Goal: Task Accomplishment & Management: Manage account settings

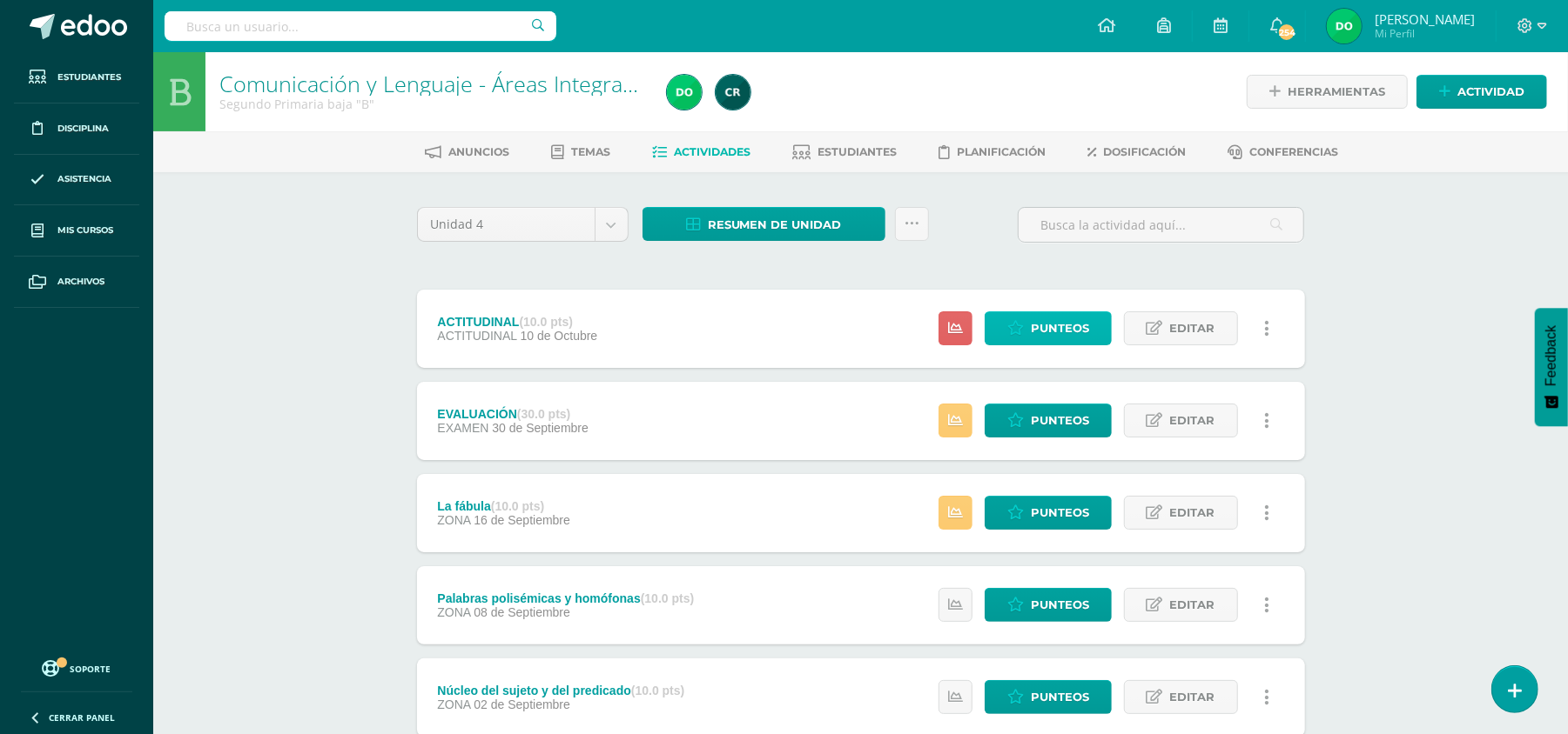
click at [1053, 326] on span "Punteos" at bounding box center [1059, 329] width 59 height 32
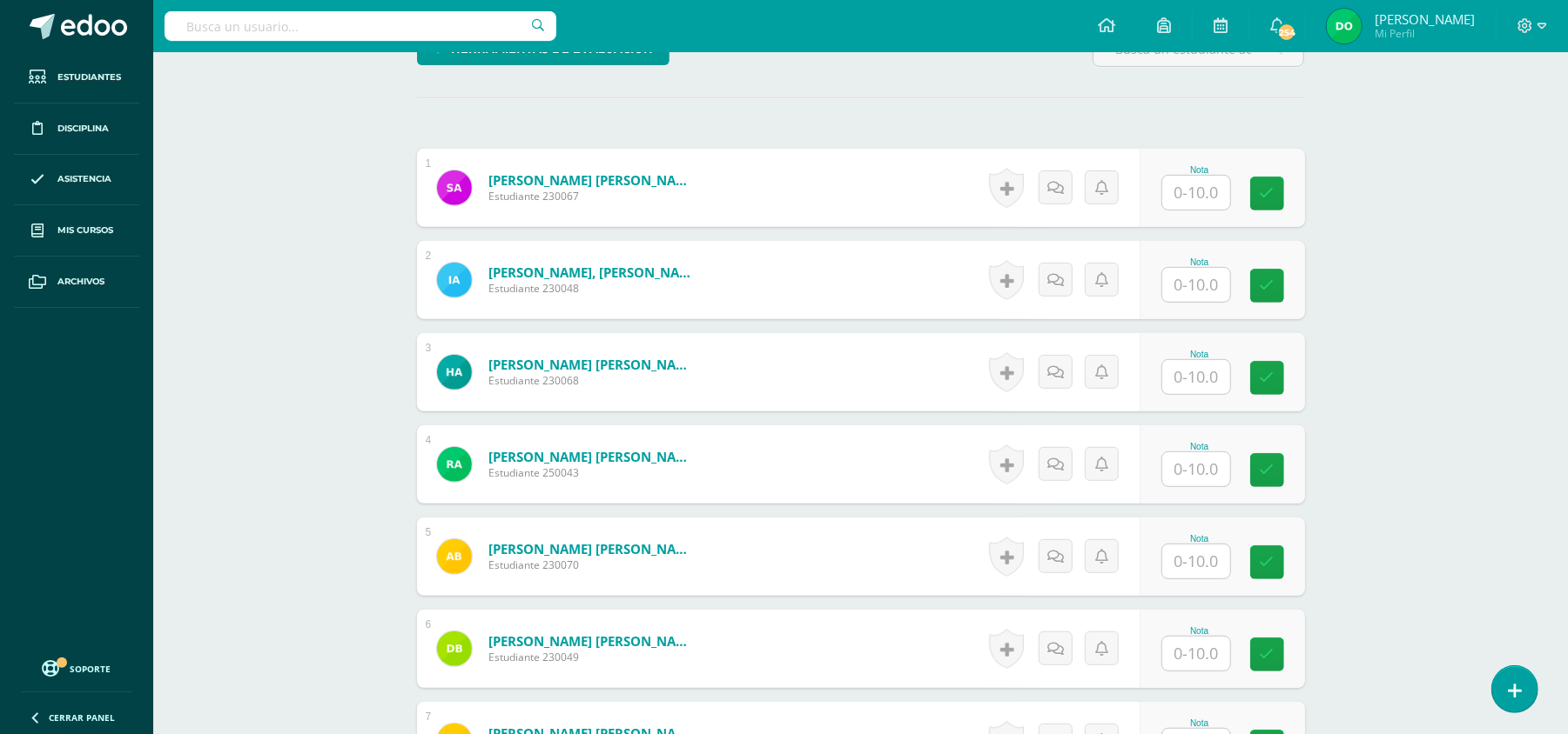
scroll to position [562, 0]
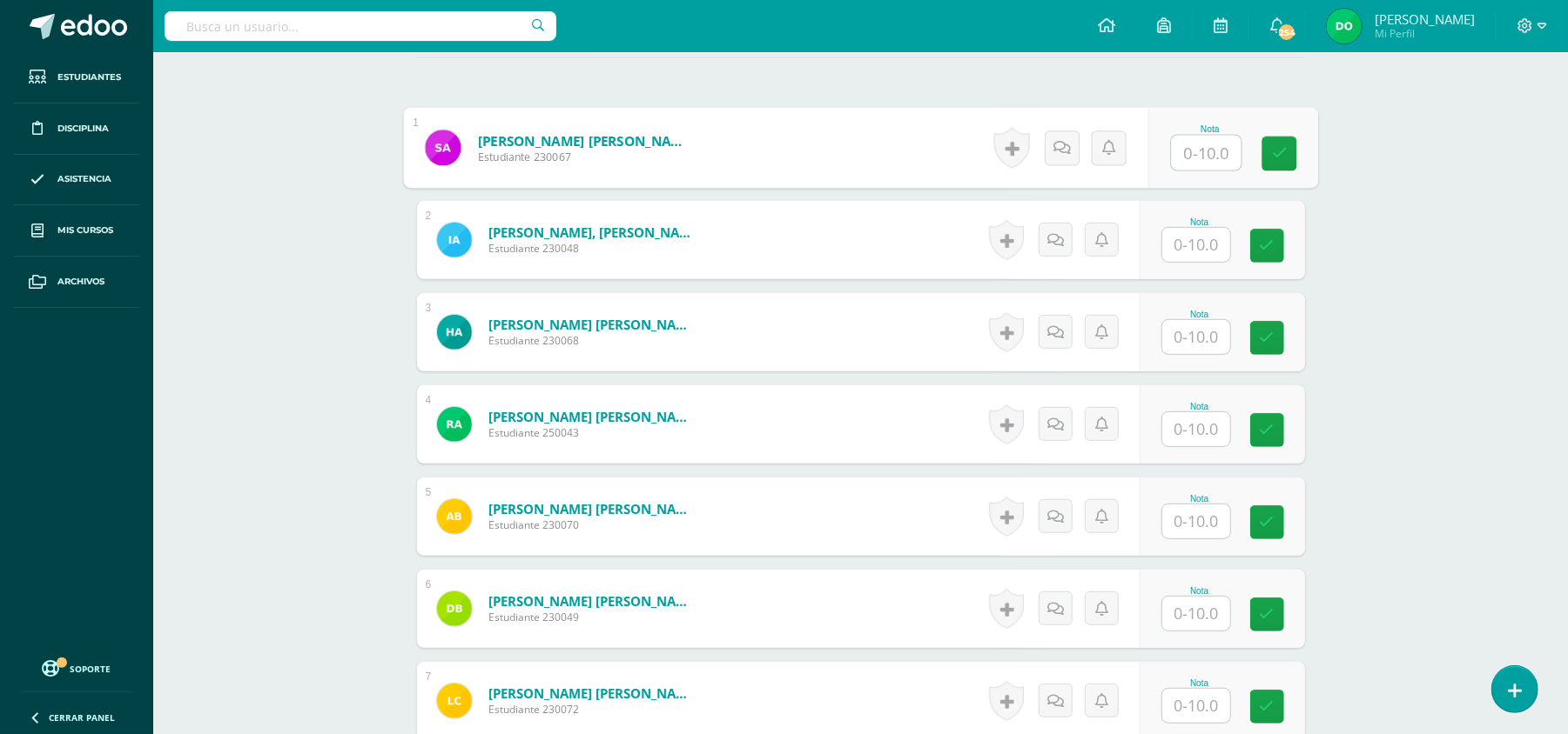
click at [1204, 148] on input "text" at bounding box center [1205, 153] width 70 height 35
type input "10"
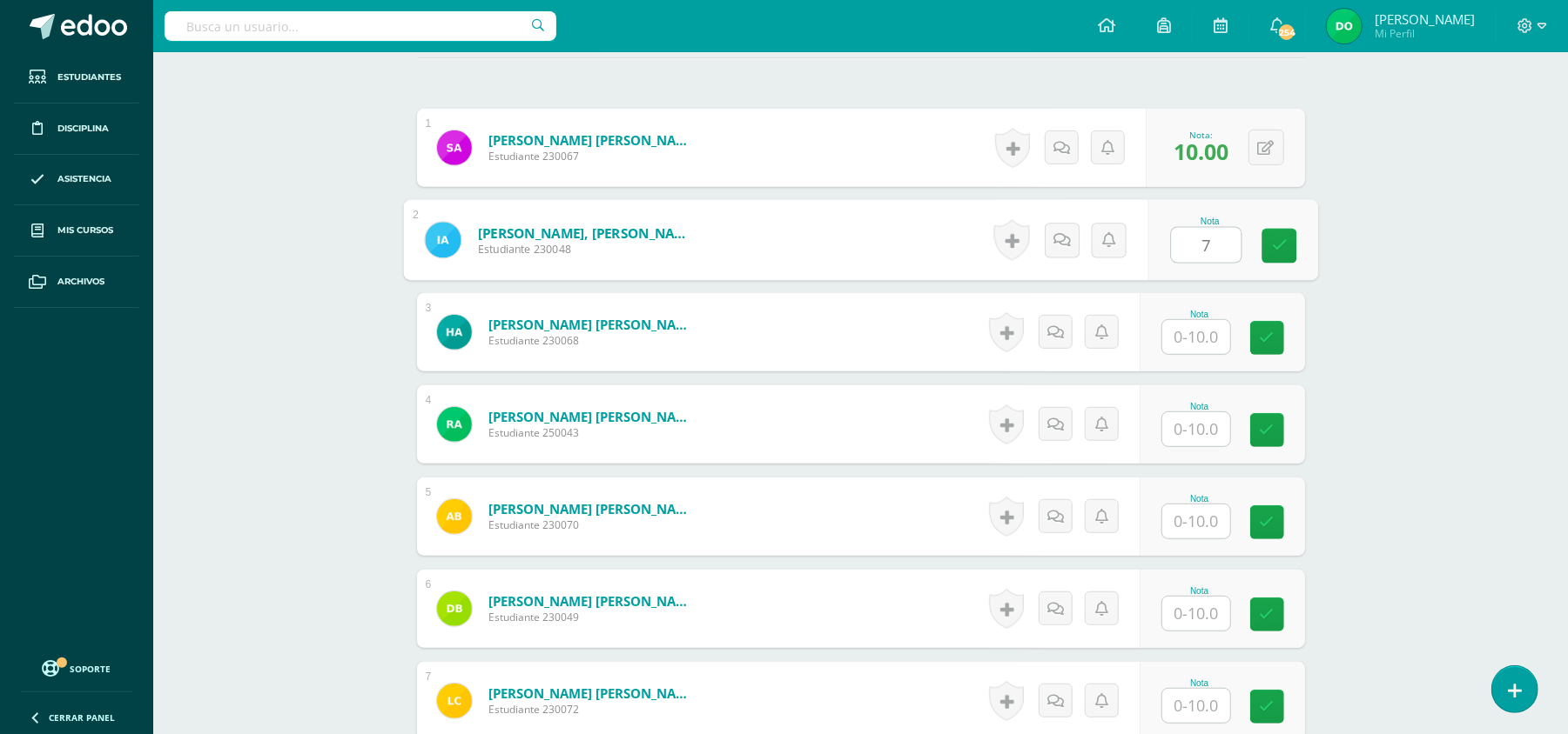
type input "7"
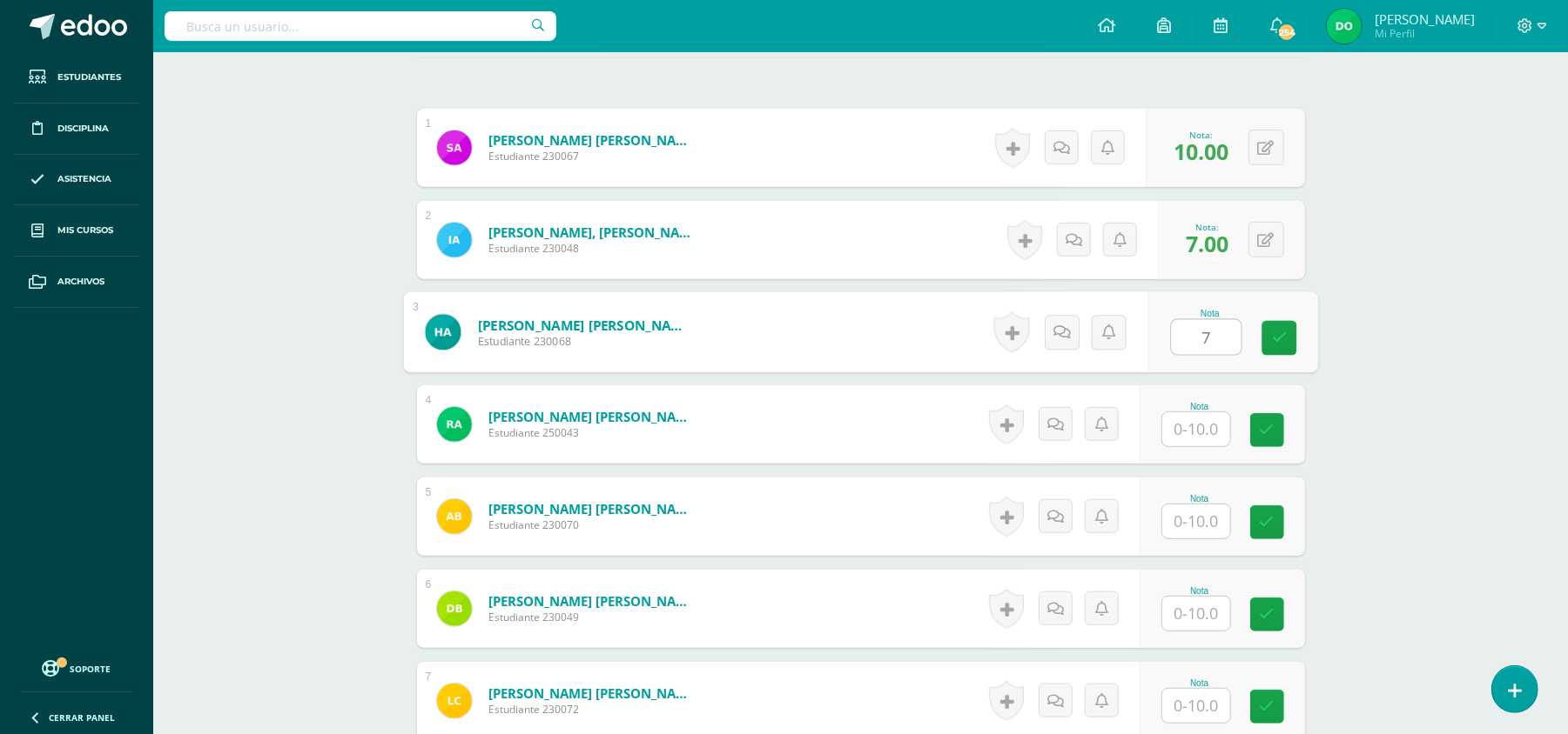
type input "7"
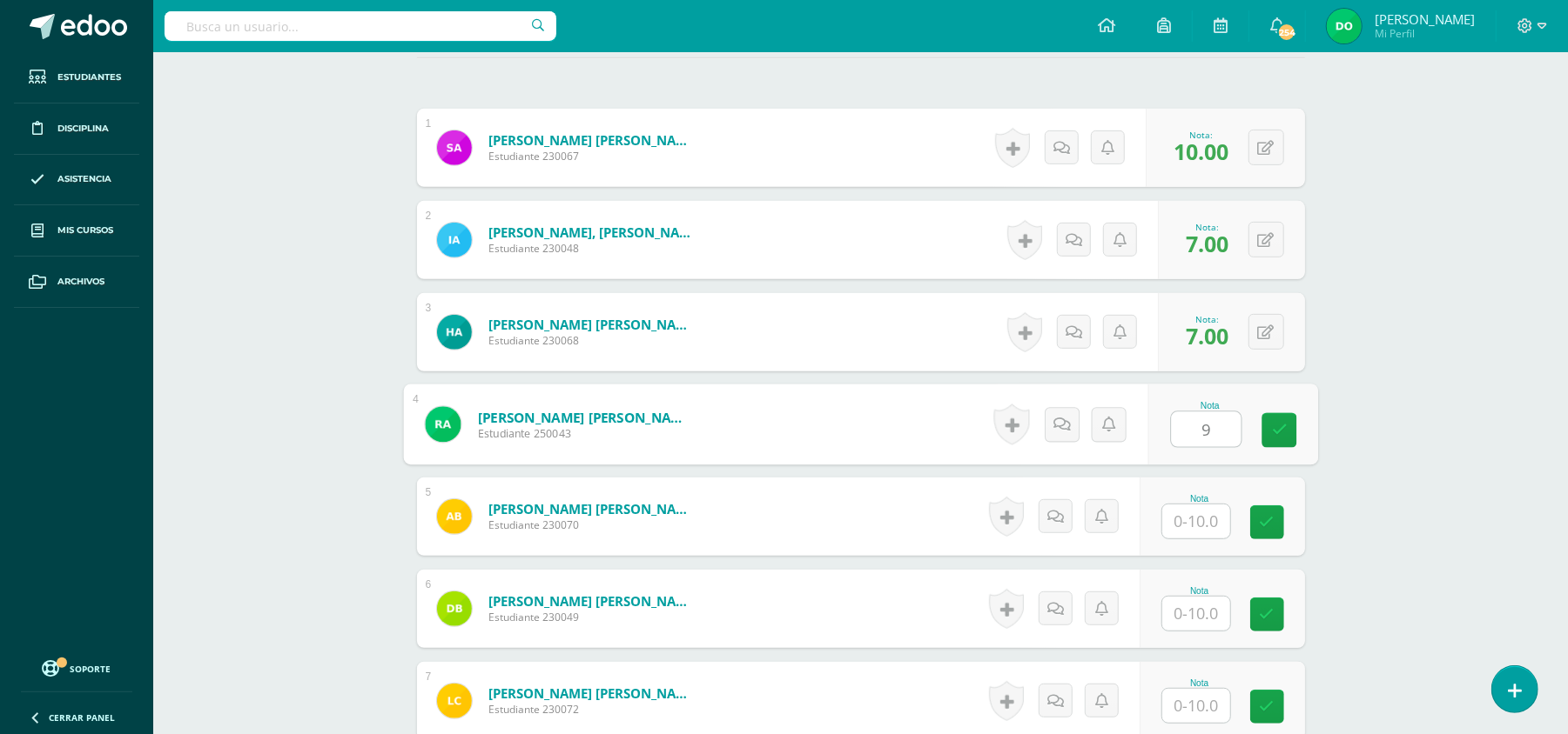
type input "9"
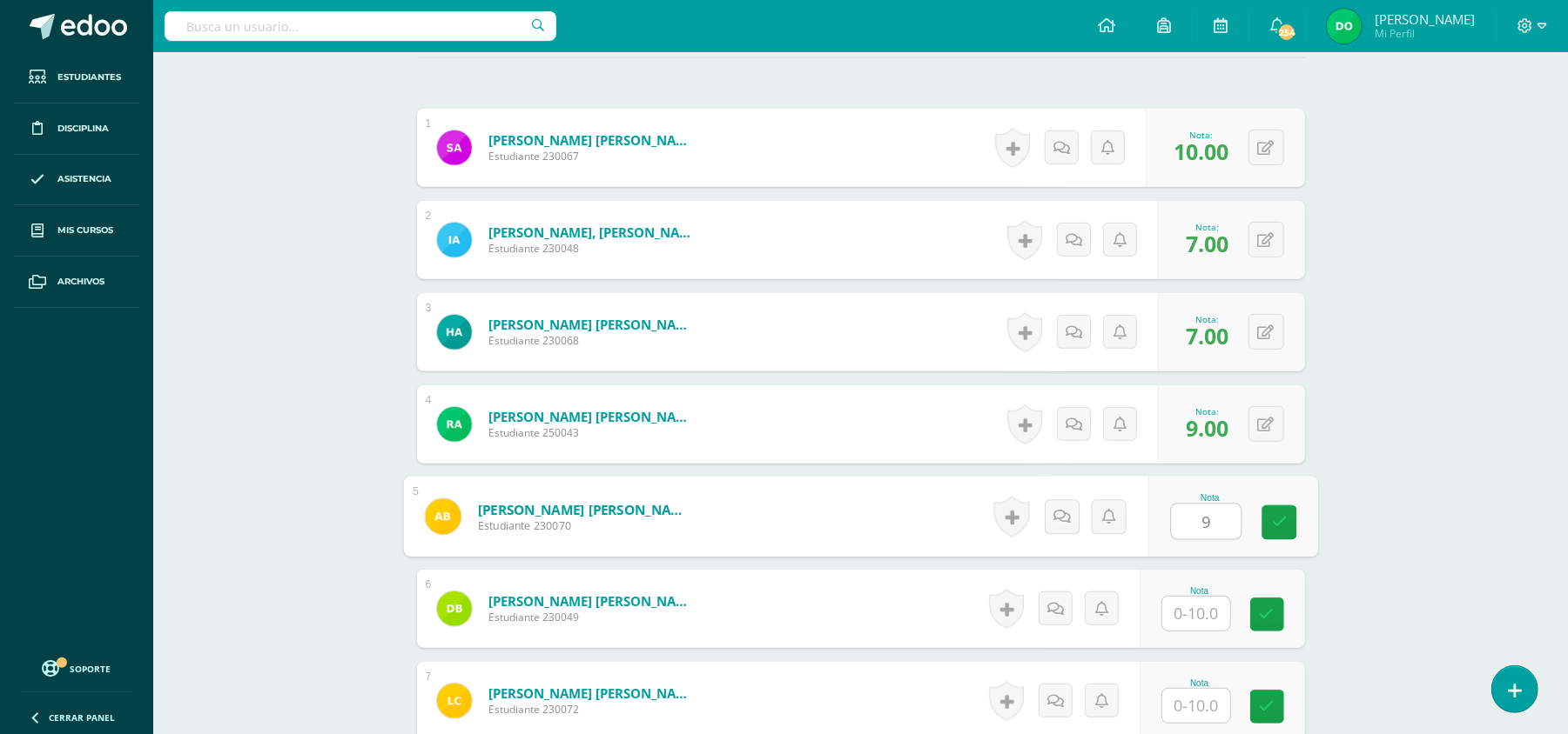
type input "9"
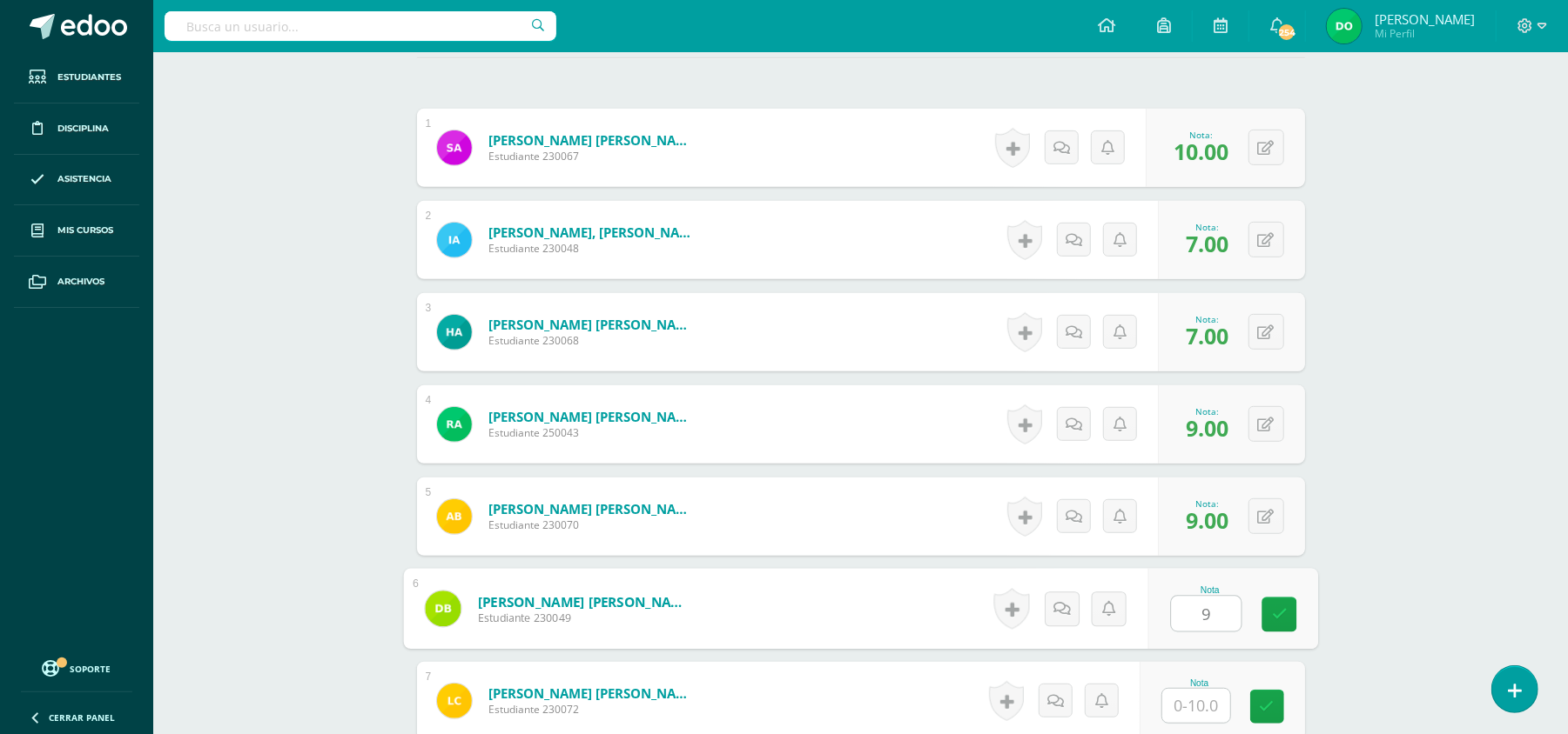
type input "9"
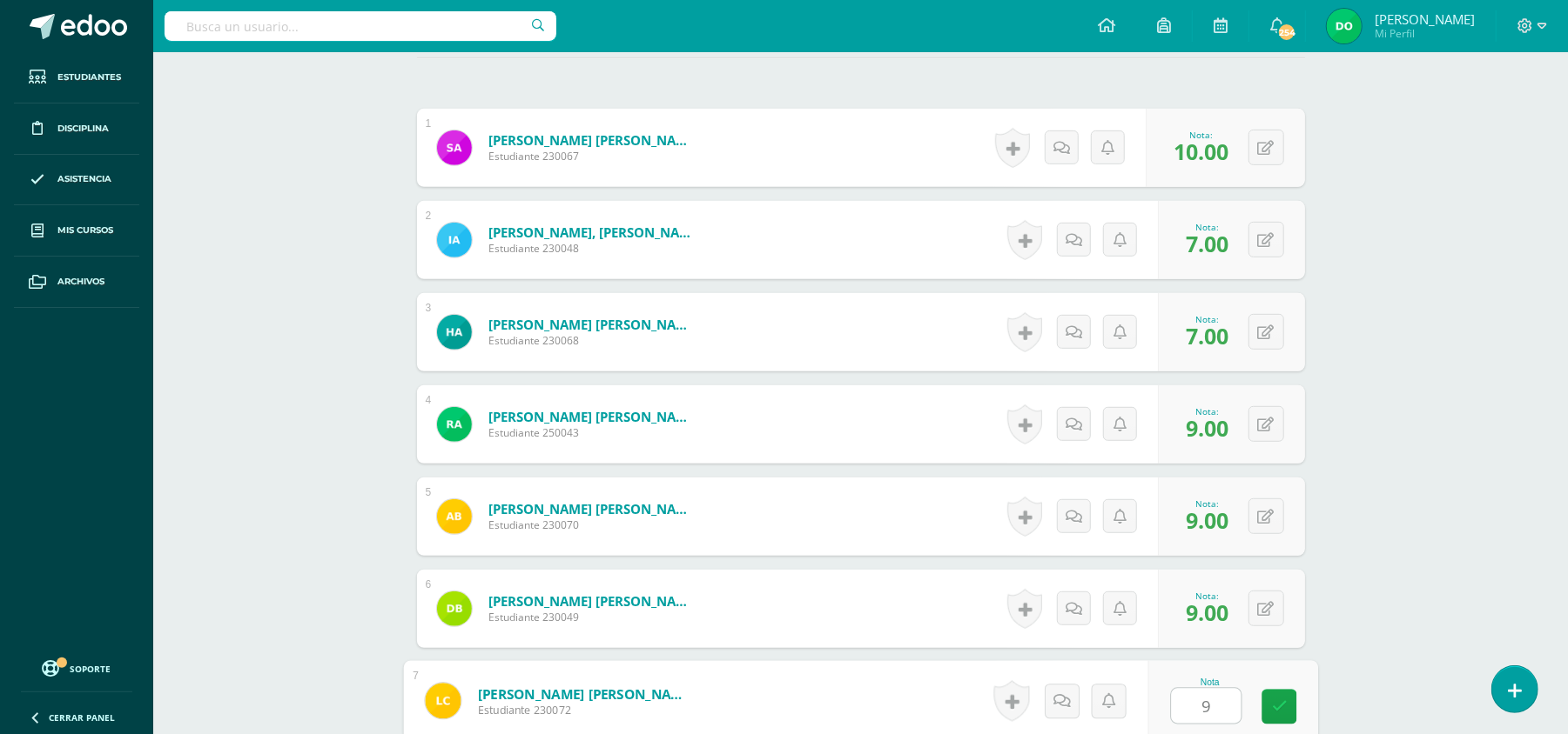
type input "9"
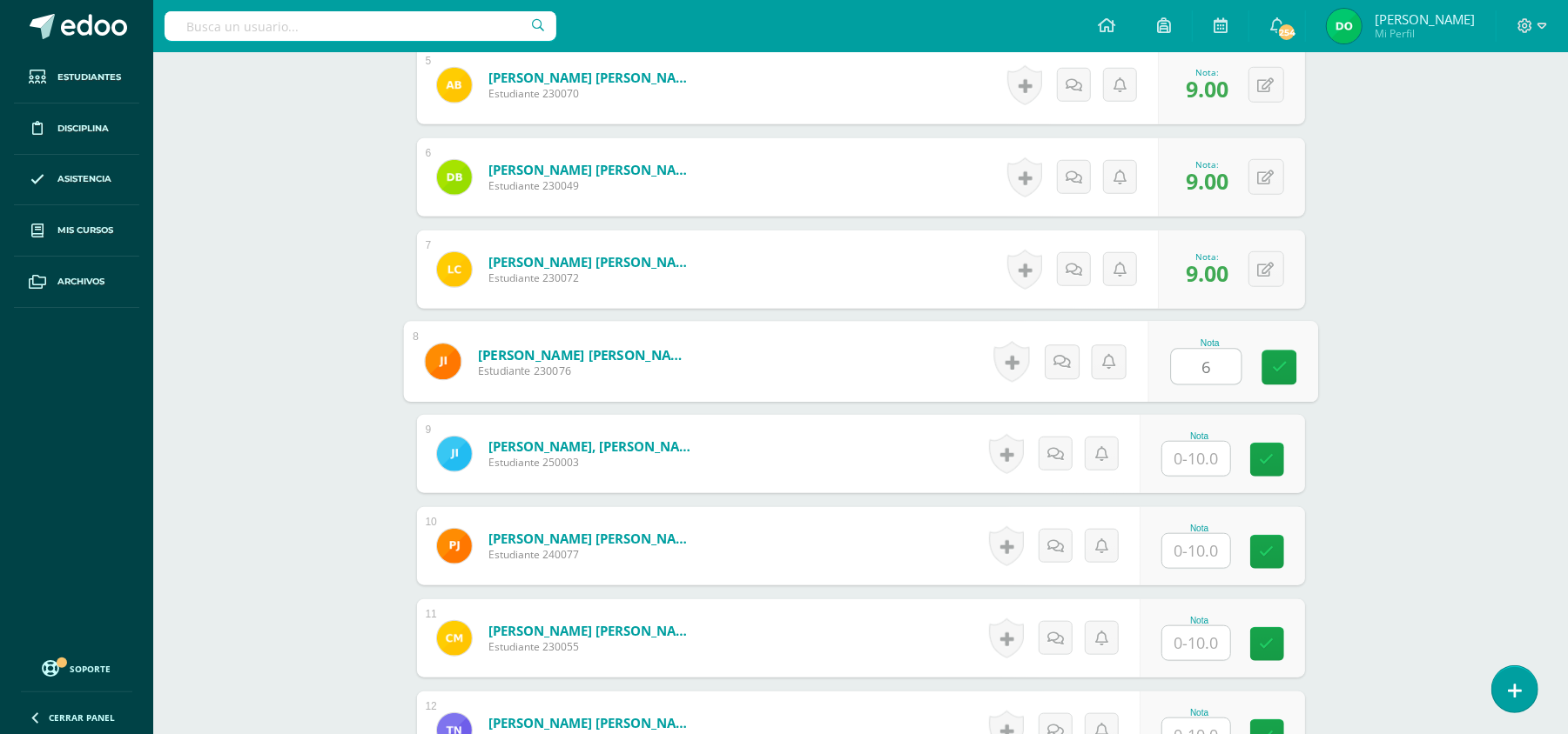
type input "6"
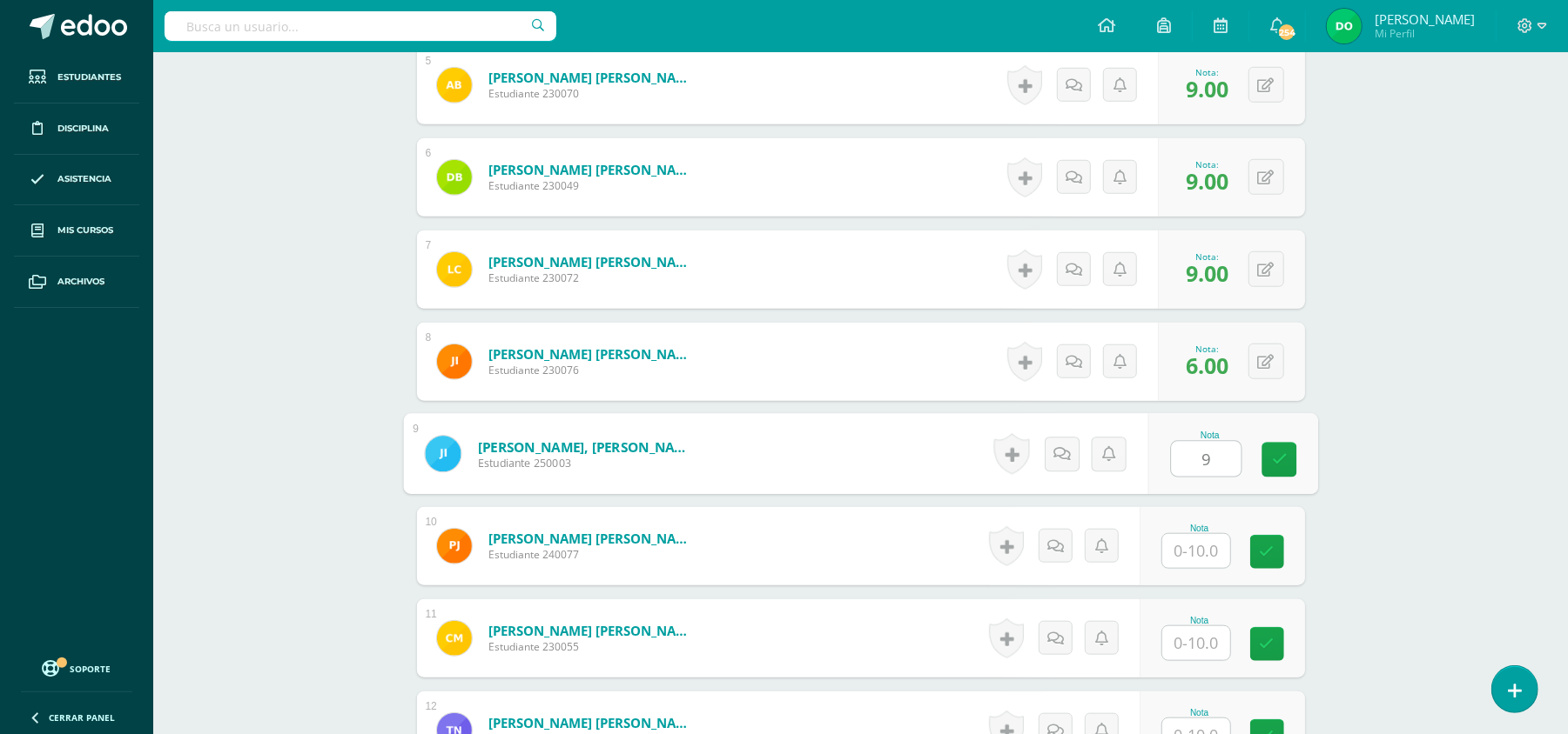
type input "9"
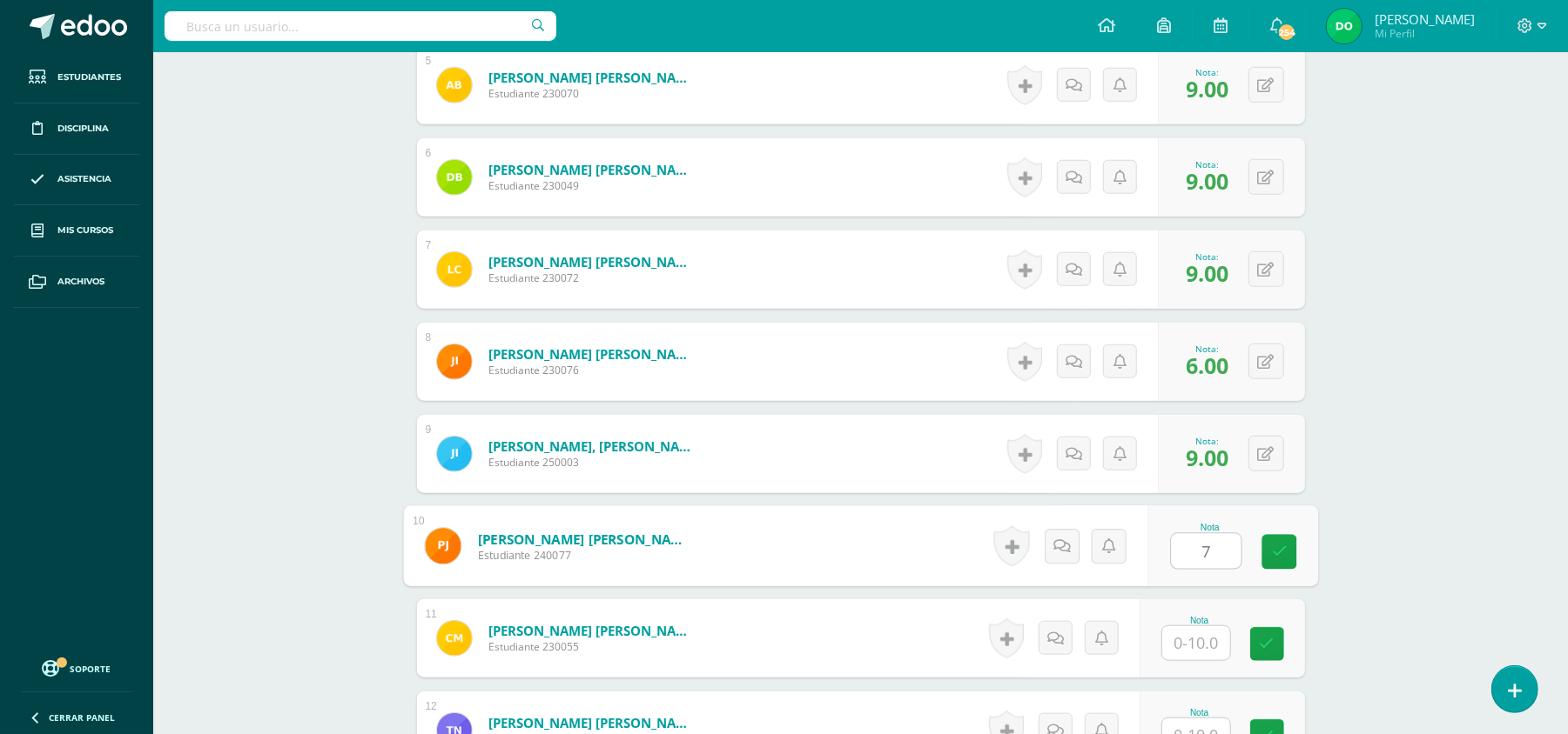
type input "7"
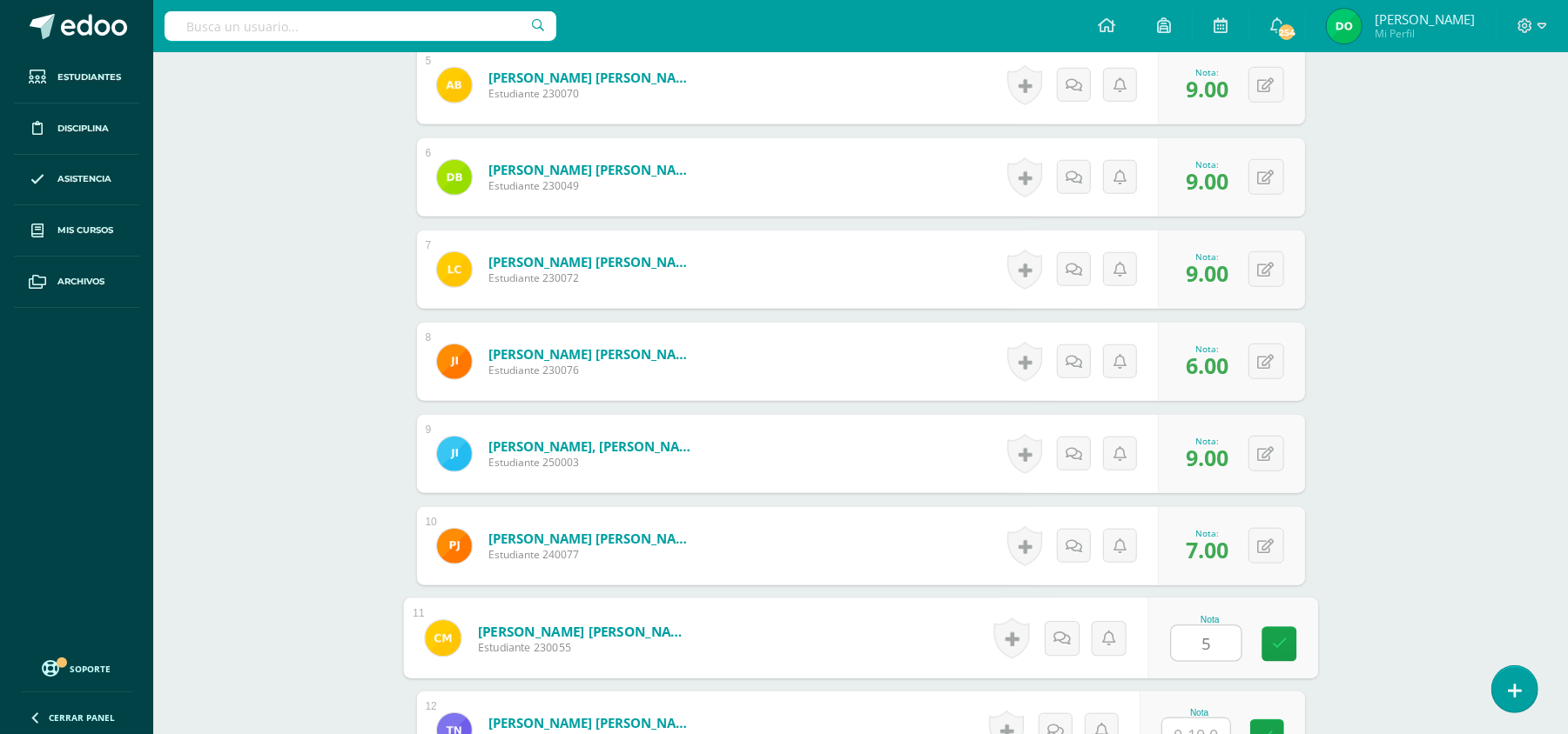
type input "5"
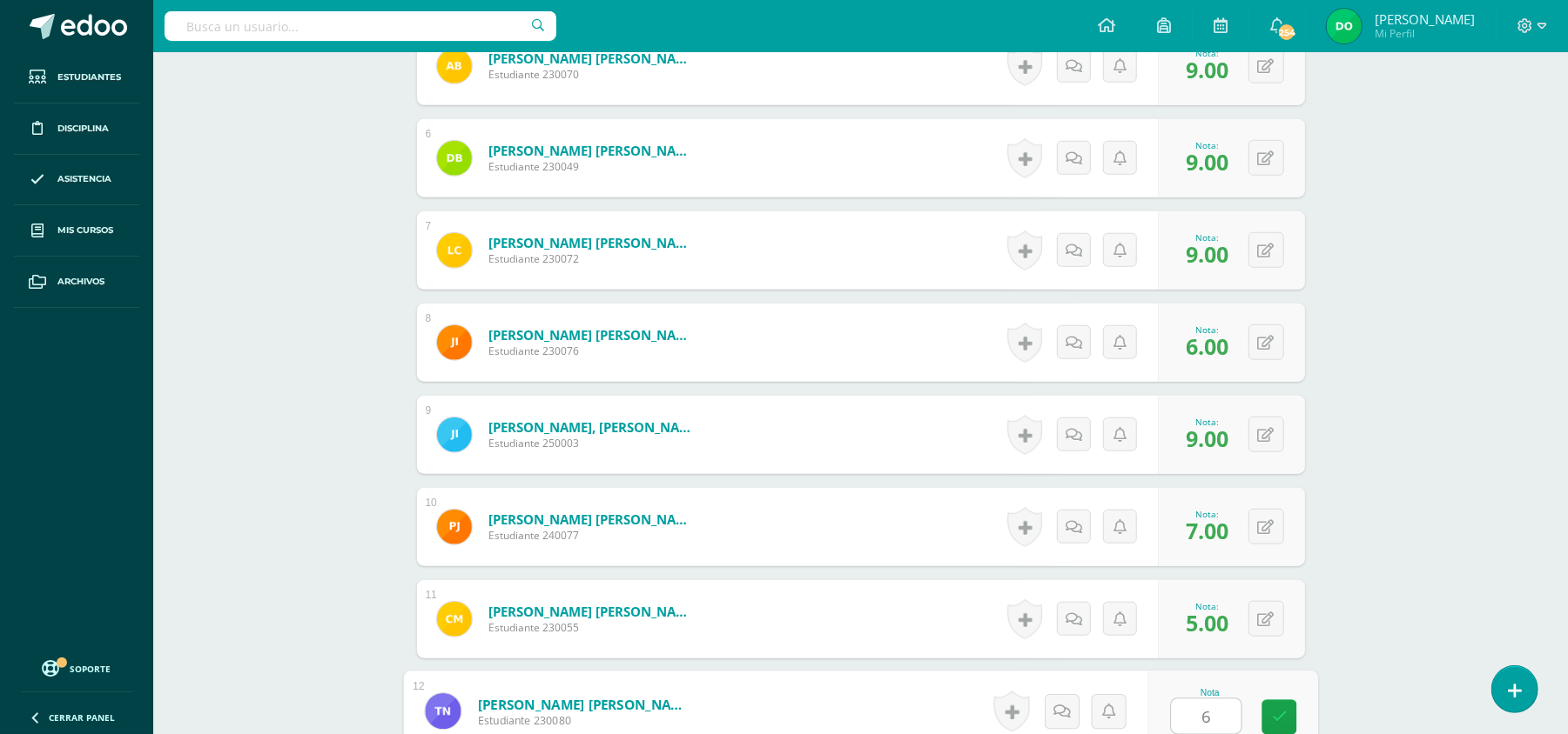
type input "6"
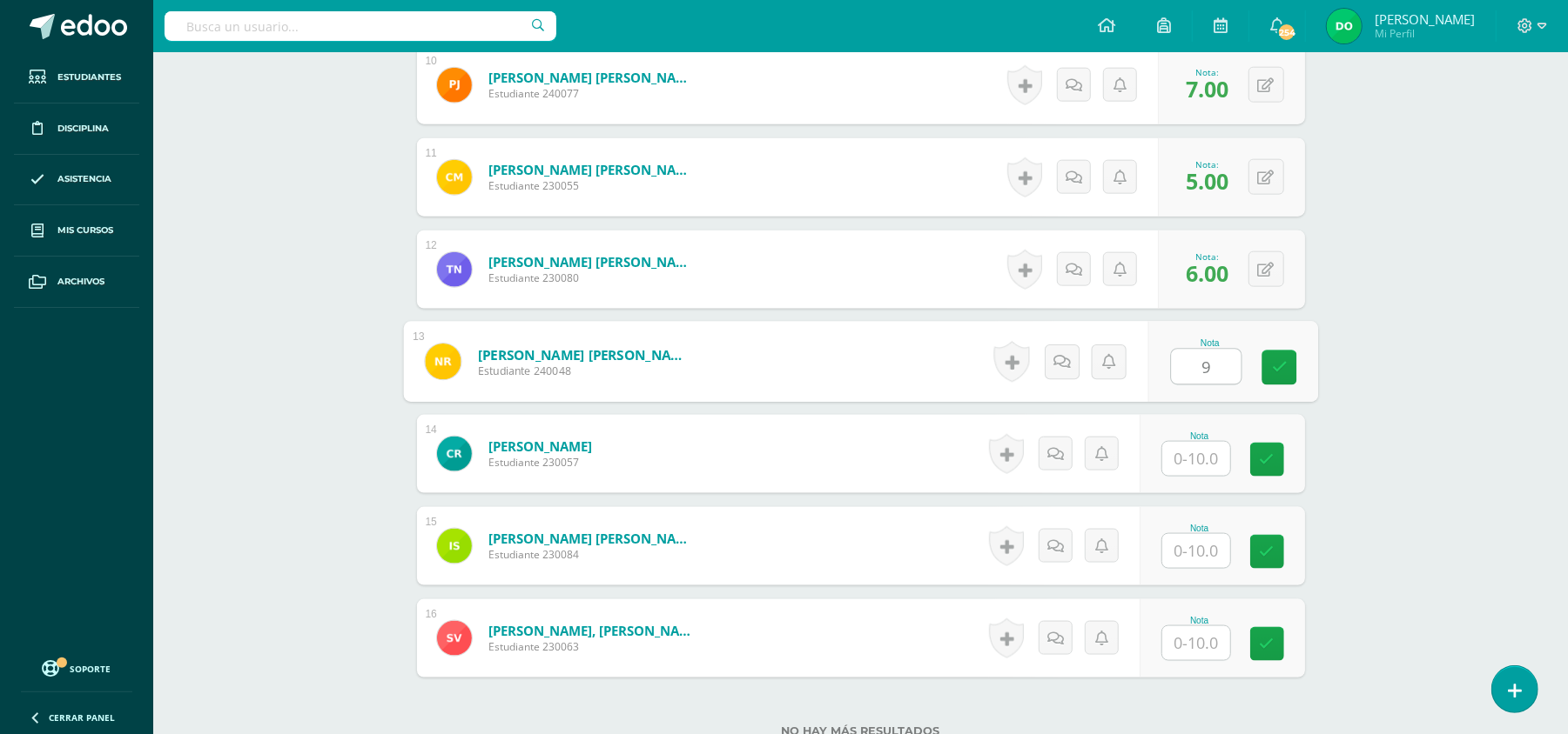
type input "9"
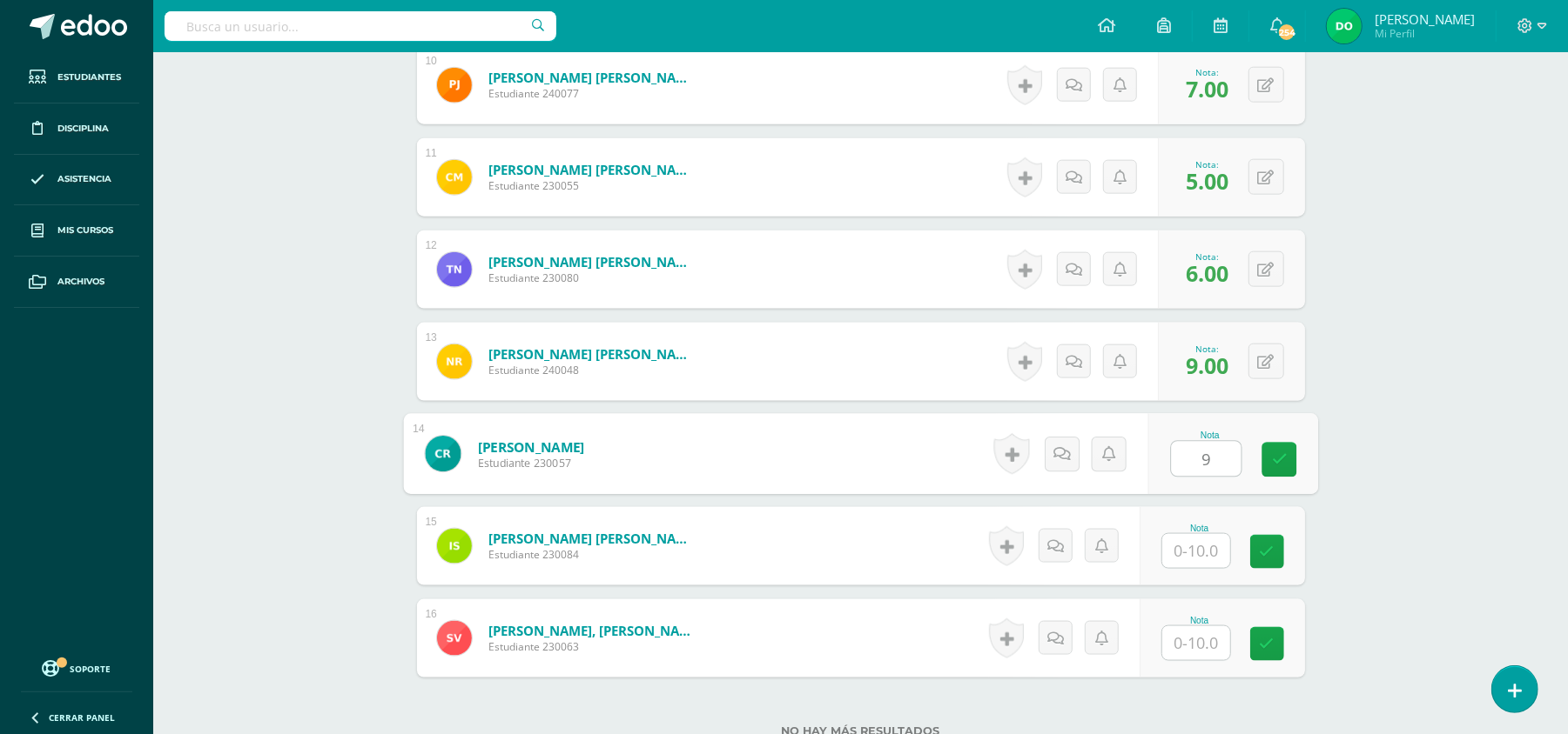
type input "9"
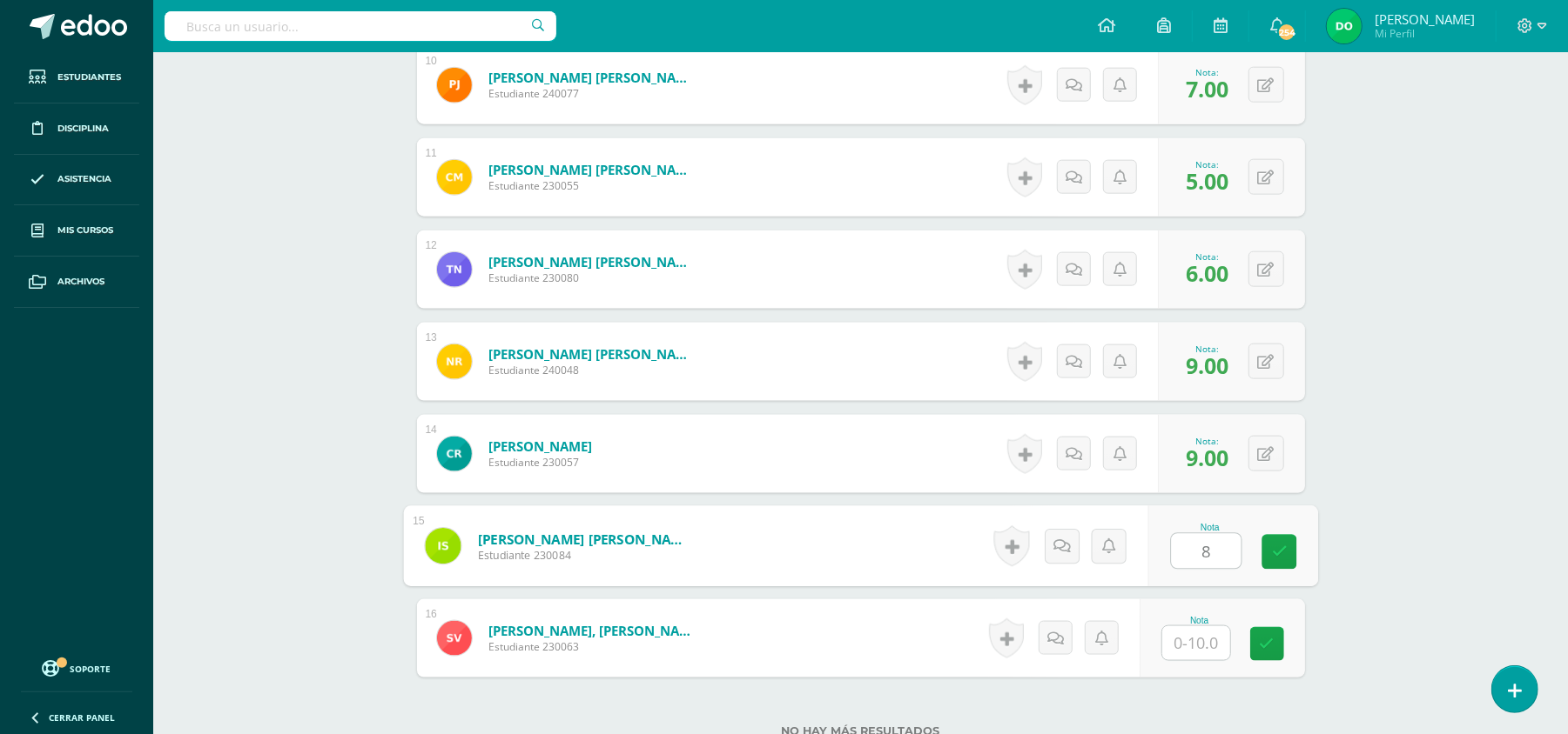
type input "8"
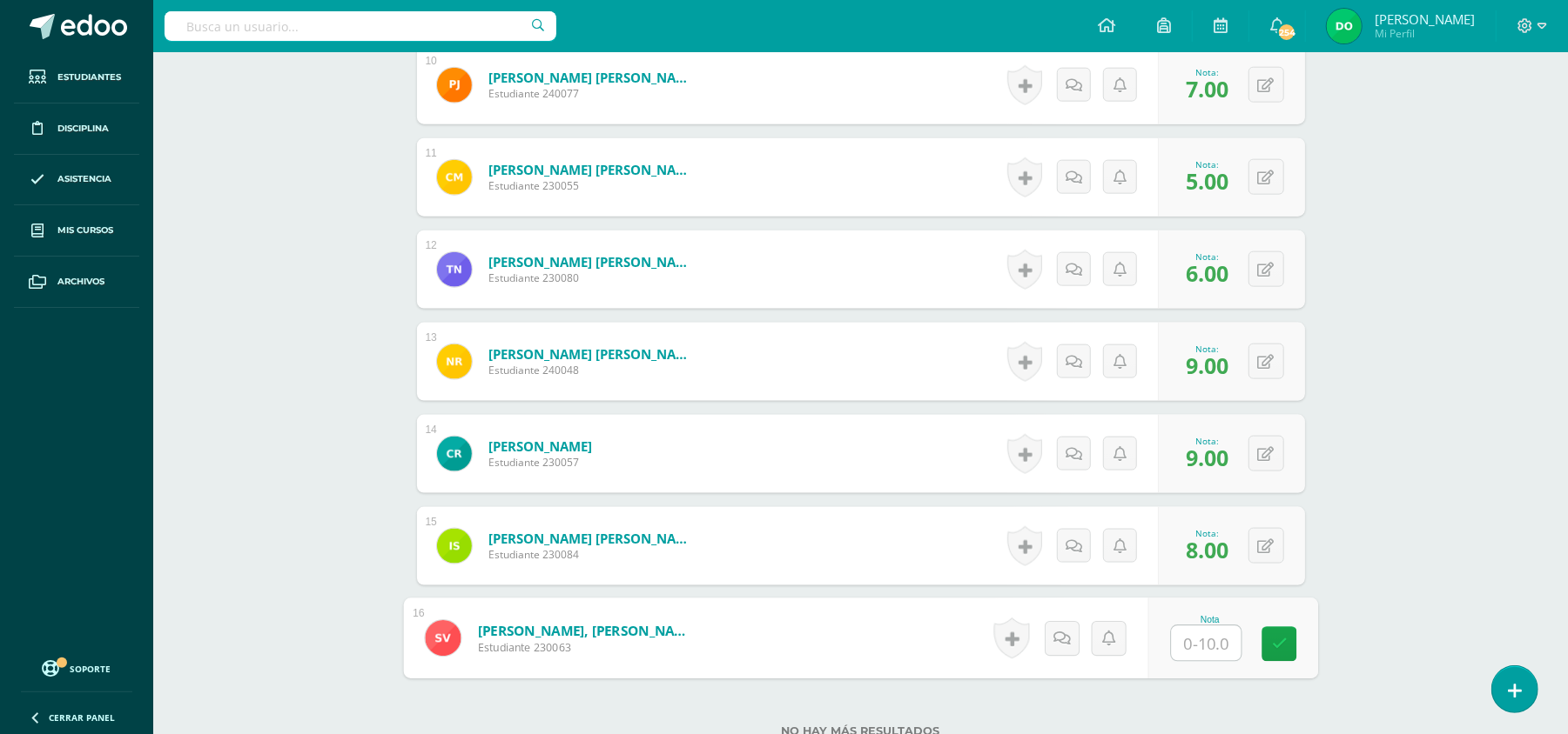
type input "9"
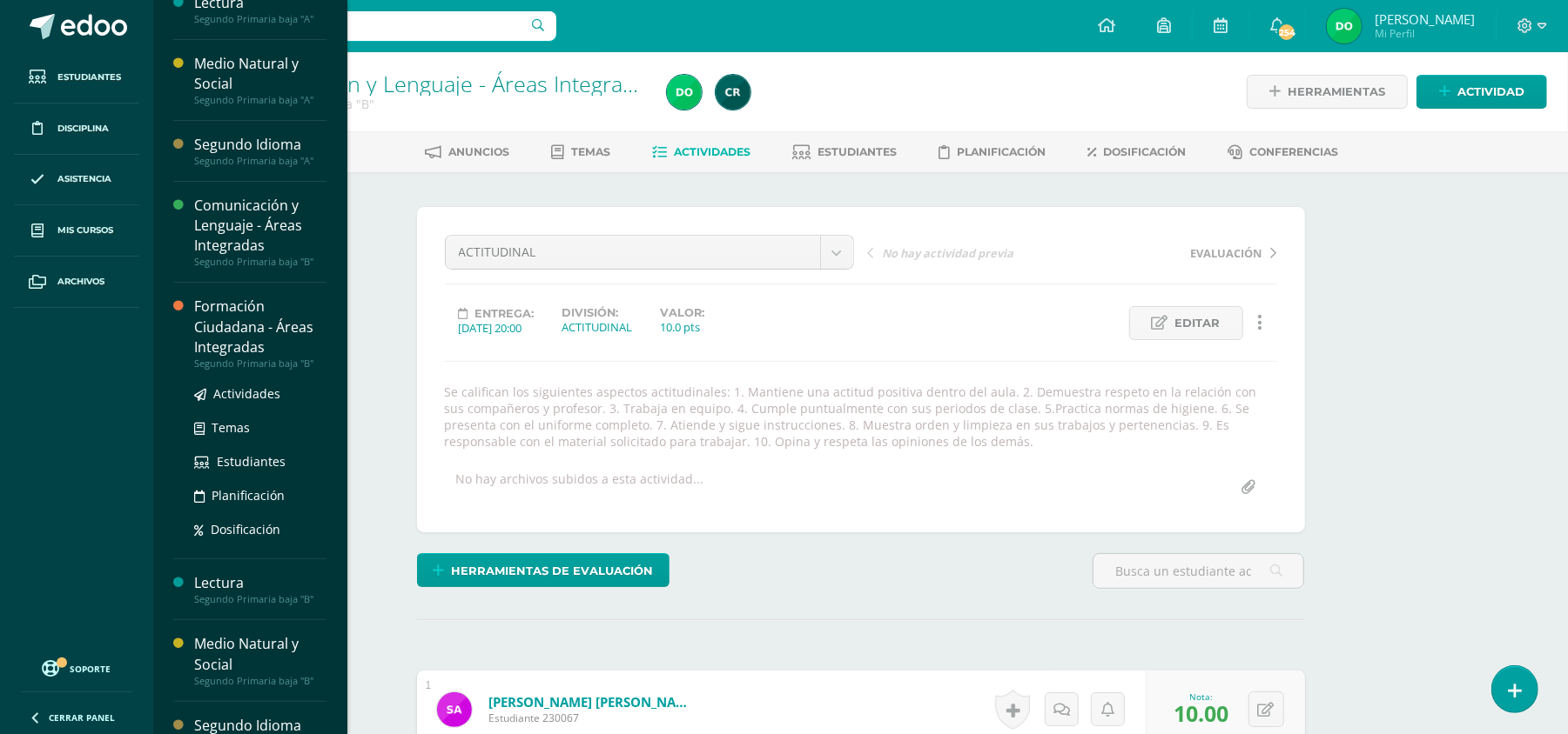
scroll to position [224, 0]
click at [266, 327] on div "Formación Ciudadana - Áreas Integradas" at bounding box center [259, 326] width 132 height 60
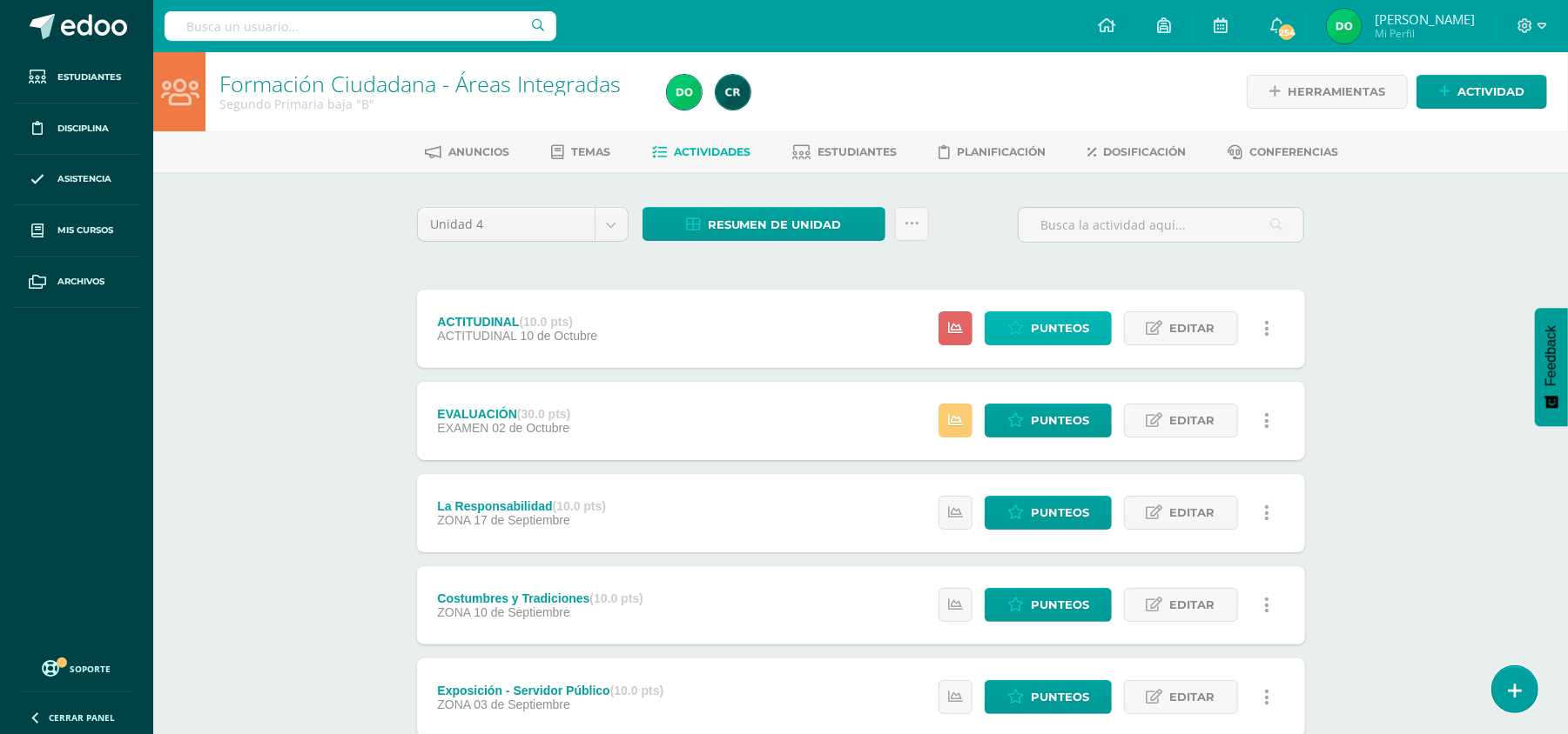
click at [1030, 332] on span "Punteos" at bounding box center [1059, 329] width 59 height 32
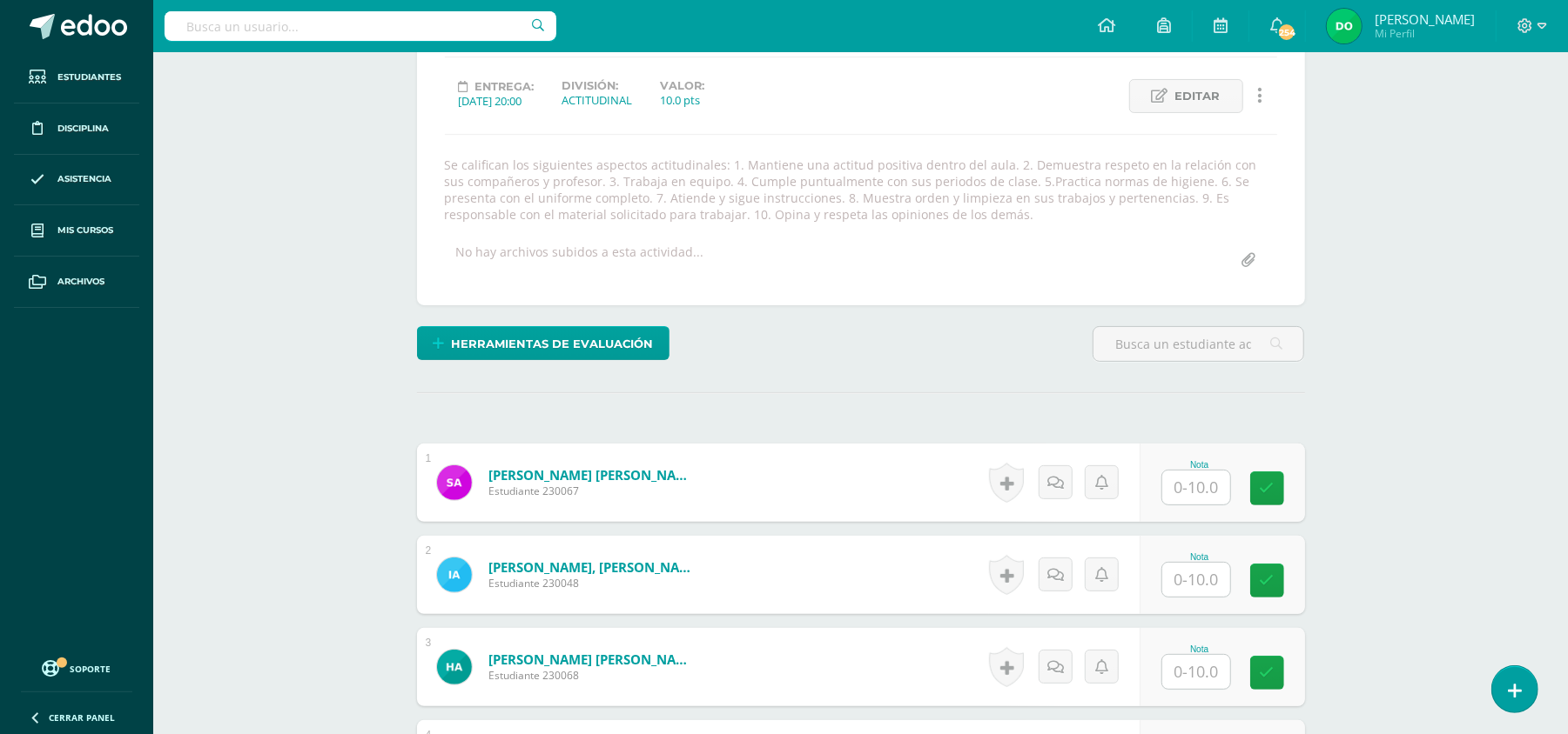
scroll to position [228, 0]
click at [1183, 488] on input "text" at bounding box center [1205, 487] width 70 height 35
type input "10"
type input "7"
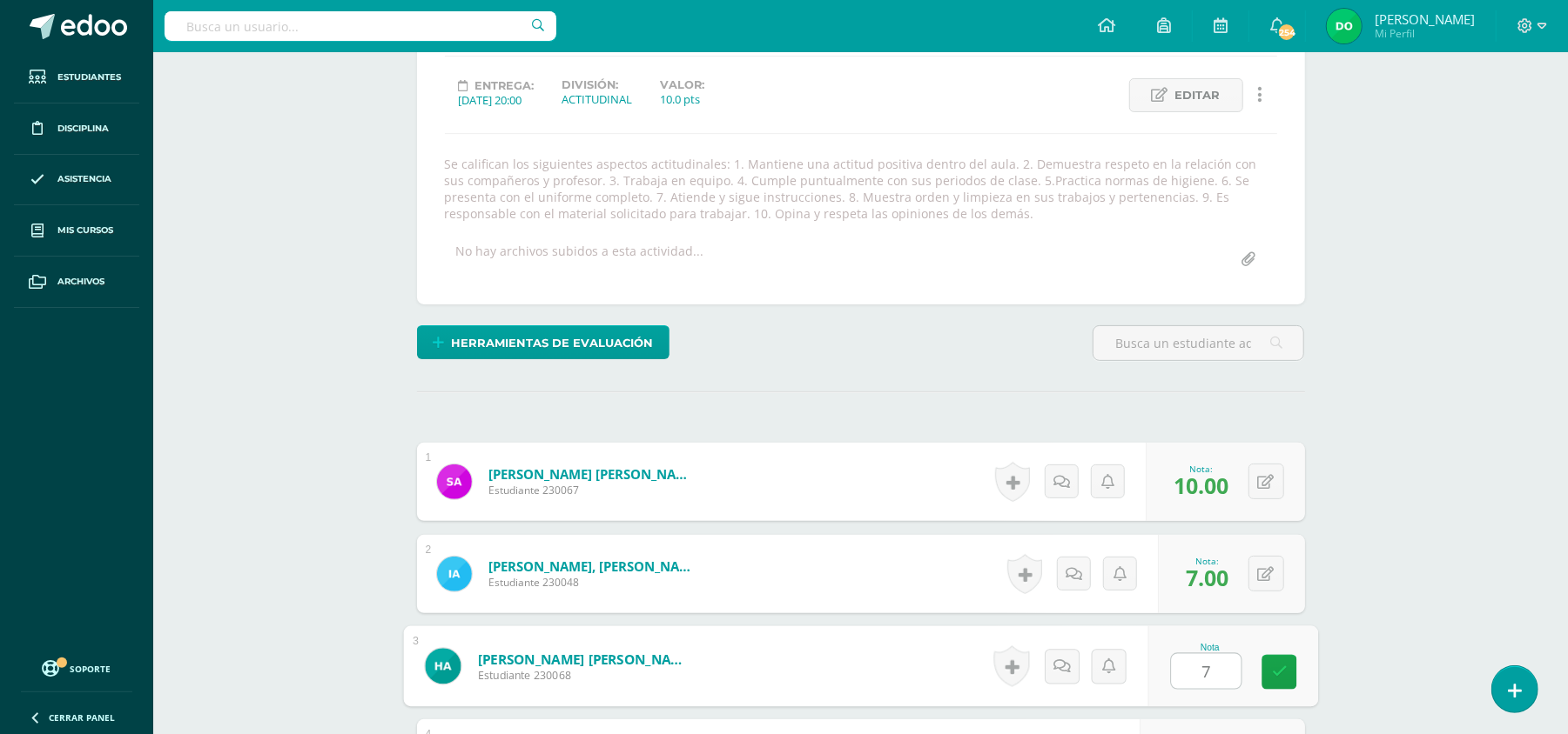
type input "7"
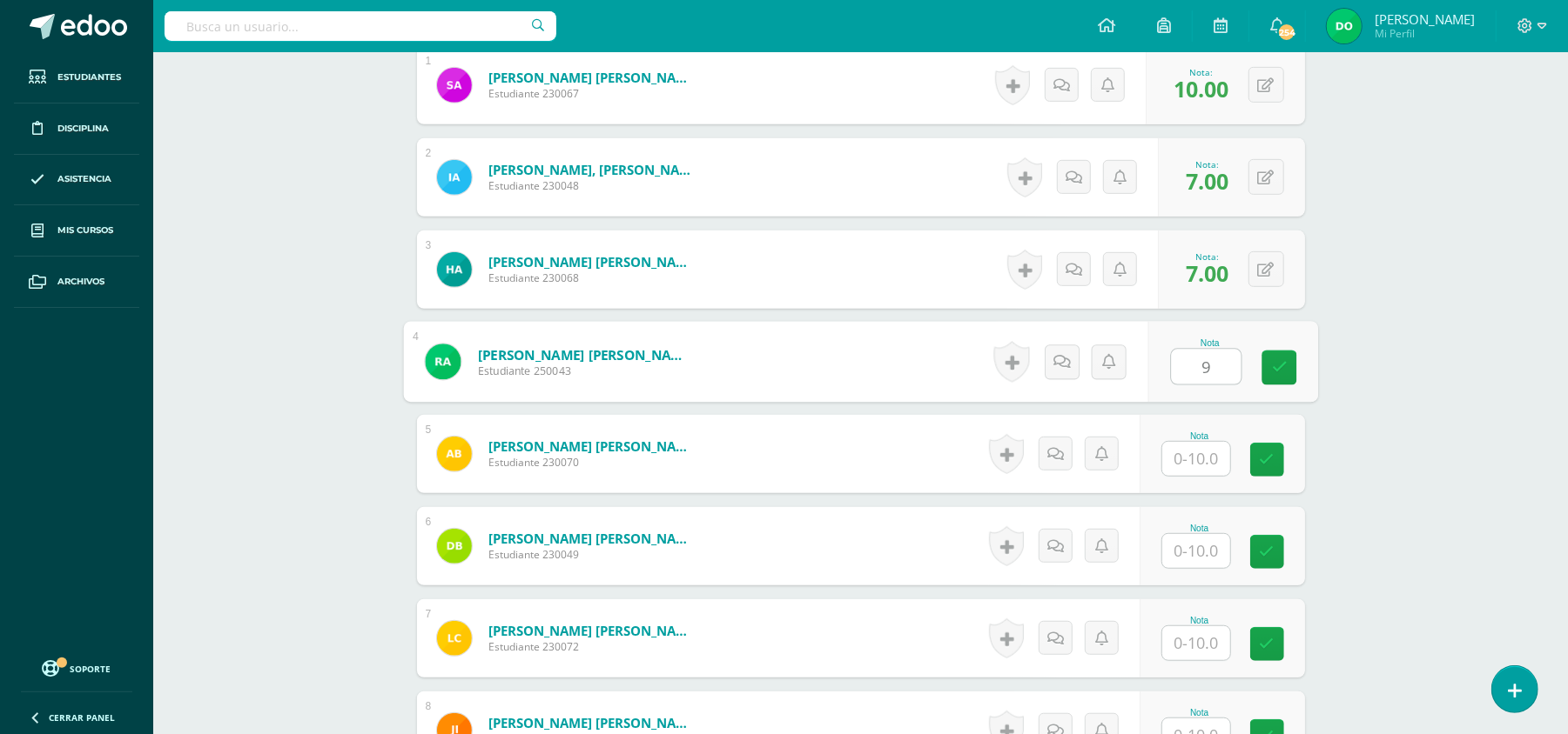
type input "9"
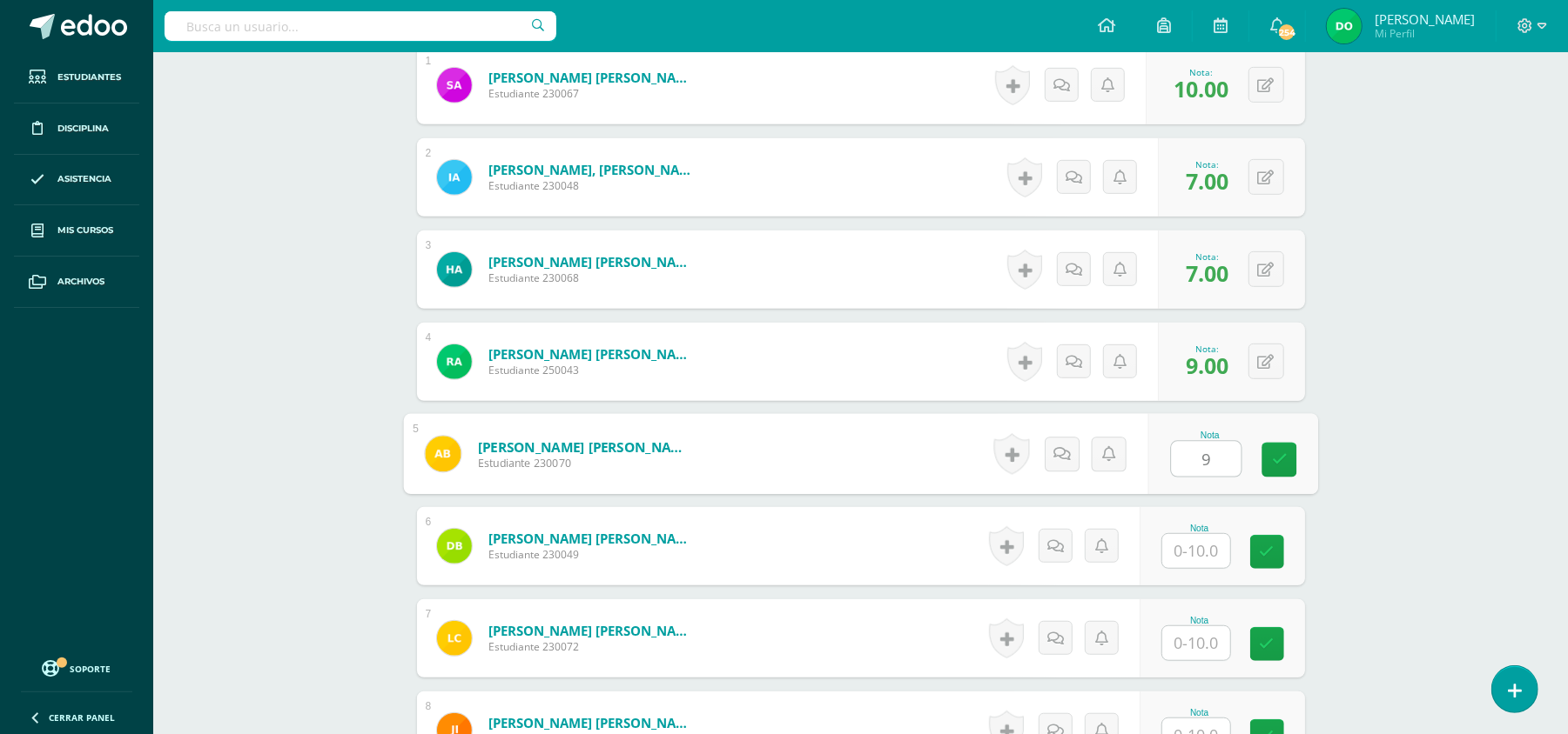
type input "9"
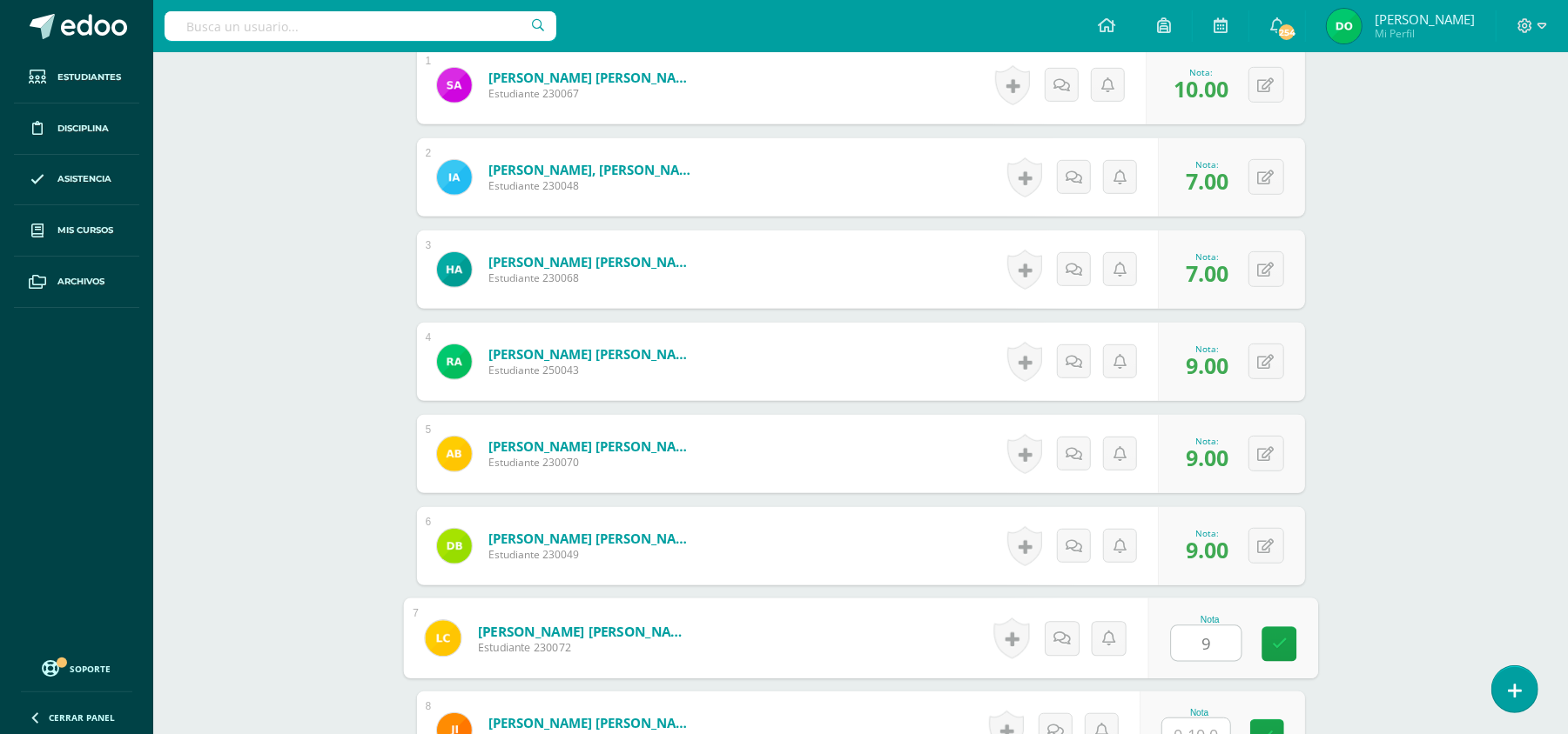
type input "9"
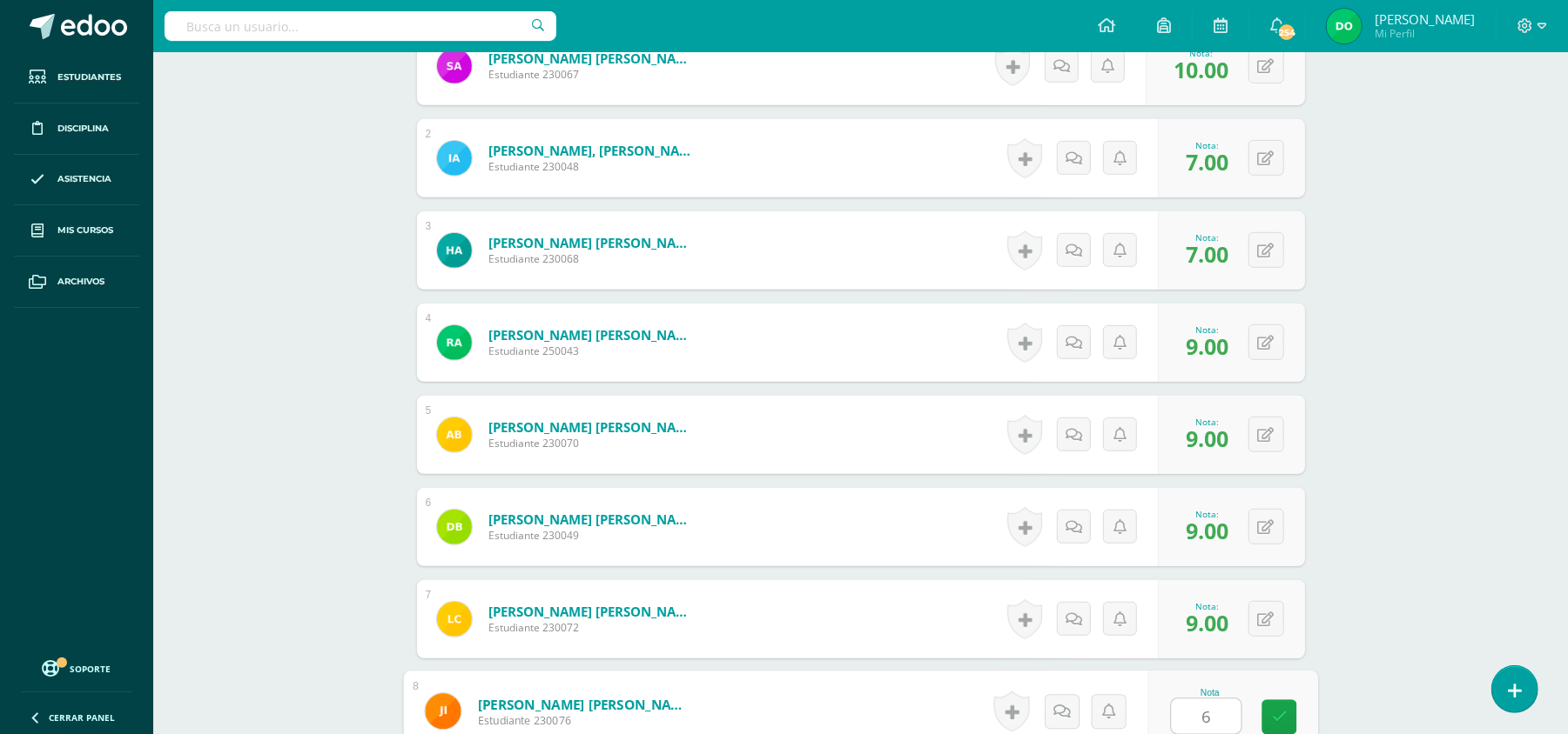
type input "6"
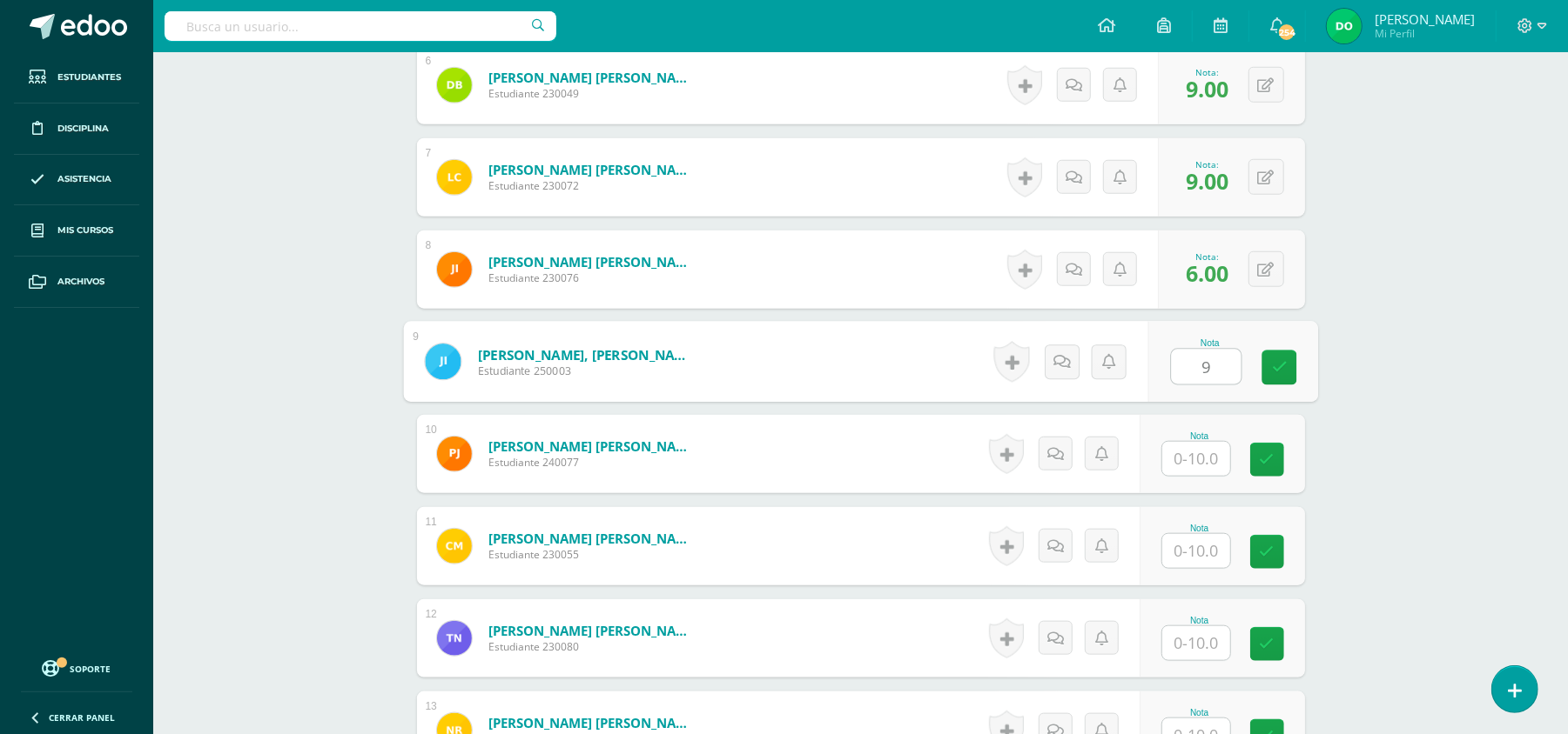
type input "9"
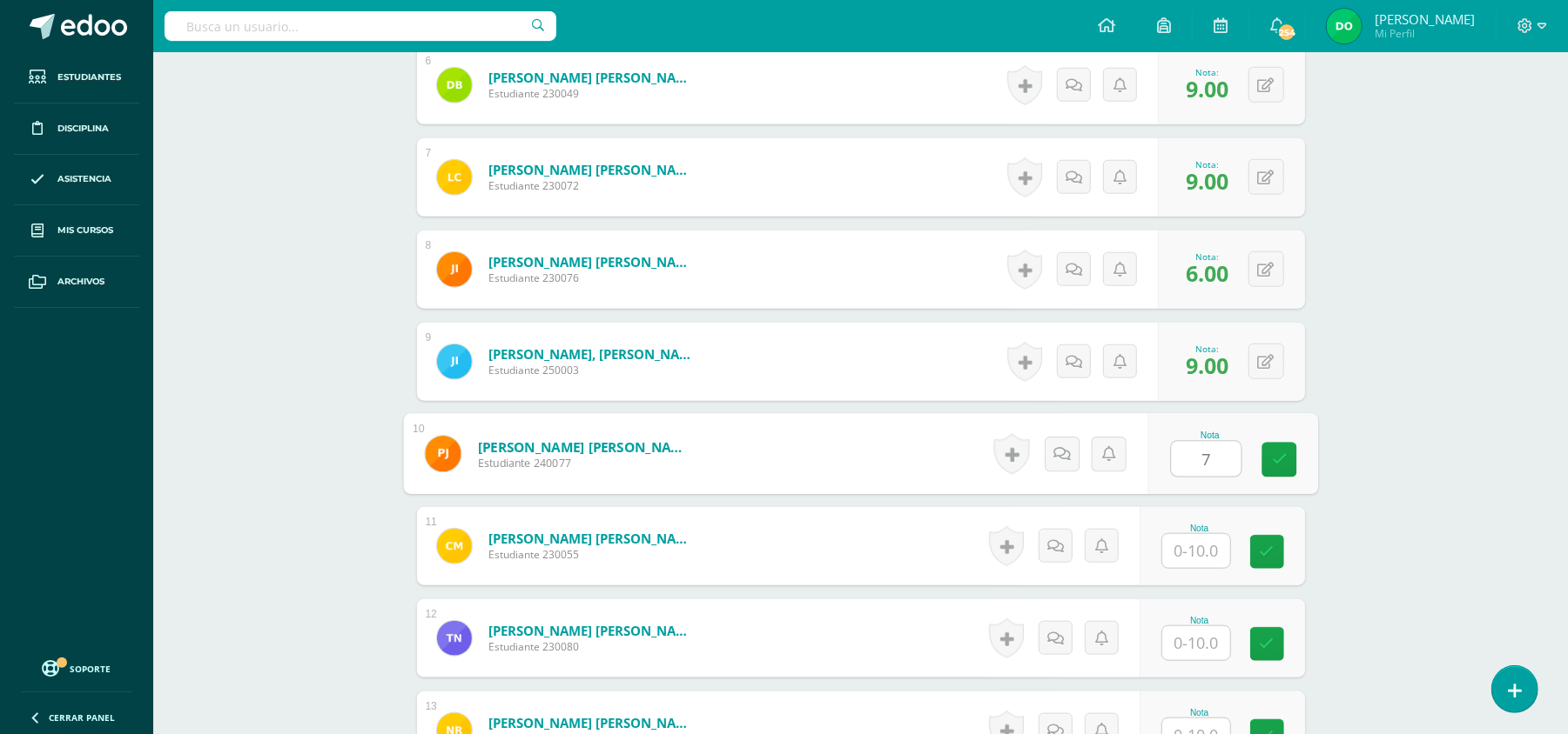
type input "7"
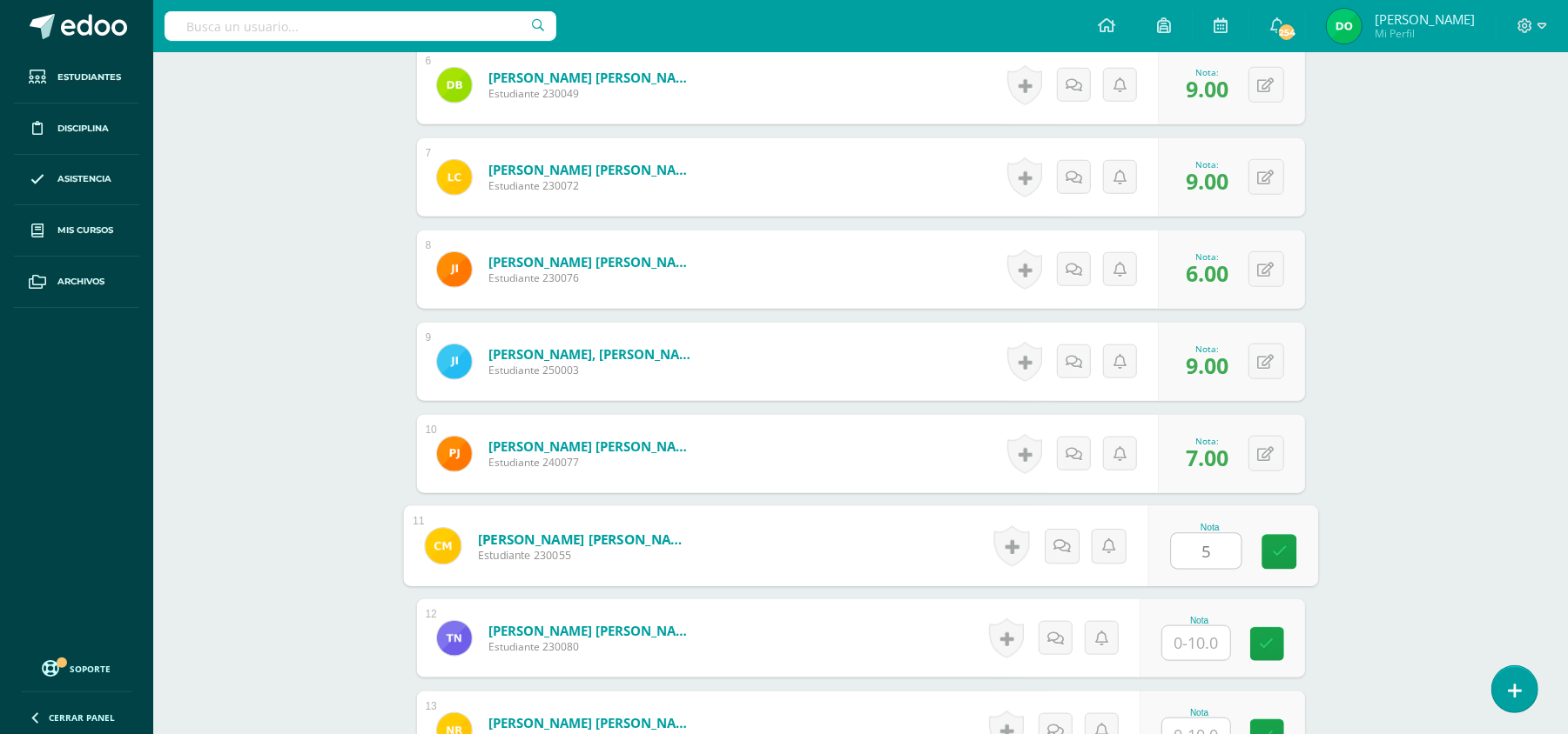
type input "5"
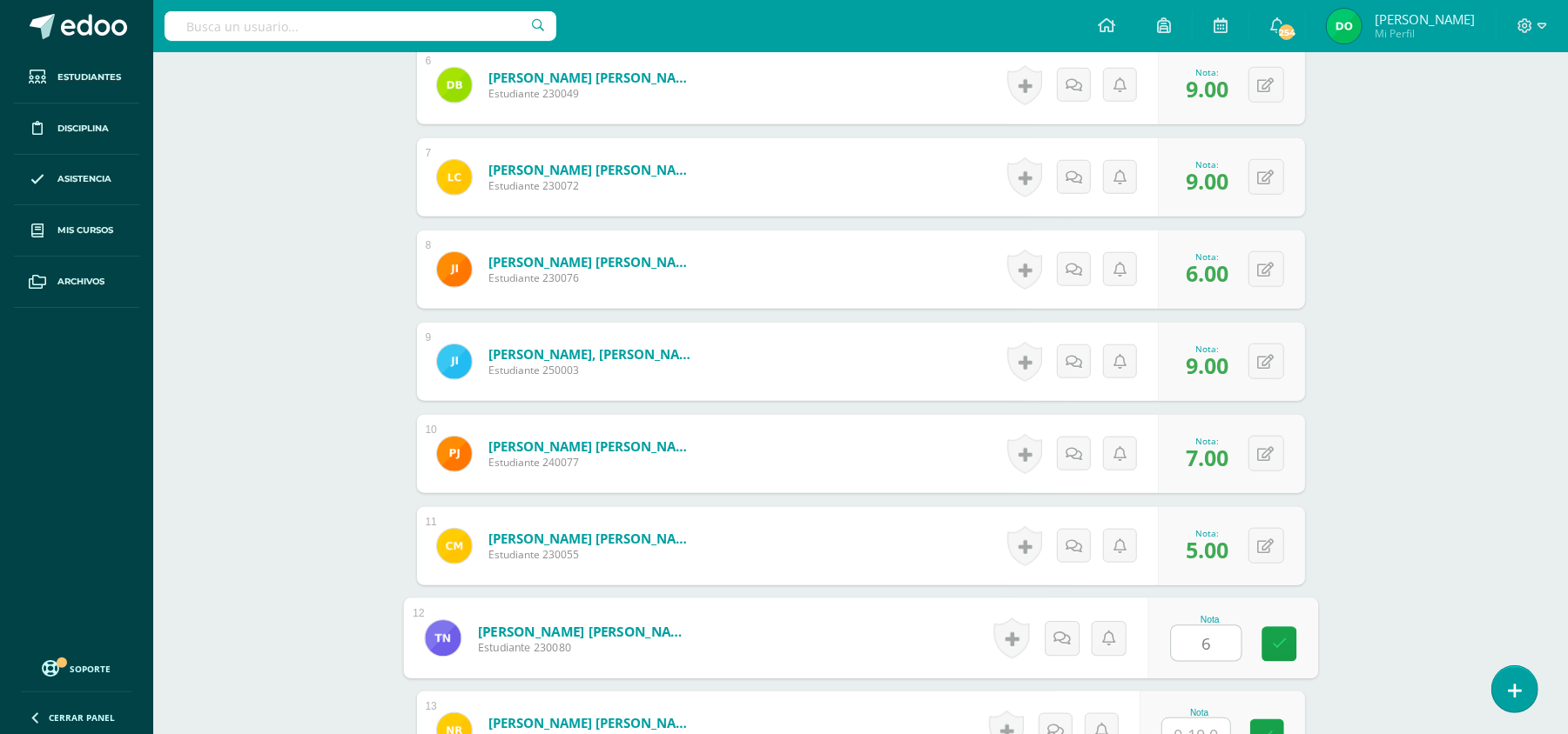
type input "6"
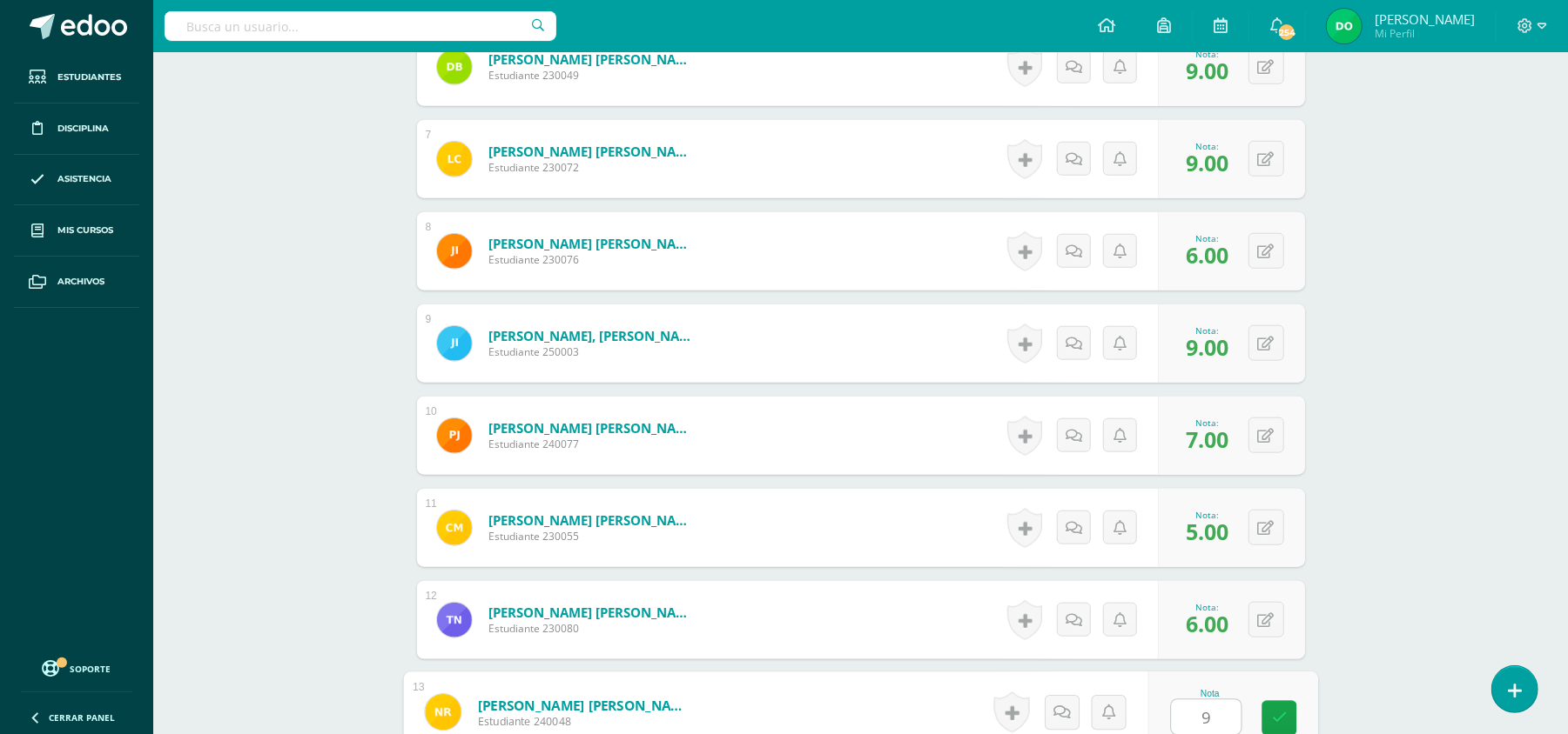
type input "9"
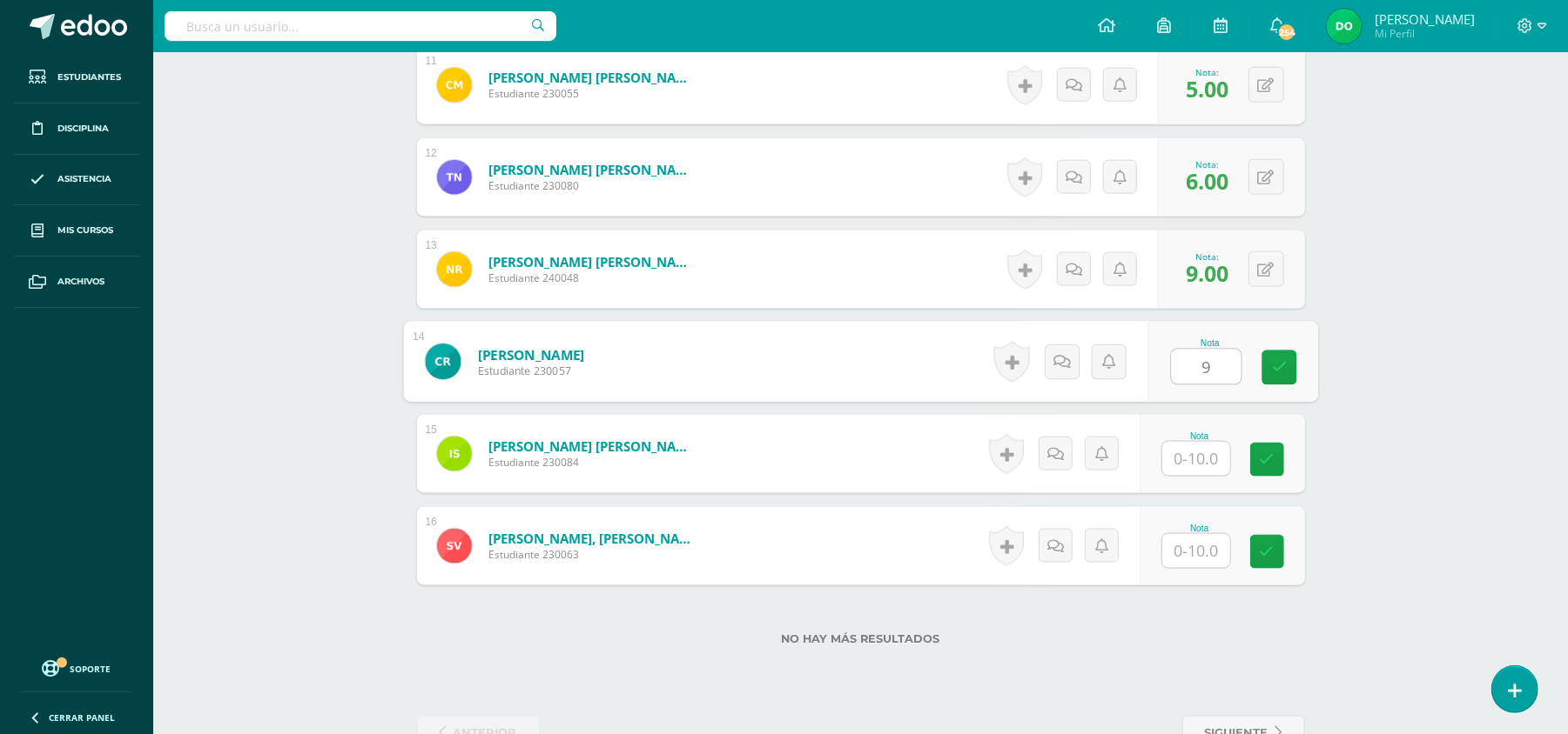
type input "9"
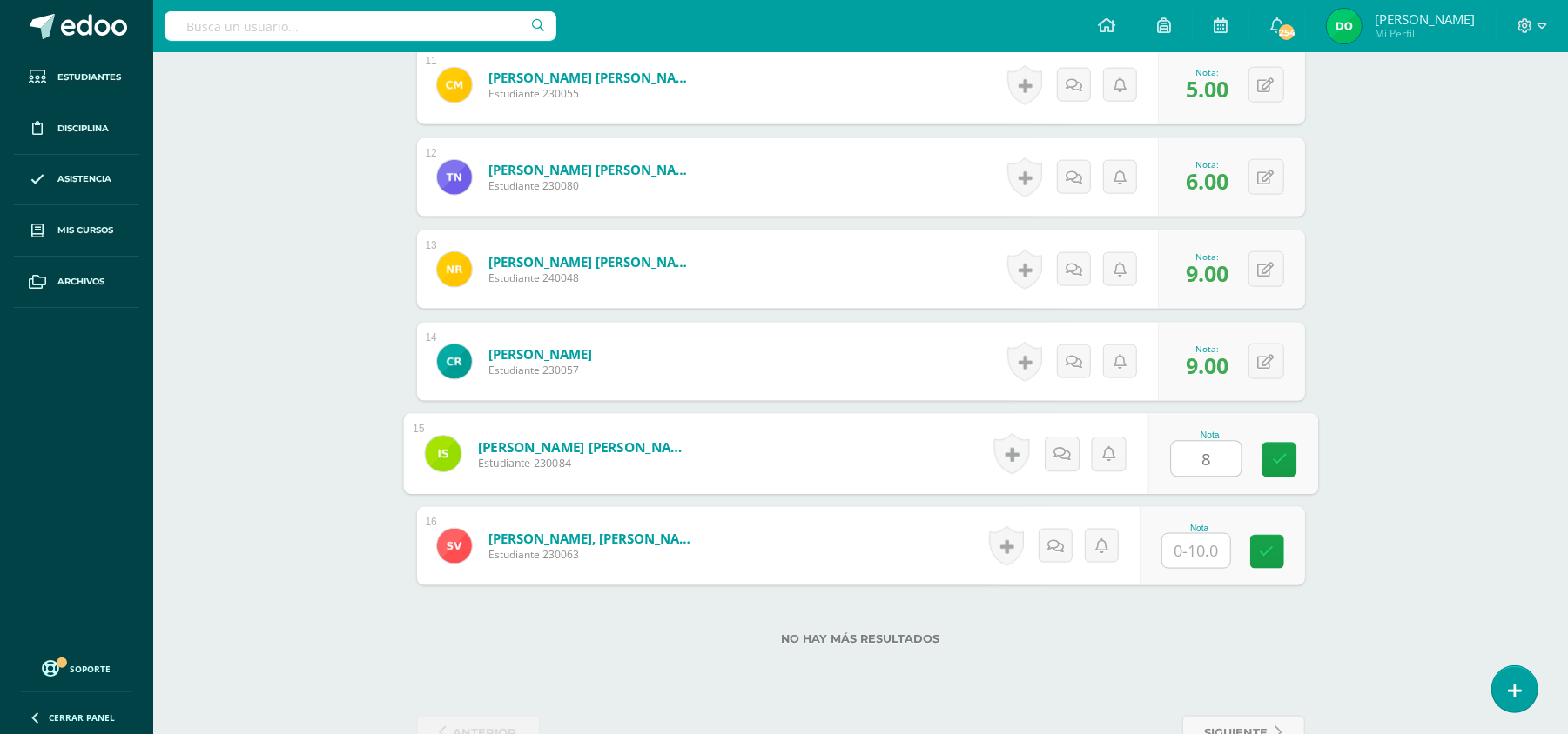
type input "8"
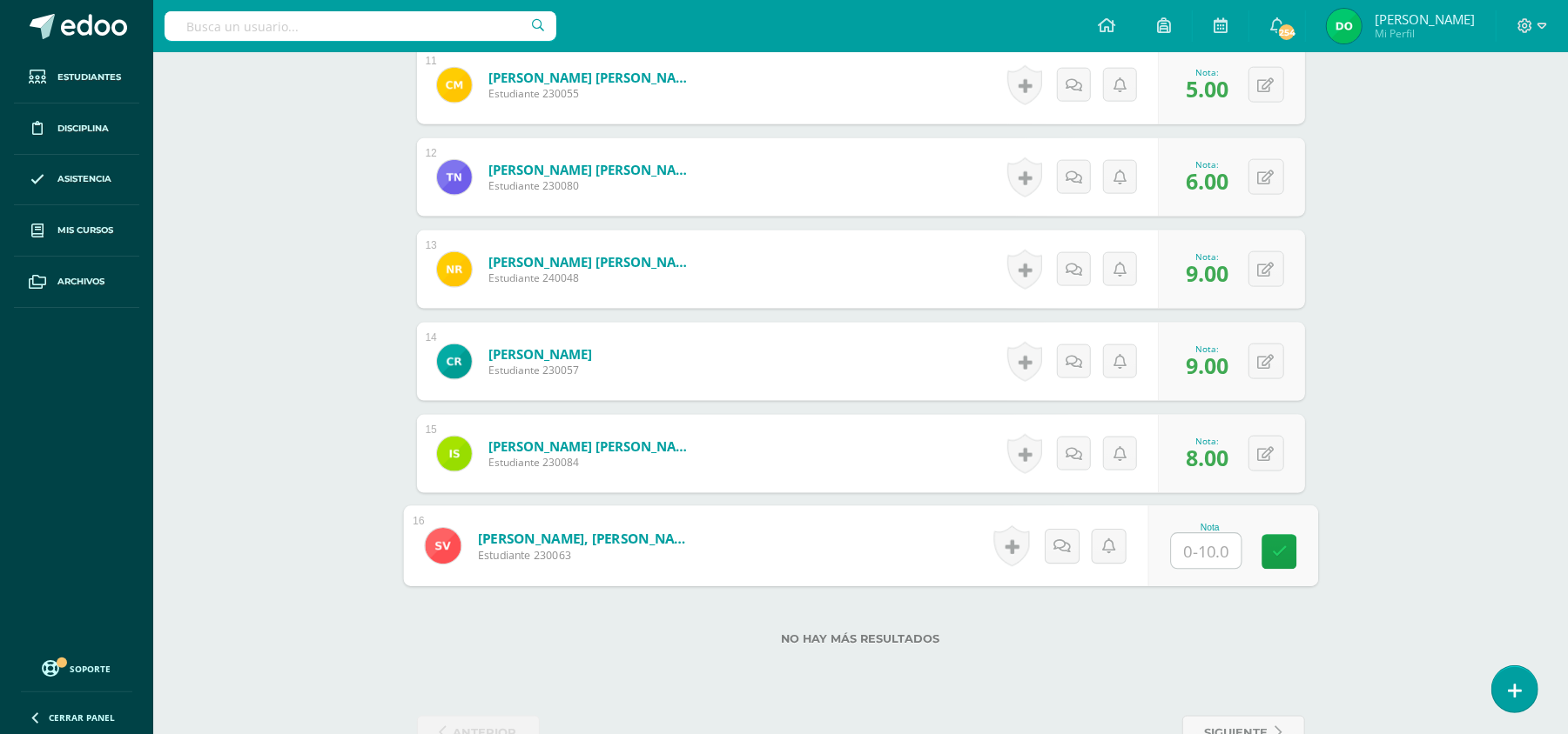
type input "9"
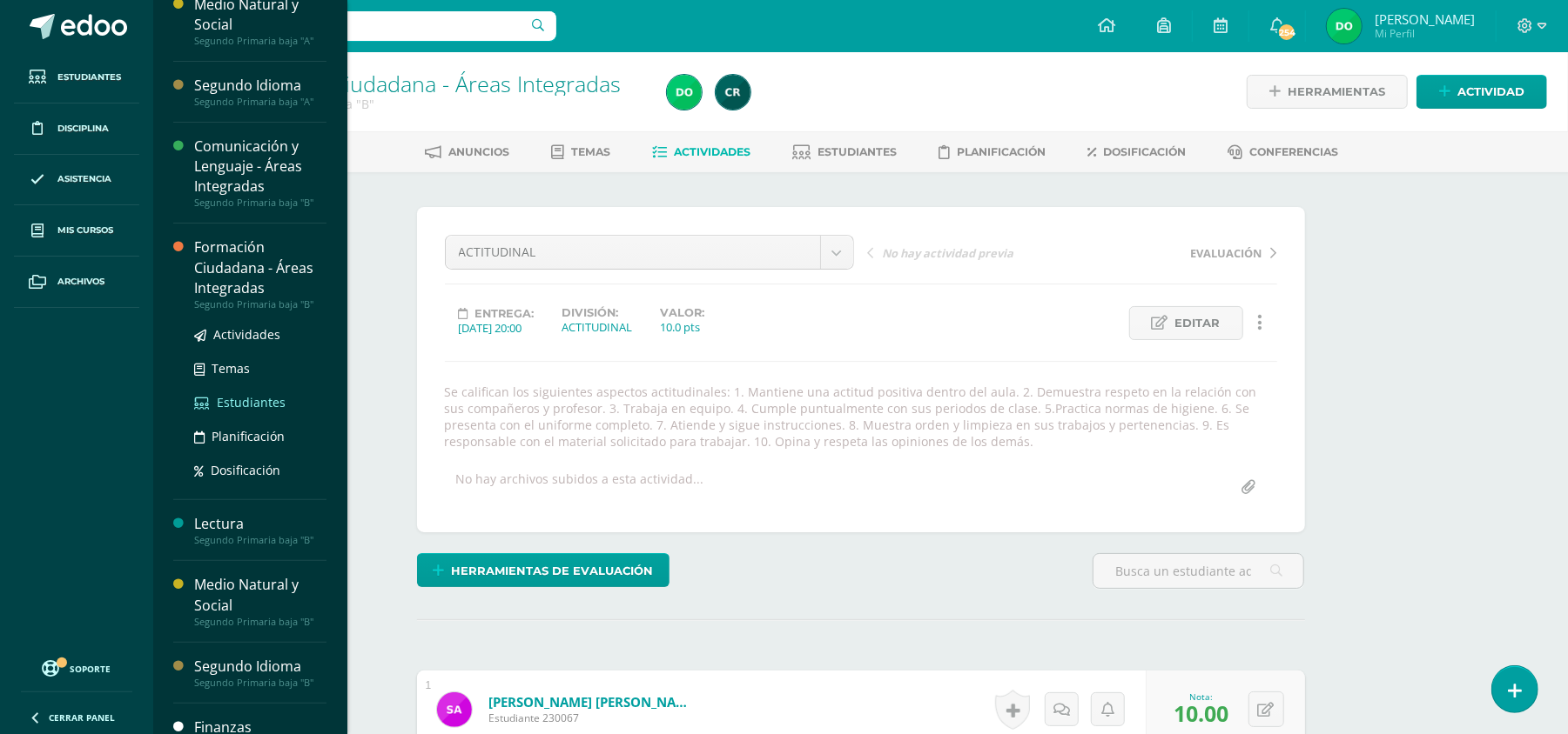
scroll to position [283, 0]
click at [291, 367] on div "Segundo Primaria baja "B"" at bounding box center [259, 366] width 132 height 12
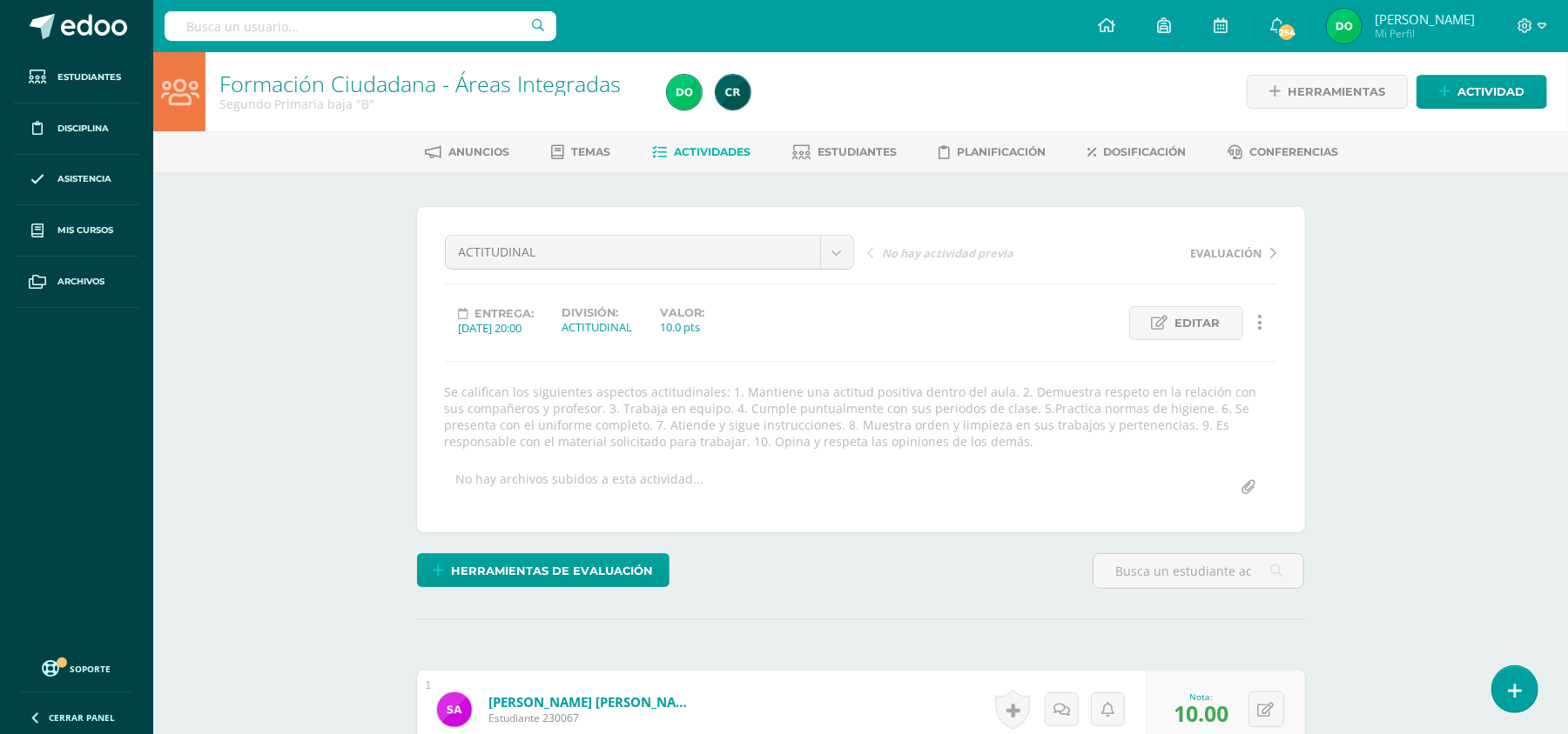
scroll to position [161, 0]
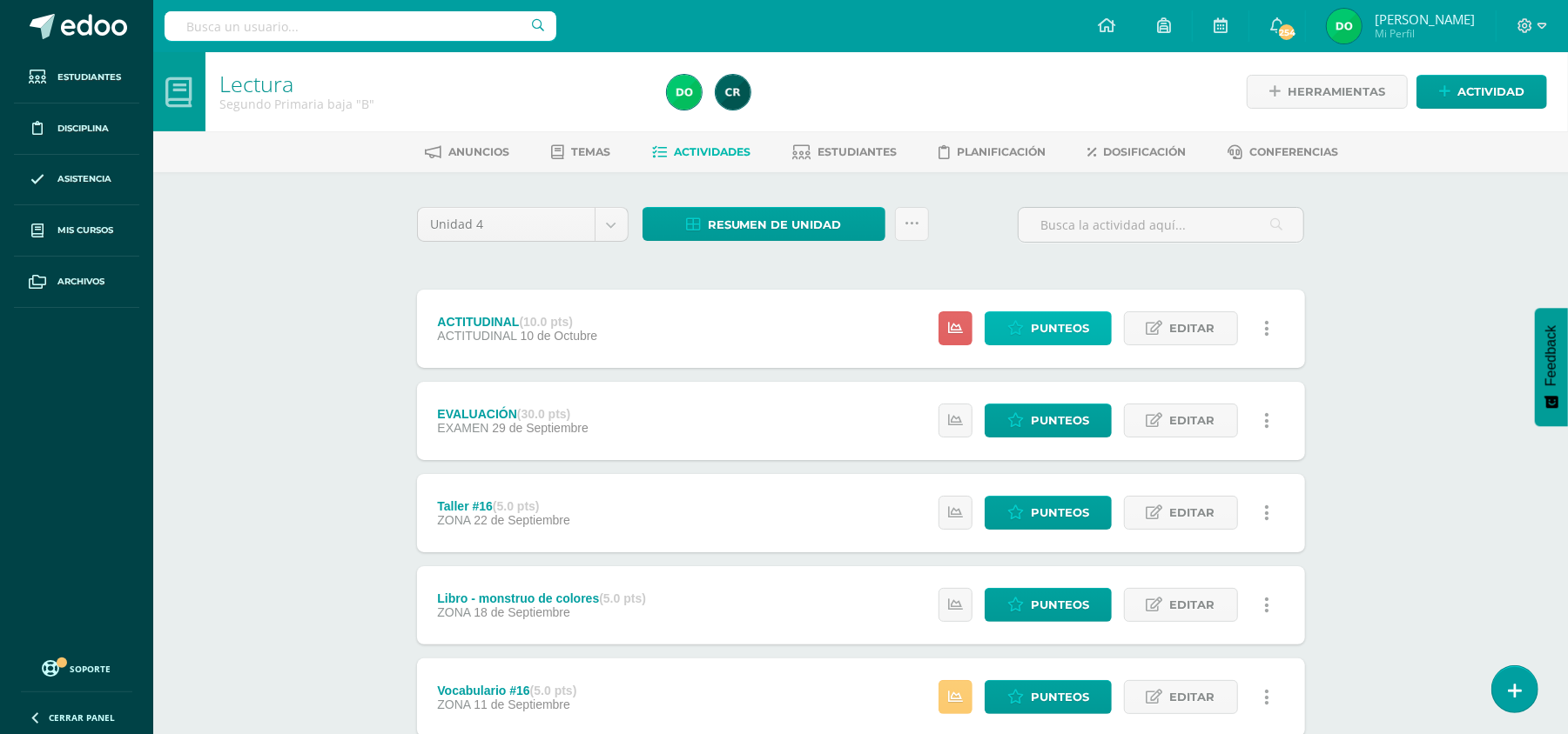
click at [1050, 319] on span "Punteos" at bounding box center [1059, 329] width 59 height 32
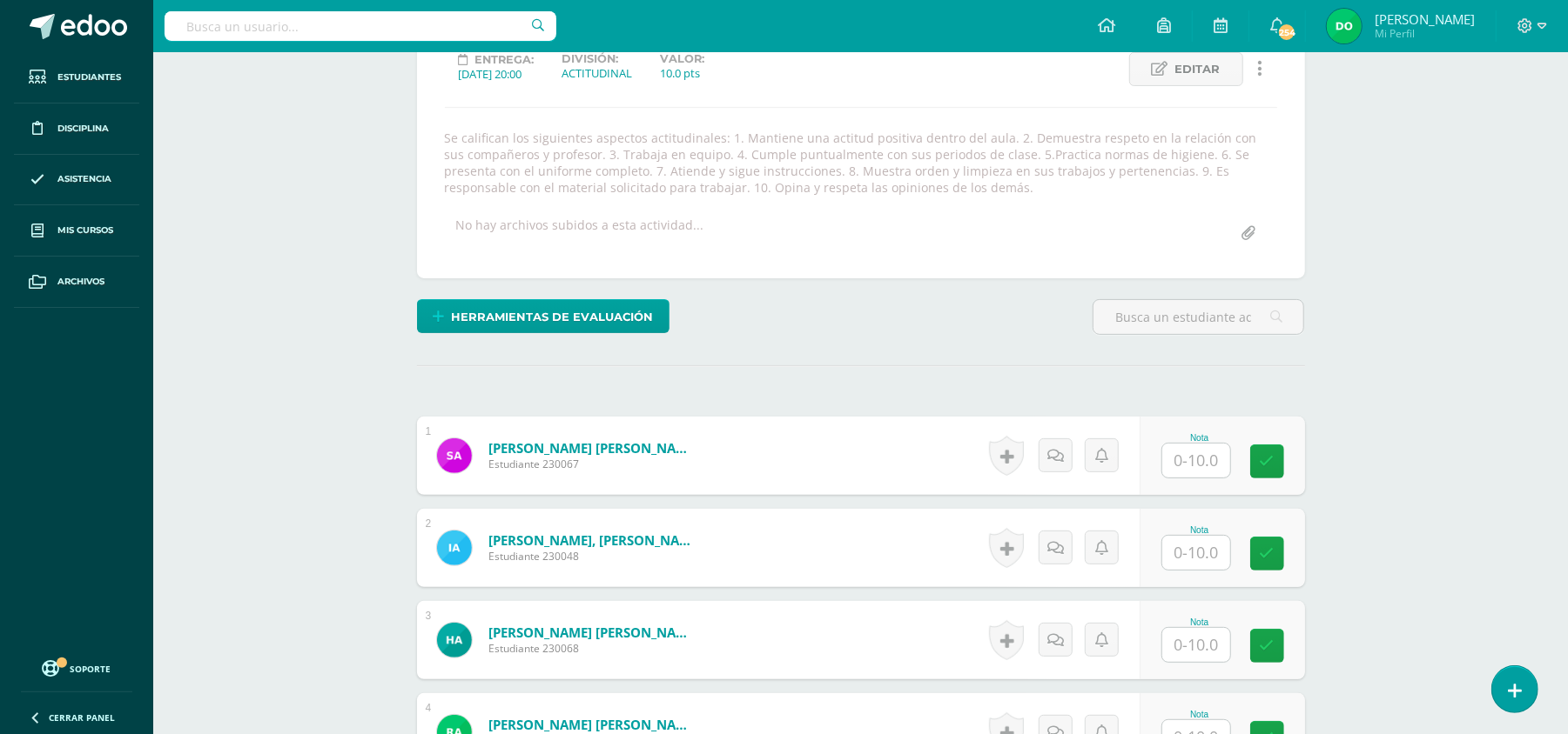
scroll to position [255, 0]
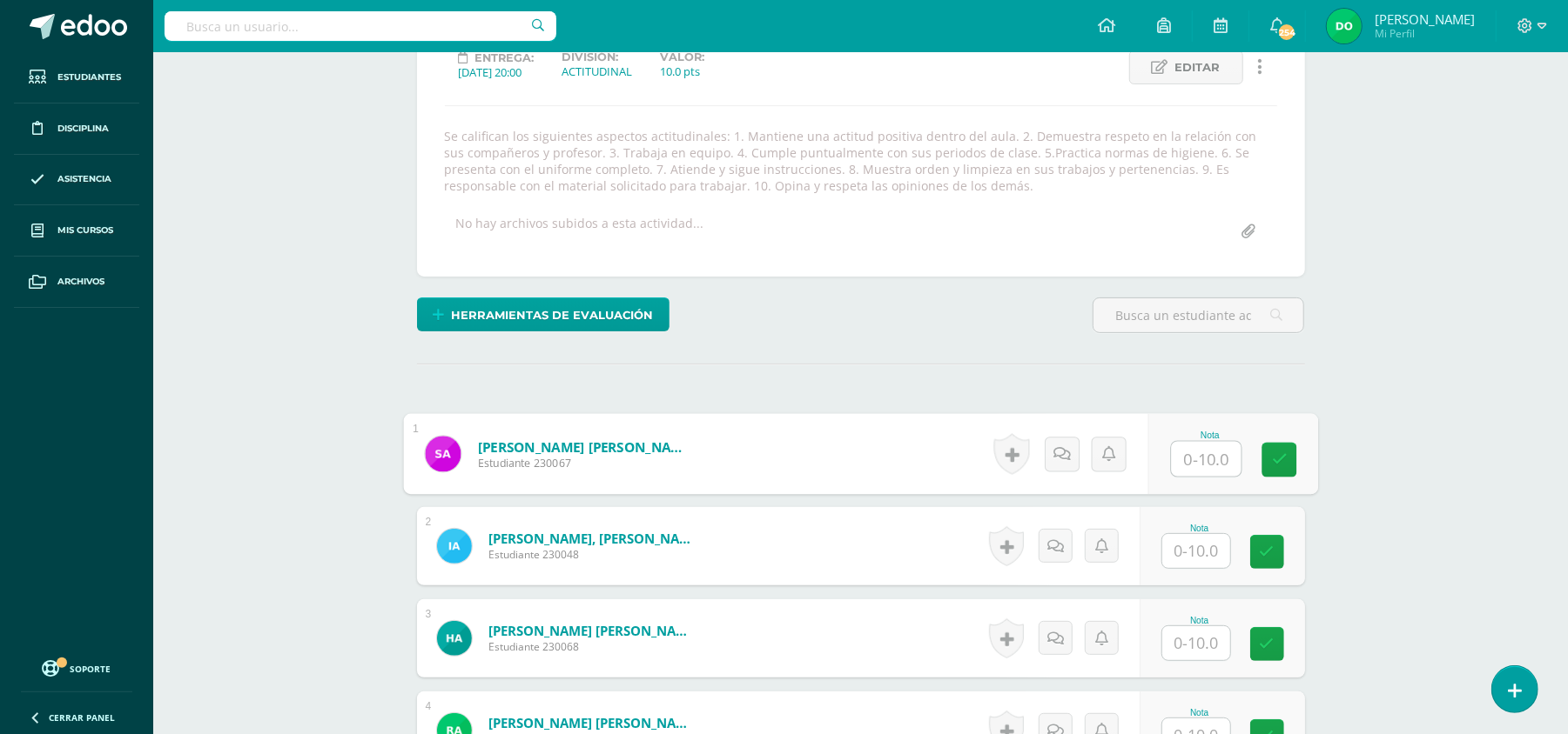
click at [1196, 463] on input "text" at bounding box center [1205, 459] width 70 height 35
type input "10"
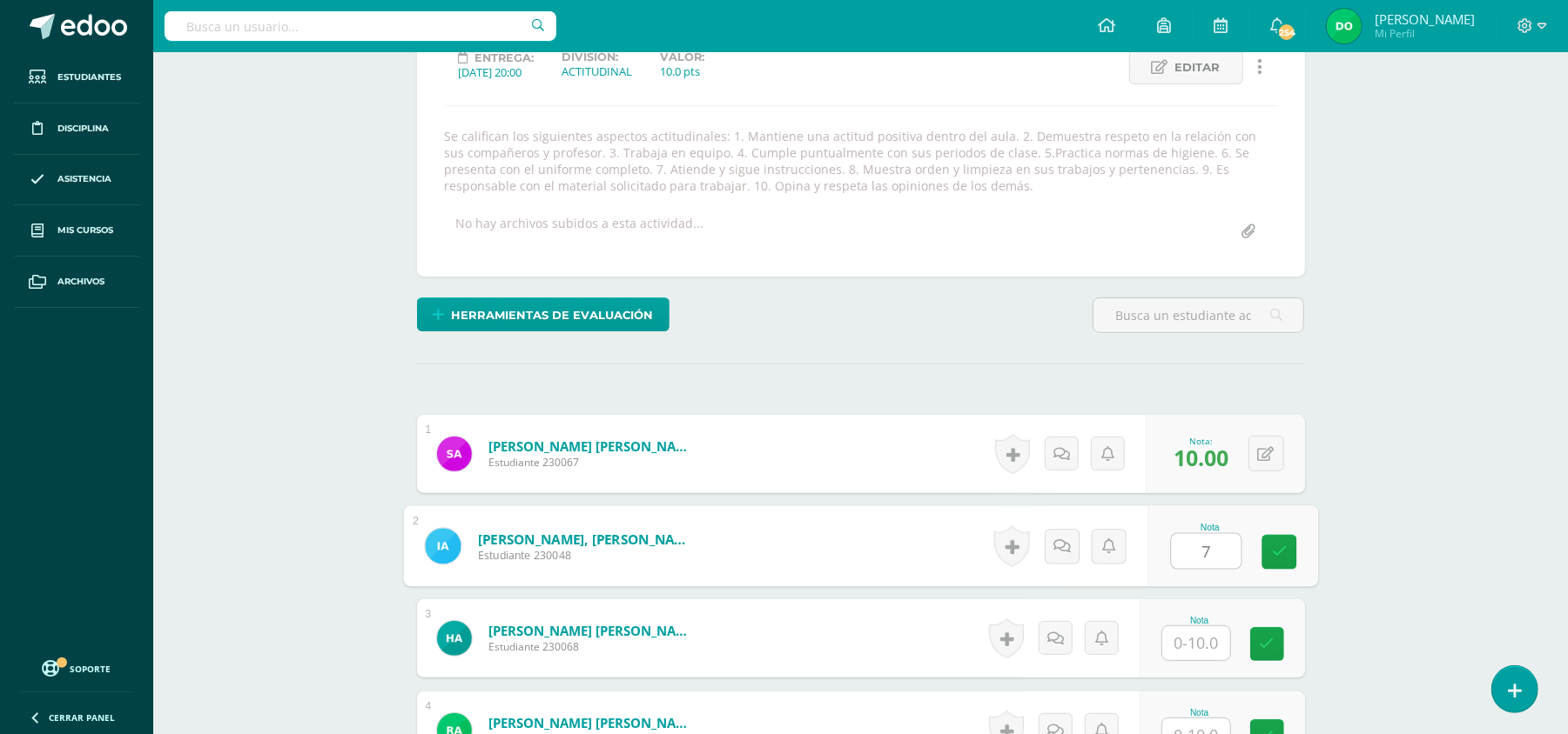
type input "7"
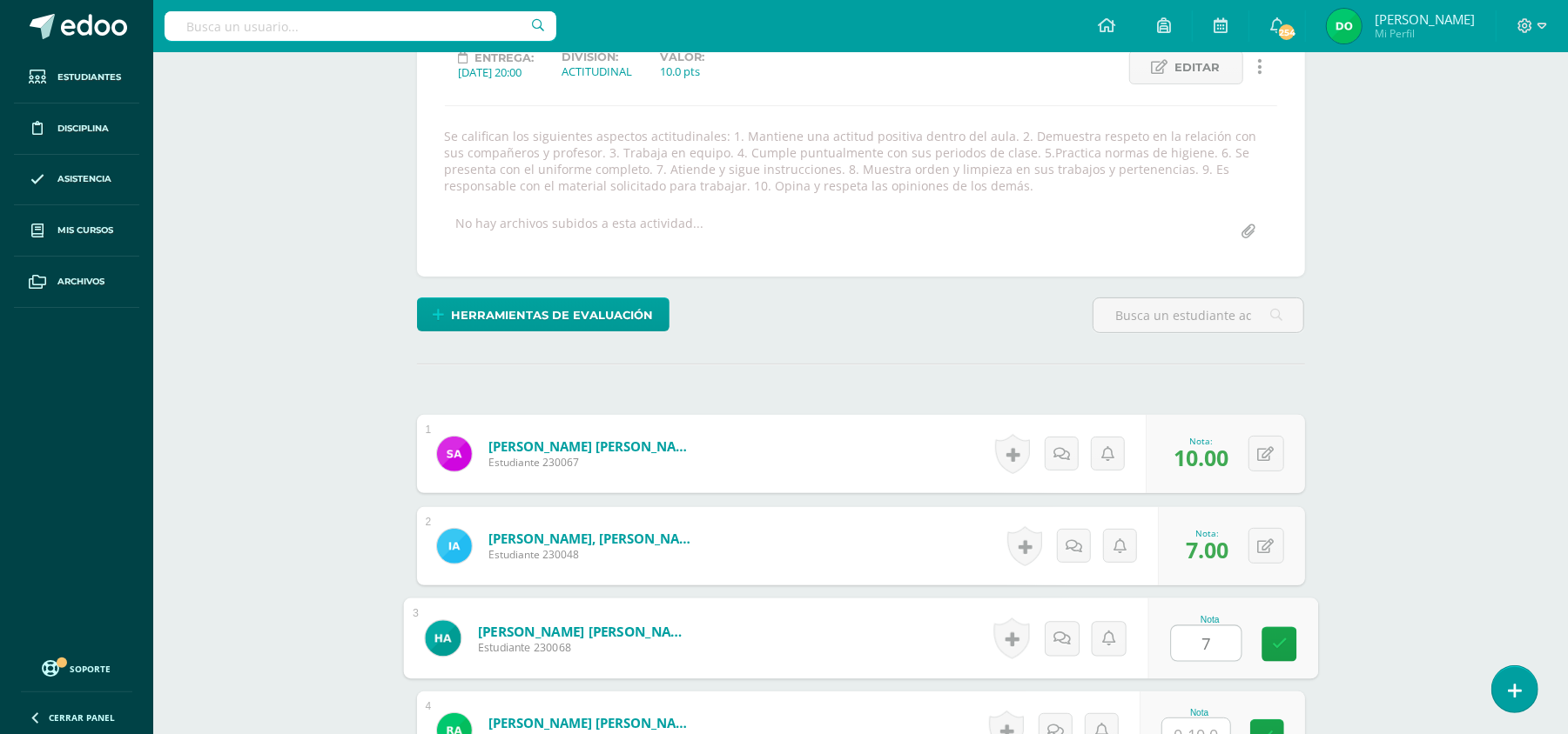
type input "7"
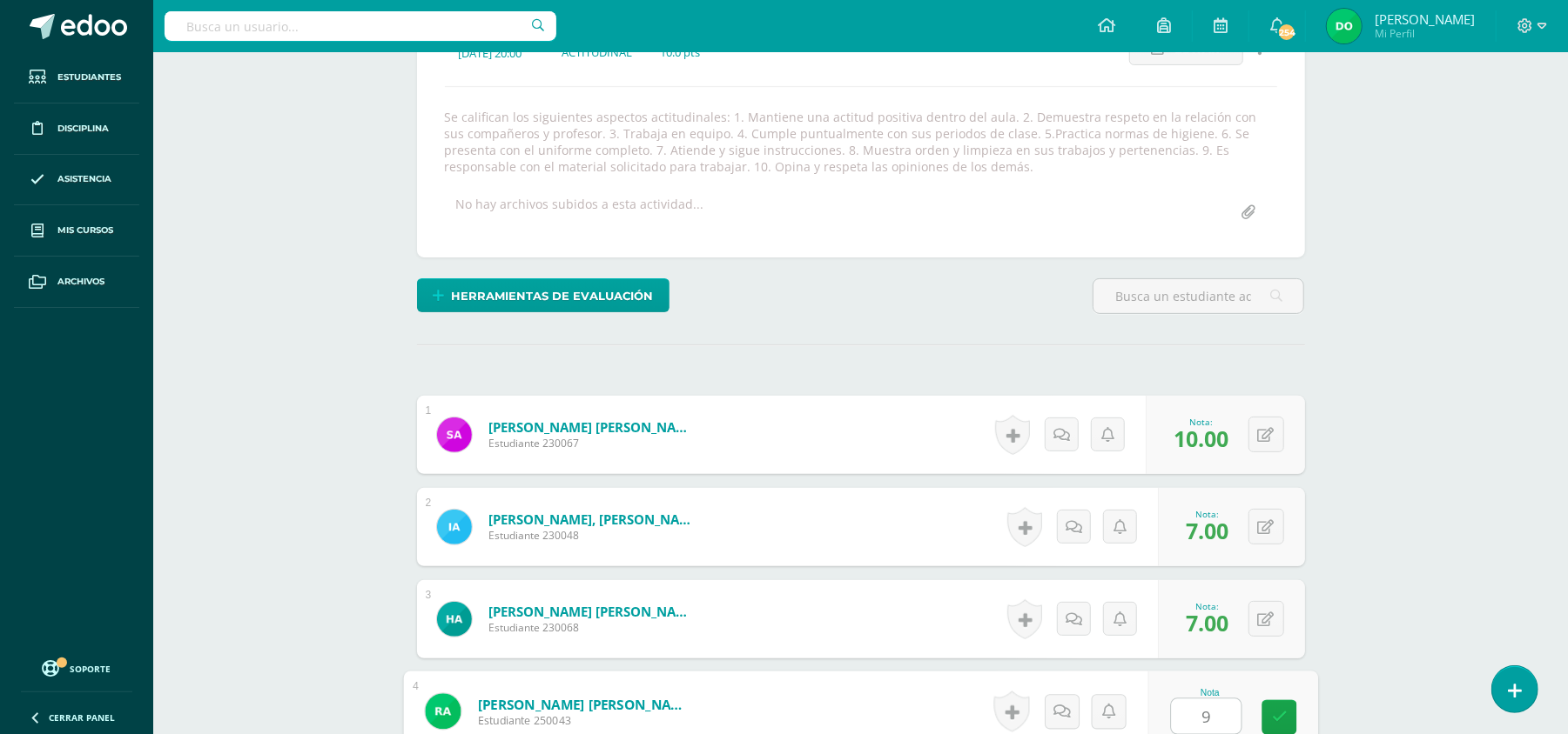
type input "9"
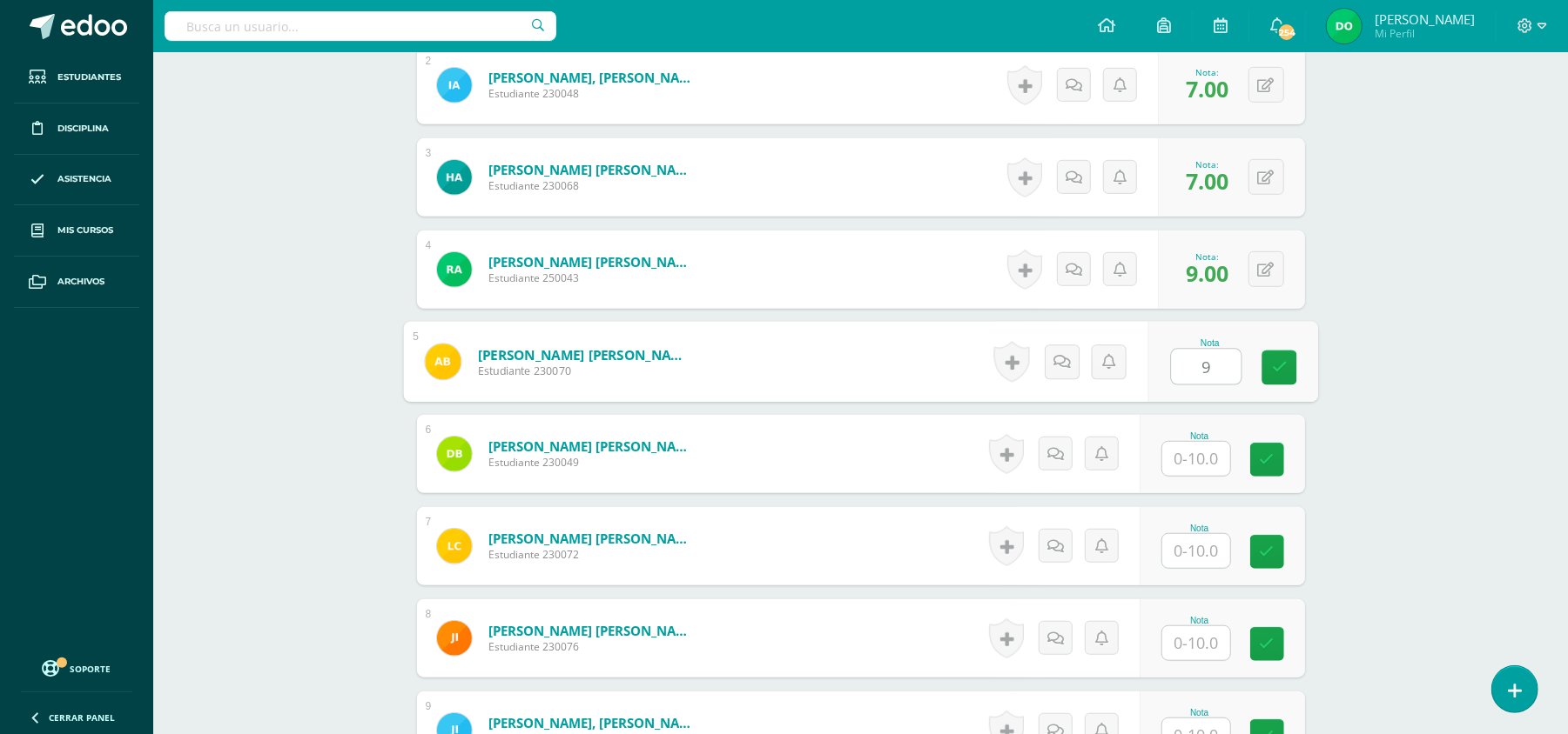
type input "9"
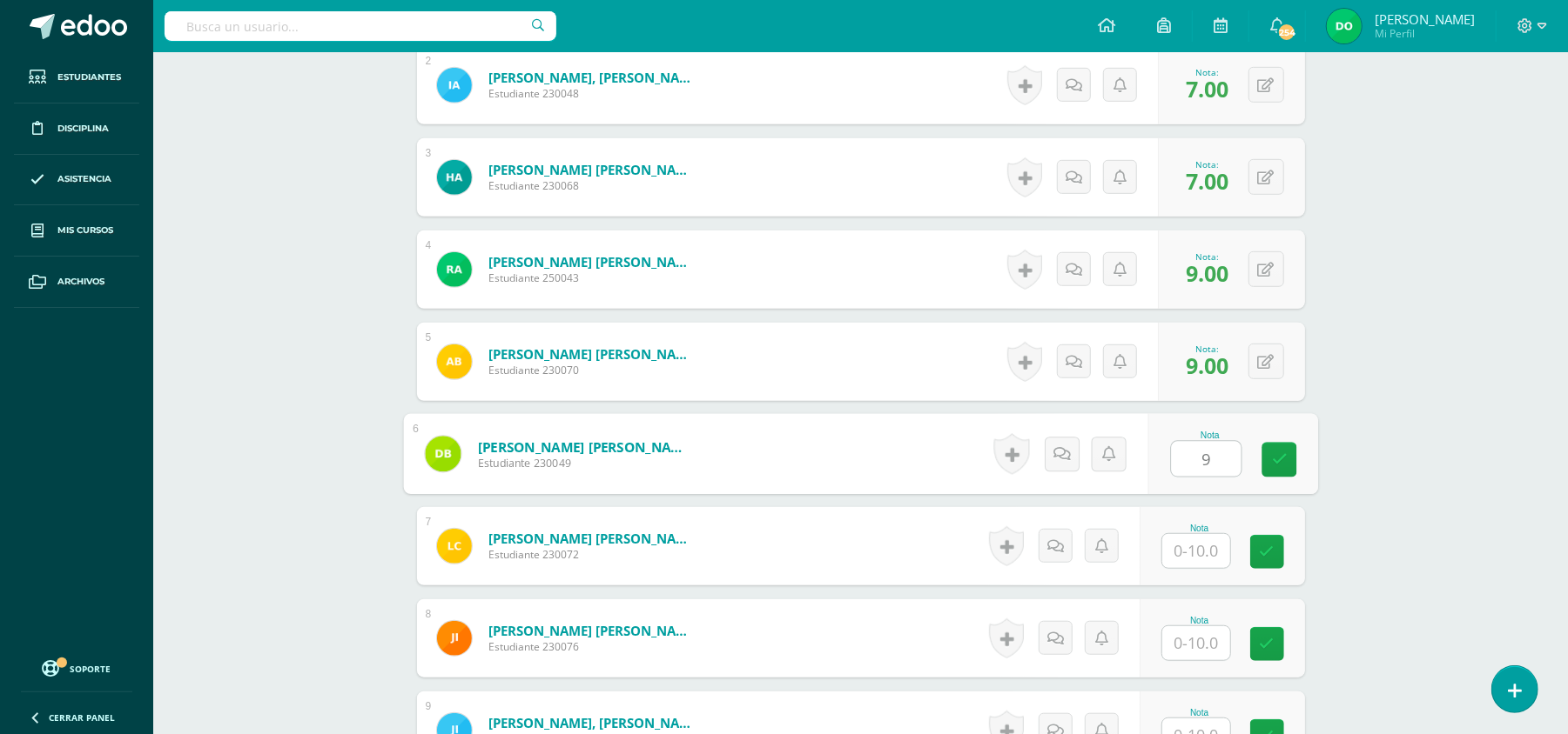
type input "9"
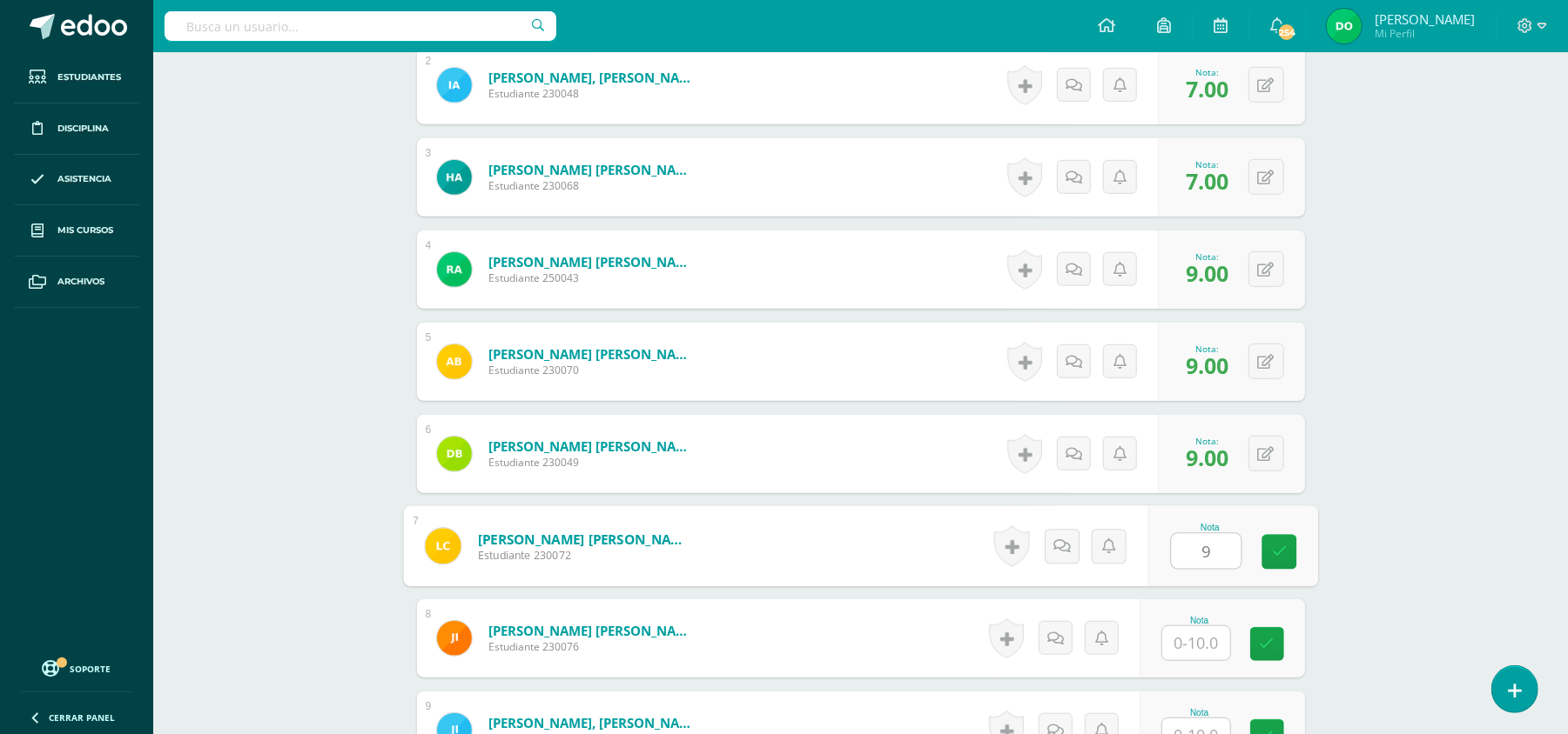
type input "9"
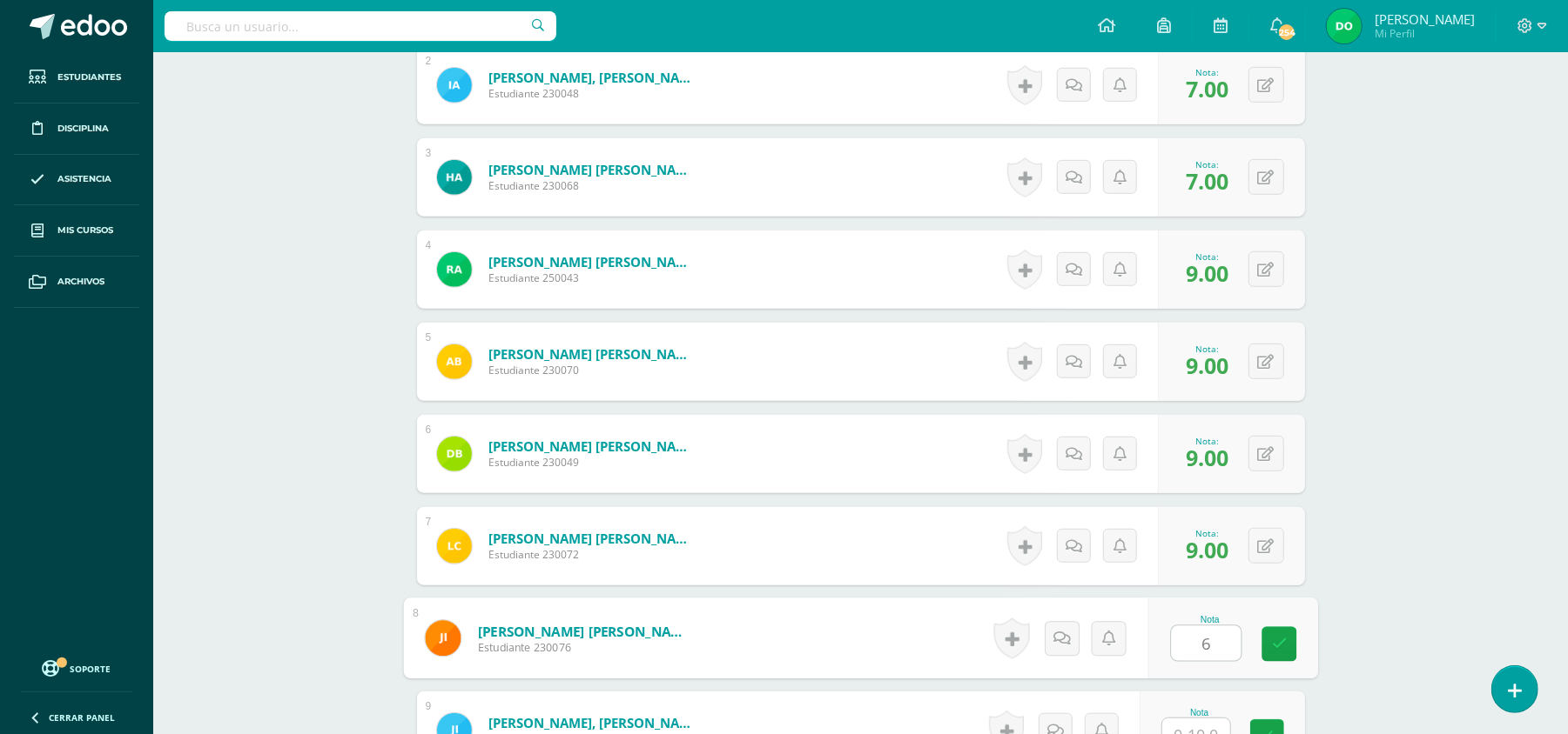
type input "6"
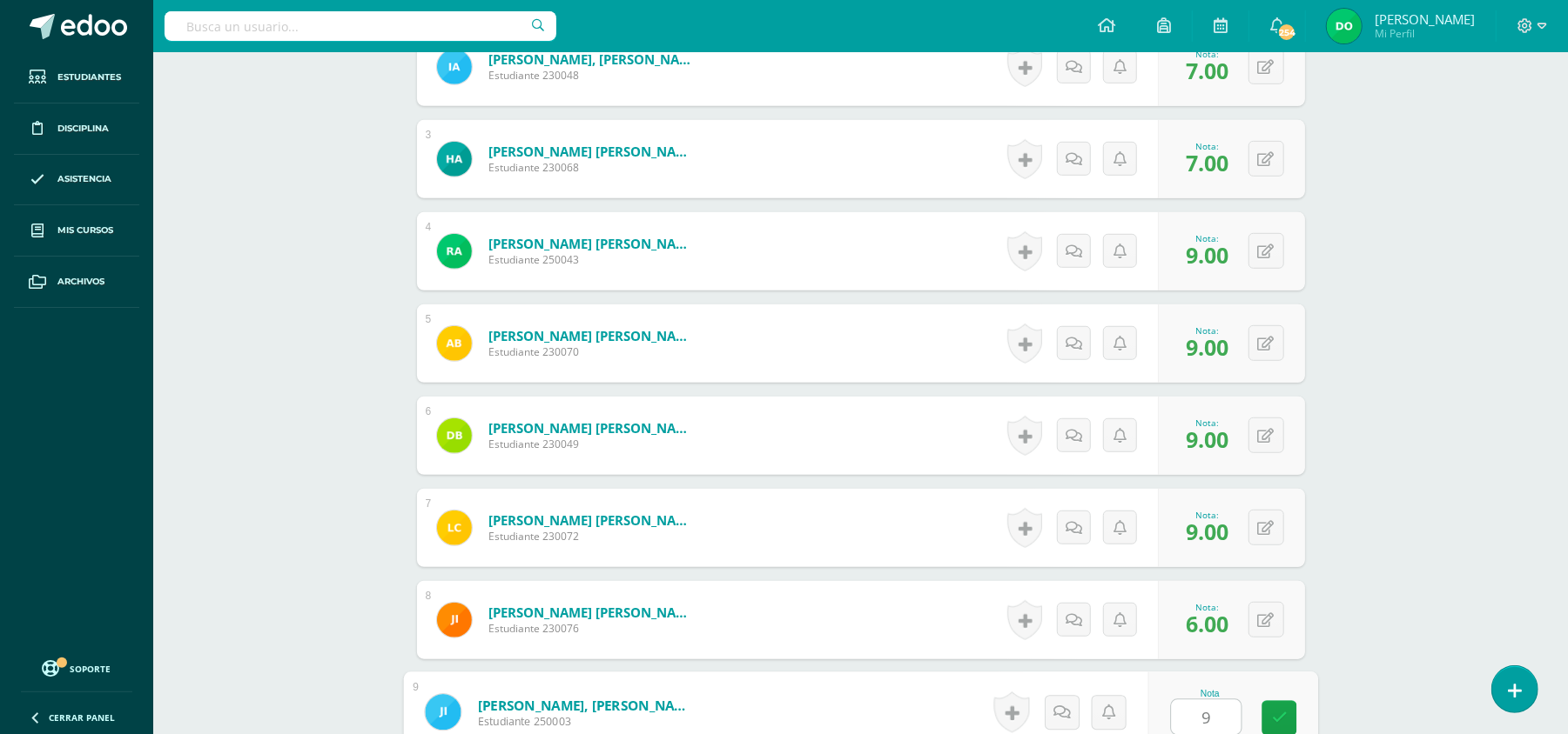
type input "9"
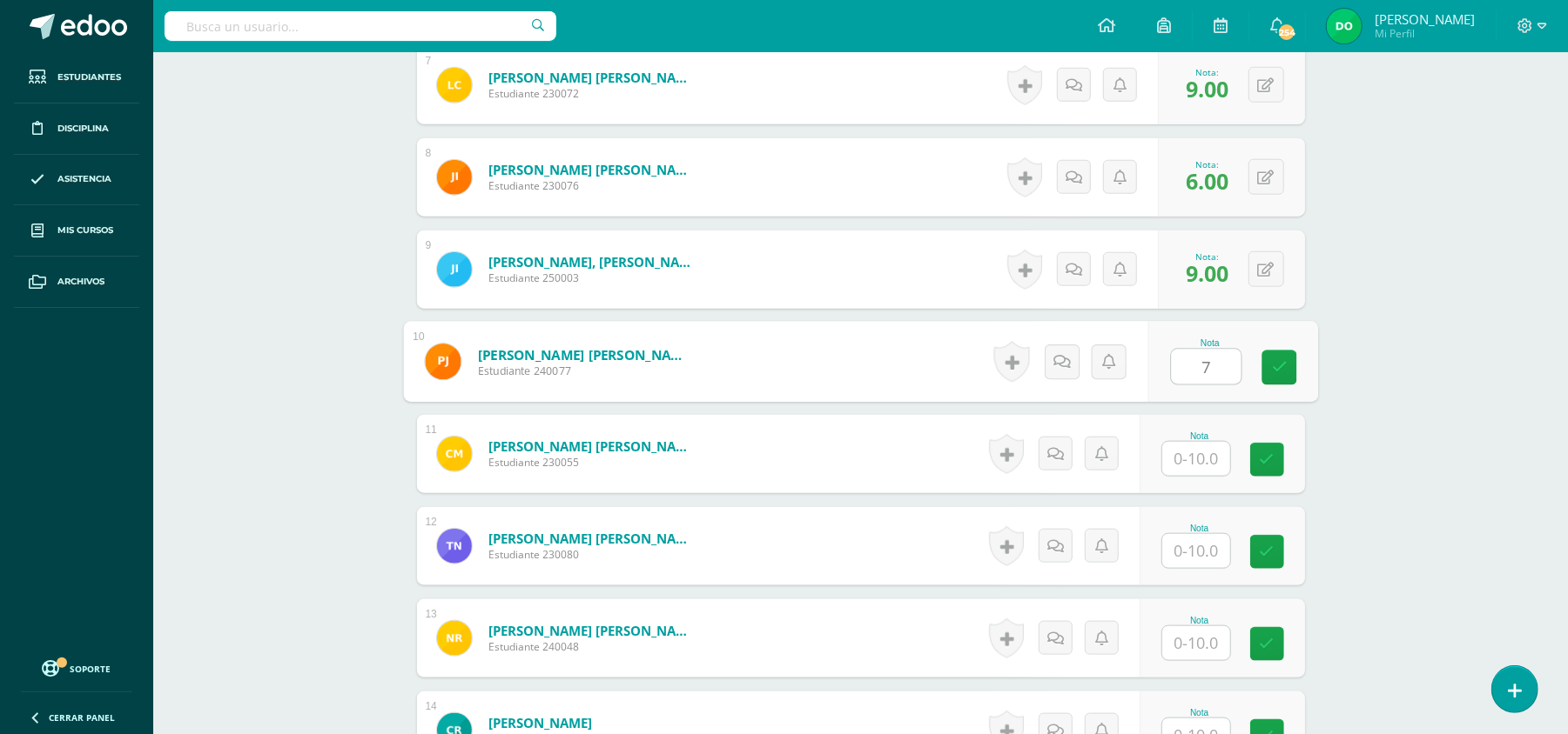
type input "7"
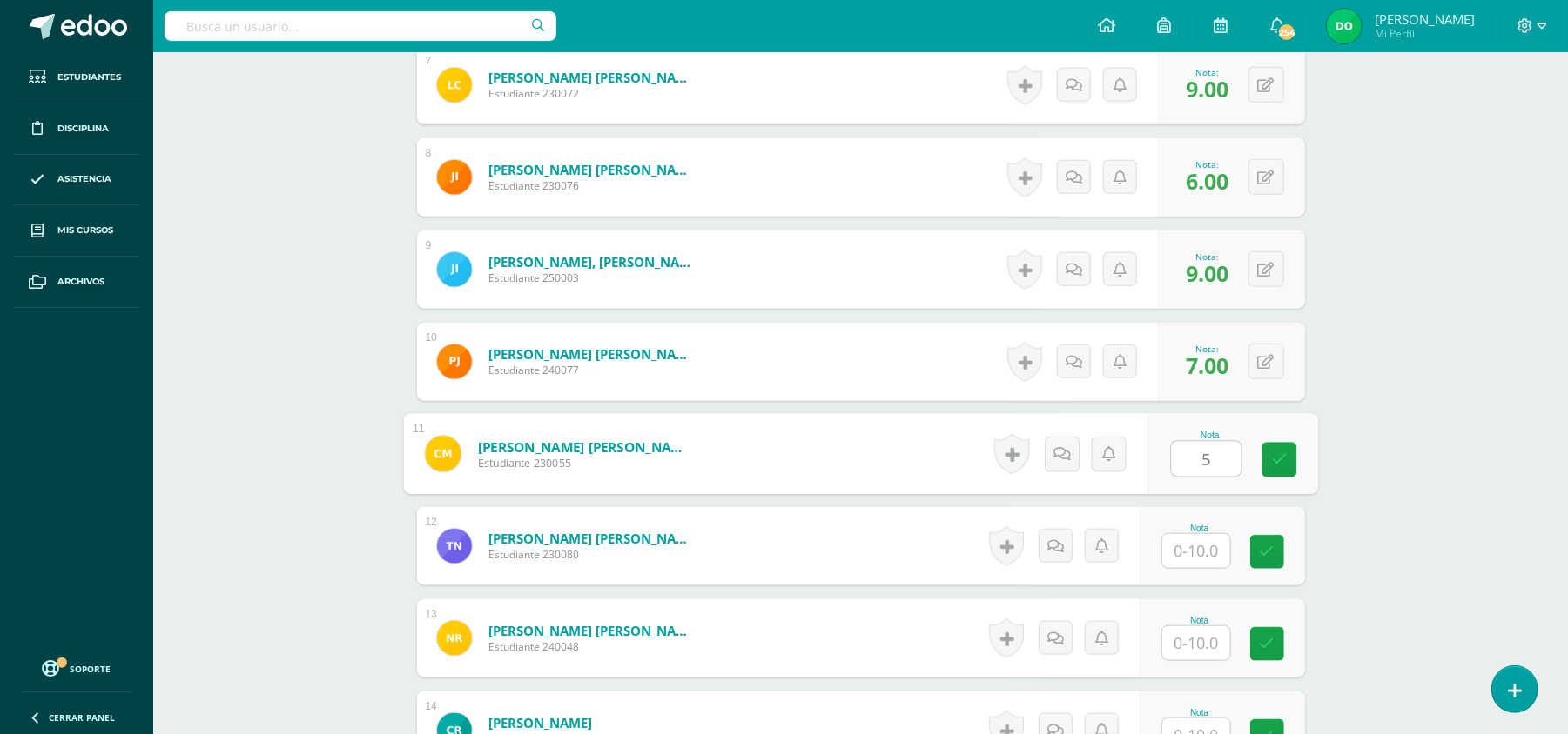
type input "5"
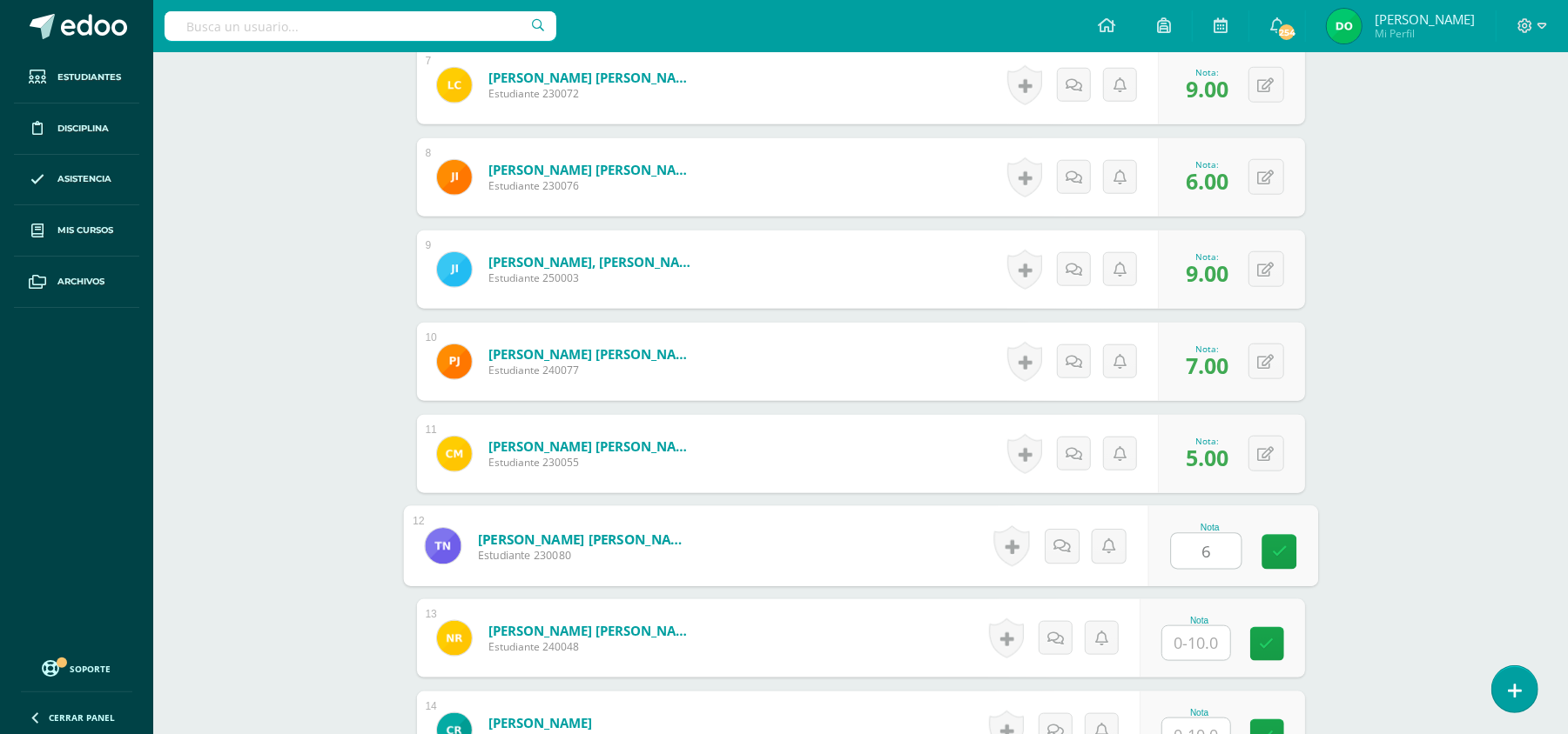
type input "6"
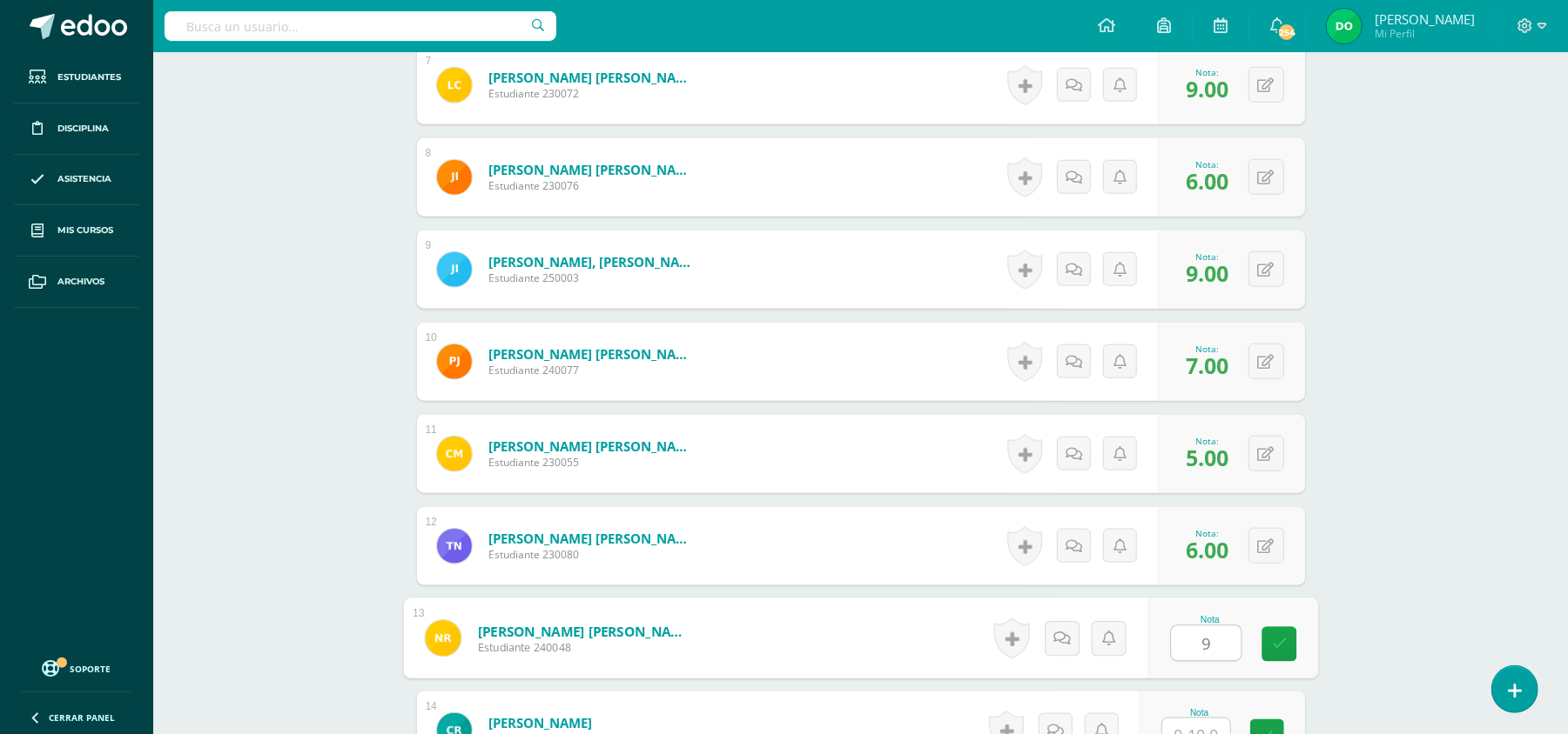
type input "9"
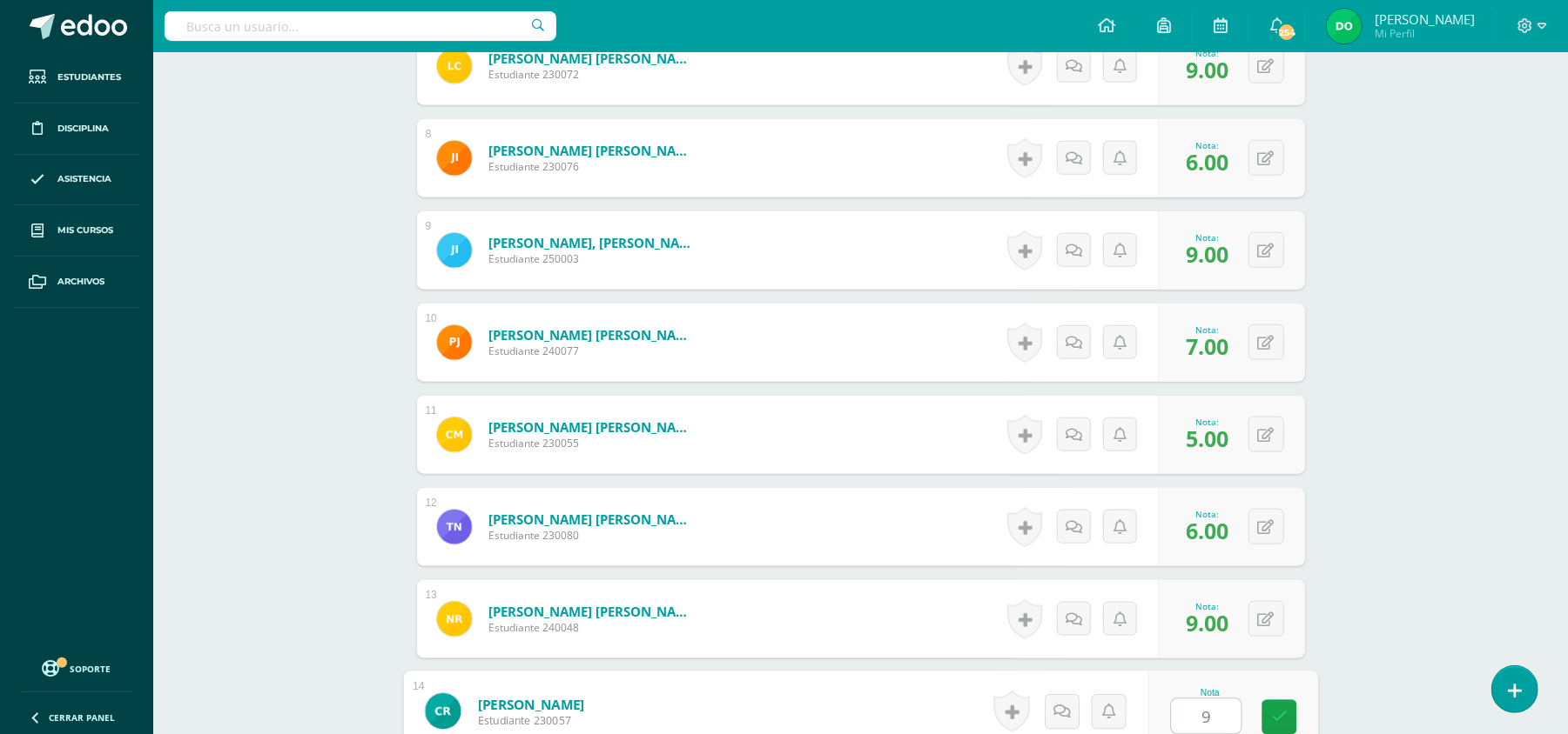
type input "9"
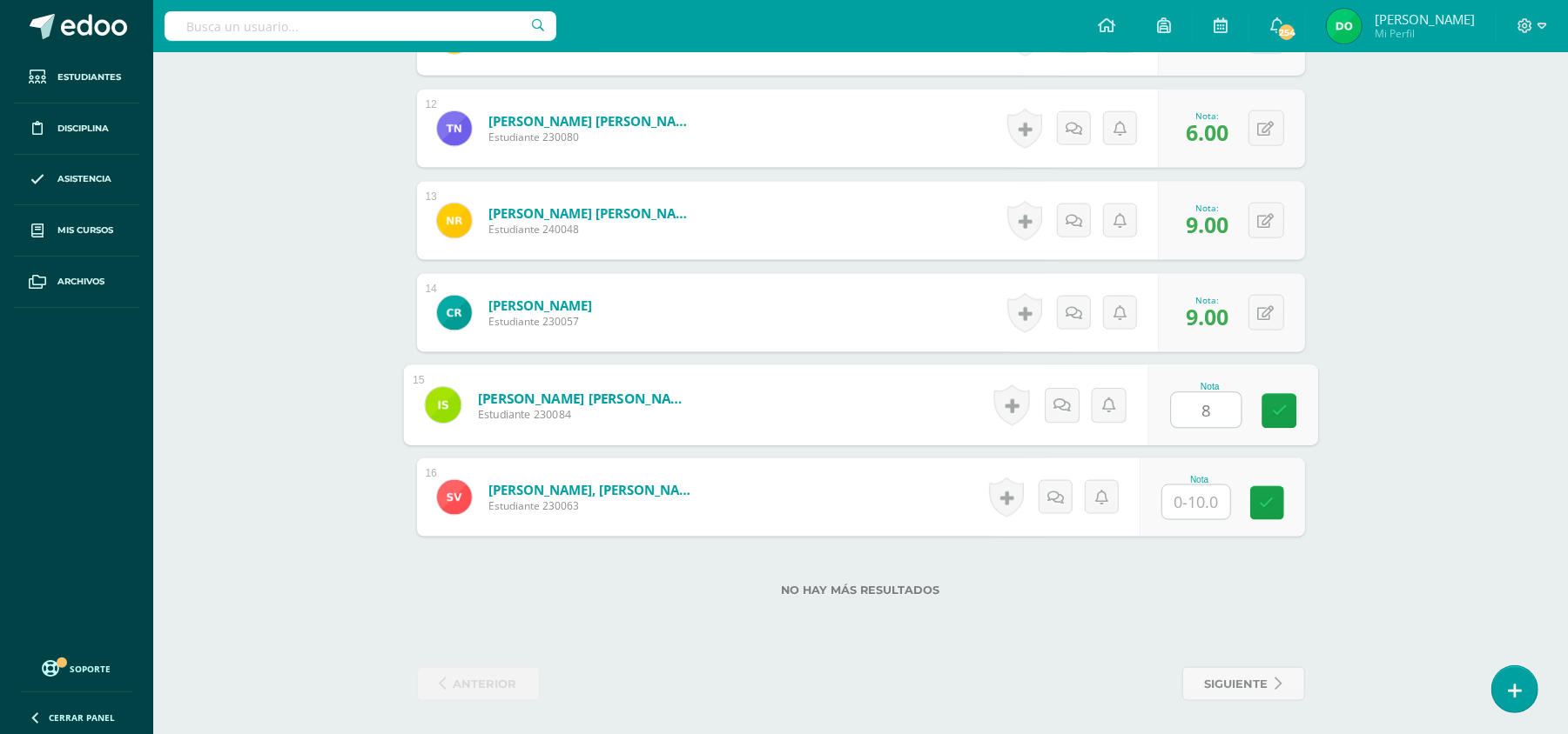
type input "8"
type input "9"
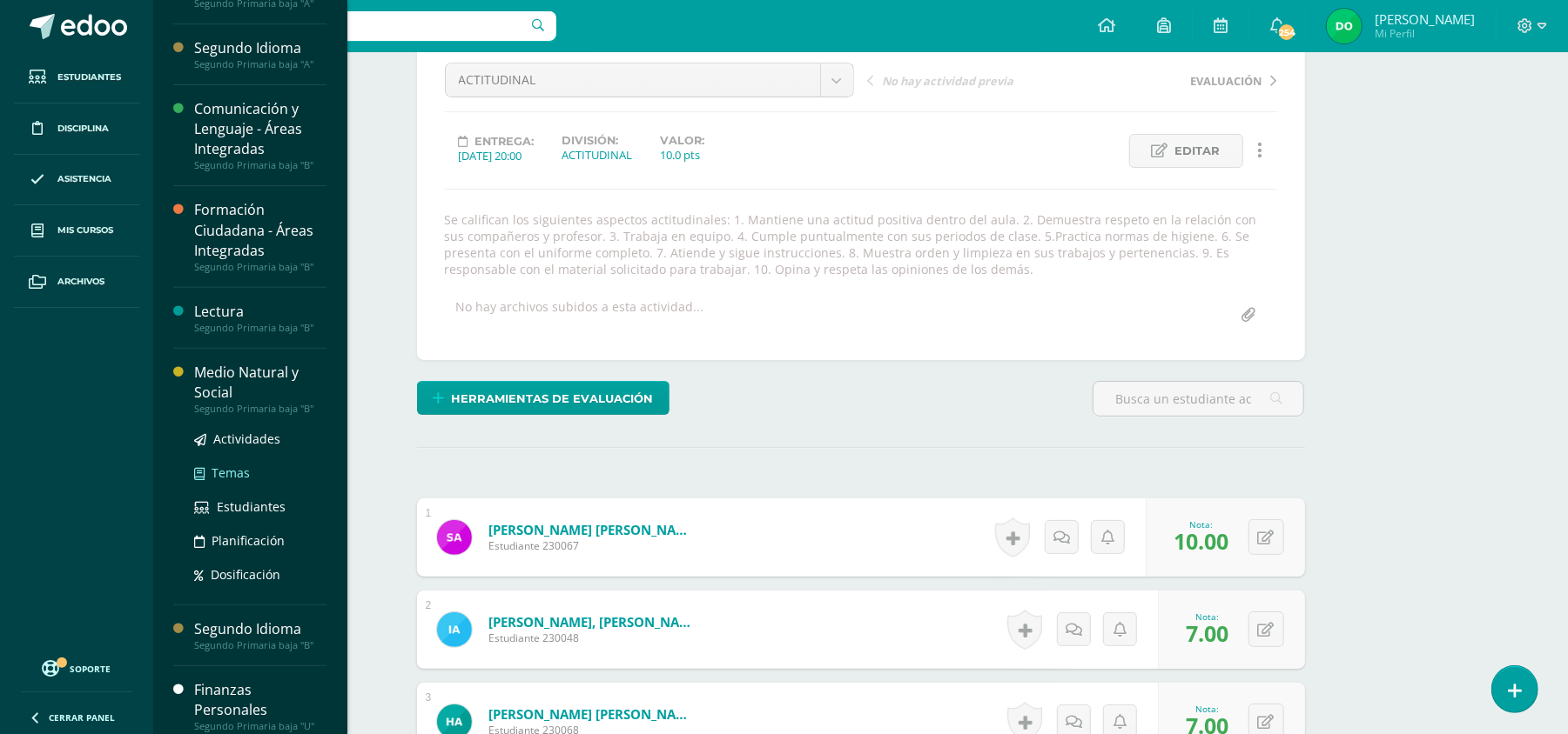
scroll to position [336, 0]
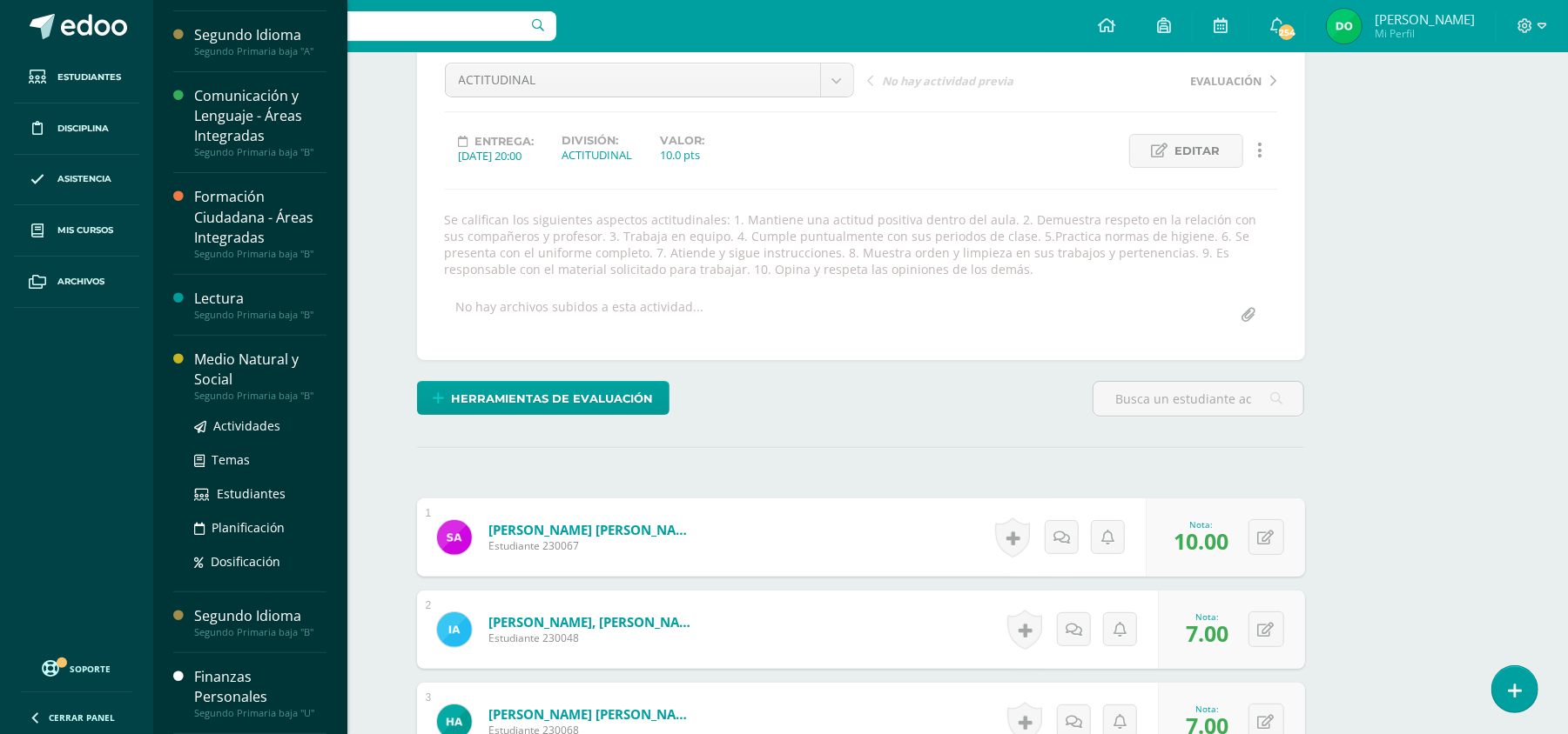
click at [279, 368] on div "Medio Natural y Social" at bounding box center [259, 369] width 132 height 40
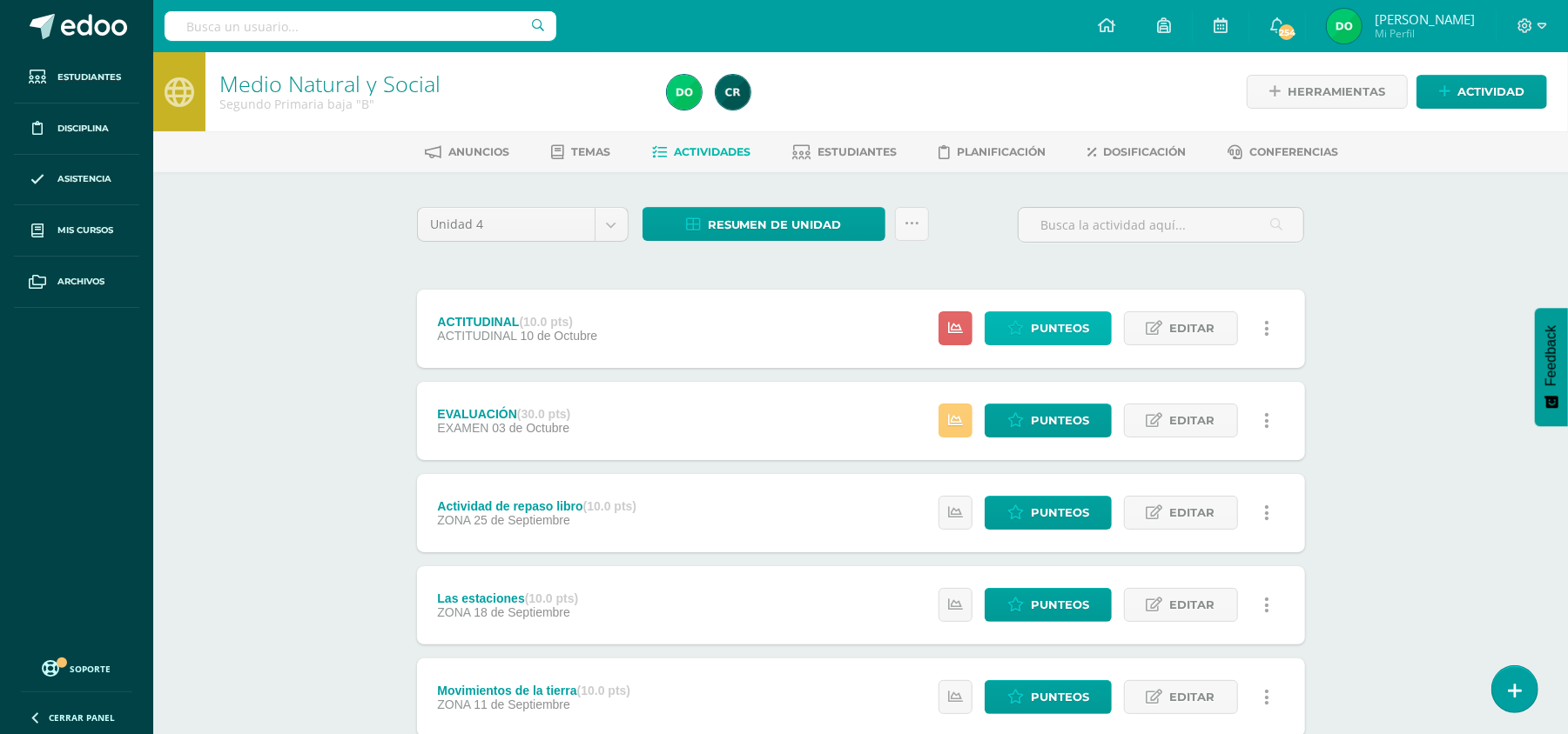
click at [1022, 321] on icon at bounding box center [1016, 328] width 17 height 15
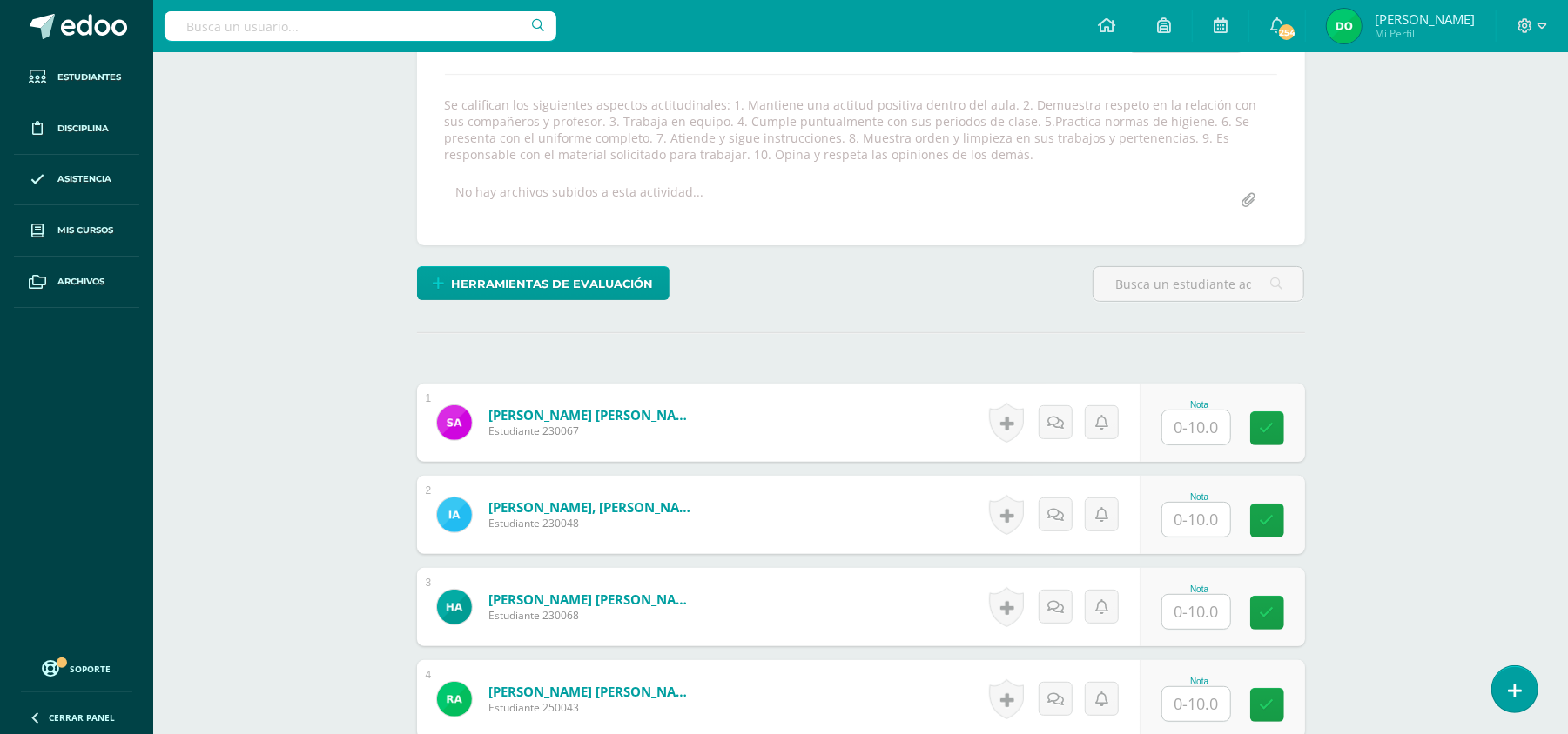
scroll to position [289, 0]
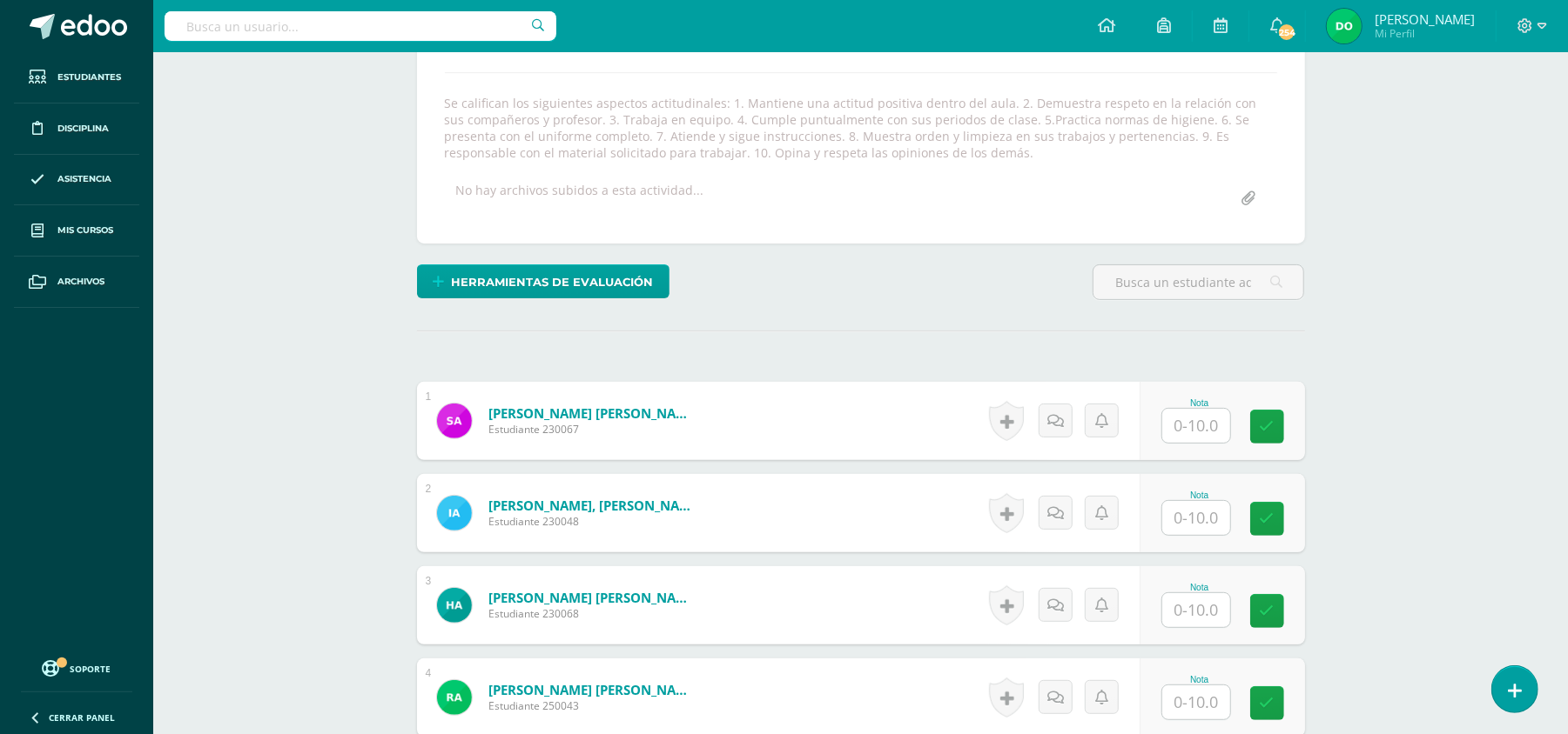
click at [1205, 407] on div "Nota" at bounding box center [1199, 403] width 77 height 10
click at [1183, 437] on input "text" at bounding box center [1205, 426] width 70 height 35
type input "10"
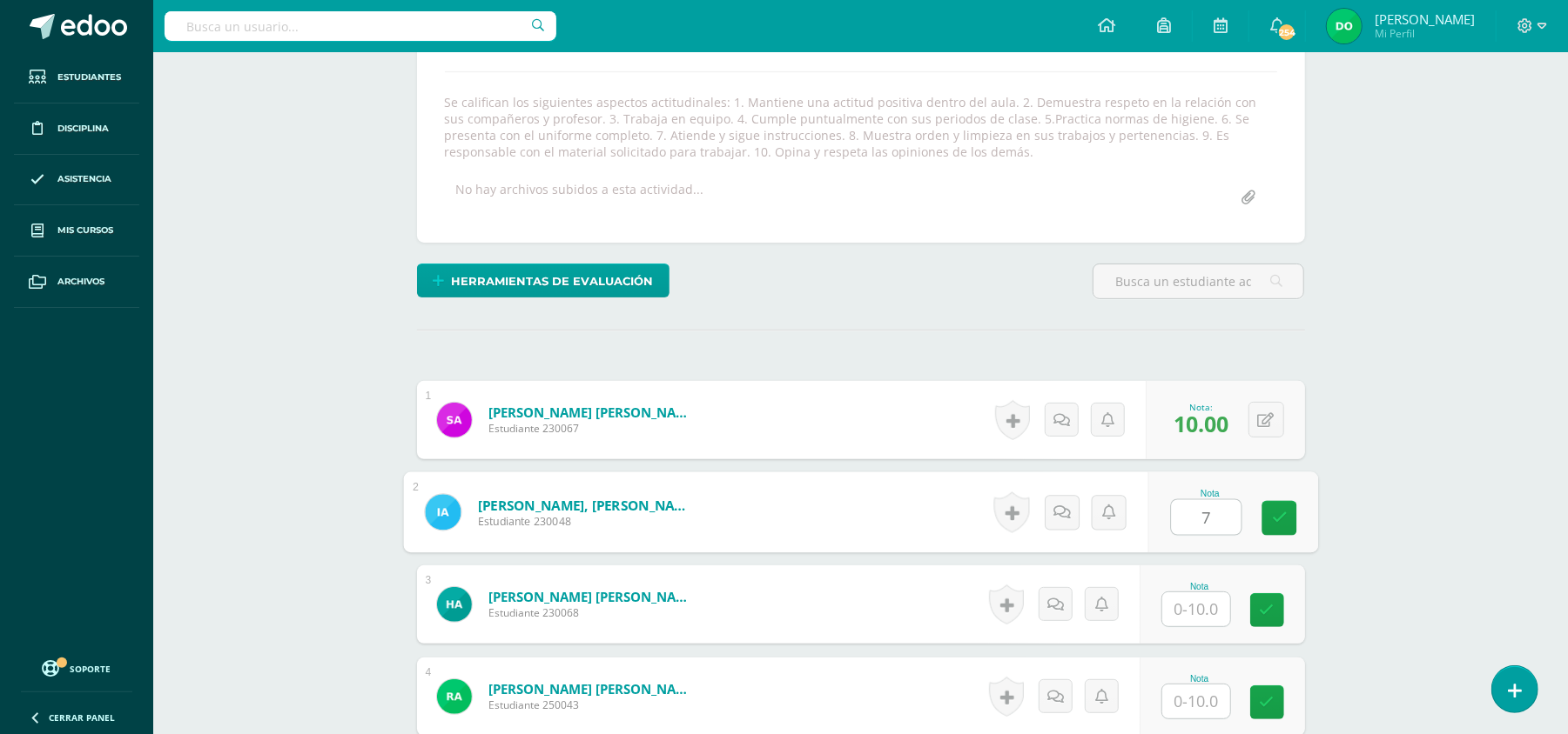
type input "7"
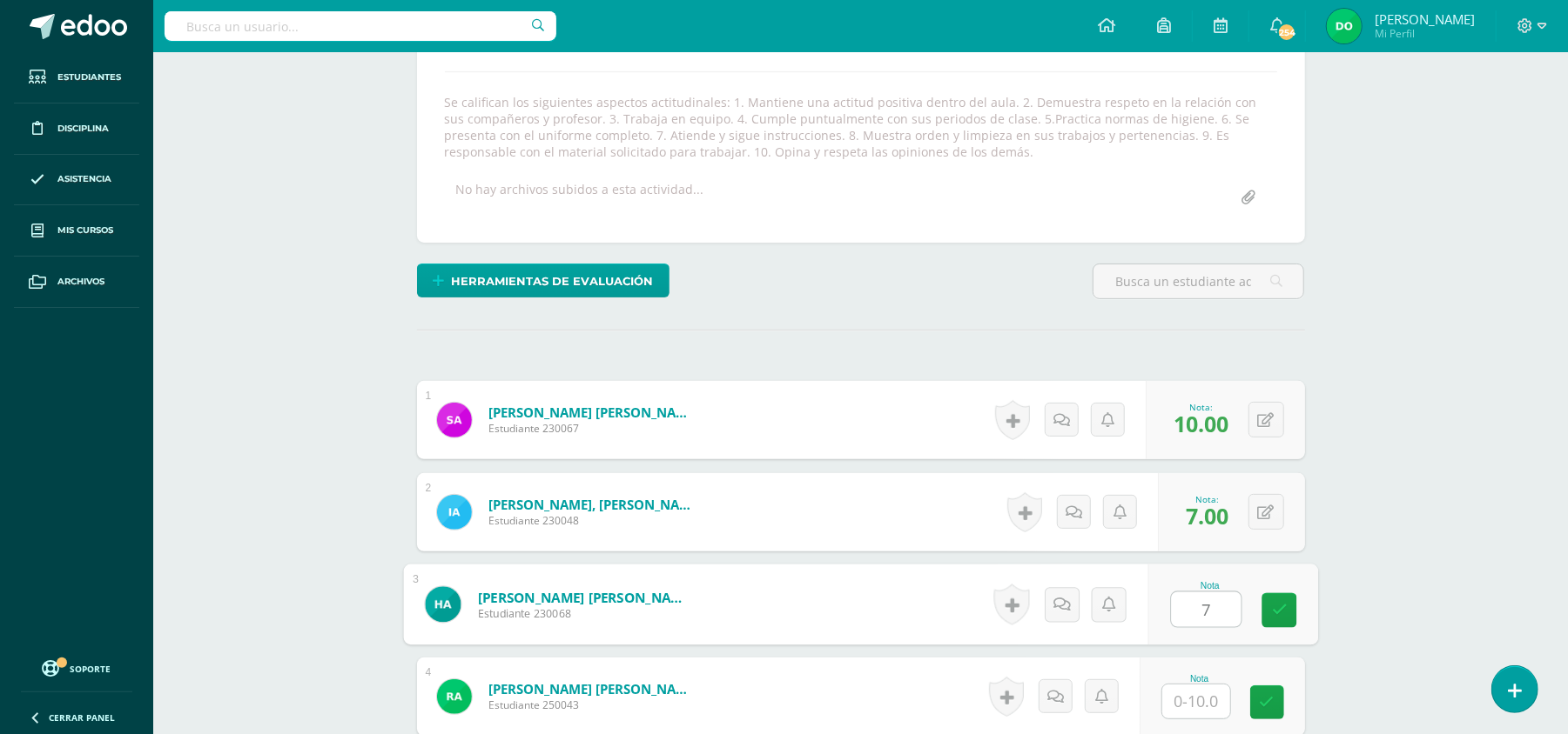
type input "7"
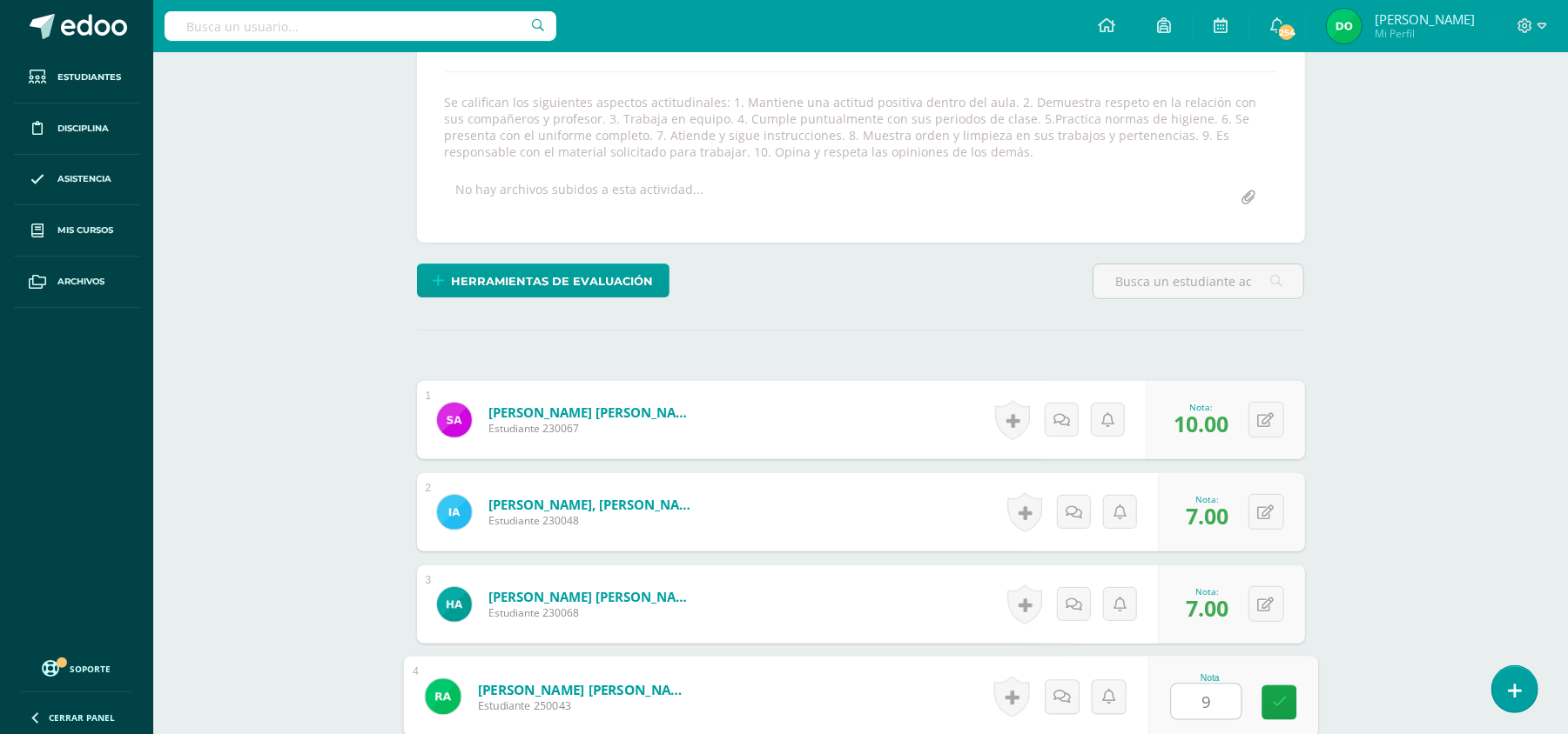
type input "9"
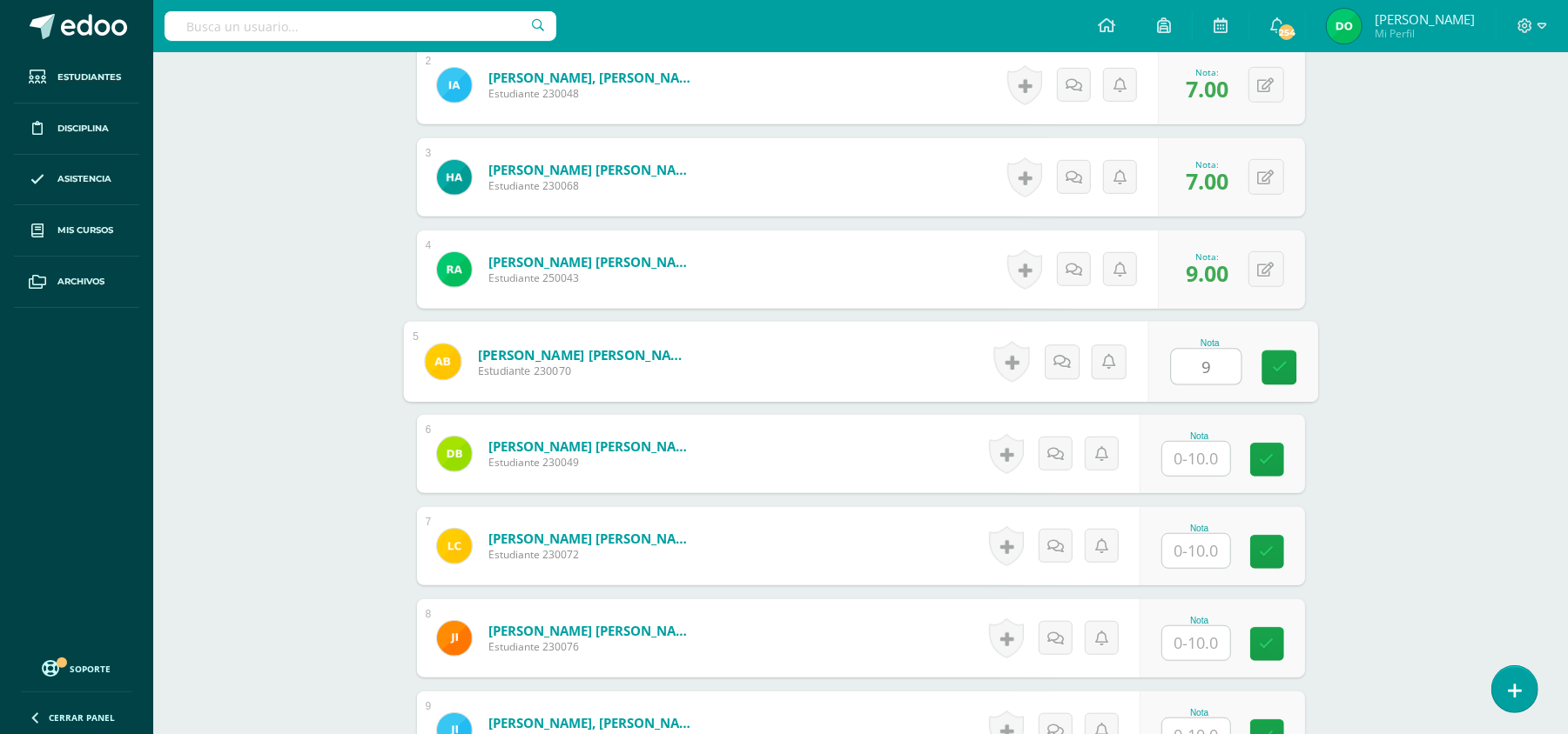
type input "9"
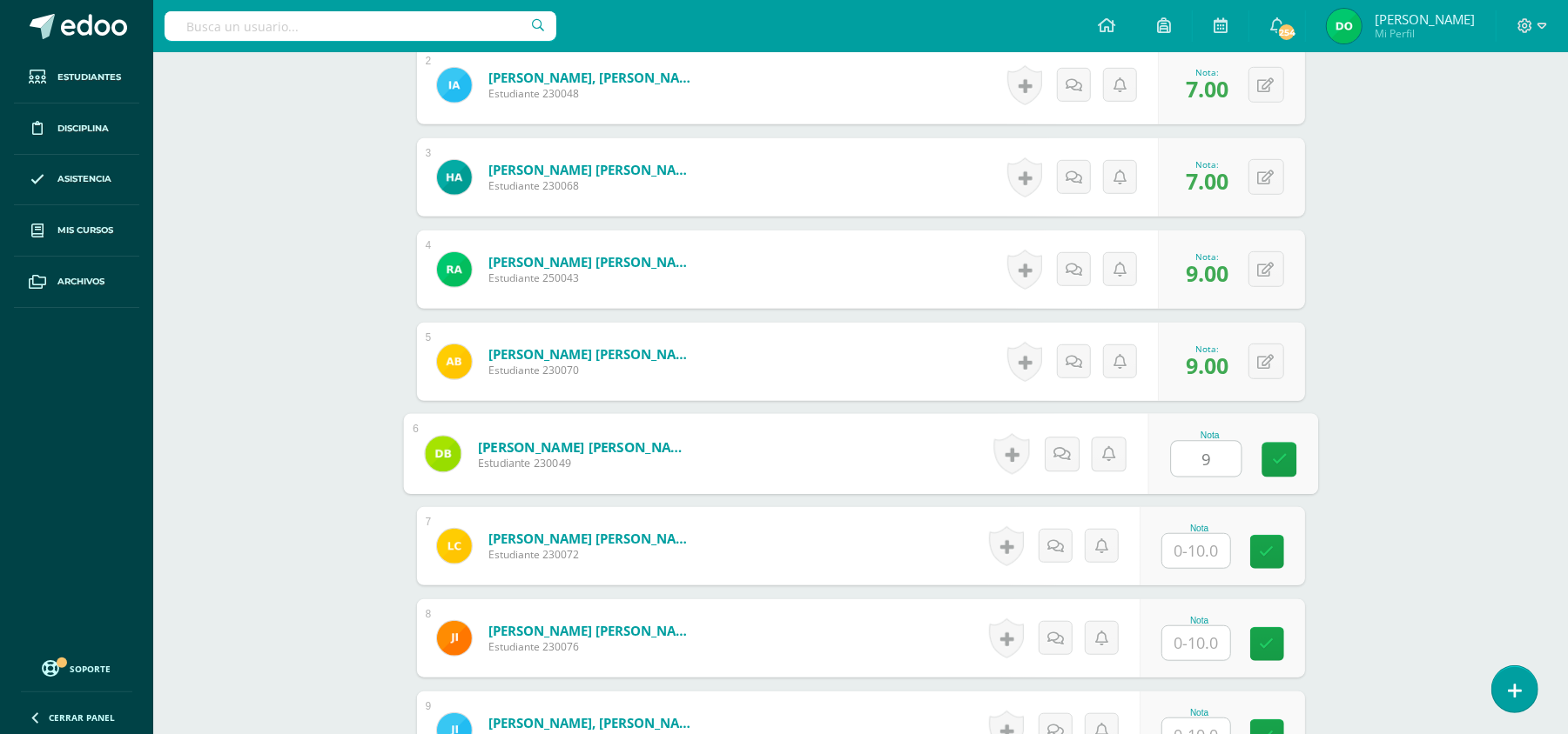
type input "9"
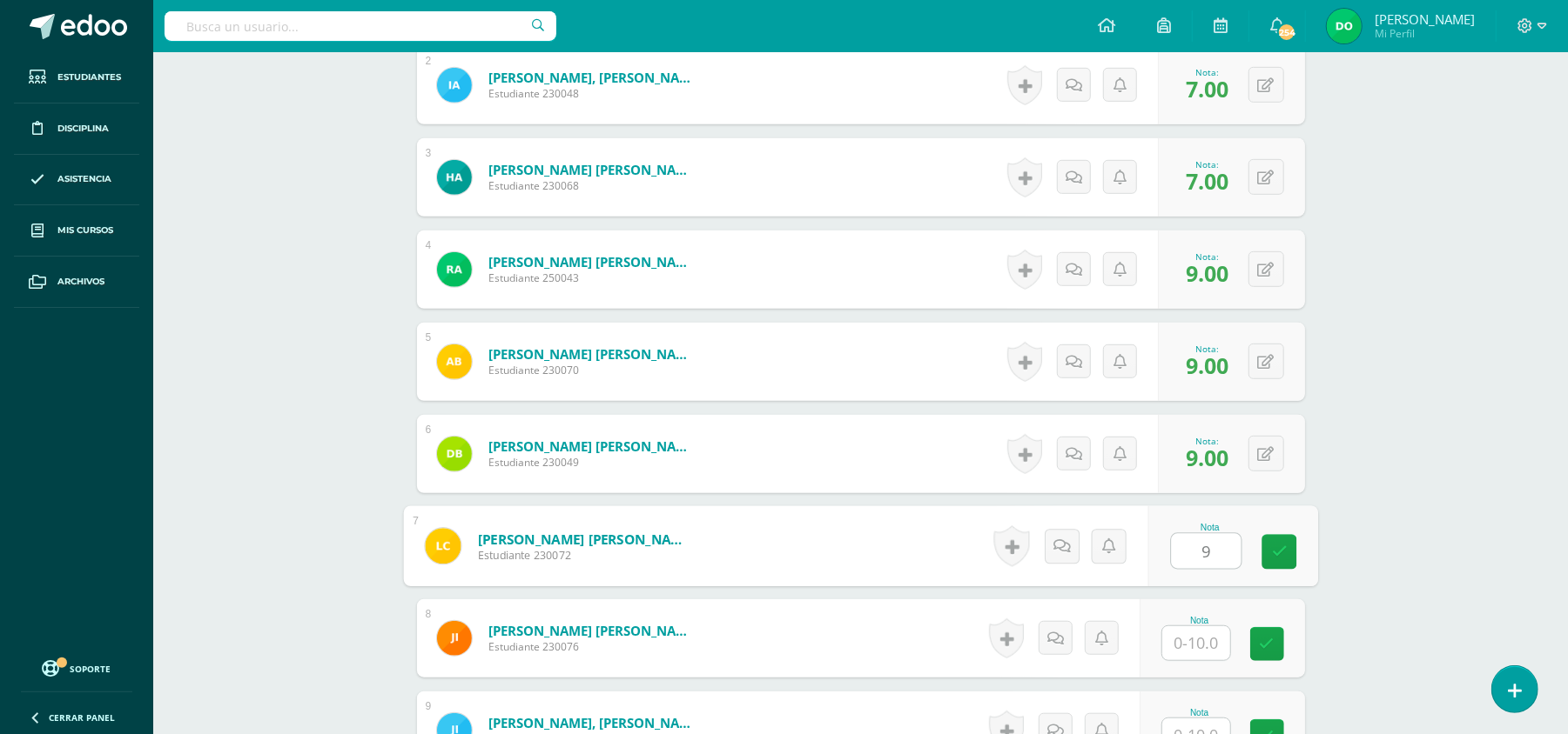
type input "9"
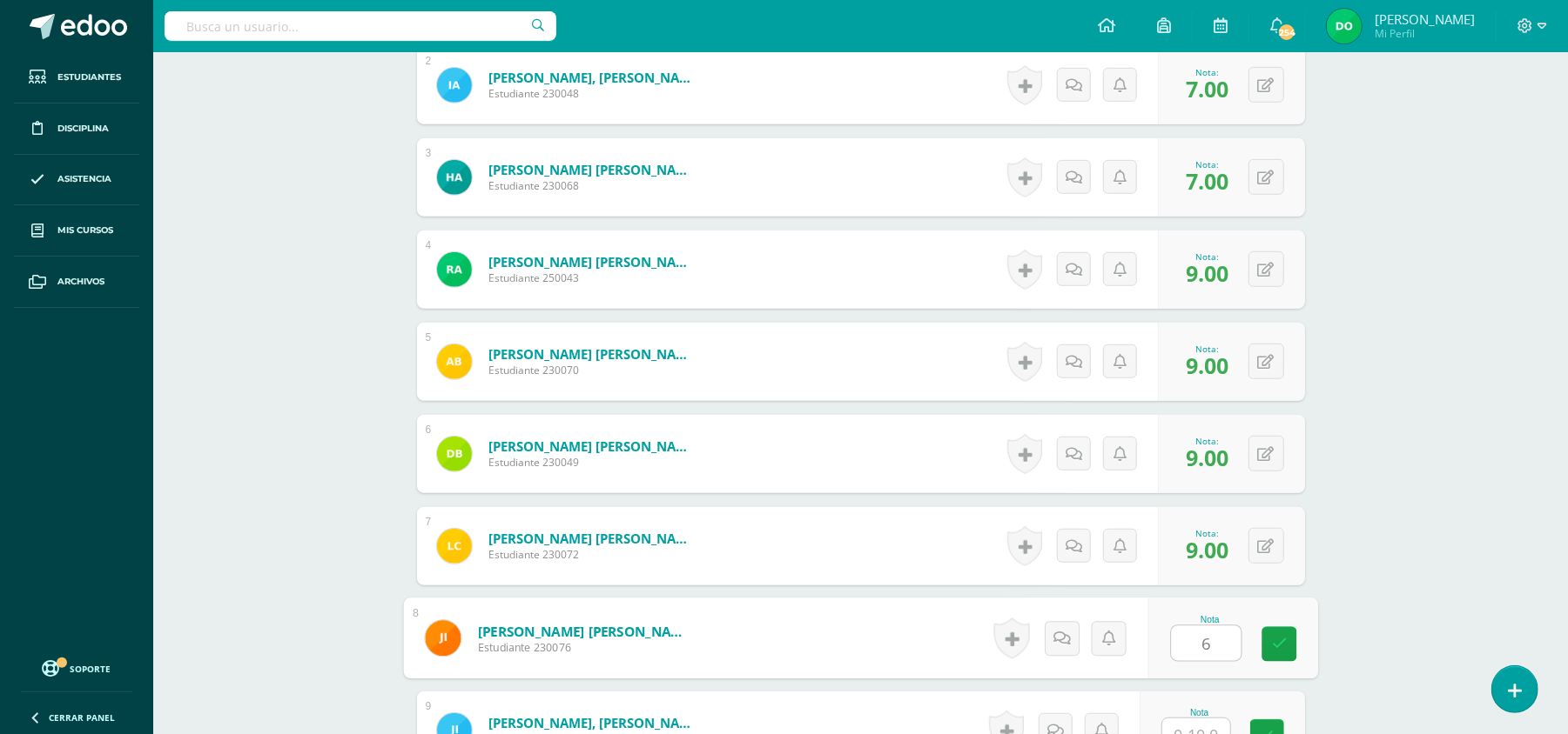
type input "6"
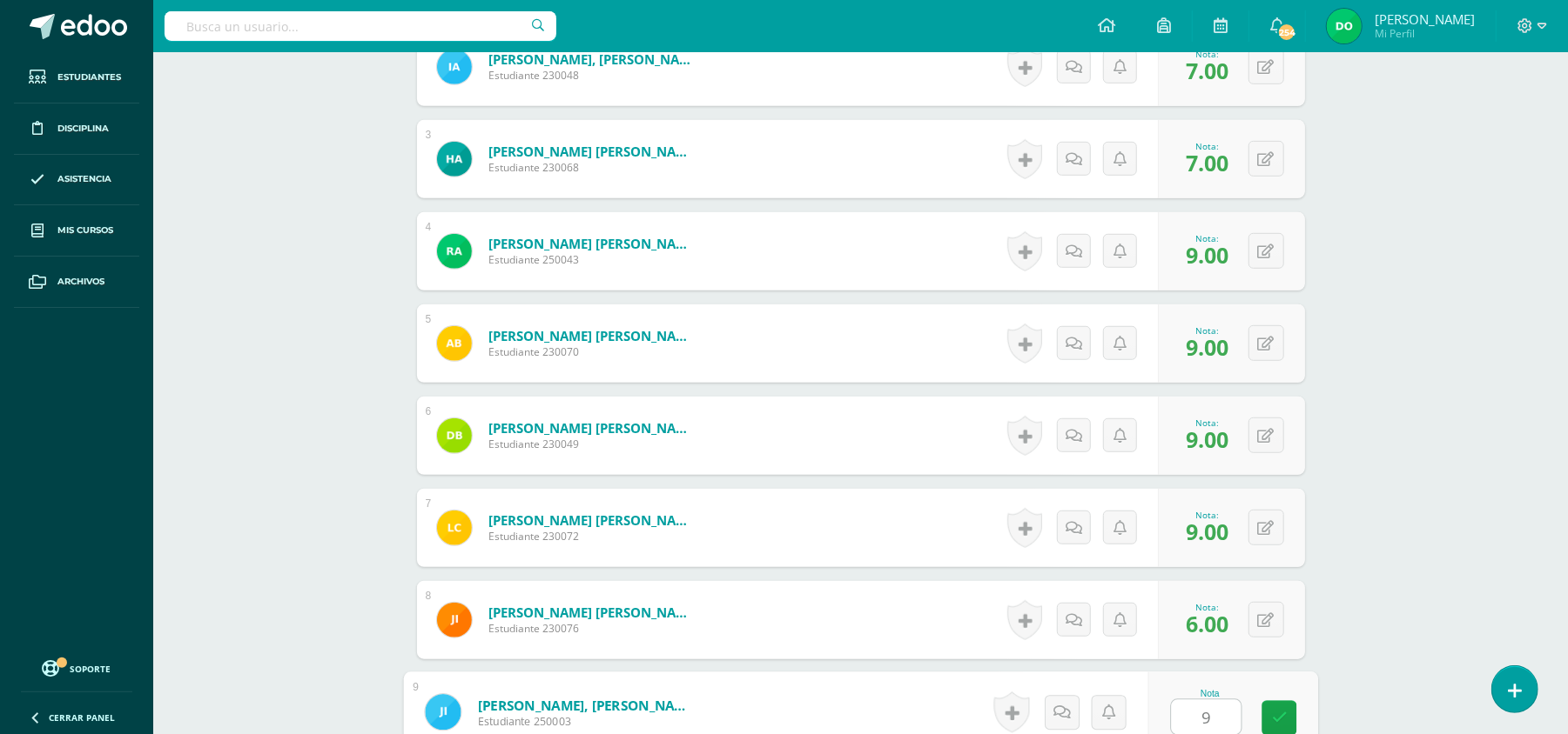
type input "9"
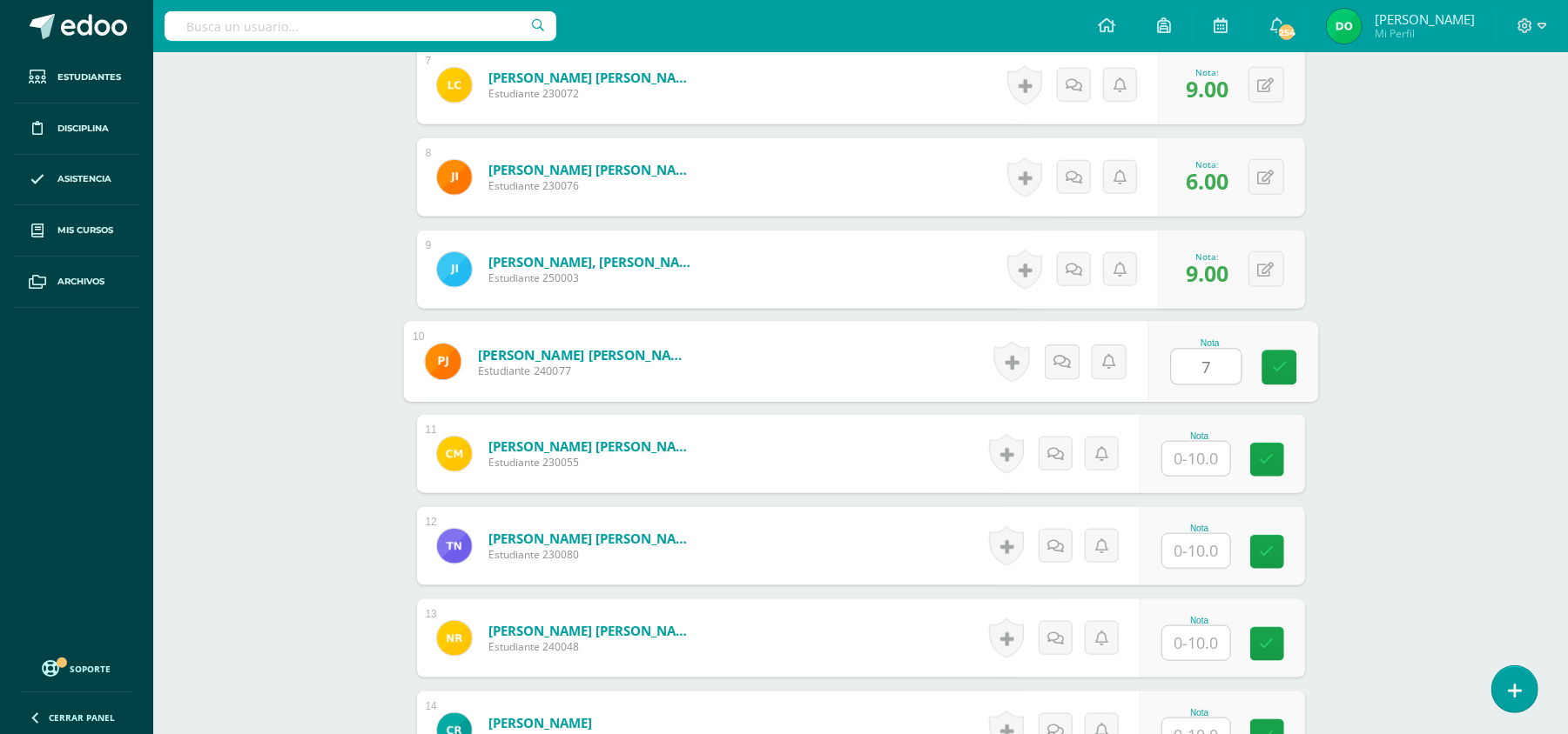
type input "7"
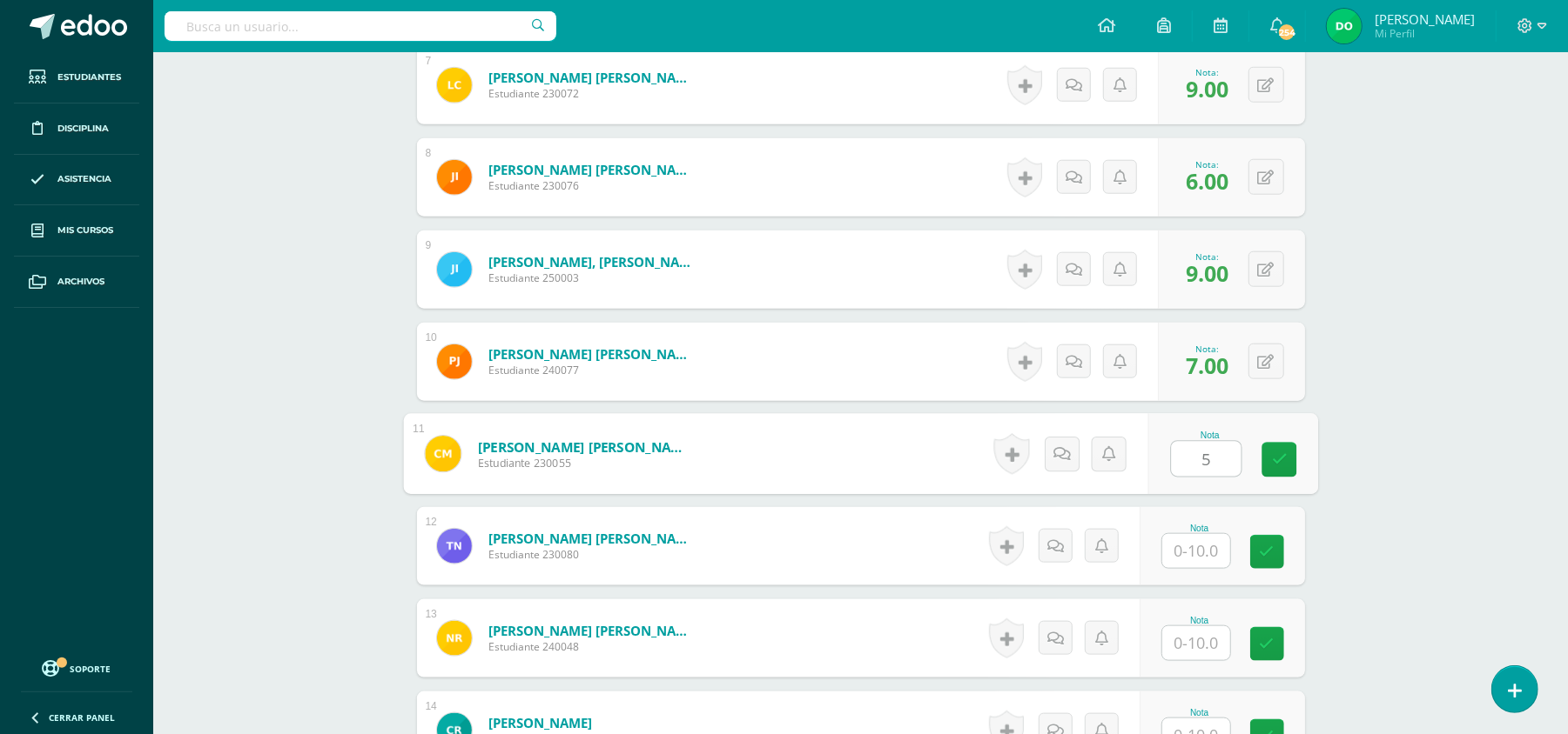
type input "5"
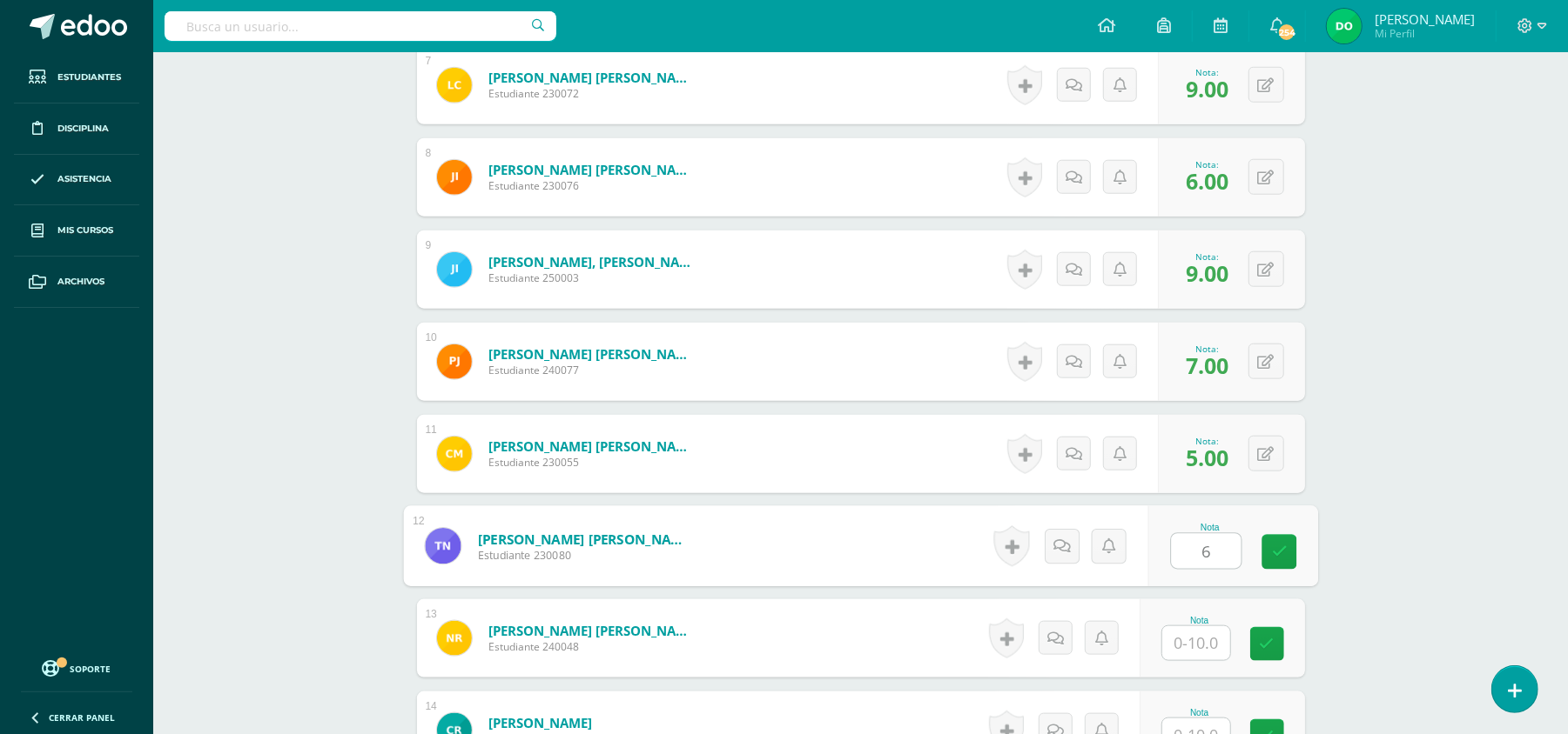
type input "6"
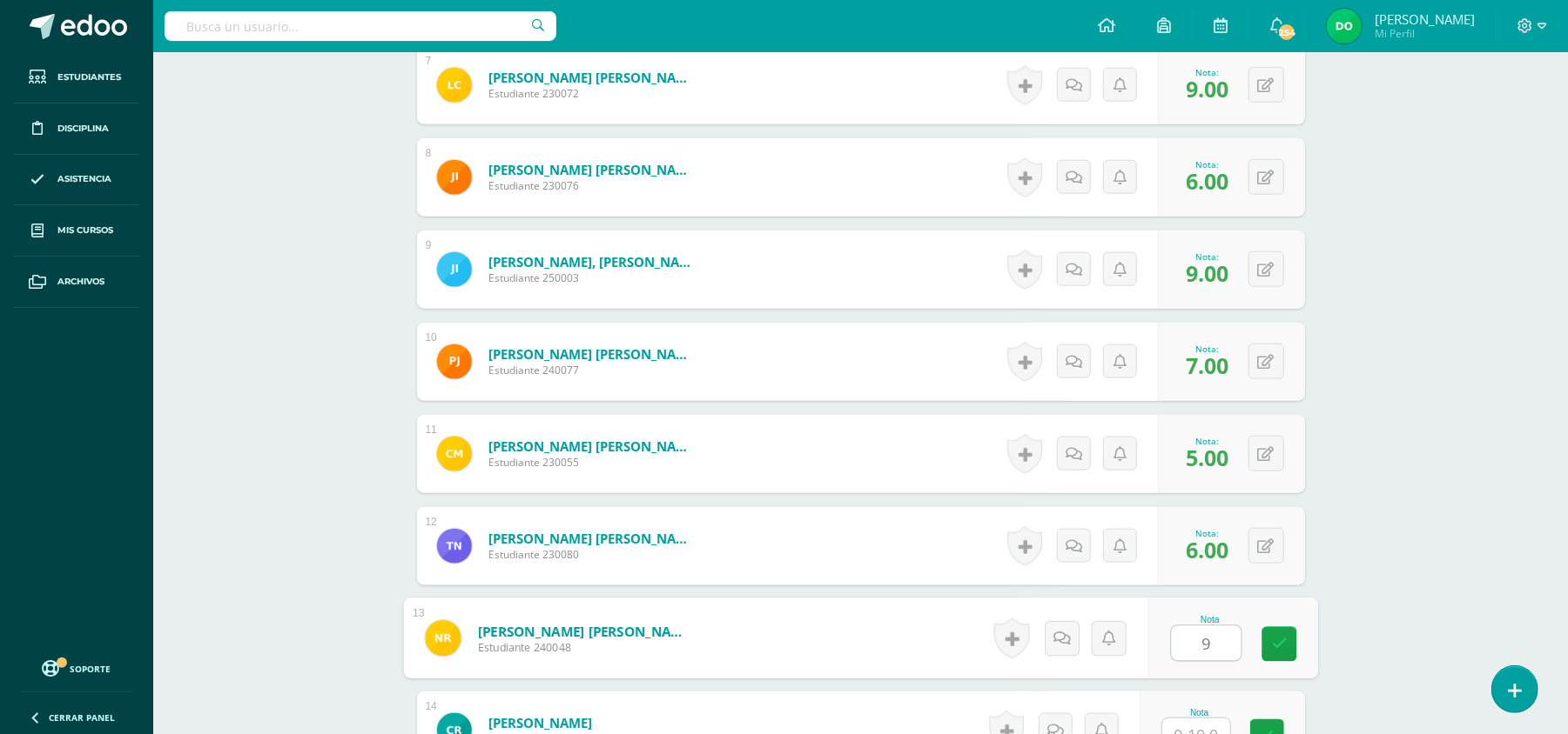
type input "9"
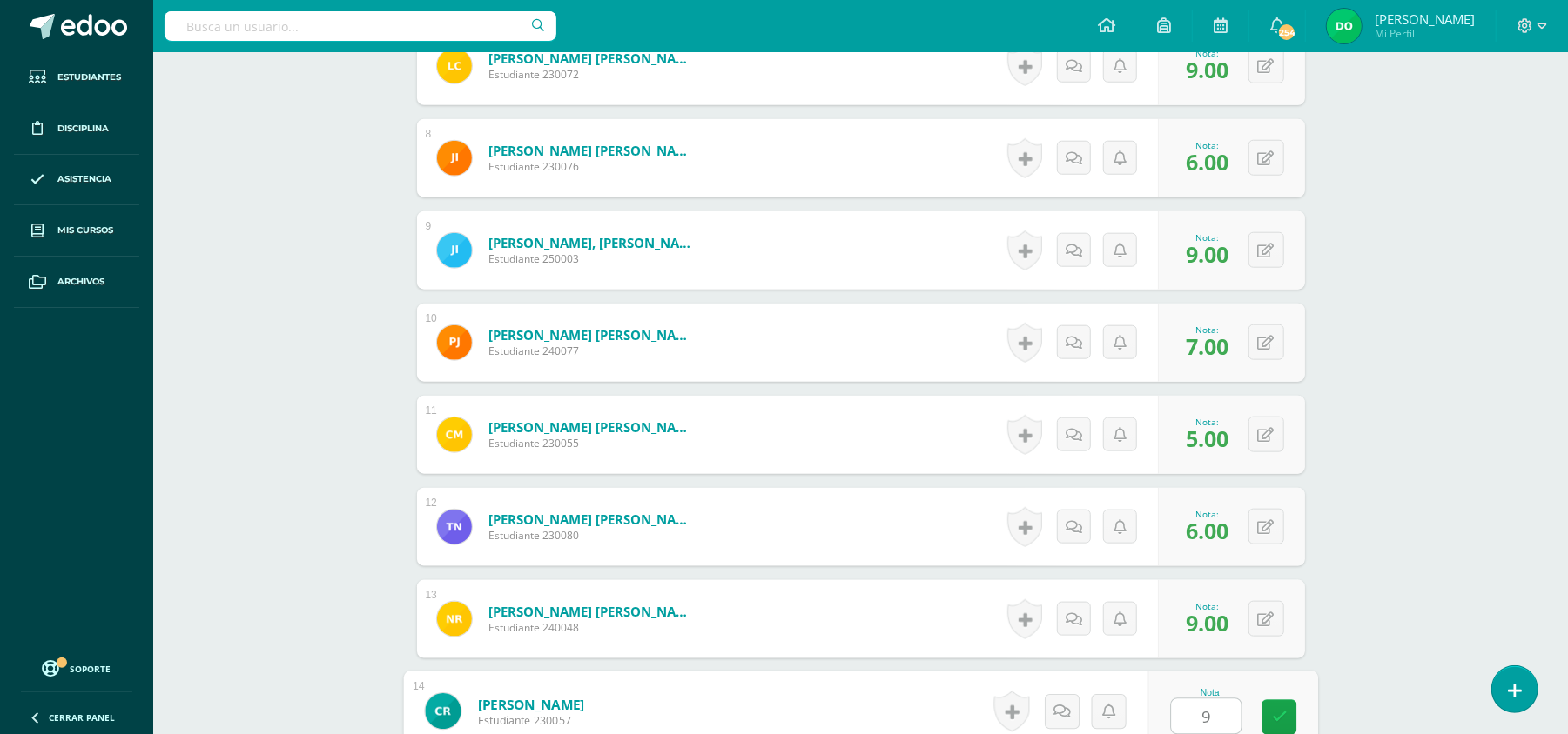
type input "9"
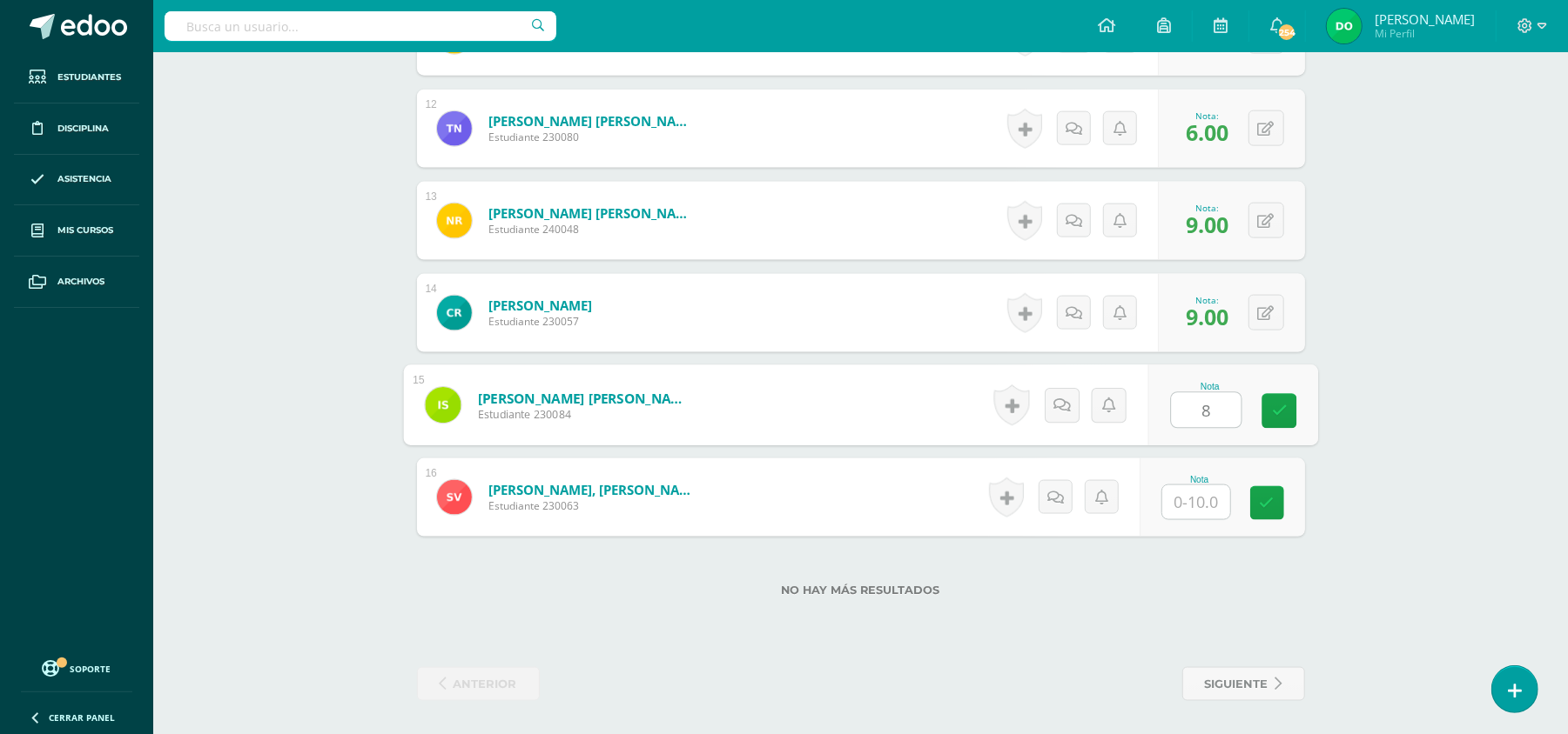
type input "8"
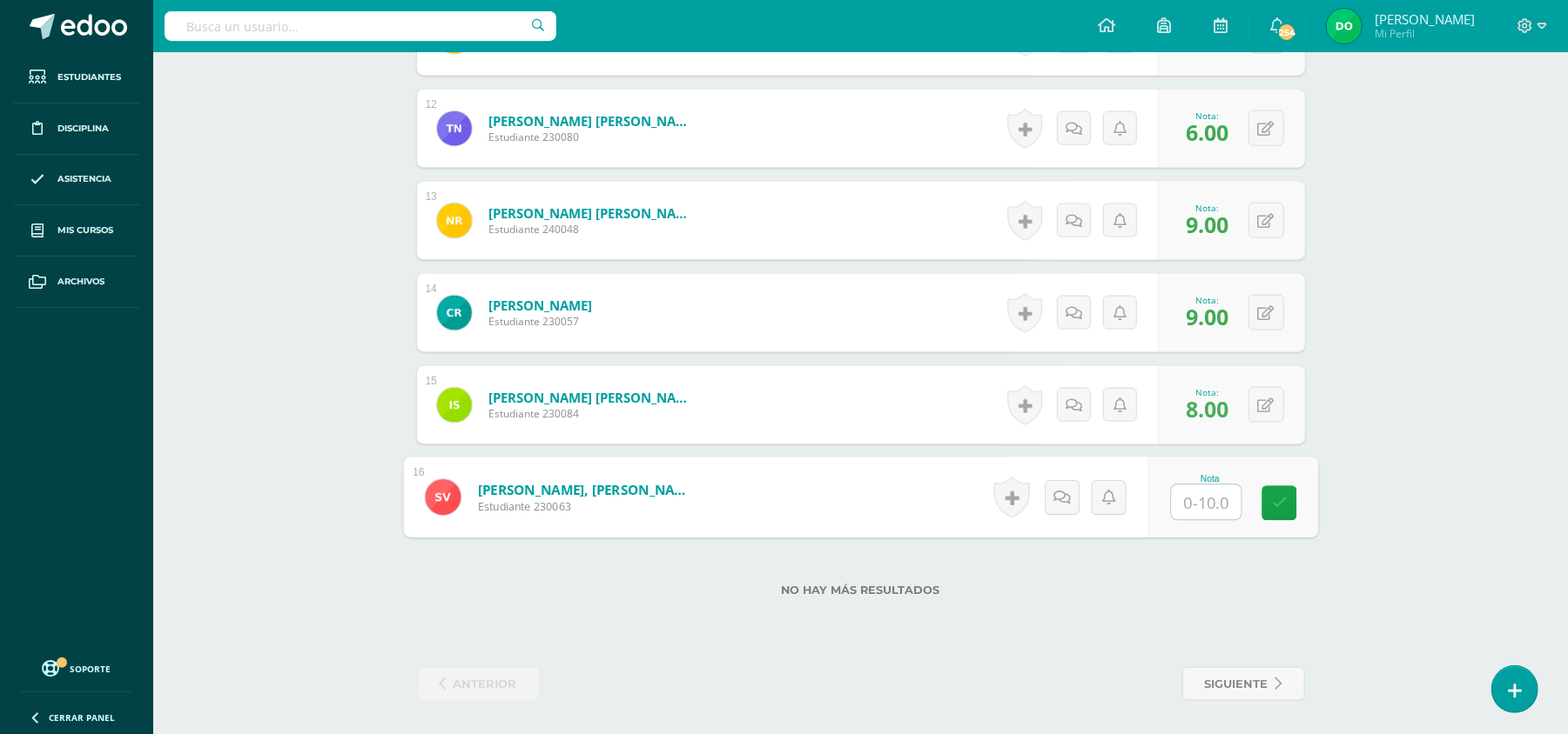
type input "9"
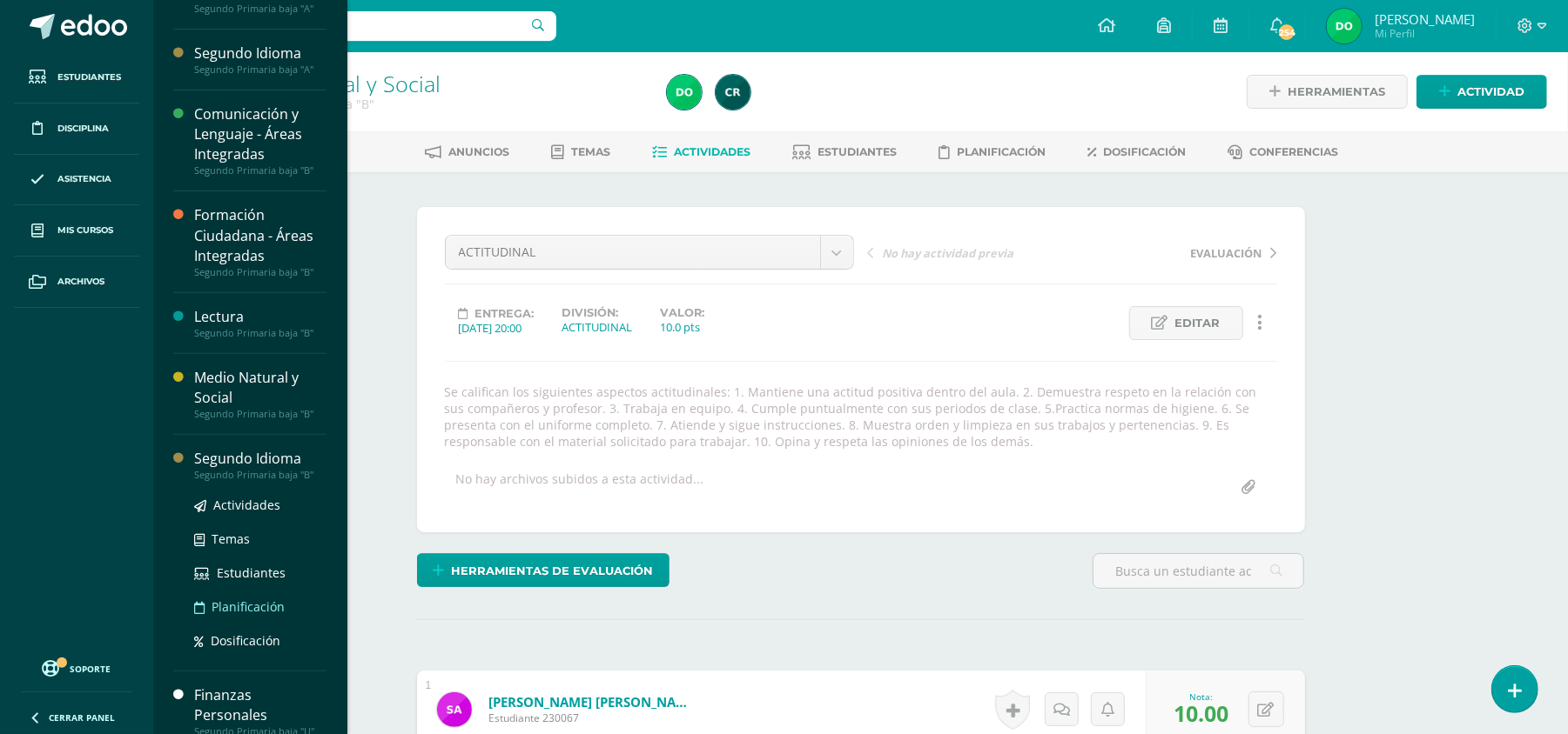
scroll to position [336, 0]
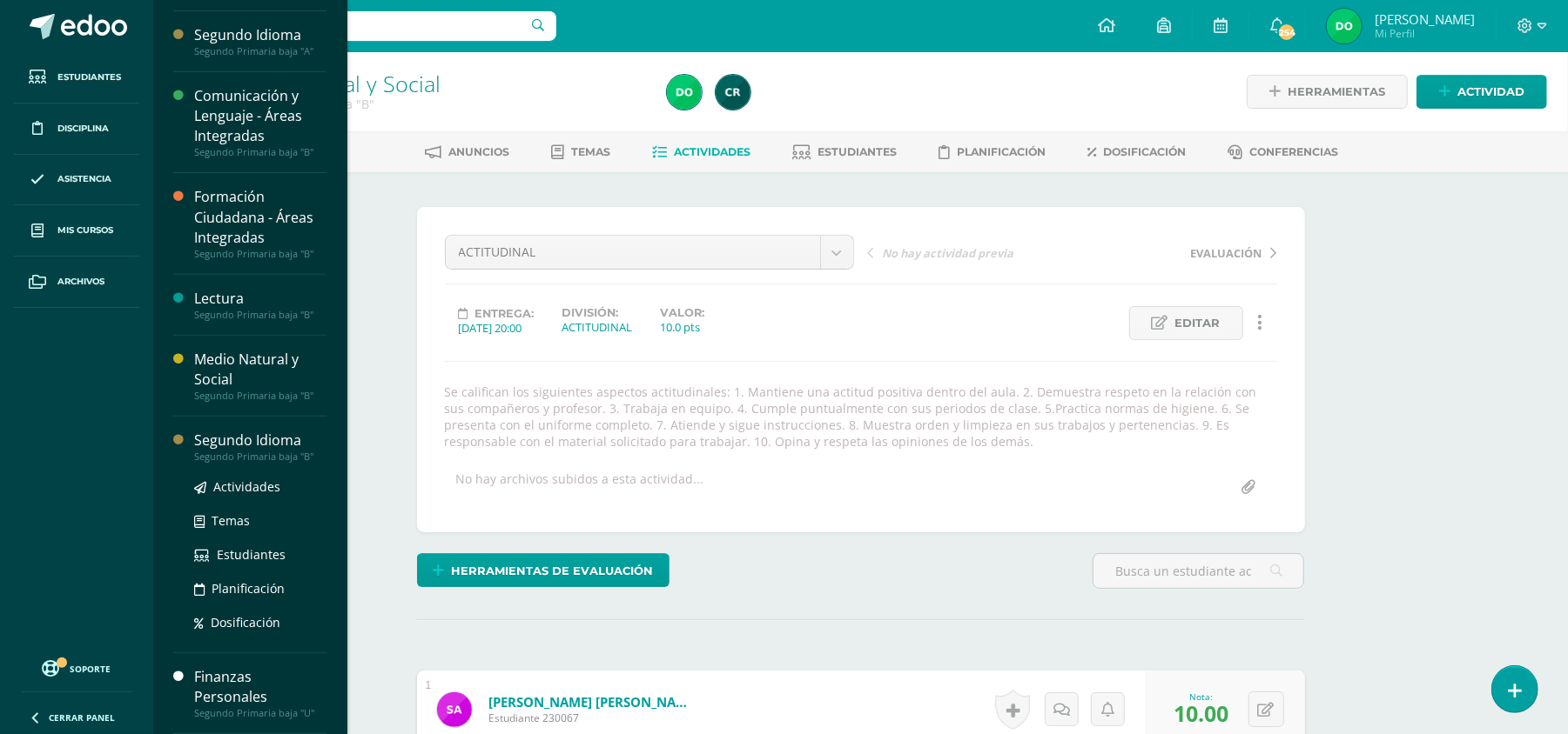
click at [293, 453] on div "Segundo Primaria baja "B"" at bounding box center [259, 457] width 132 height 12
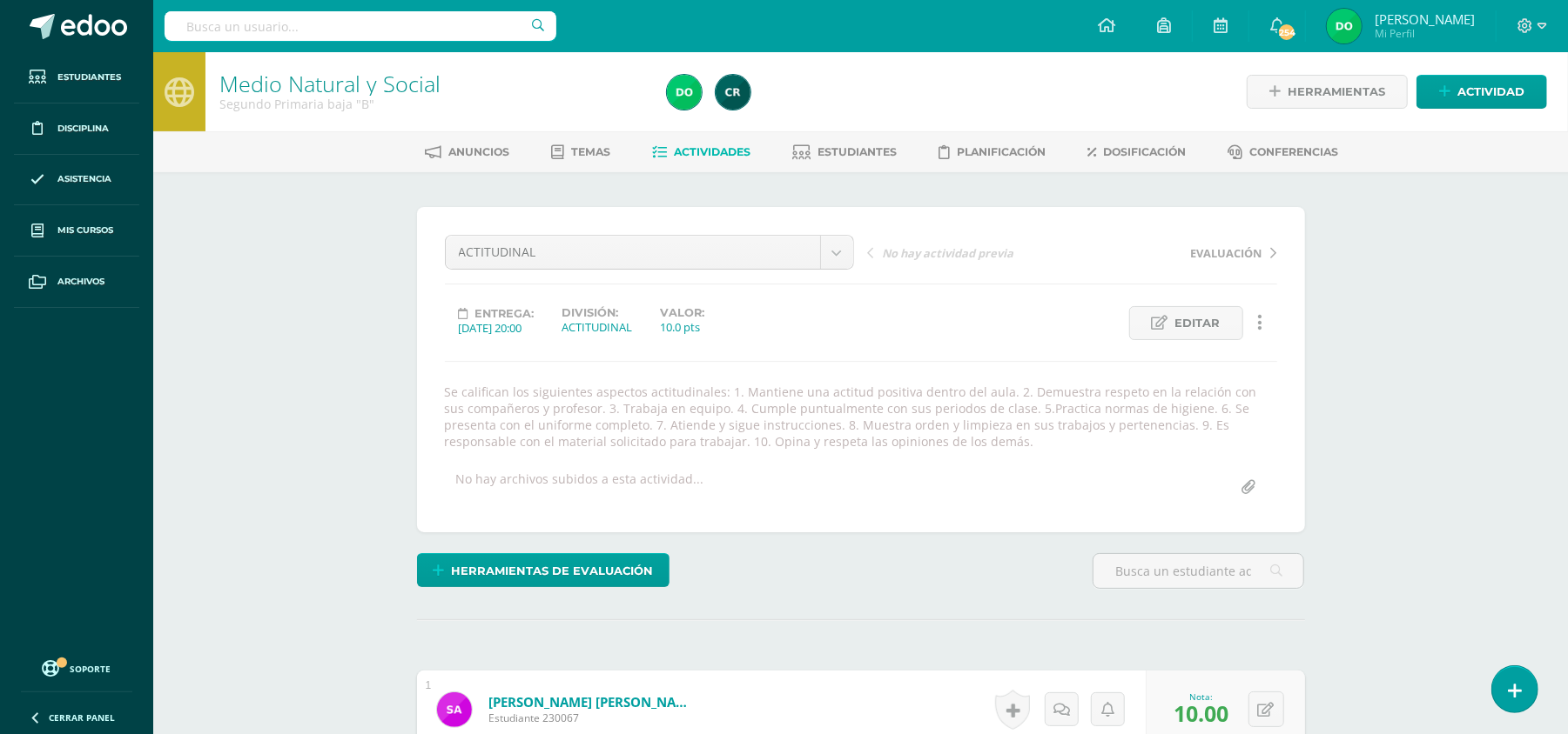
scroll to position [161, 0]
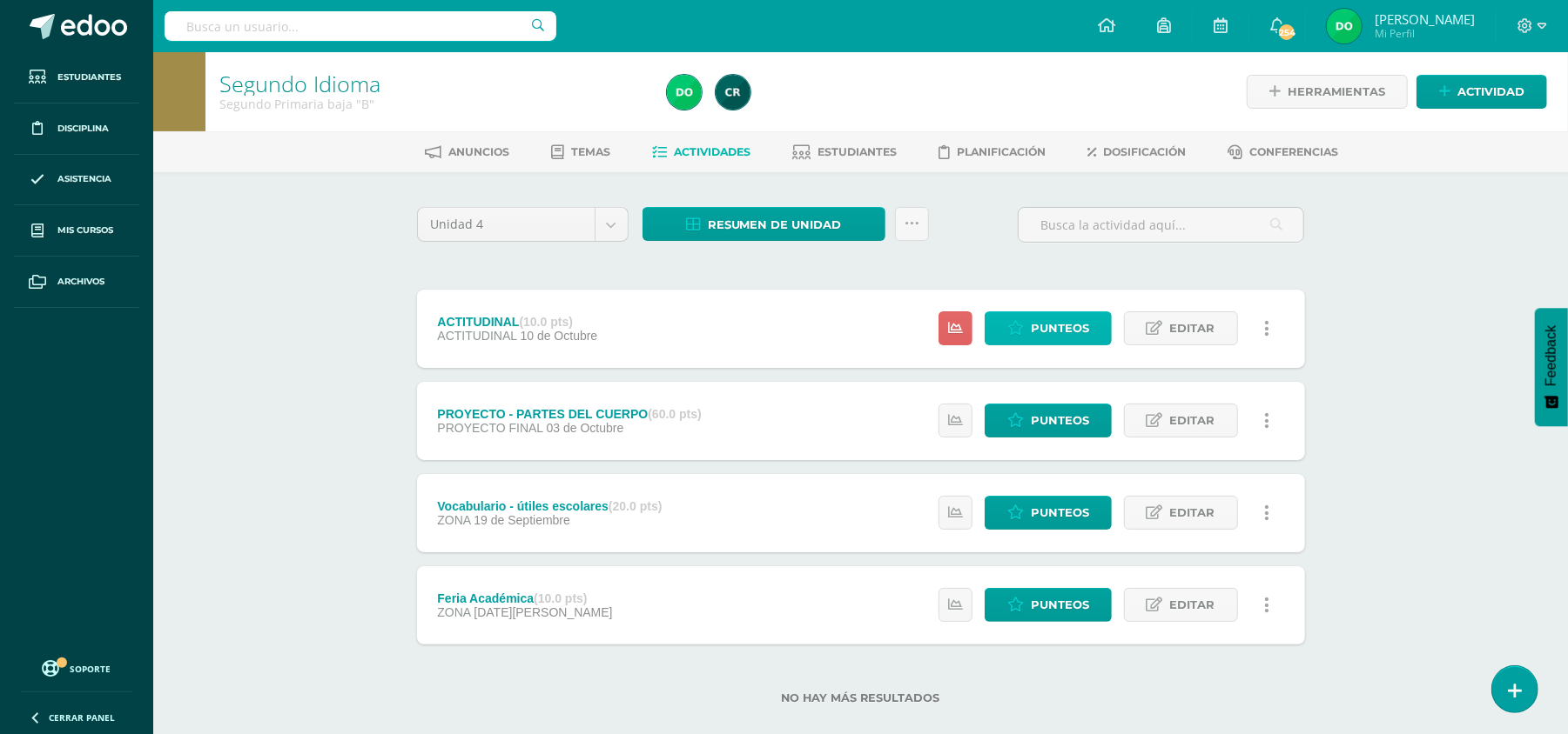
click at [1086, 332] on span "Punteos" at bounding box center [1059, 329] width 59 height 32
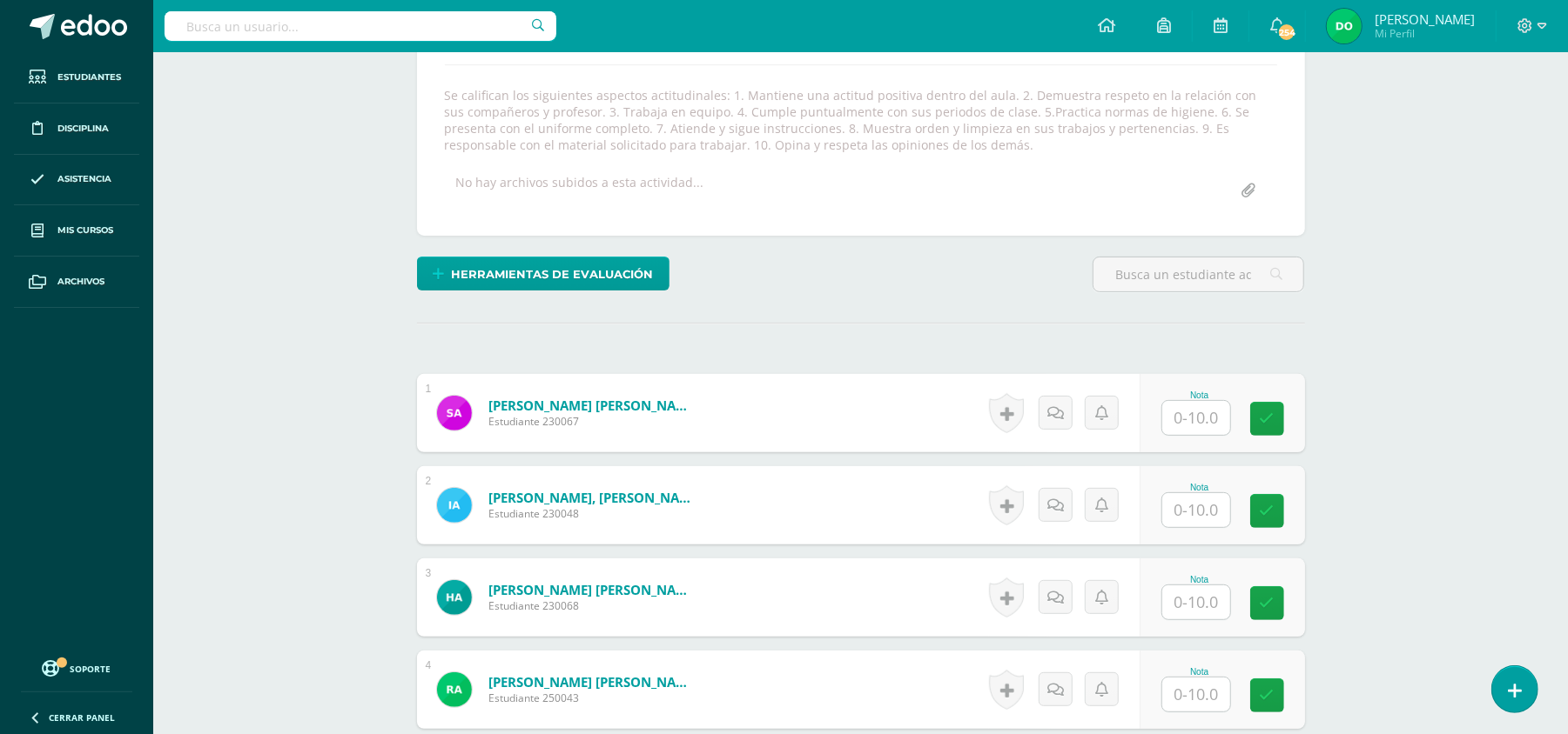
scroll to position [298, 0]
click at [1227, 421] on input "text" at bounding box center [1205, 417] width 70 height 35
type input "10"
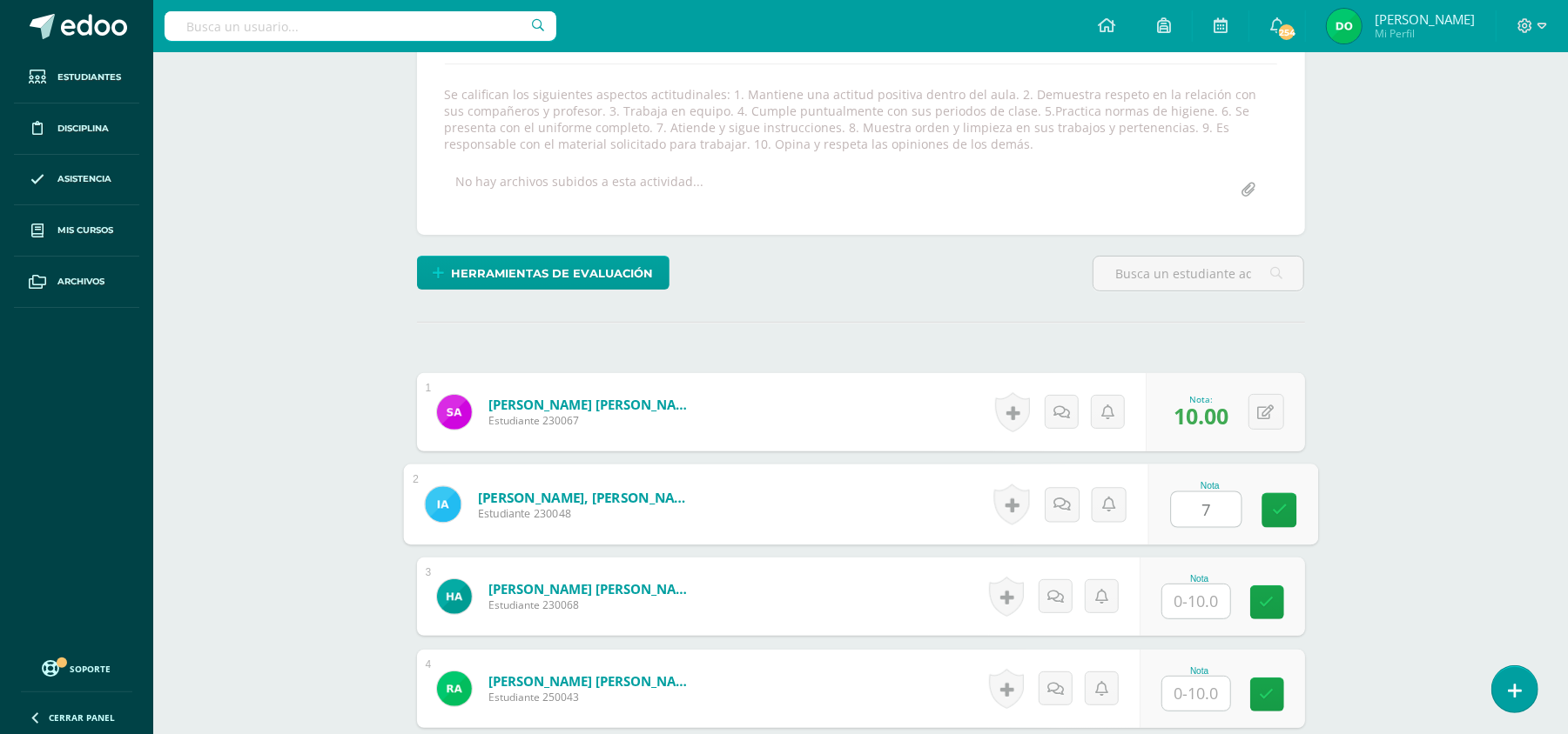
type input "7"
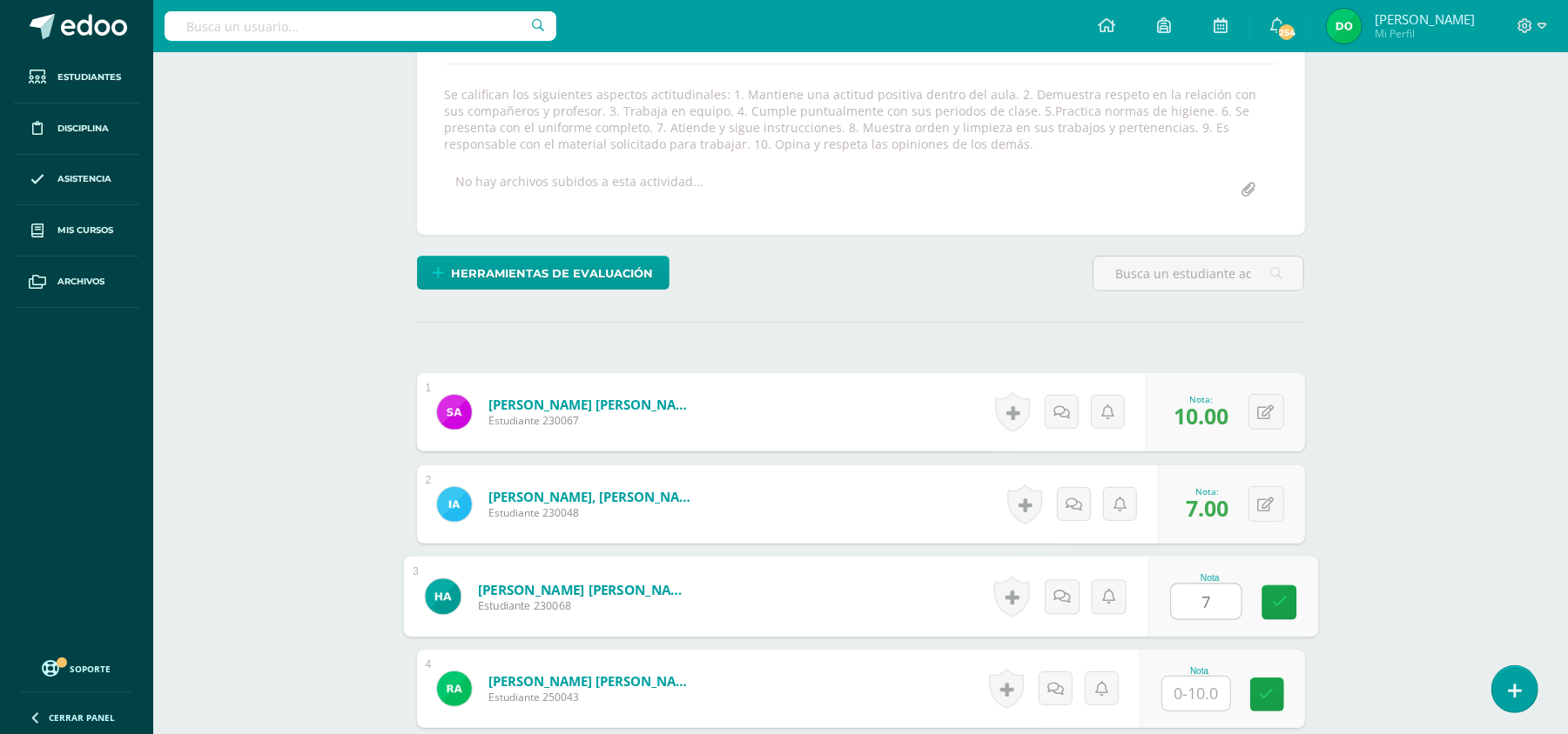
type input "7"
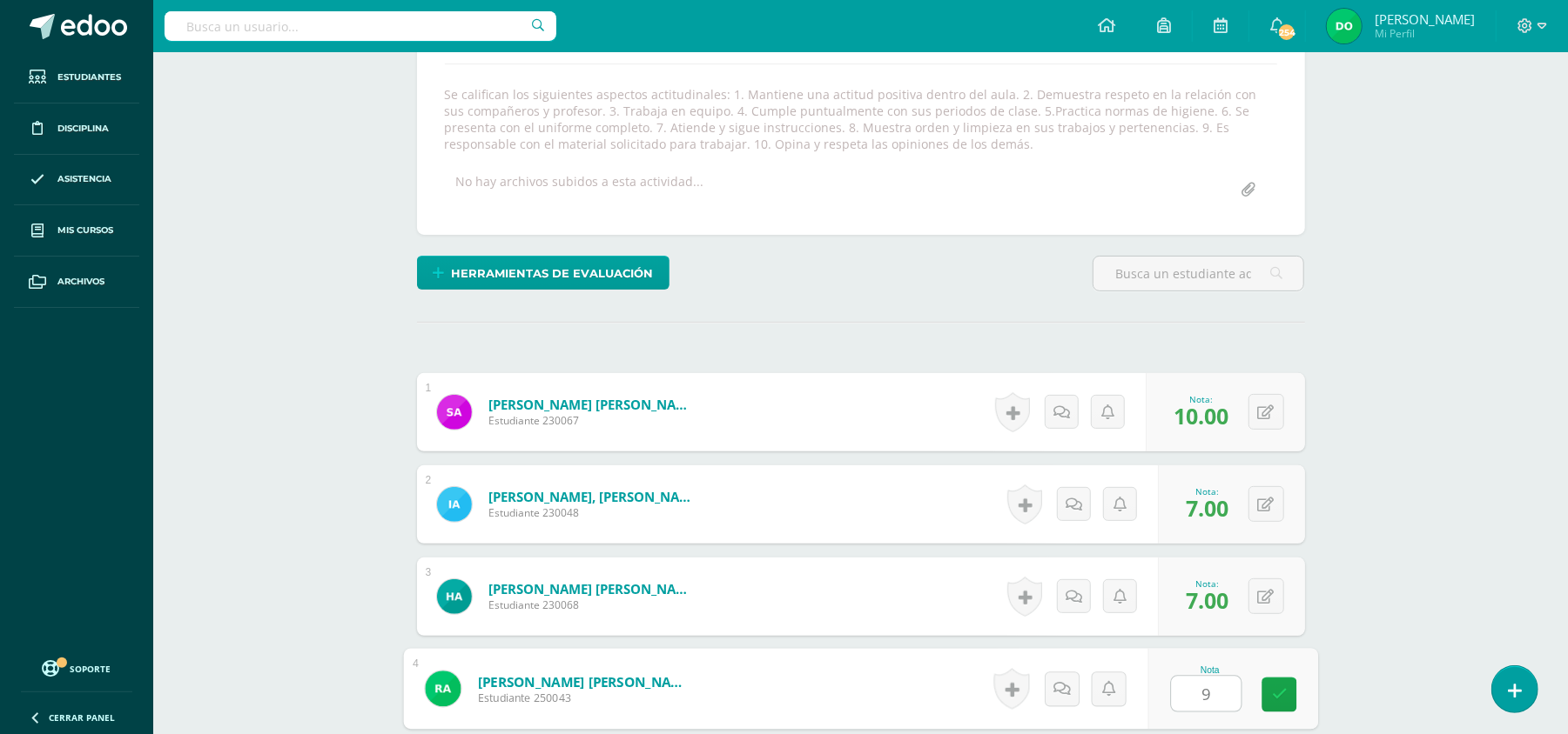
type input "9"
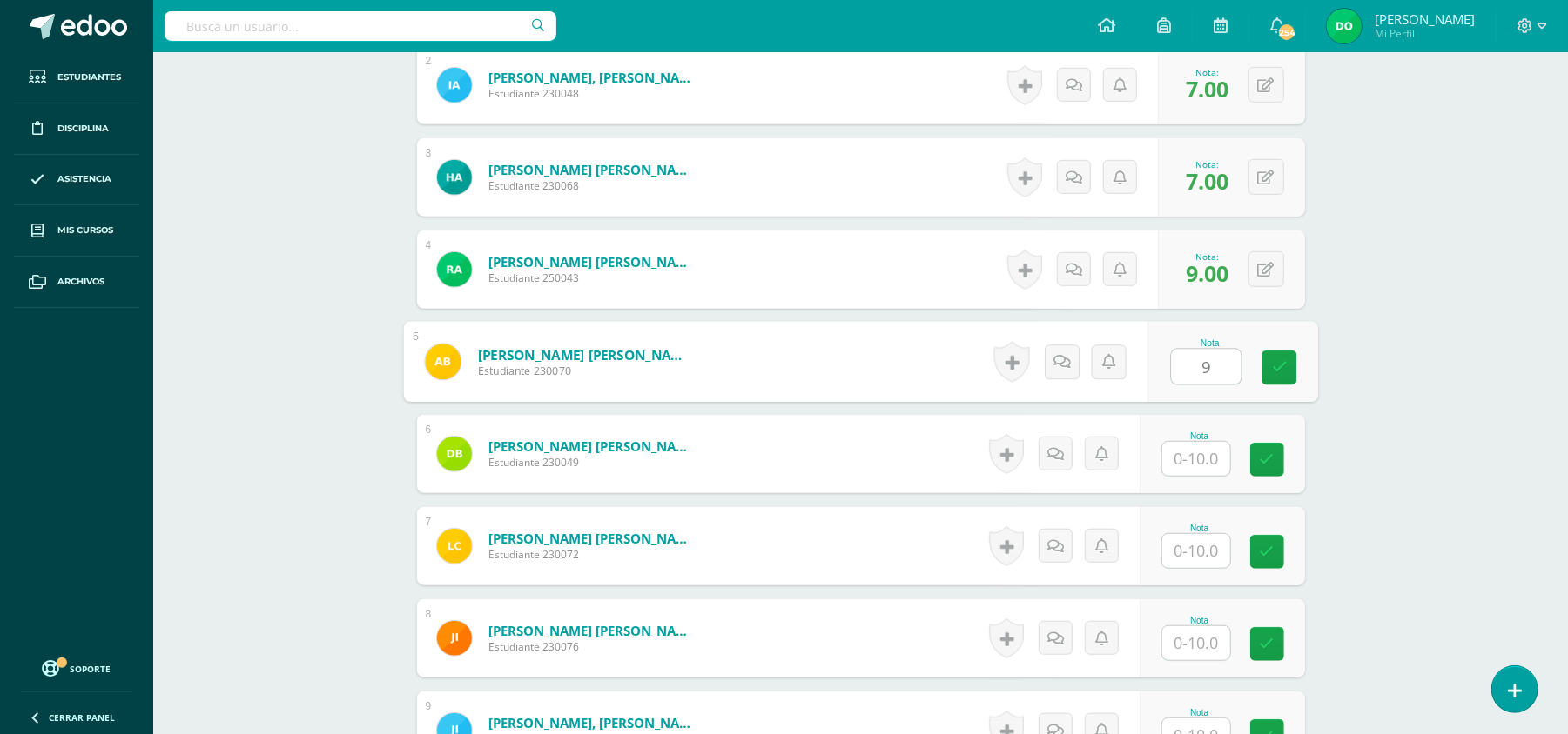
type input "9"
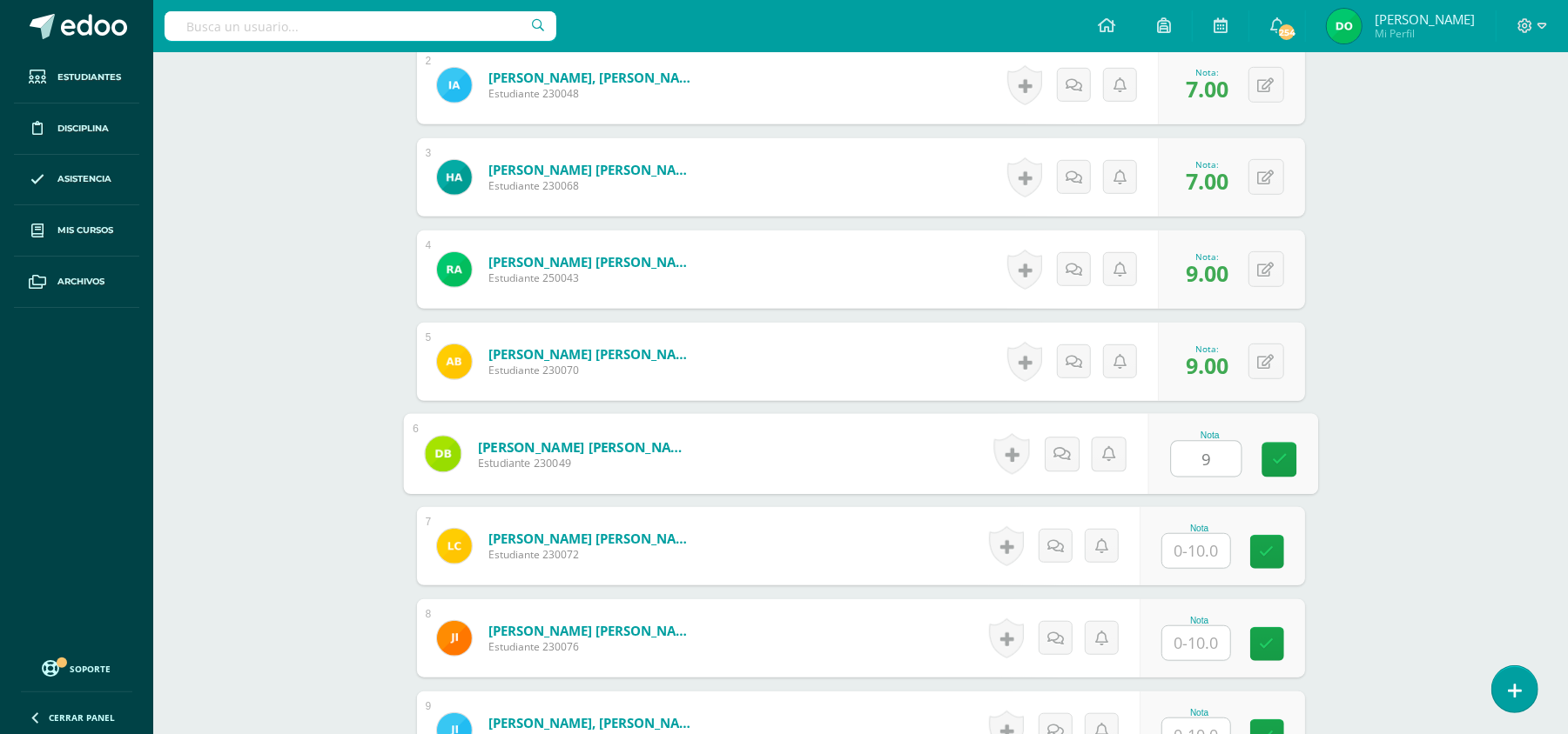
type input "9"
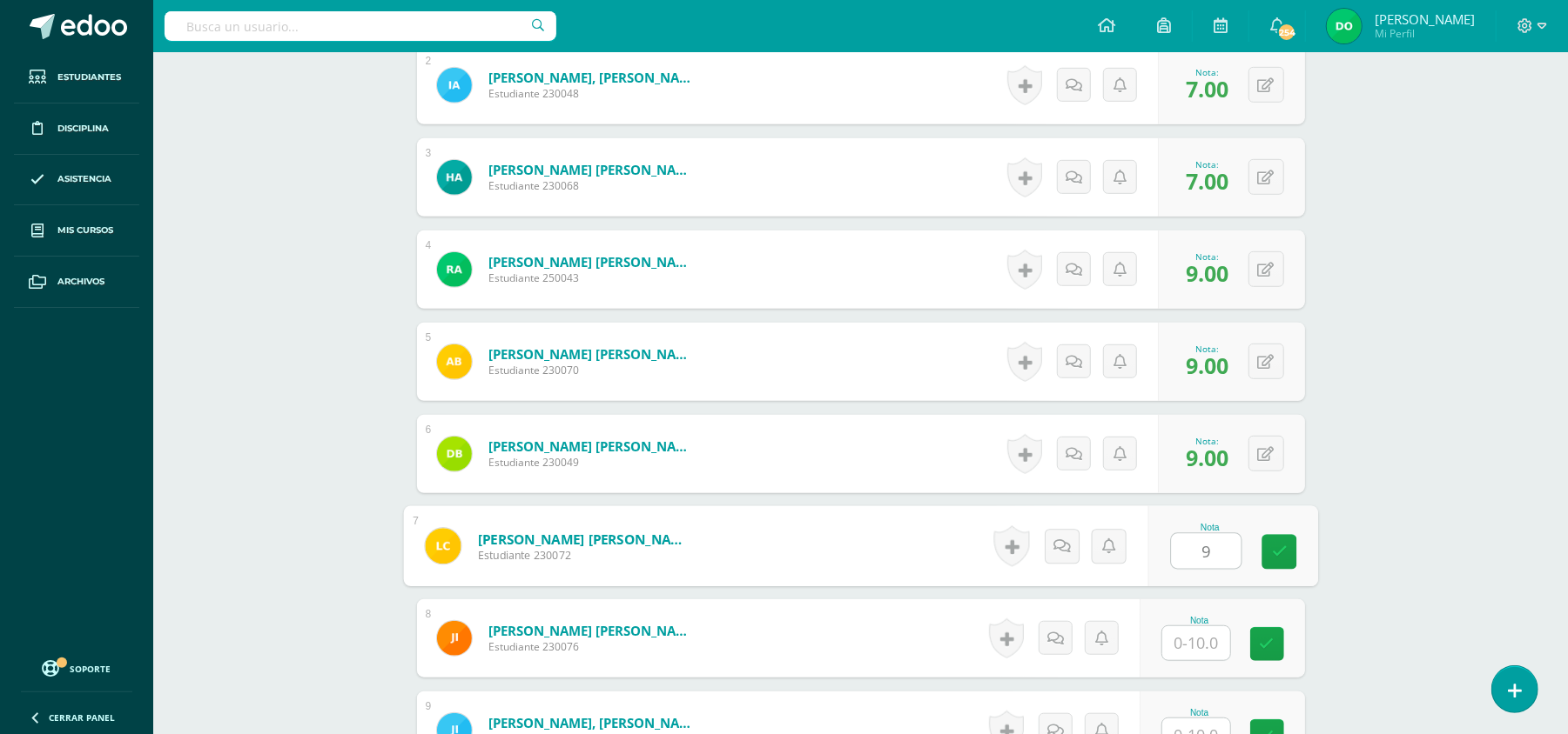
type input "9"
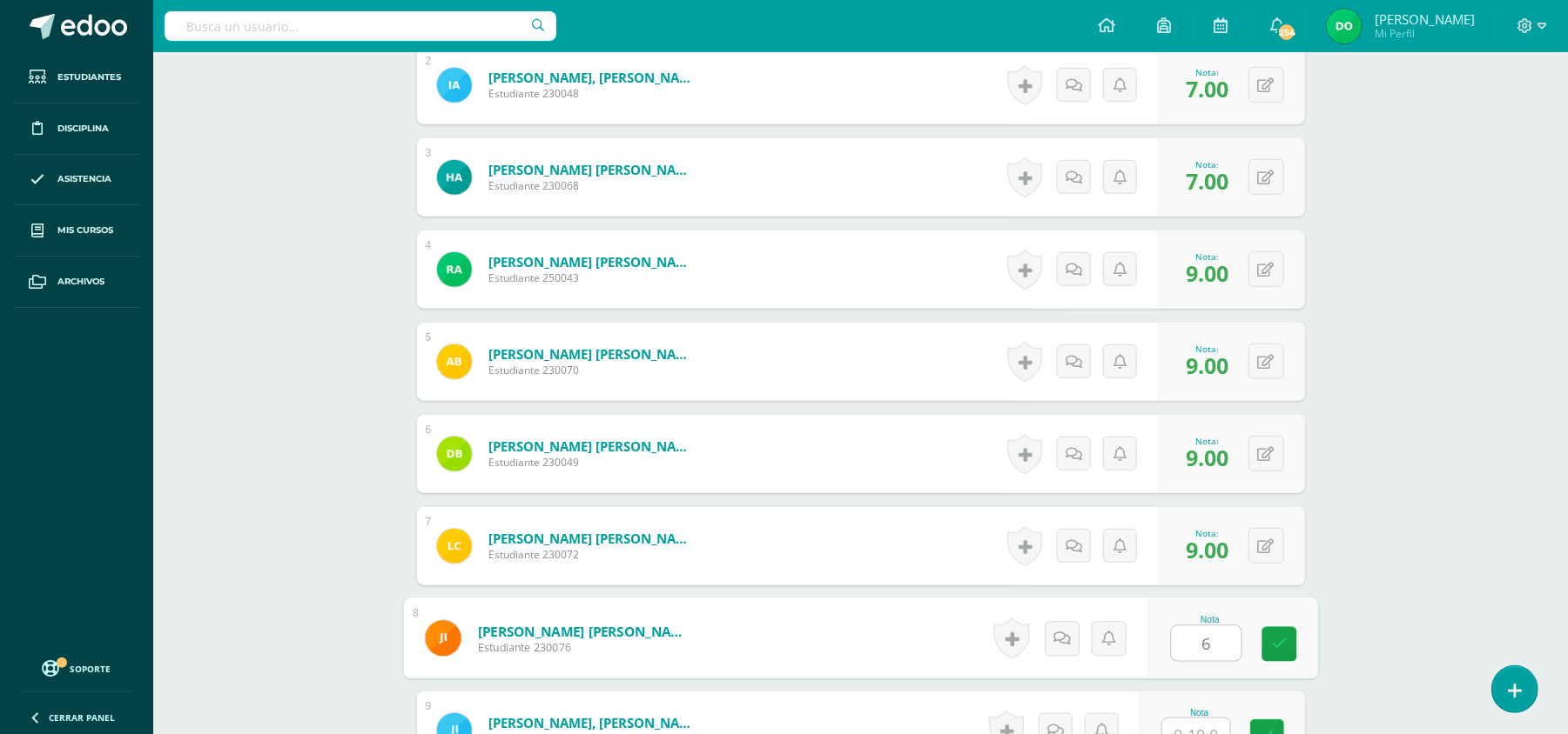
type input "6"
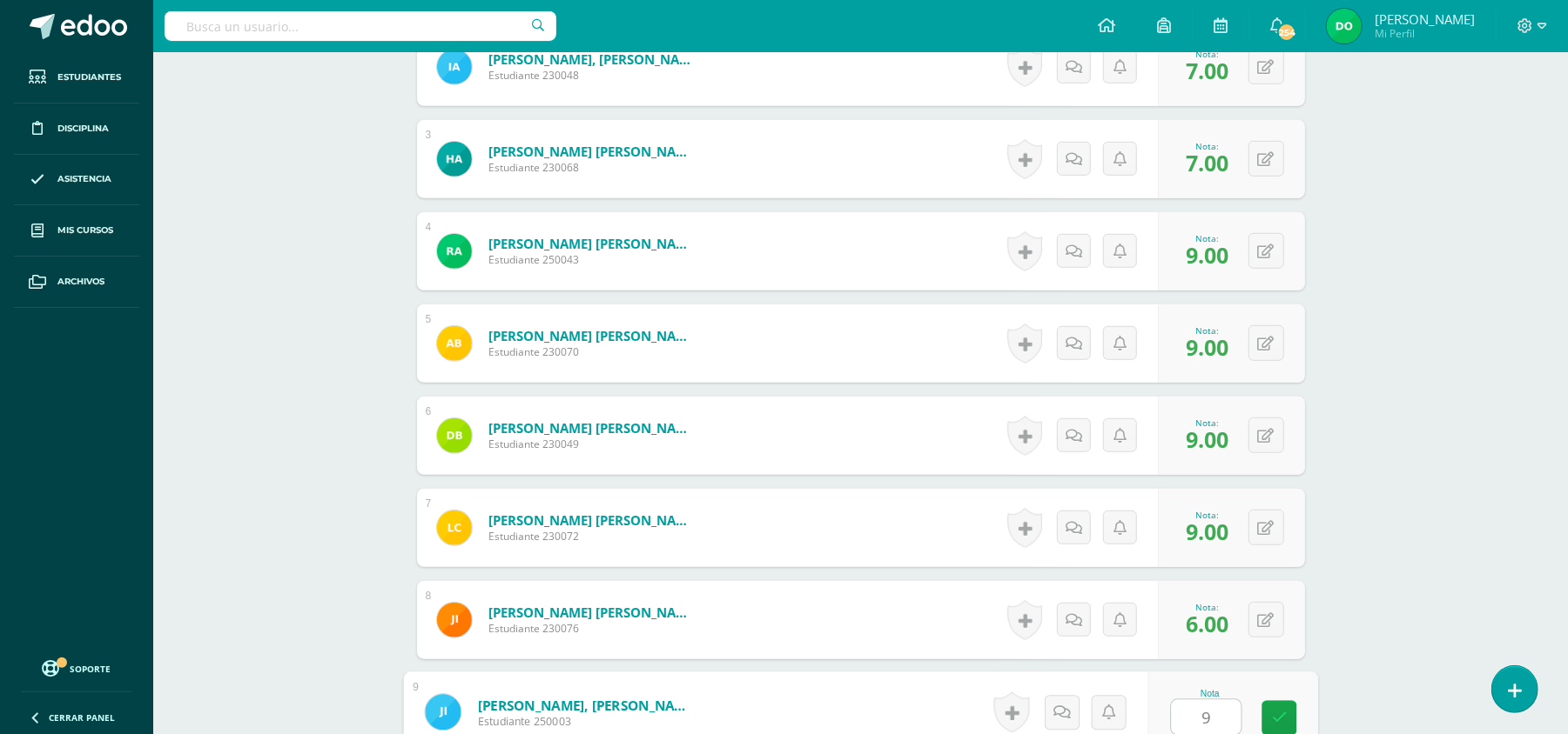
type input "9"
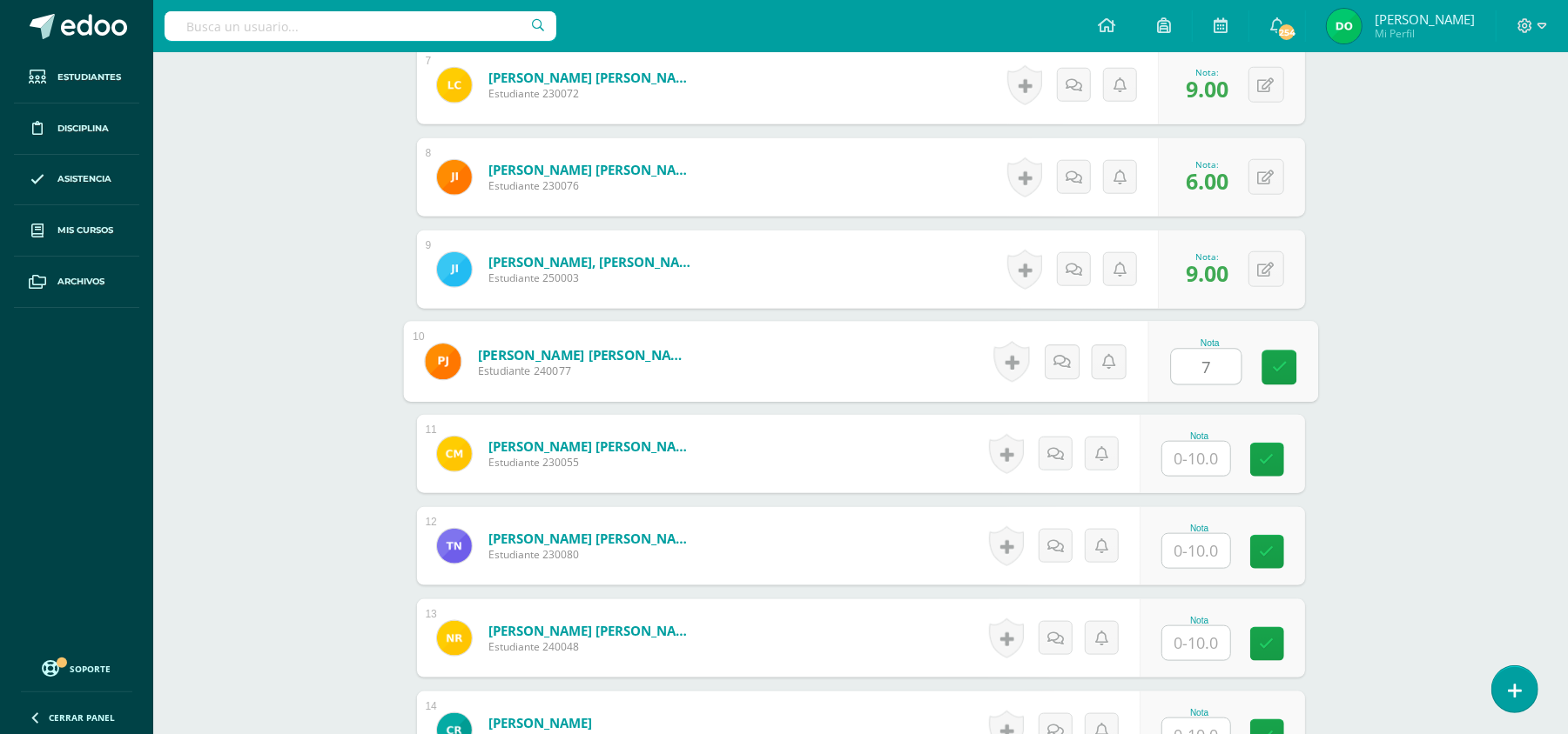
type input "7"
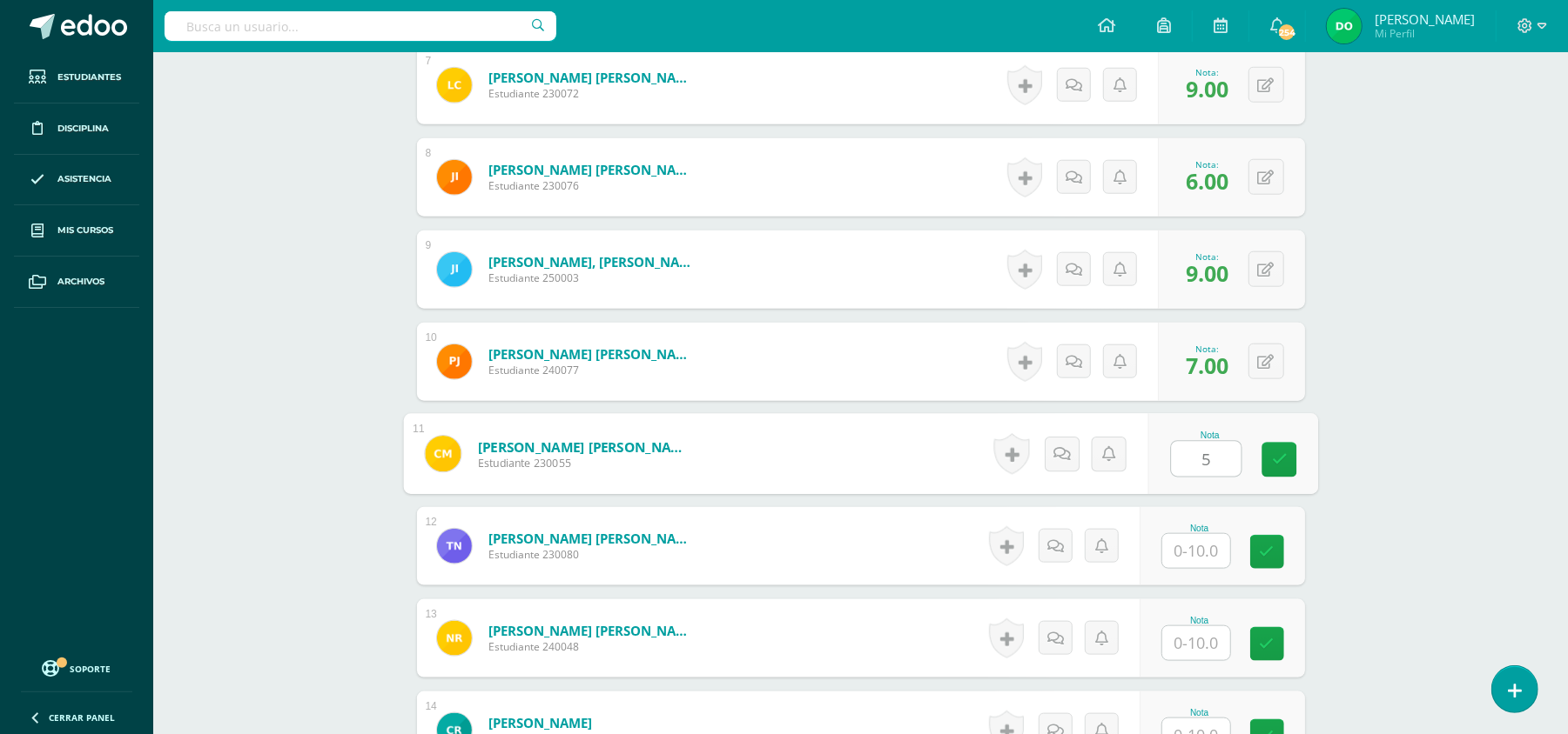
type input "5"
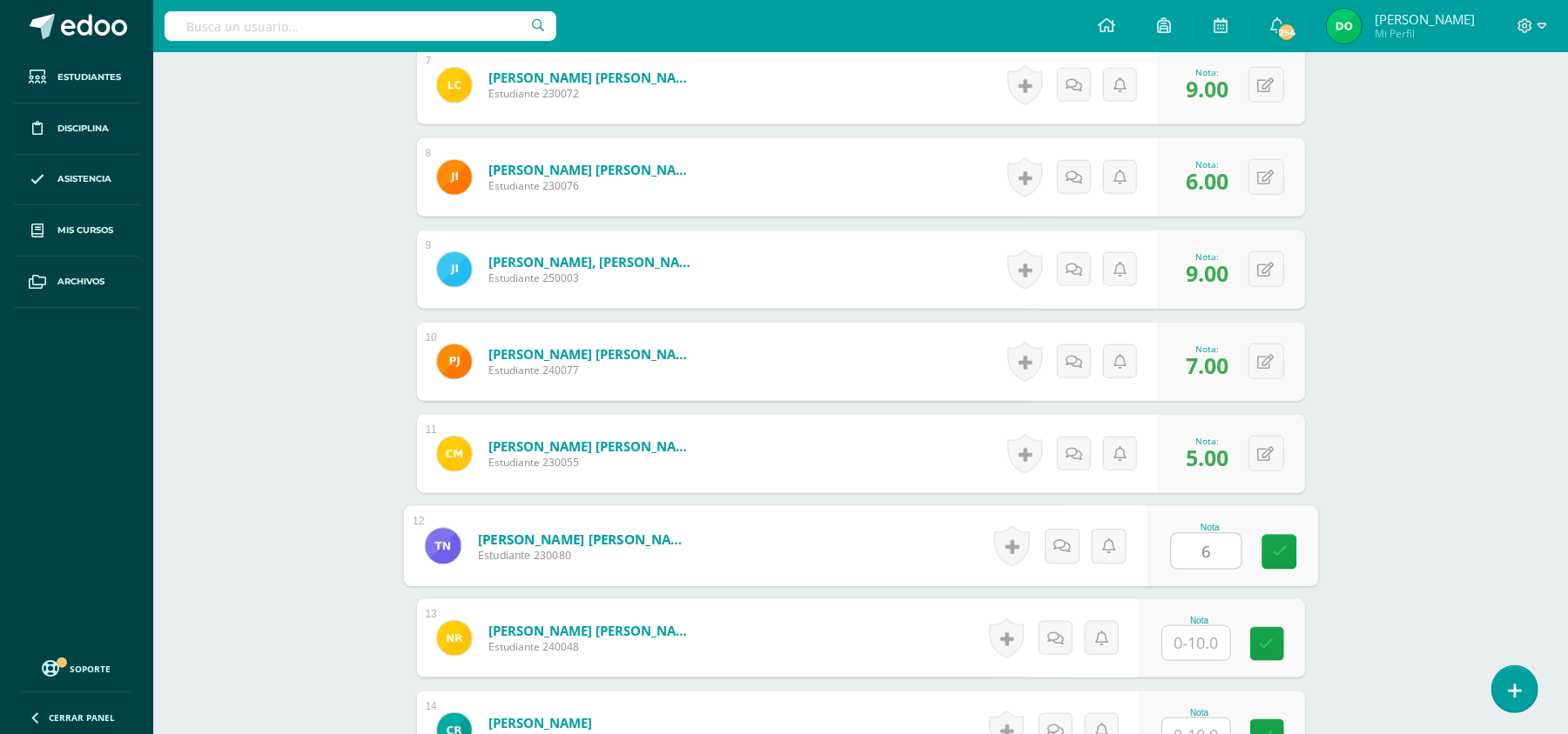
type input "6"
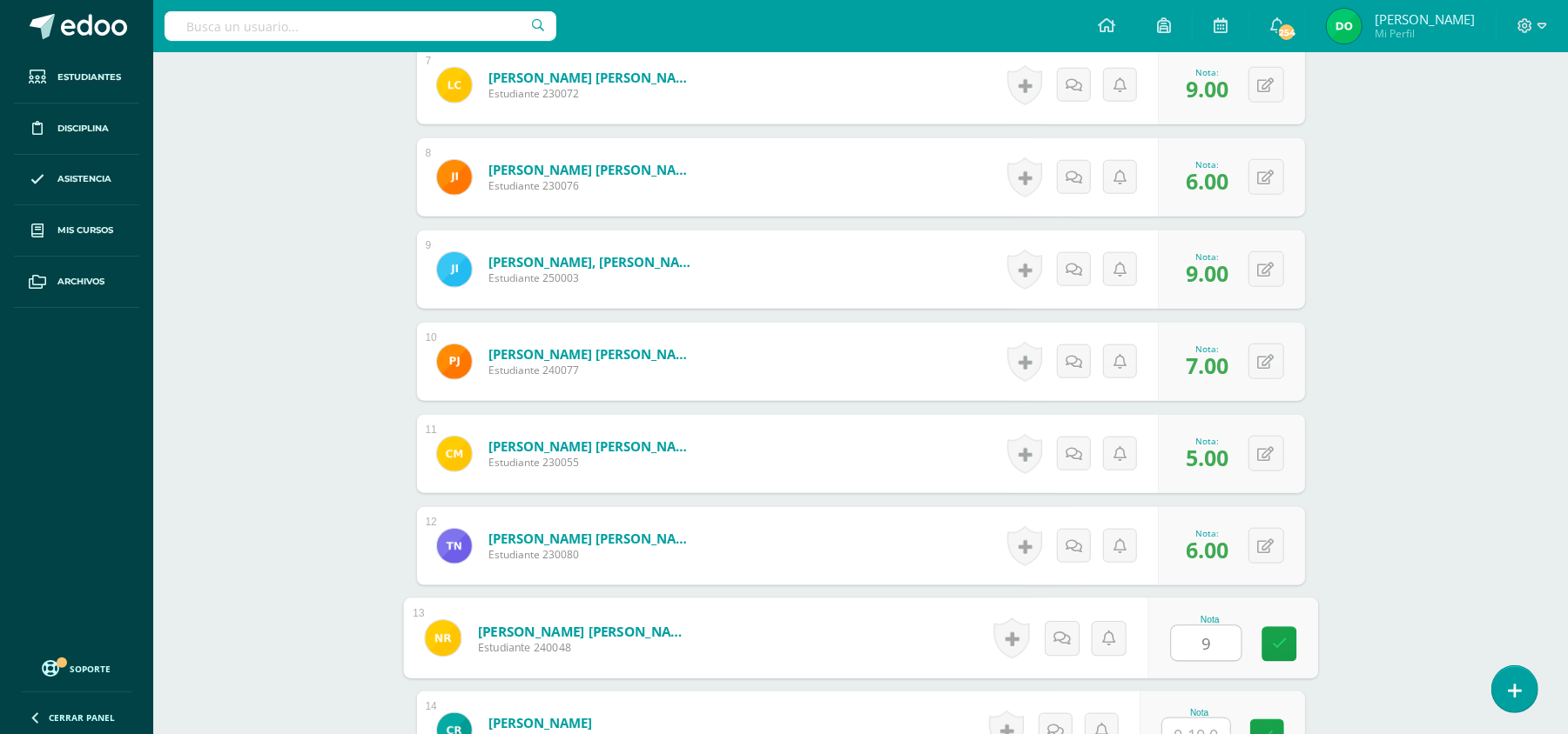
type input "9"
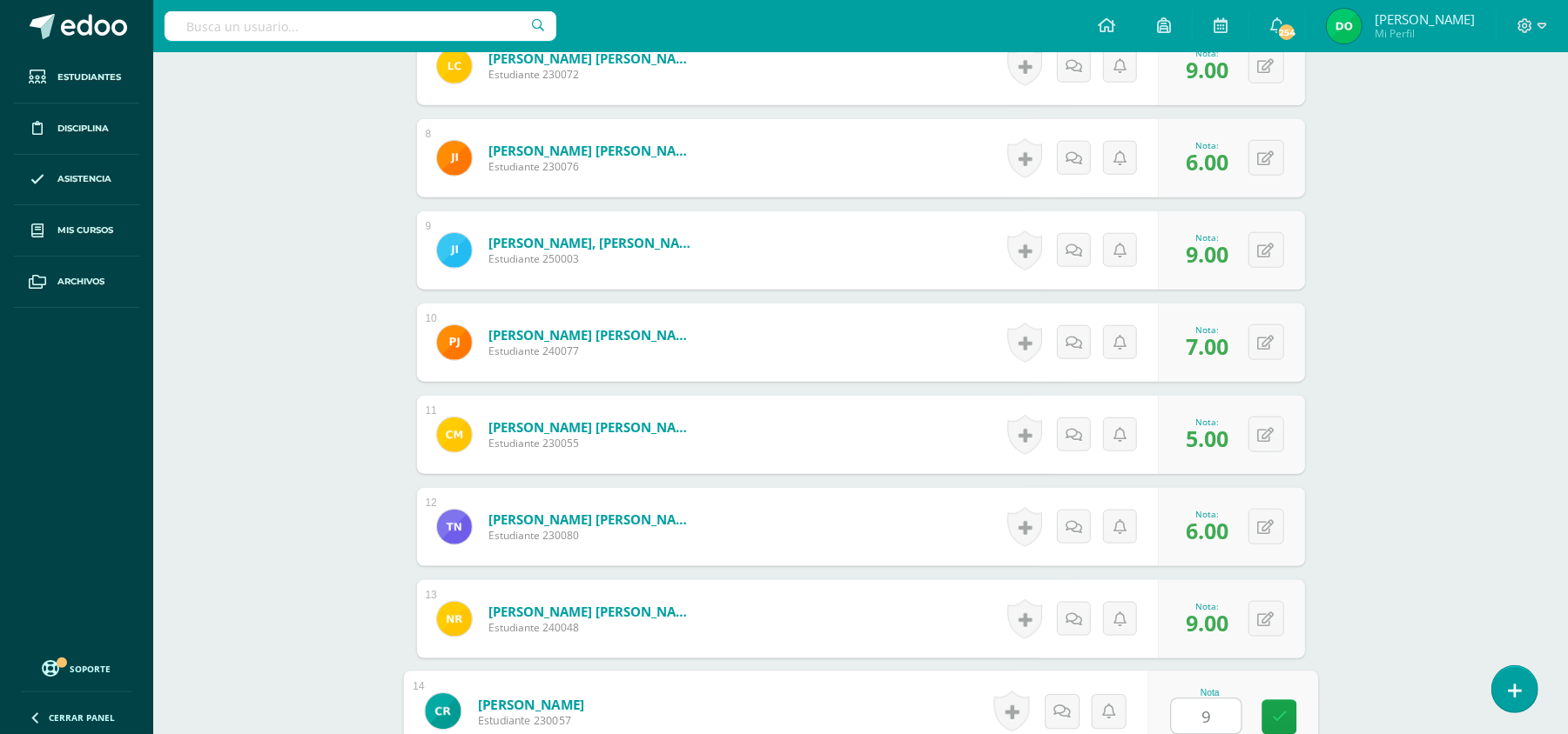
type input "9"
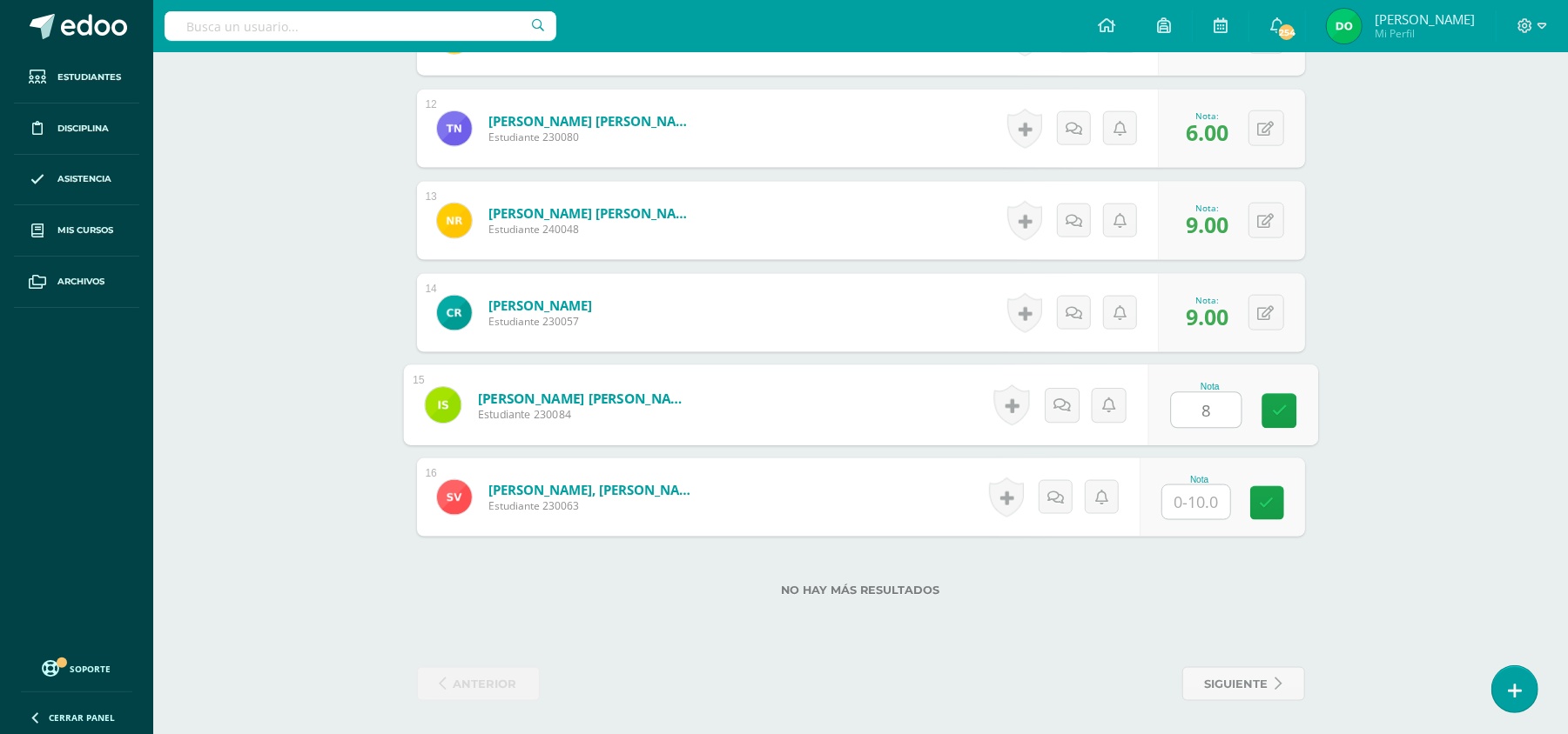
type input "8"
type input "9"
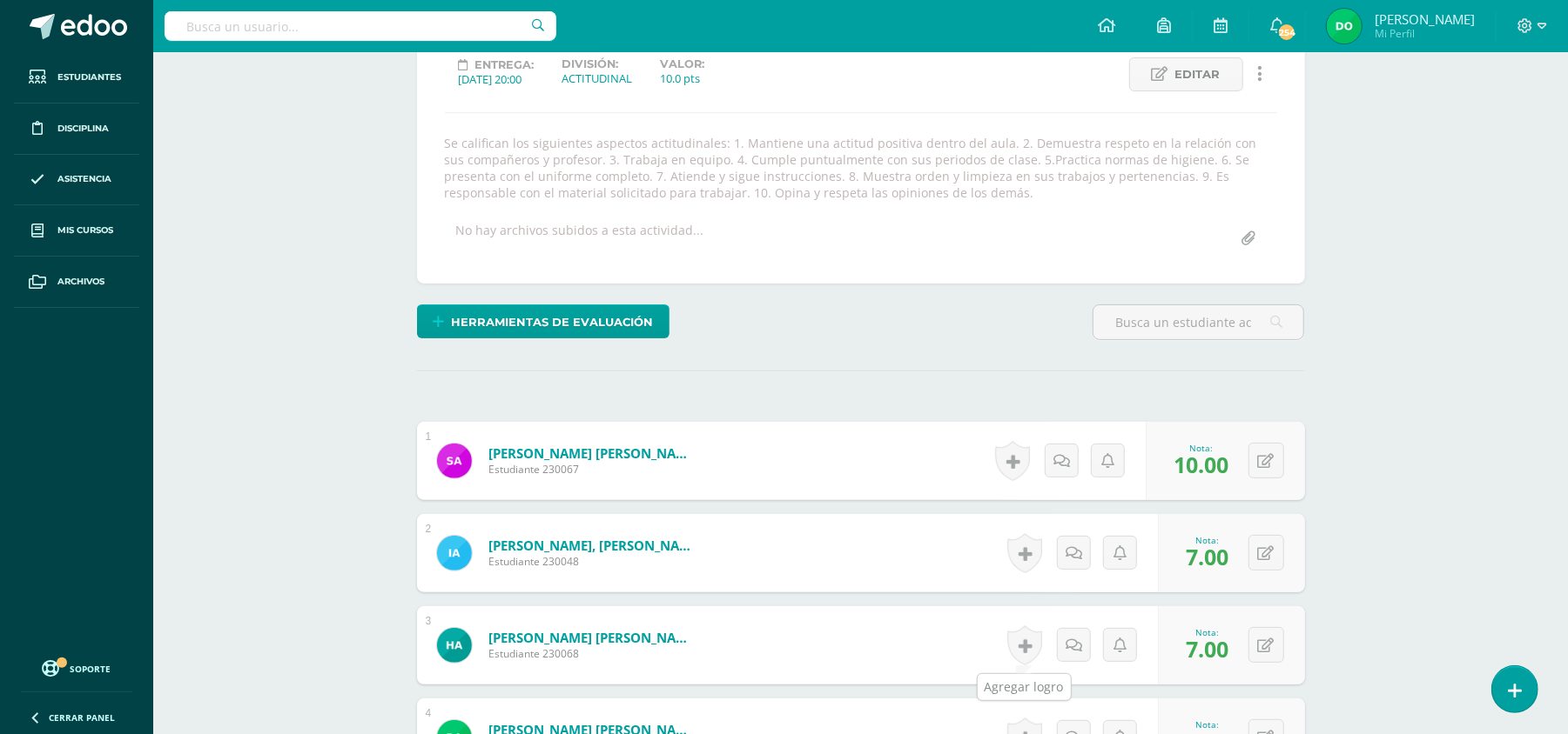
scroll to position [0, 0]
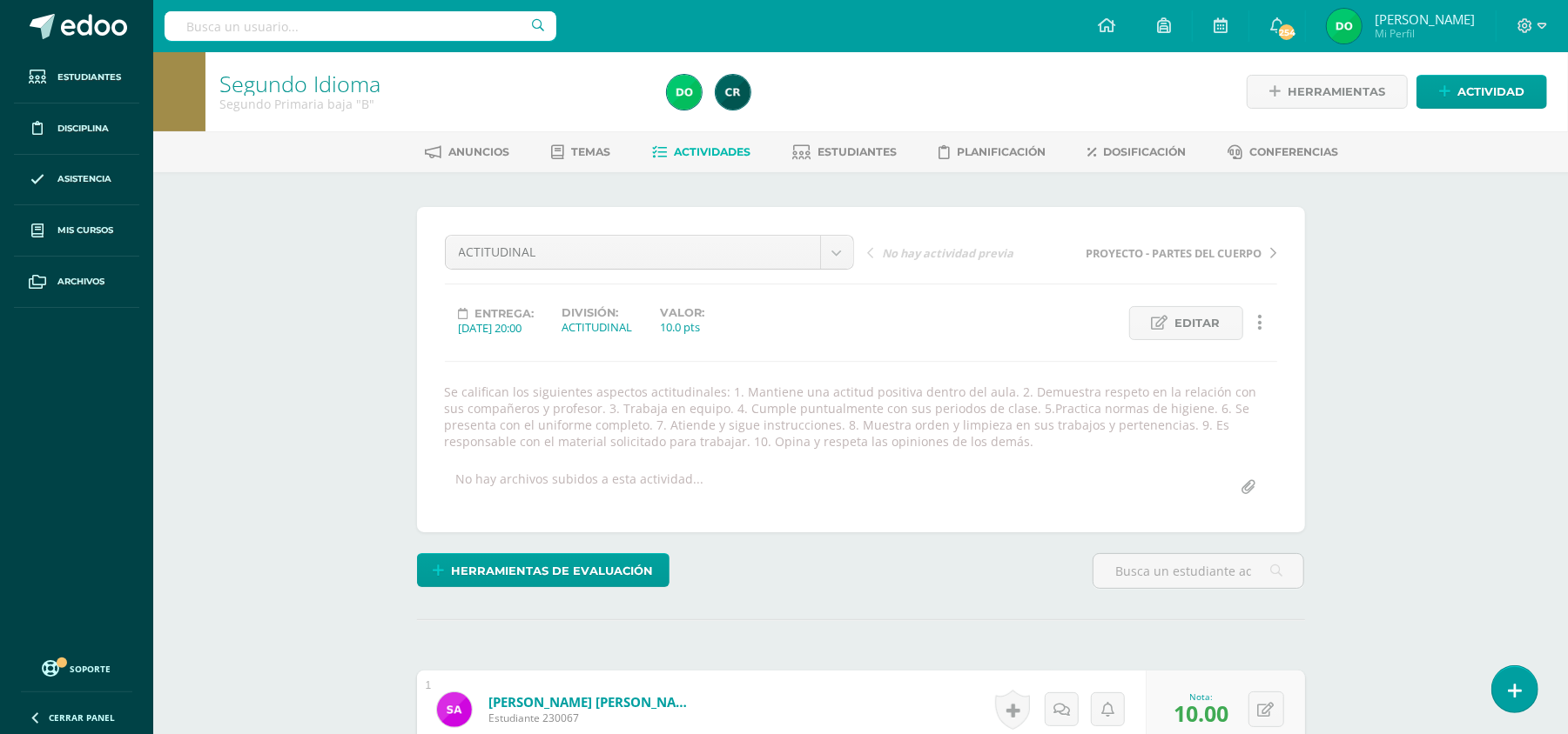
click at [711, 153] on span "Actividades" at bounding box center [711, 151] width 77 height 13
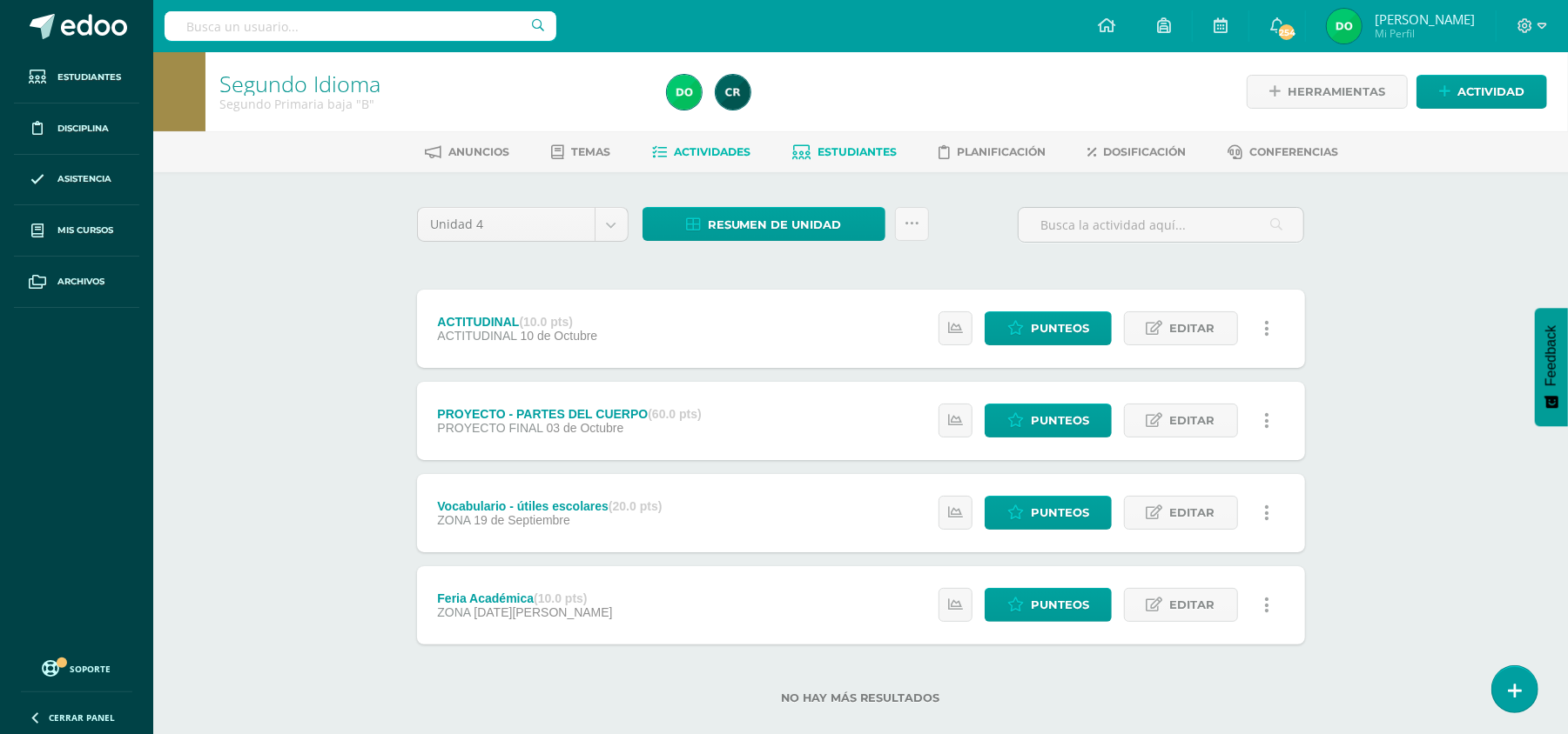
click at [879, 148] on span "Estudiantes" at bounding box center [858, 151] width 79 height 13
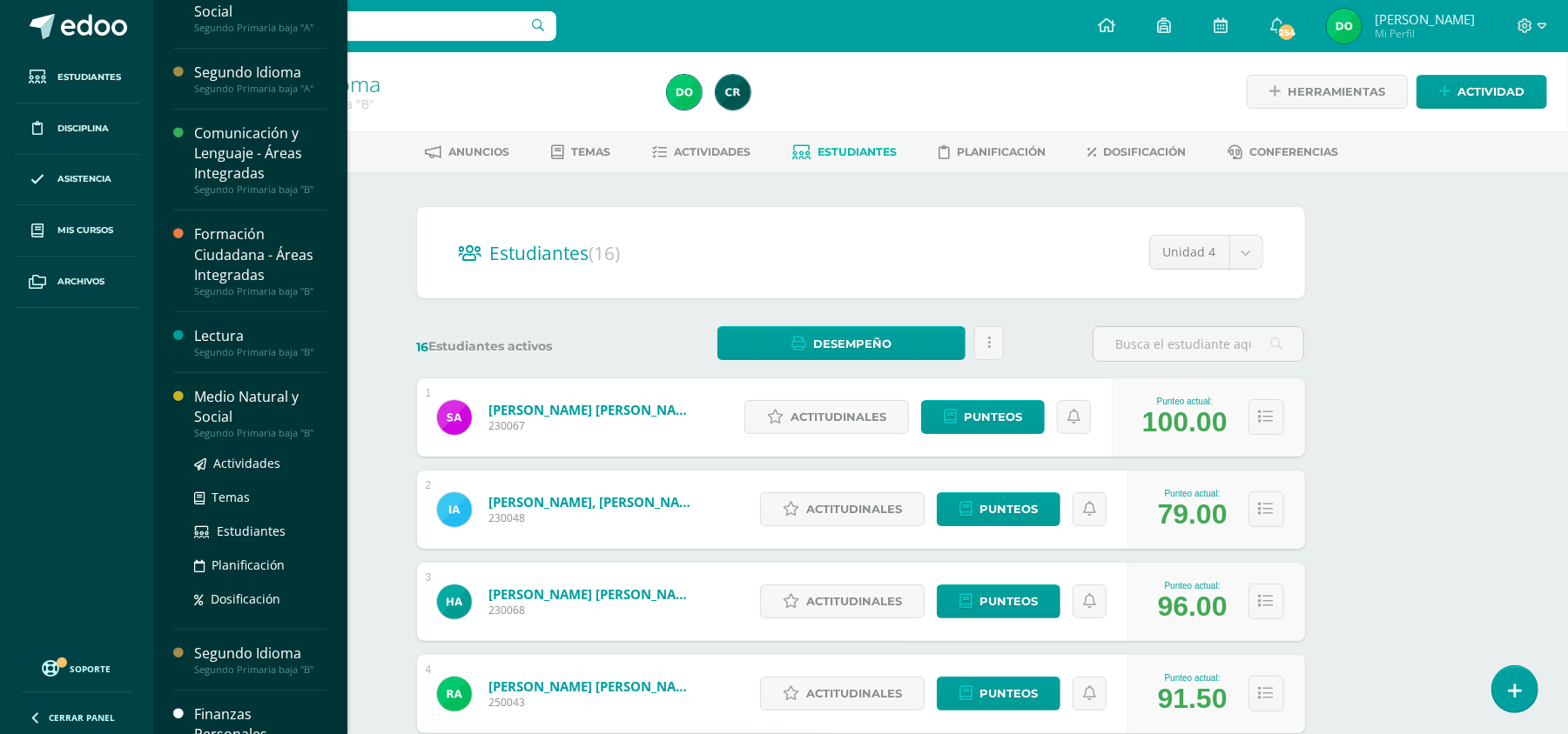
scroll to position [336, 0]
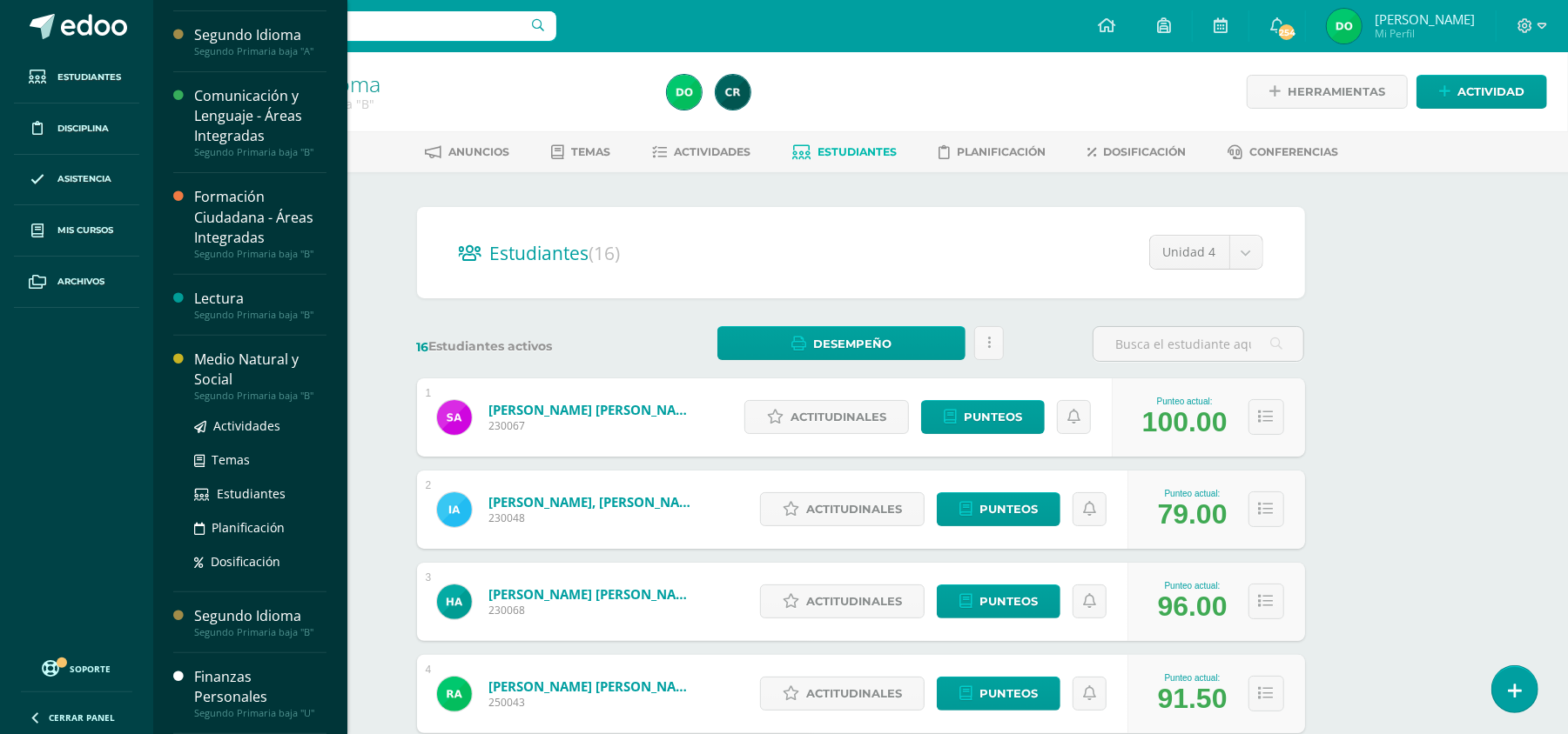
click at [282, 389] on div "Segundo Primaria baja "B"" at bounding box center [259, 395] width 132 height 12
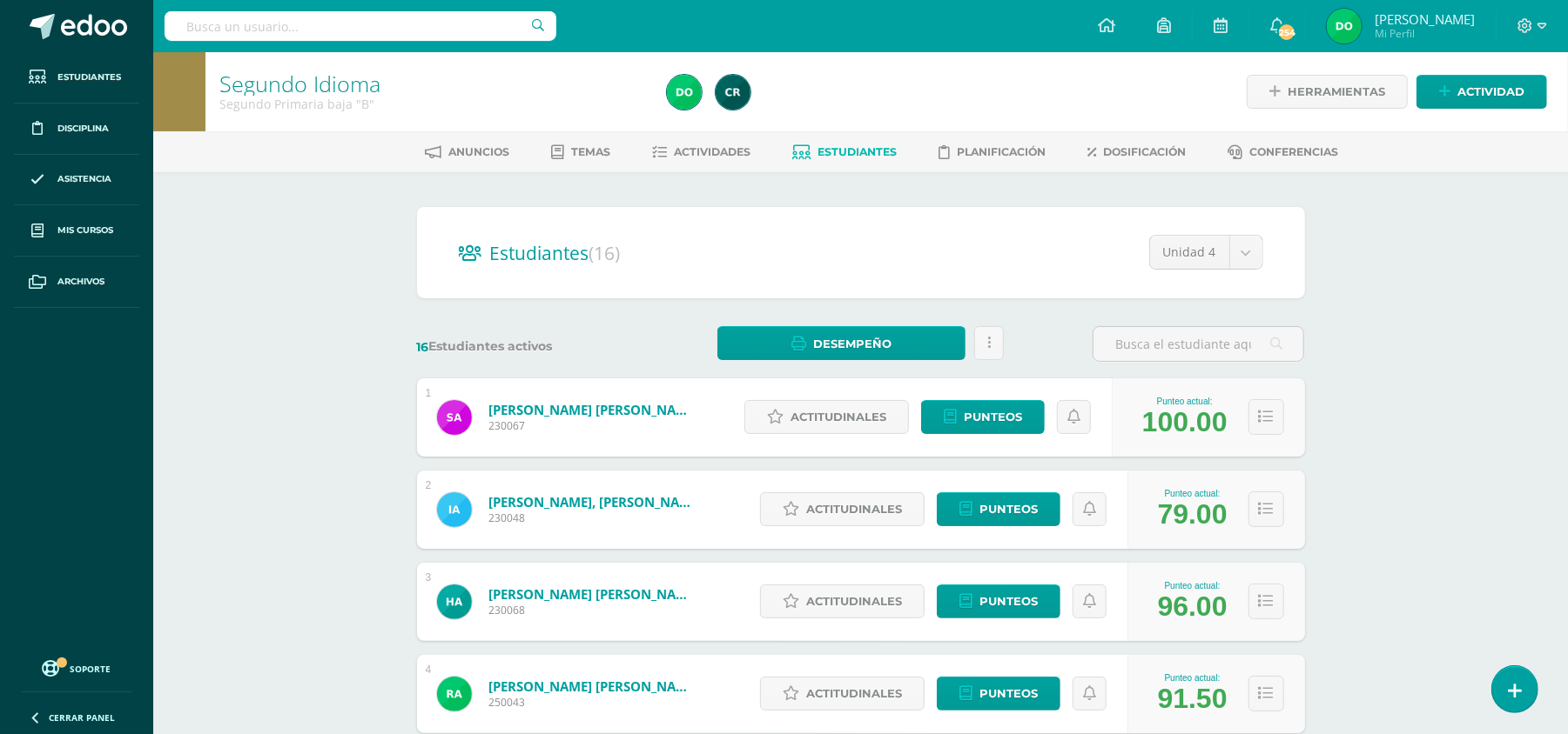
scroll to position [161, 0]
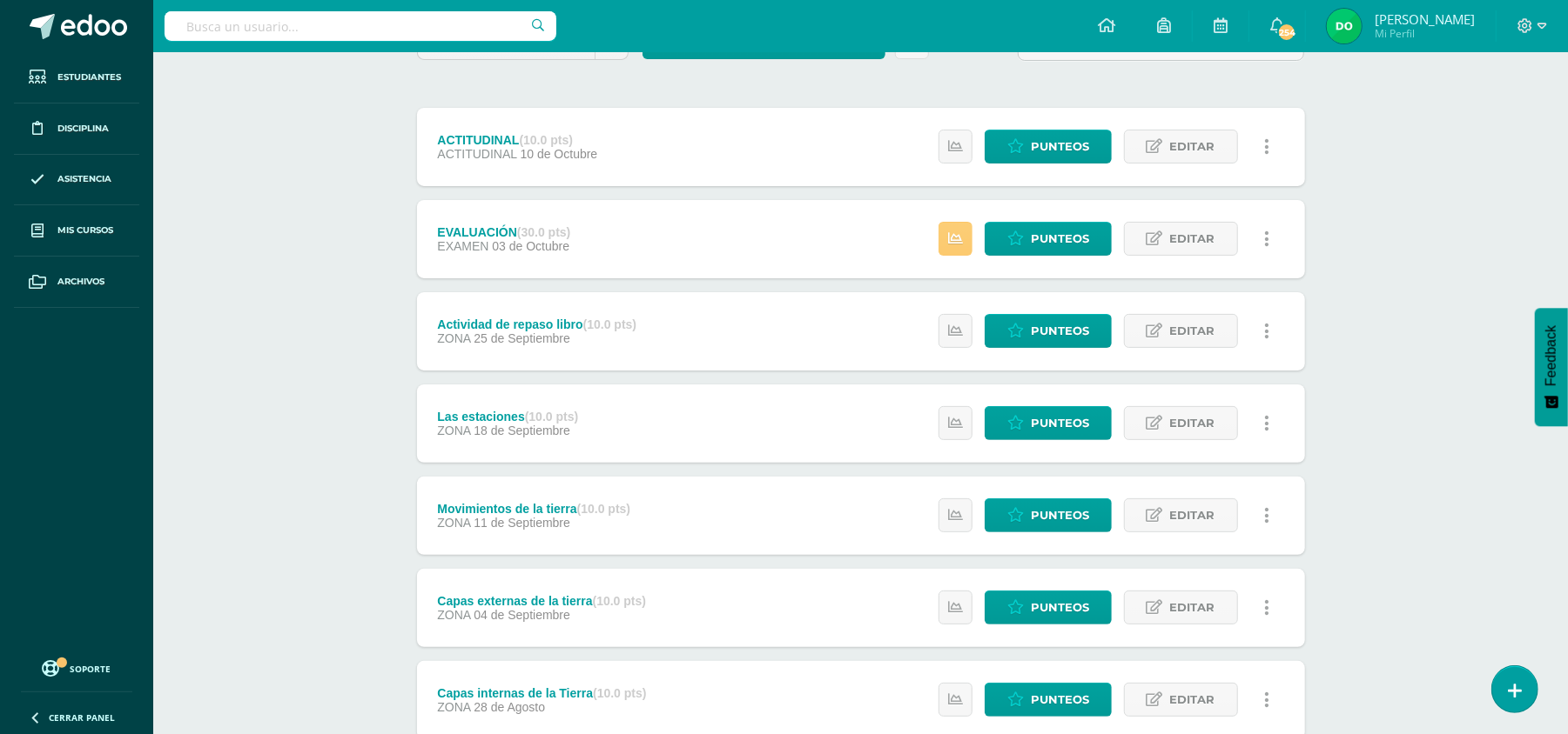
scroll to position [126, 0]
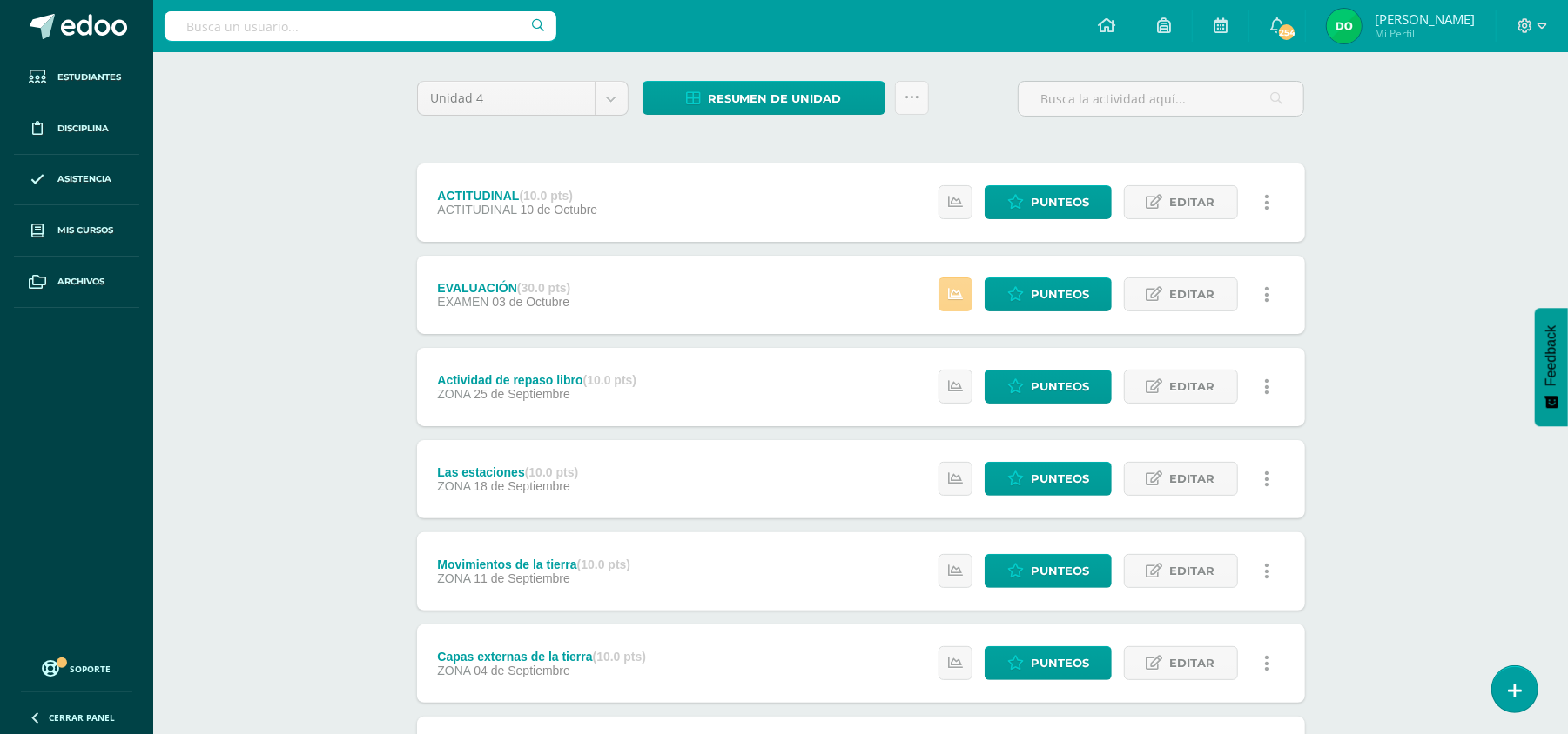
click at [966, 304] on link at bounding box center [955, 294] width 34 height 34
click at [1416, 339] on div "Medio Natural y Social Segundo Primaria baja "B" Herramientas Detalle de asiste…" at bounding box center [861, 465] width 1415 height 1078
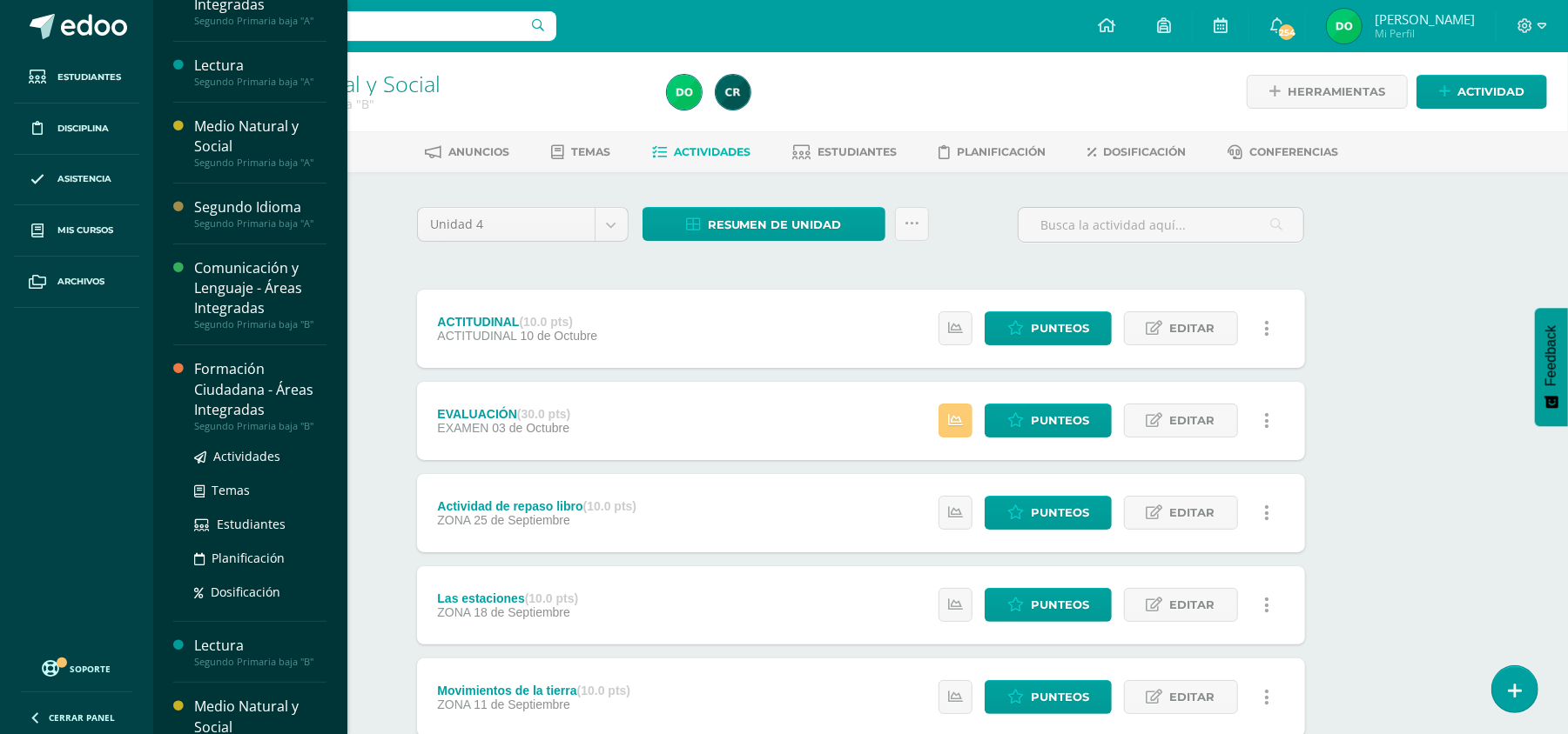
scroll to position [336, 0]
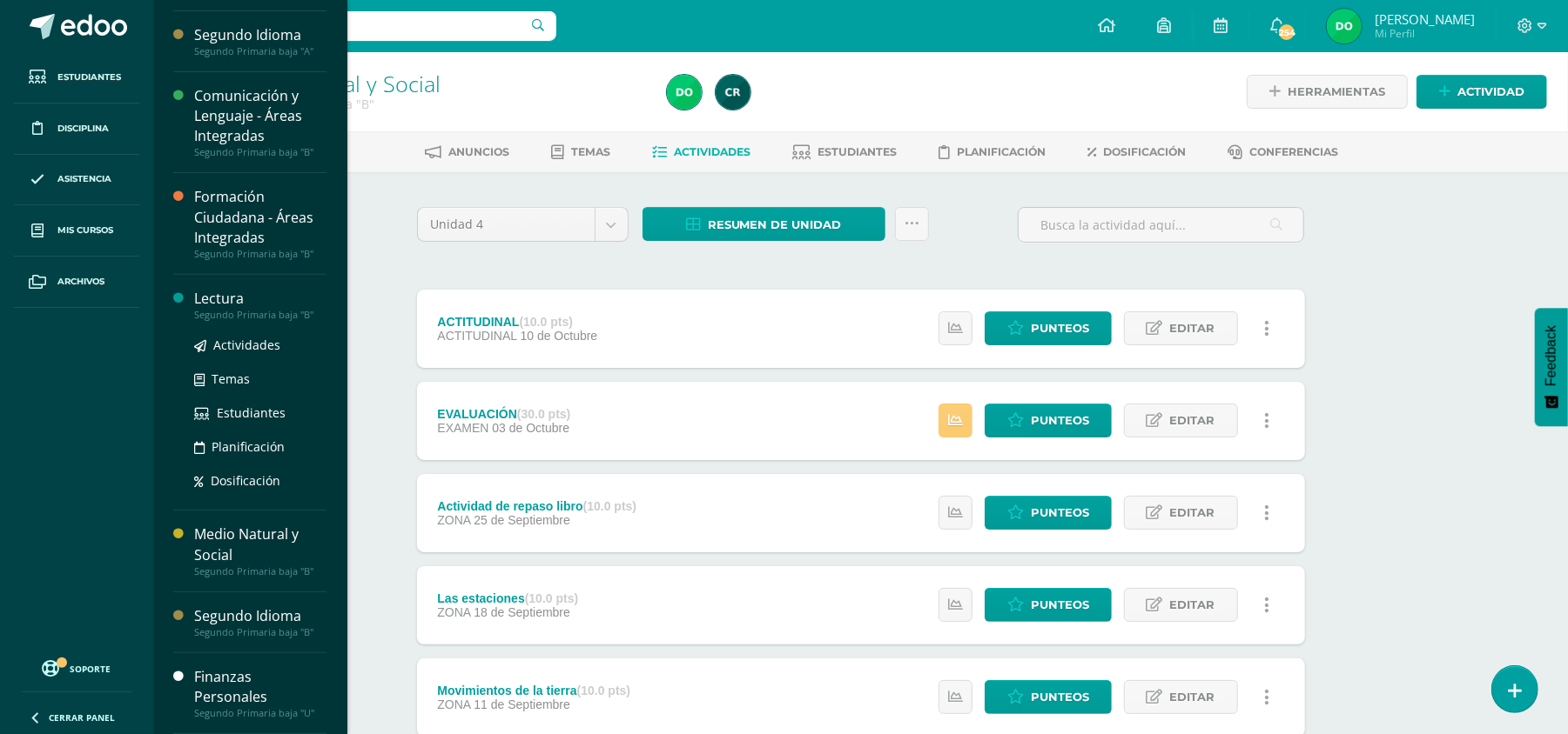
click at [282, 300] on div "Lectura" at bounding box center [259, 299] width 132 height 20
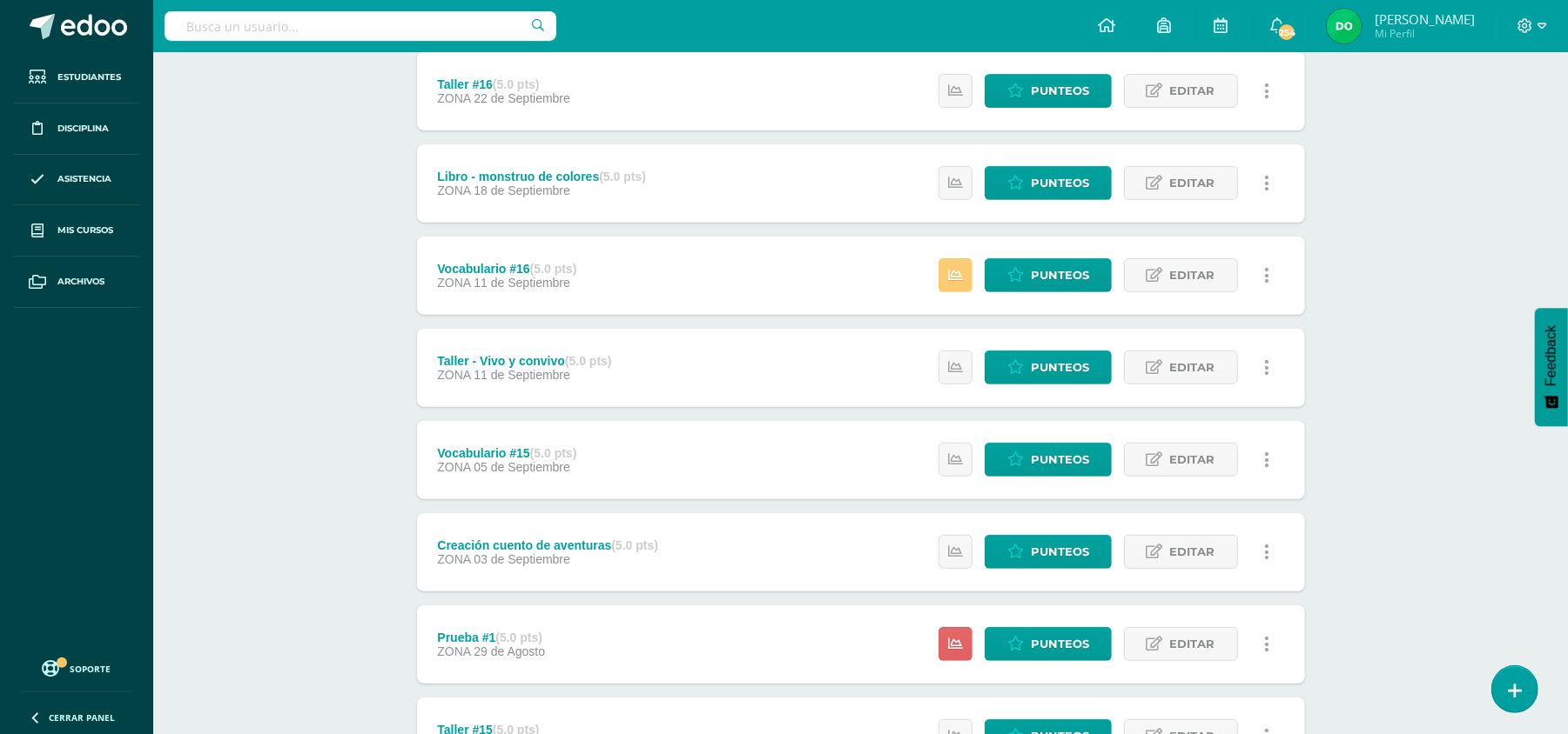
scroll to position [572, 0]
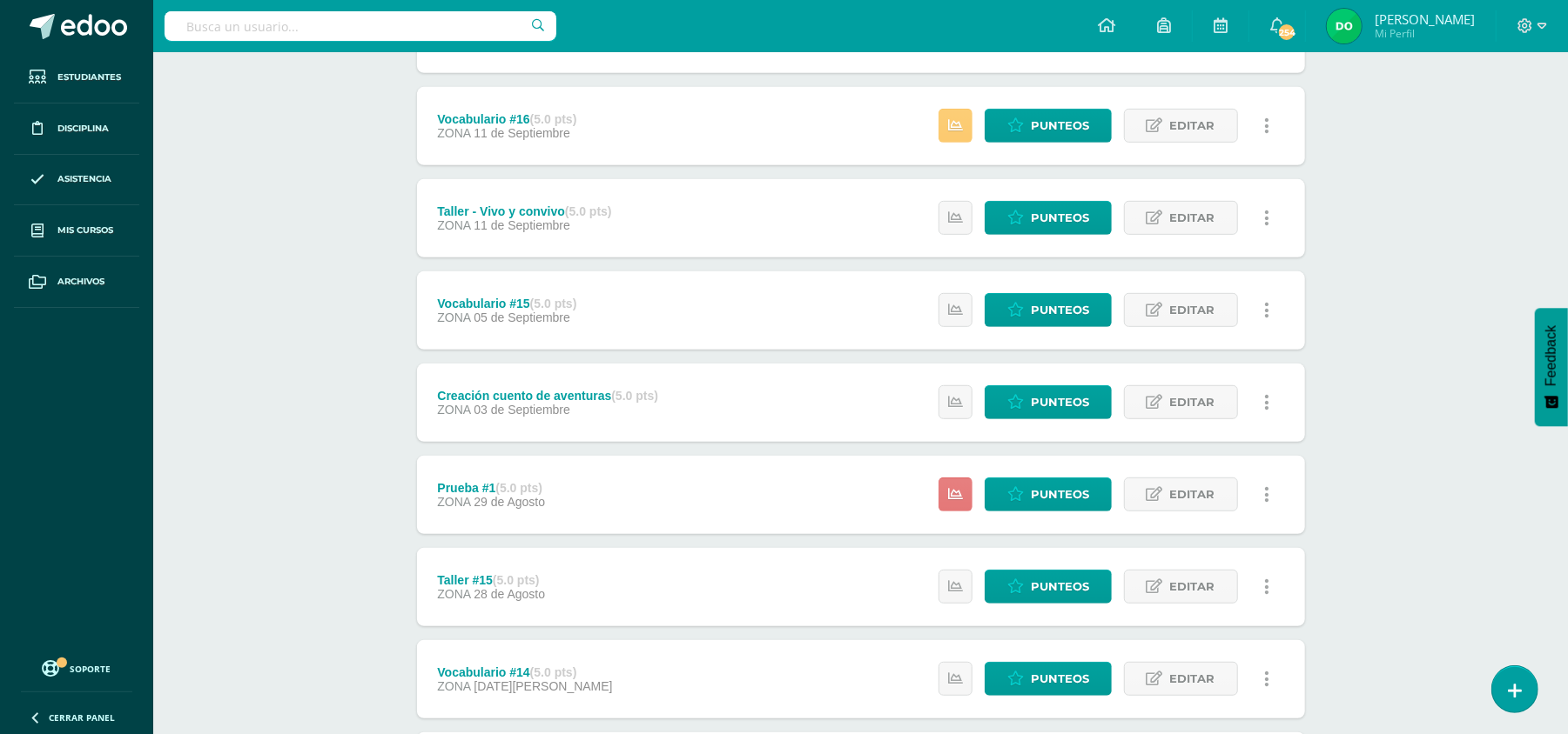
click at [966, 484] on link at bounding box center [955, 495] width 34 height 34
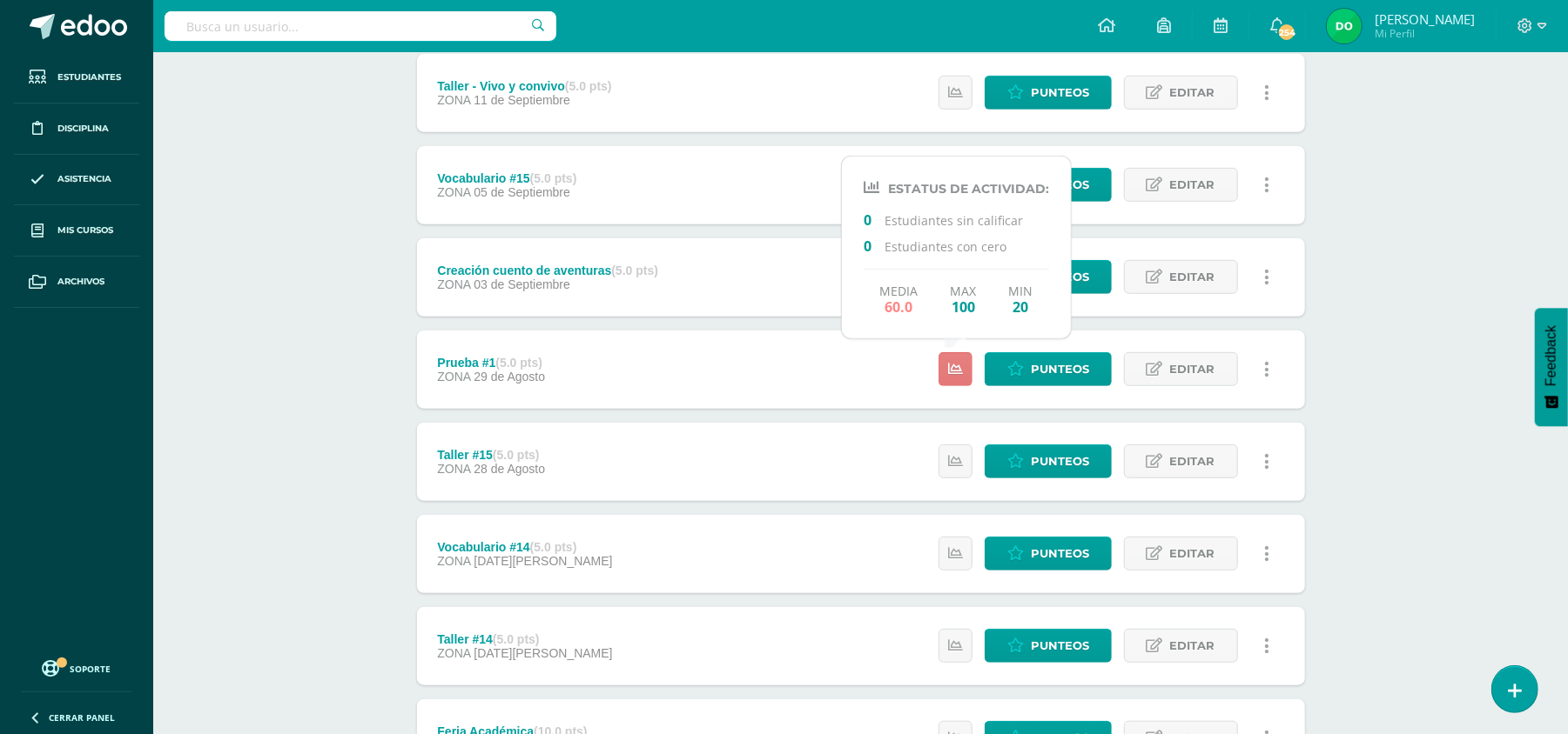
scroll to position [854, 0]
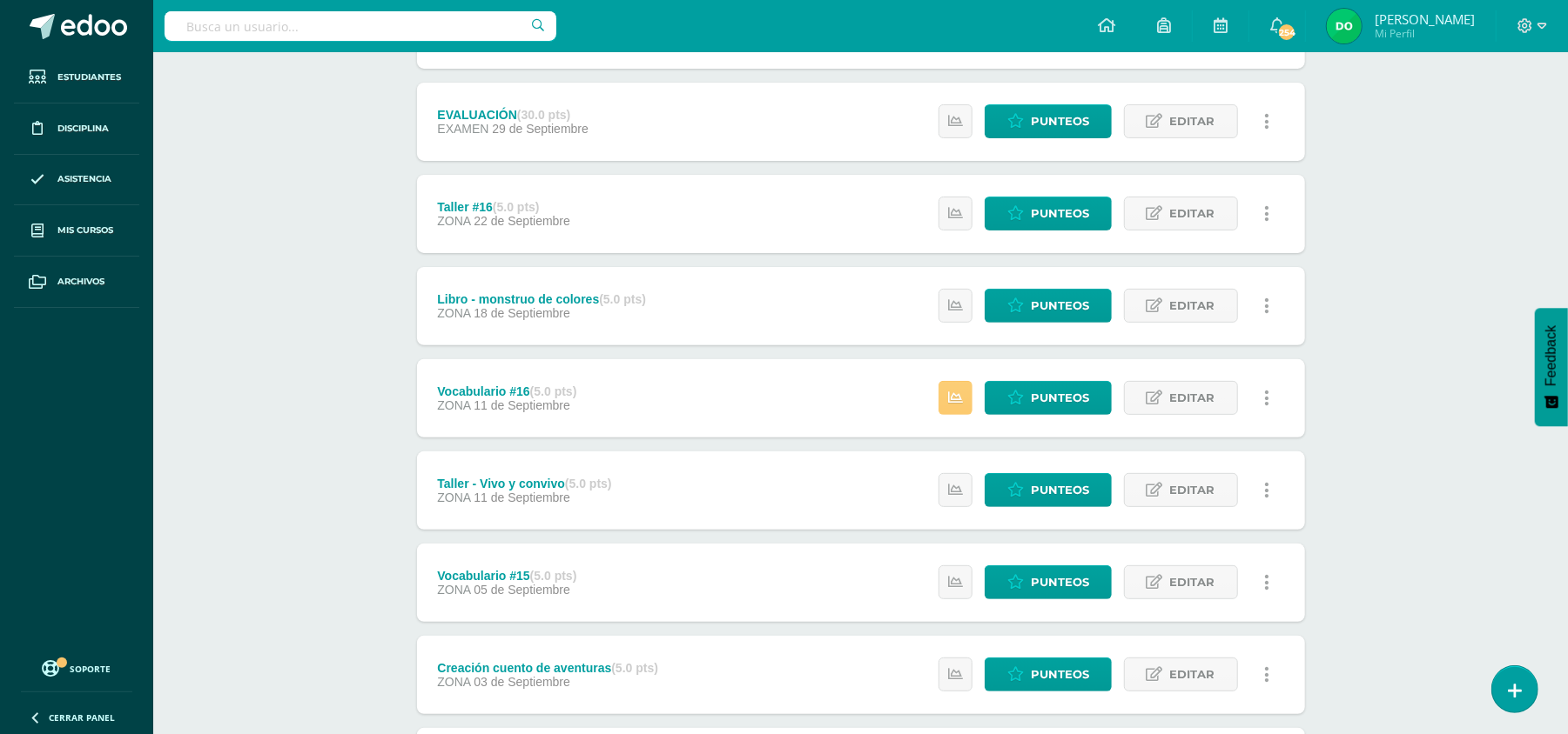
scroll to position [291, 0]
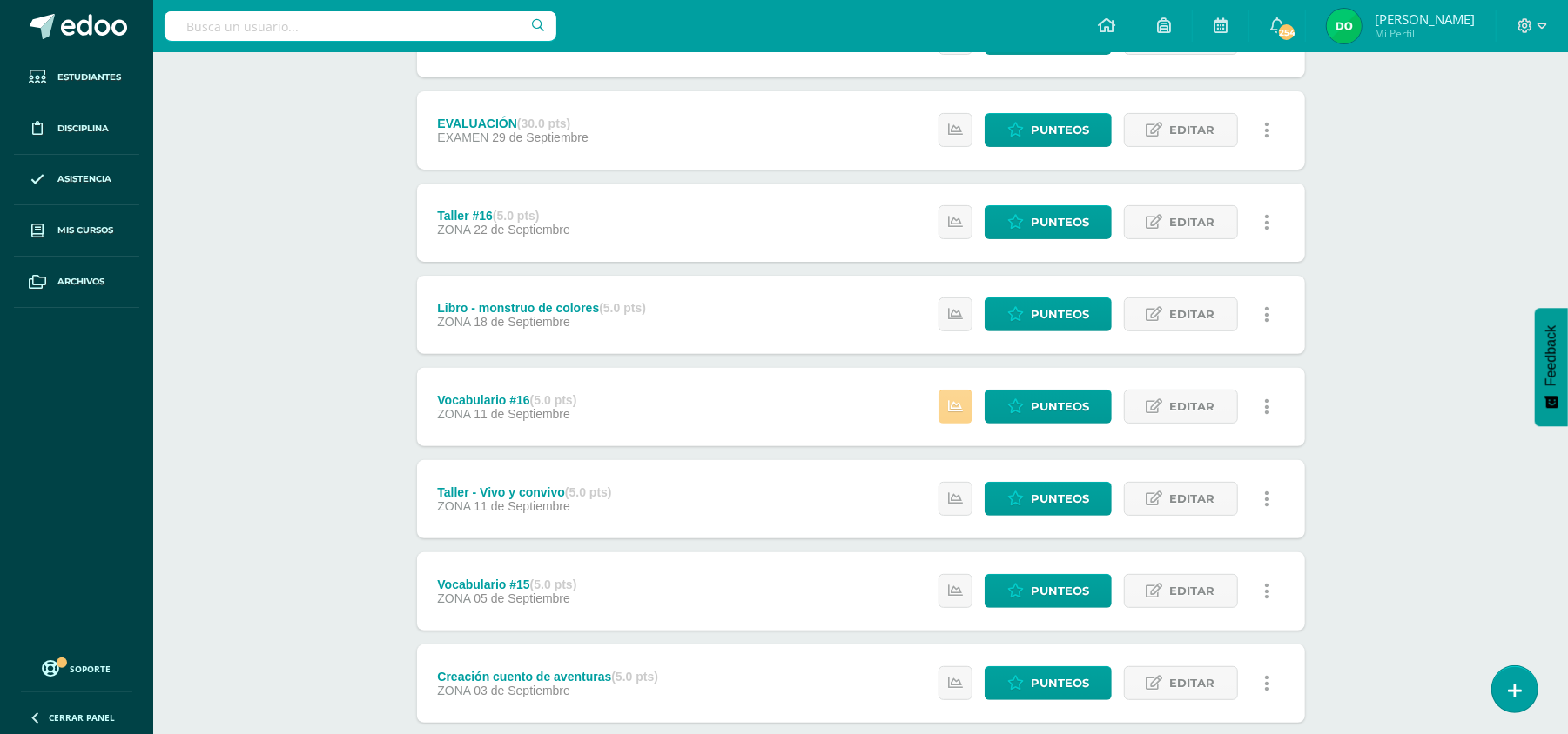
click at [948, 407] on icon at bounding box center [955, 406] width 15 height 15
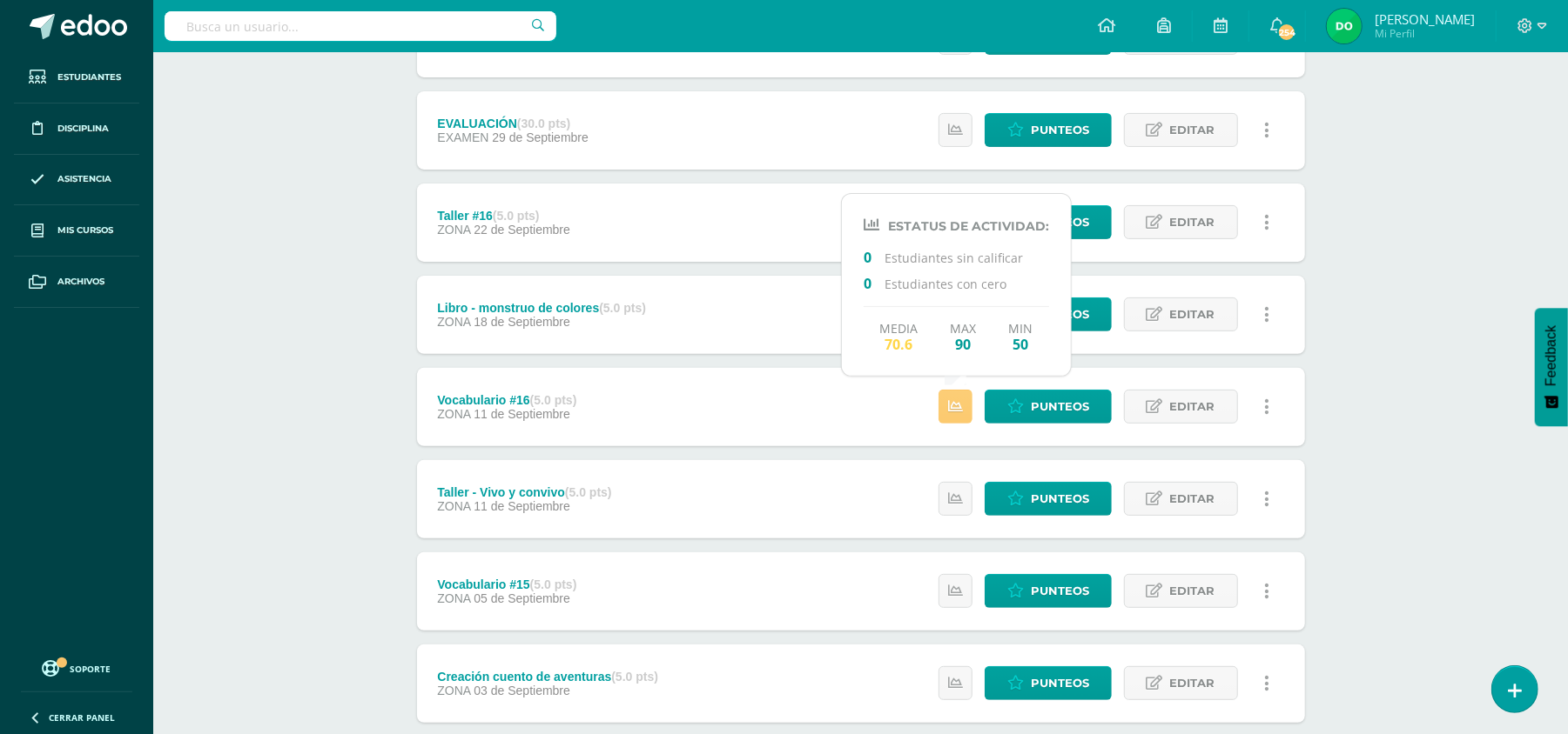
click at [1368, 435] on div "Lectura Segundo Primaria baja "B" Herramientas Detalle de asistencias Actividad…" at bounding box center [861, 530] width 1415 height 1539
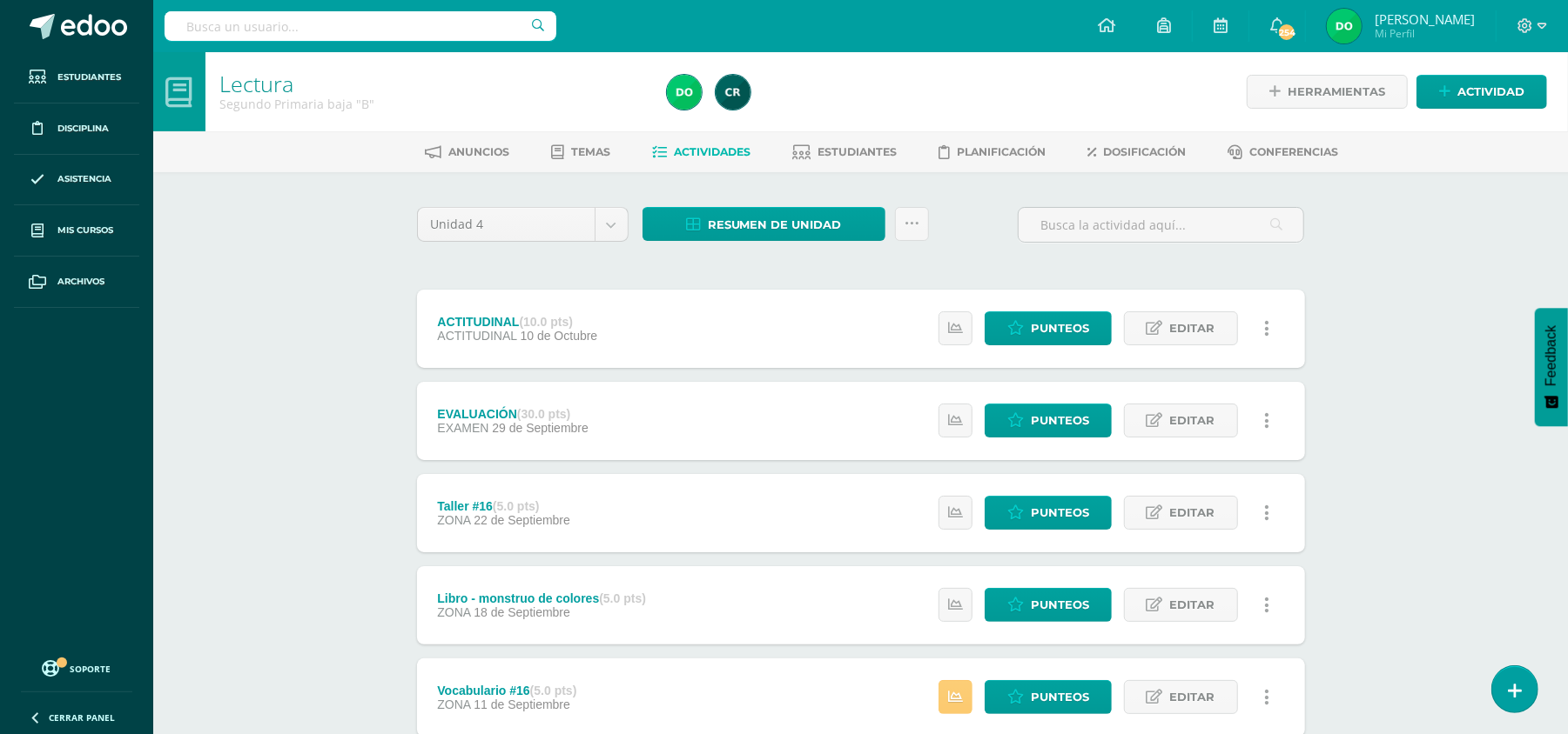
scroll to position [161, 0]
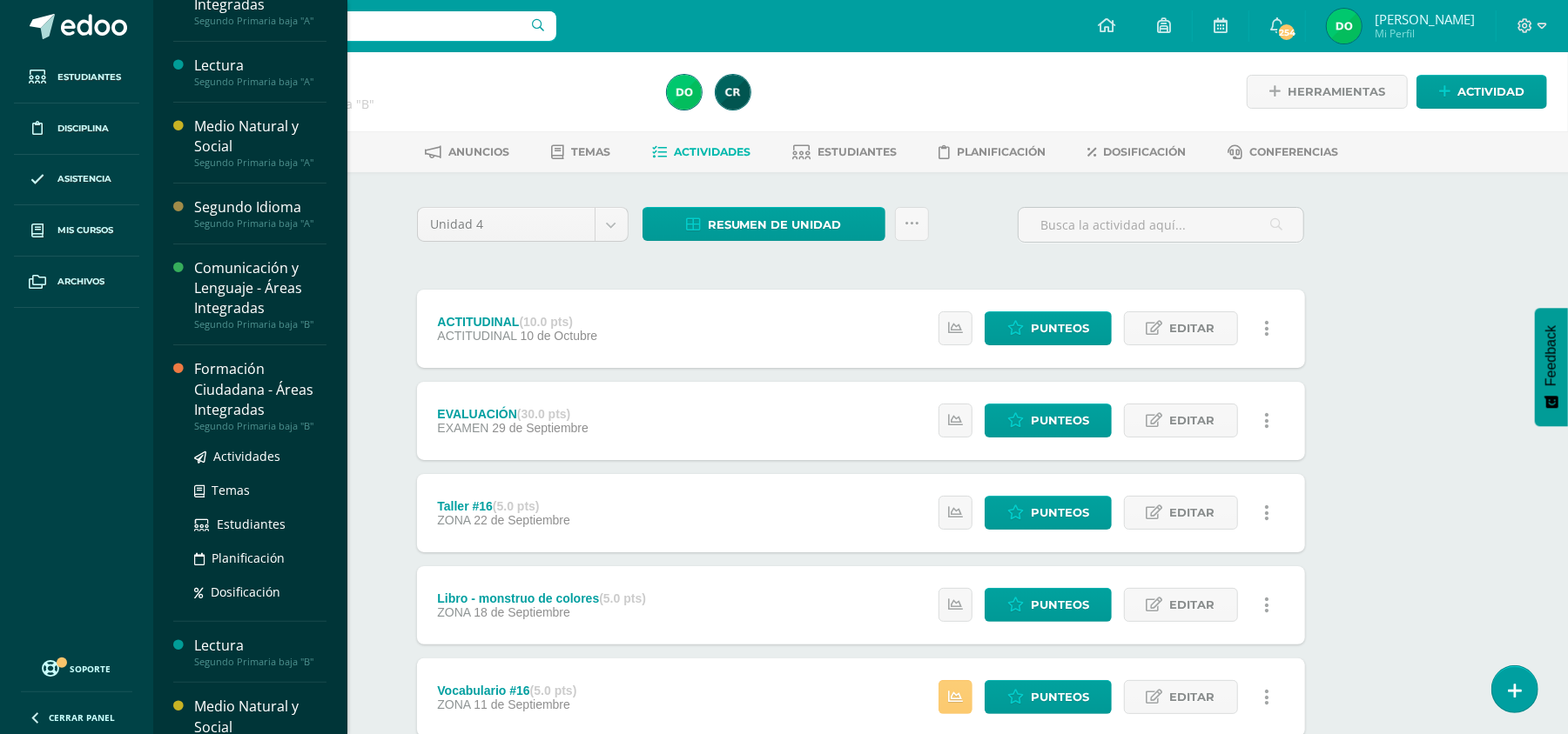
click at [279, 381] on div "Formación Ciudadana - Áreas Integradas" at bounding box center [259, 389] width 132 height 60
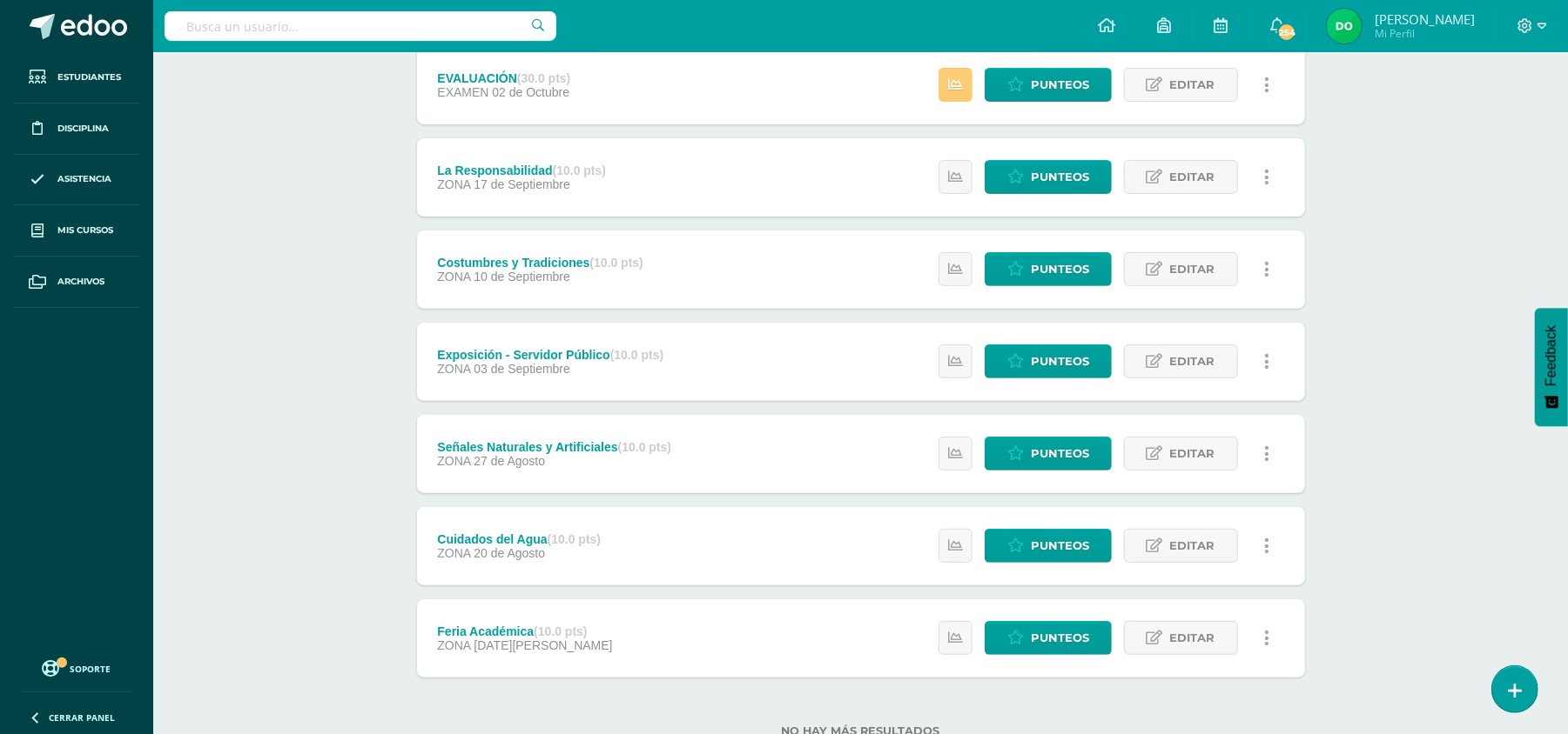
scroll to position [393, 0]
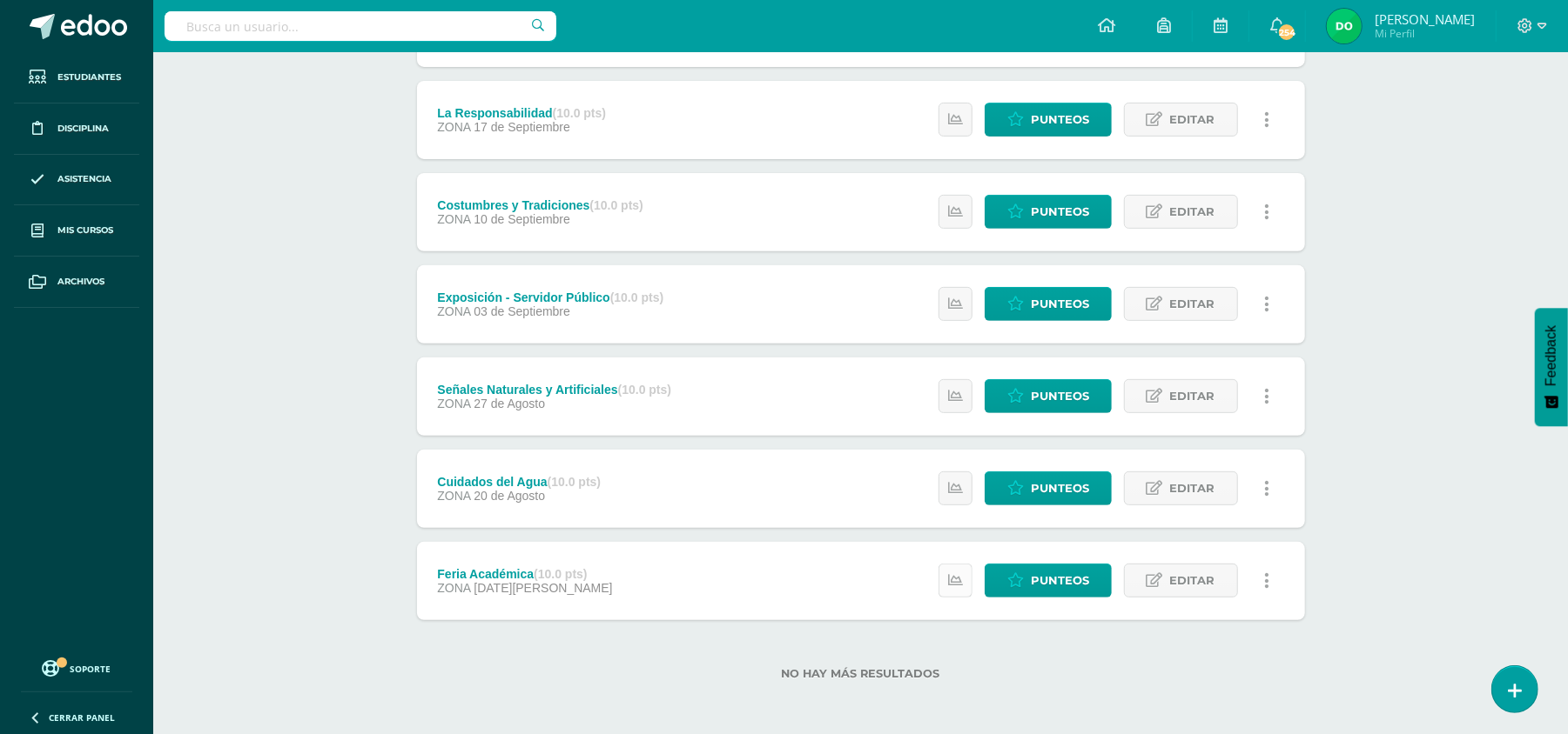
click at [959, 573] on icon at bounding box center [955, 580] width 15 height 15
click at [1407, 450] on div "Formación Ciudadana - Áreas Integradas Segundo Primaria baja "B" Herramientas D…" at bounding box center [861, 198] width 1415 height 1078
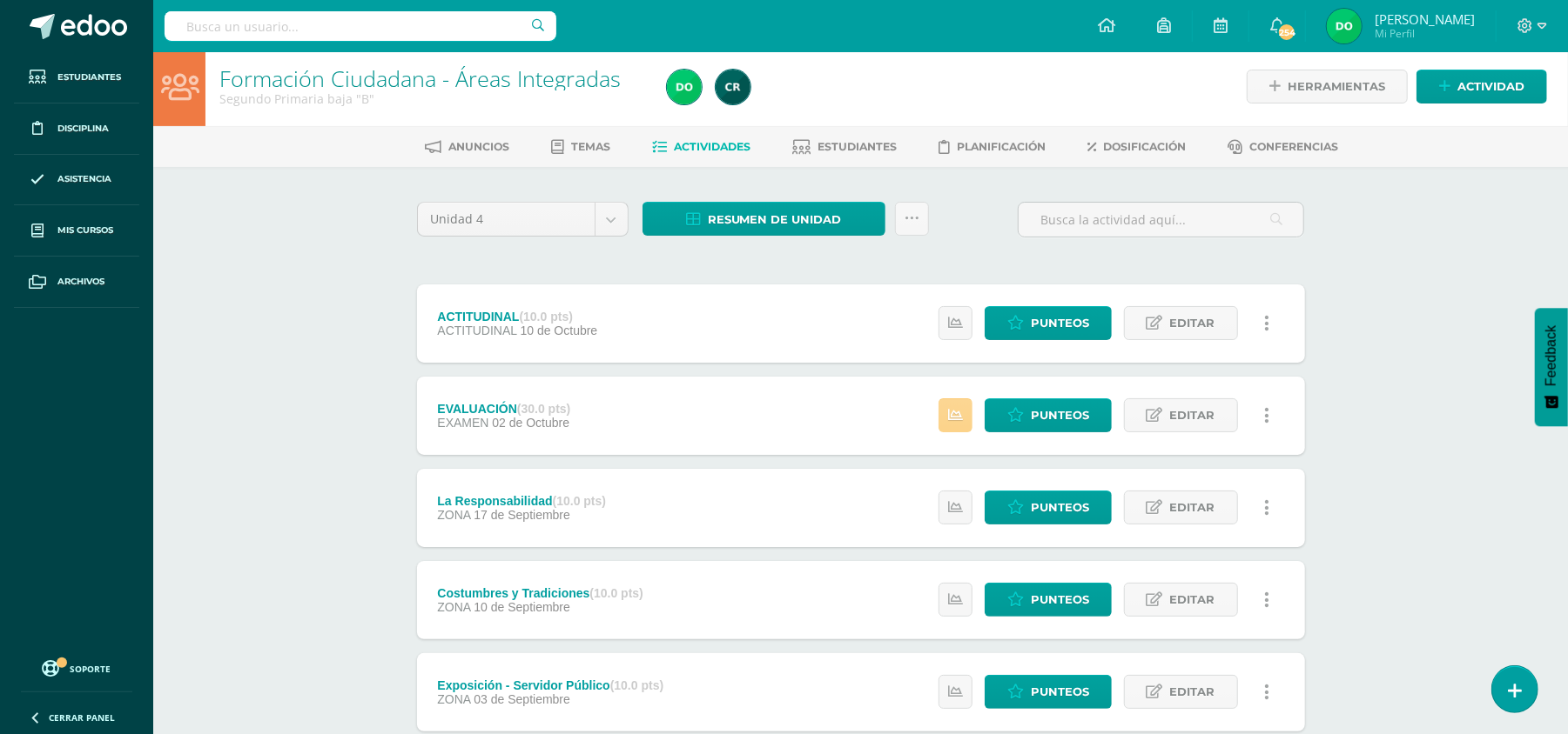
click at [951, 422] on link at bounding box center [955, 415] width 34 height 34
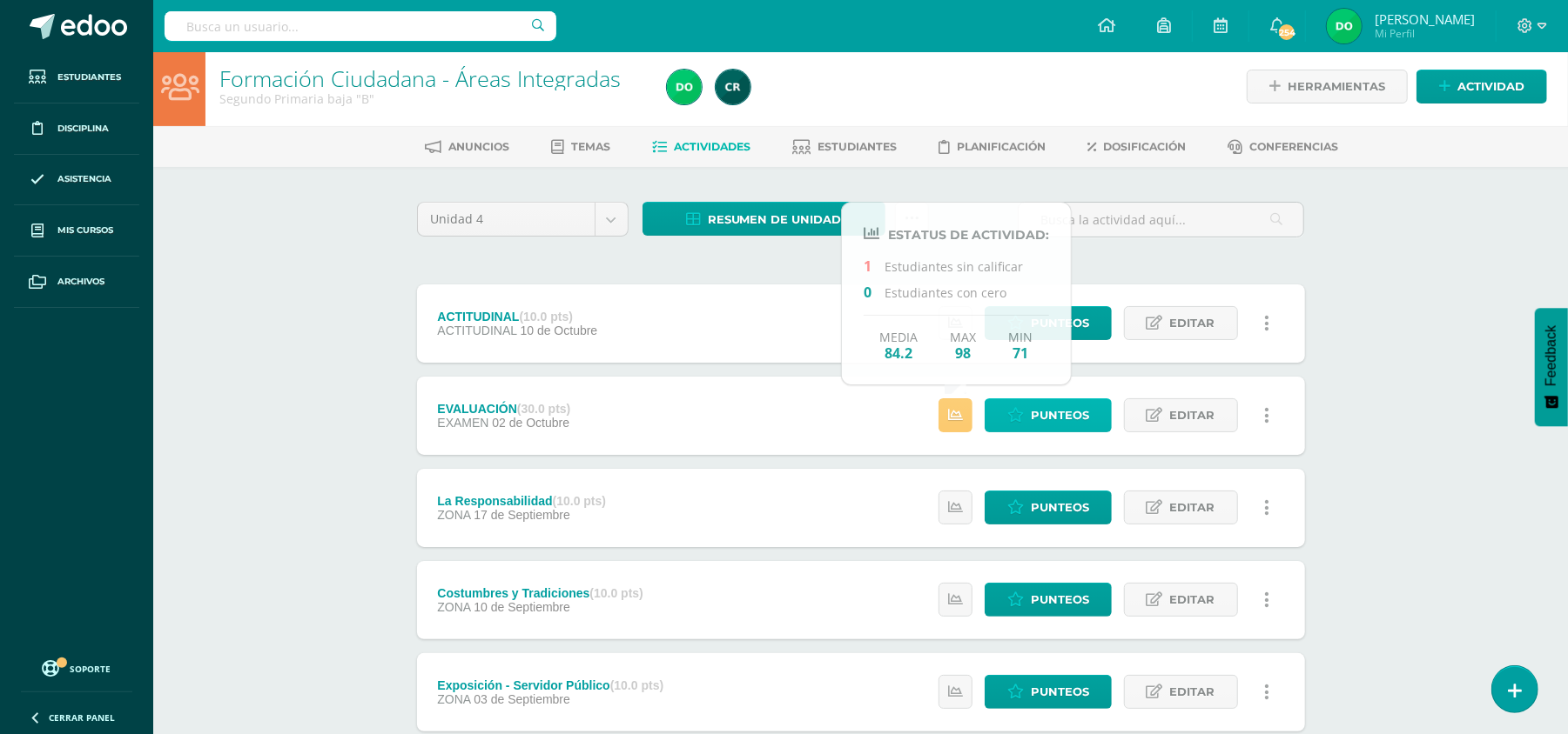
click at [1069, 409] on span "Punteos" at bounding box center [1059, 415] width 59 height 32
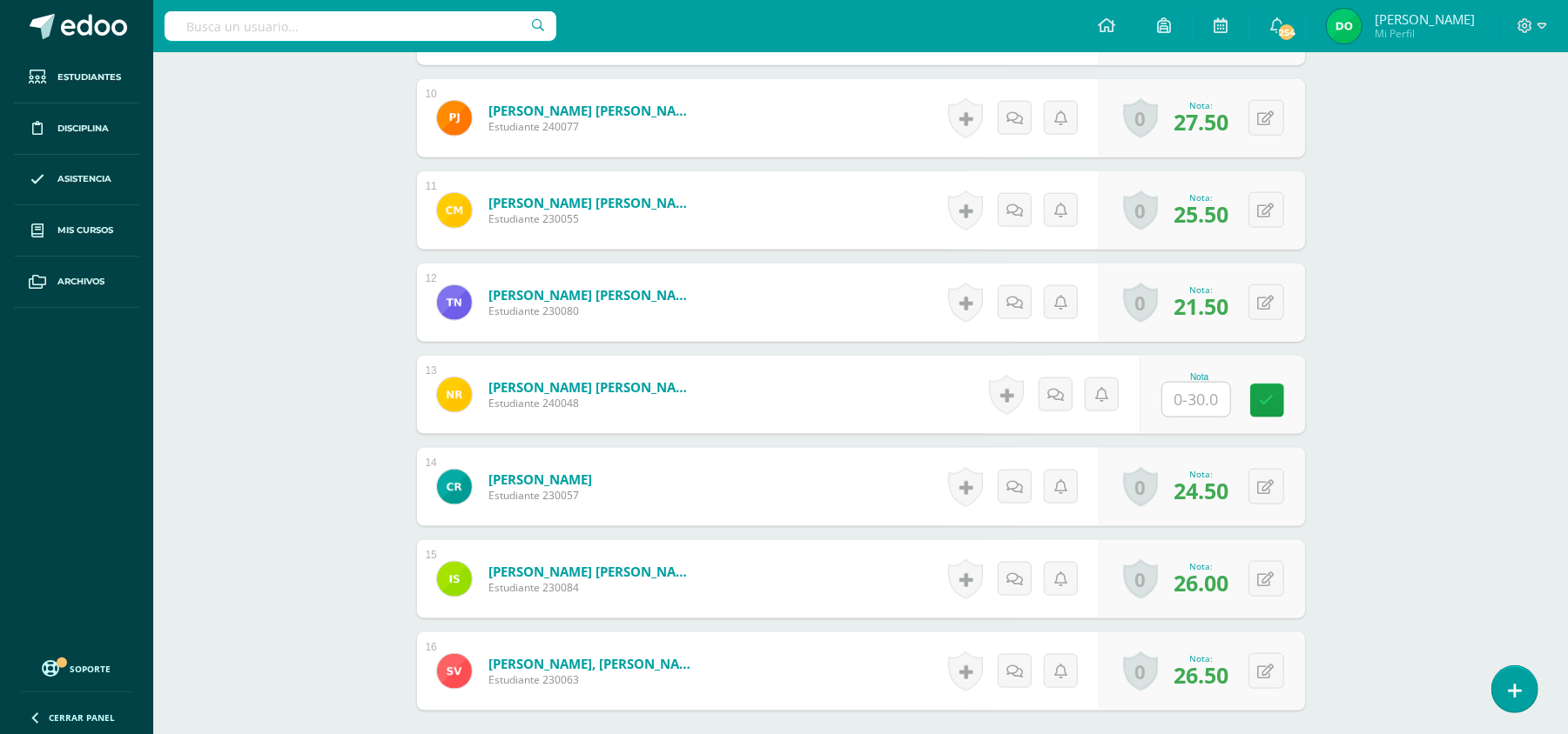
scroll to position [1547, 0]
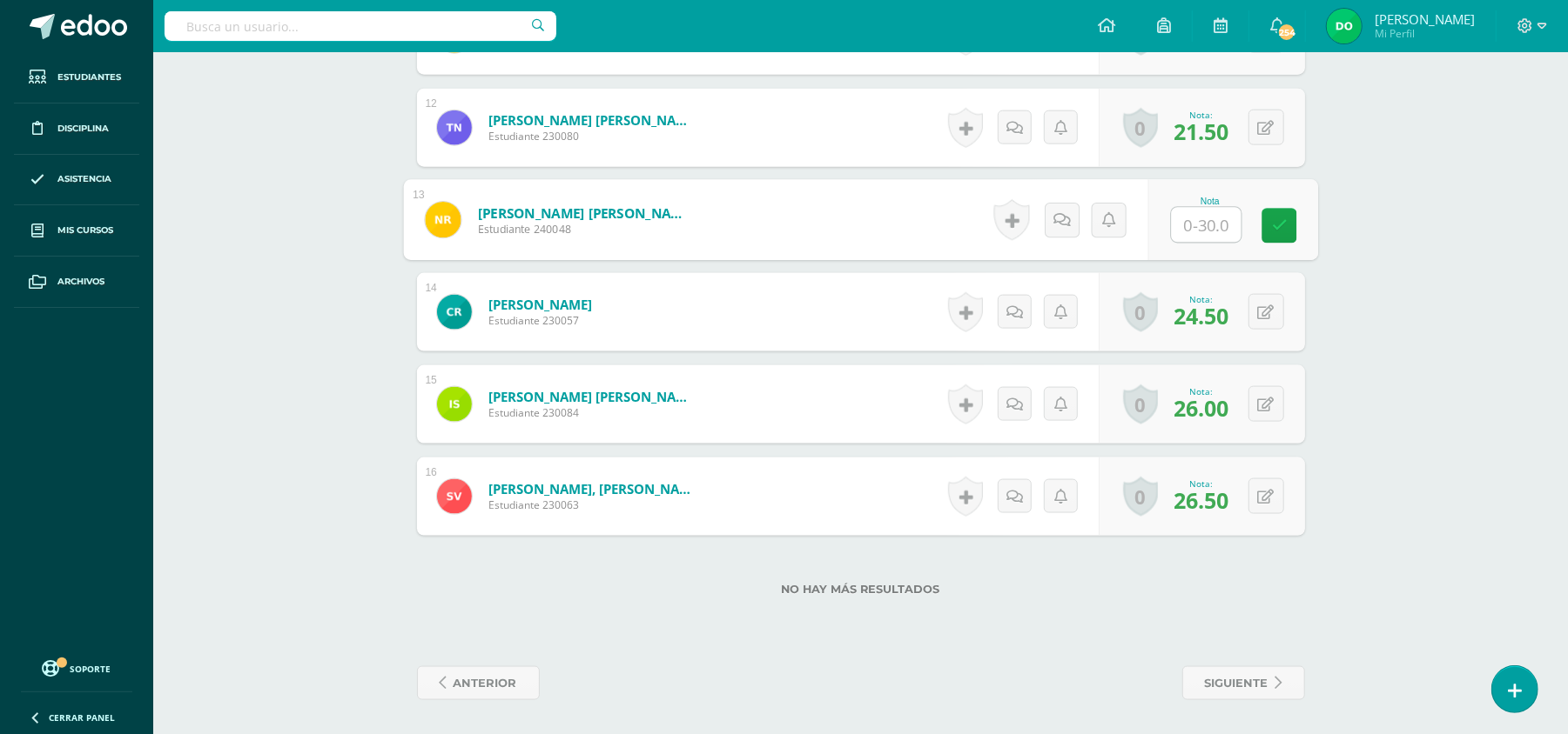
click at [1196, 222] on input "text" at bounding box center [1205, 224] width 70 height 35
type input "25"
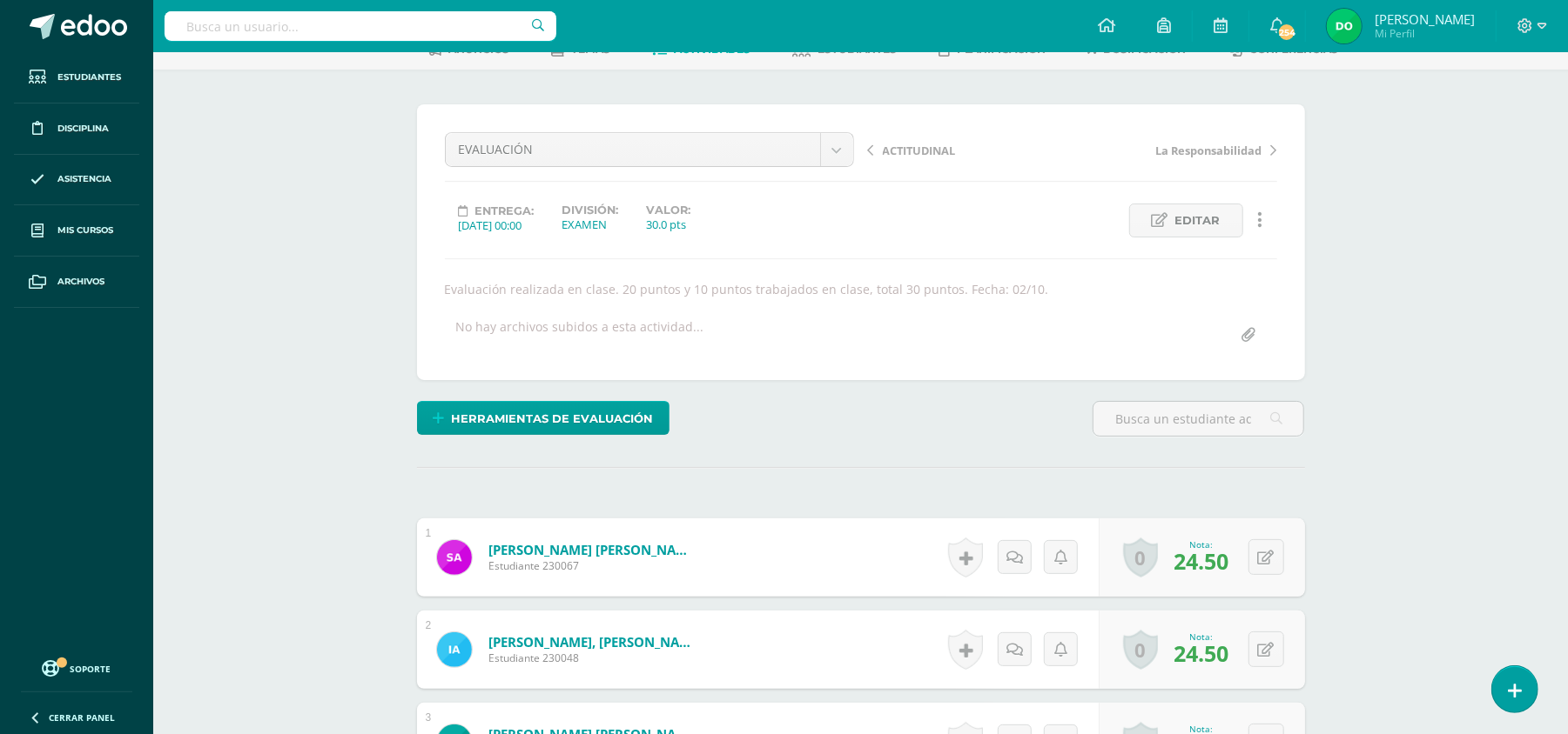
scroll to position [0, 0]
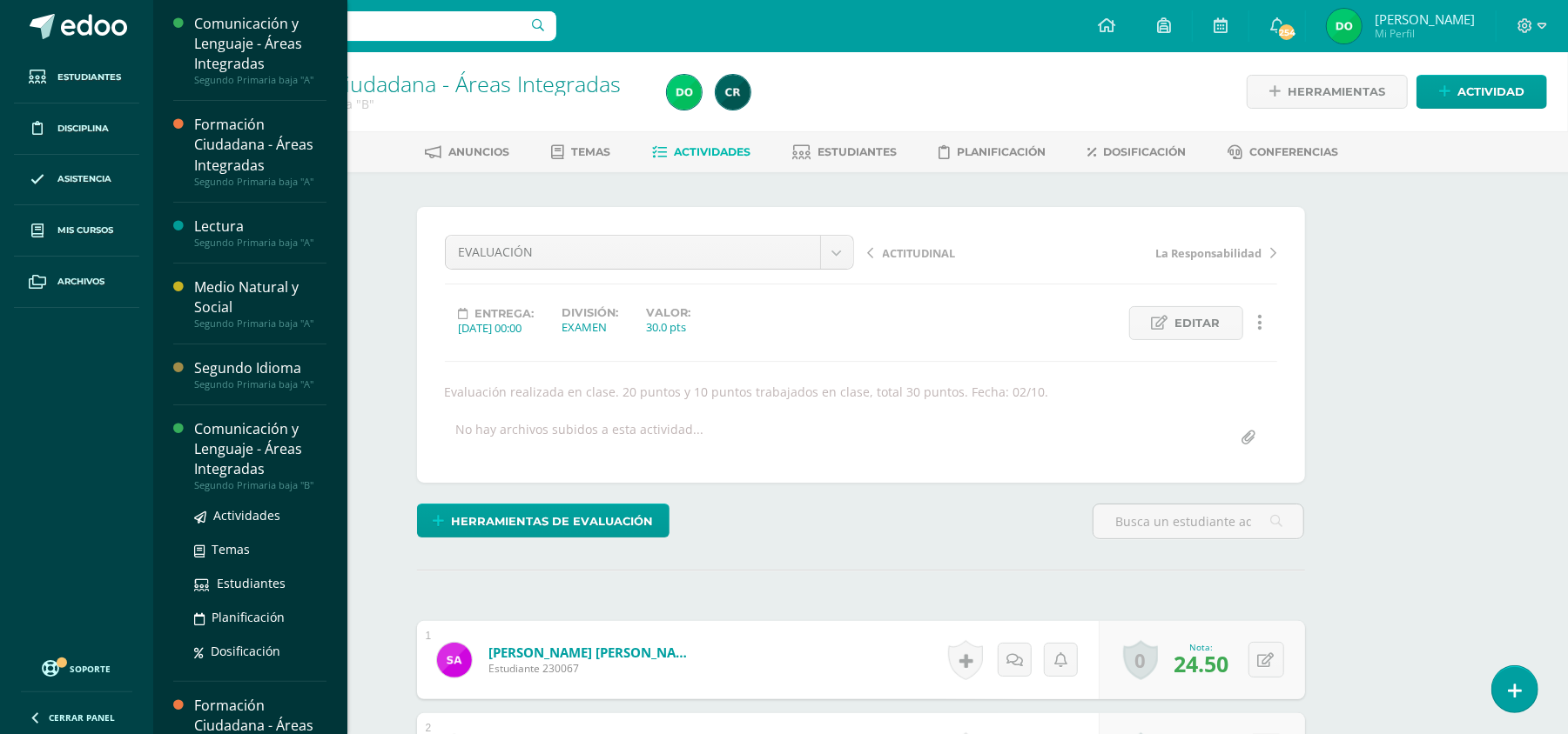
click at [264, 453] on div "Comunicación y Lenguaje - Áreas Integradas" at bounding box center [259, 449] width 132 height 60
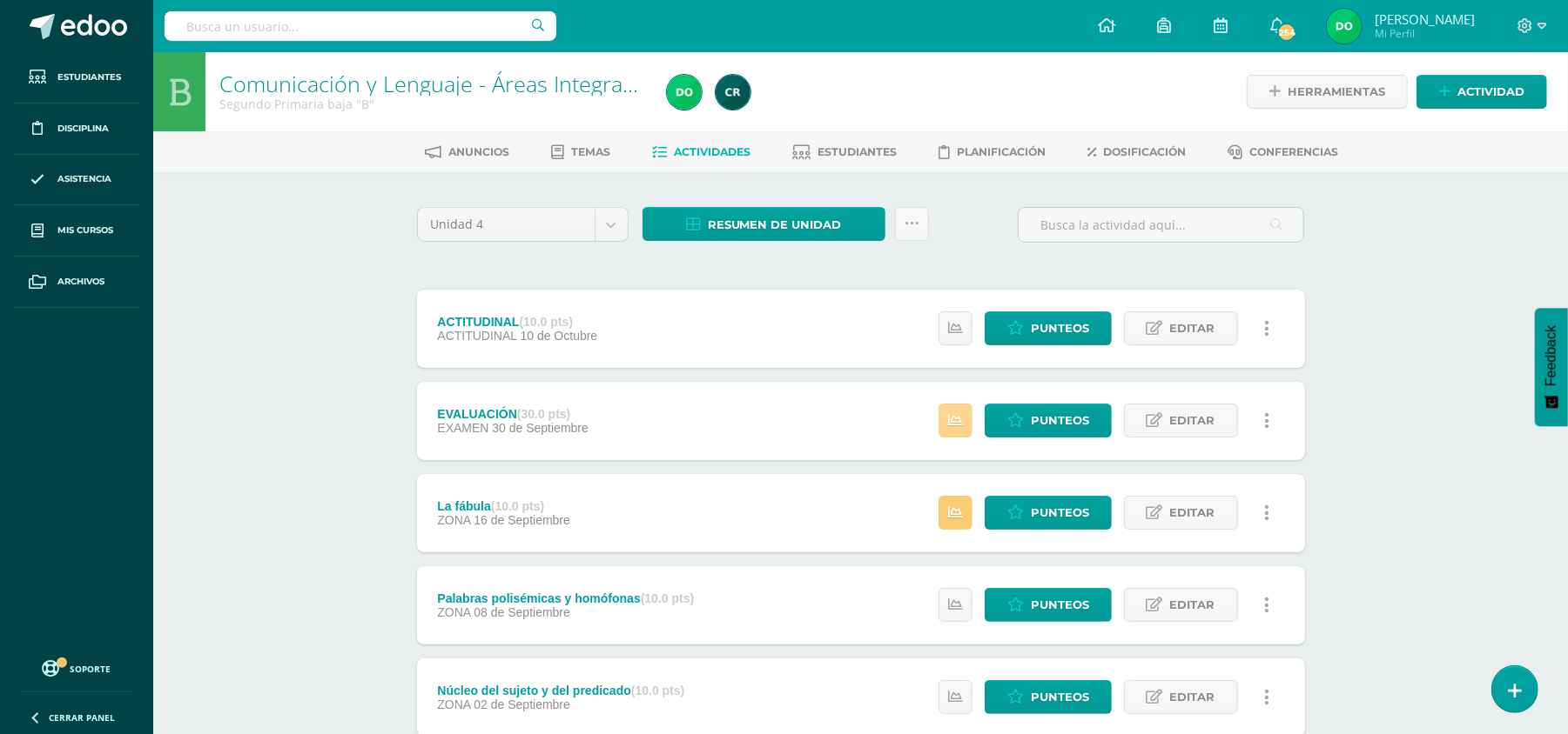
click at [972, 418] on link at bounding box center [955, 421] width 34 height 34
click at [947, 509] on link at bounding box center [955, 513] width 34 height 34
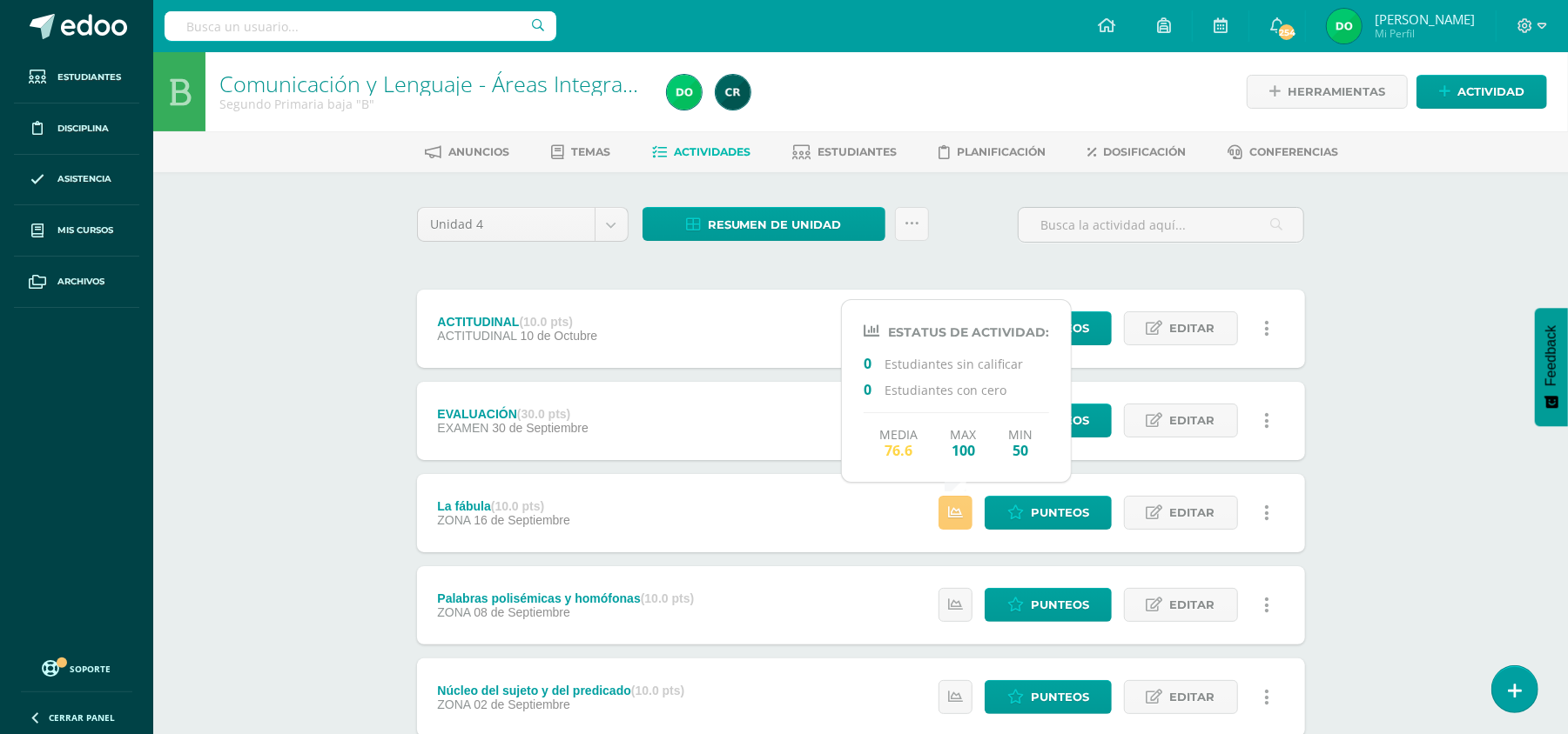
click at [1412, 579] on div "Comunicación y Lenguaje - Áreas Integradas Segundo Primaria baja "B" Herramient…" at bounding box center [861, 591] width 1415 height 1078
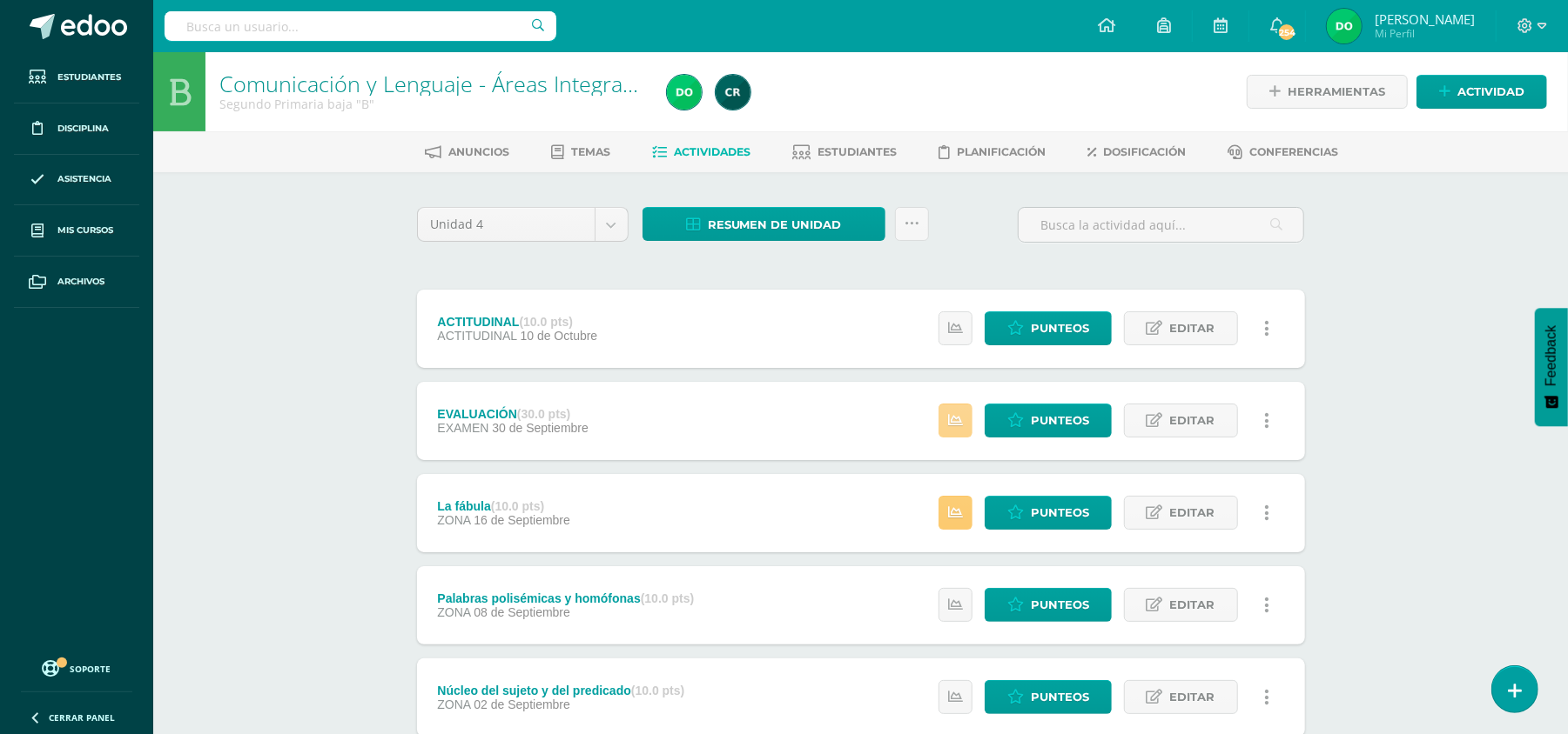
click at [948, 423] on icon at bounding box center [955, 420] width 15 height 15
click at [275, 356] on div "Comunicación y Lenguaje - Áreas Integradas Segundo Primaria baja "B" Herramient…" at bounding box center [861, 591] width 1415 height 1078
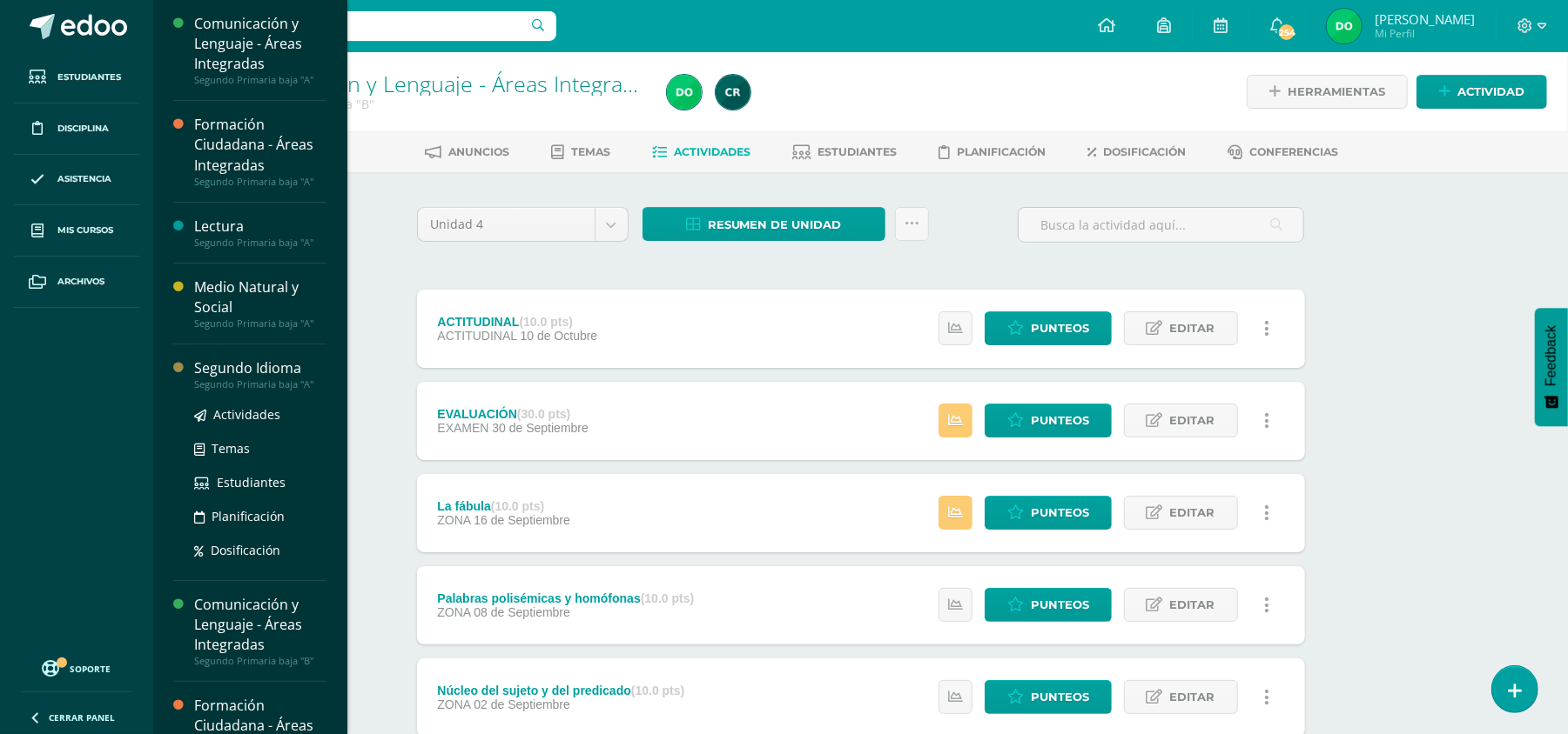
click at [245, 378] on div "Segundo Primaria baja "A"" at bounding box center [259, 384] width 132 height 12
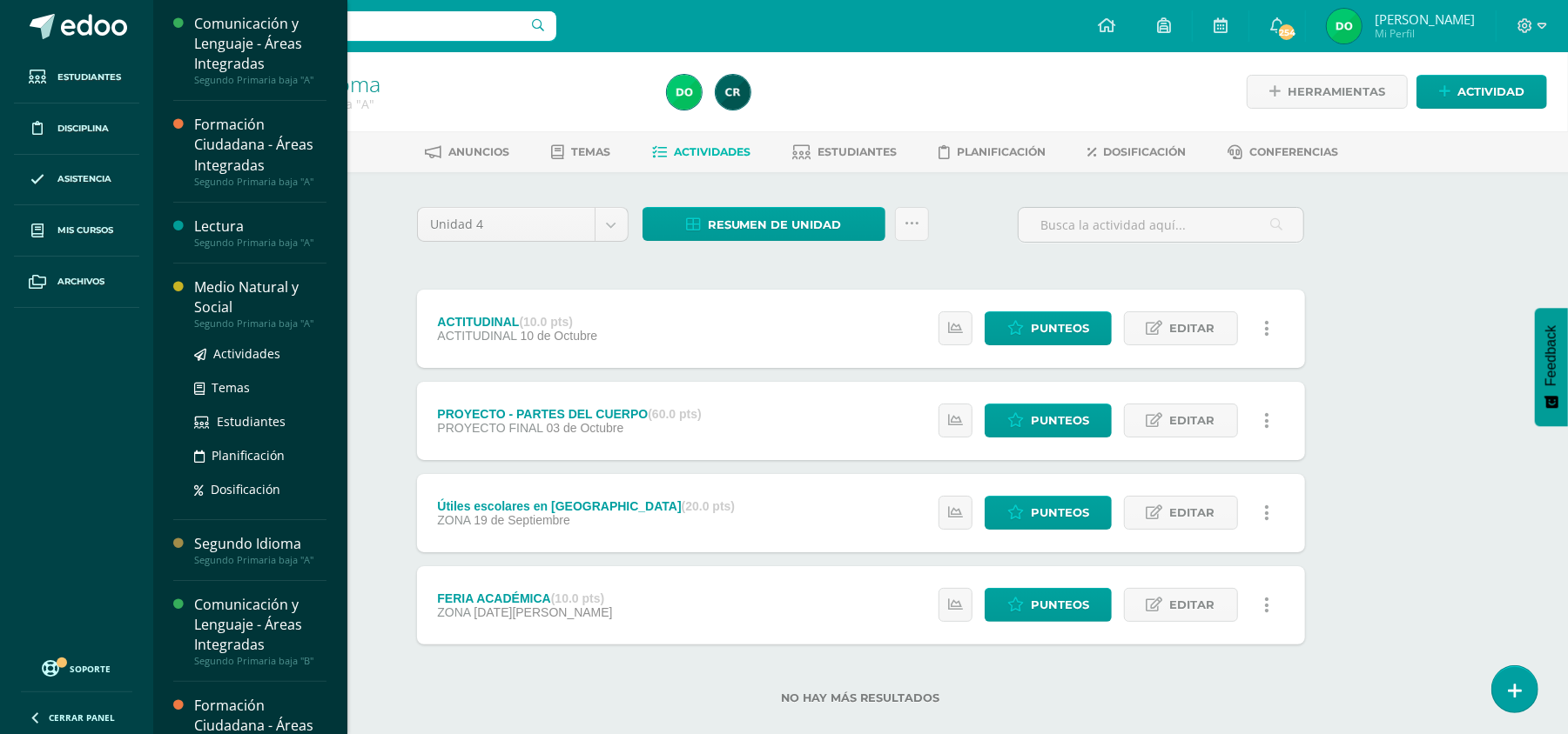
click at [248, 292] on div "Medio Natural y Social" at bounding box center [259, 297] width 132 height 40
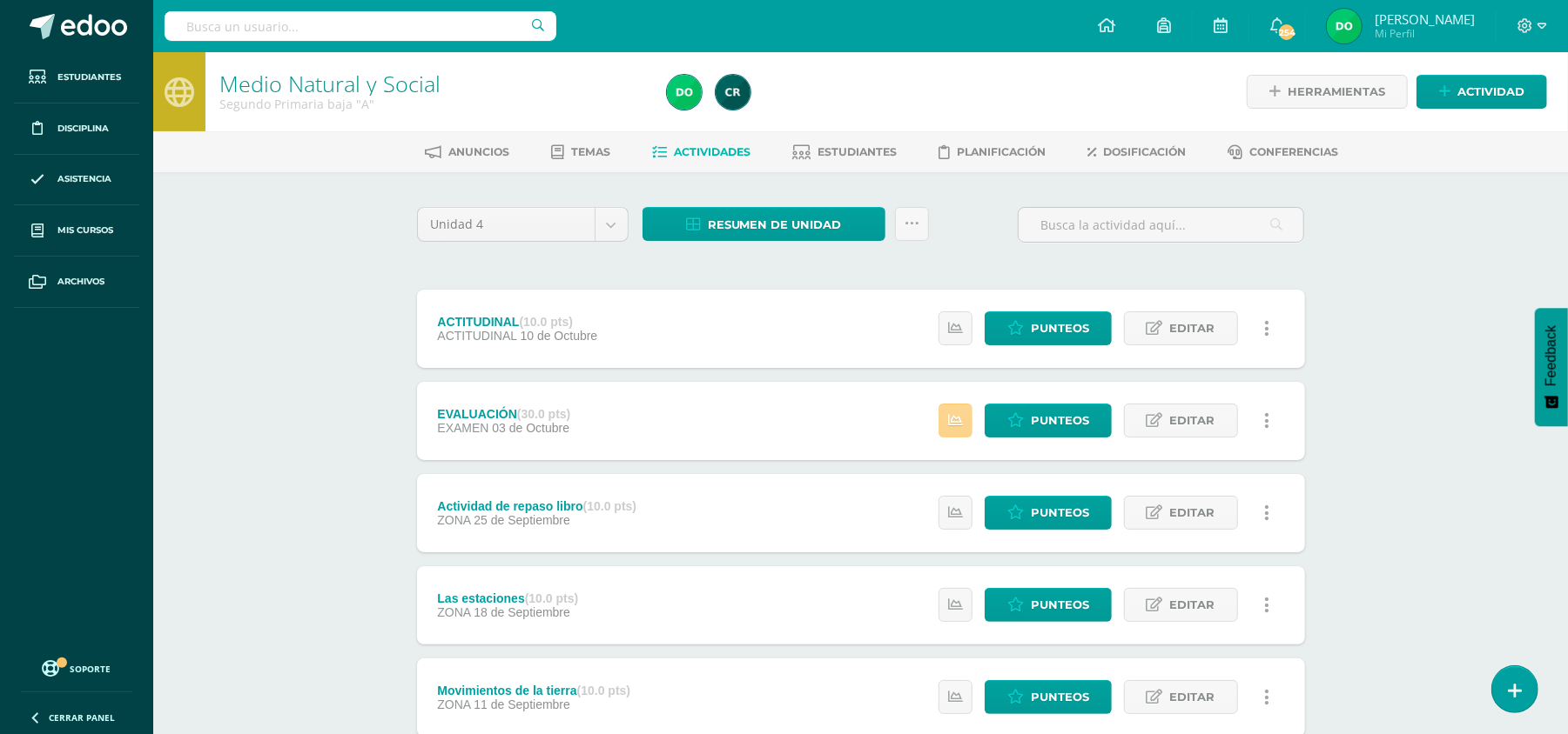
click at [951, 425] on icon at bounding box center [955, 420] width 15 height 15
click at [1440, 416] on div "Medio Natural y Social Segundo Primaria baja "A" Herramientas Detalle de asiste…" at bounding box center [861, 591] width 1415 height 1078
click at [966, 335] on link at bounding box center [955, 329] width 34 height 34
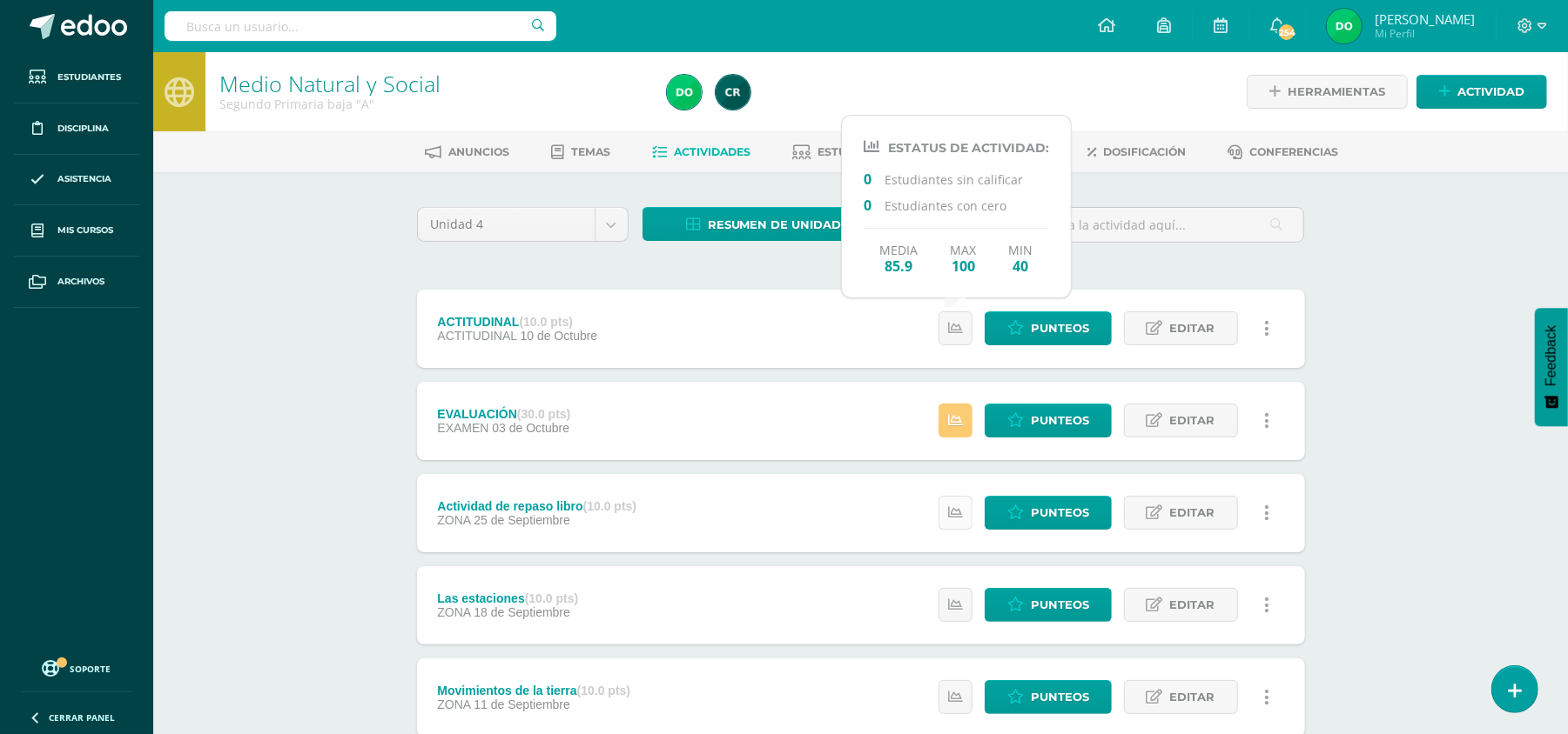
click at [958, 520] on link at bounding box center [955, 513] width 34 height 34
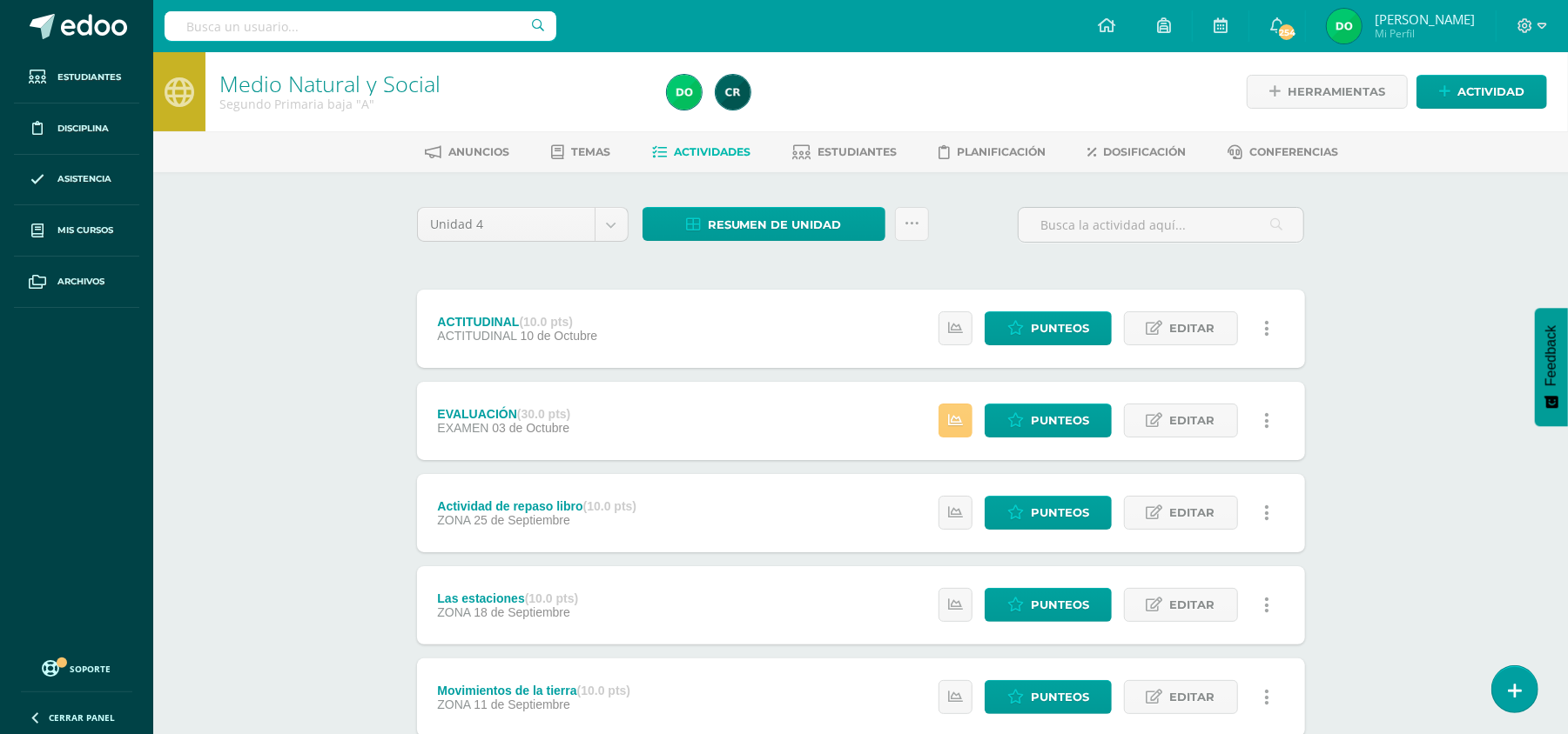
click at [332, 576] on div "Medio Natural y Social Segundo Primaria baja "A" Herramientas Detalle de asiste…" at bounding box center [861, 591] width 1415 height 1078
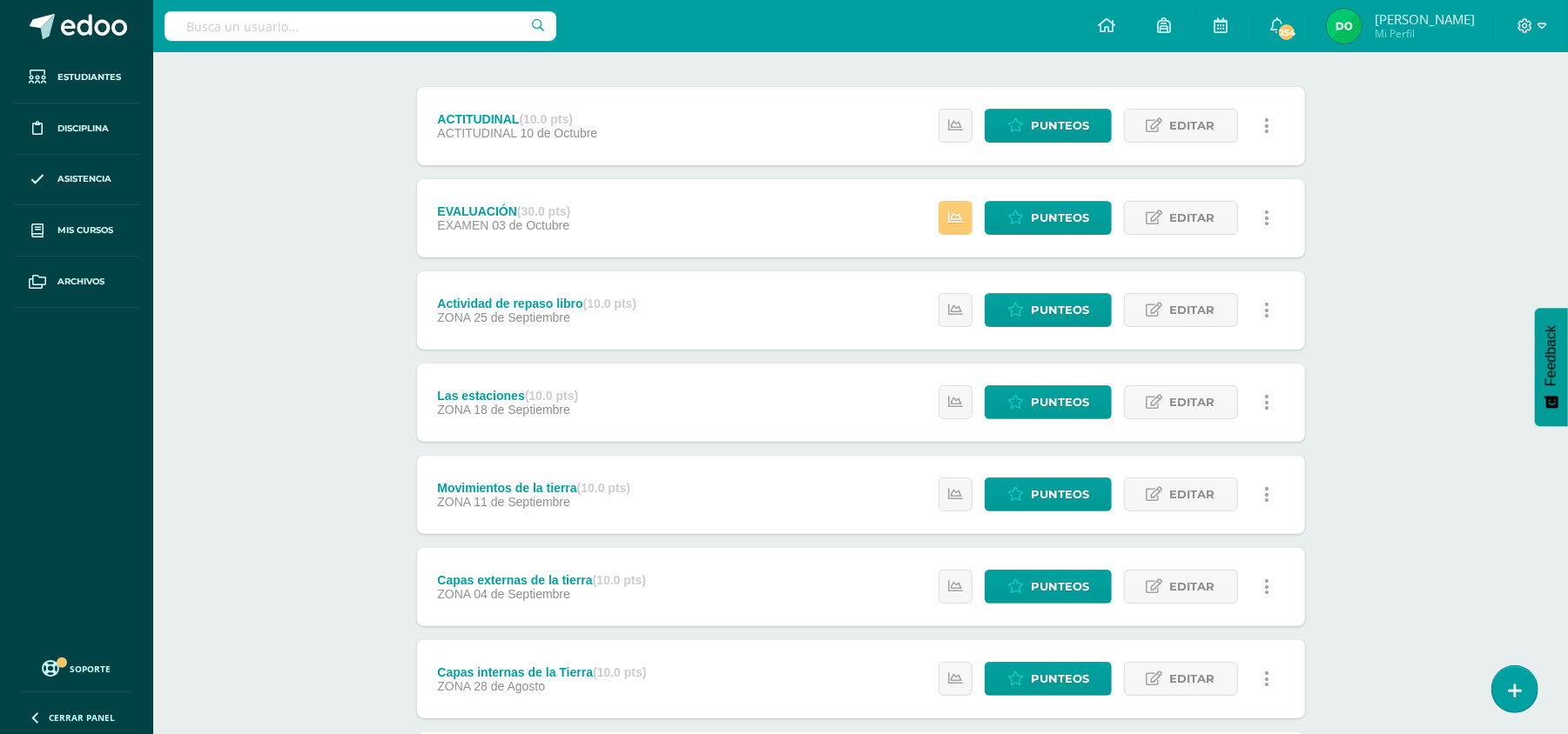
scroll to position [393, 0]
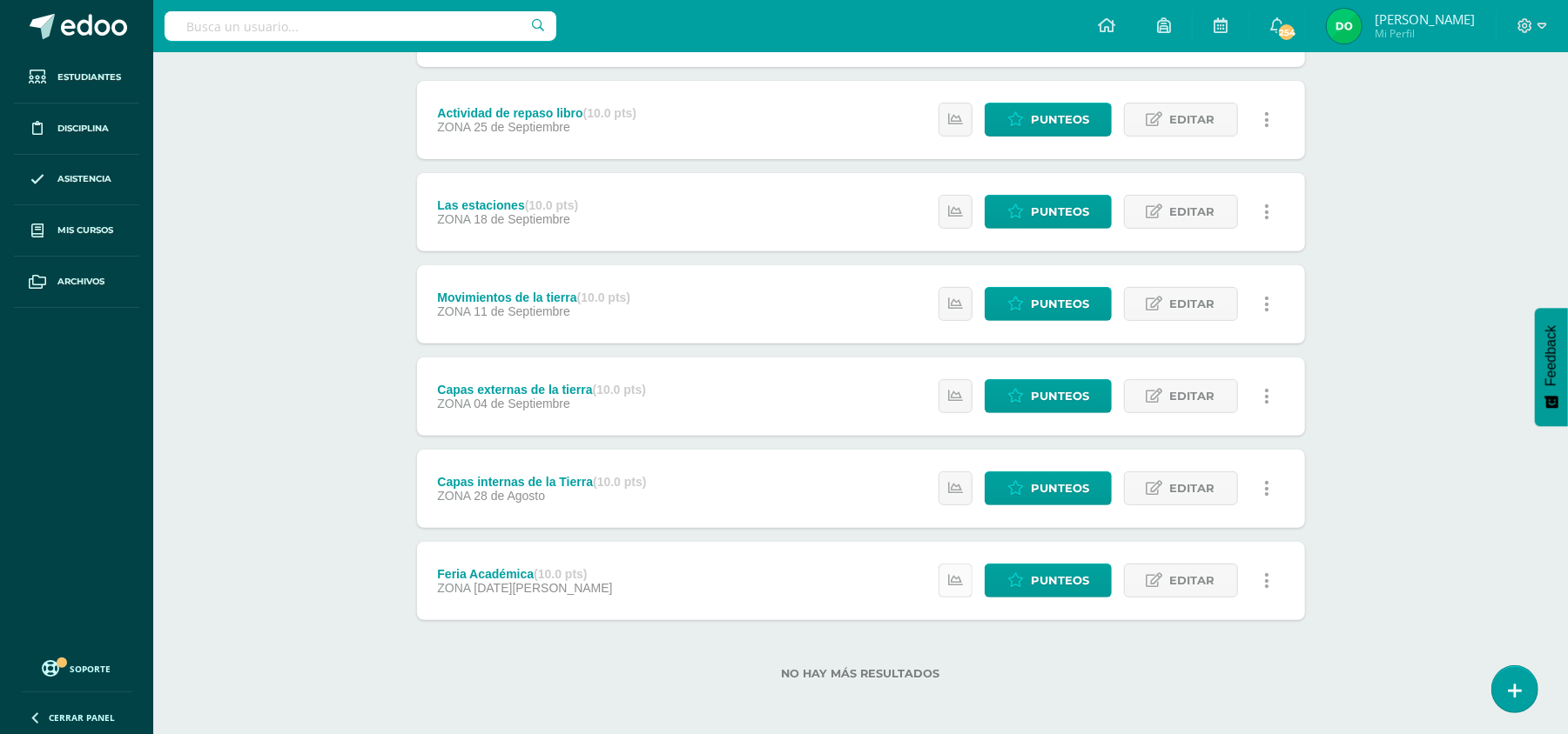
click at [948, 582] on icon at bounding box center [955, 580] width 15 height 15
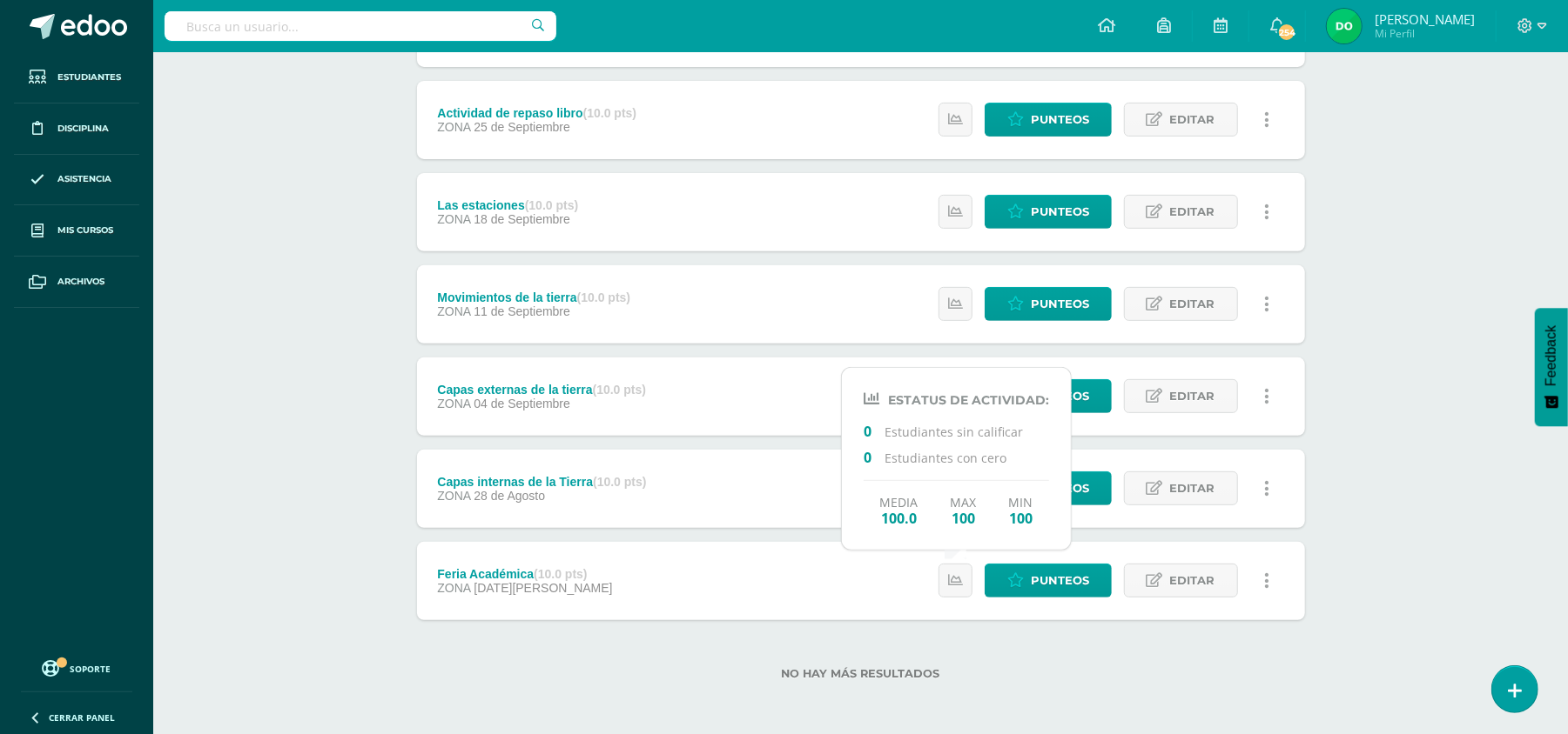
click at [304, 474] on div "Medio Natural y Social Segundo Primaria baja "A" Herramientas Detalle de asiste…" at bounding box center [861, 198] width 1415 height 1078
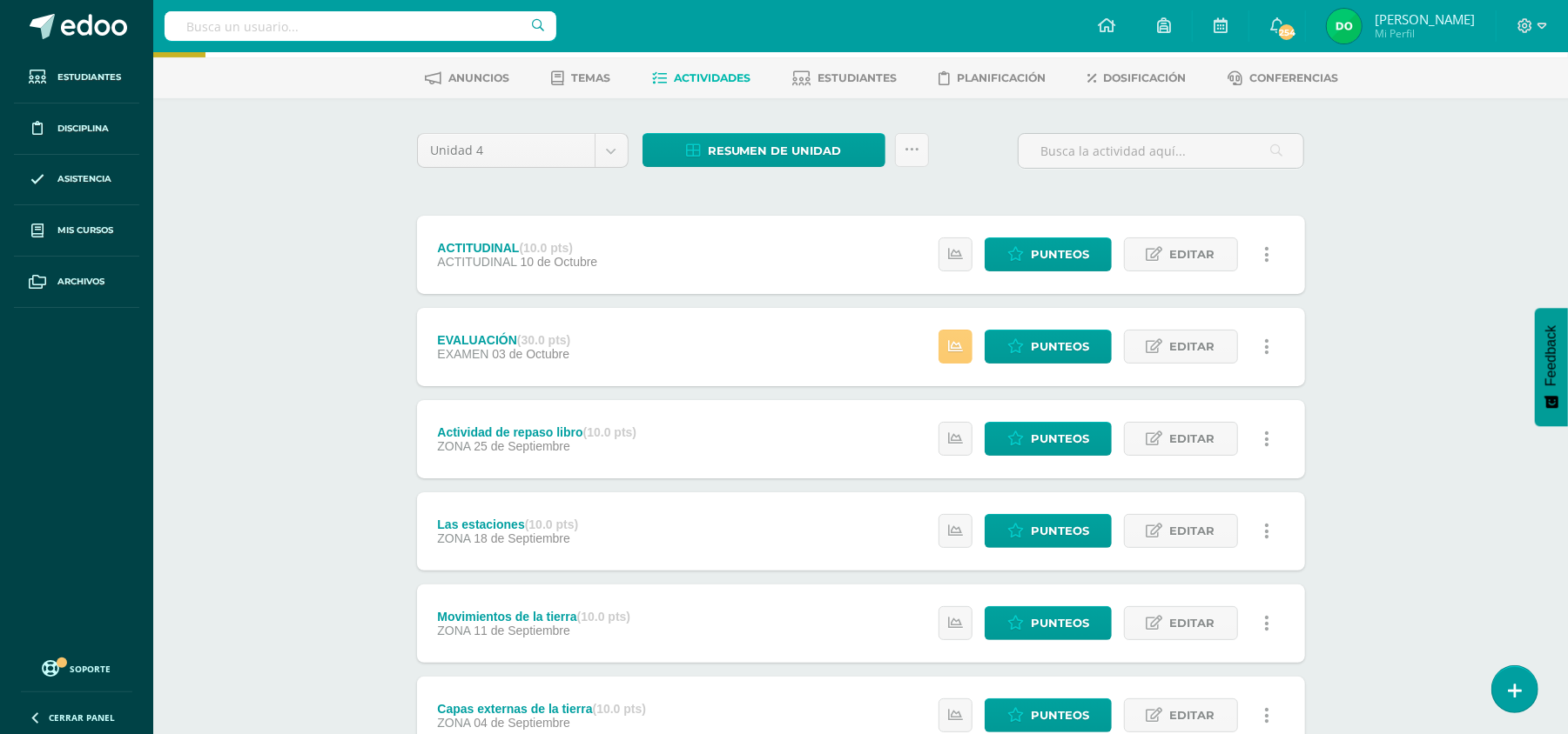
scroll to position [0, 0]
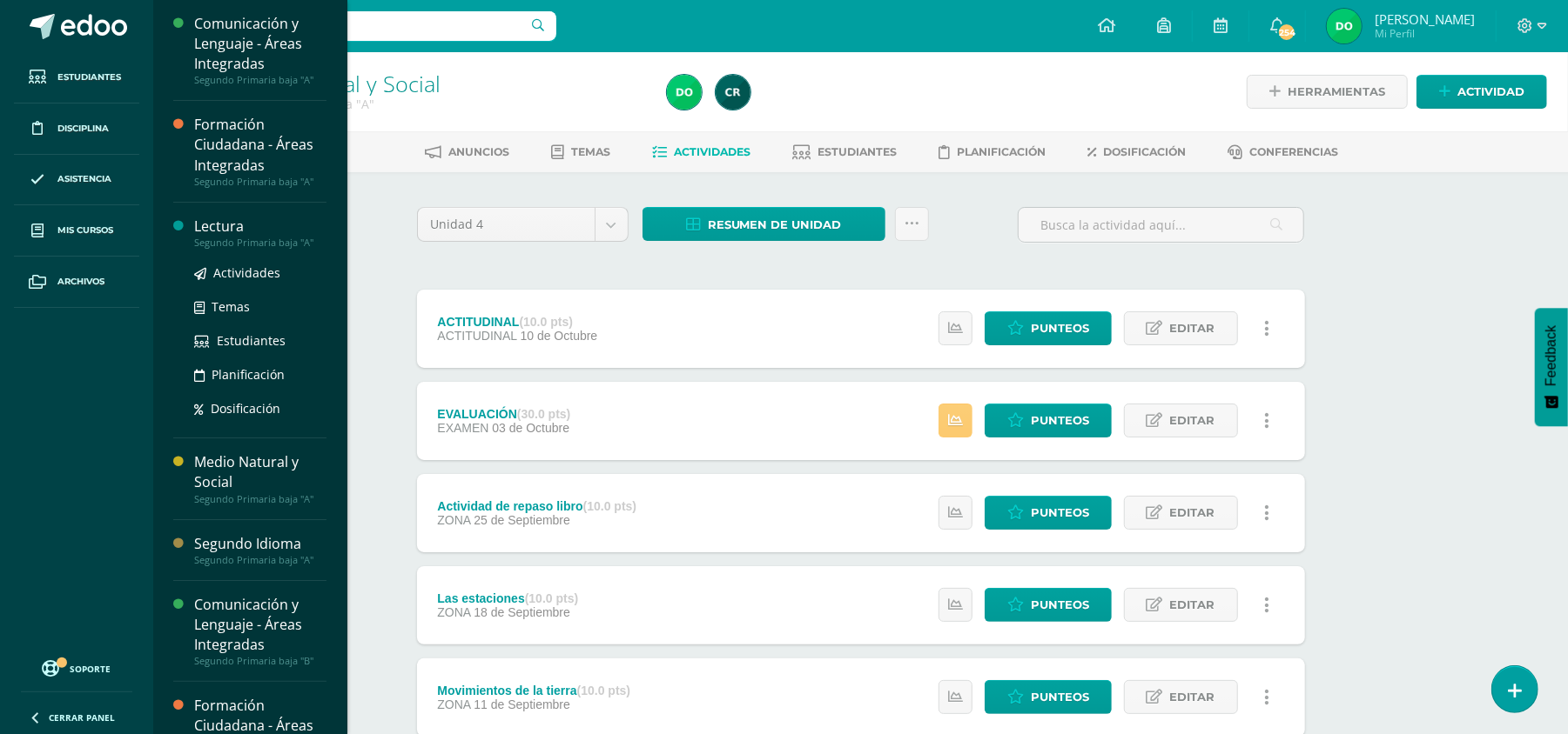
click at [243, 214] on div "Lectura Segundo Primaria baja "A" Actividades Temas Estudiantes Planificación D…" at bounding box center [249, 321] width 153 height 236
click at [222, 240] on div "Segundo Primaria baja "A"" at bounding box center [259, 242] width 132 height 12
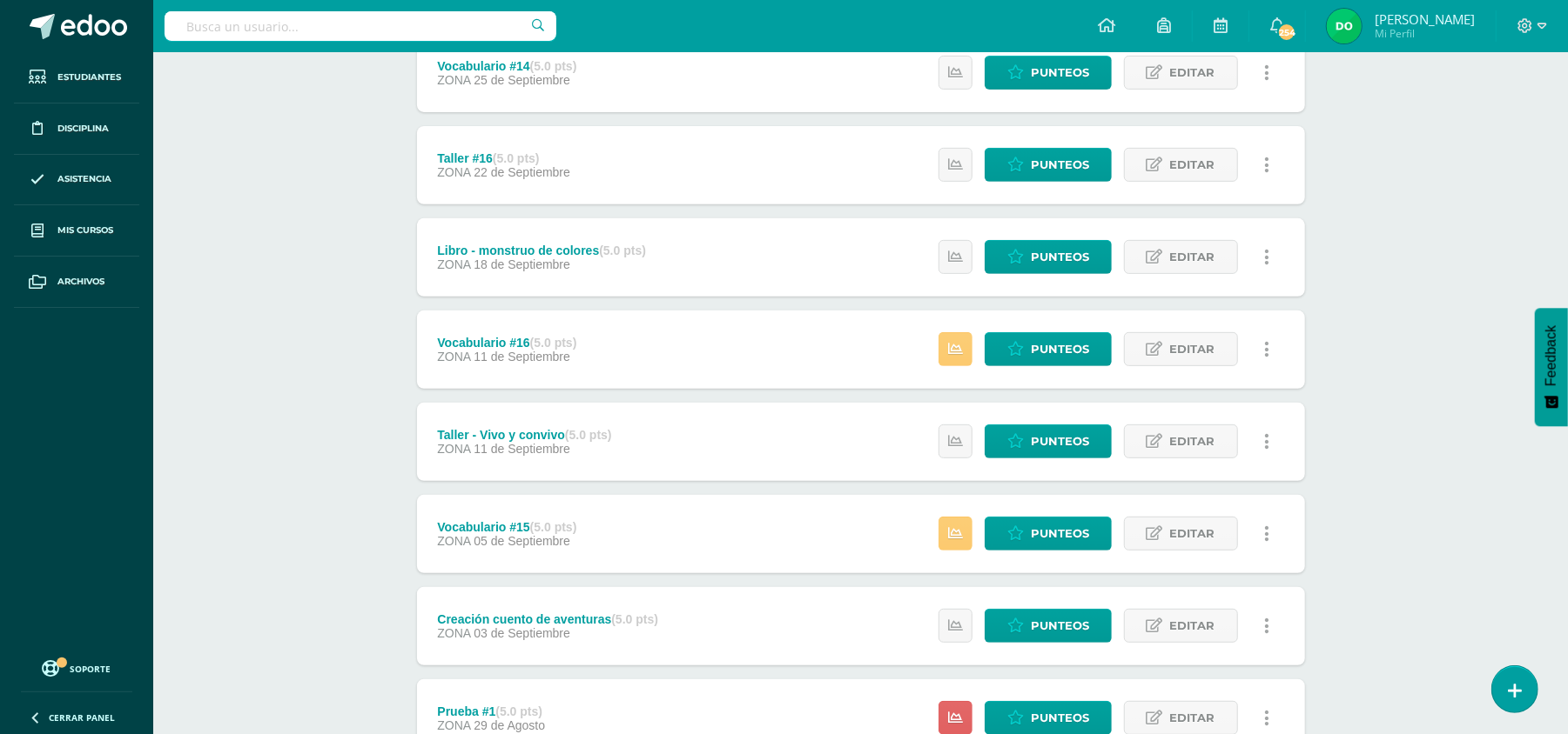
scroll to position [442, 0]
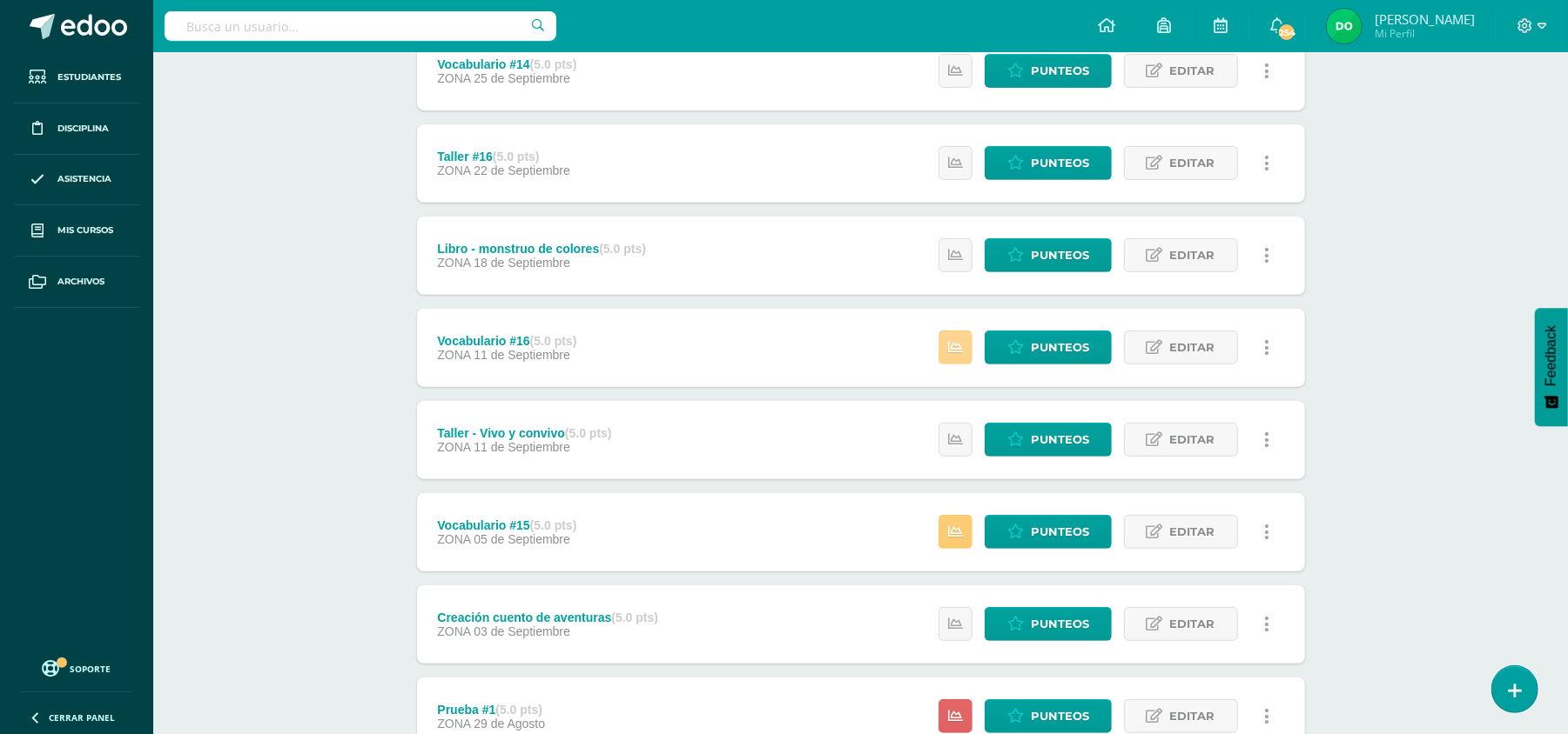
click at [952, 346] on icon at bounding box center [955, 348] width 15 height 15
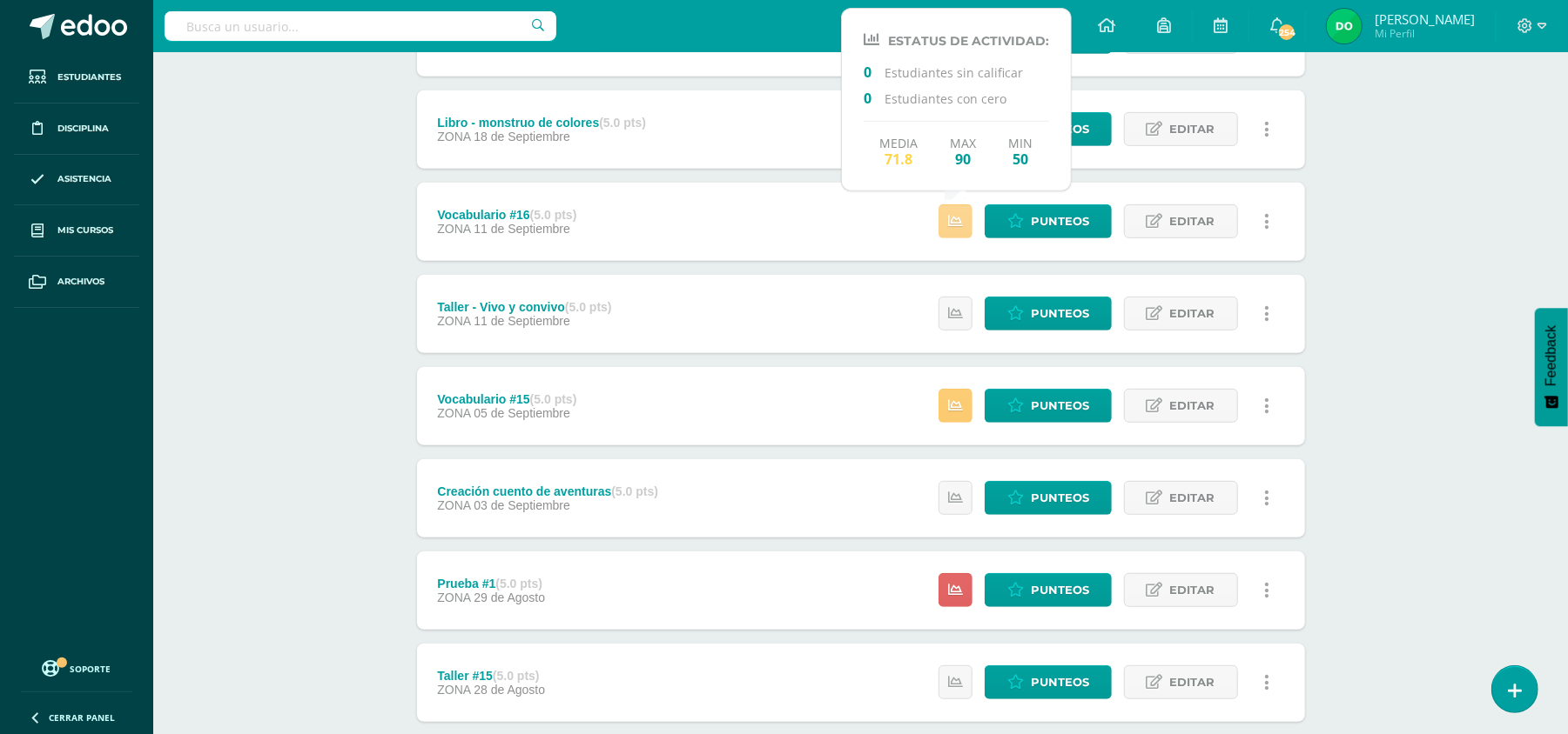
scroll to position [569, 0]
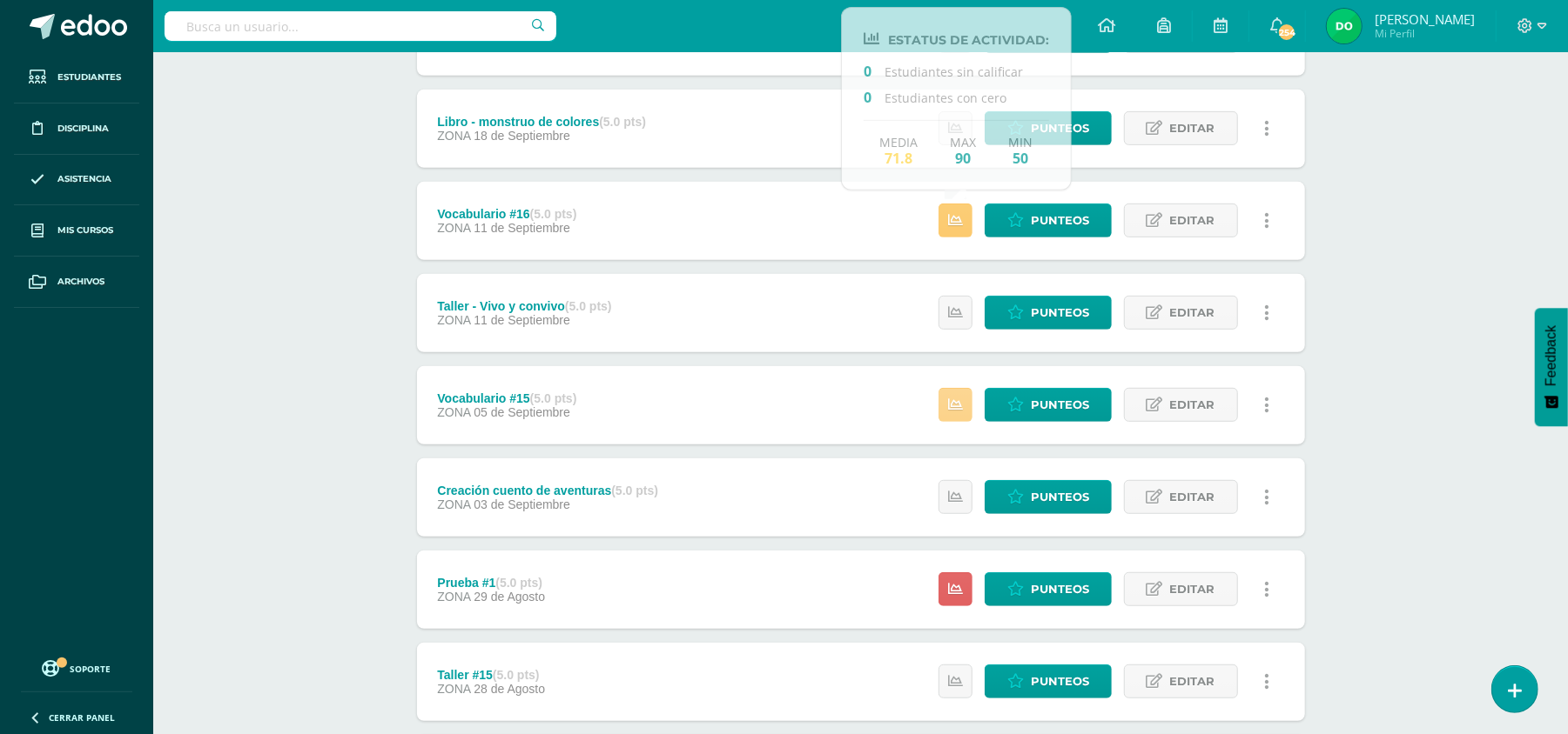
click at [966, 412] on link at bounding box center [955, 405] width 34 height 34
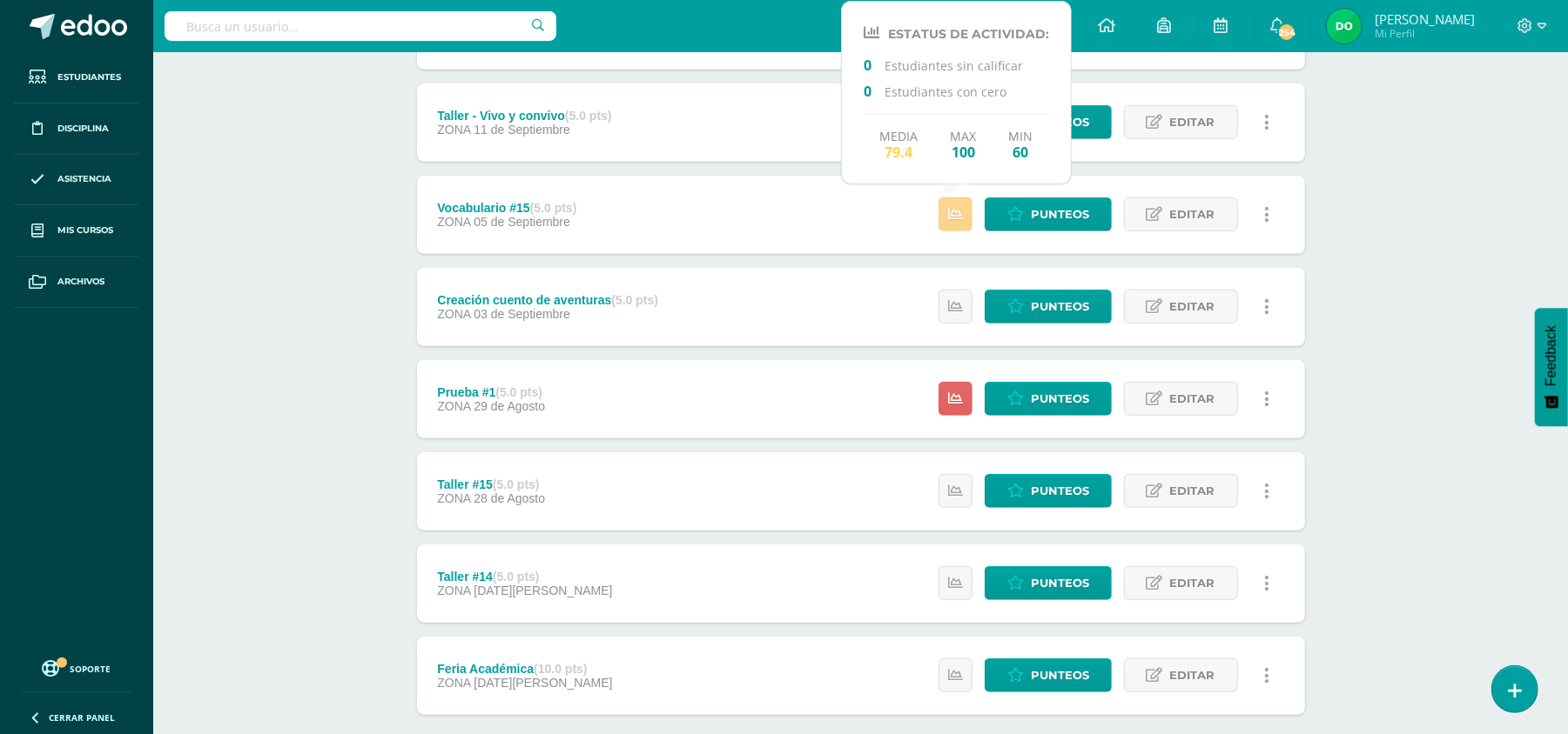
scroll to position [823, 0]
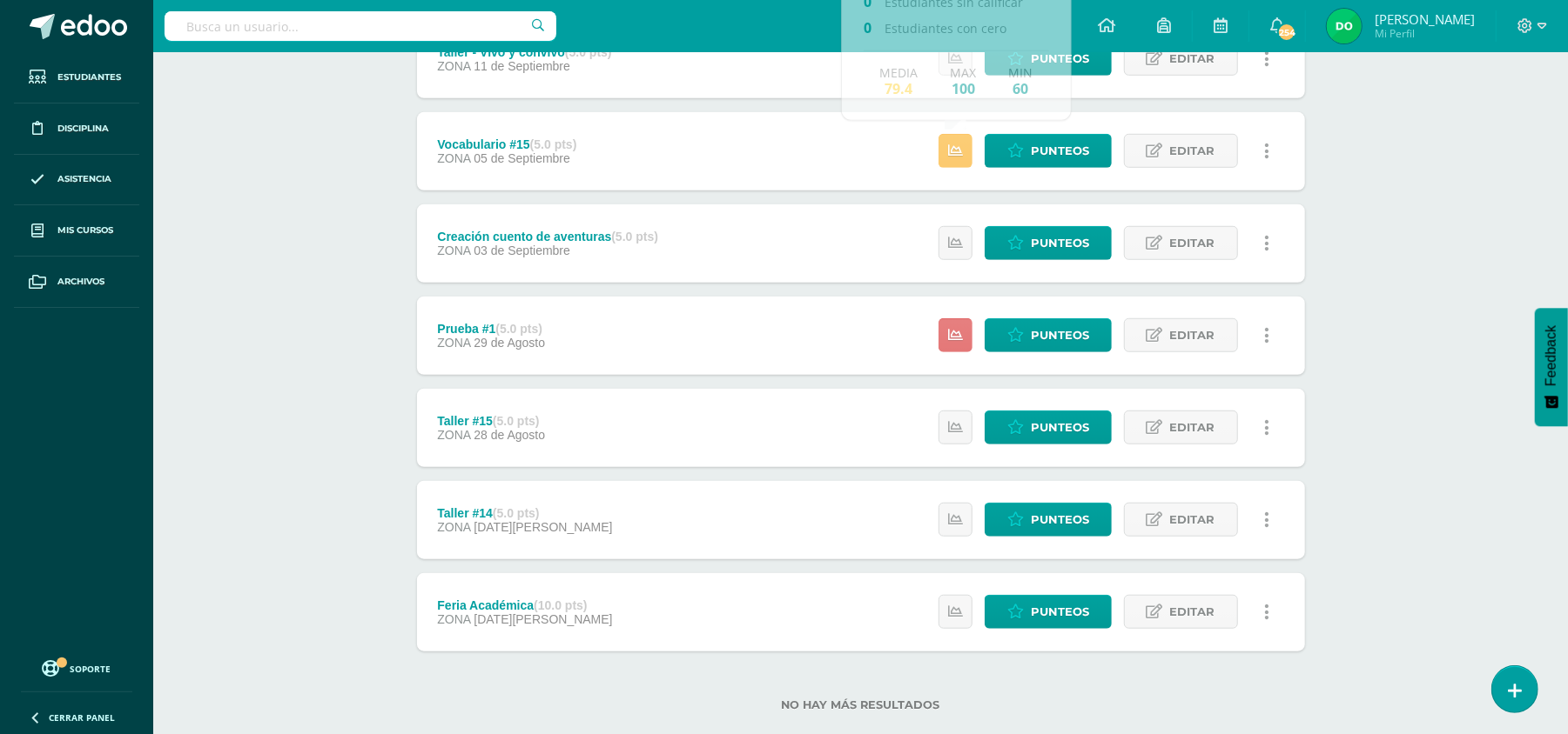
click at [955, 322] on link at bounding box center [955, 336] width 34 height 34
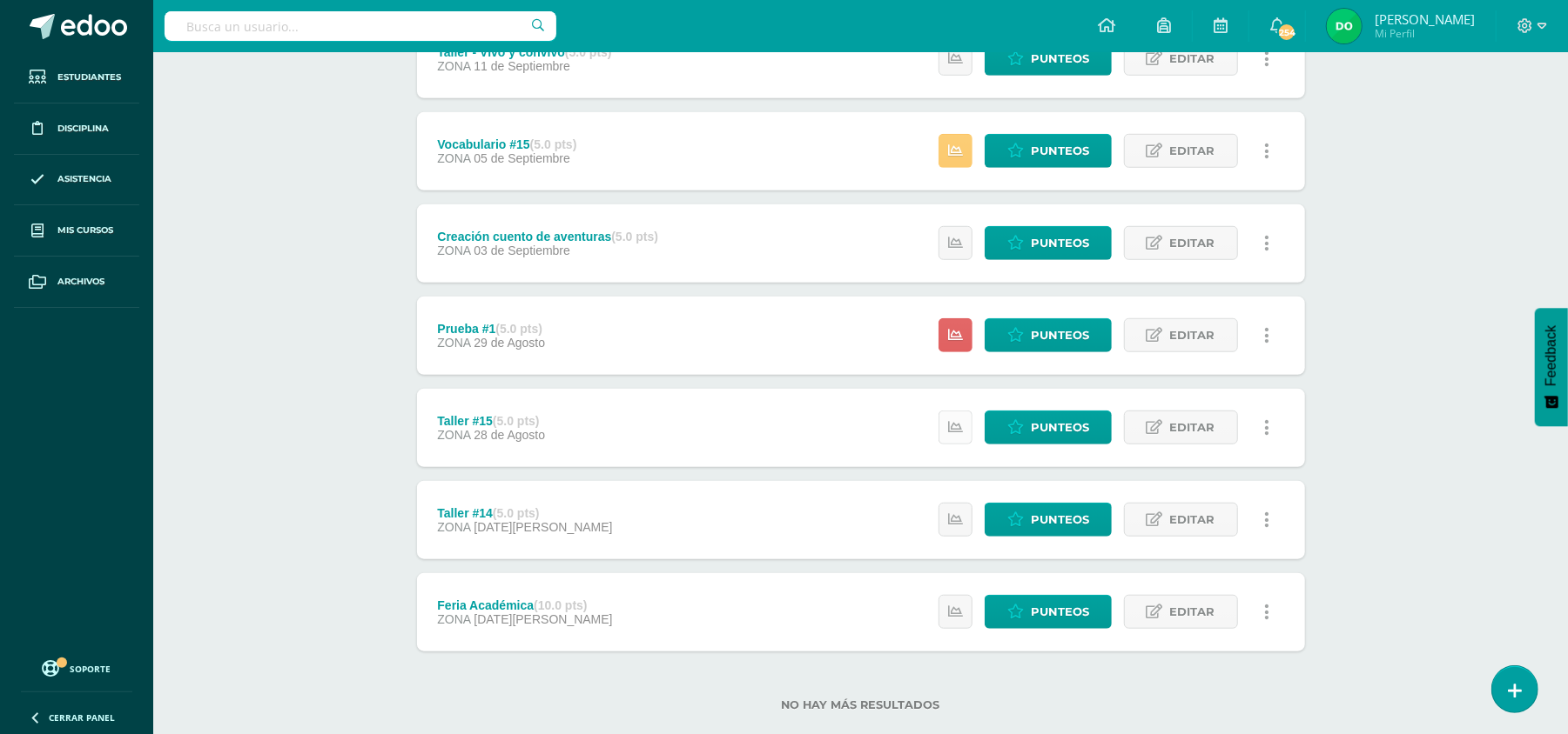
click at [955, 425] on icon at bounding box center [955, 427] width 15 height 15
click at [954, 516] on icon at bounding box center [955, 519] width 15 height 15
click at [959, 609] on icon at bounding box center [955, 612] width 15 height 15
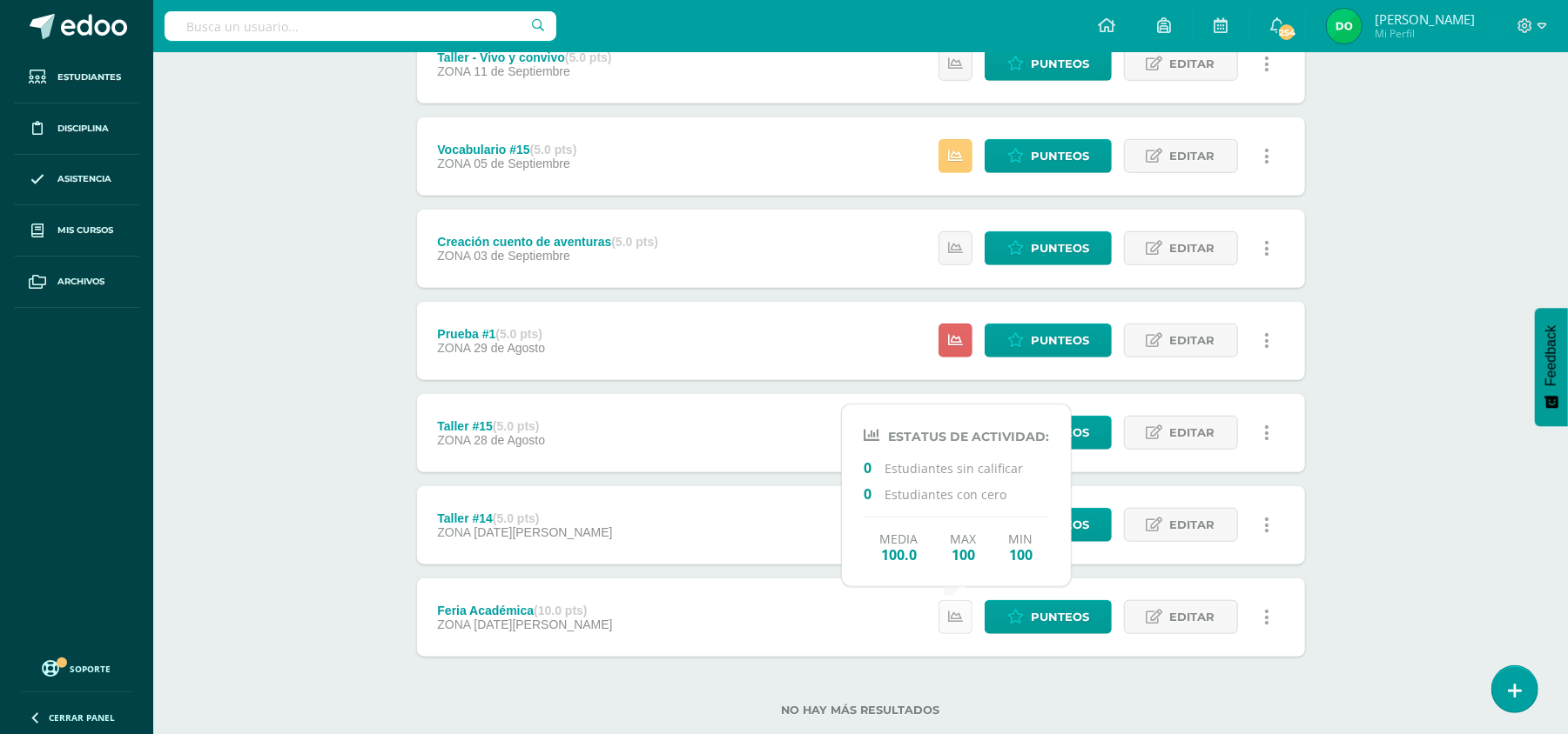
scroll to position [854, 0]
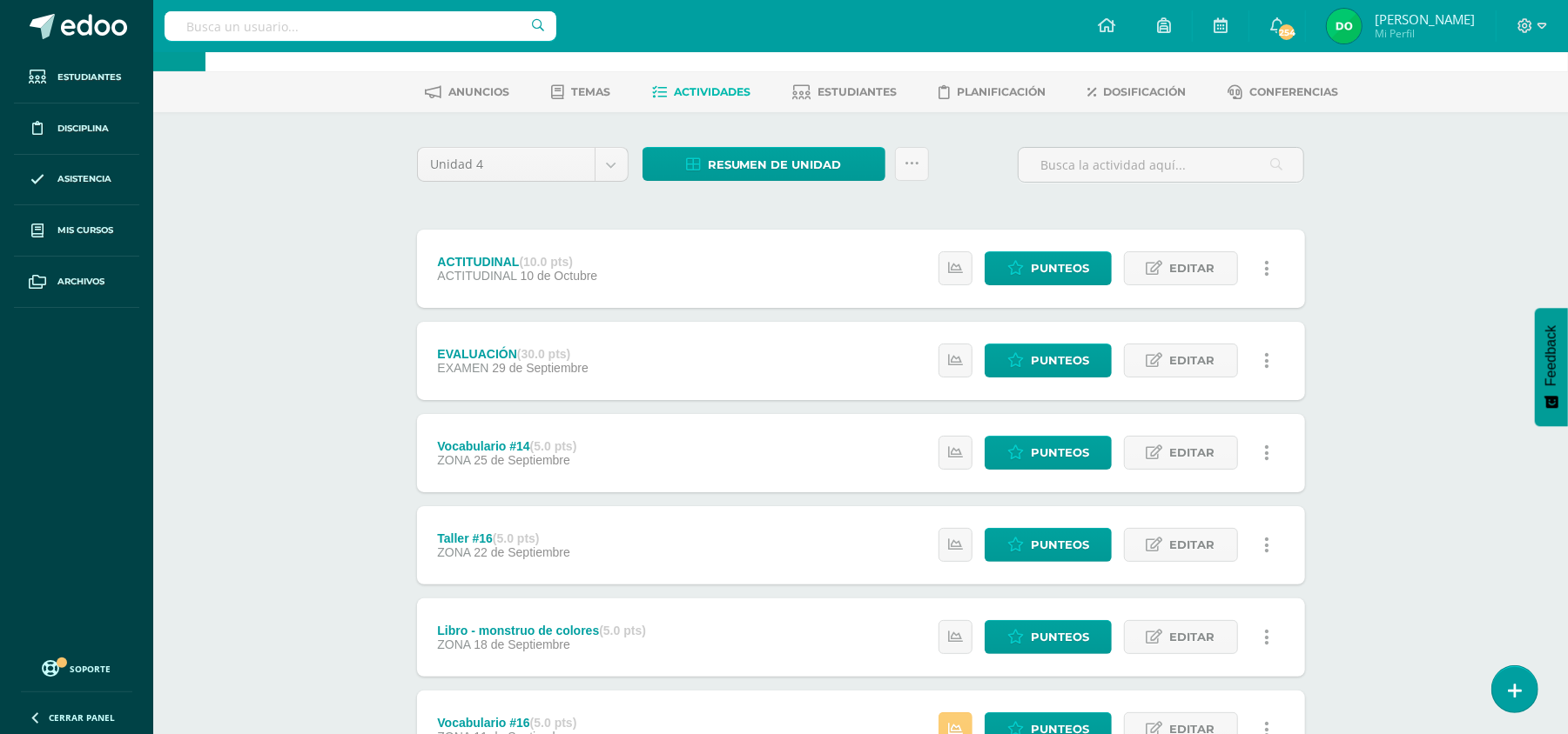
scroll to position [0, 0]
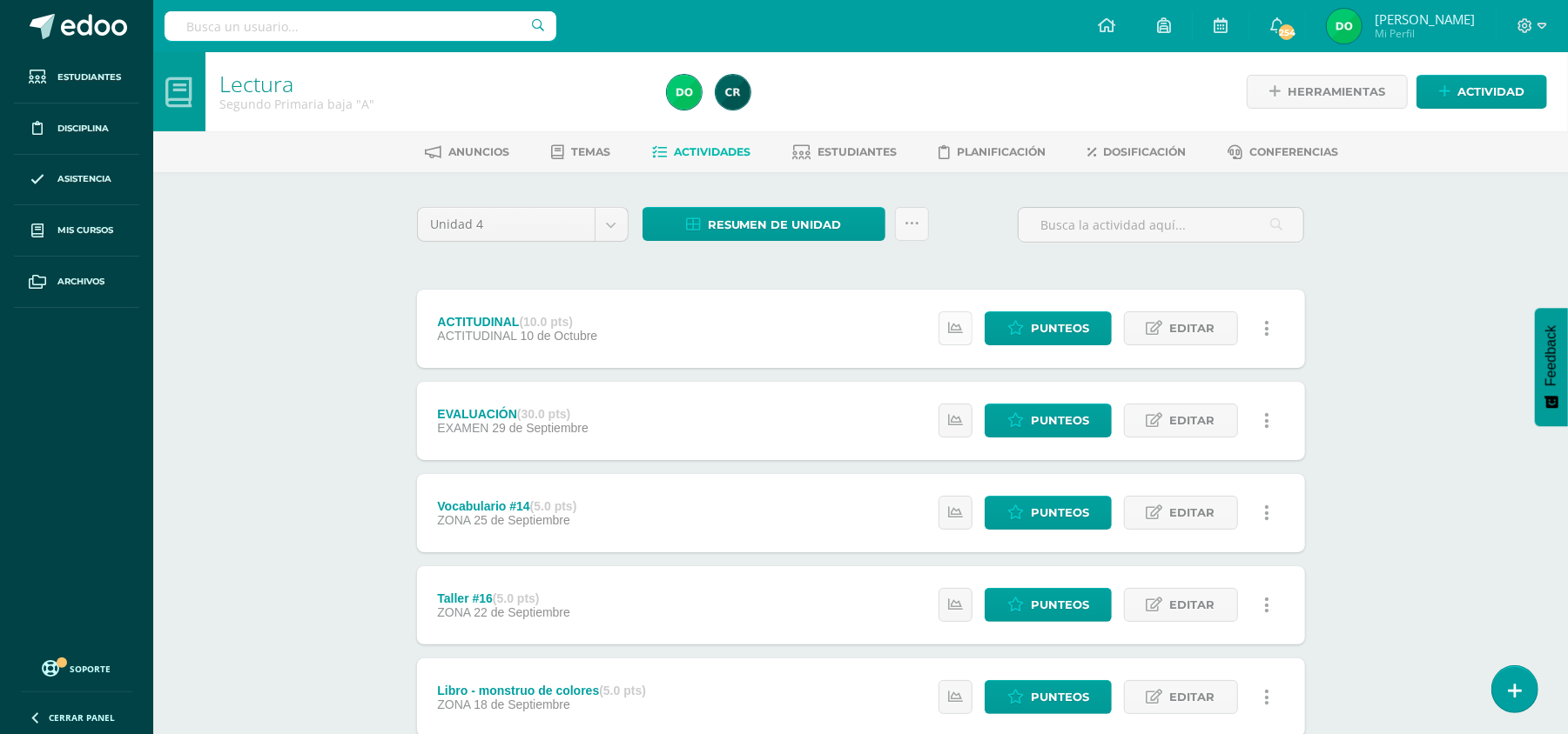
click at [954, 343] on link at bounding box center [955, 329] width 34 height 34
click at [956, 430] on link at bounding box center [955, 421] width 34 height 34
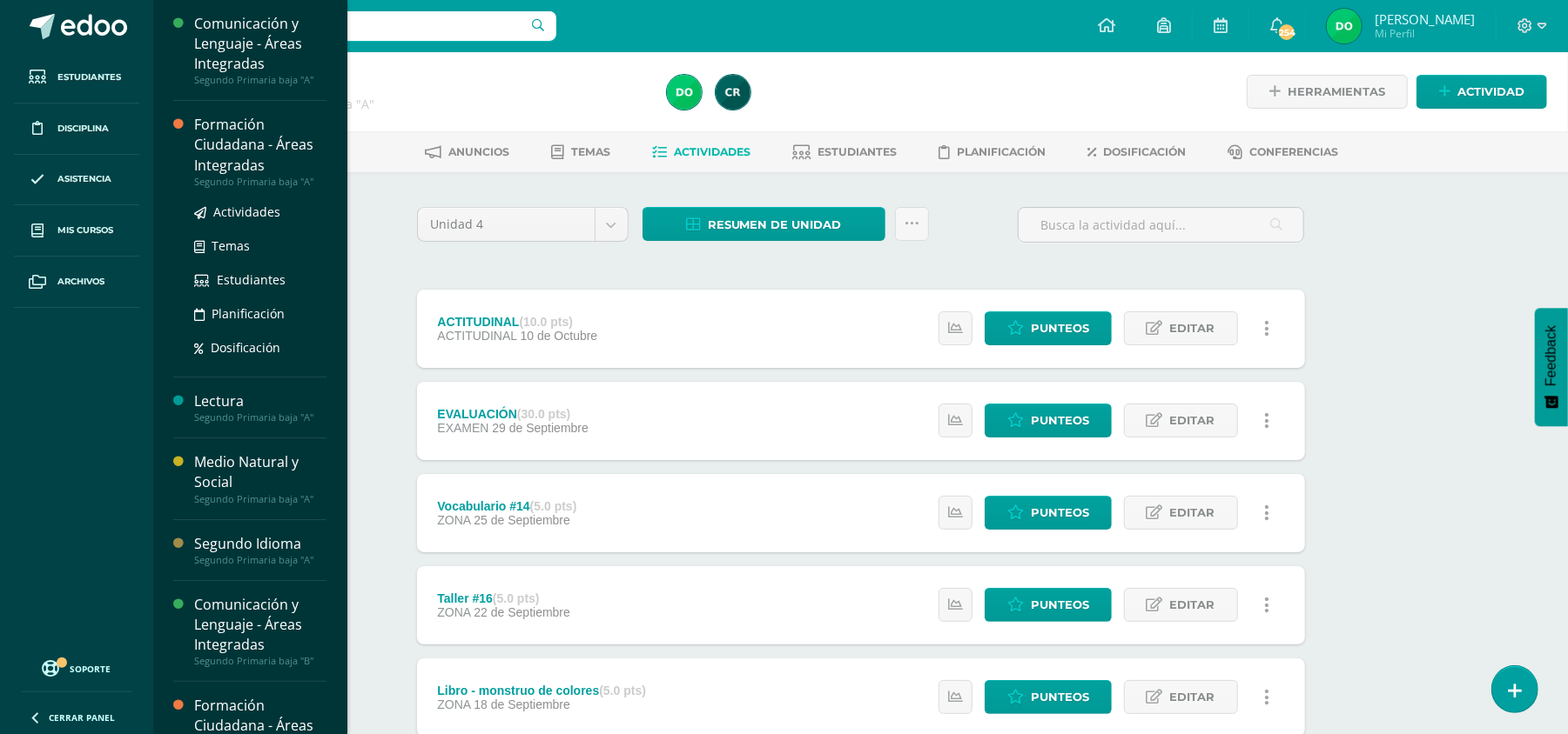
click at [230, 148] on div "Formación Ciudadana - Áreas Integradas" at bounding box center [259, 145] width 132 height 60
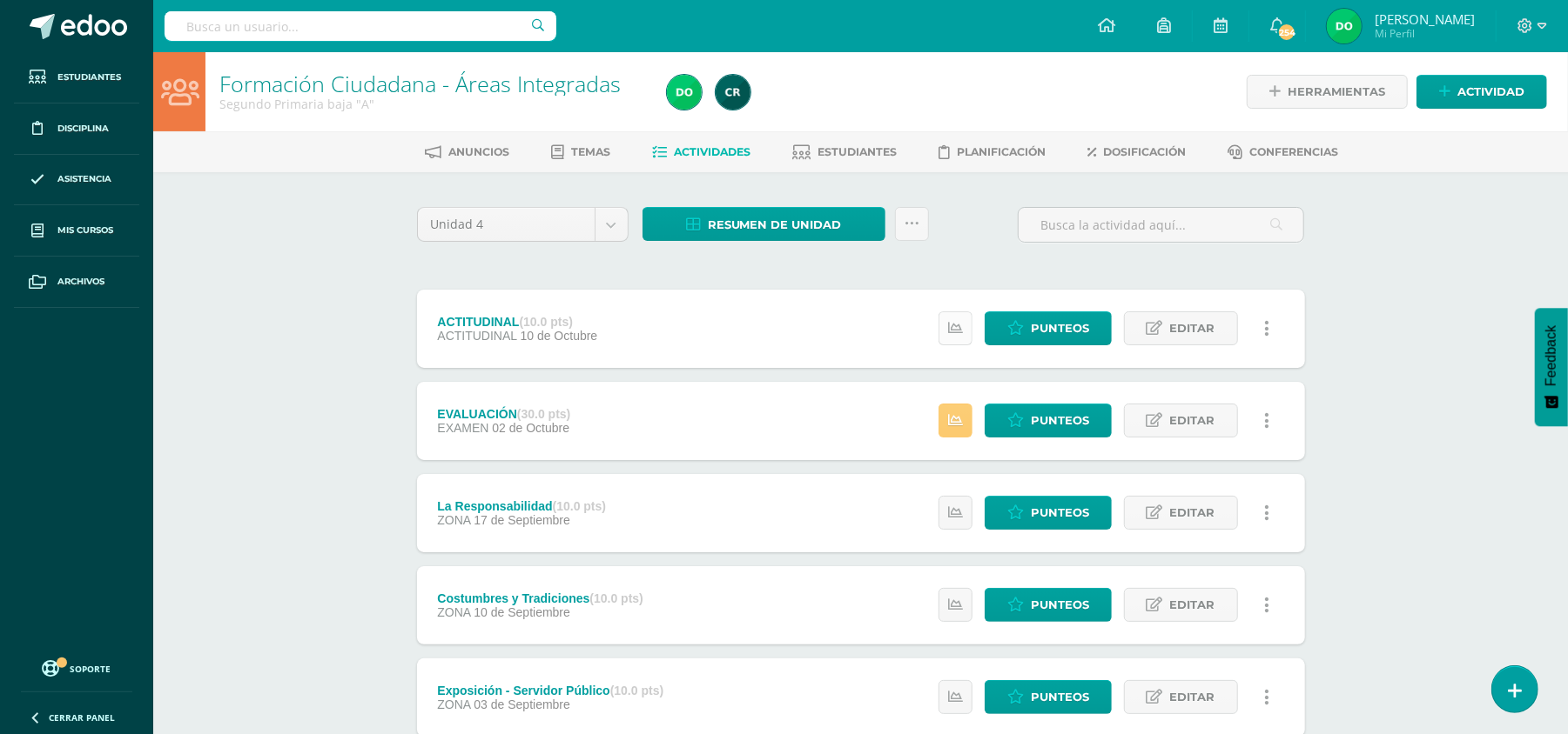
click at [949, 332] on icon at bounding box center [955, 328] width 15 height 15
click at [958, 433] on link at bounding box center [955, 421] width 34 height 34
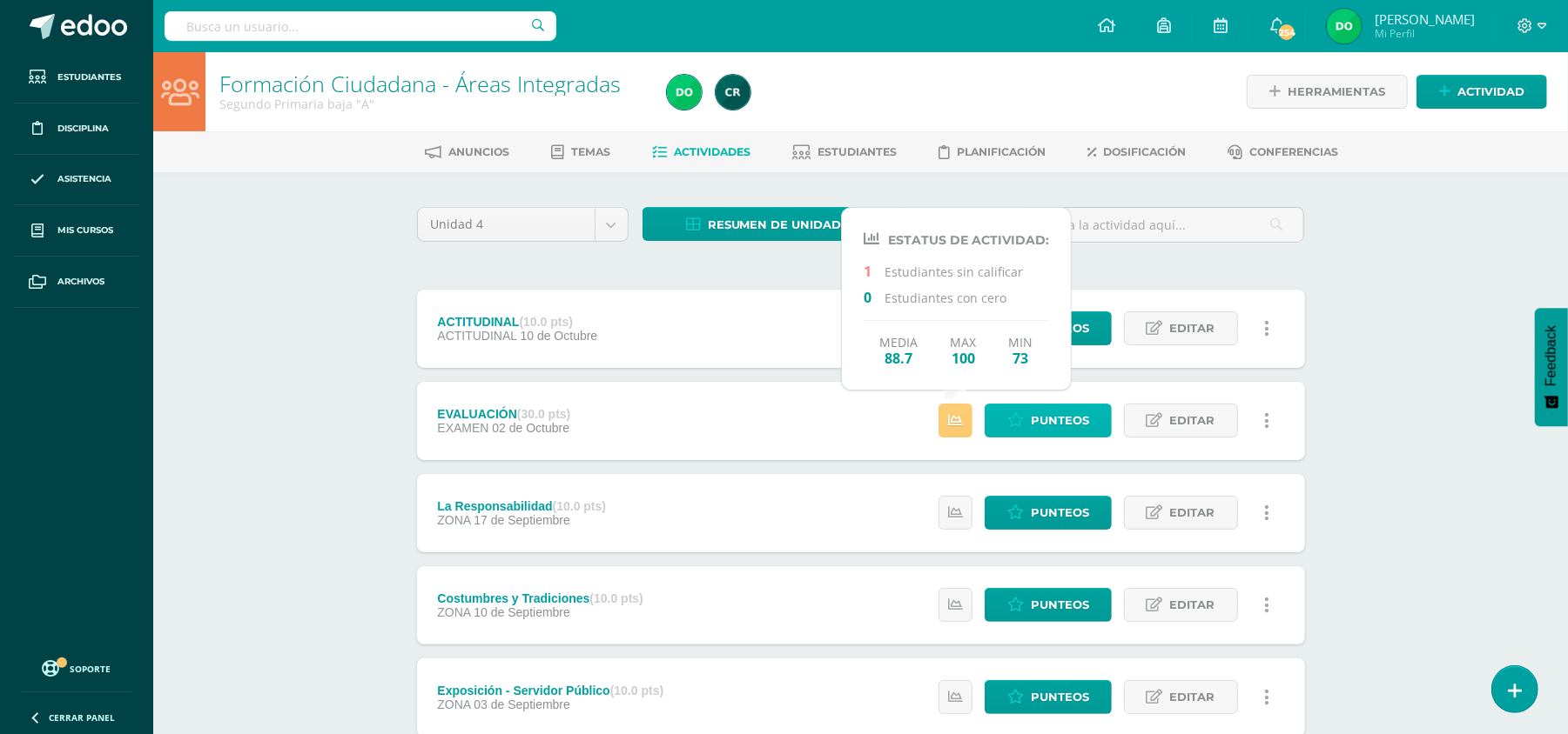
click at [1053, 416] on span "Punteos" at bounding box center [1059, 420] width 59 height 32
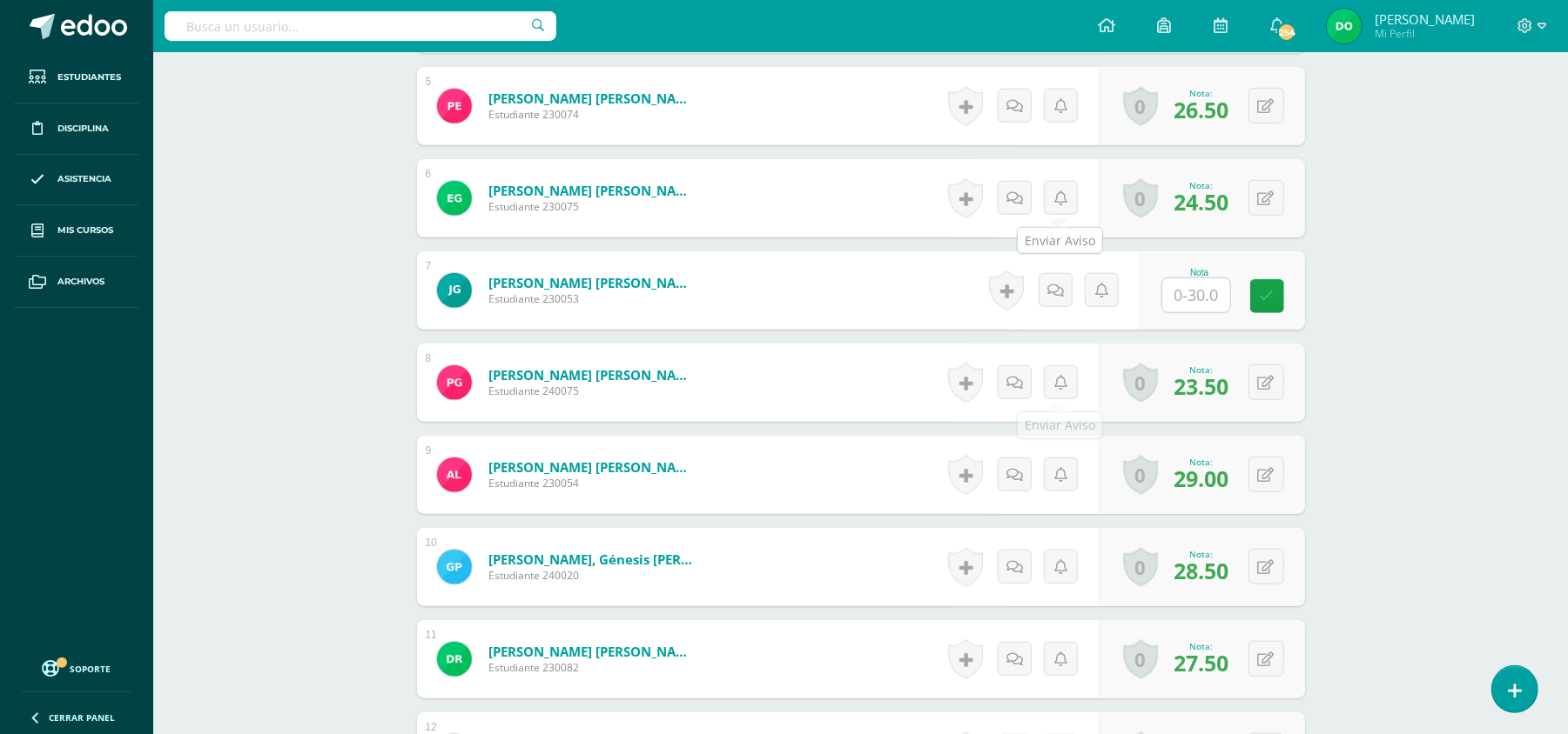
scroll to position [948, 0]
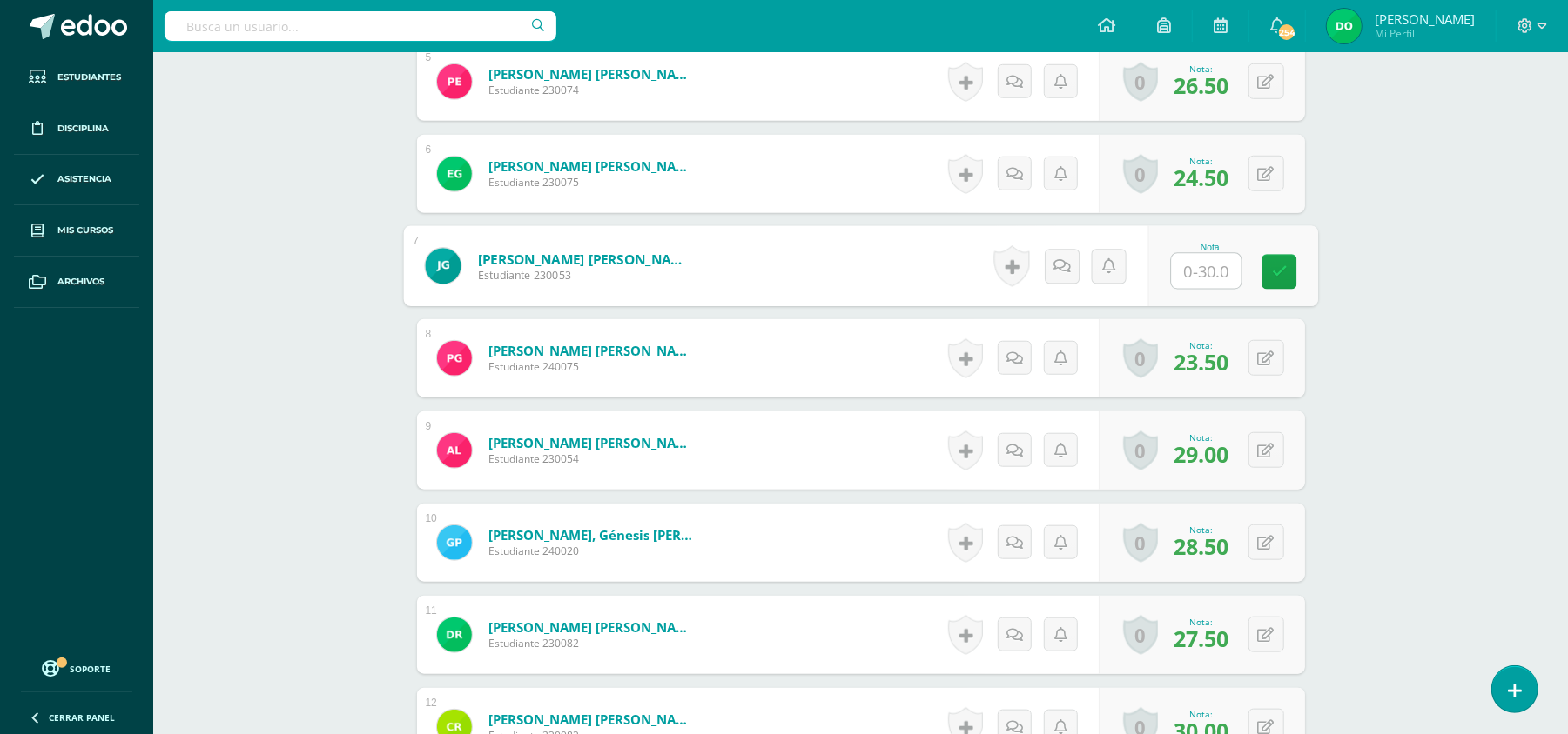
click at [1204, 286] on input "text" at bounding box center [1205, 271] width 70 height 35
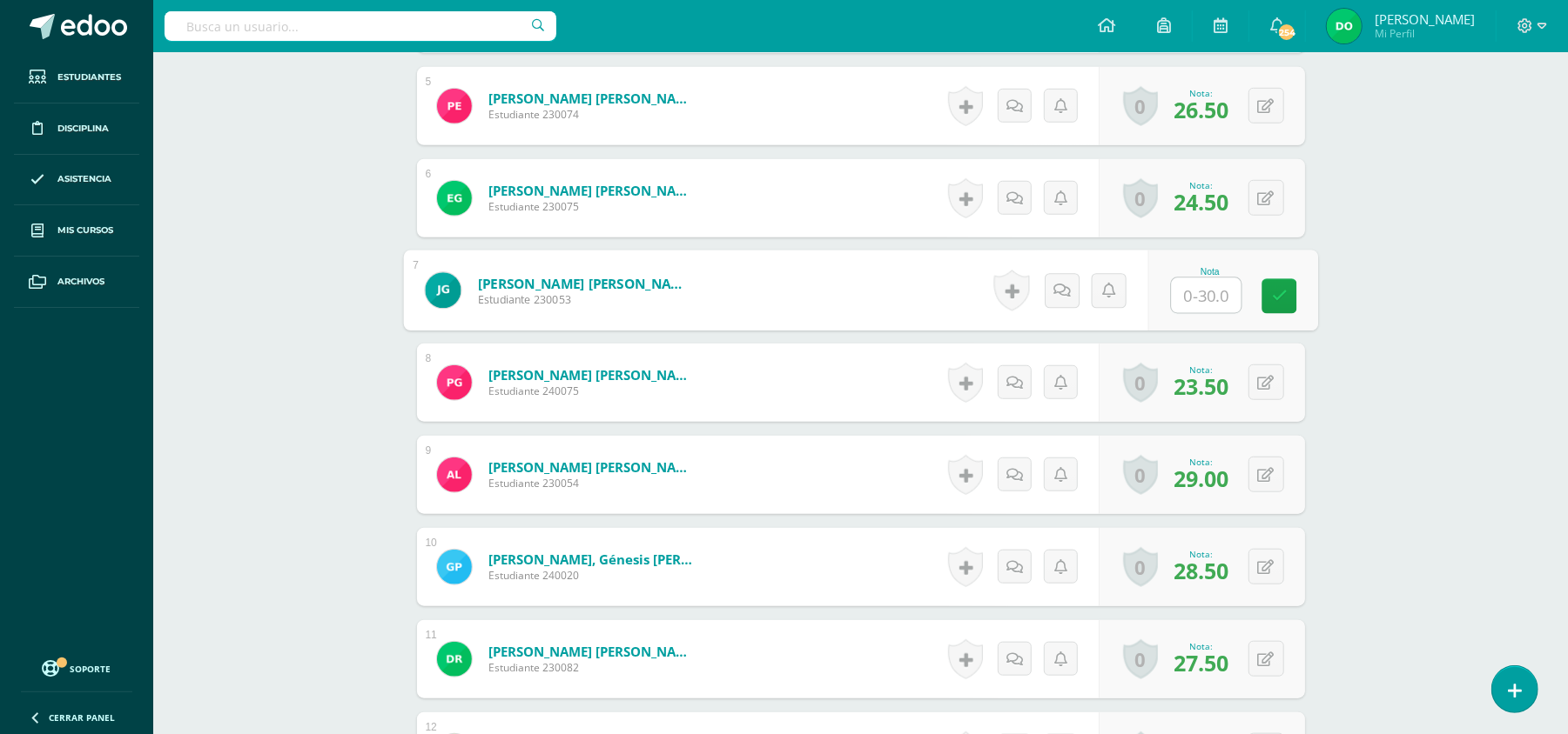
scroll to position [923, 0]
type input "24"
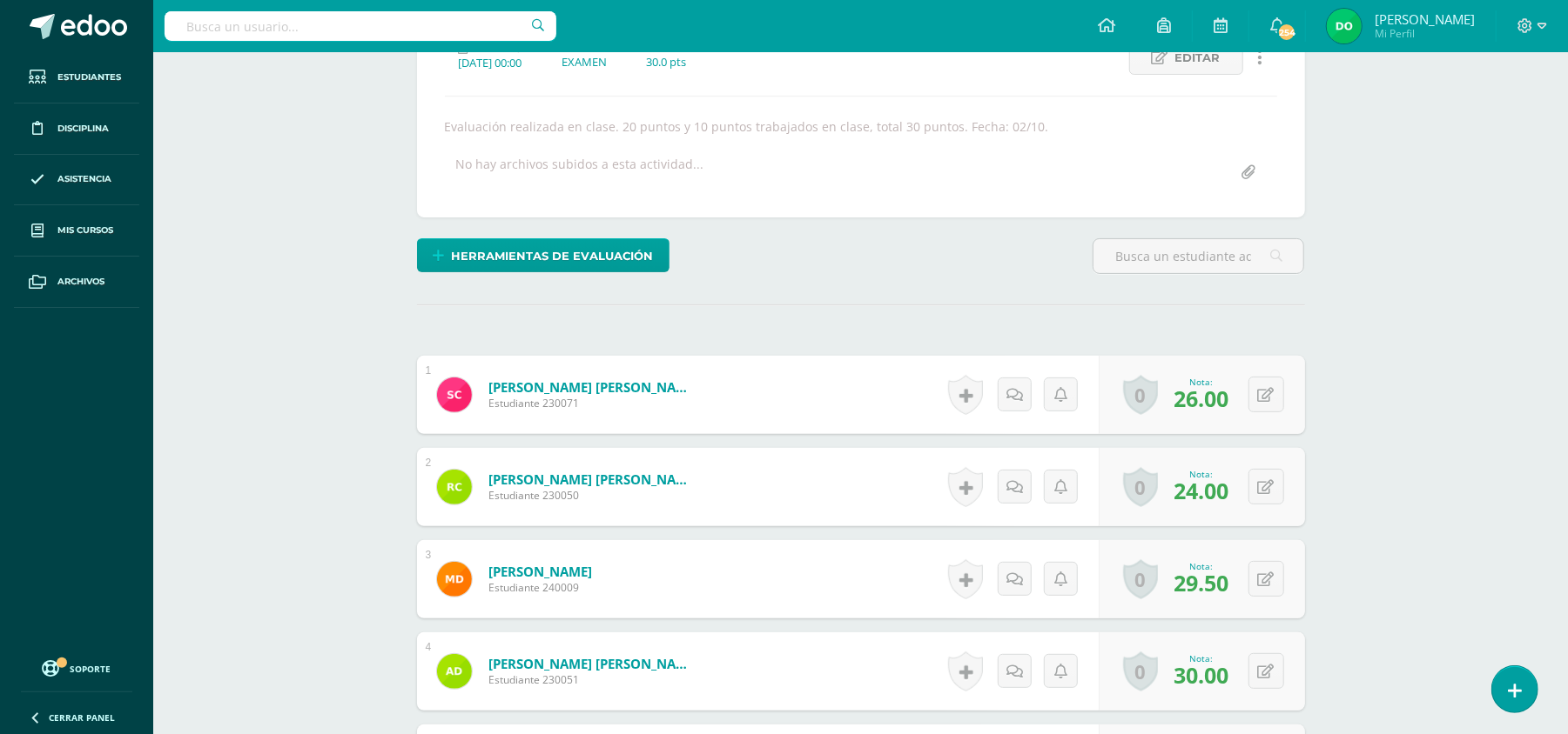
scroll to position [0, 0]
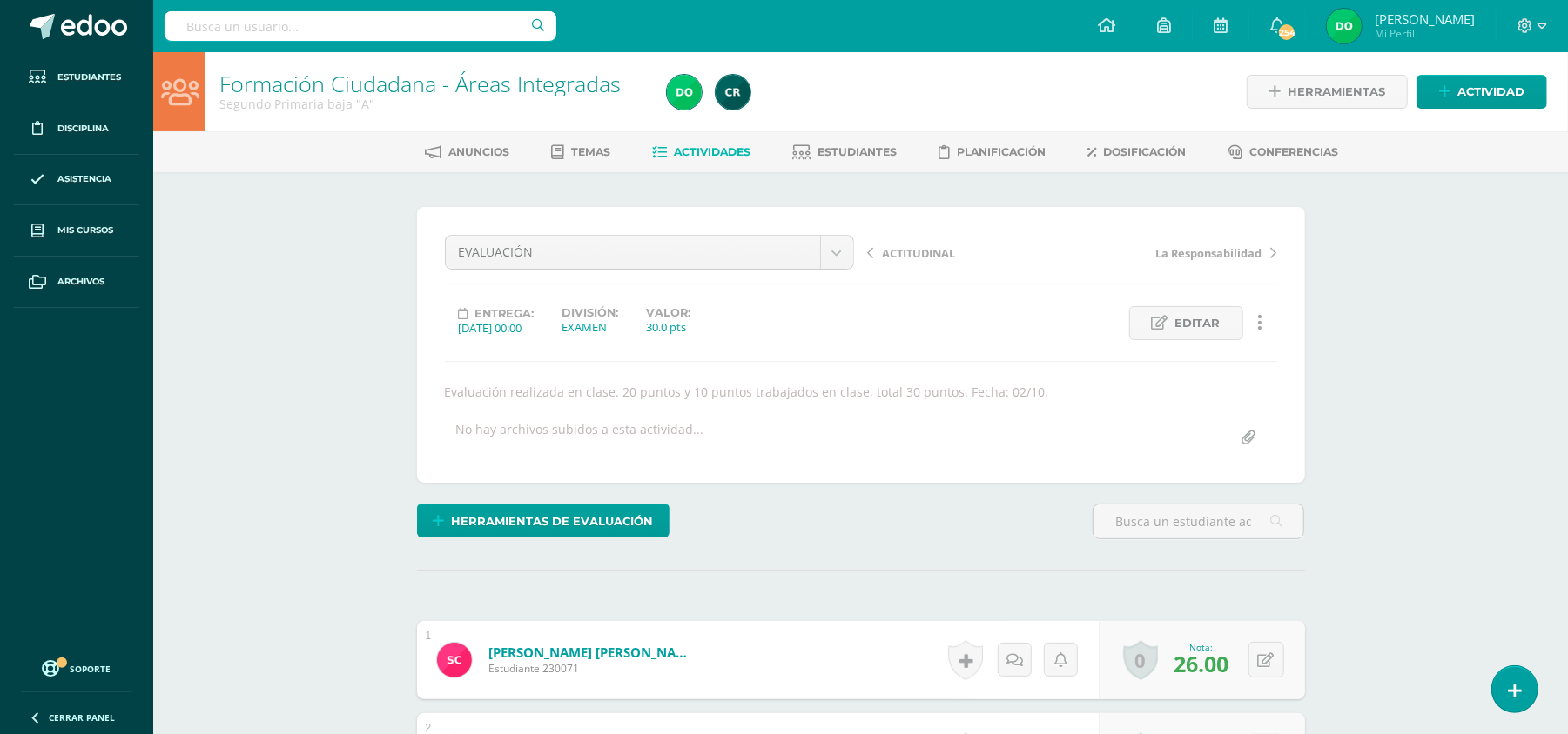
click at [700, 151] on span "Actividades" at bounding box center [711, 151] width 77 height 13
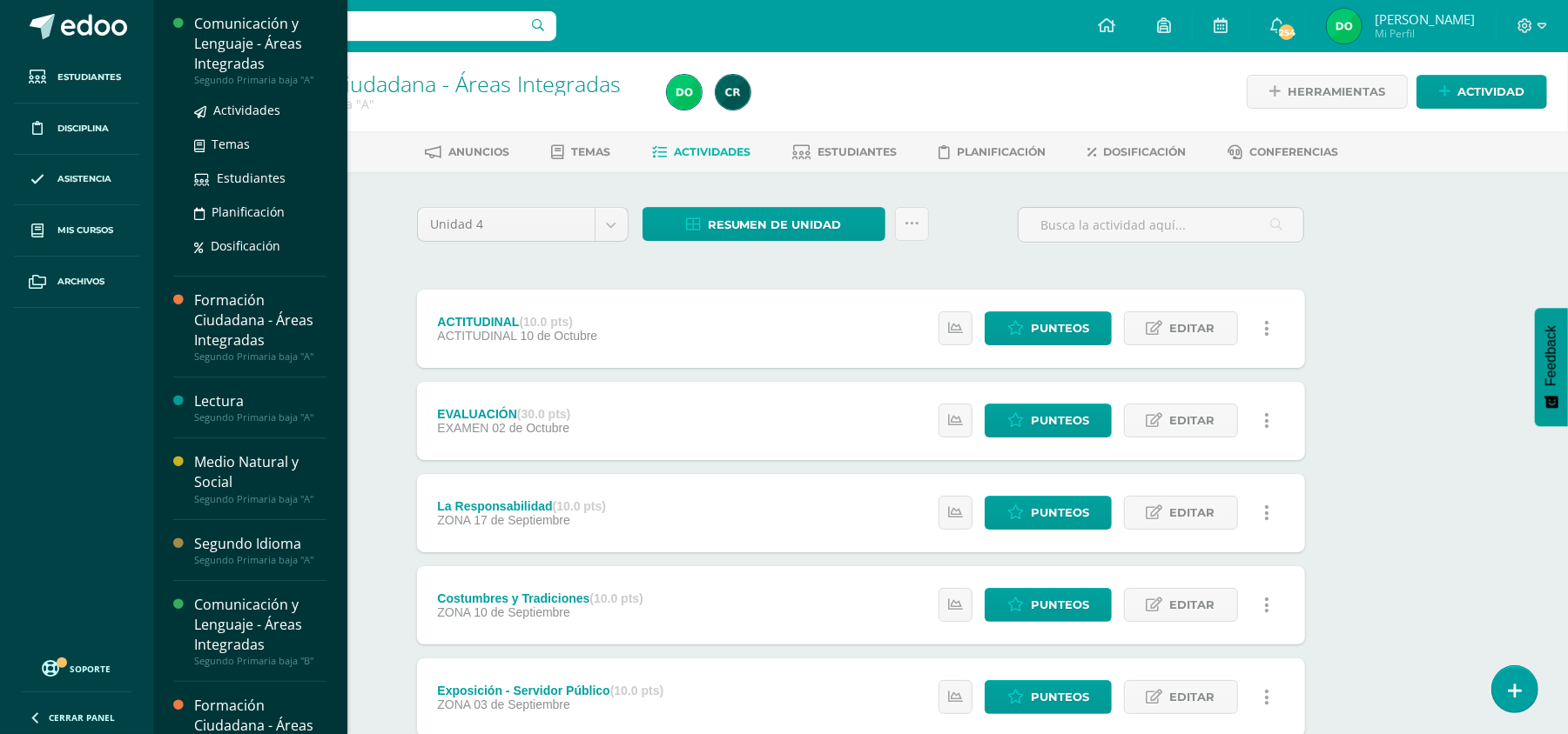
click at [269, 40] on div "Comunicación y Lenguaje - Áreas Integradas" at bounding box center [259, 44] width 132 height 60
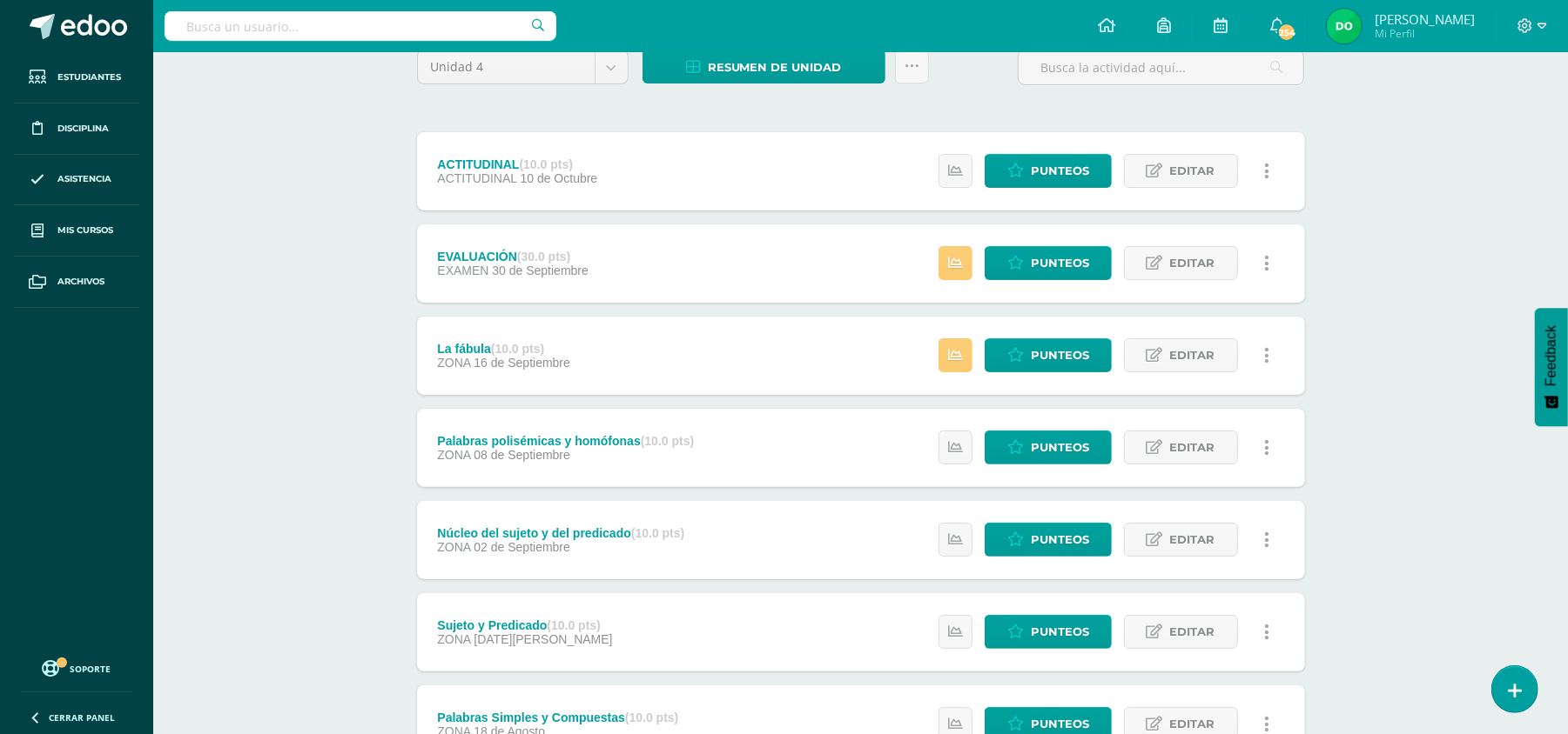
scroll to position [129, 0]
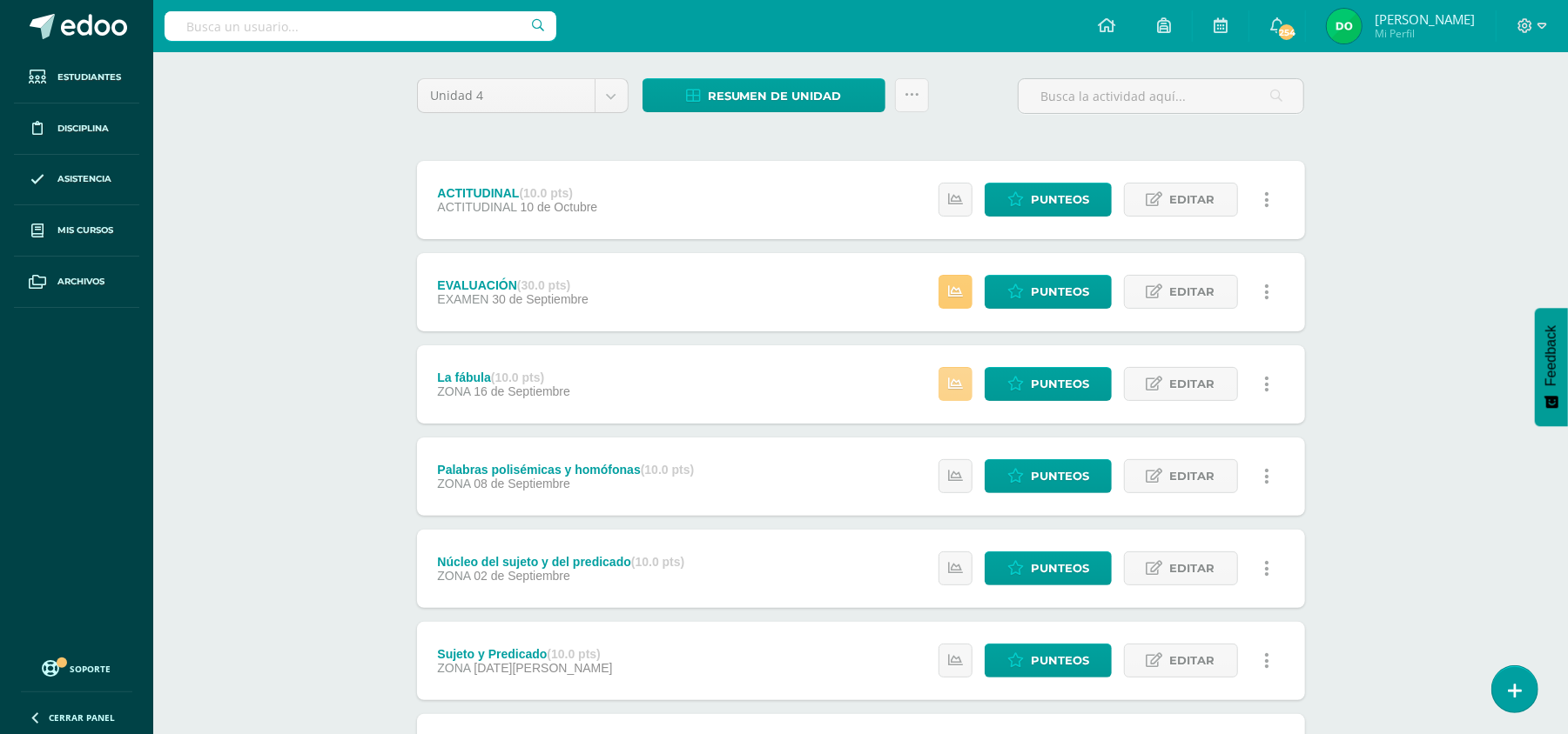
click at [959, 382] on icon at bounding box center [955, 383] width 15 height 15
click at [1481, 320] on div "Comunicación y Lenguaje - Áreas Integradas Segundo Primaria baja "A" Herramient…" at bounding box center [861, 462] width 1415 height 1078
click at [961, 294] on icon at bounding box center [955, 291] width 15 height 15
click at [1416, 236] on div "Comunicación y Lenguaje - Áreas Integradas Segundo Primaria baja "A" Herramient…" at bounding box center [861, 462] width 1415 height 1078
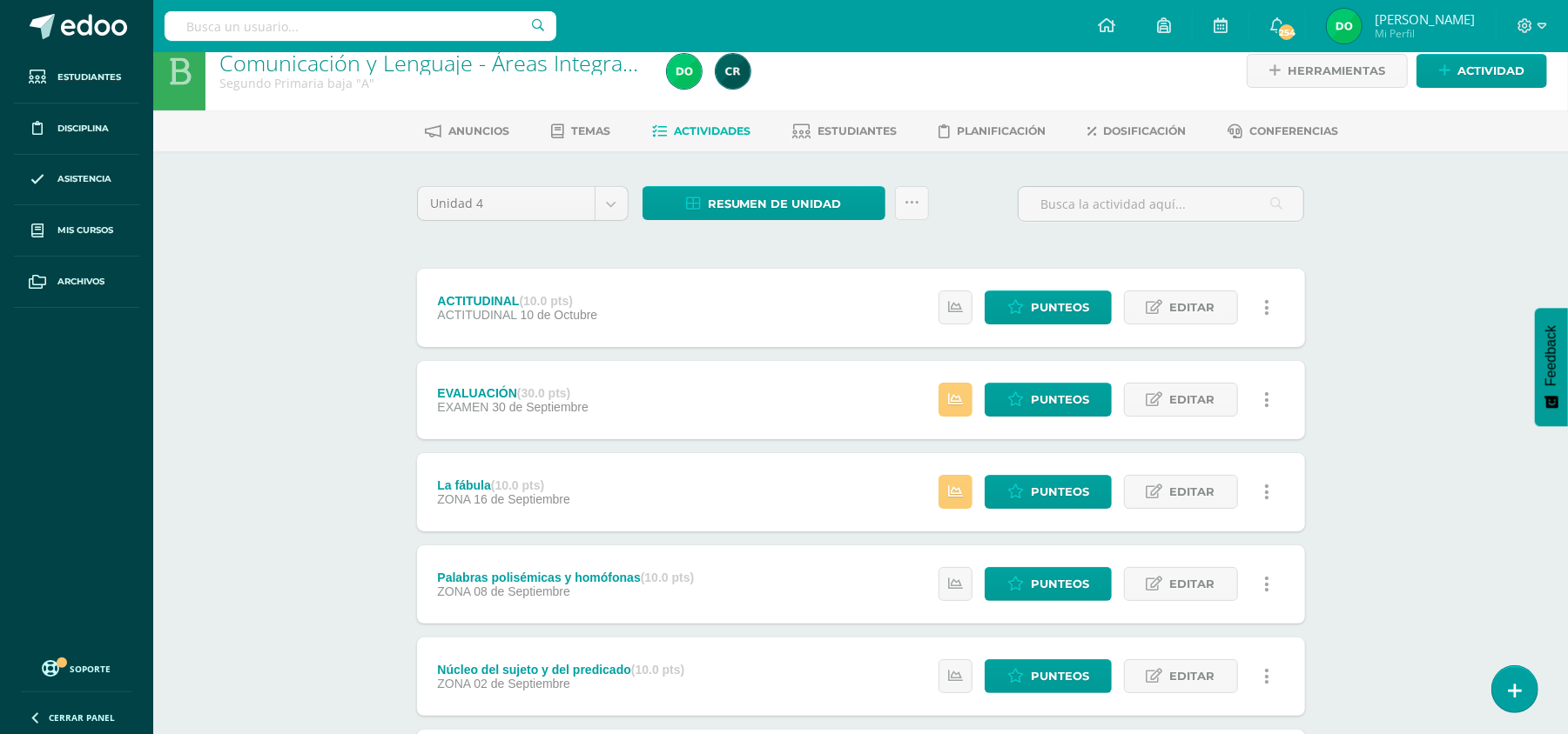
scroll to position [0, 0]
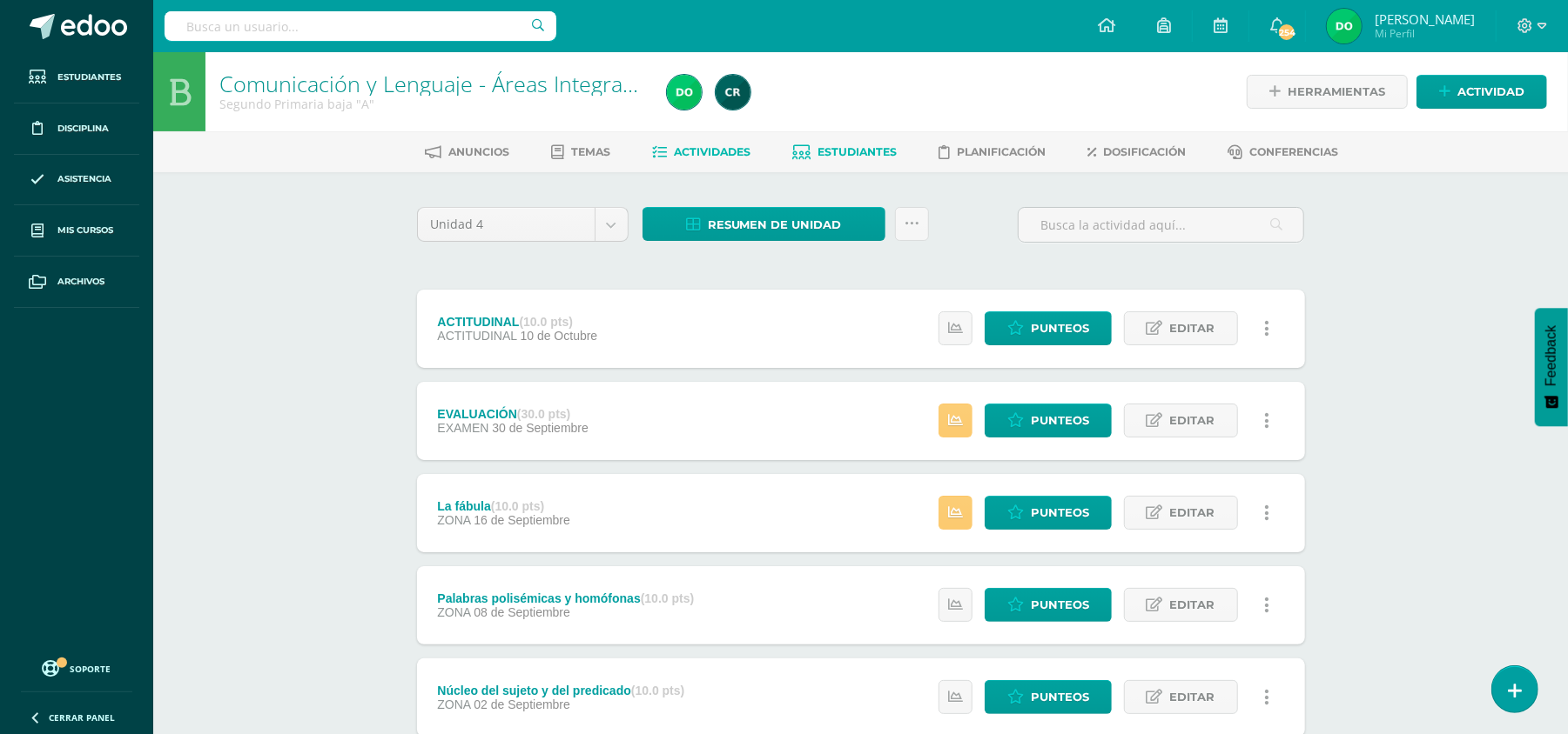
click at [862, 147] on span "Estudiantes" at bounding box center [858, 151] width 79 height 13
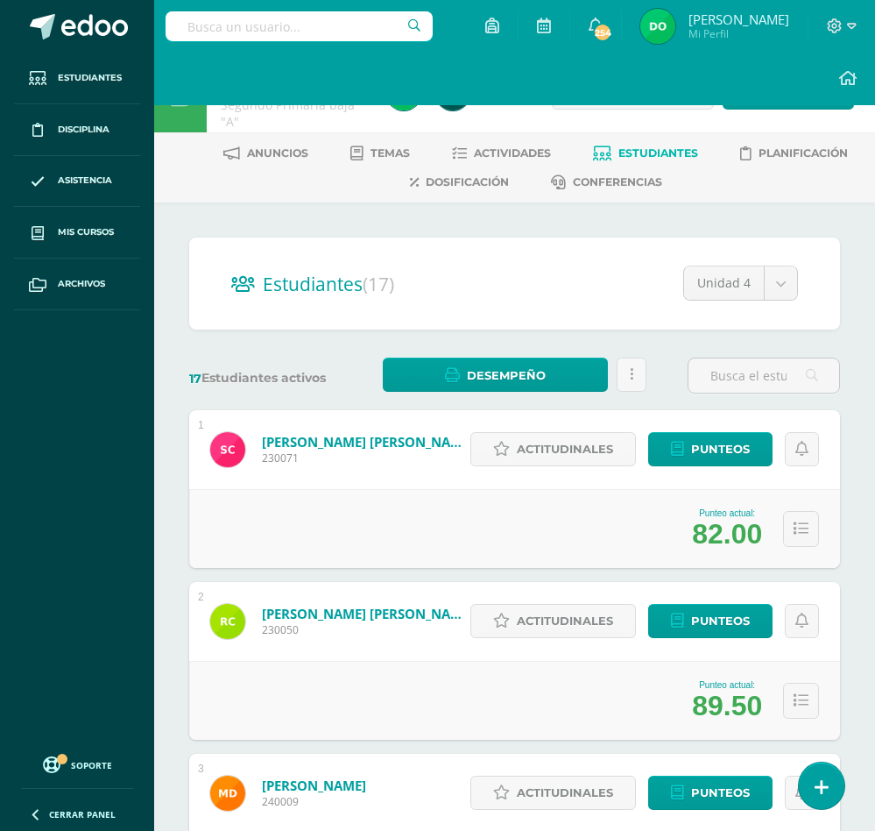
drag, startPoint x: 715, startPoint y: 1, endPoint x: 174, endPoint y: 355, distance: 646.1
click at [507, 148] on span "Actividades" at bounding box center [512, 152] width 77 height 13
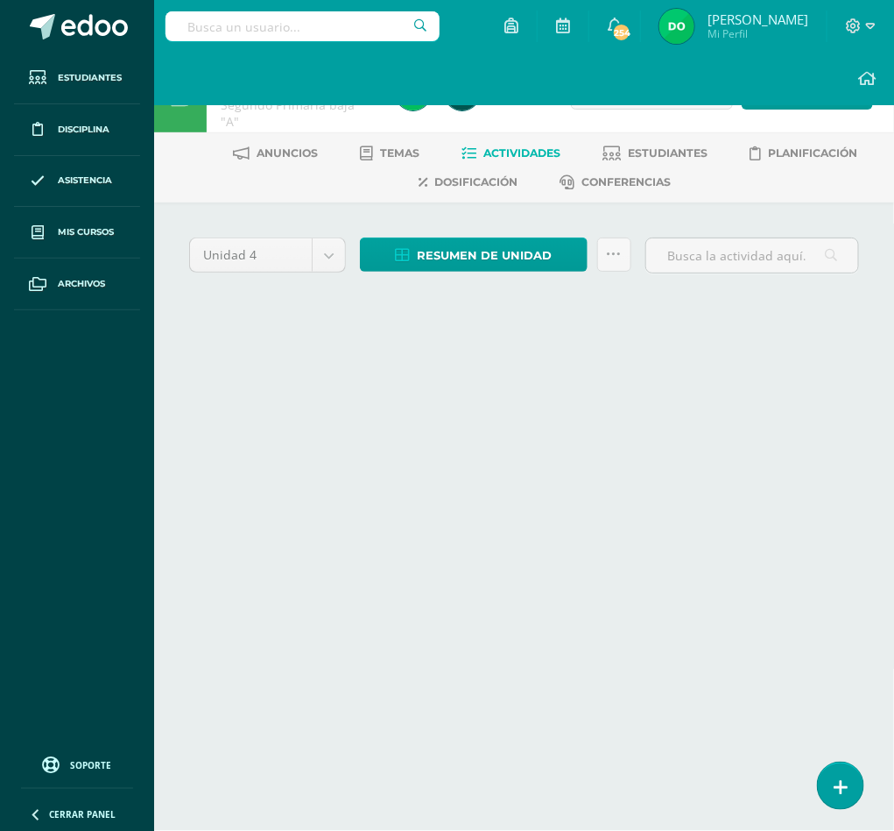
click at [279, 244] on body "Estudiantes Disciplina Asistencia Mis cursos Archivos Soporte Ayuda Reportar un…" at bounding box center [447, 178] width 894 height 356
click at [252, 197] on body "Estudiantes Disciplina Asistencia Mis cursos Archivos Soporte Ayuda Reportar un…" at bounding box center [447, 178] width 894 height 356
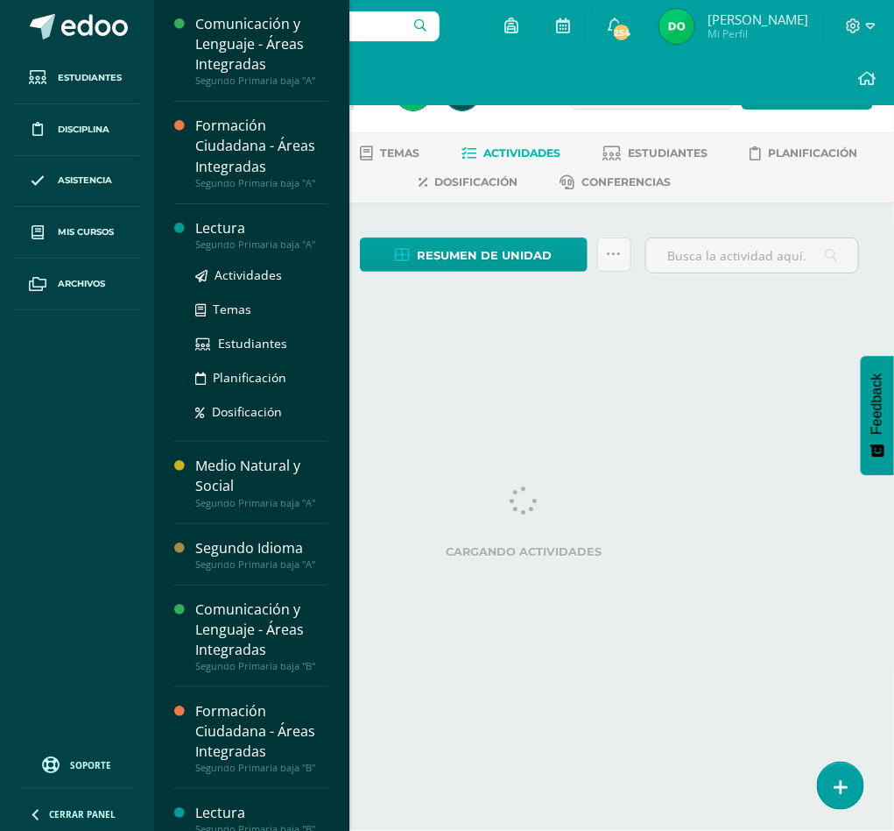
click at [277, 237] on div "Lectura" at bounding box center [261, 228] width 133 height 20
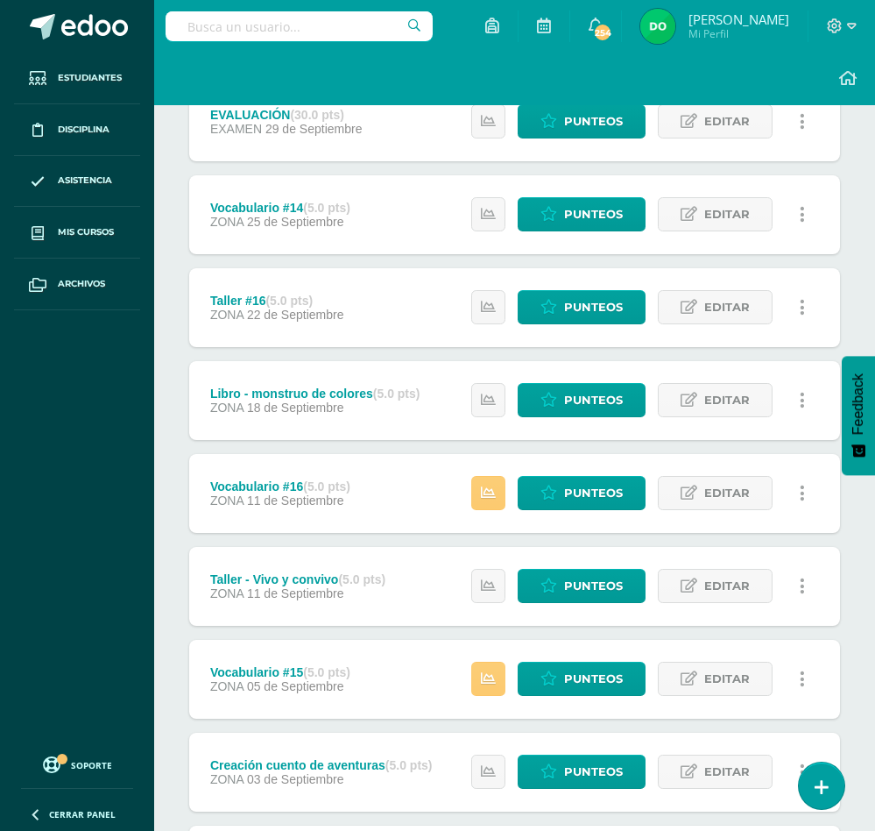
scroll to position [336, 0]
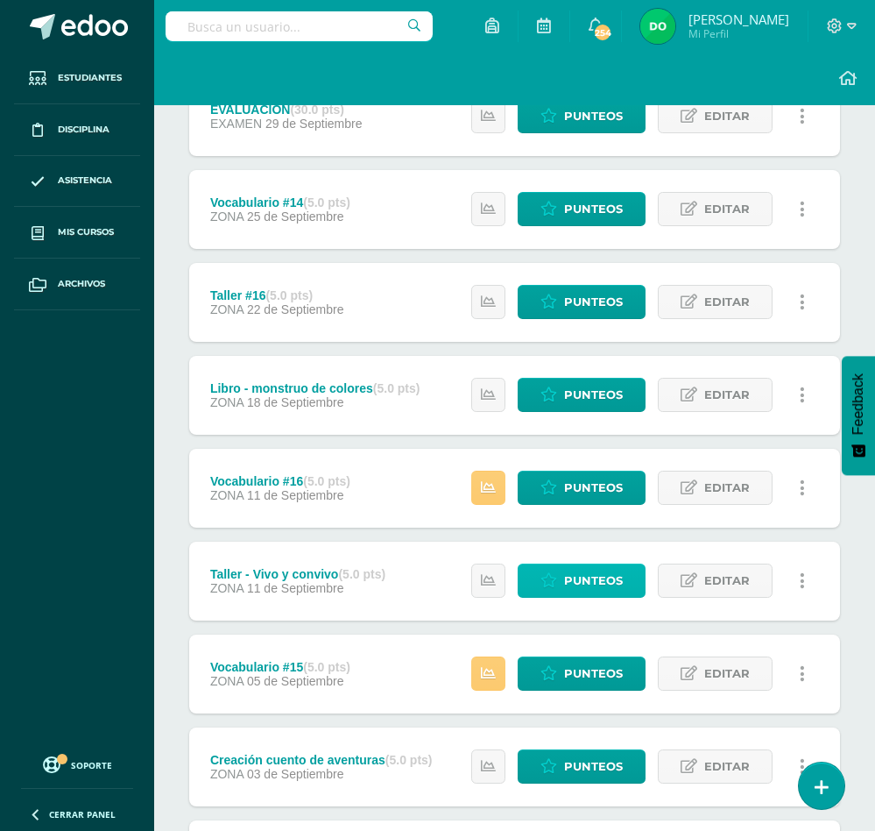
click at [604, 592] on span "Punteos" at bounding box center [593, 580] width 59 height 32
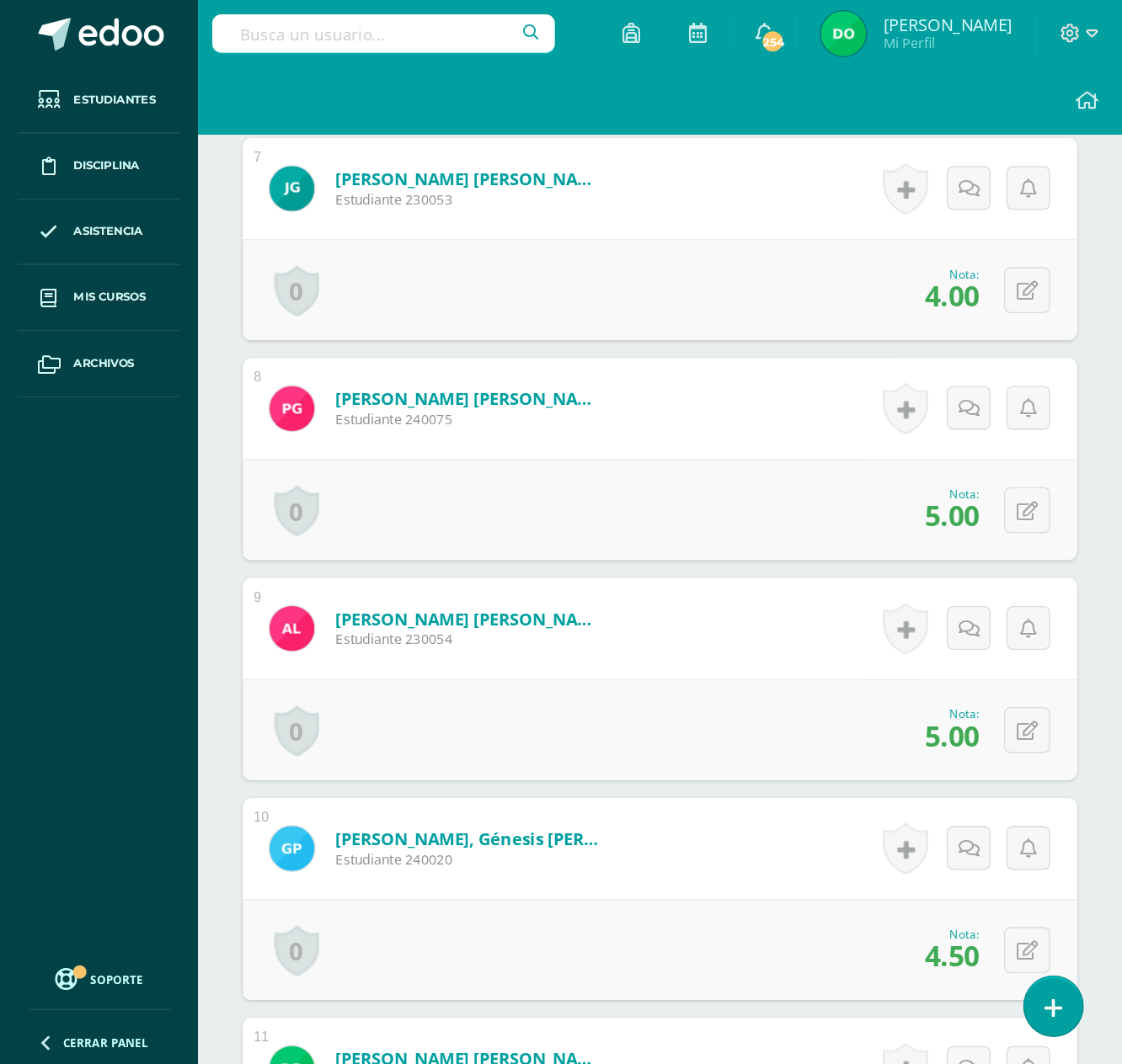
scroll to position [1234, 0]
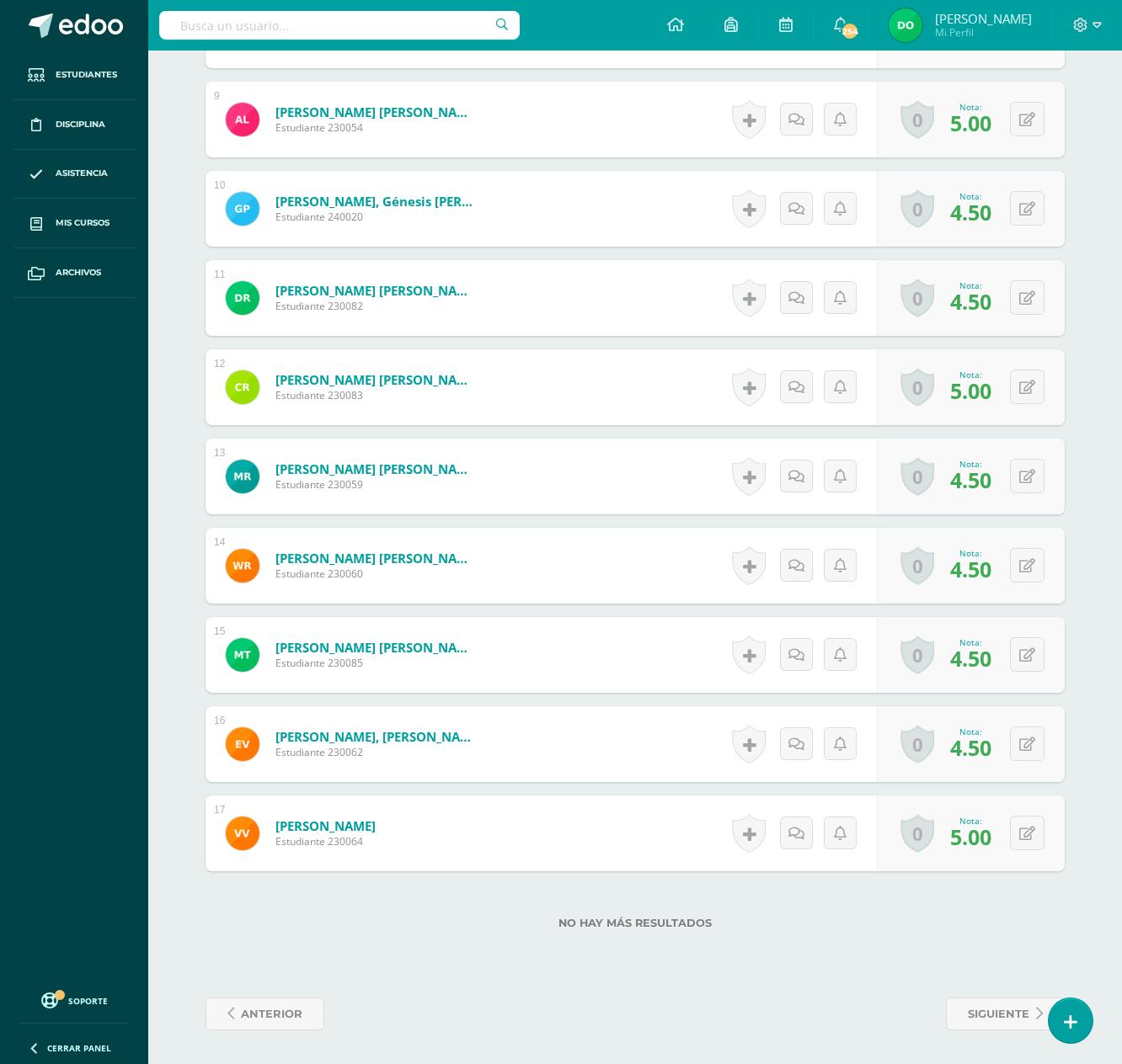
drag, startPoint x: 842, startPoint y: 0, endPoint x: 173, endPoint y: 649, distance: 932.1
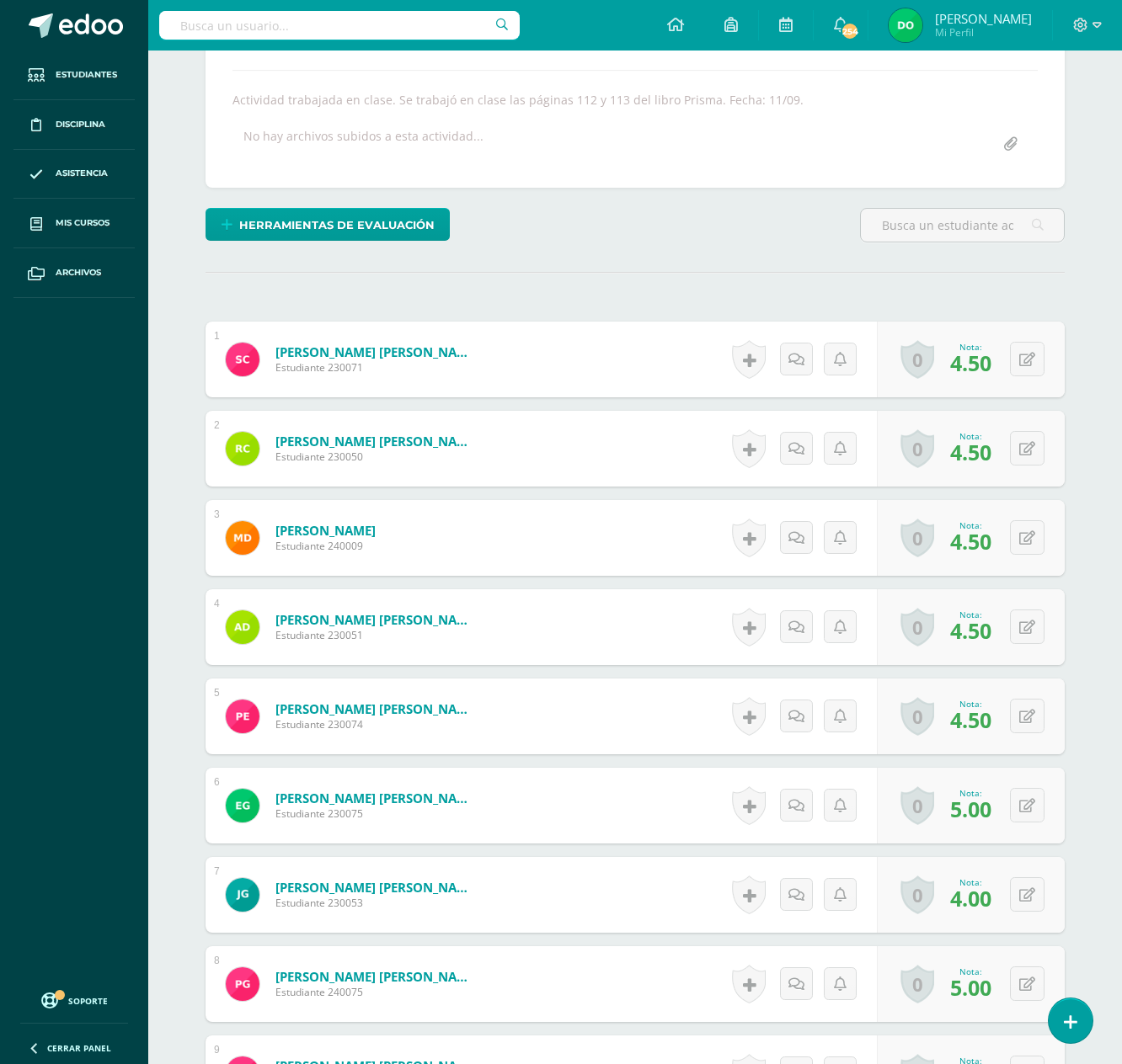
scroll to position [0, 0]
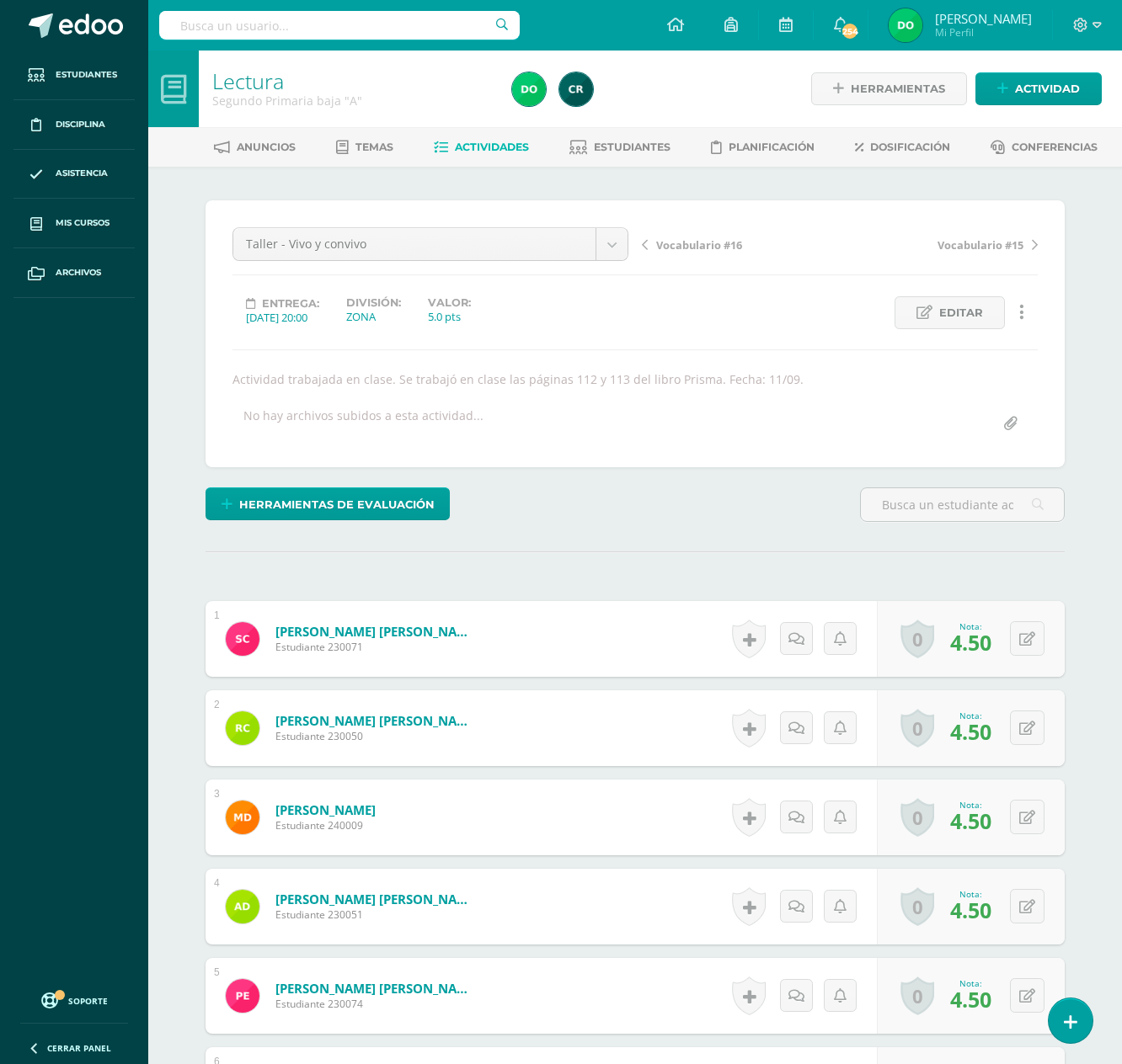
click at [708, 241] on span "Vocabulario #16" at bounding box center [698, 245] width 86 height 15
click at [659, 248] on span "Libro - monstruo de colores" at bounding box center [729, 245] width 147 height 15
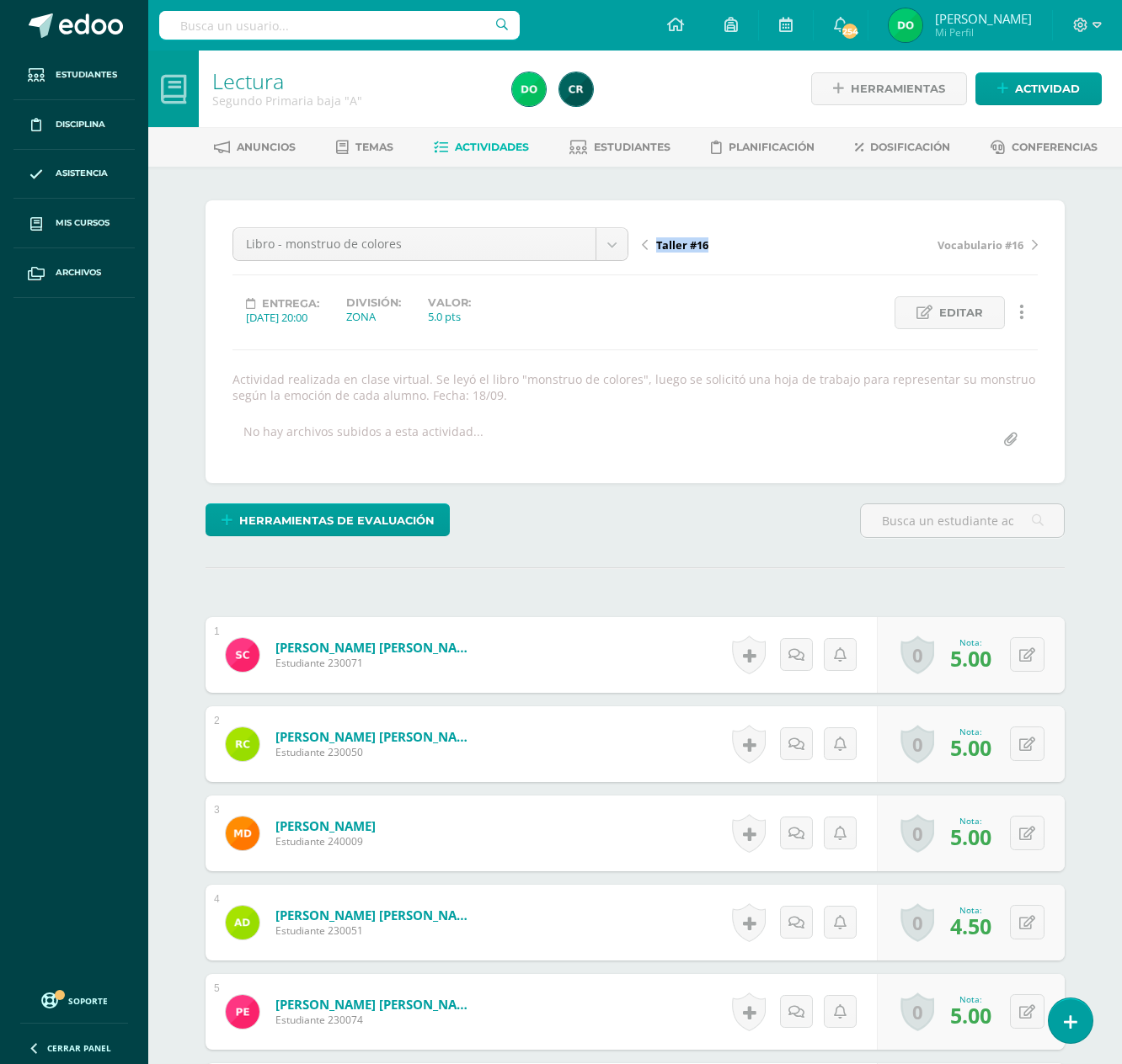
drag, startPoint x: 669, startPoint y: 233, endPoint x: 667, endPoint y: 260, distance: 27.1
click at [667, 260] on div "Taller #16 Vocabulario #16" at bounding box center [840, 251] width 410 height 47
click at [690, 244] on span "Taller #16" at bounding box center [682, 245] width 52 height 15
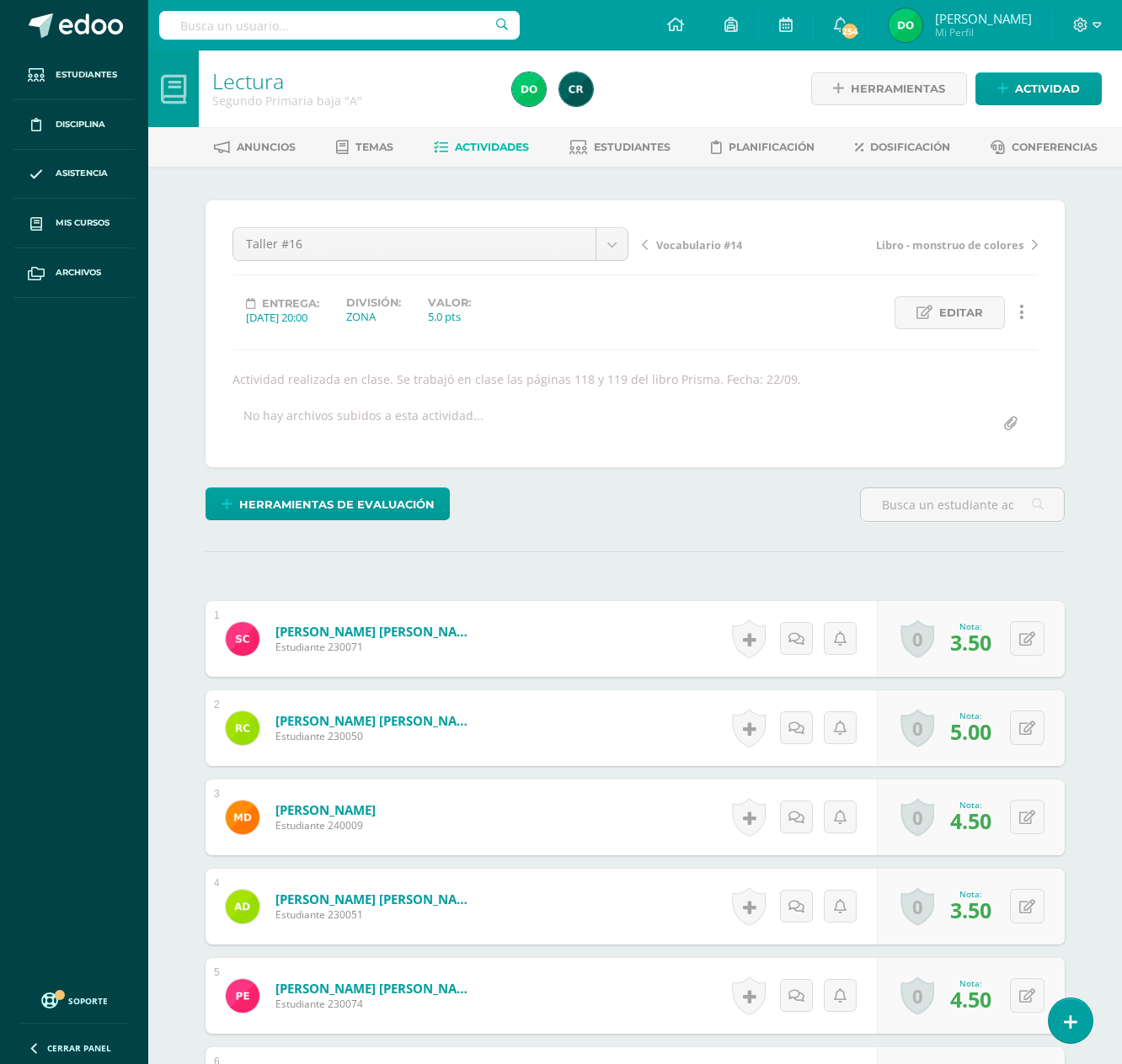
click at [708, 246] on span "Vocabulario #14" at bounding box center [698, 245] width 86 height 15
click at [692, 248] on span "EVALUACIÓN" at bounding box center [690, 245] width 69 height 15
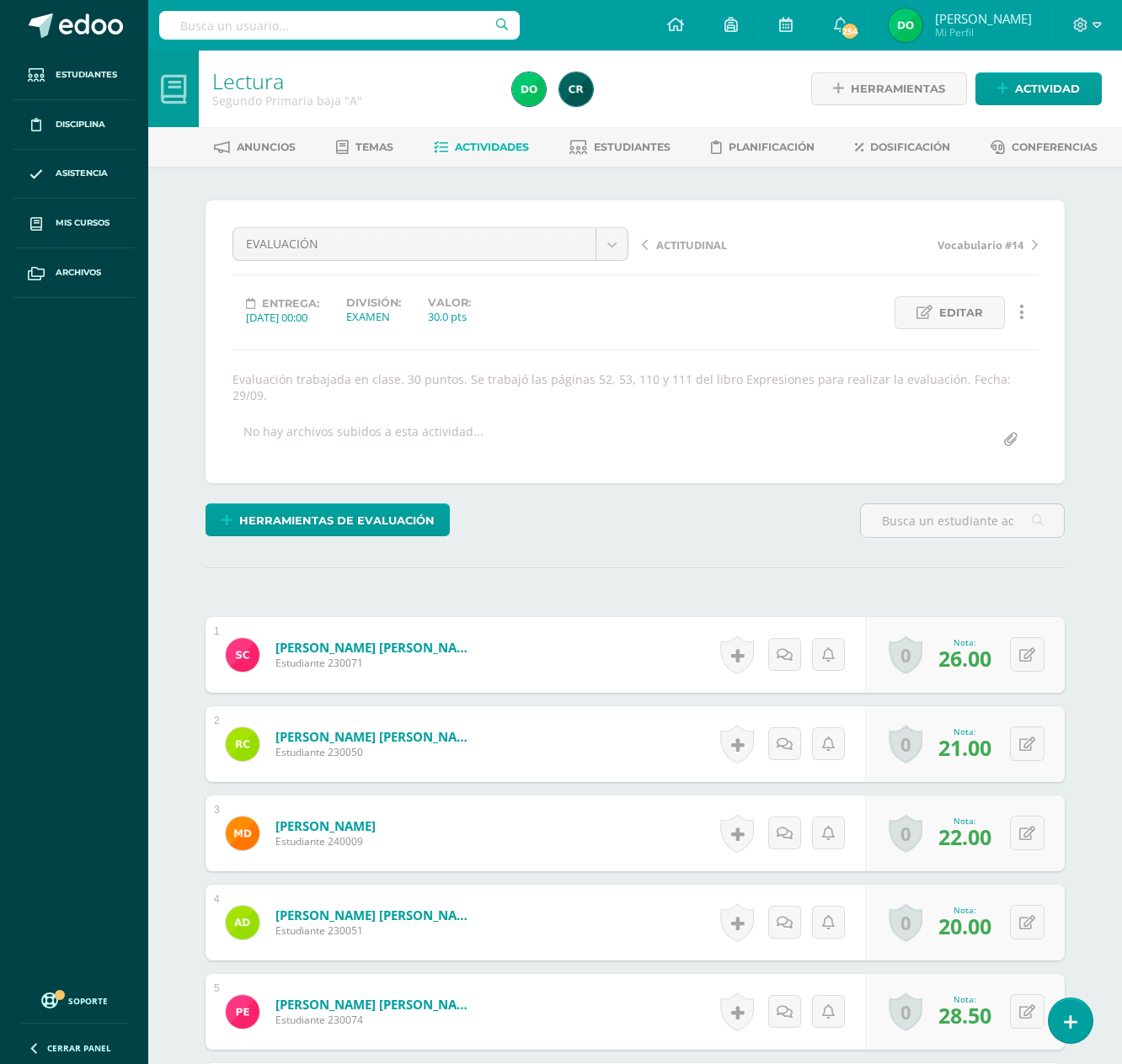
click at [676, 242] on span "ACTITUDINAL" at bounding box center [691, 245] width 71 height 15
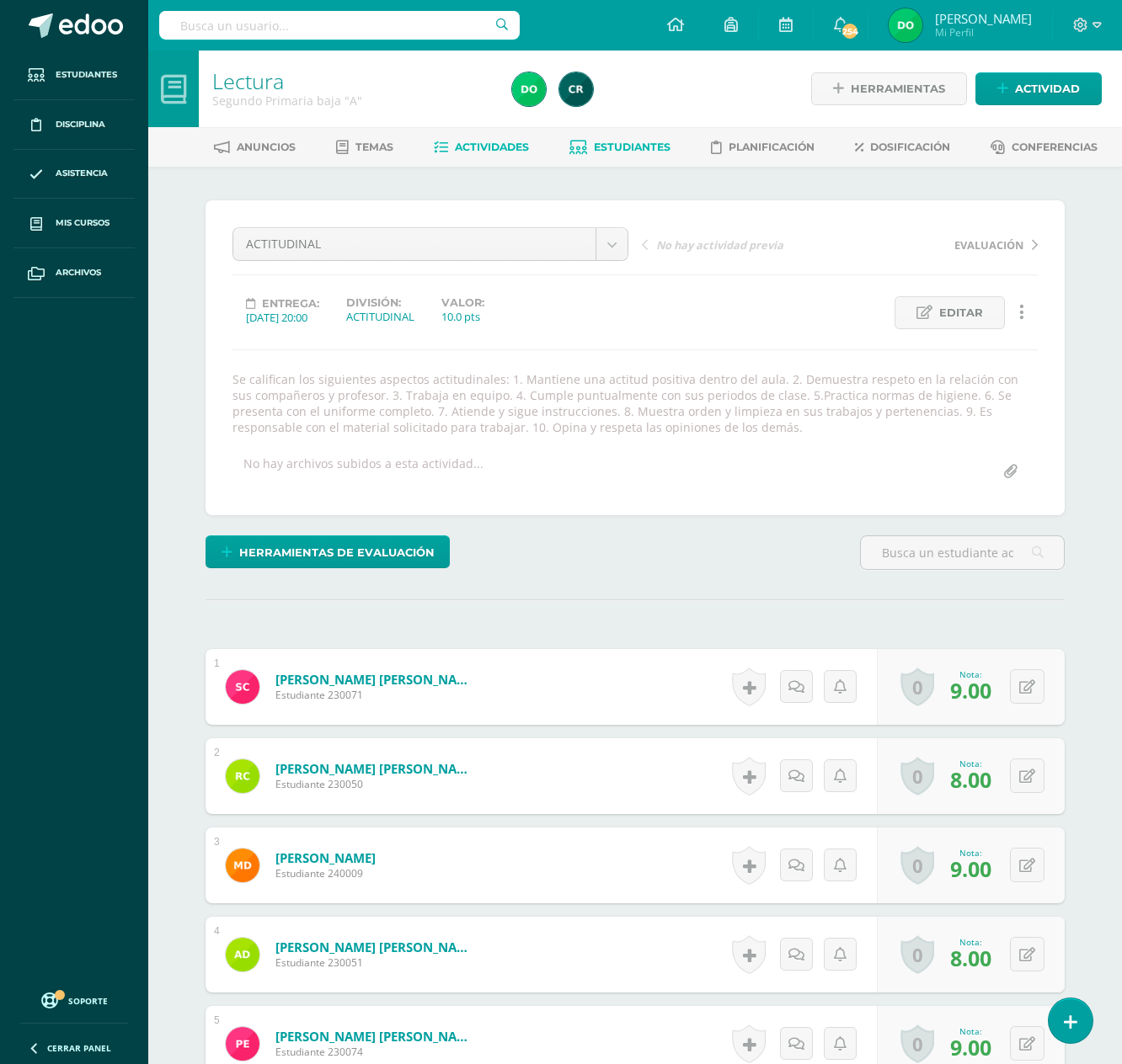
click at [623, 152] on span "Estudiantes" at bounding box center [633, 146] width 77 height 12
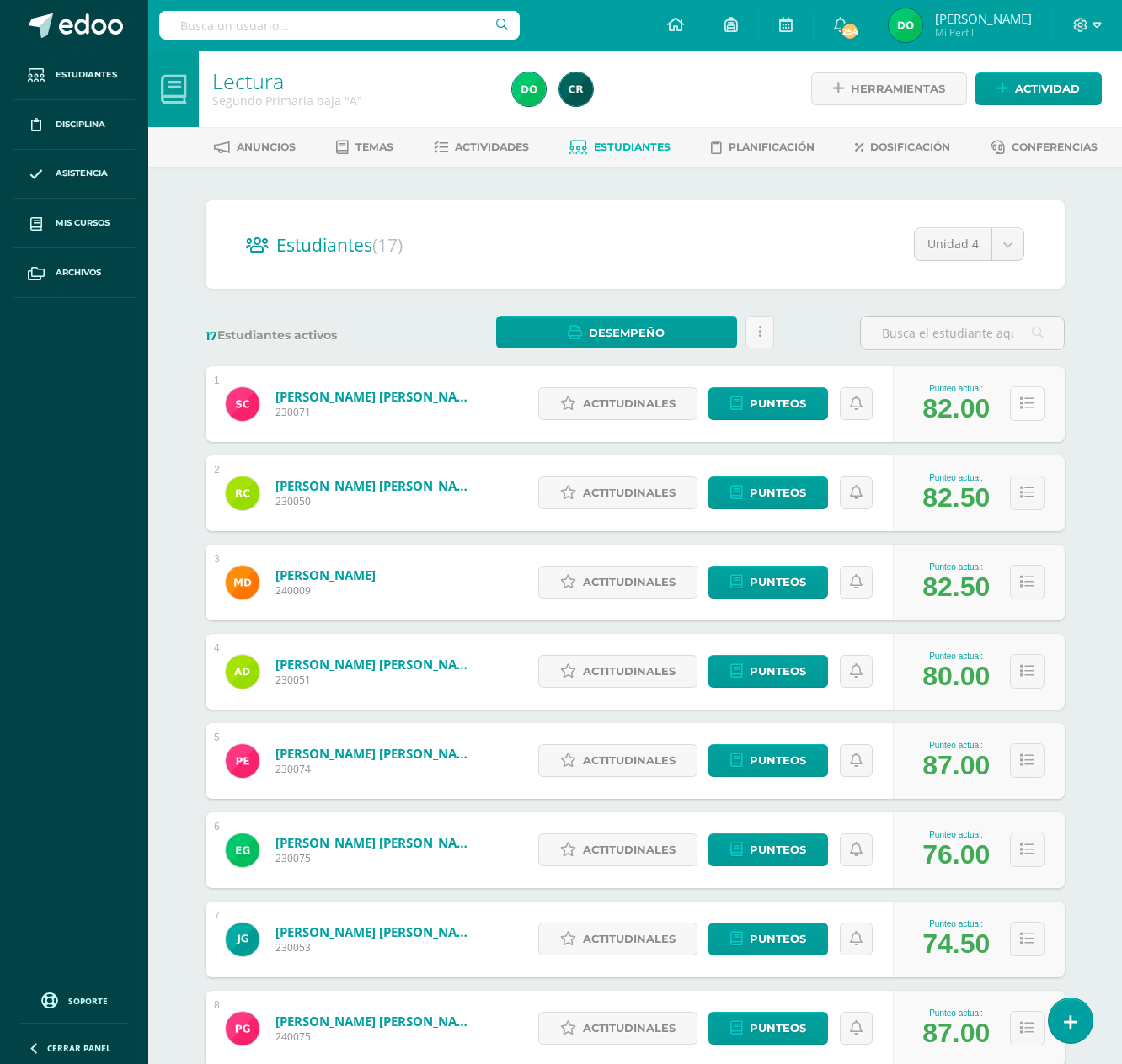
click at [1035, 409] on button at bounding box center [1027, 404] width 35 height 35
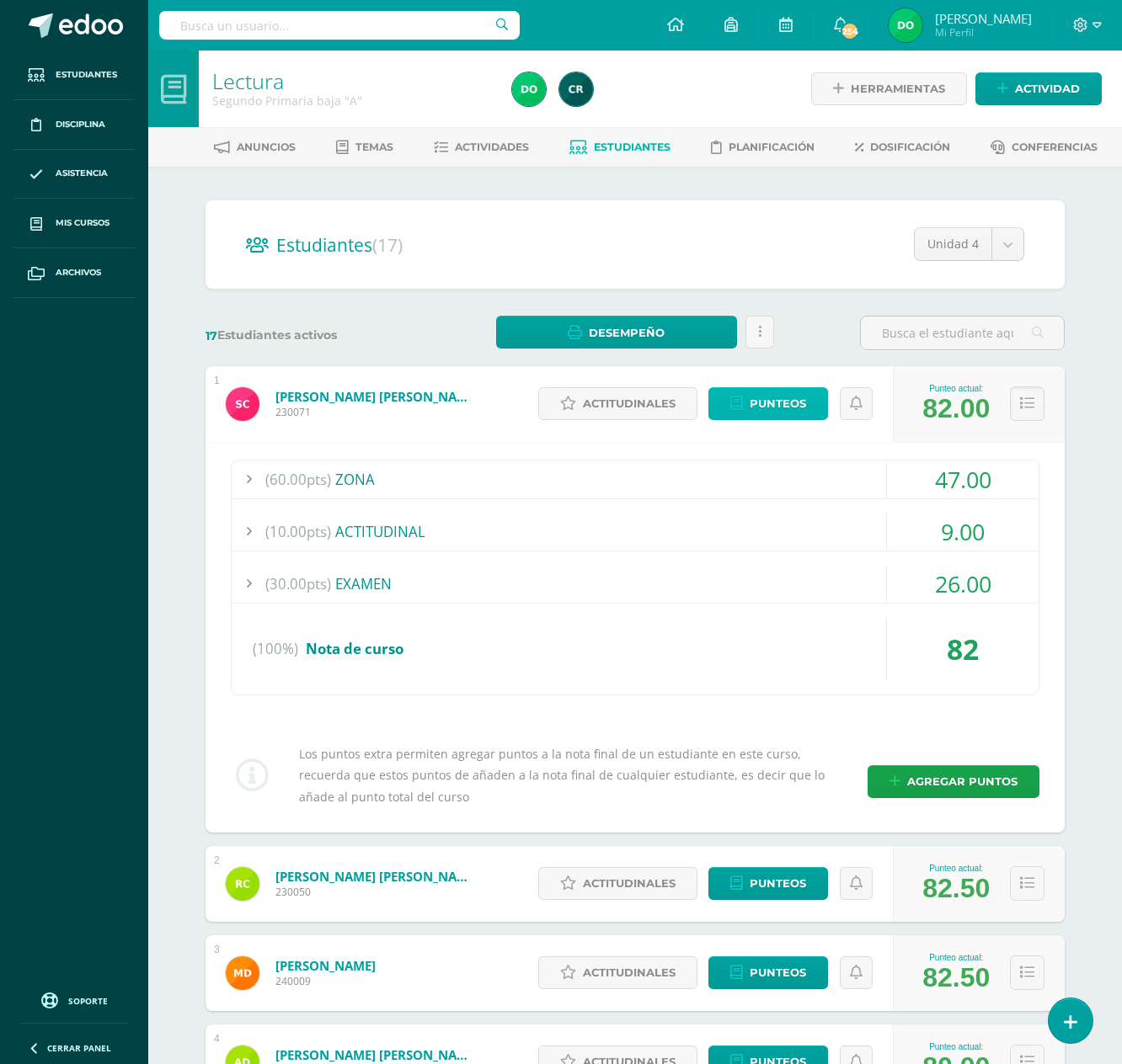
click at [786, 403] on span "Punteos" at bounding box center [778, 404] width 57 height 31
click at [1030, 406] on icon at bounding box center [1027, 404] width 14 height 14
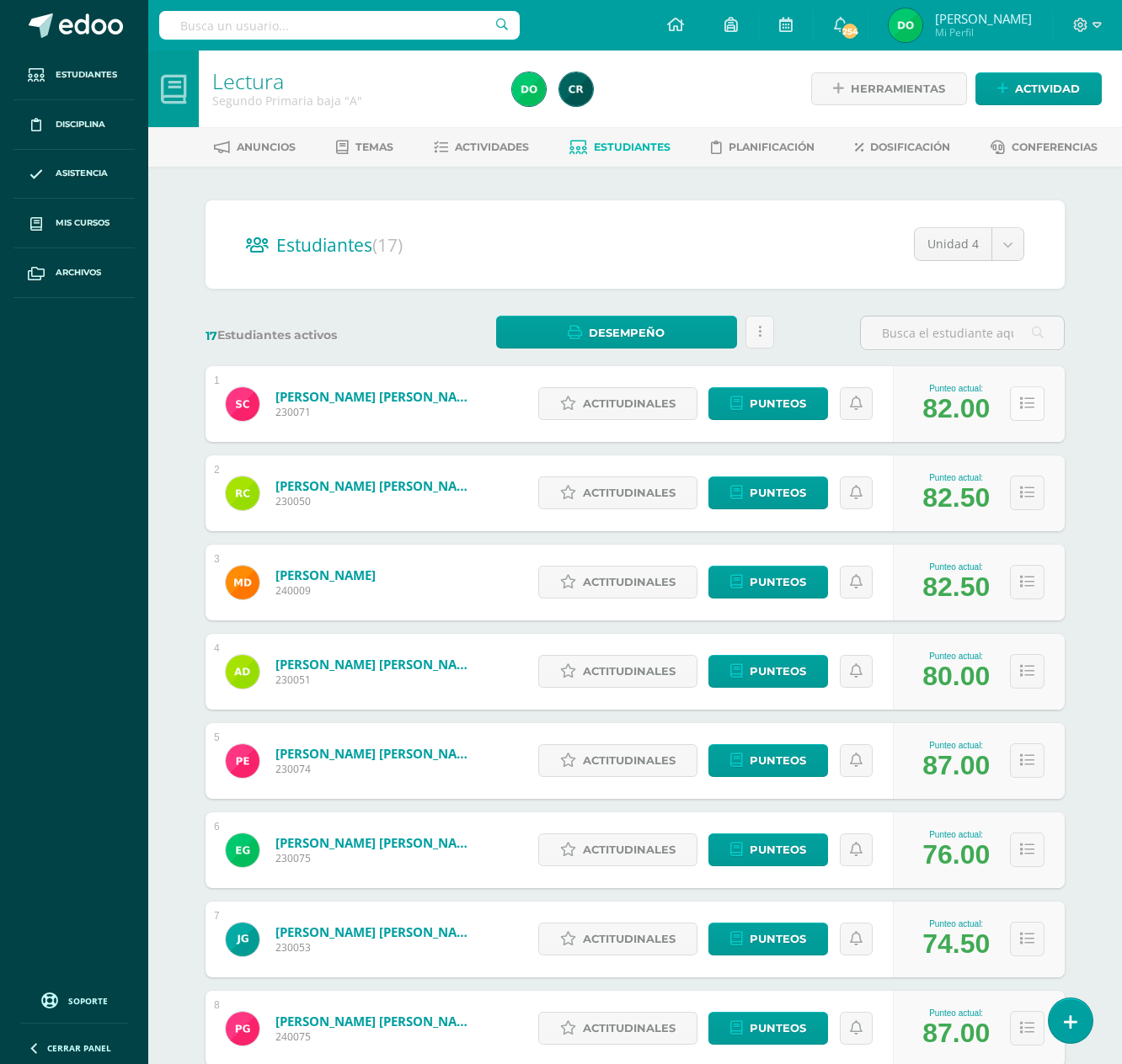
click at [1030, 406] on icon at bounding box center [1027, 404] width 14 height 14
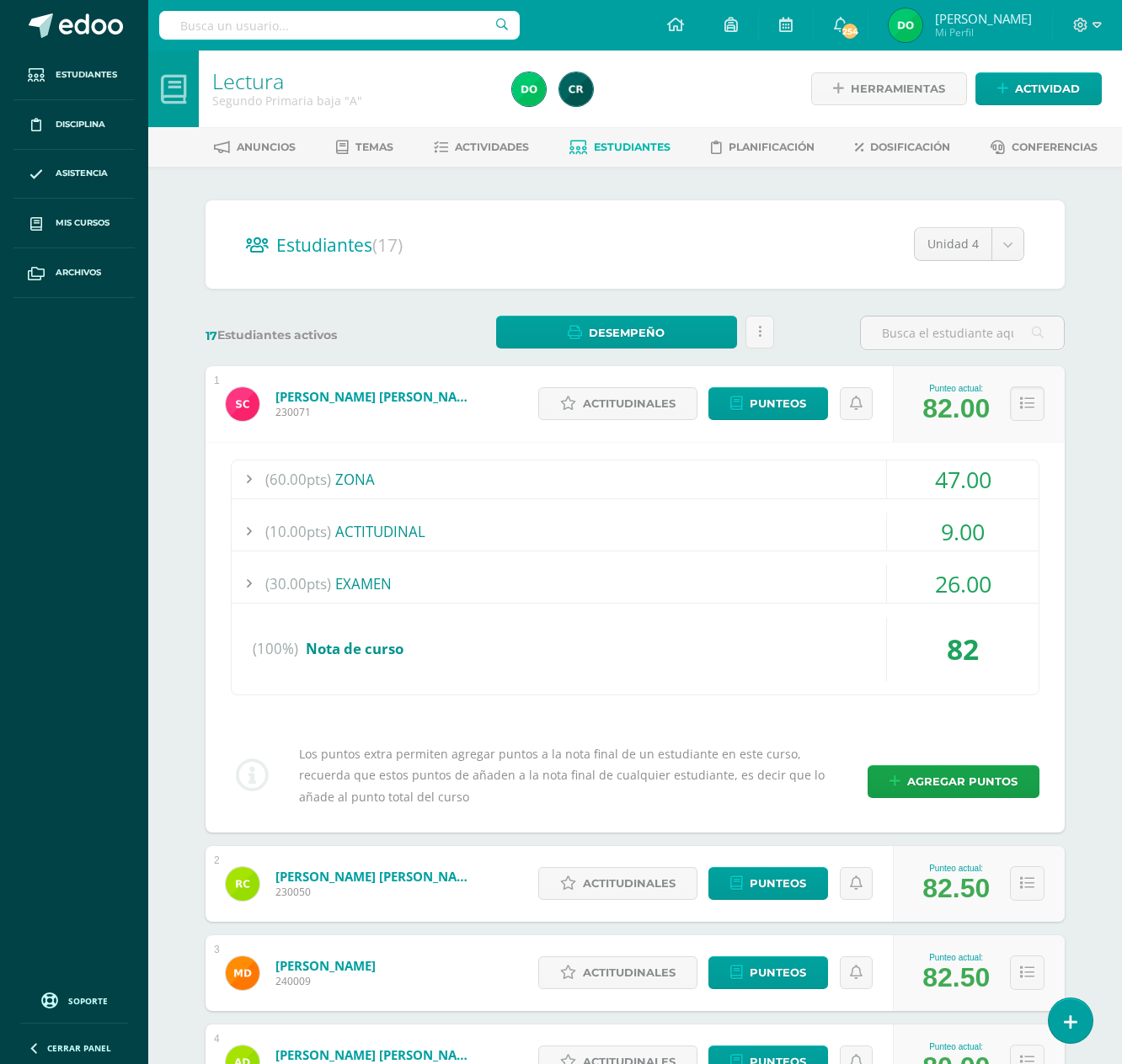
click at [780, 466] on div "(60.00pts) ZONA" at bounding box center [635, 479] width 807 height 37
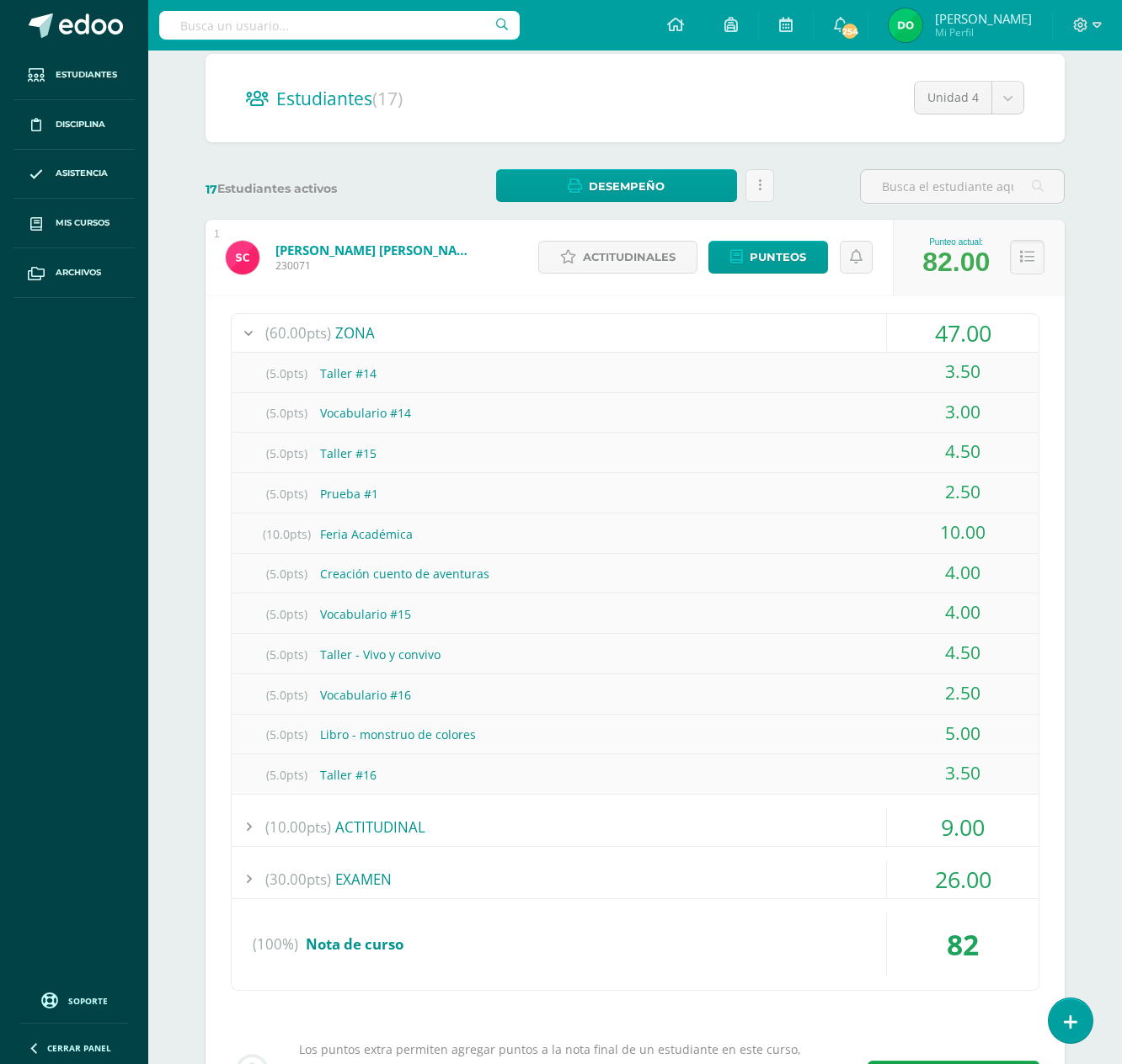
scroll to position [145, 0]
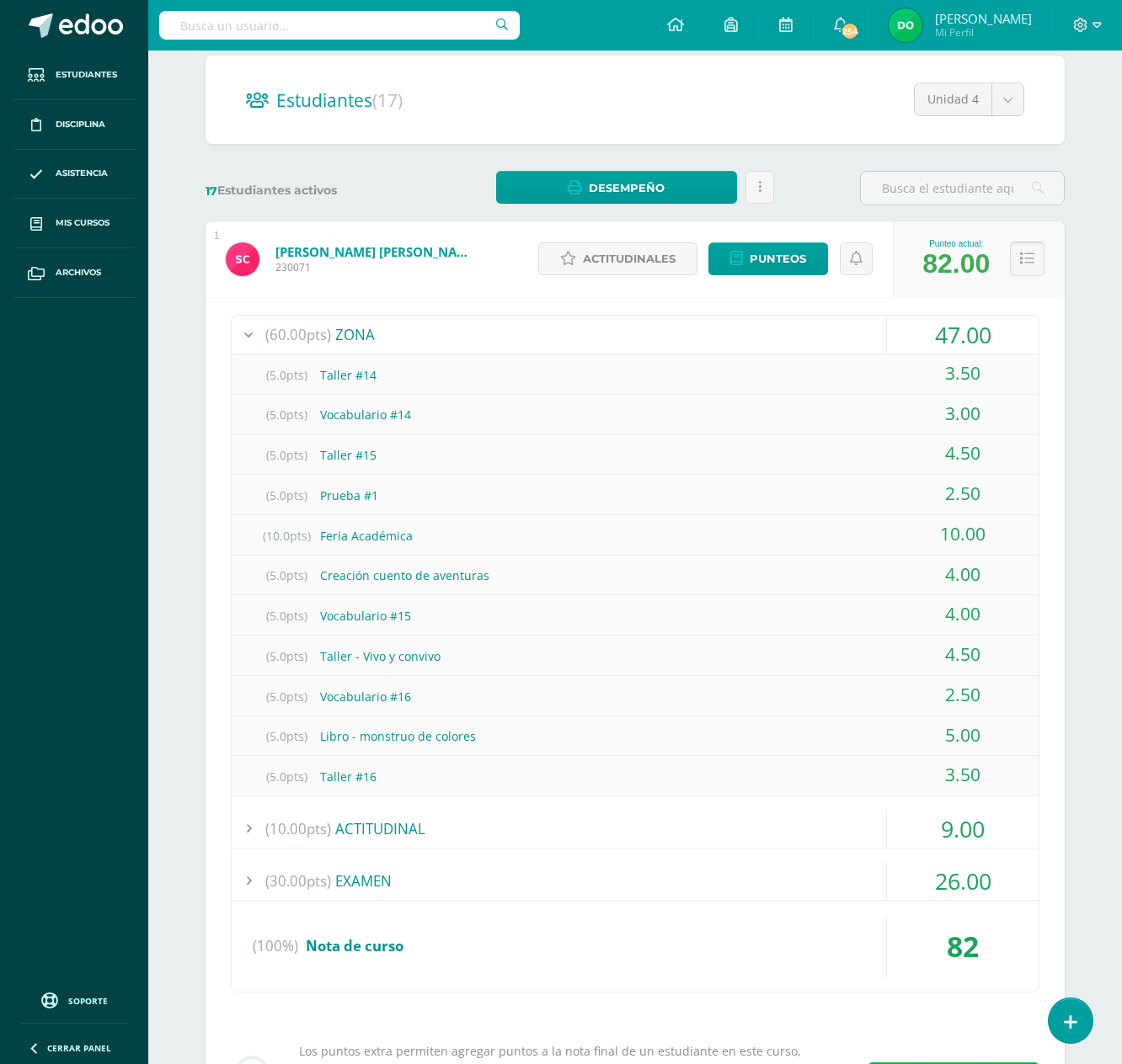
click at [1033, 260] on button at bounding box center [1027, 259] width 35 height 35
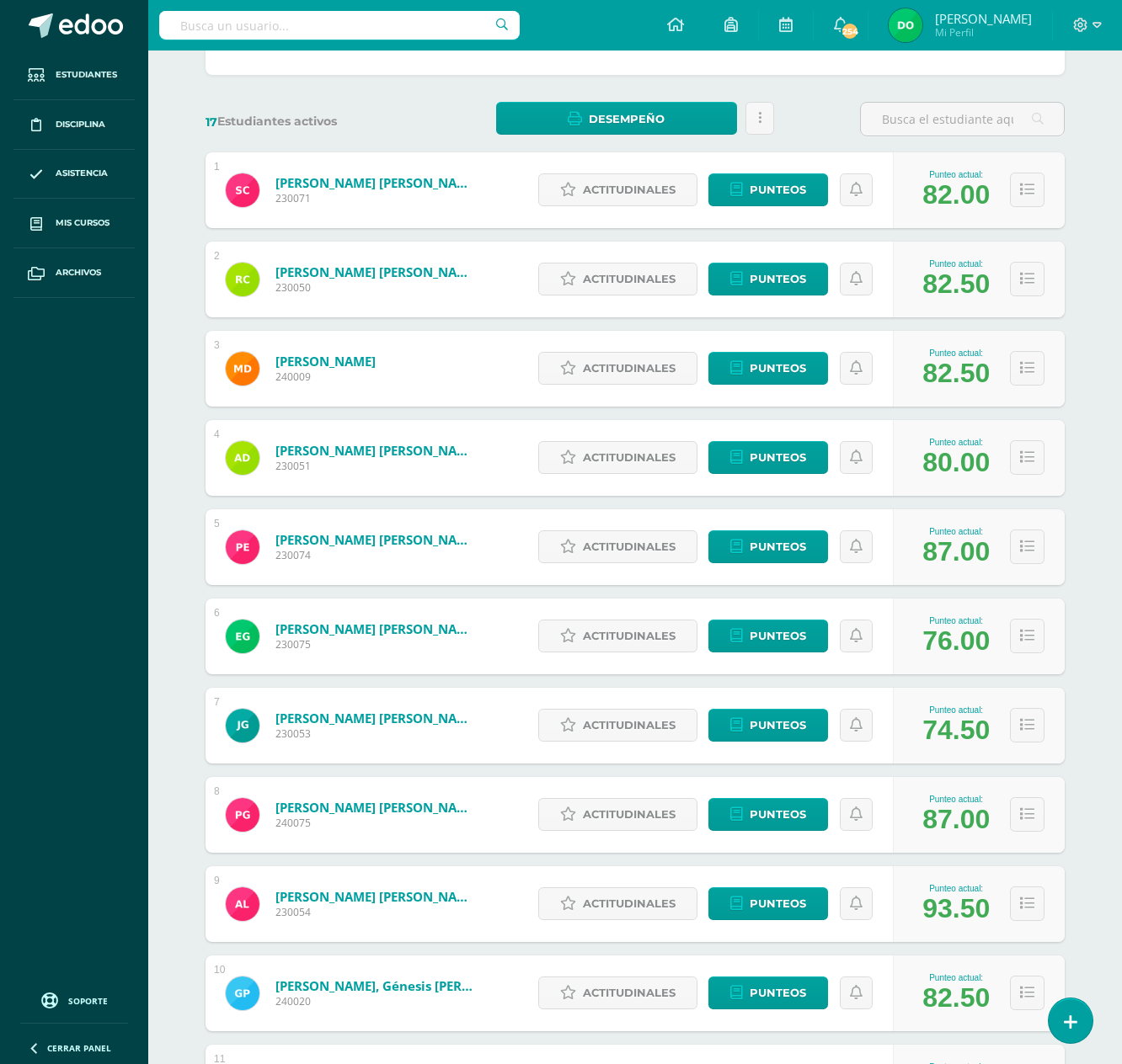
scroll to position [219, 0]
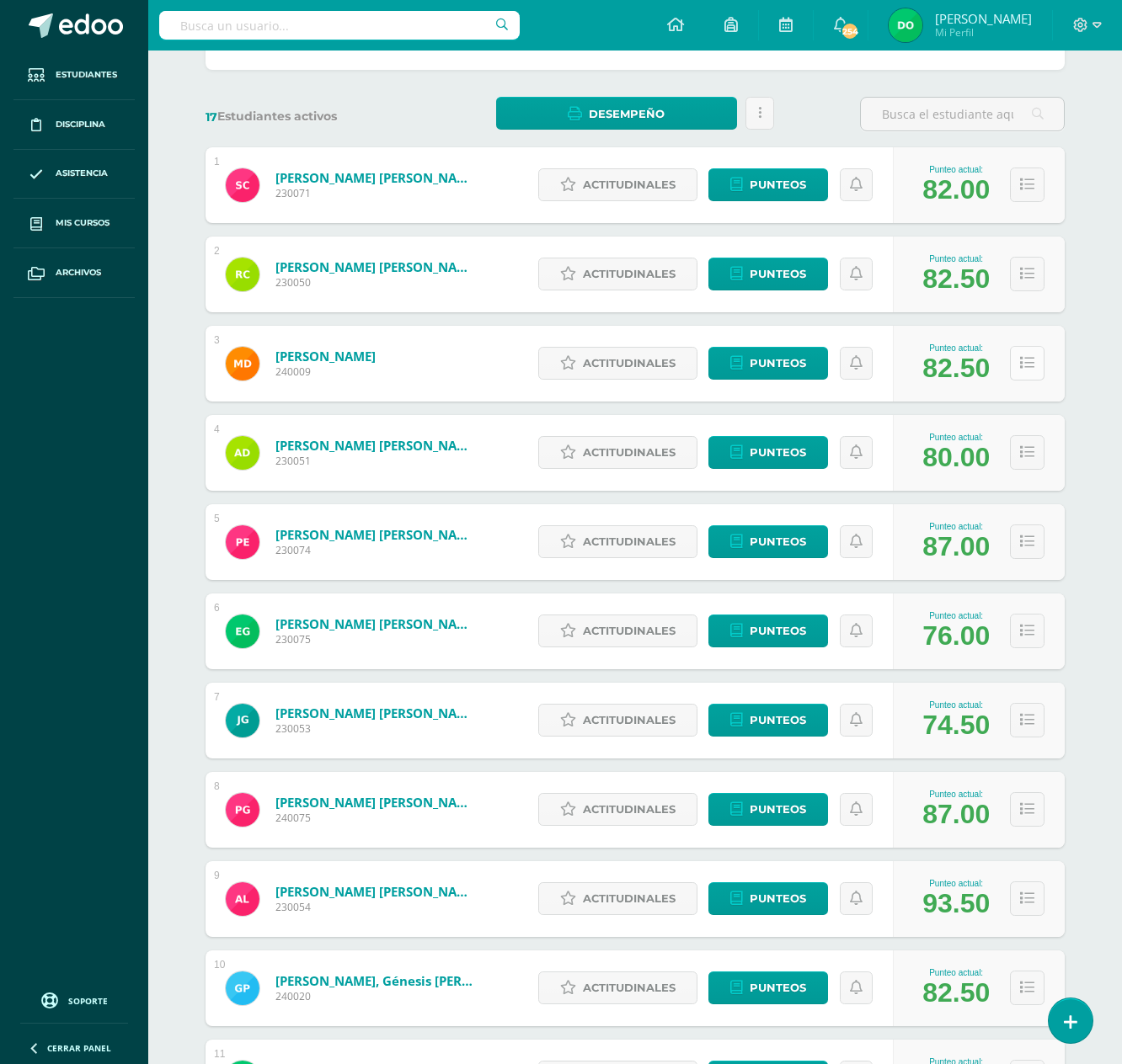
click at [1026, 360] on icon at bounding box center [1027, 363] width 14 height 14
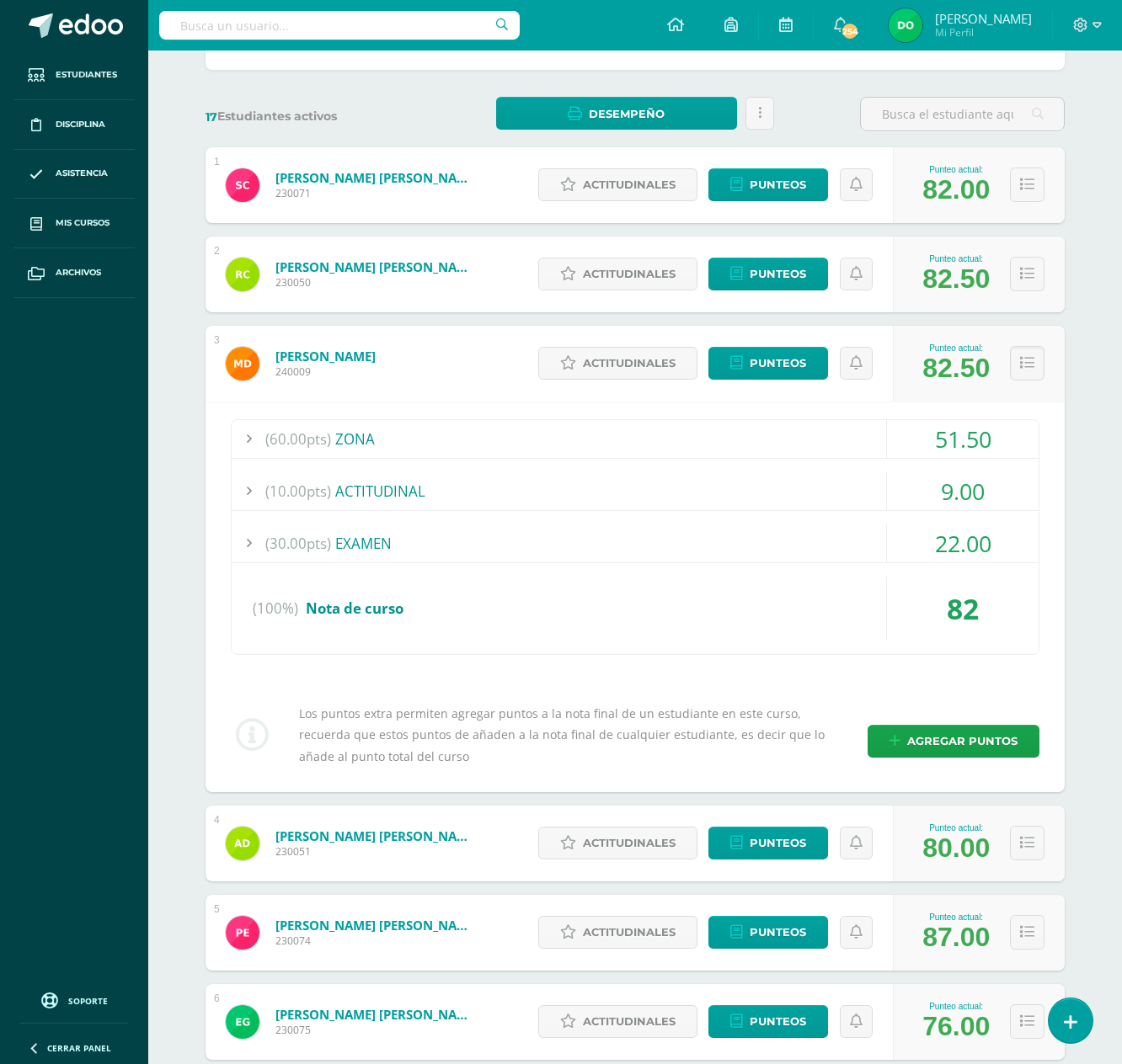
click at [827, 436] on div "(60.00pts) ZONA" at bounding box center [635, 438] width 807 height 37
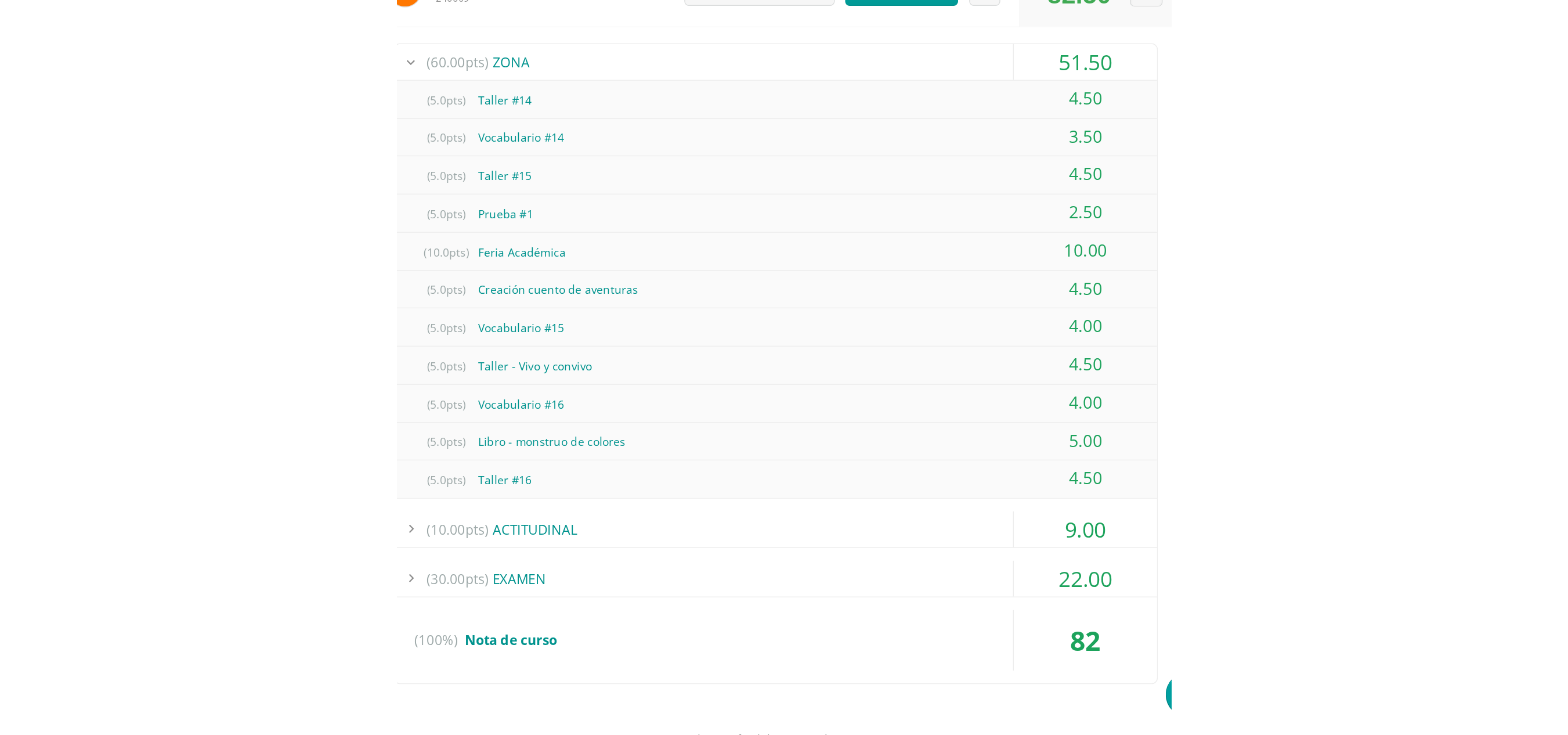
scroll to position [217, 0]
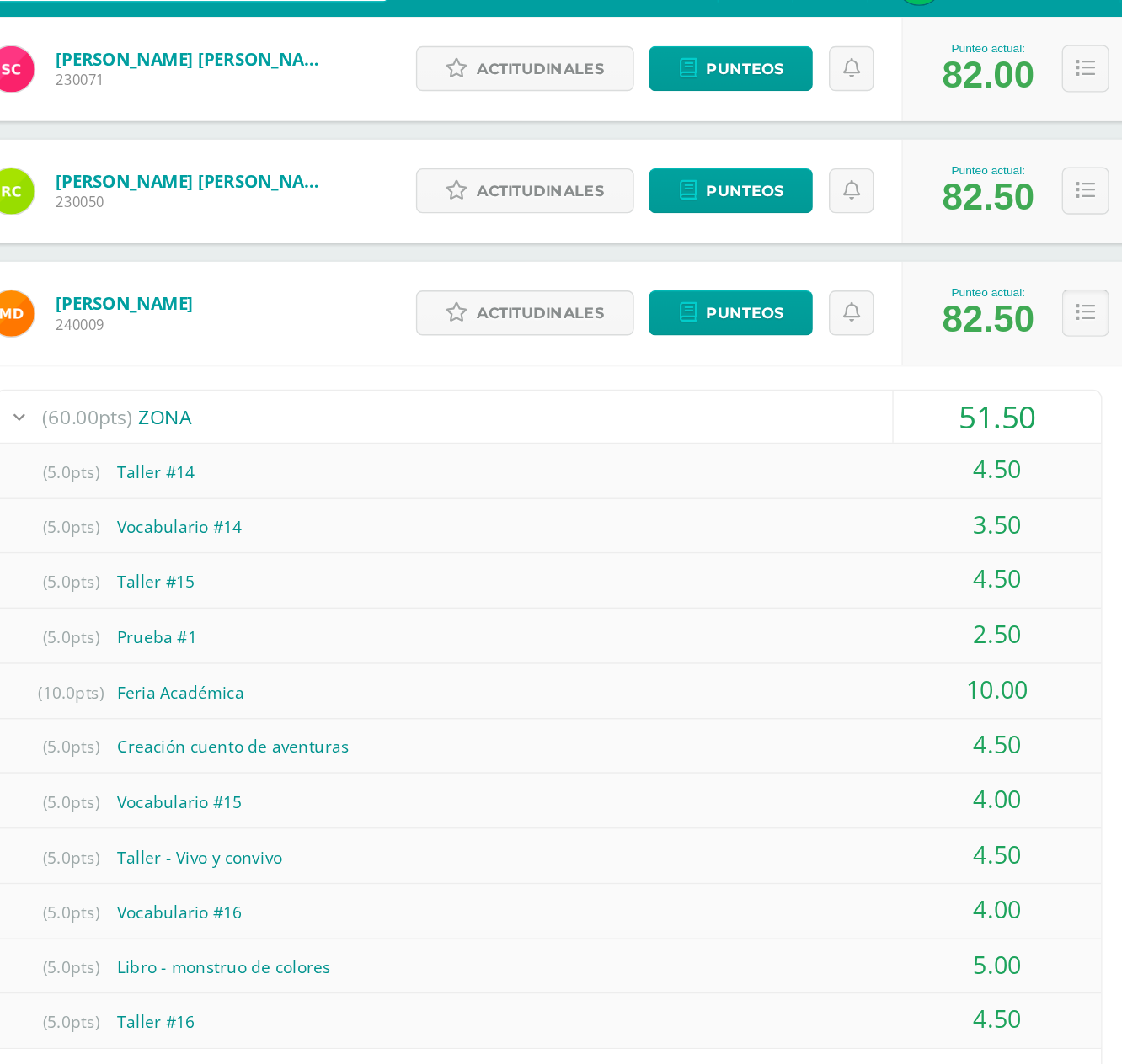
click at [1020, 264] on icon at bounding box center [1027, 267] width 14 height 14
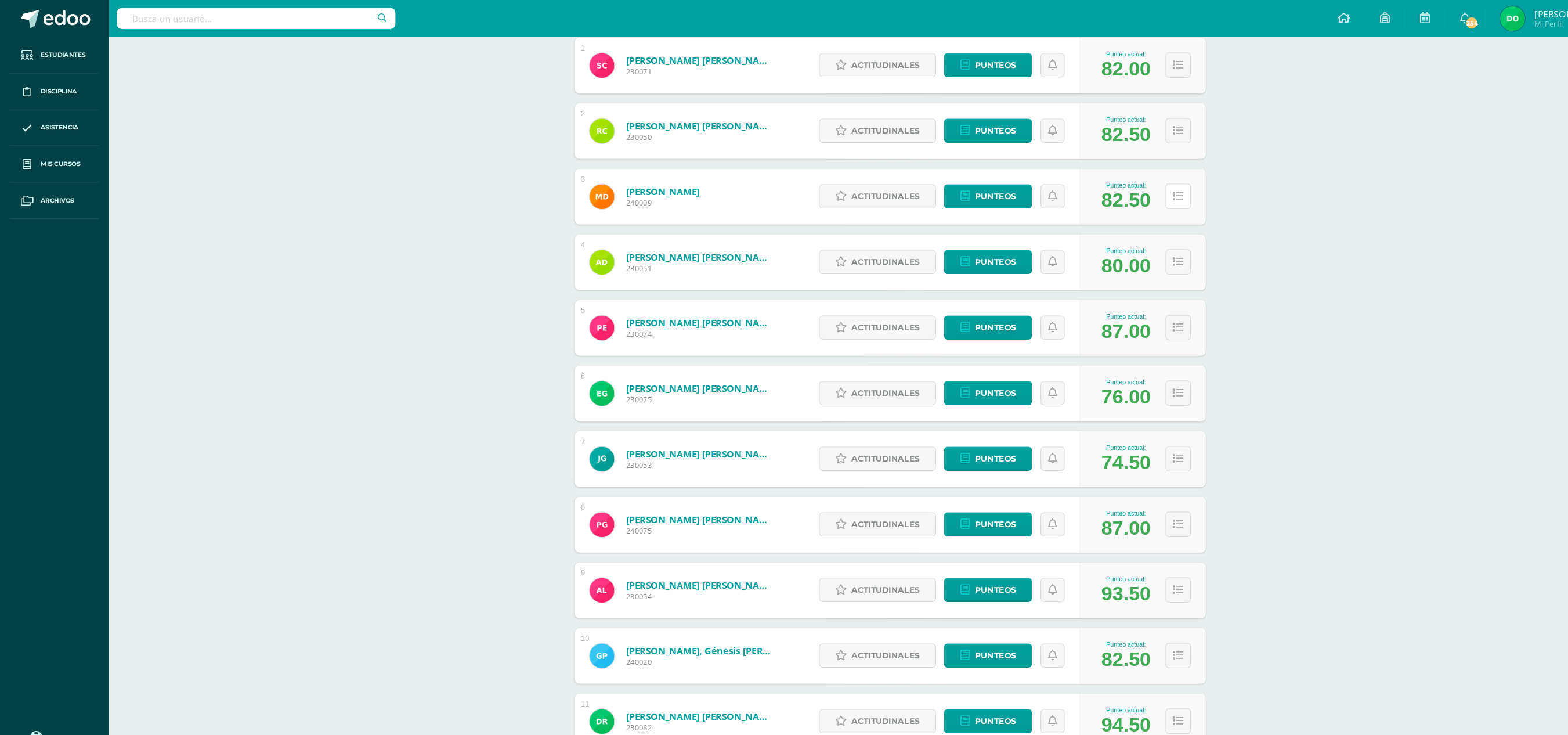
scroll to position [0, 0]
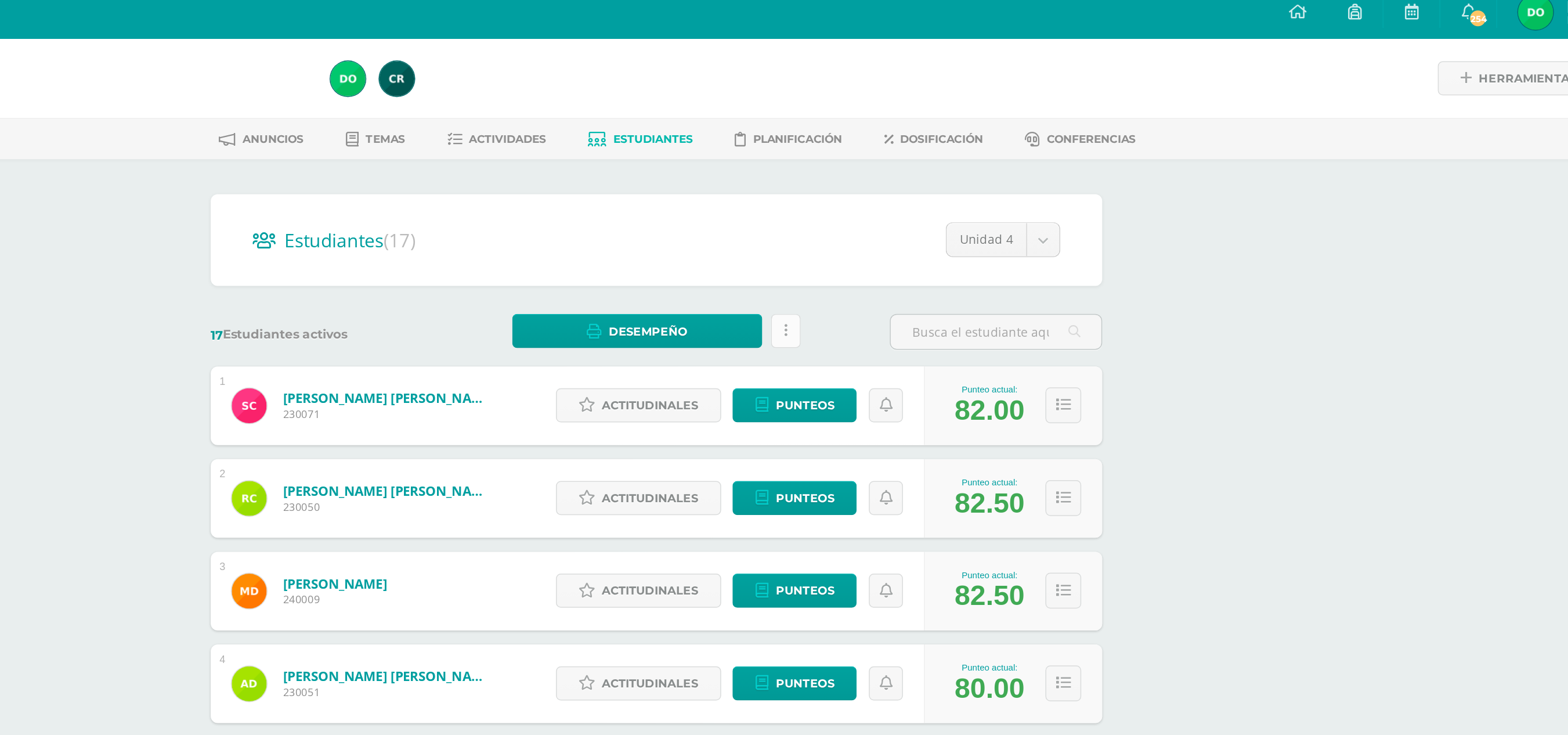
click at [790, 225] on link at bounding box center [921, 229] width 20 height 23
click at [790, 115] on div "Estudiantes (17) Unidad 4 Unidad 2 Unidad 1 Unidad 3 Unidad 4 17 Estudiantes ac…" at bounding box center [835, 740] width 639 height 1252
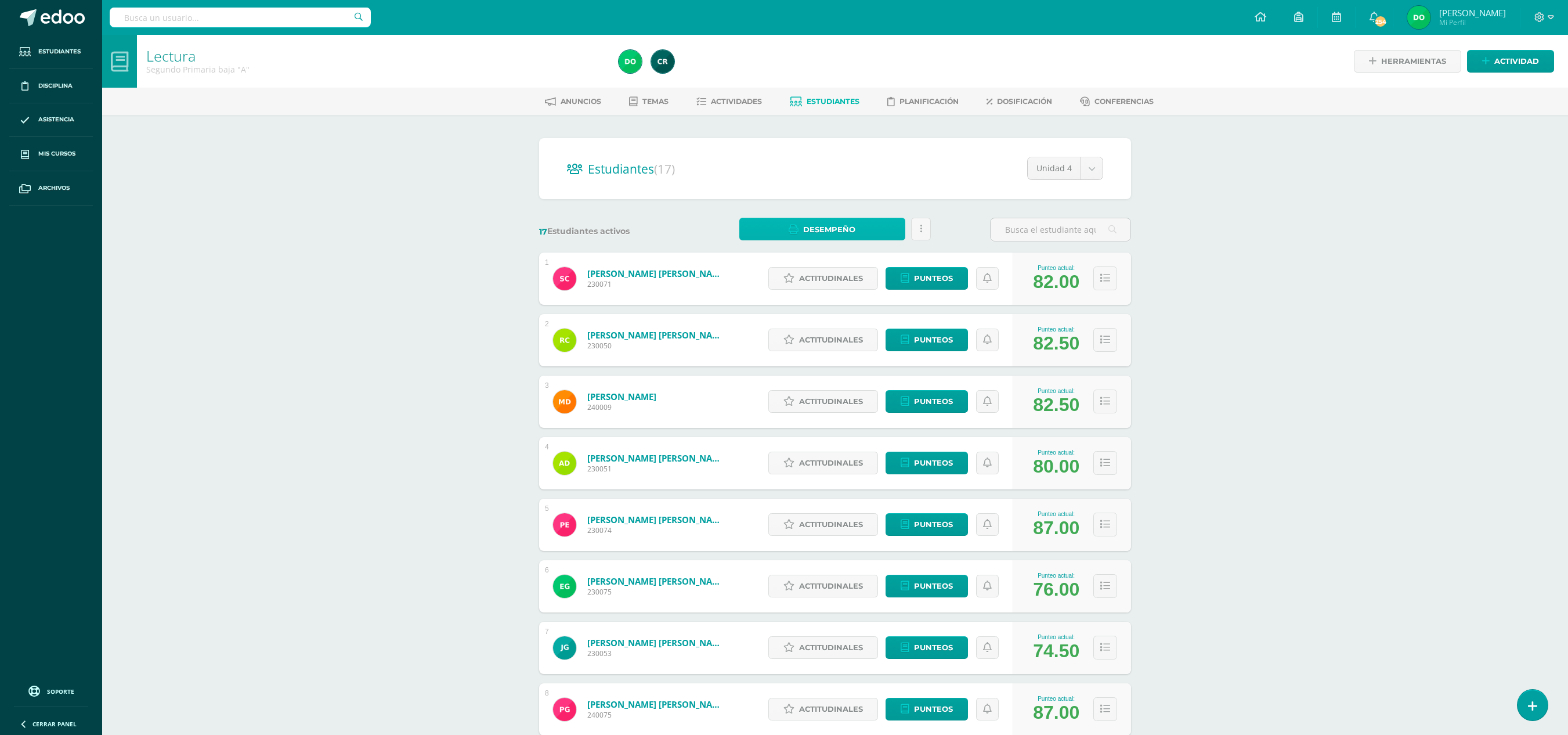
click at [790, 227] on link "Desempeño" at bounding box center [822, 229] width 166 height 23
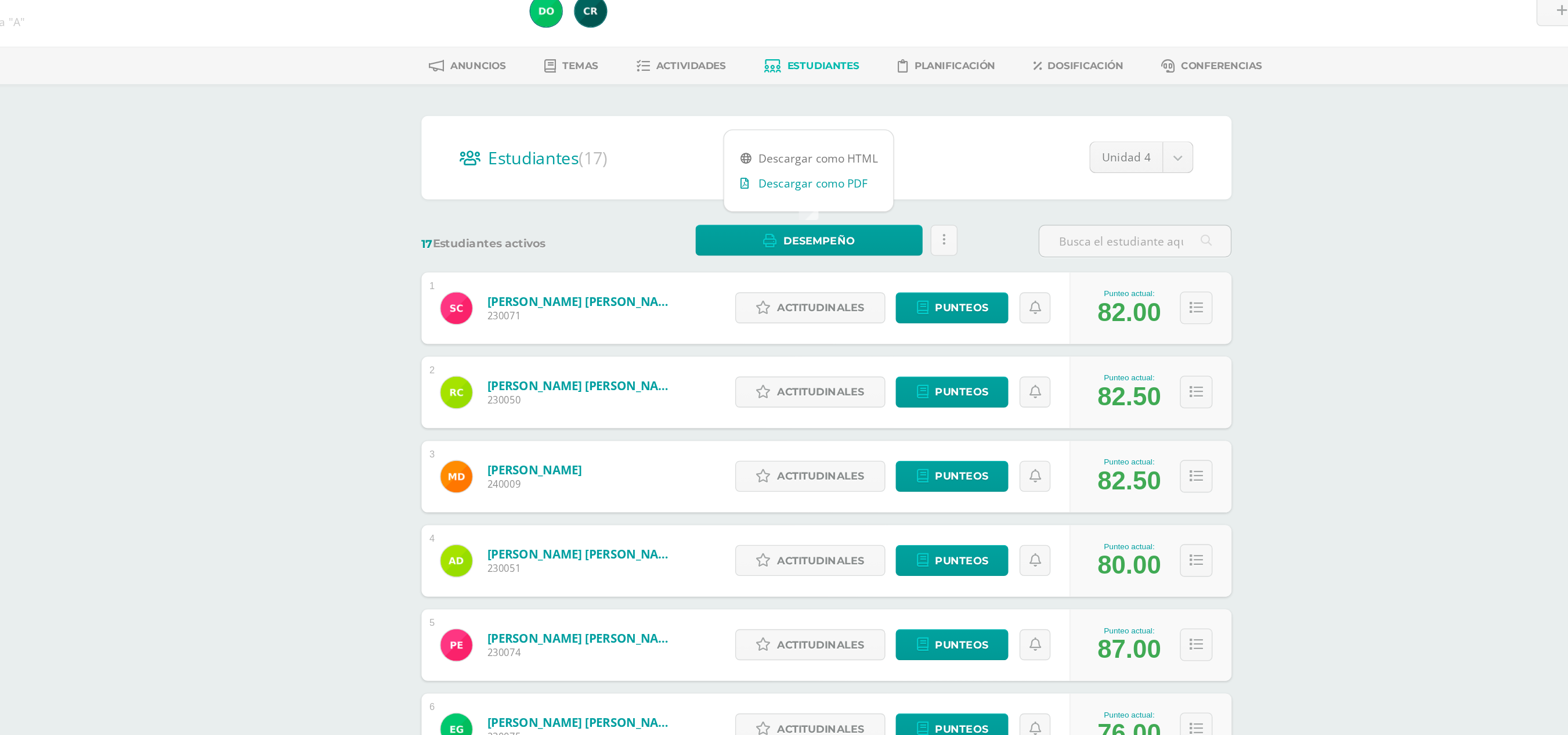
click at [790, 192] on link "Descargar como PDF" at bounding box center [822, 187] width 124 height 18
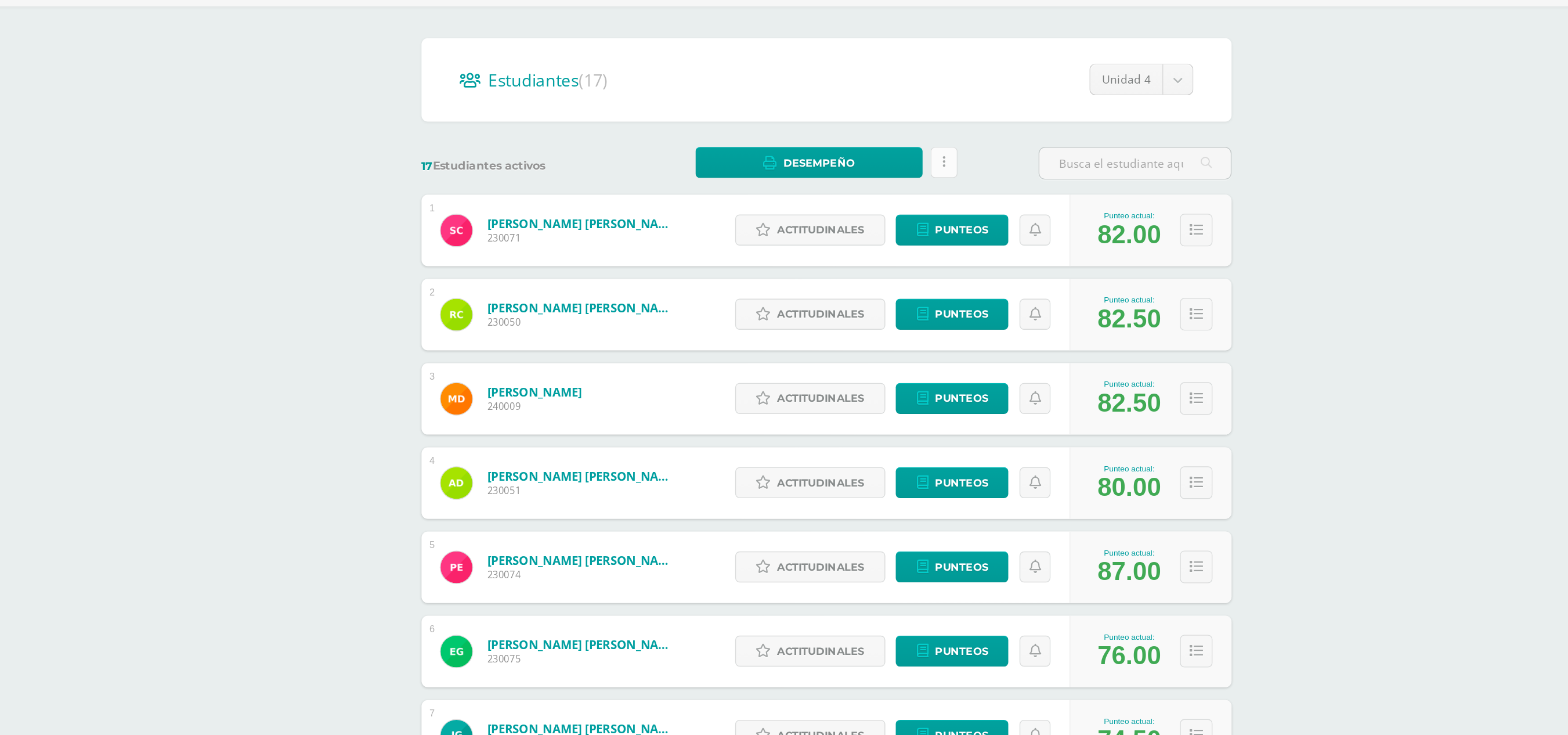
click at [790, 231] on link at bounding box center [921, 229] width 20 height 23
click at [790, 223] on link "Desempeño" at bounding box center [822, 229] width 166 height 23
click at [790, 168] on link "Descargar como HTML" at bounding box center [822, 169] width 124 height 18
click at [790, 225] on link at bounding box center [921, 229] width 20 height 23
click at [790, 232] on div "17 Estudiantes activos Desempeño Estás por enviar un informe de desempeño a los…" at bounding box center [835, 230] width 601 height 24
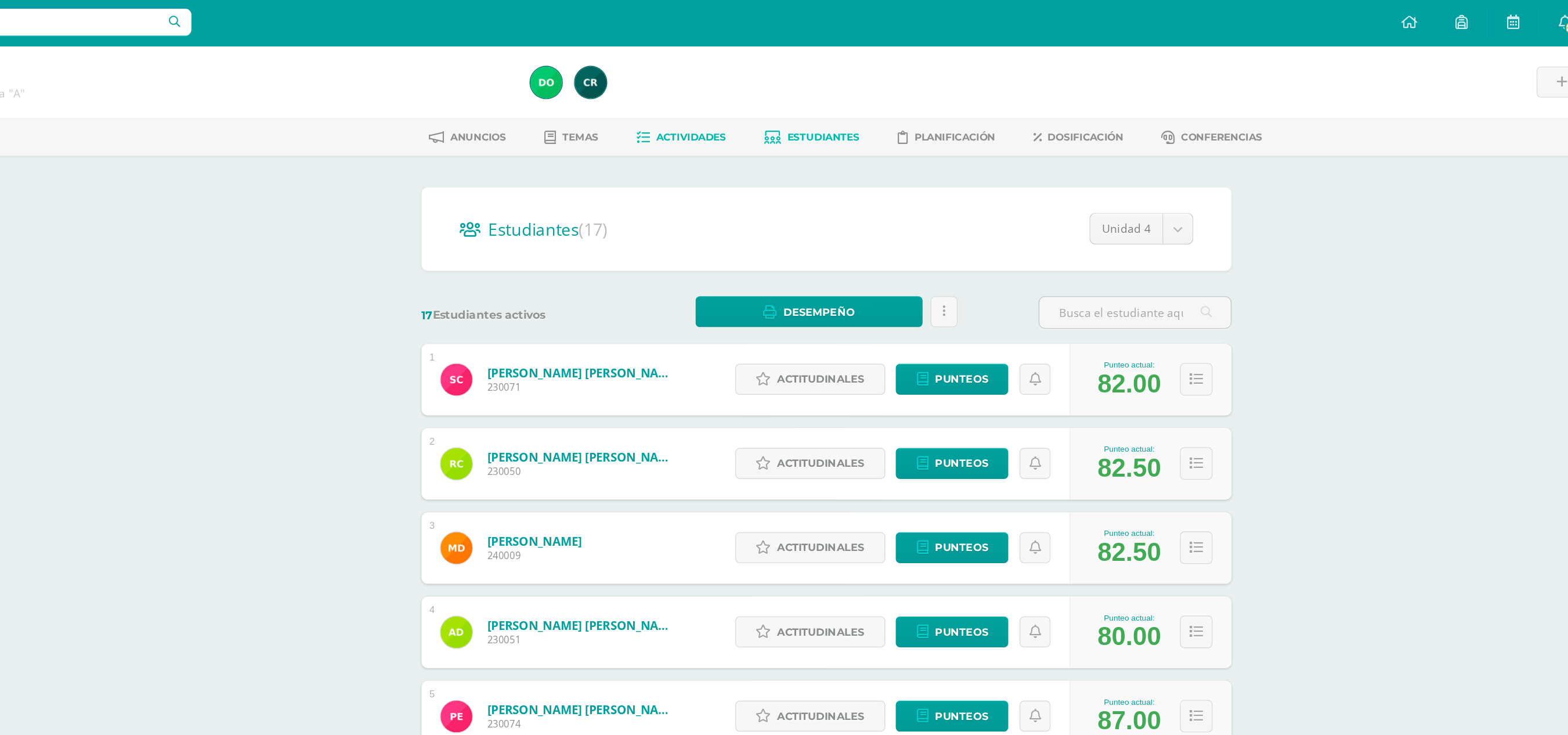
click at [719, 99] on span "Actividades" at bounding box center [736, 101] width 51 height 9
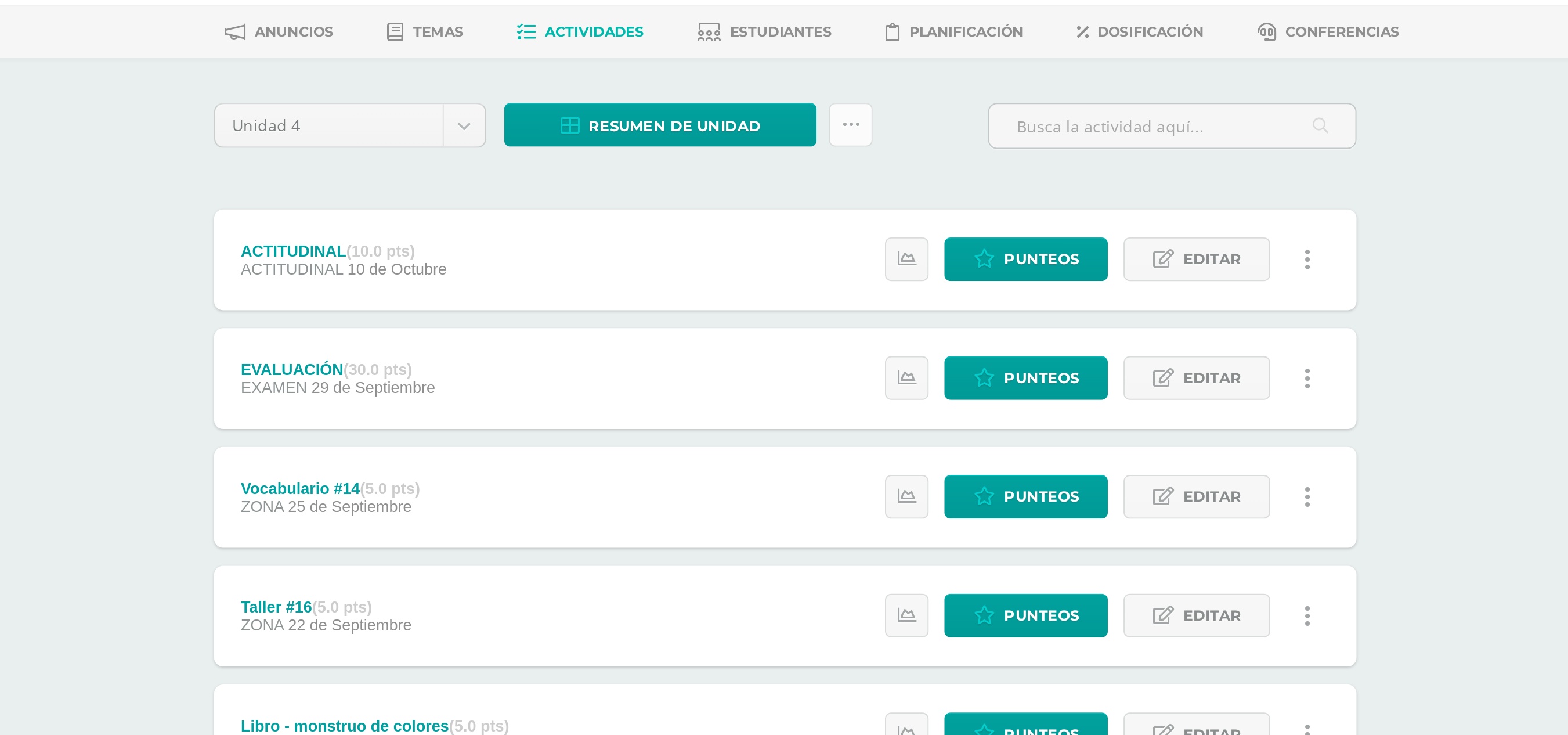
click at [876, 154] on link at bounding box center [869, 150] width 23 height 23
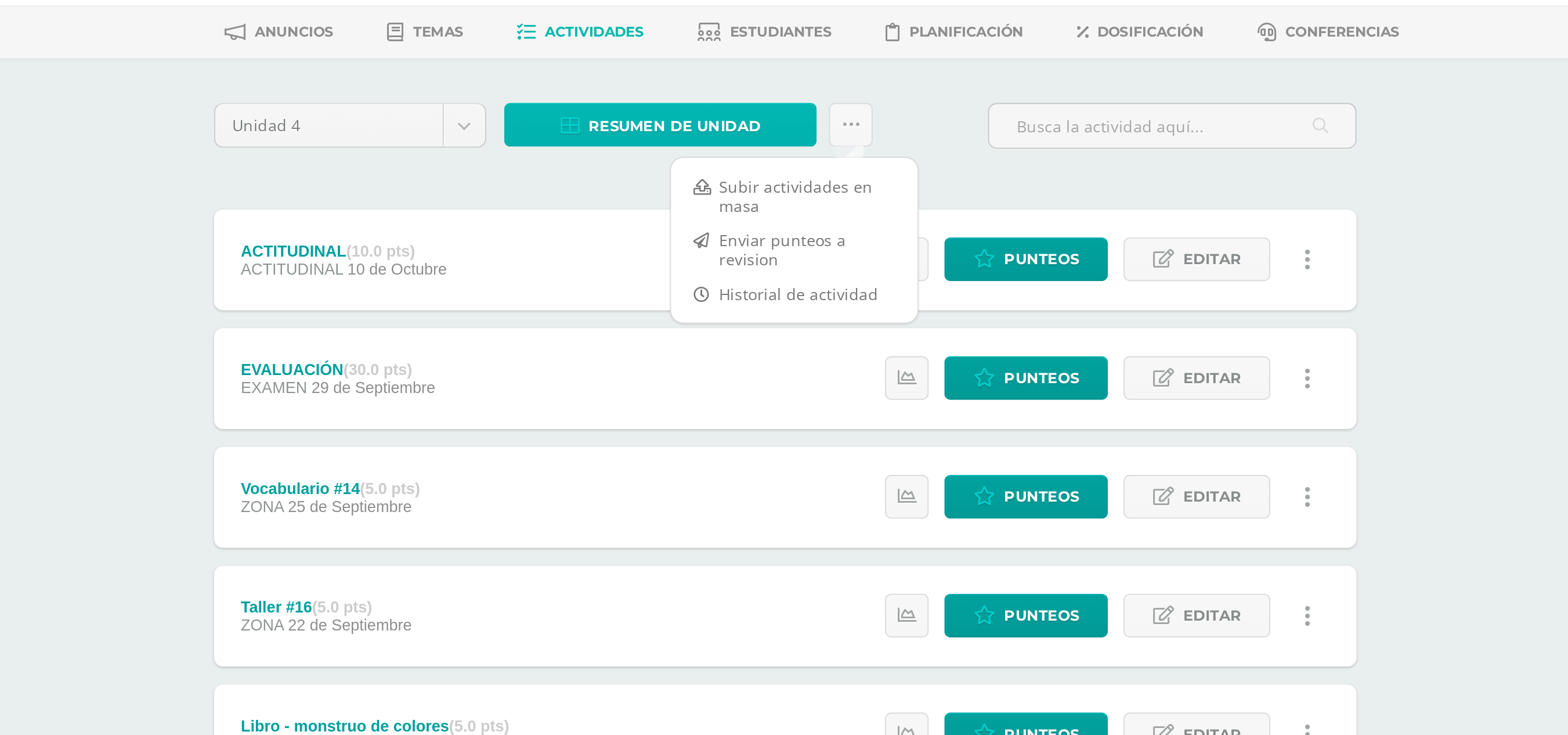
click at [823, 149] on link "Resumen de unidad" at bounding box center [770, 150] width 162 height 23
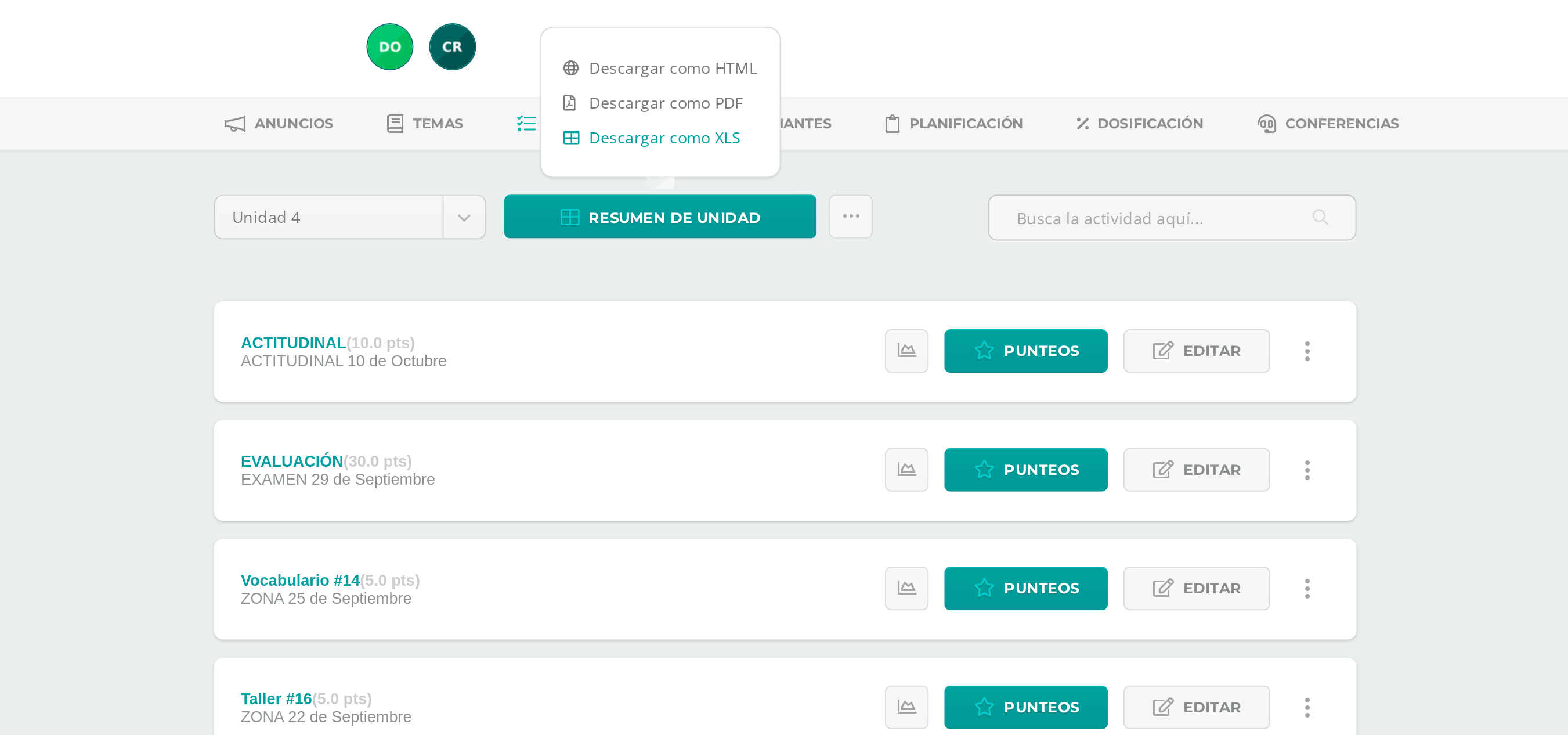
click at [799, 105] on link "Descargar como XLS" at bounding box center [770, 108] width 124 height 18
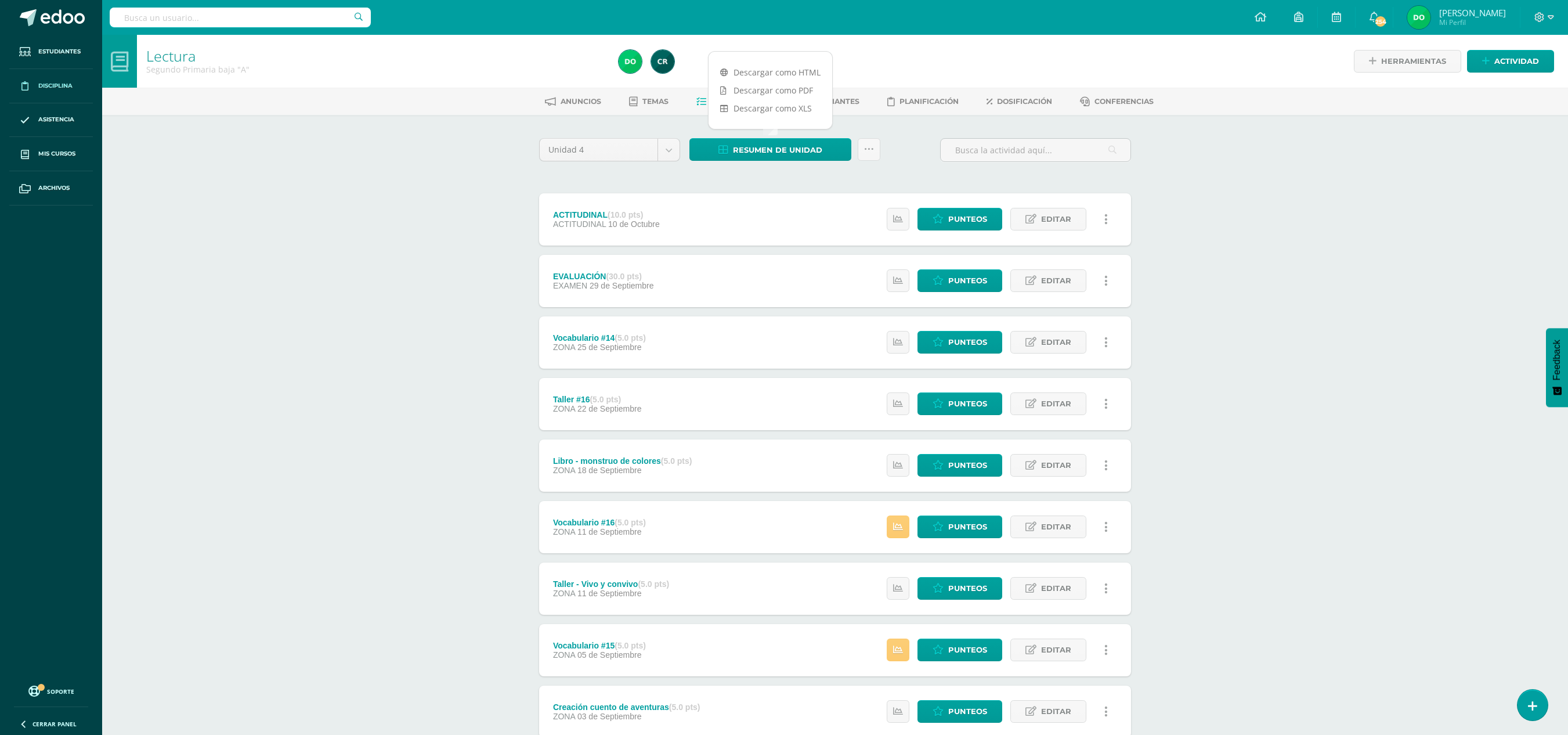
click at [71, 82] on span "Disciplina" at bounding box center [56, 86] width 34 height 9
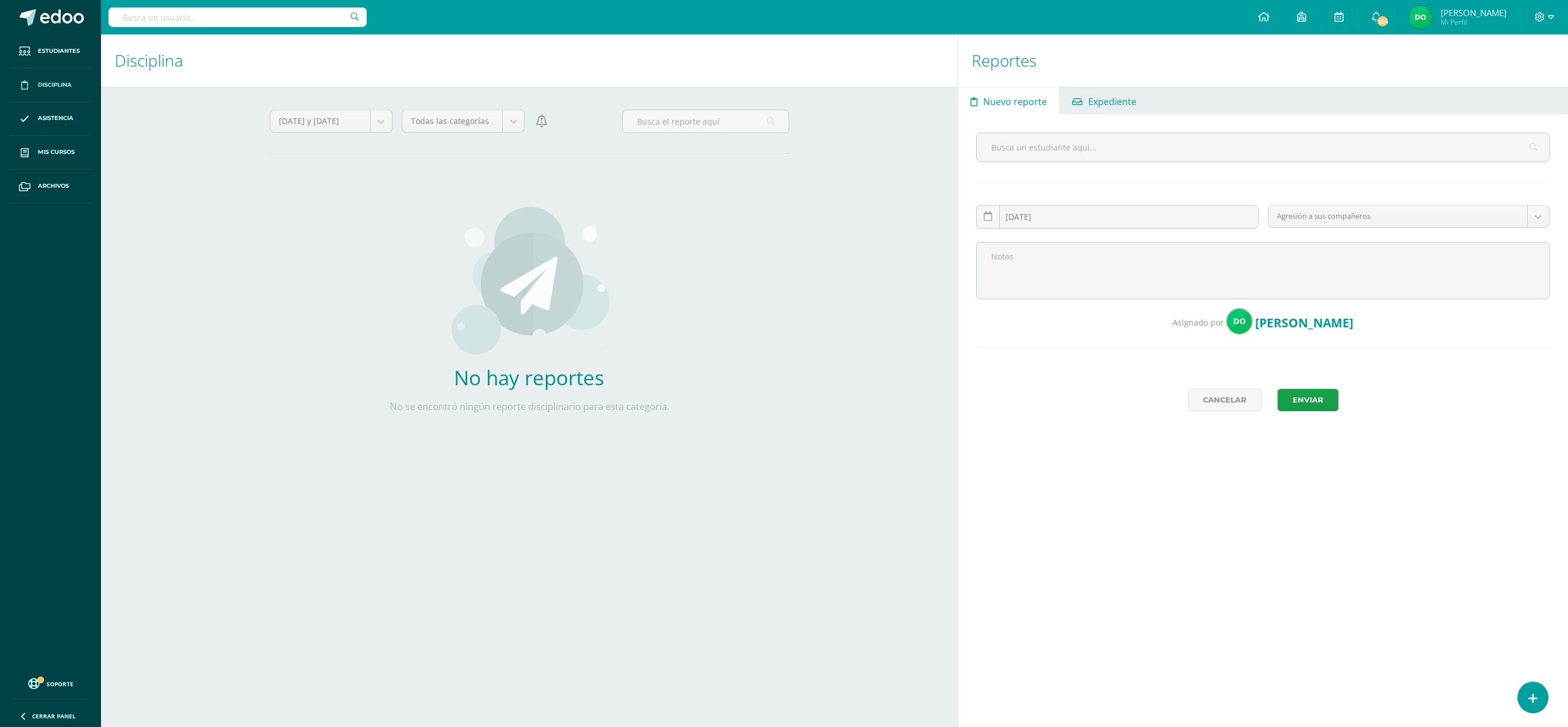
click at [1098, 100] on span "Expediente" at bounding box center [1113, 102] width 48 height 28
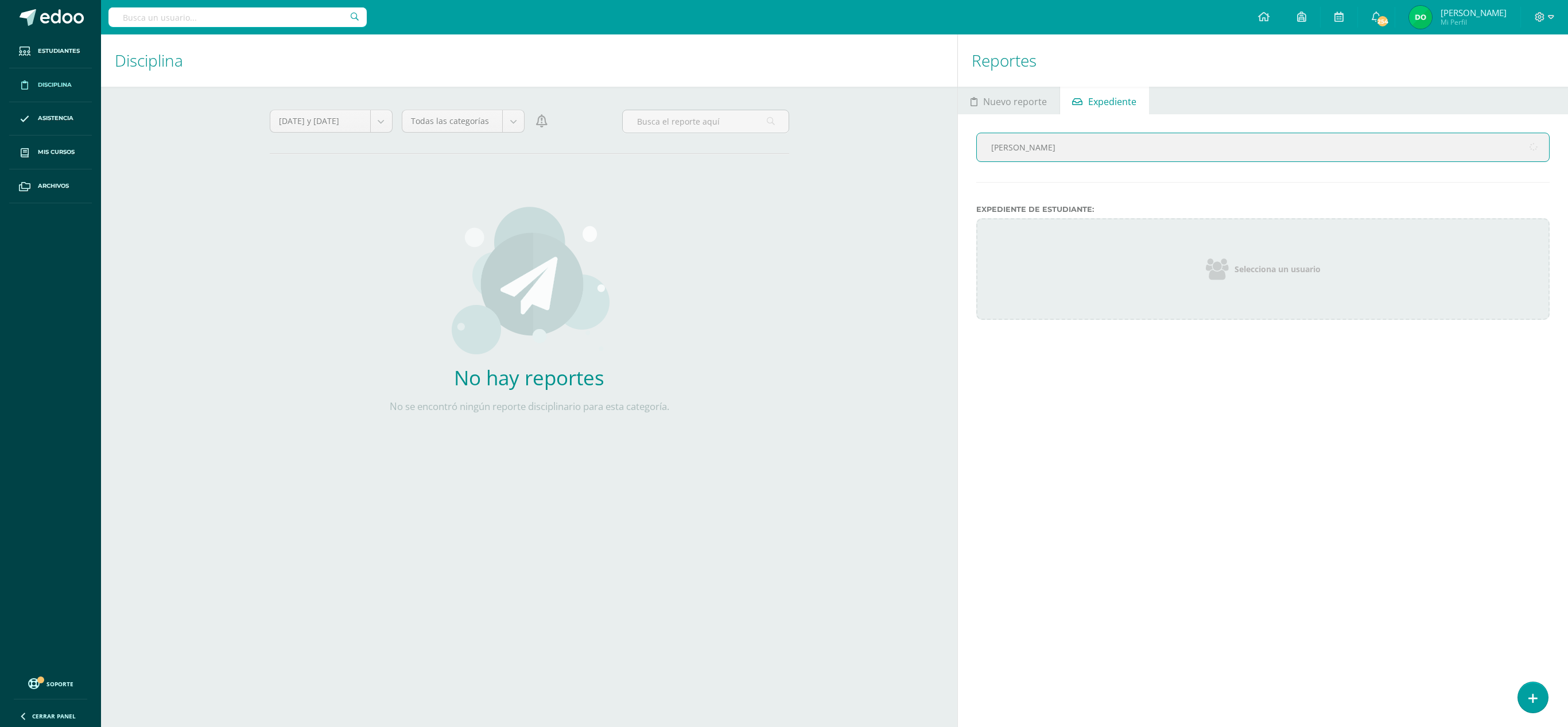
type input "[PERSON_NAME]"
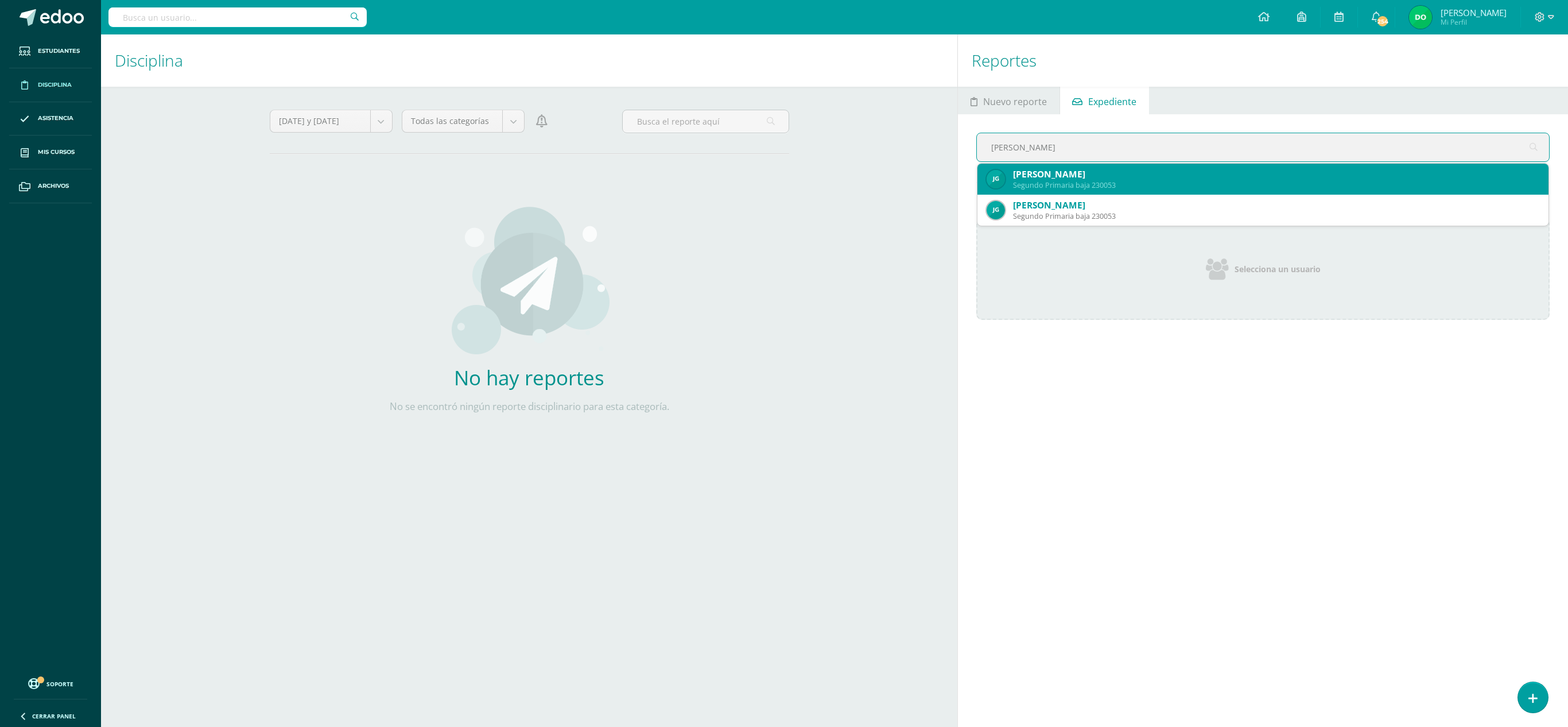
click at [1099, 180] on div "Segundo Primaria baja 230053" at bounding box center [1276, 185] width 526 height 10
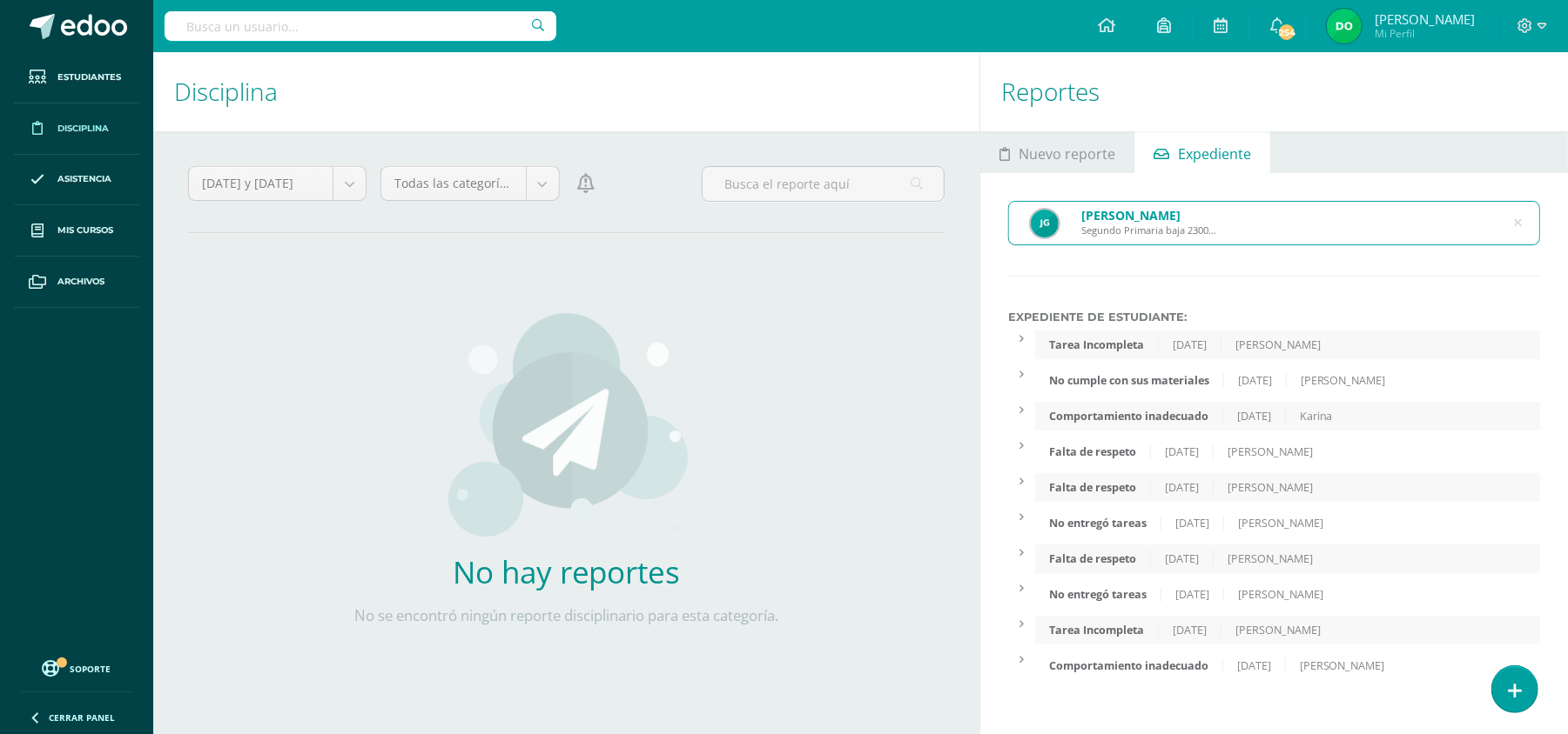
drag, startPoint x: 2377, startPoint y: 2, endPoint x: 843, endPoint y: 300, distance: 1562.7
click at [843, 300] on div "No hay reportes No se encontró ningún reporte disciplinario para esta categoría…" at bounding box center [565, 479] width 756 height 457
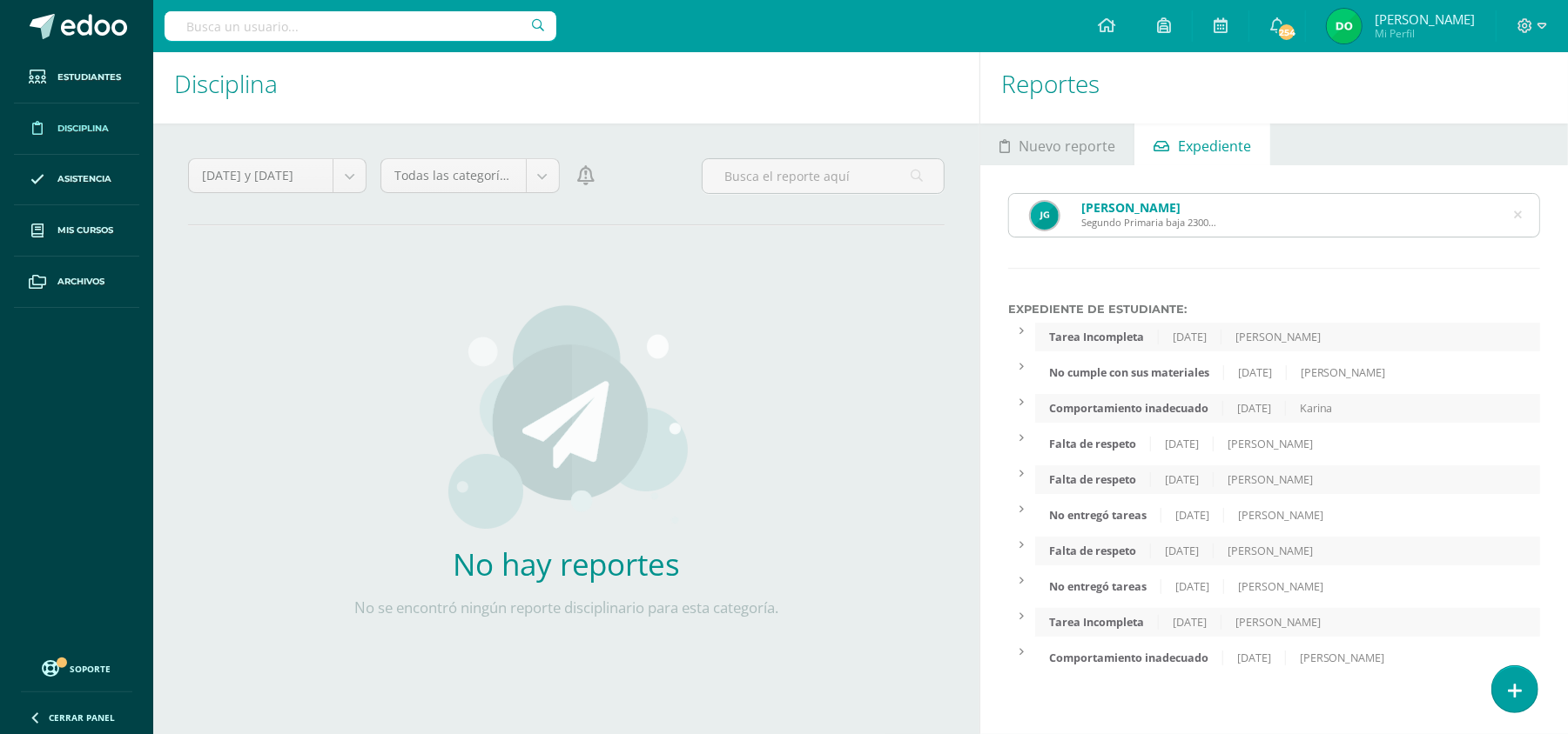
scroll to position [8, 0]
click at [1512, 222] on div "Jose Daniel González Paredes Segundo Primaria baja 230053" at bounding box center [1274, 215] width 531 height 43
click at [1525, 220] on div "Jose Daniel González Paredes Segundo Primaria baja 230053" at bounding box center [1274, 215] width 531 height 43
click at [1518, 209] on icon at bounding box center [1517, 215] width 37 height 37
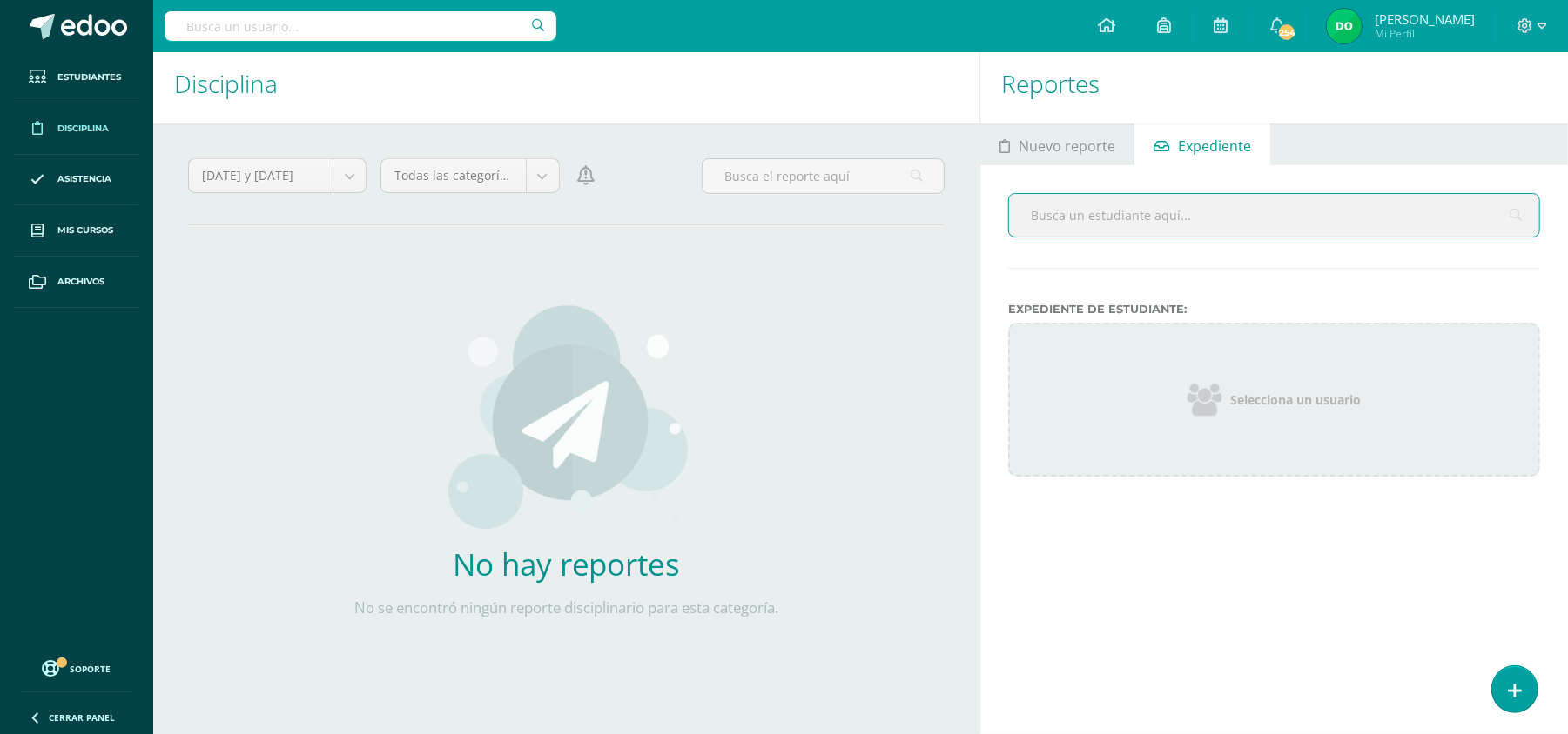
click at [1366, 208] on input "text" at bounding box center [1274, 215] width 531 height 43
type input "Camila Ramírez"
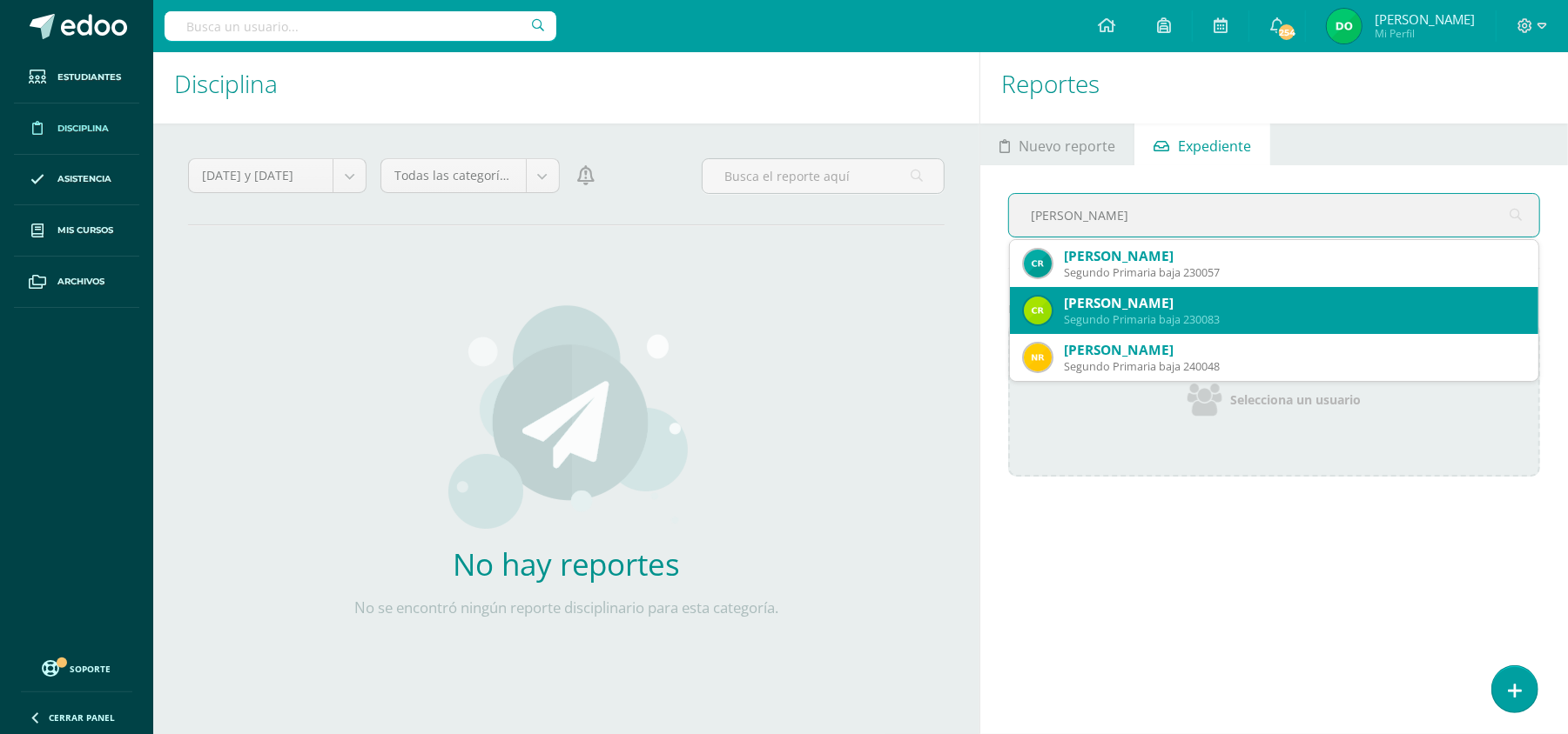
click at [1255, 315] on div "Segundo Primaria baja 230083" at bounding box center [1294, 320] width 460 height 15
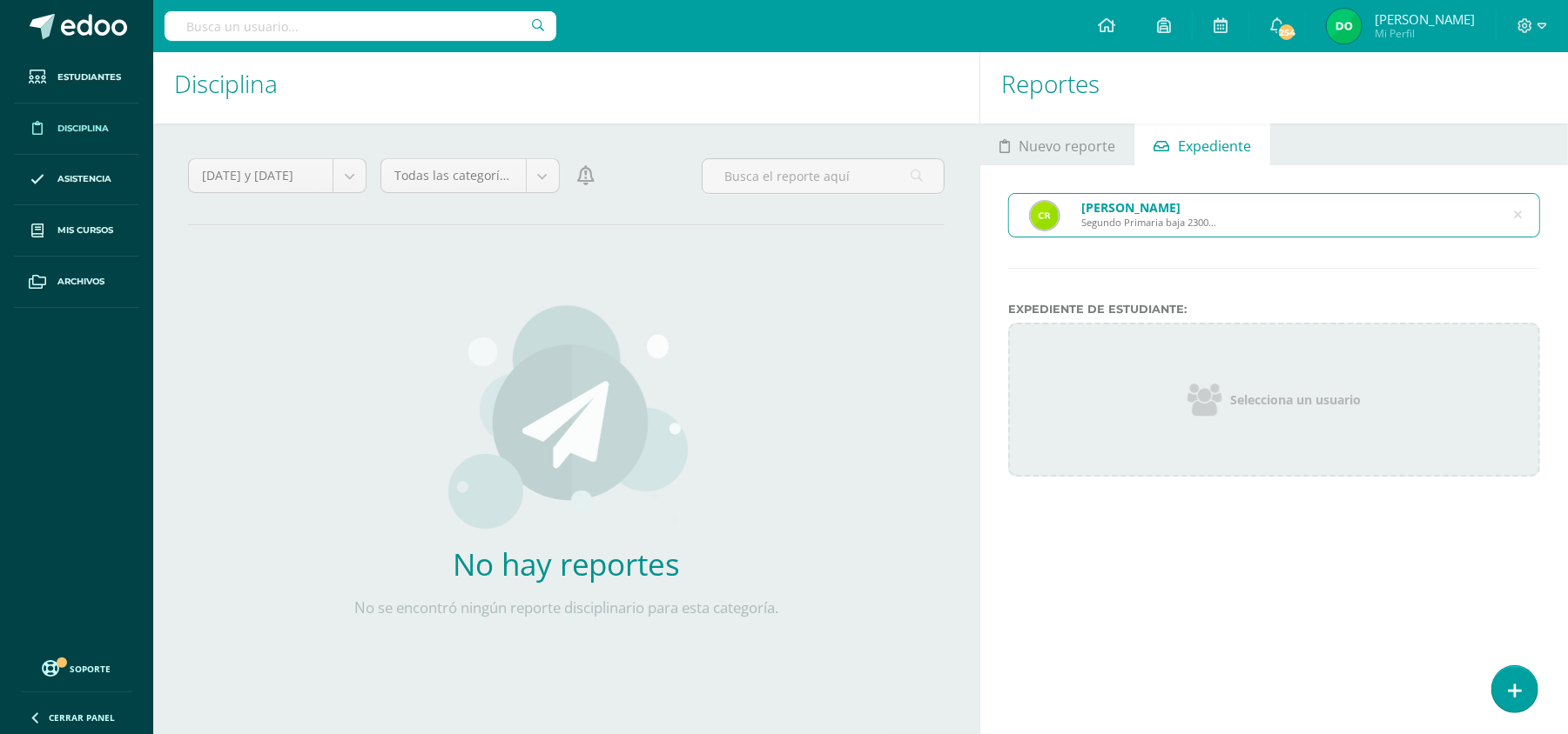
scroll to position [9, 0]
click at [1516, 210] on icon at bounding box center [1517, 215] width 37 height 37
click at [806, 317] on div "No hay reportes No se encontró ningún reporte disciplinario para esta categoría." at bounding box center [566, 471] width 514 height 404
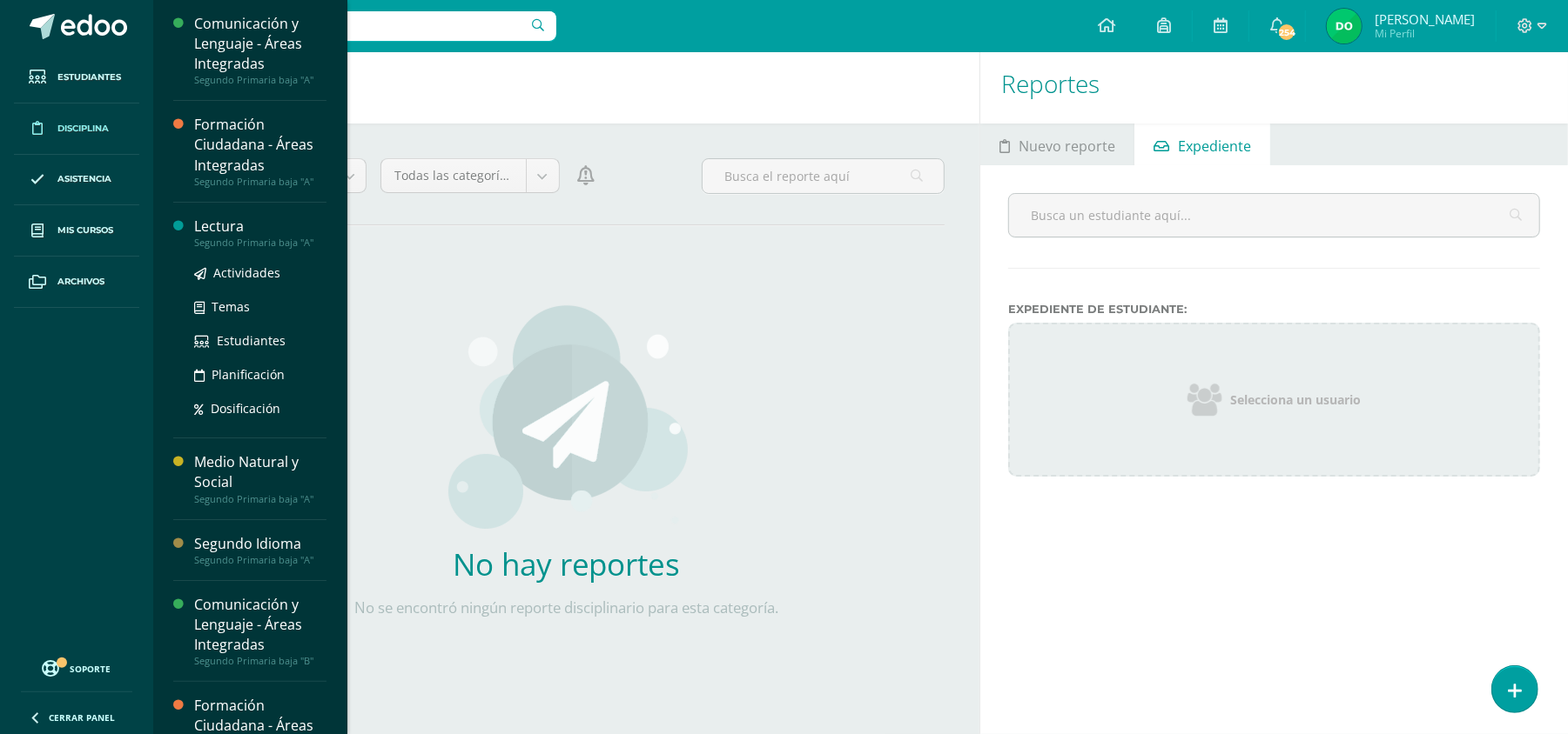
click at [227, 224] on div "Lectura" at bounding box center [259, 226] width 132 height 20
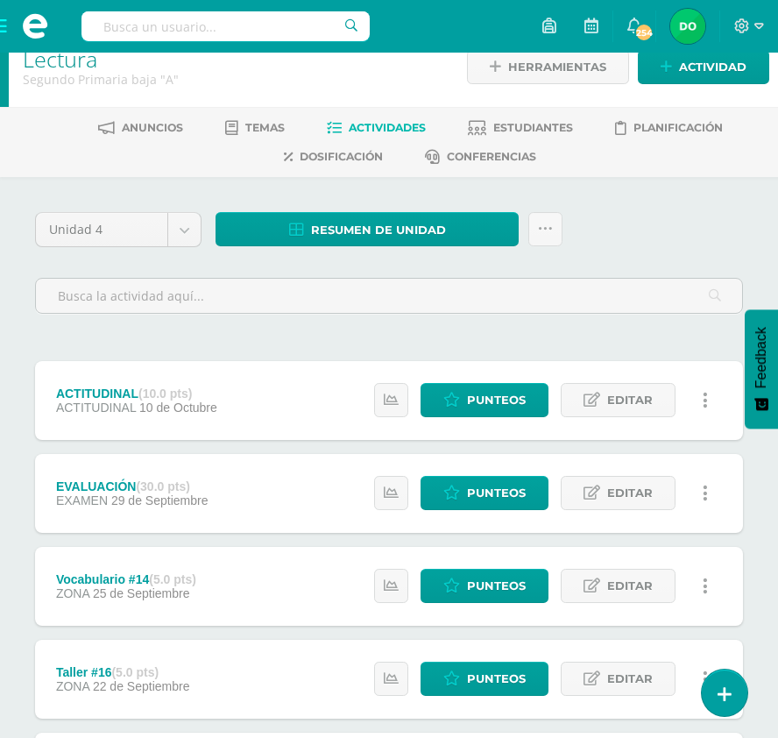
scroll to position [25, 0]
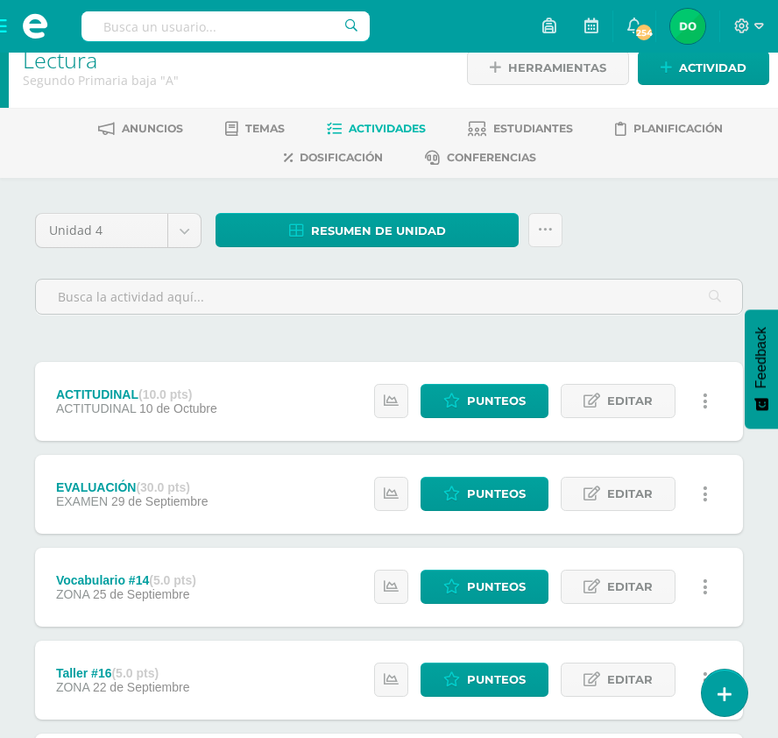
click at [4, 25] on span at bounding box center [35, 26] width 70 height 53
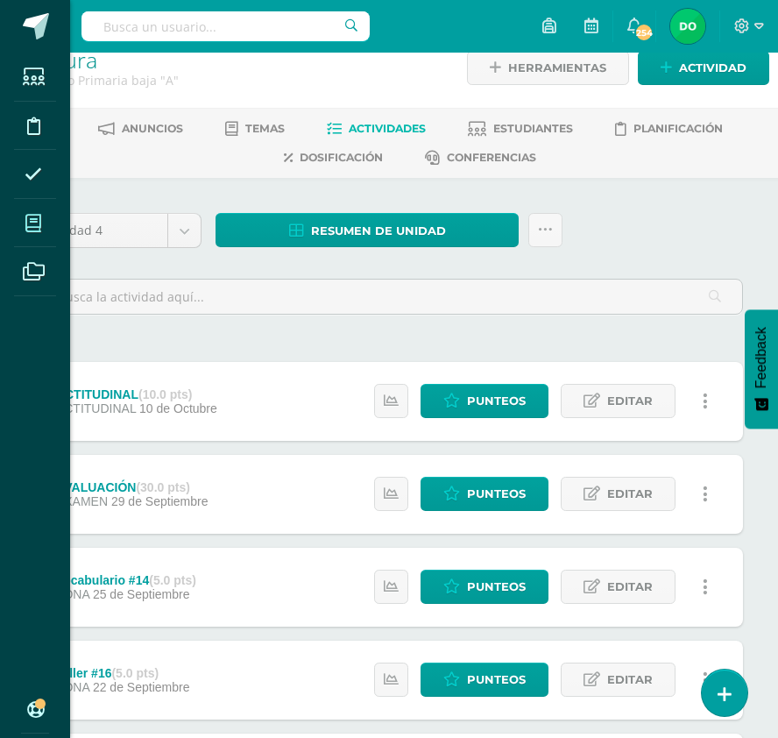
click at [39, 222] on icon at bounding box center [33, 224] width 16 height 18
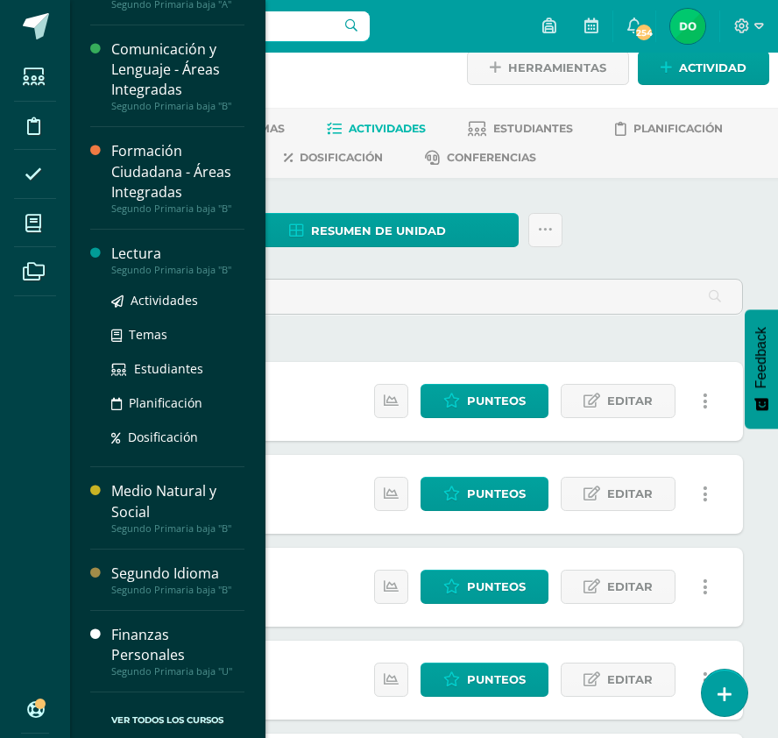
scroll to position [396, 0]
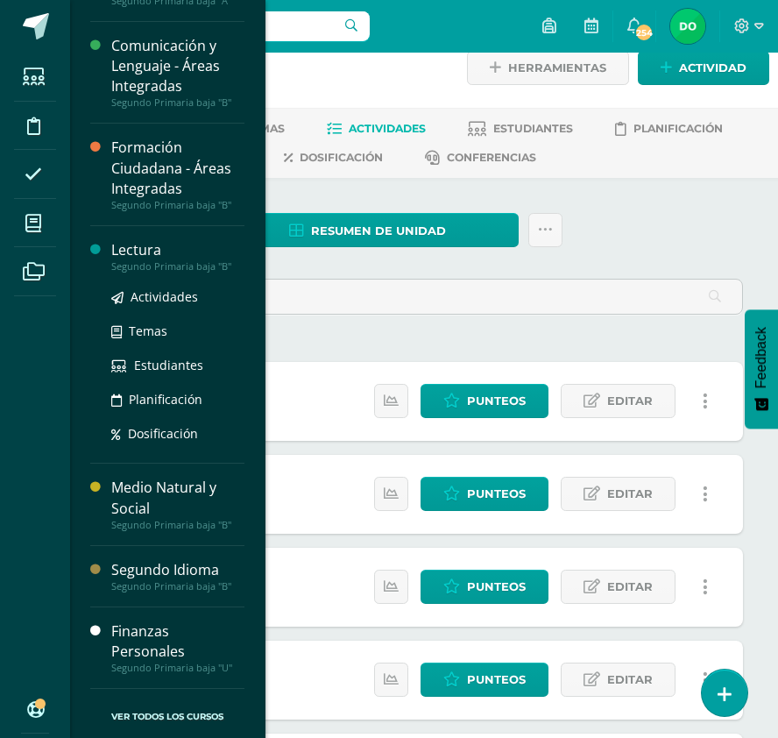
click at [184, 251] on div "Lectura" at bounding box center [177, 250] width 133 height 20
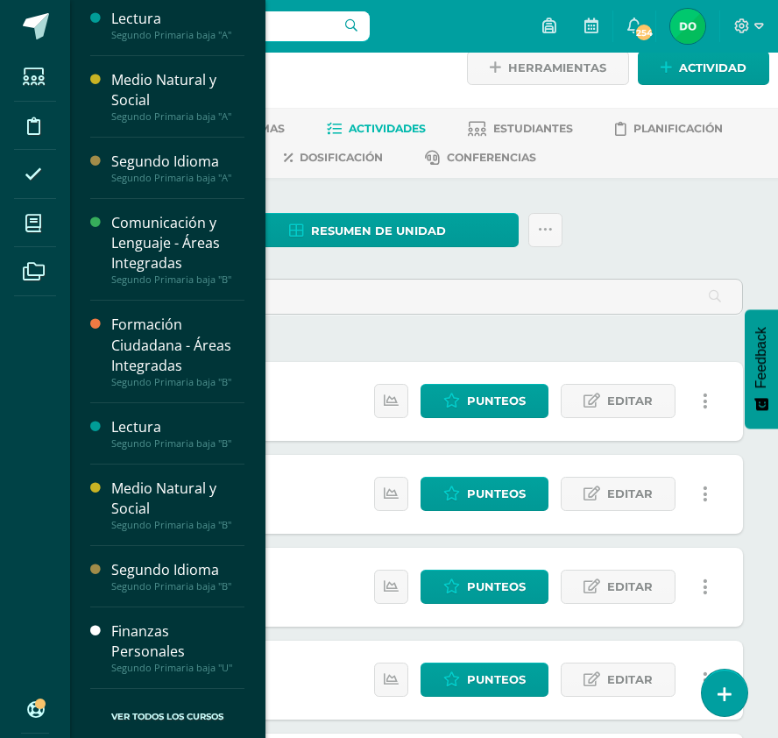
scroll to position [219, 0]
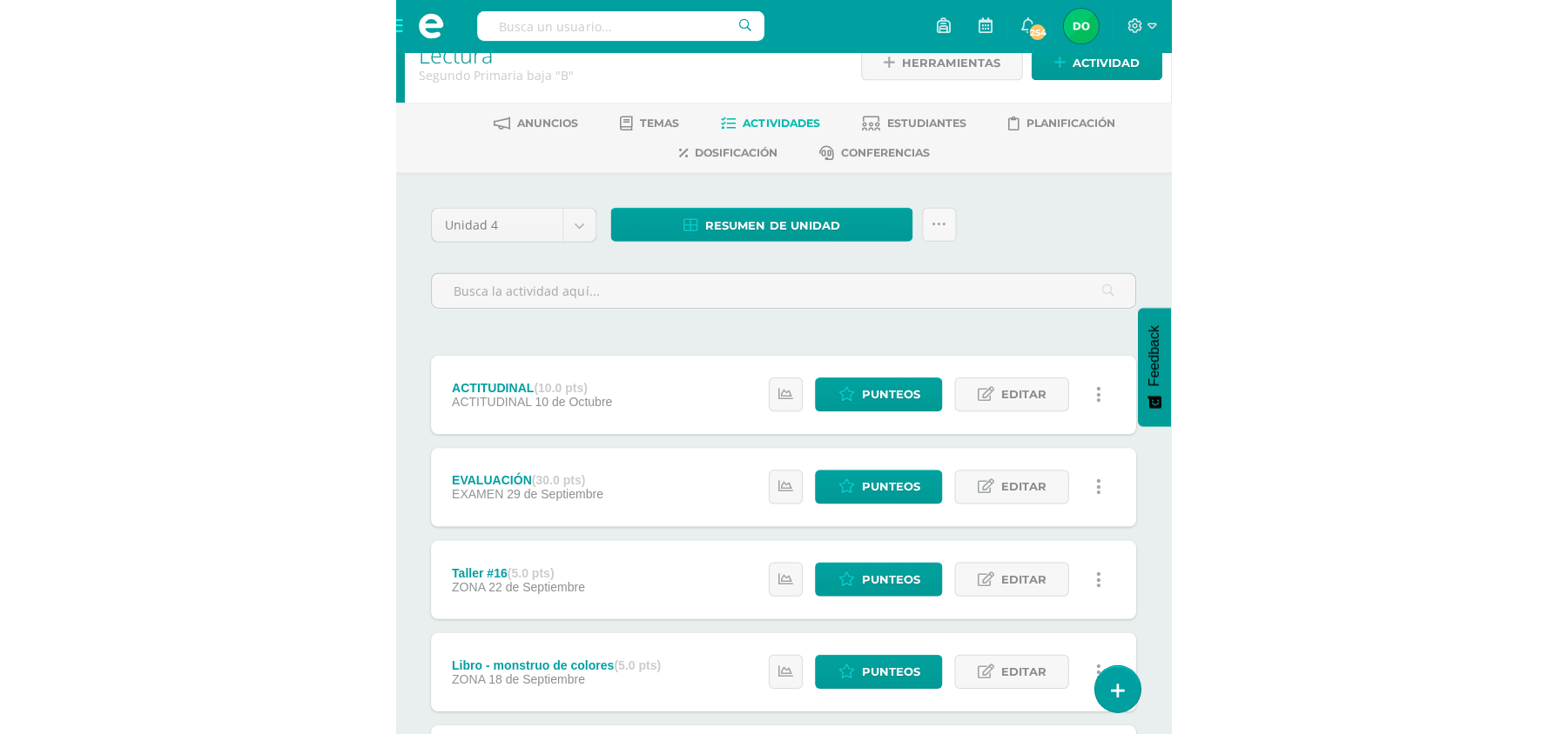
scroll to position [28, 0]
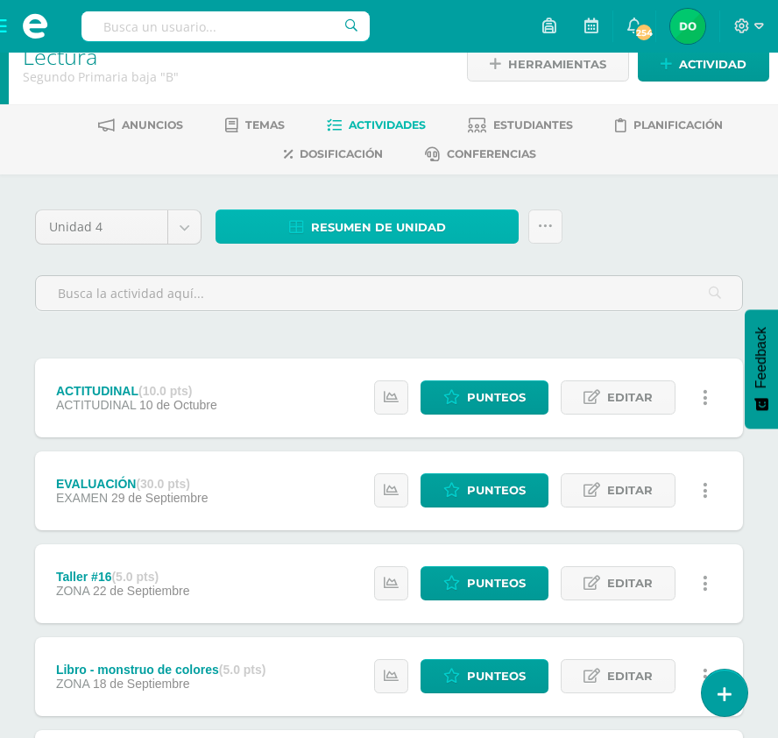
click at [449, 219] on link "Resumen de unidad" at bounding box center [367, 226] width 303 height 34
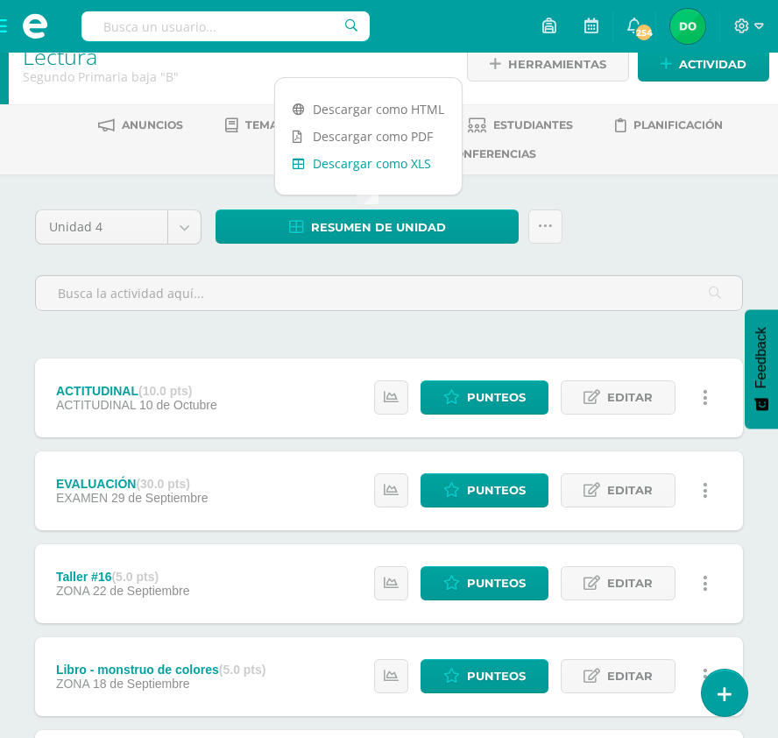
click at [404, 156] on link "Descargar como XLS" at bounding box center [368, 163] width 187 height 27
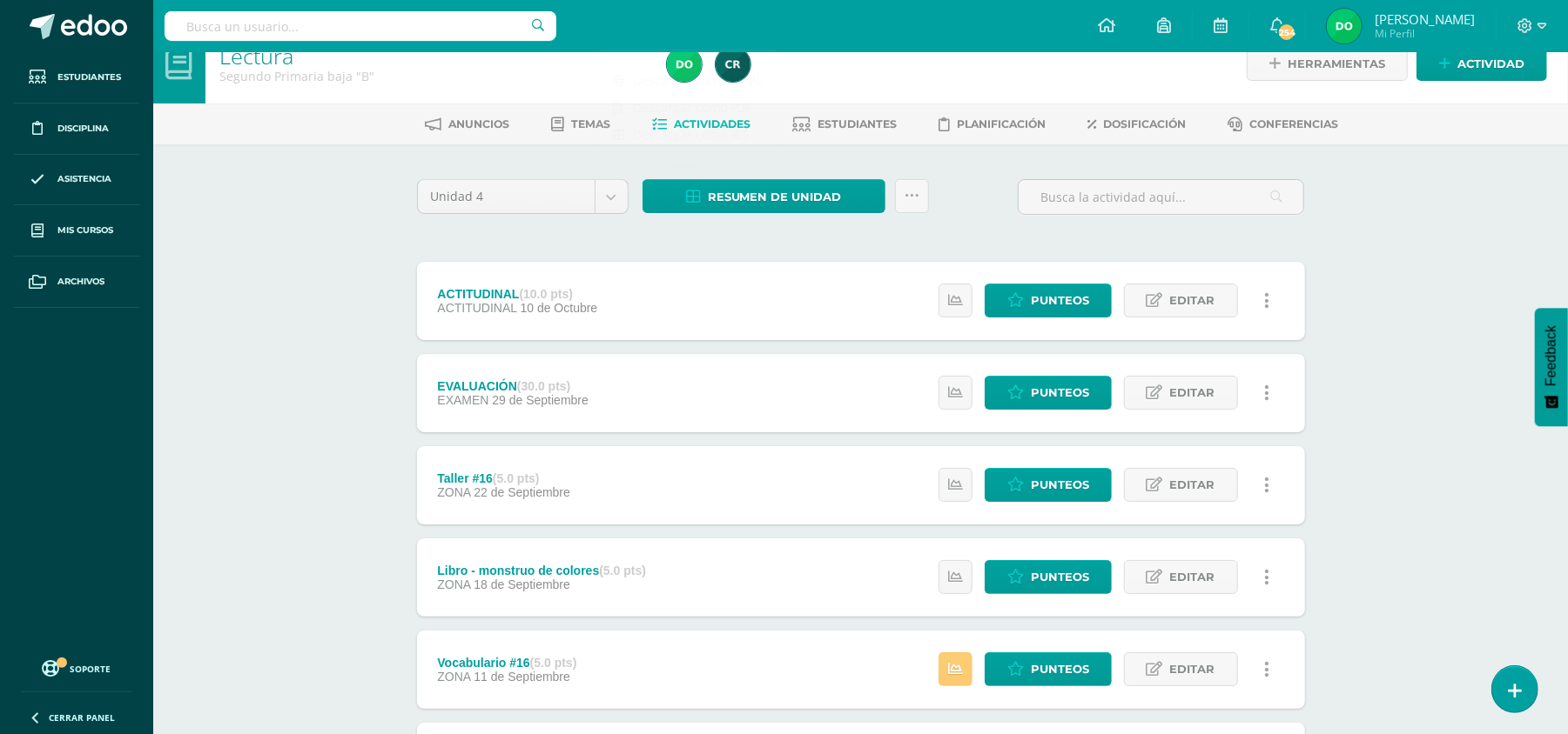
click at [790, 220] on div "Unidad 4 Unidad 1 Unidad 2 Unidad 3 Unidad 4 Resumen de unidad Subir actividade…" at bounding box center [862, 204] width 902 height 50
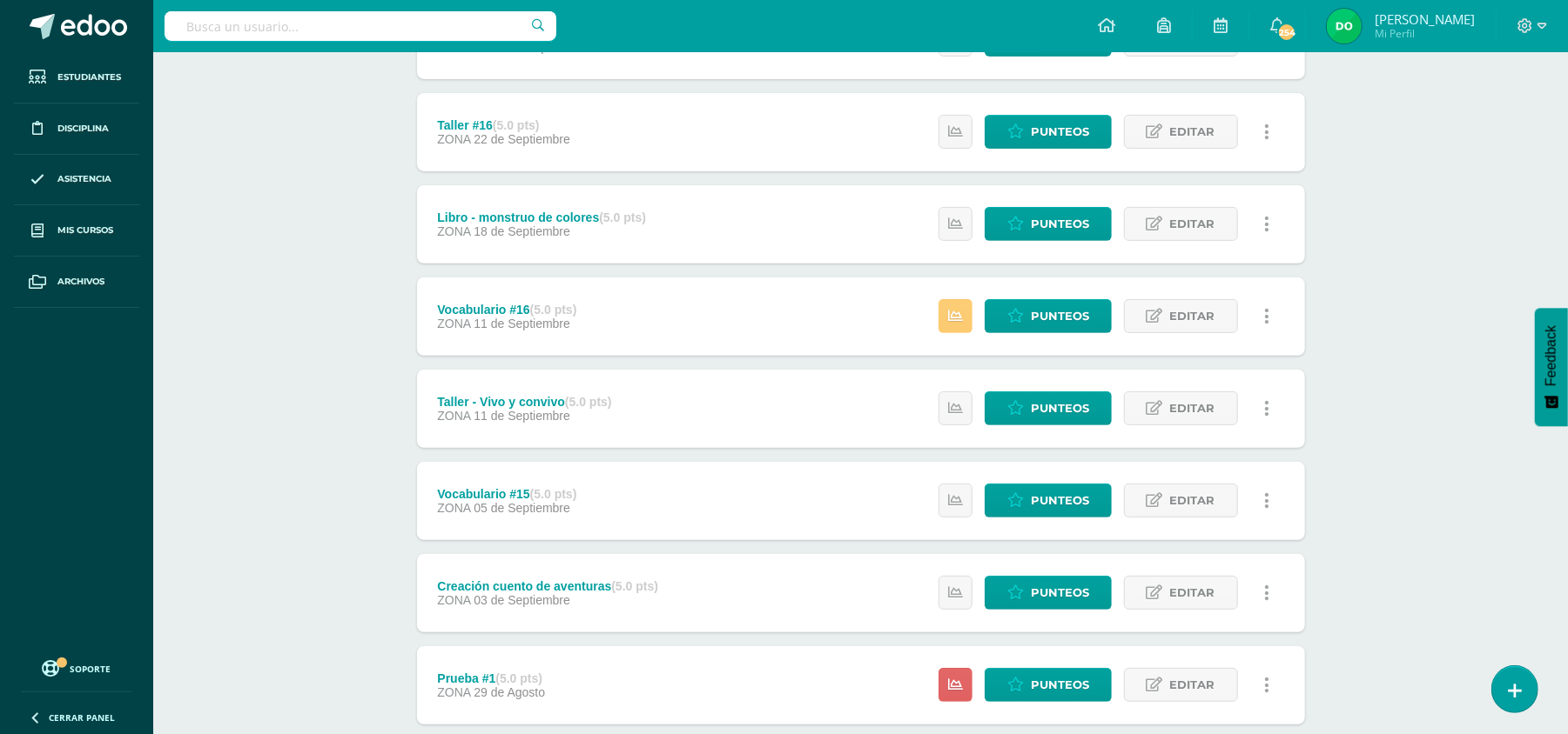
scroll to position [0, 0]
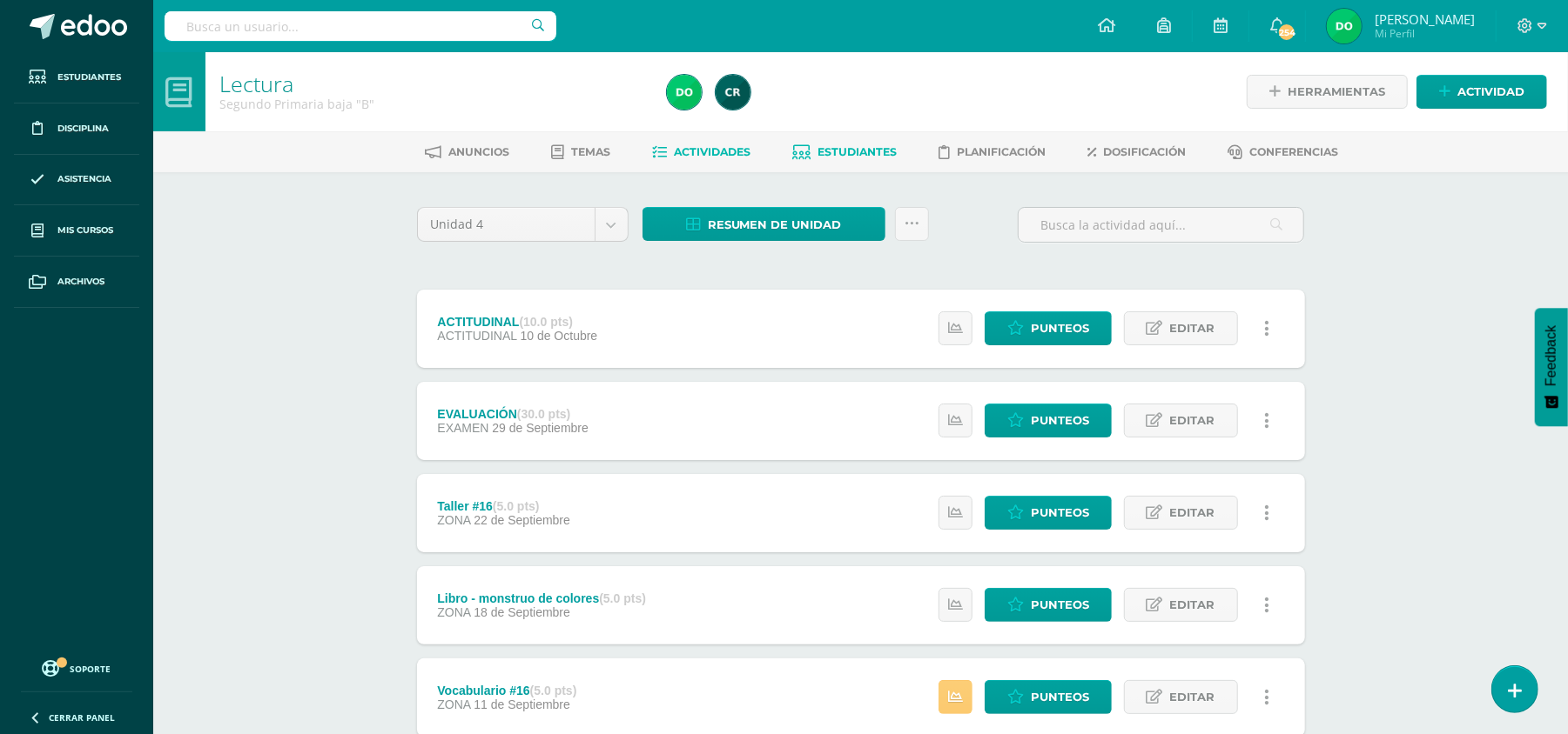
click at [790, 148] on span "Estudiantes" at bounding box center [858, 151] width 79 height 13
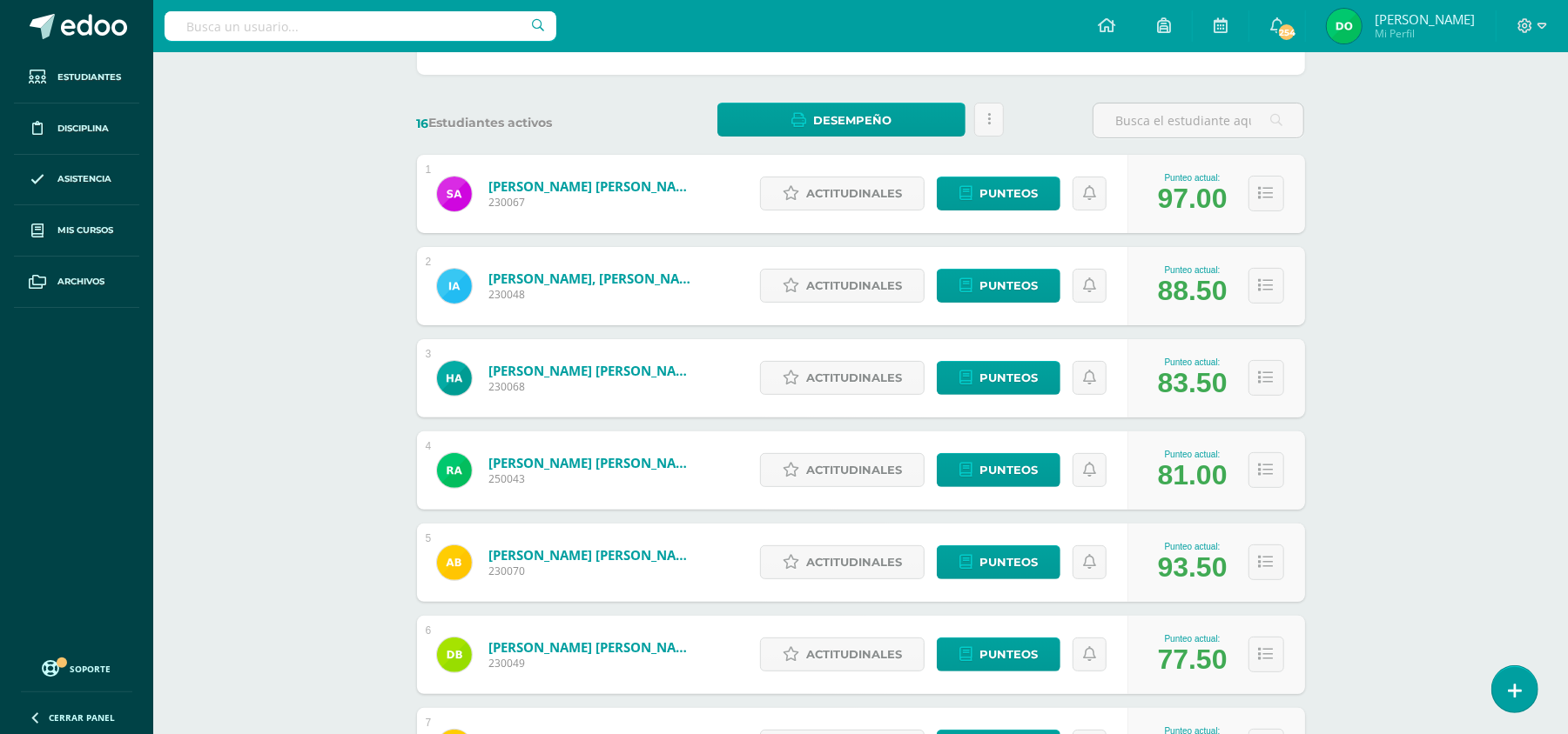
scroll to position [222, 0]
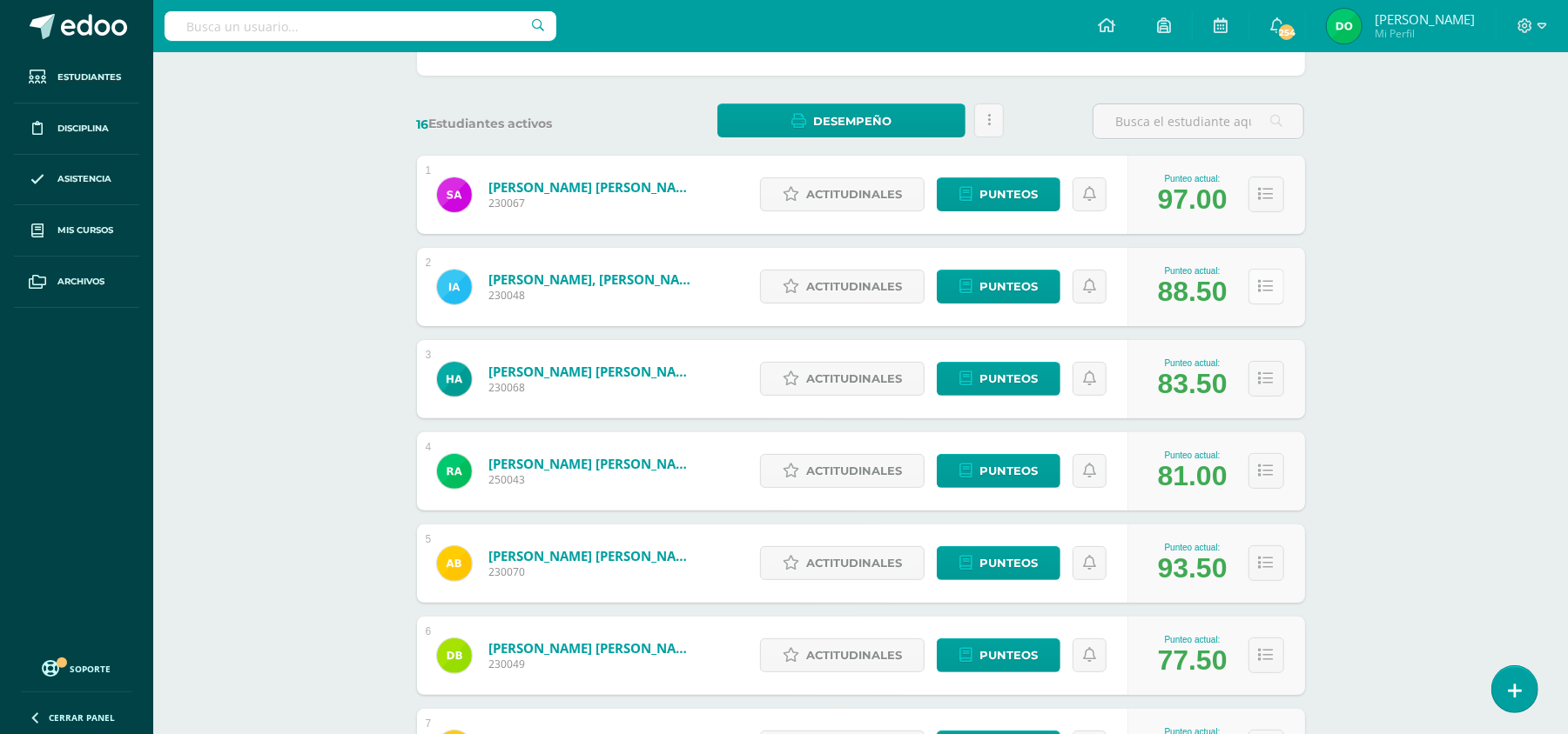
click at [1264, 292] on icon at bounding box center [1266, 286] width 15 height 15
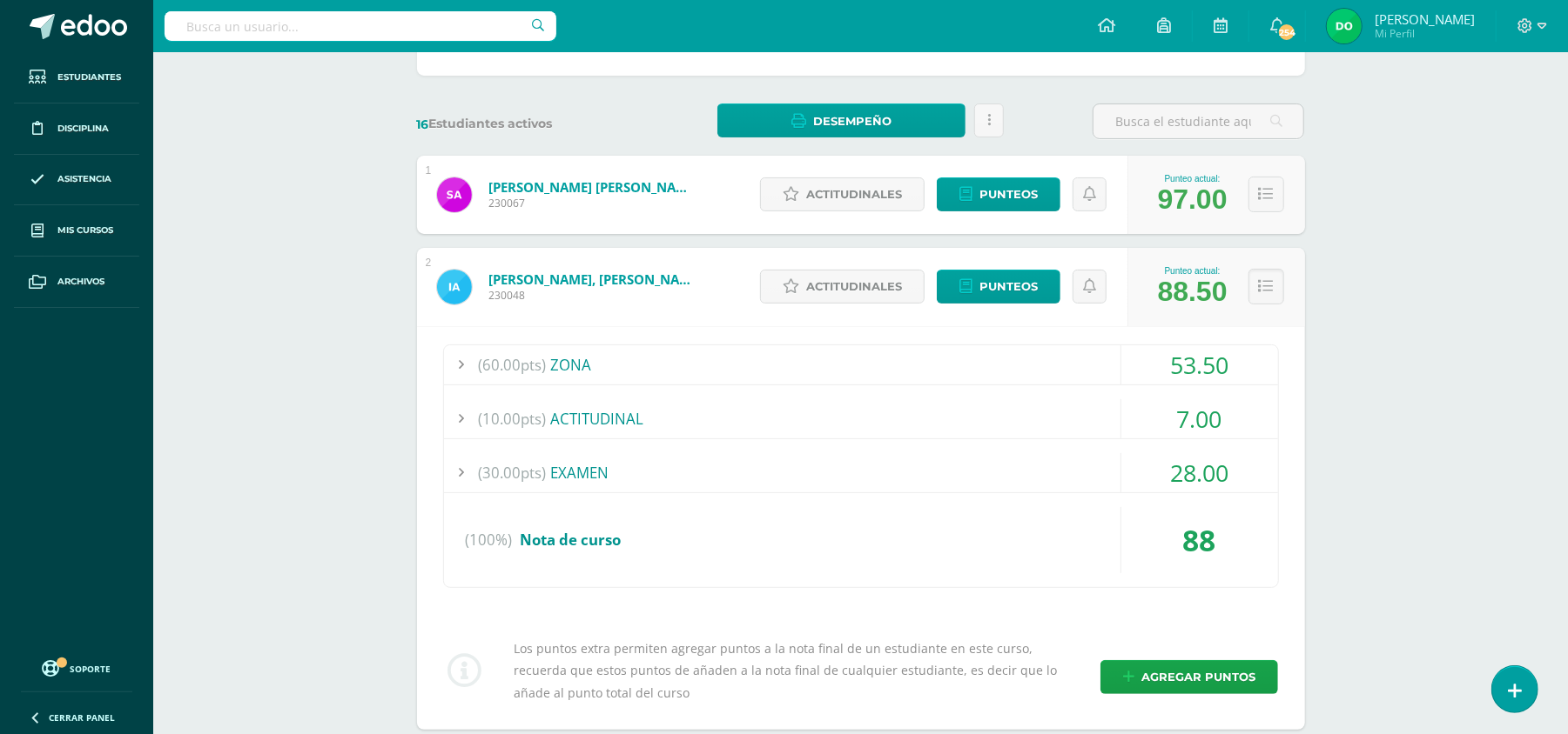
click at [1065, 367] on div "(60.00pts) ZONA" at bounding box center [861, 365] width 834 height 39
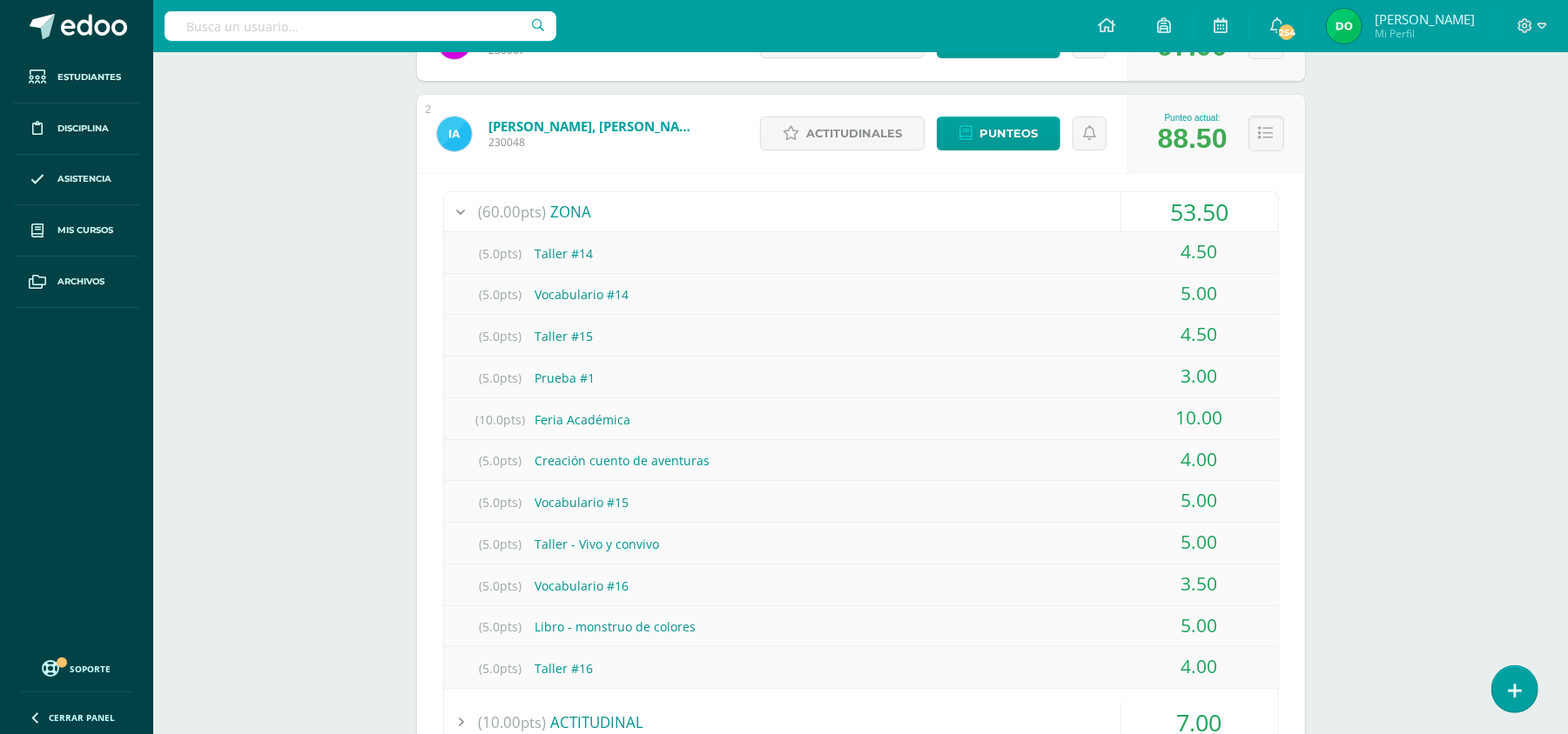
scroll to position [370, 0]
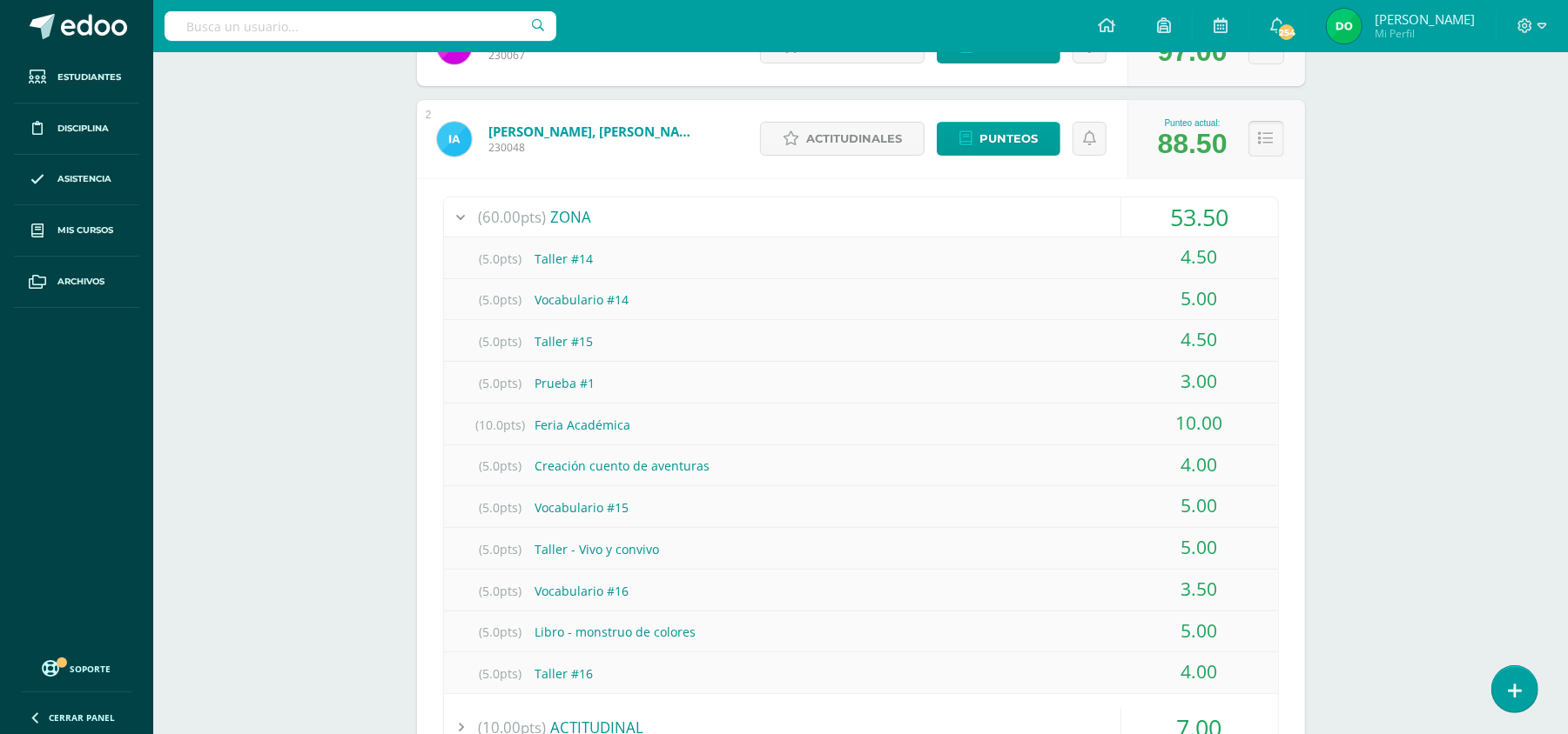
click at [1262, 144] on icon at bounding box center [1266, 138] width 15 height 15
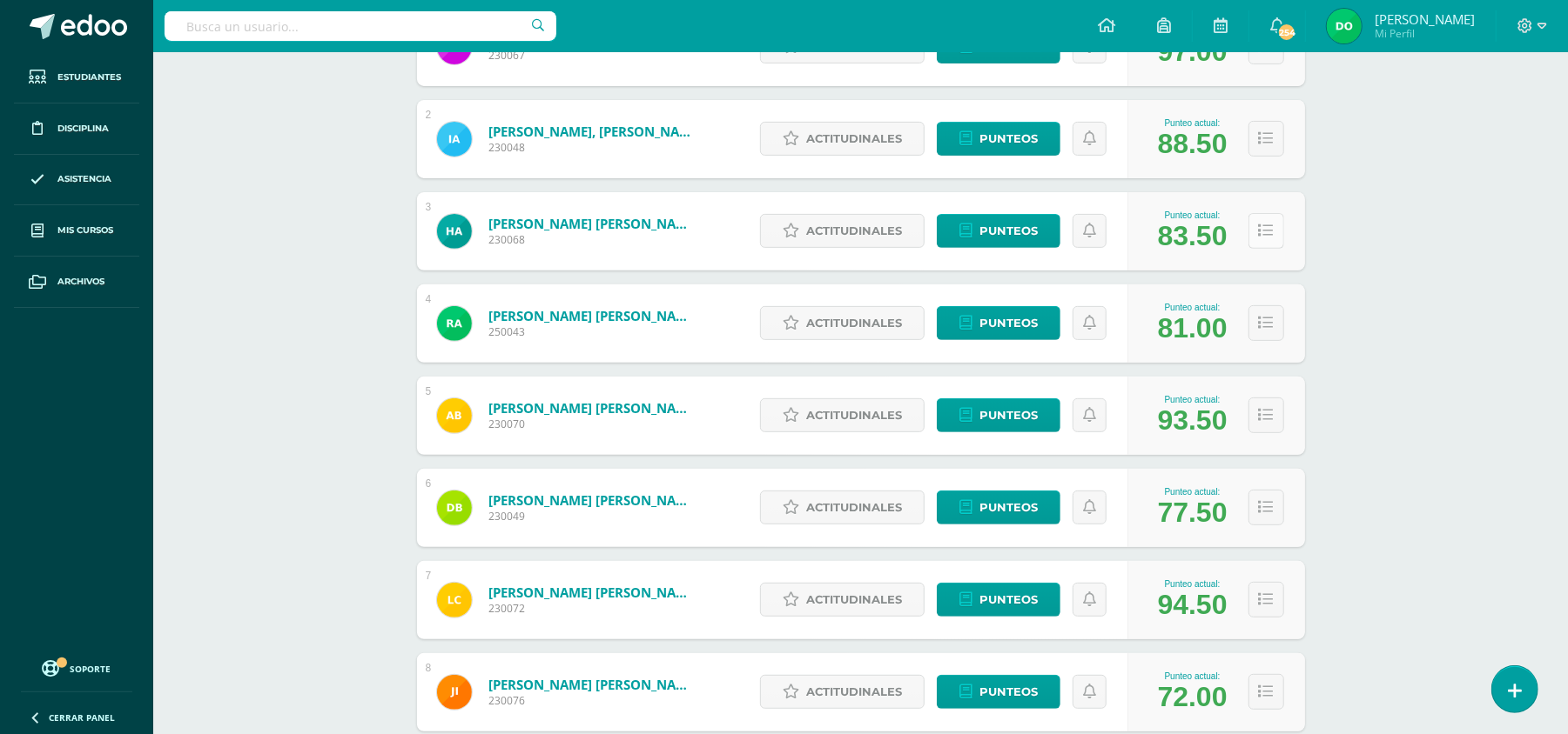
click at [1265, 228] on icon at bounding box center [1266, 230] width 15 height 15
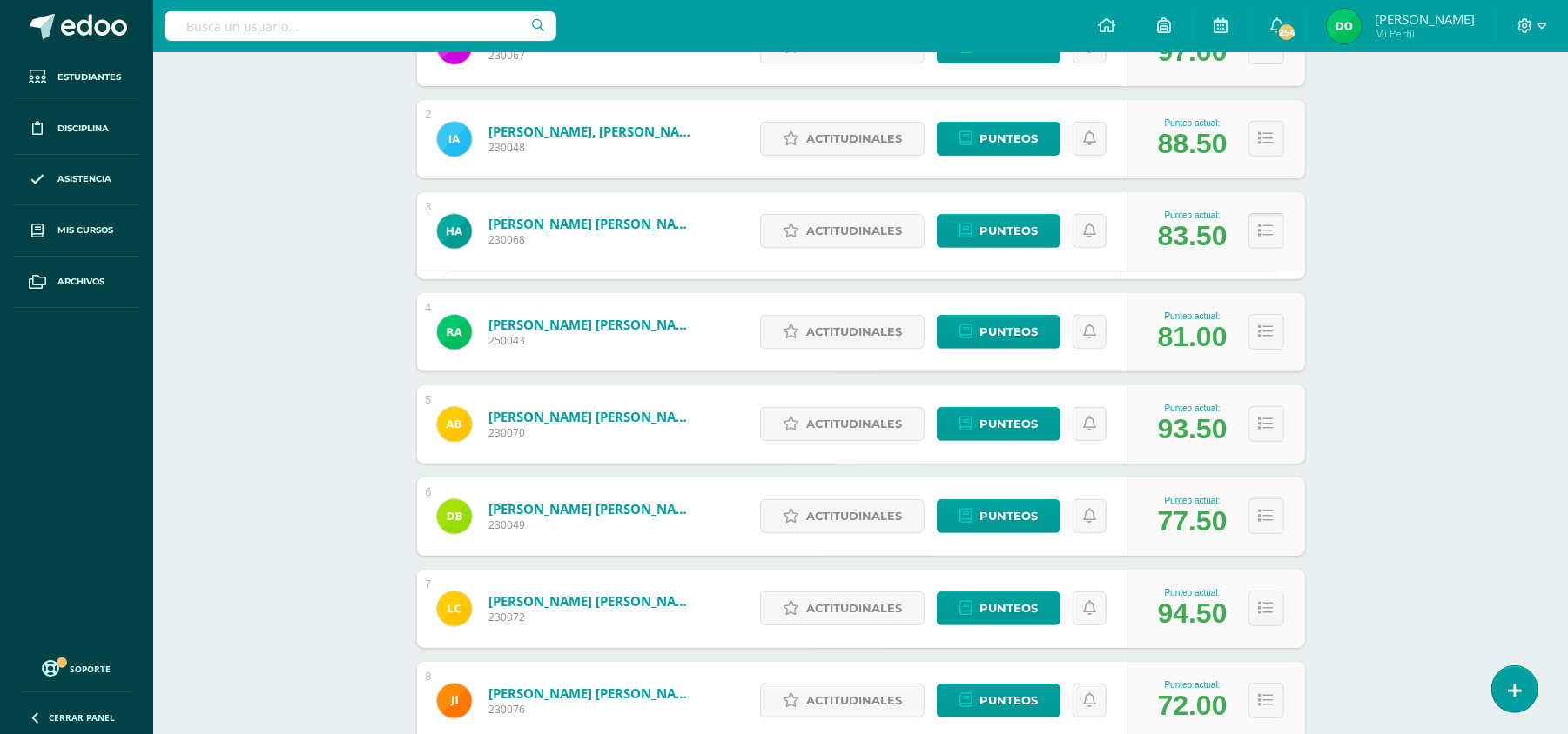
click at [1265, 228] on icon at bounding box center [1266, 230] width 15 height 15
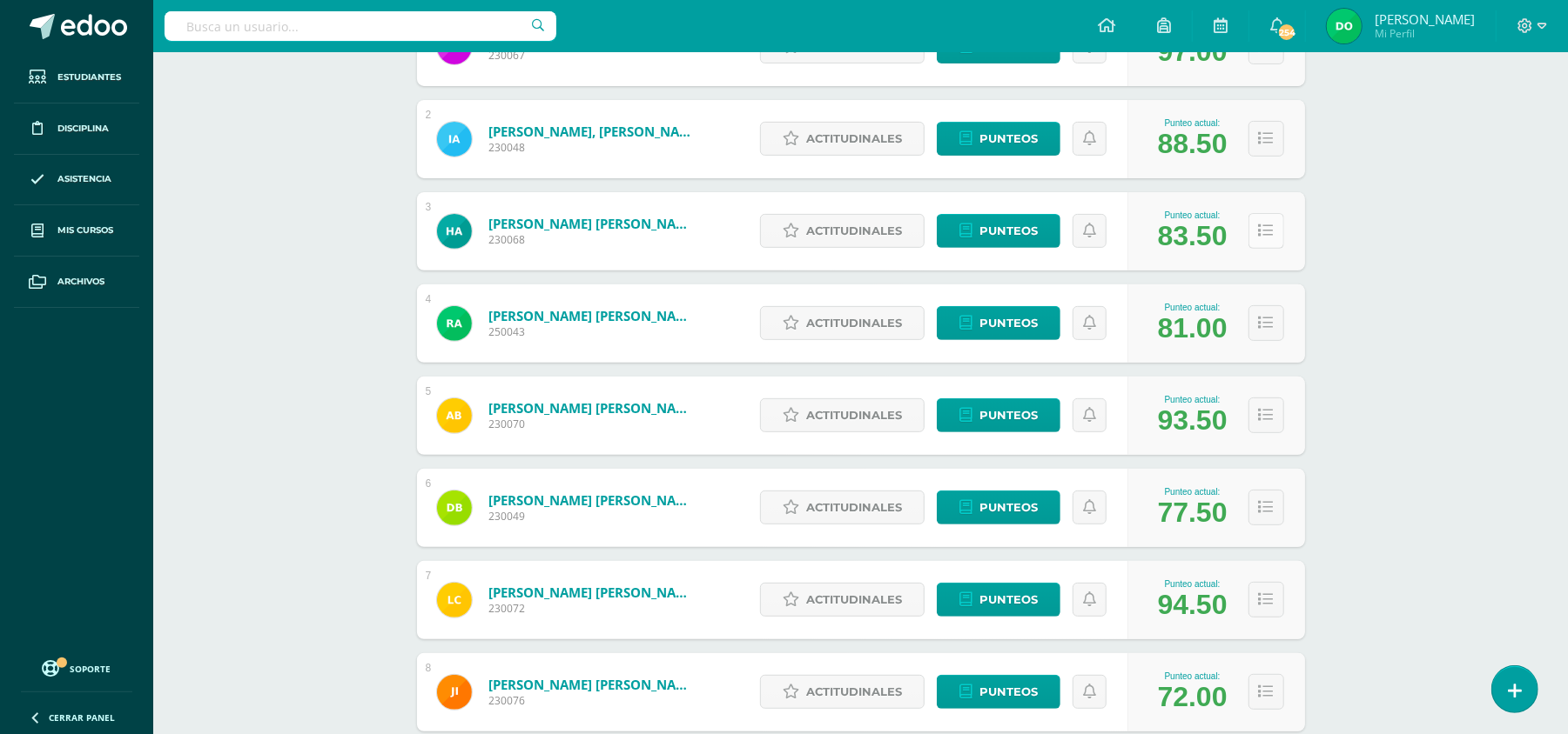
click at [1265, 228] on icon at bounding box center [1266, 230] width 15 height 15
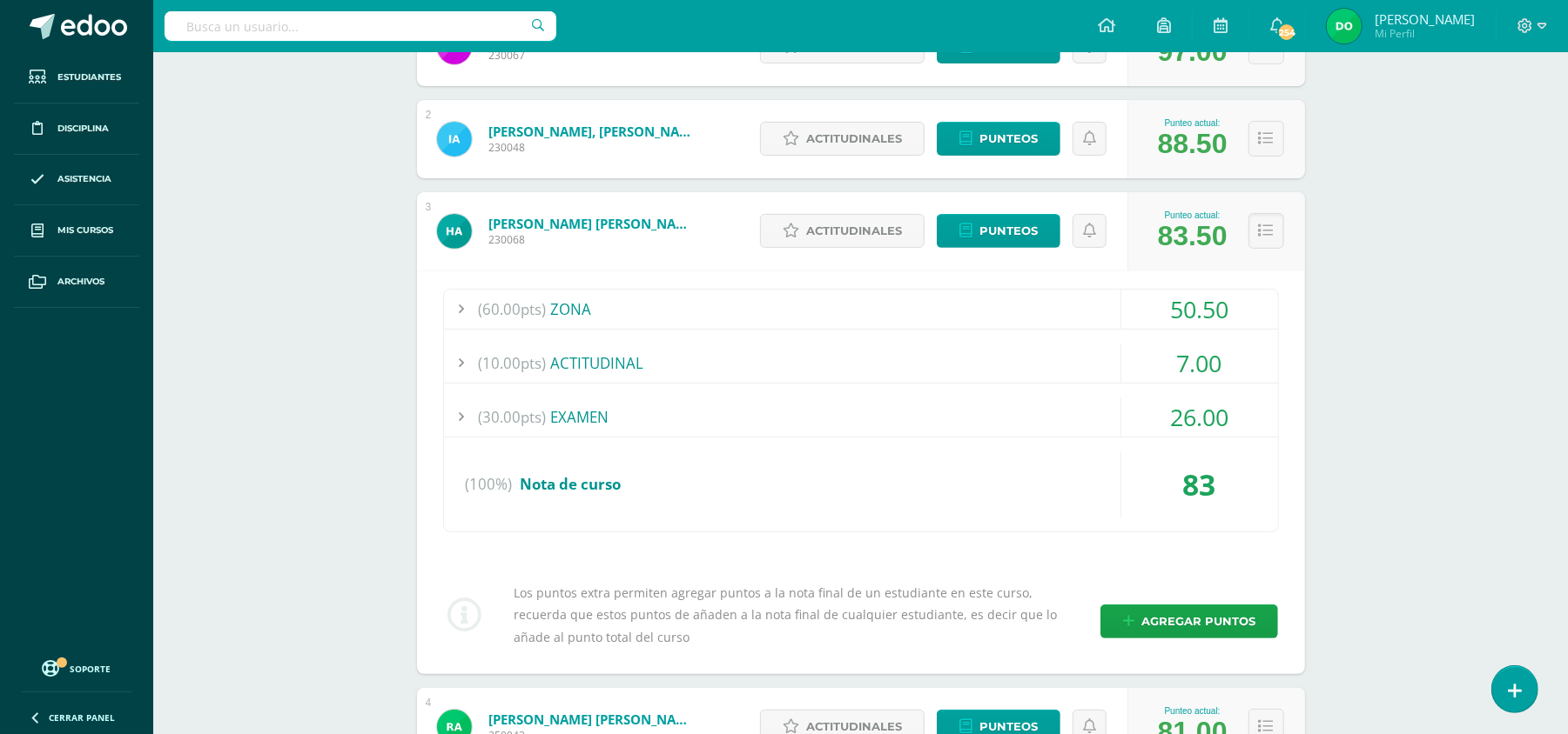
click at [1059, 318] on div "(60.00pts) ZONA" at bounding box center [861, 309] width 834 height 39
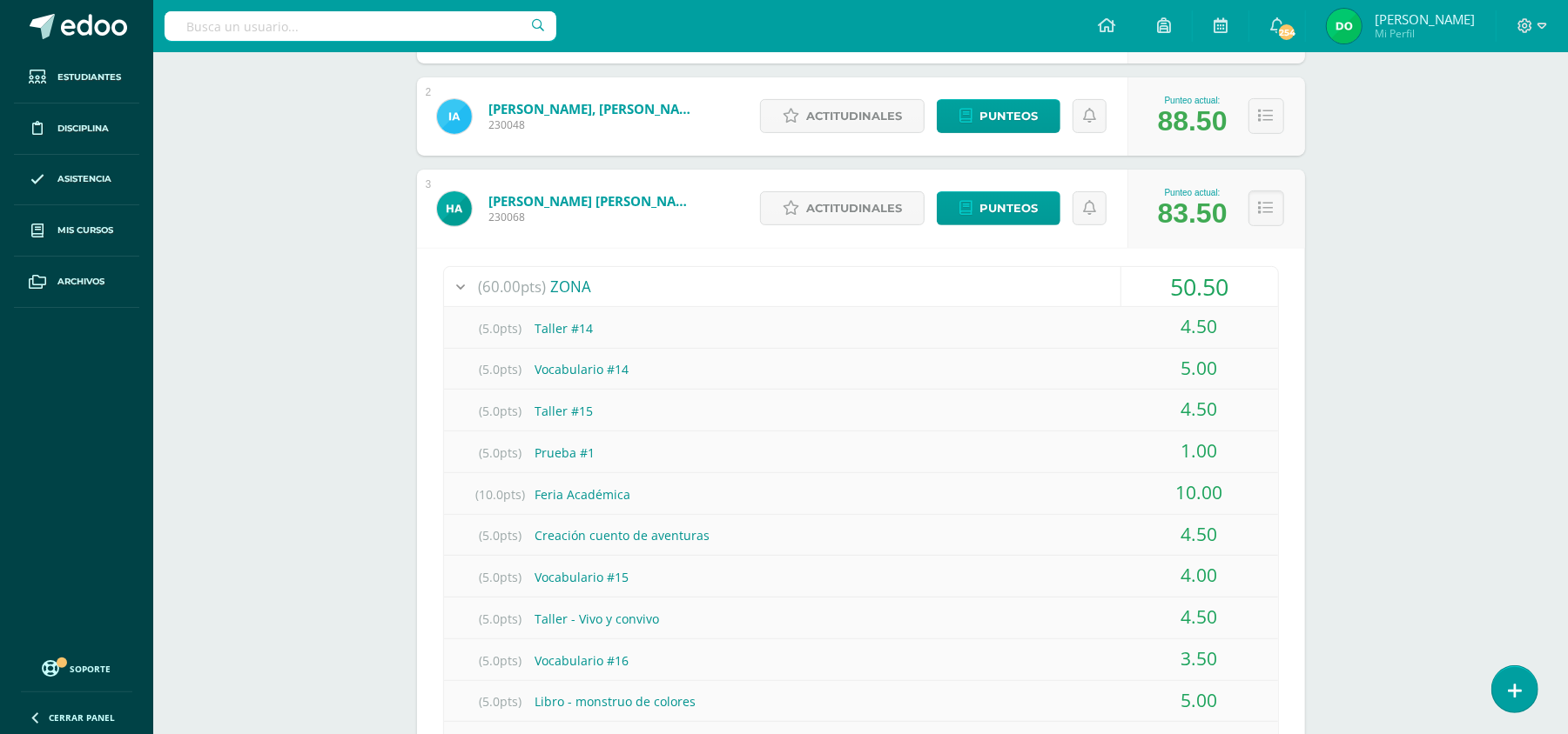
scroll to position [390, 0]
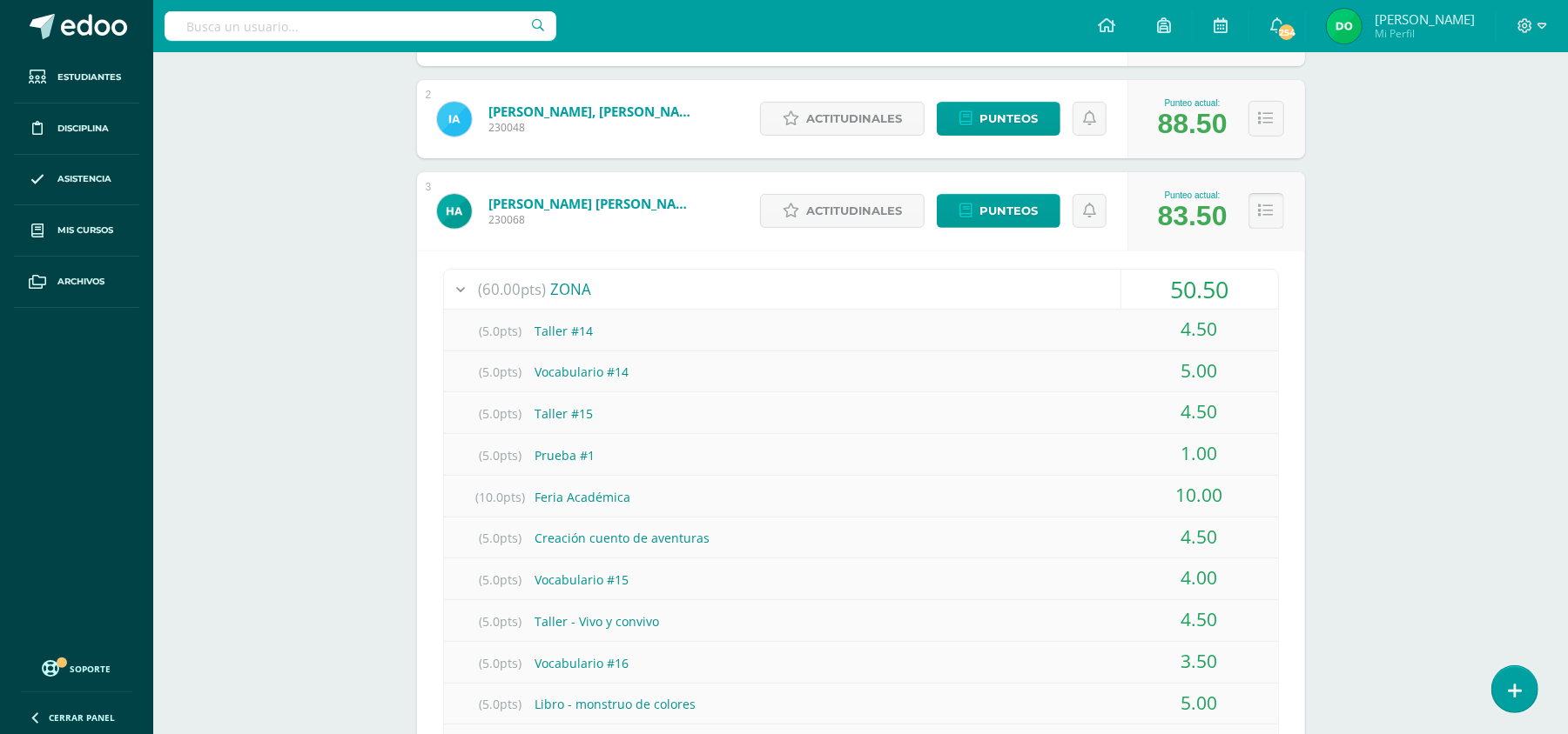
click at [1259, 209] on icon at bounding box center [1266, 211] width 15 height 15
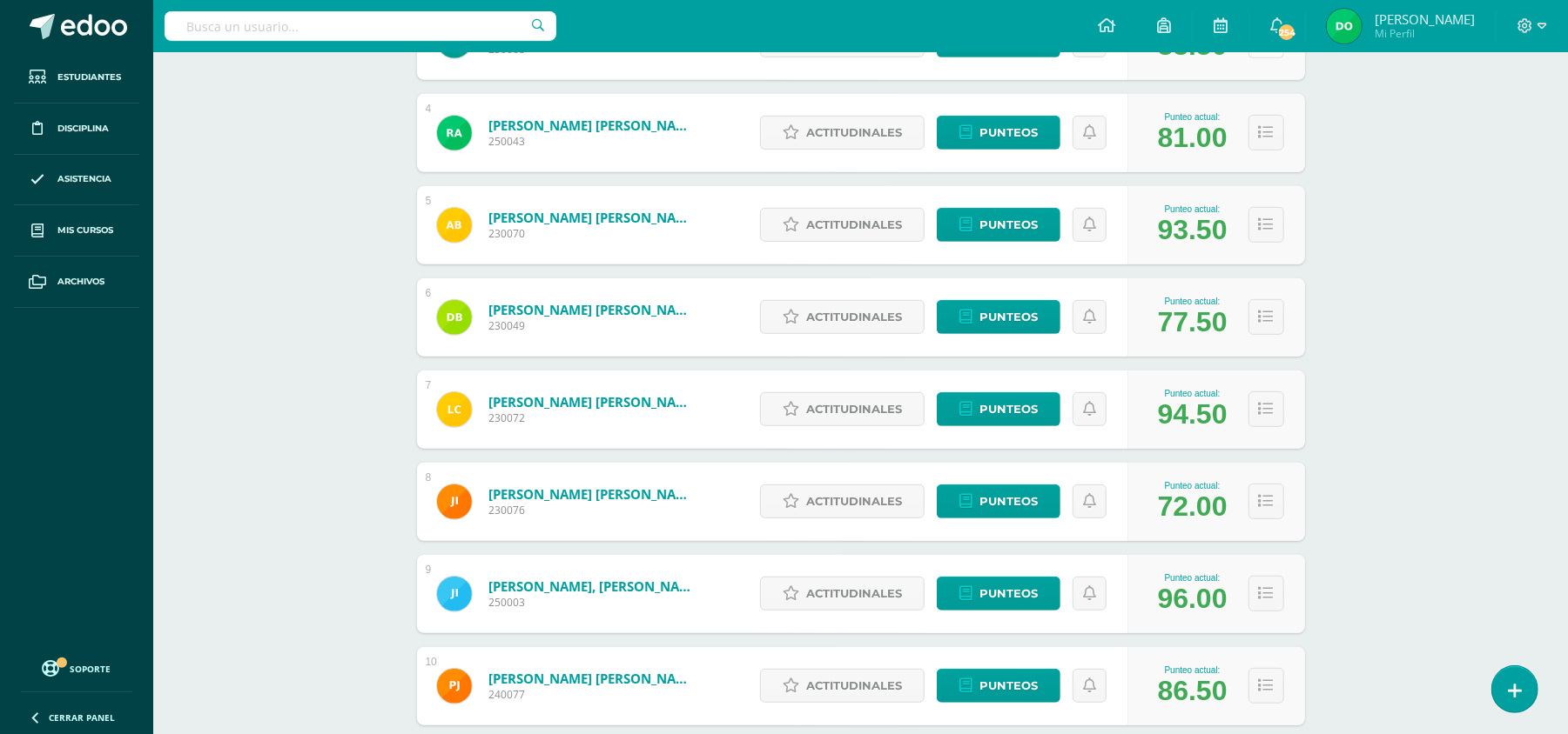
scroll to position [564, 0]
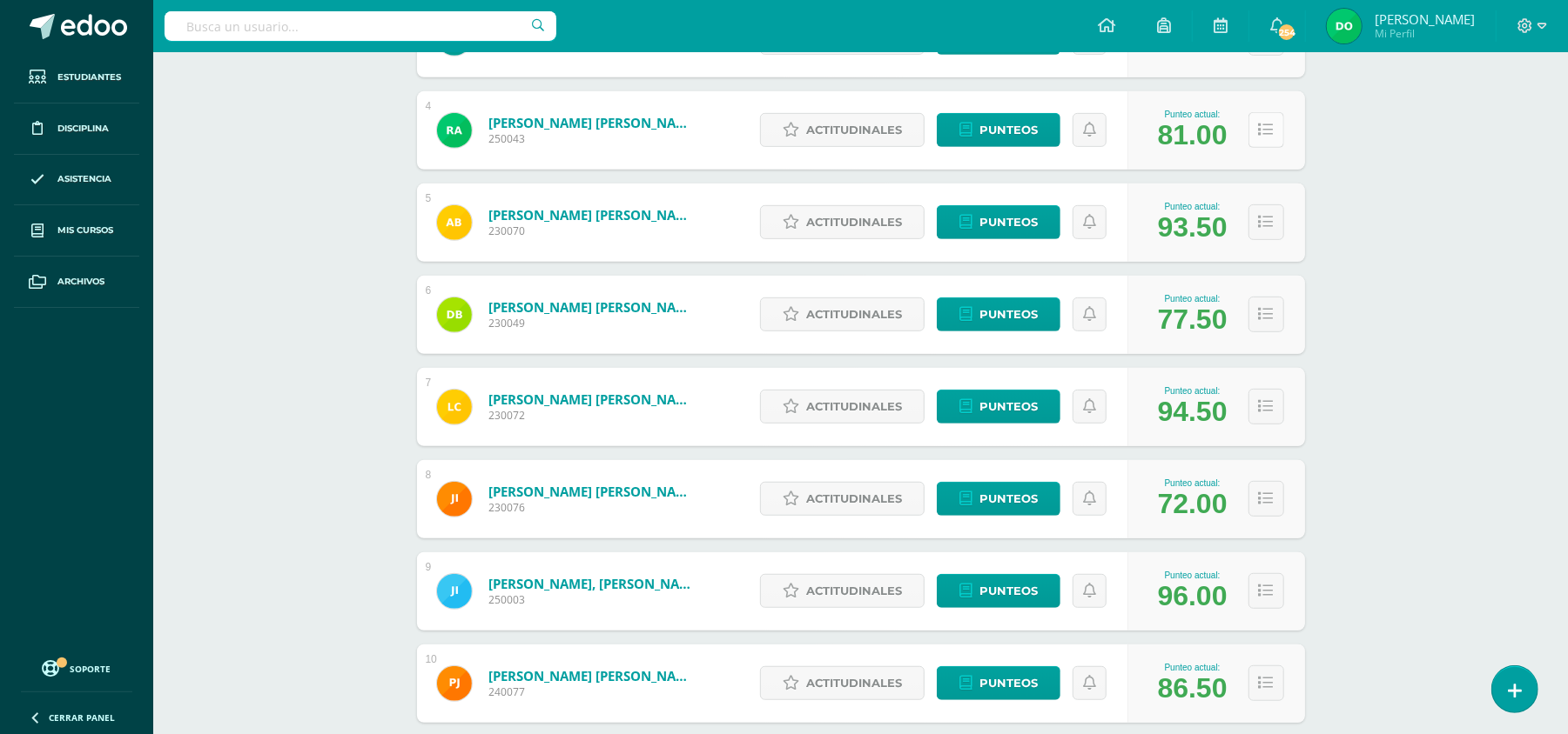
click at [1276, 125] on button at bounding box center [1266, 130] width 36 height 36
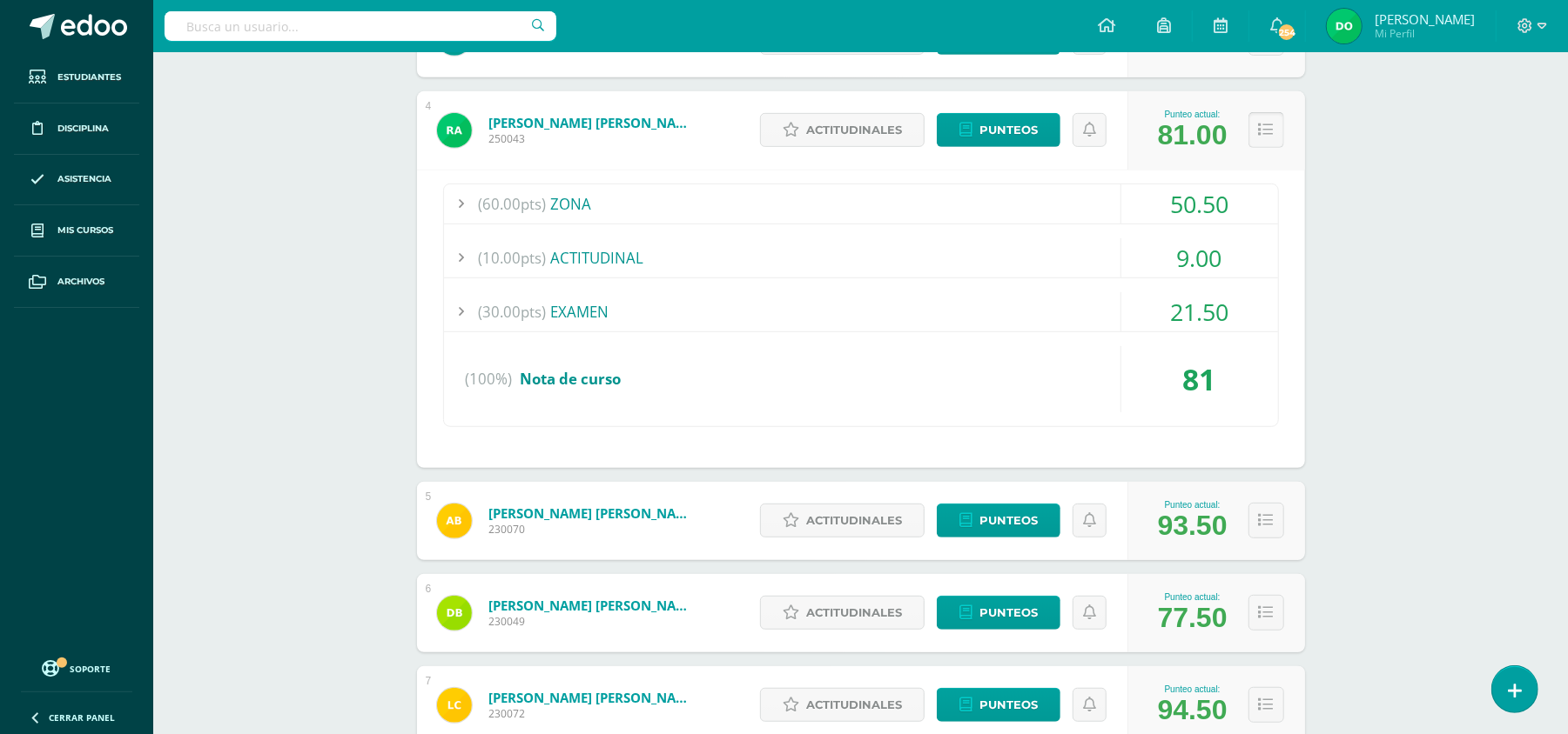
click at [1268, 123] on icon at bounding box center [1266, 130] width 15 height 15
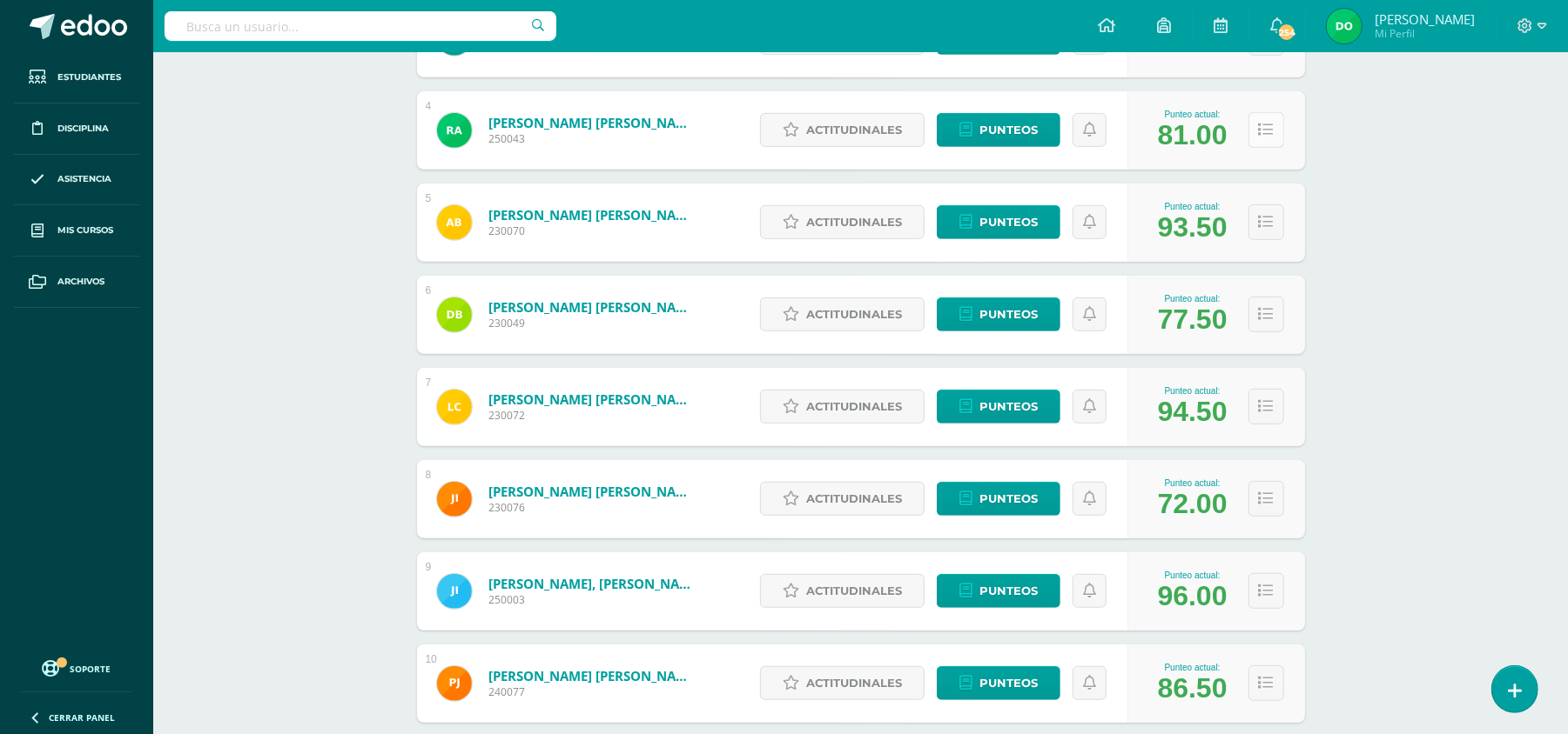
click at [1268, 123] on icon at bounding box center [1266, 130] width 15 height 15
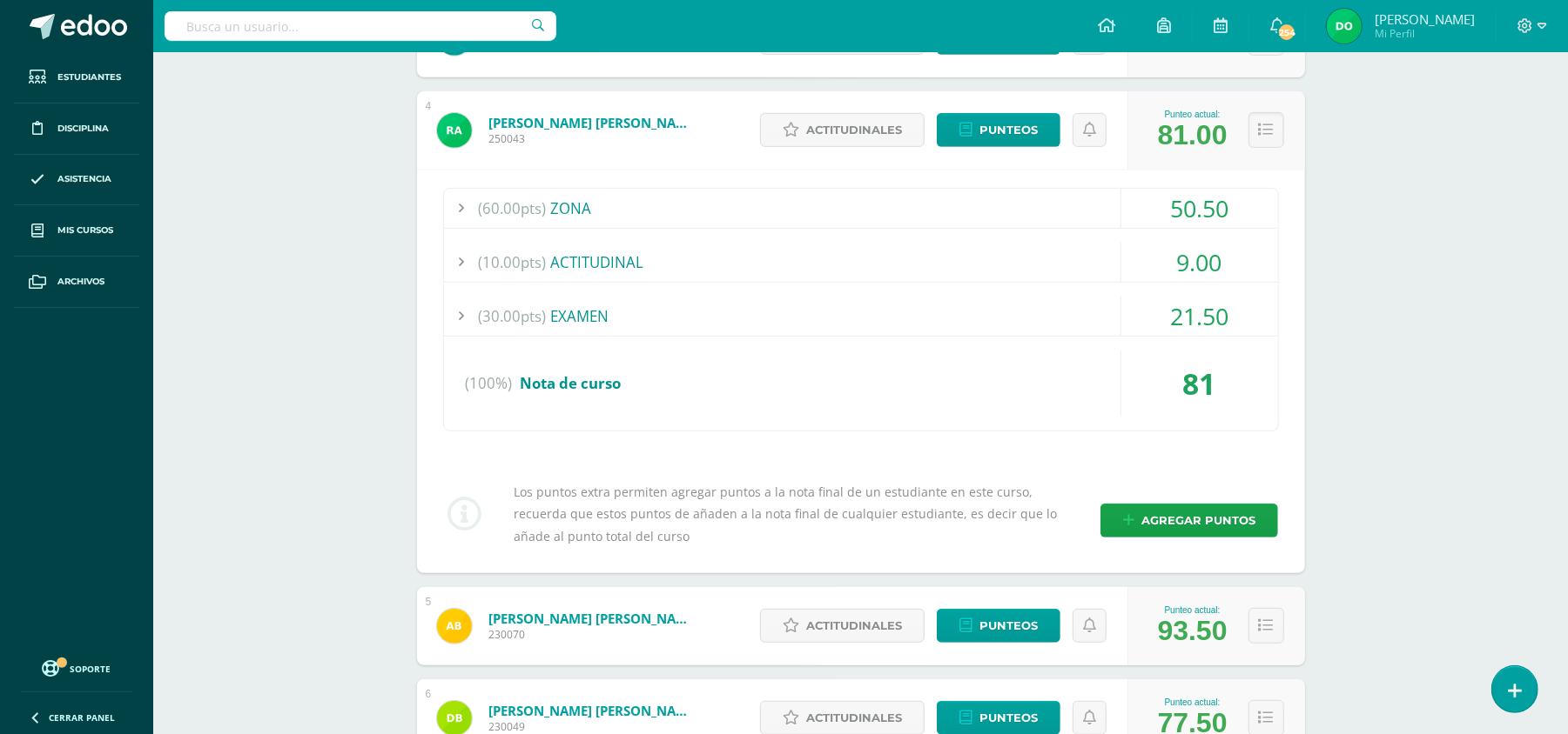
click at [1076, 211] on div "(60.00pts) ZONA" at bounding box center [861, 208] width 834 height 39
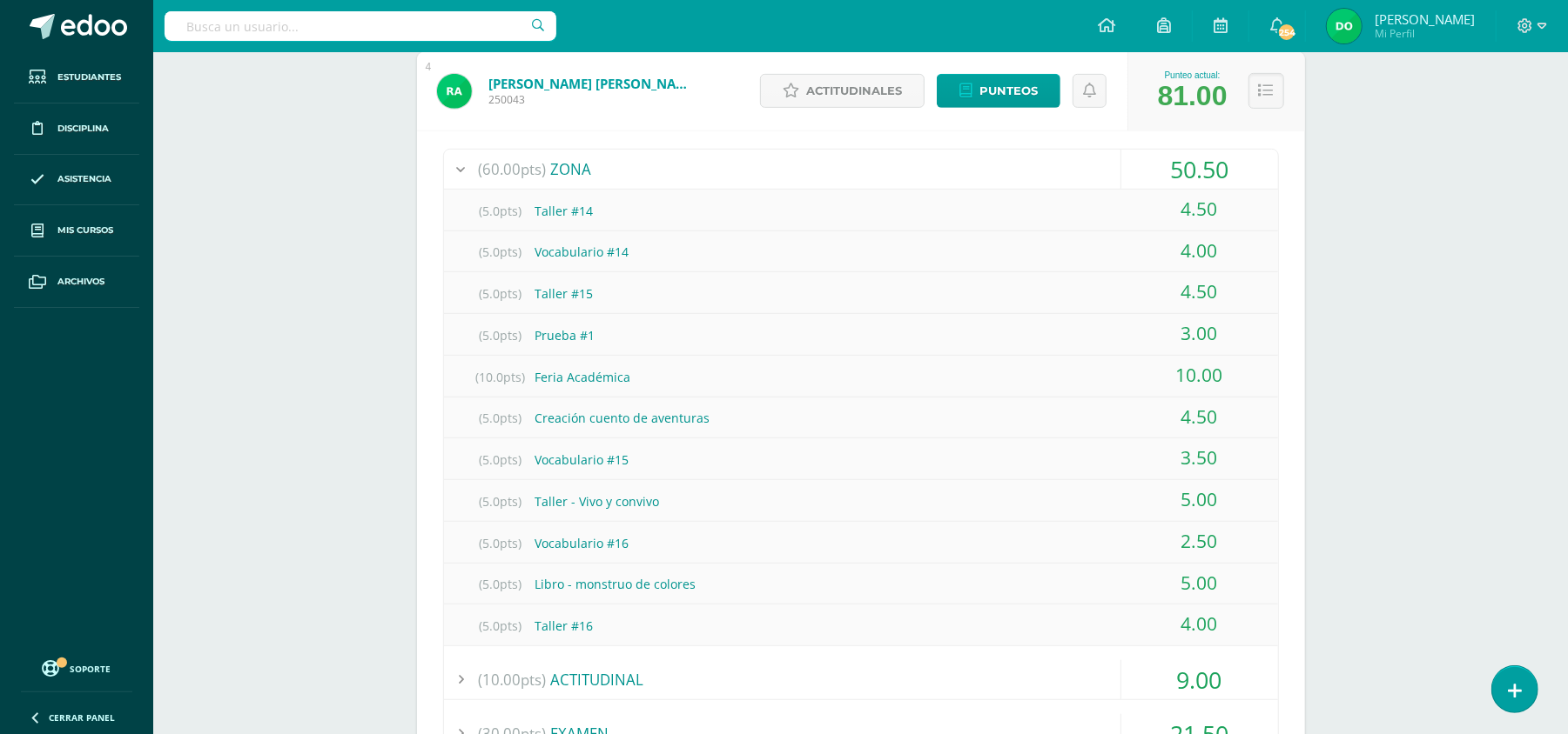
scroll to position [602, 0]
click at [1259, 104] on button at bounding box center [1266, 91] width 36 height 36
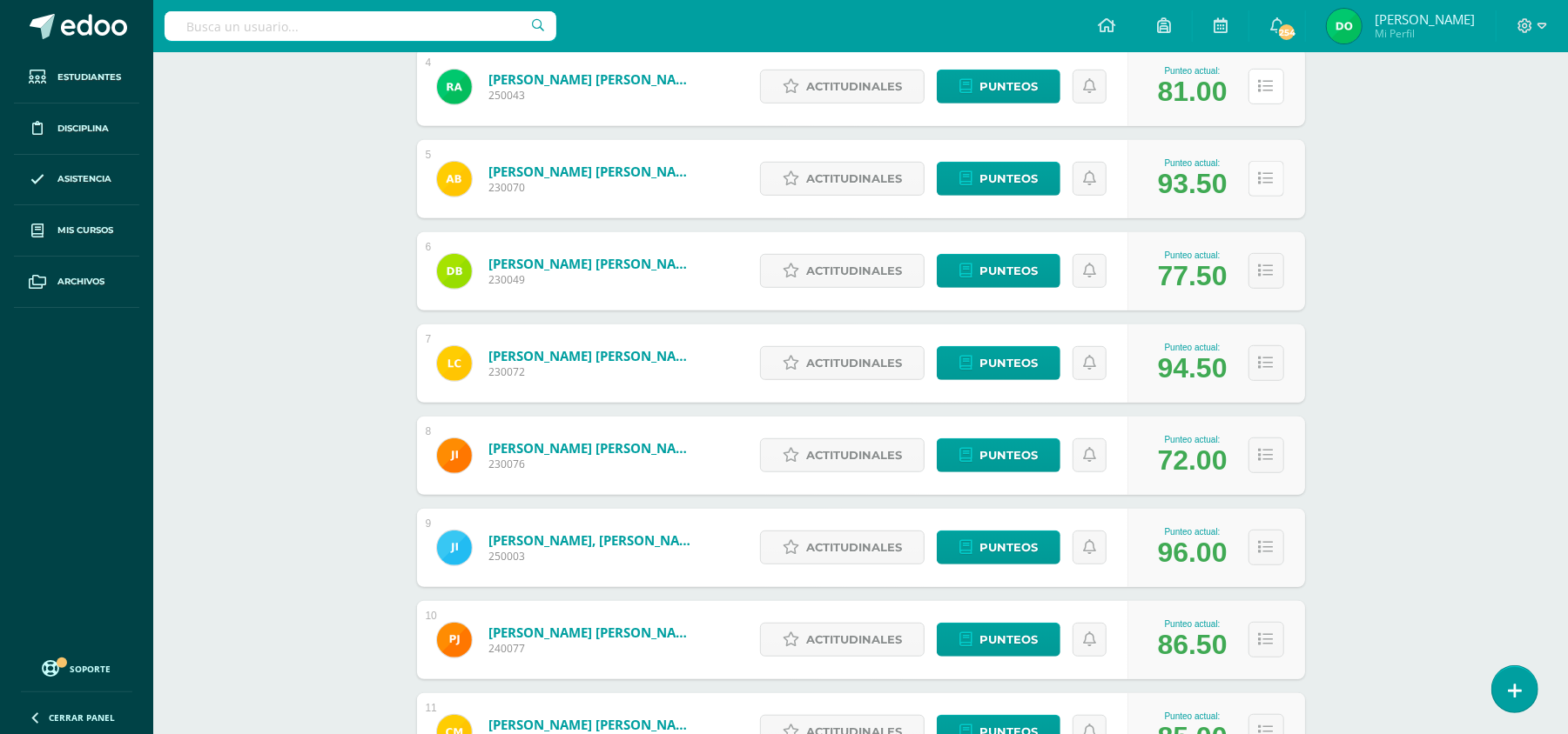
scroll to position [607, 0]
click at [1275, 90] on button at bounding box center [1266, 87] width 36 height 36
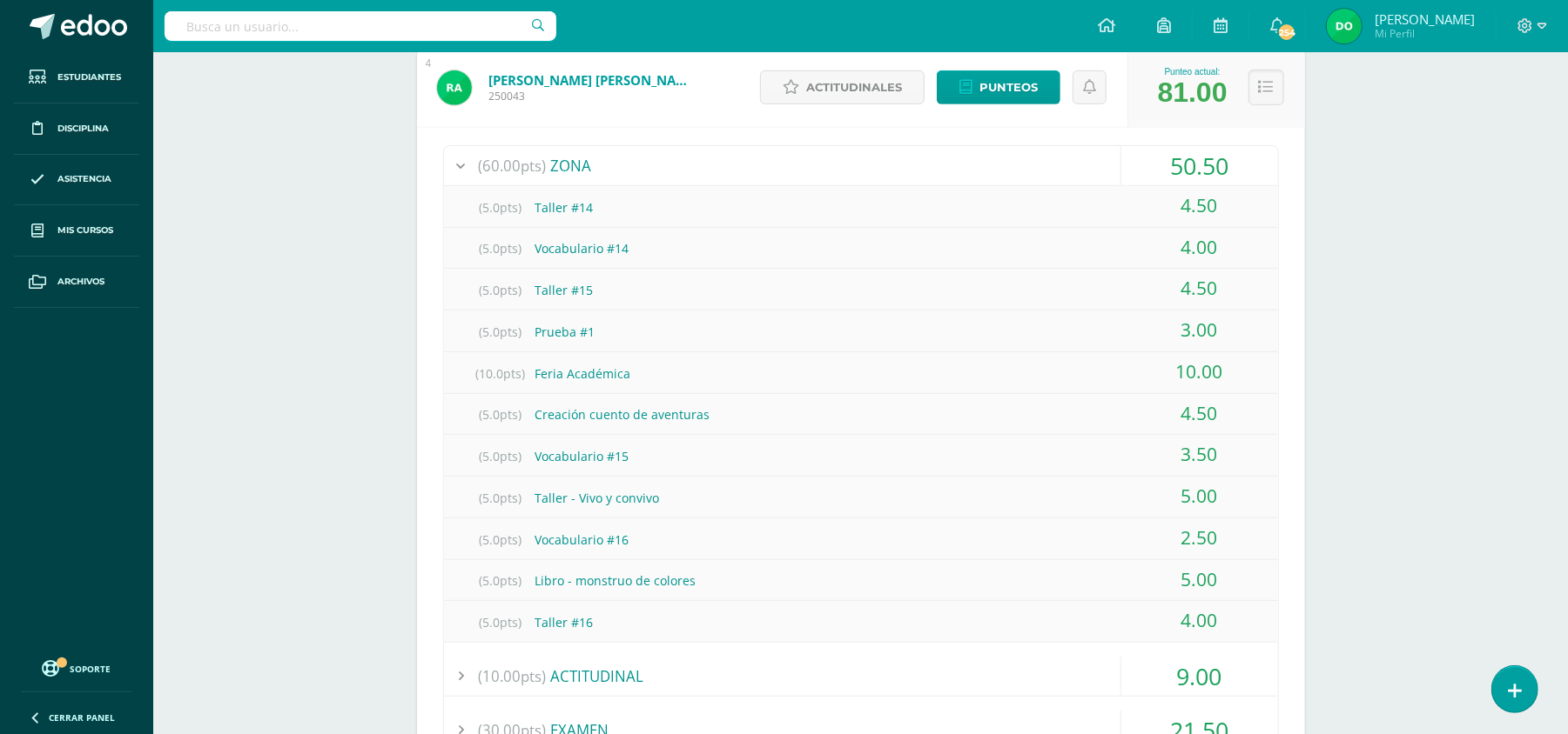
scroll to position [603, 0]
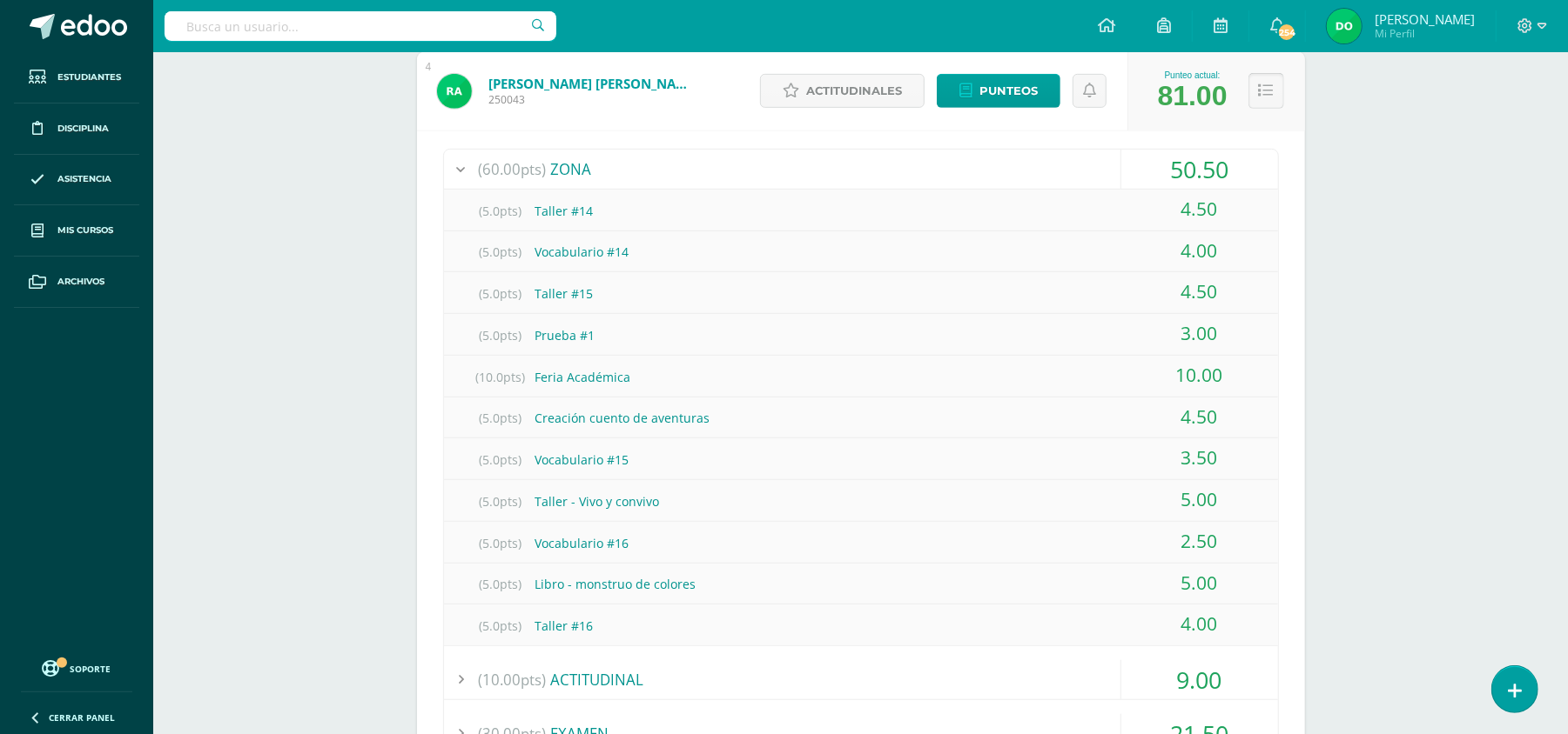
click at [1255, 91] on button at bounding box center [1266, 91] width 36 height 36
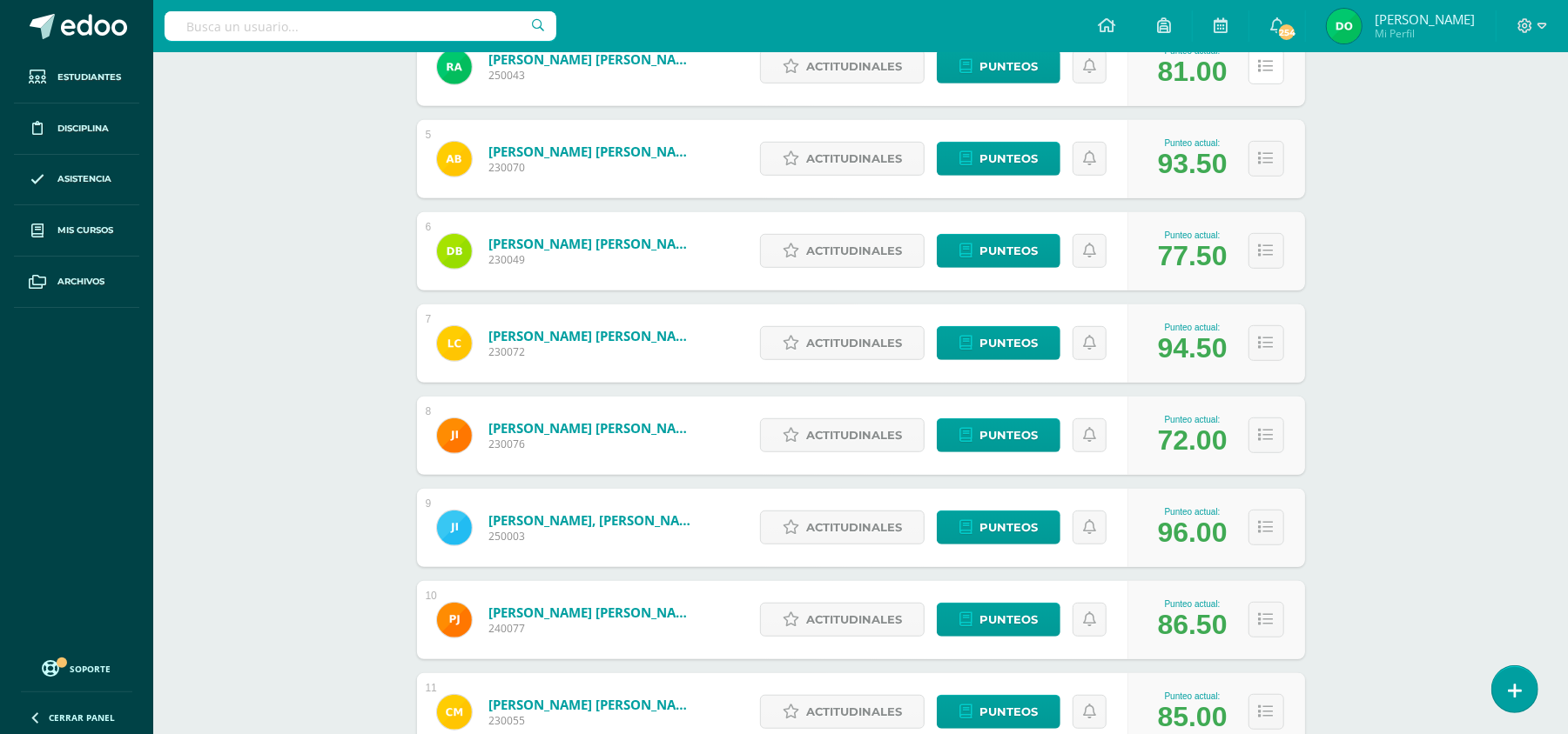
scroll to position [627, 0]
click at [1262, 172] on button at bounding box center [1266, 160] width 36 height 36
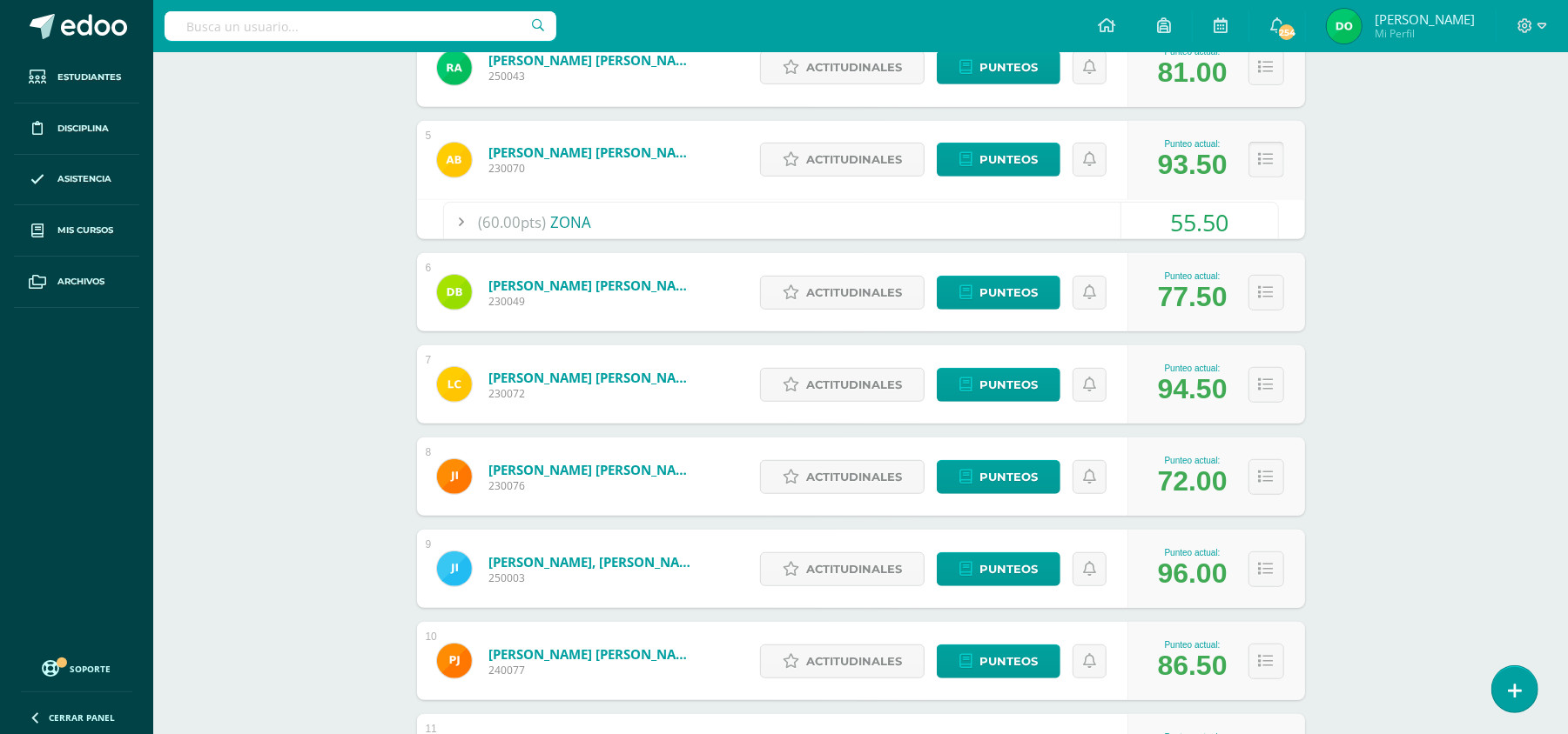
click at [1275, 147] on button at bounding box center [1266, 160] width 36 height 36
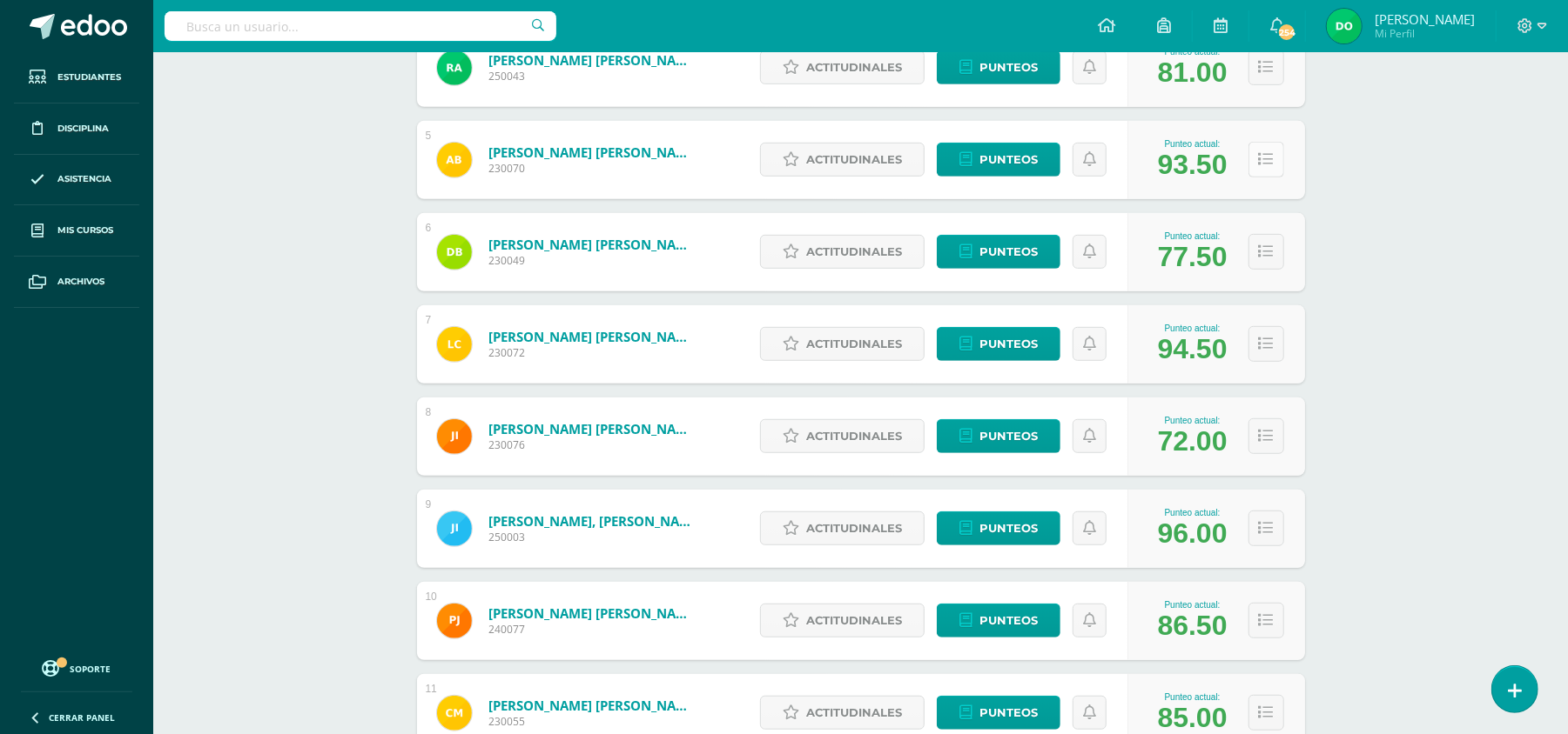
click at [1275, 147] on button at bounding box center [1266, 160] width 36 height 36
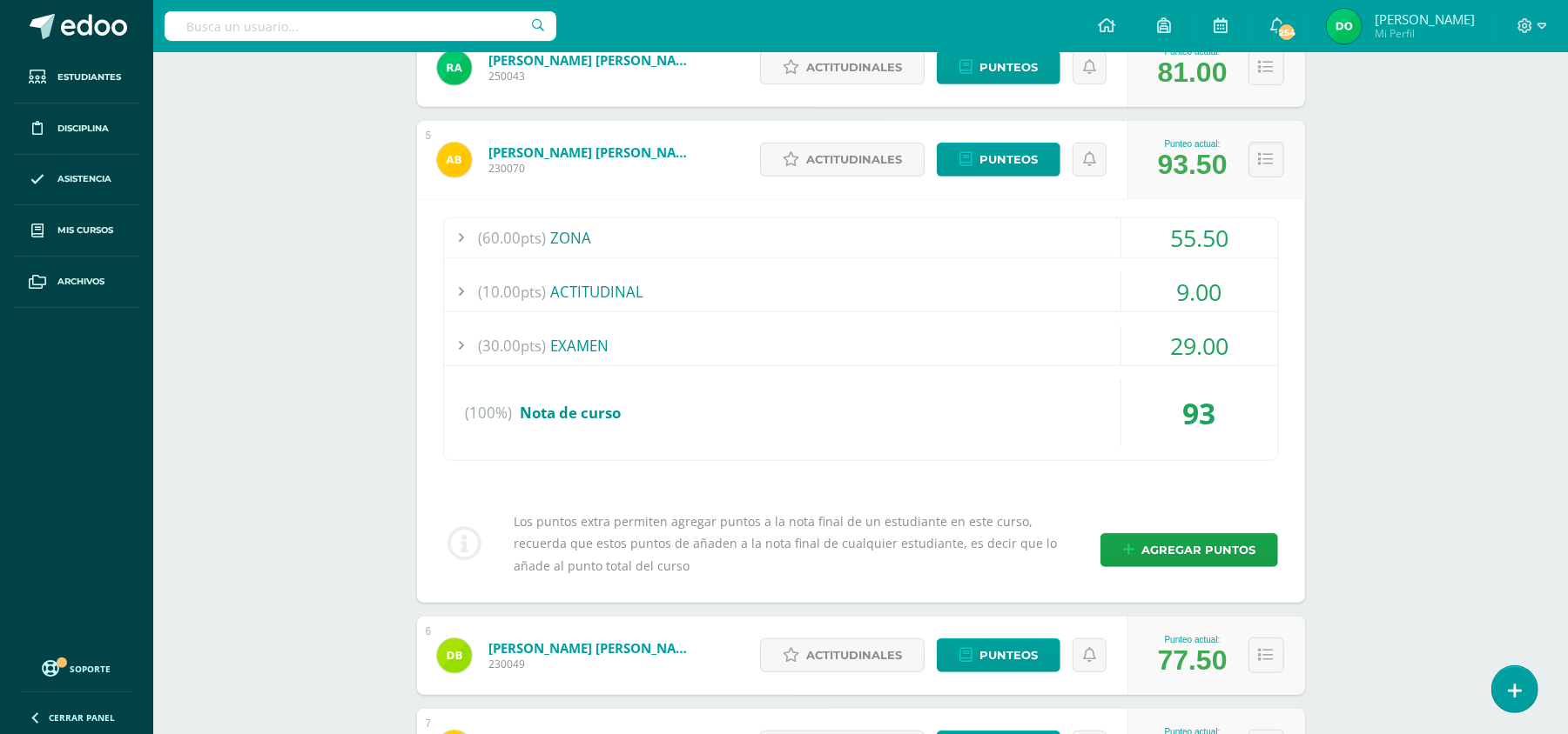
click at [1021, 235] on div "(60.00pts) ZONA" at bounding box center [861, 237] width 834 height 39
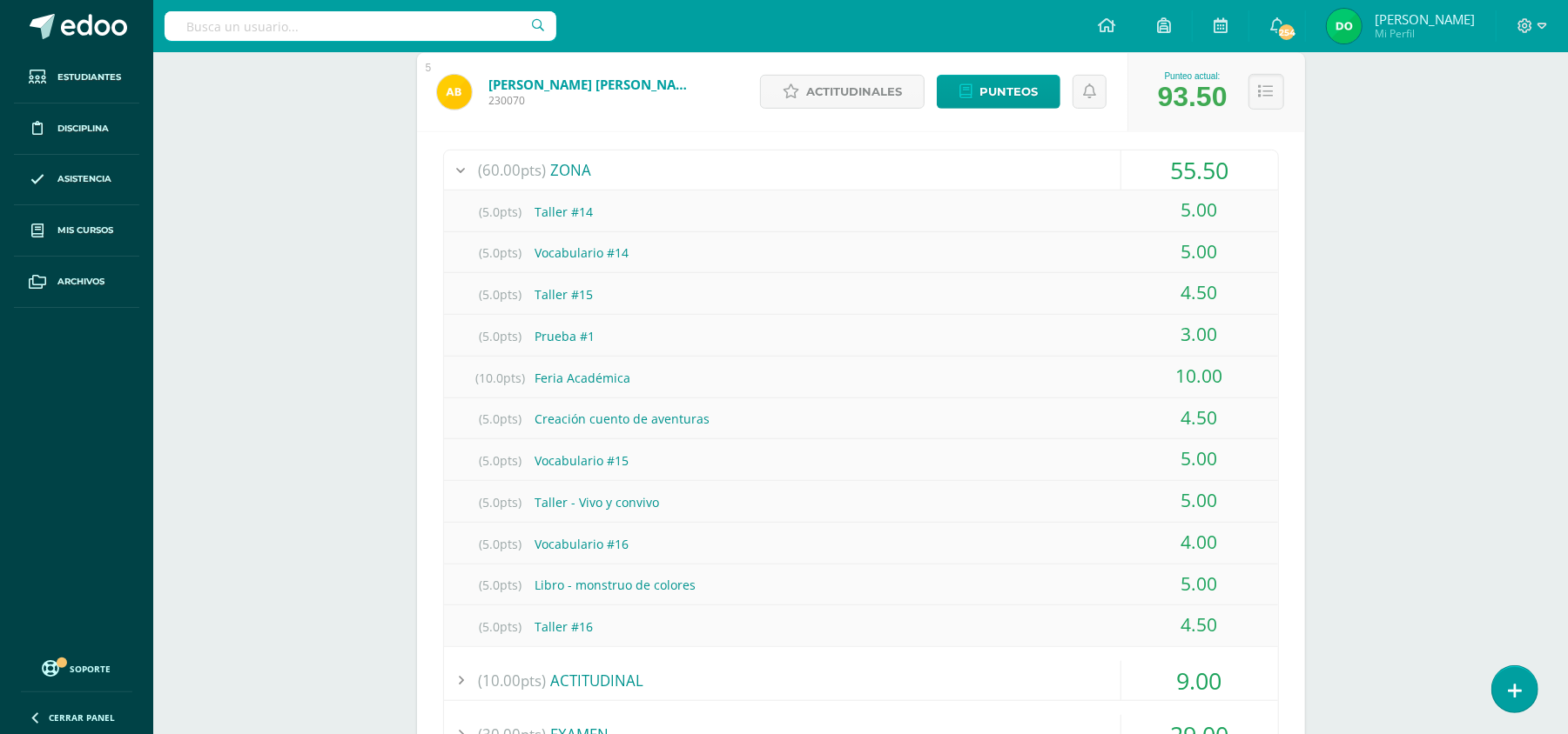
scroll to position [693, 0]
click at [1271, 85] on icon at bounding box center [1266, 92] width 15 height 15
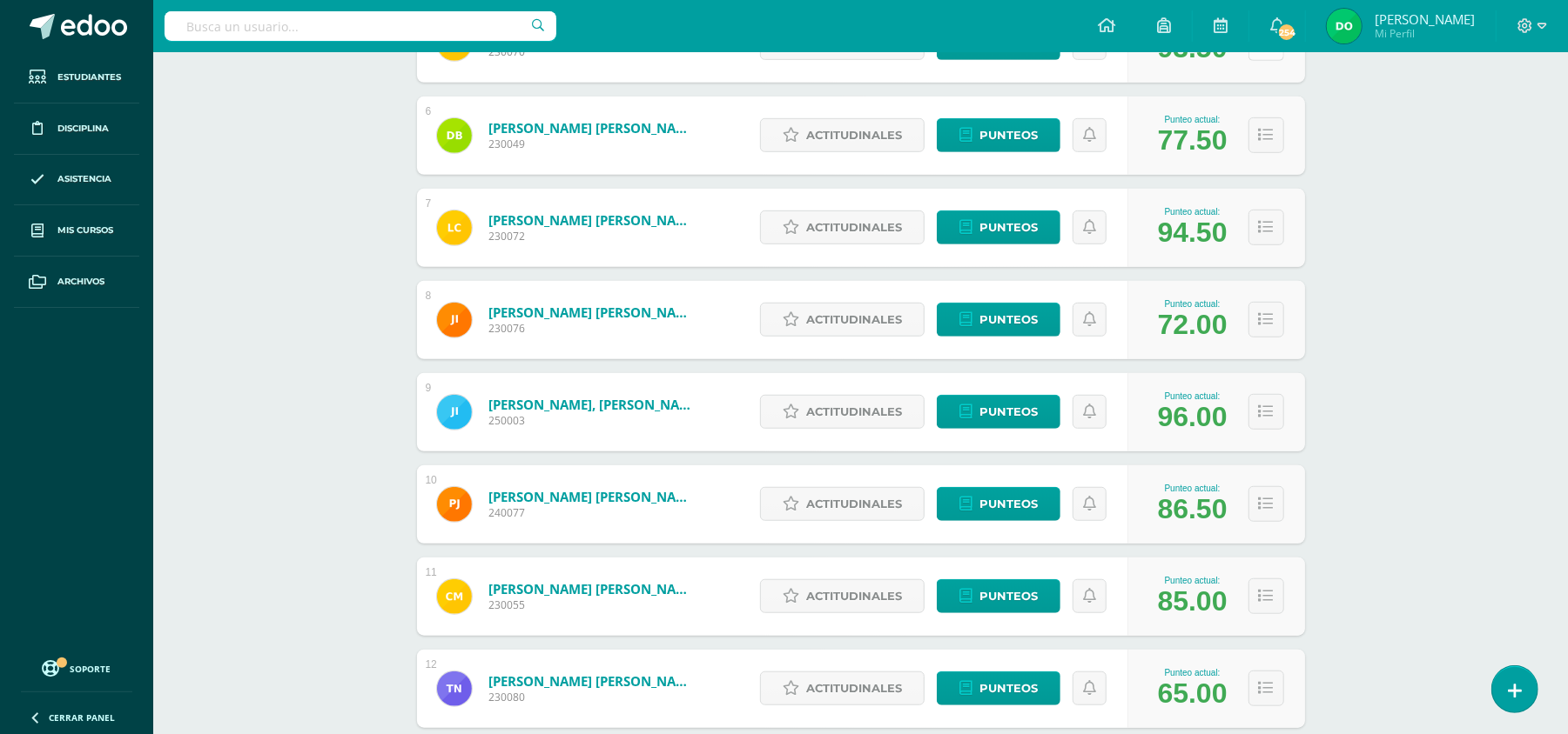
scroll to position [746, 0]
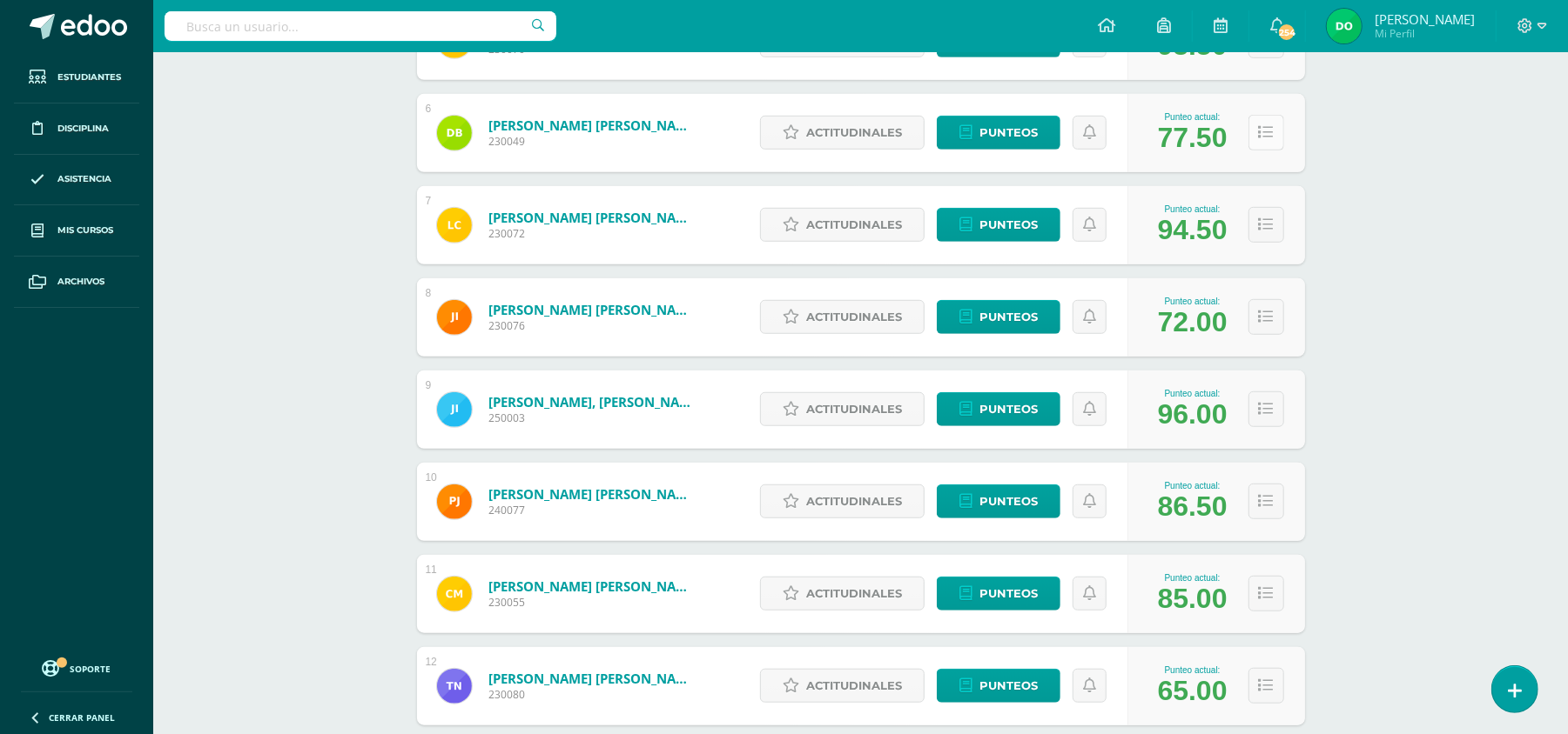
click at [1269, 137] on icon at bounding box center [1266, 132] width 15 height 15
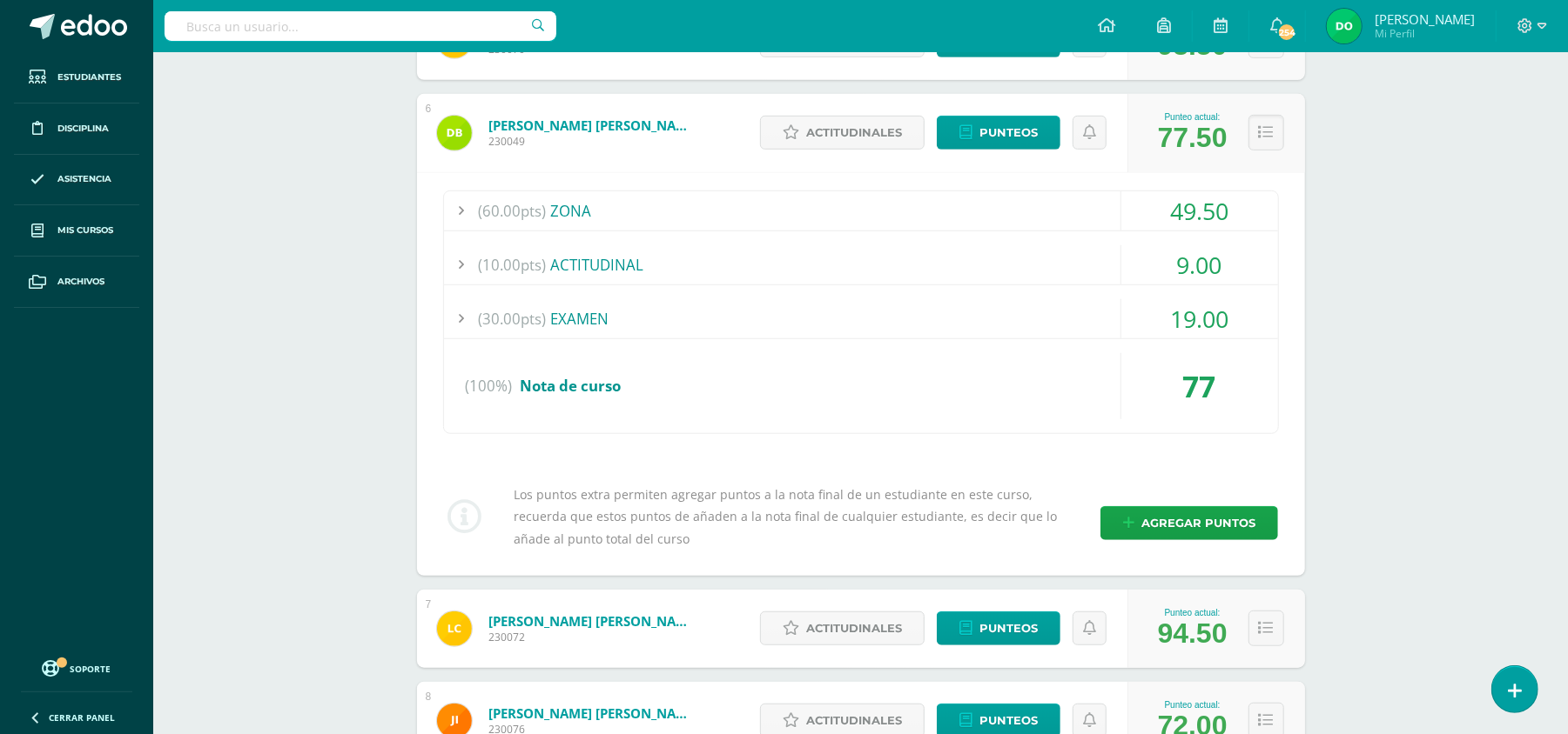
click at [1042, 222] on div "(60.00pts) ZONA" at bounding box center [861, 211] width 834 height 39
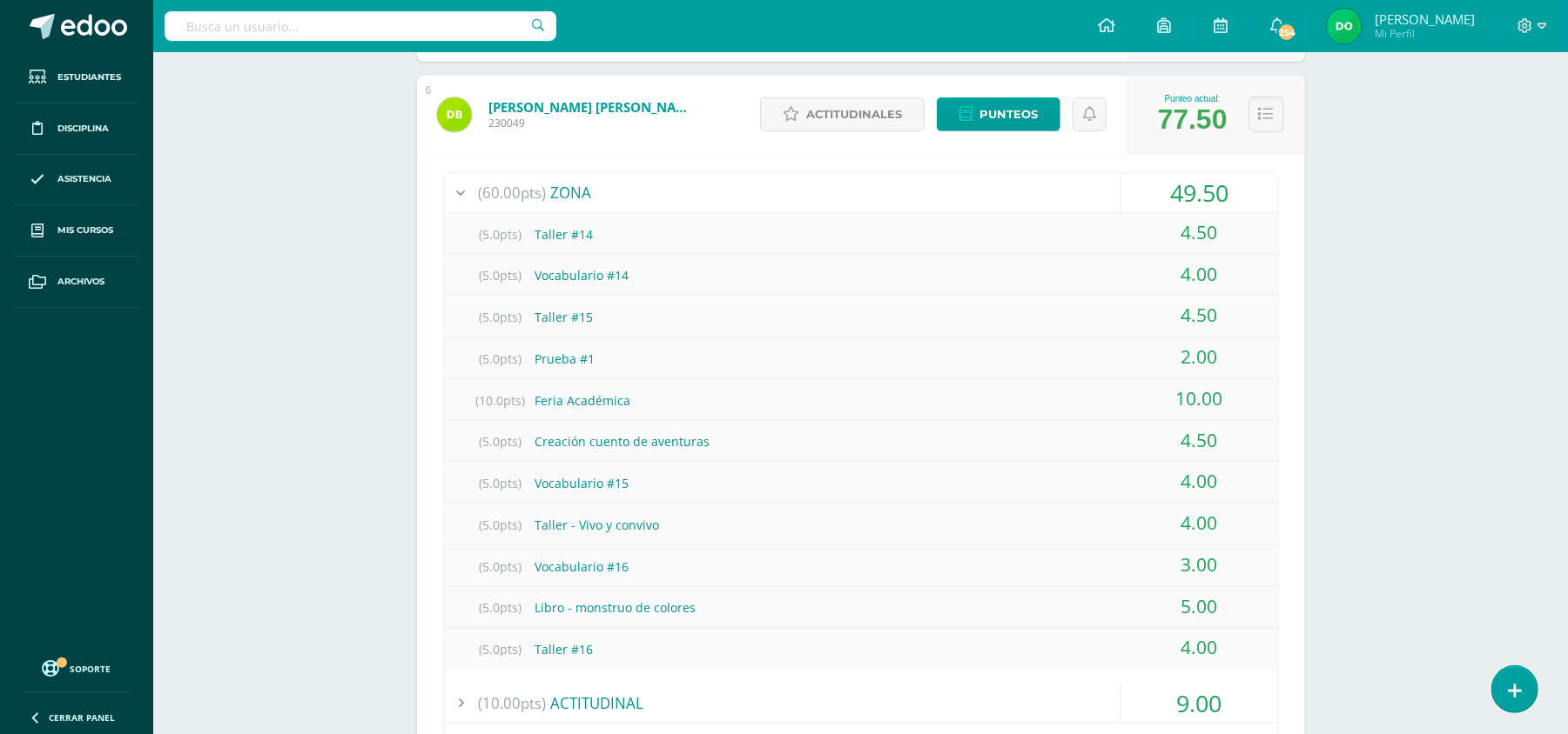
scroll to position [761, 0]
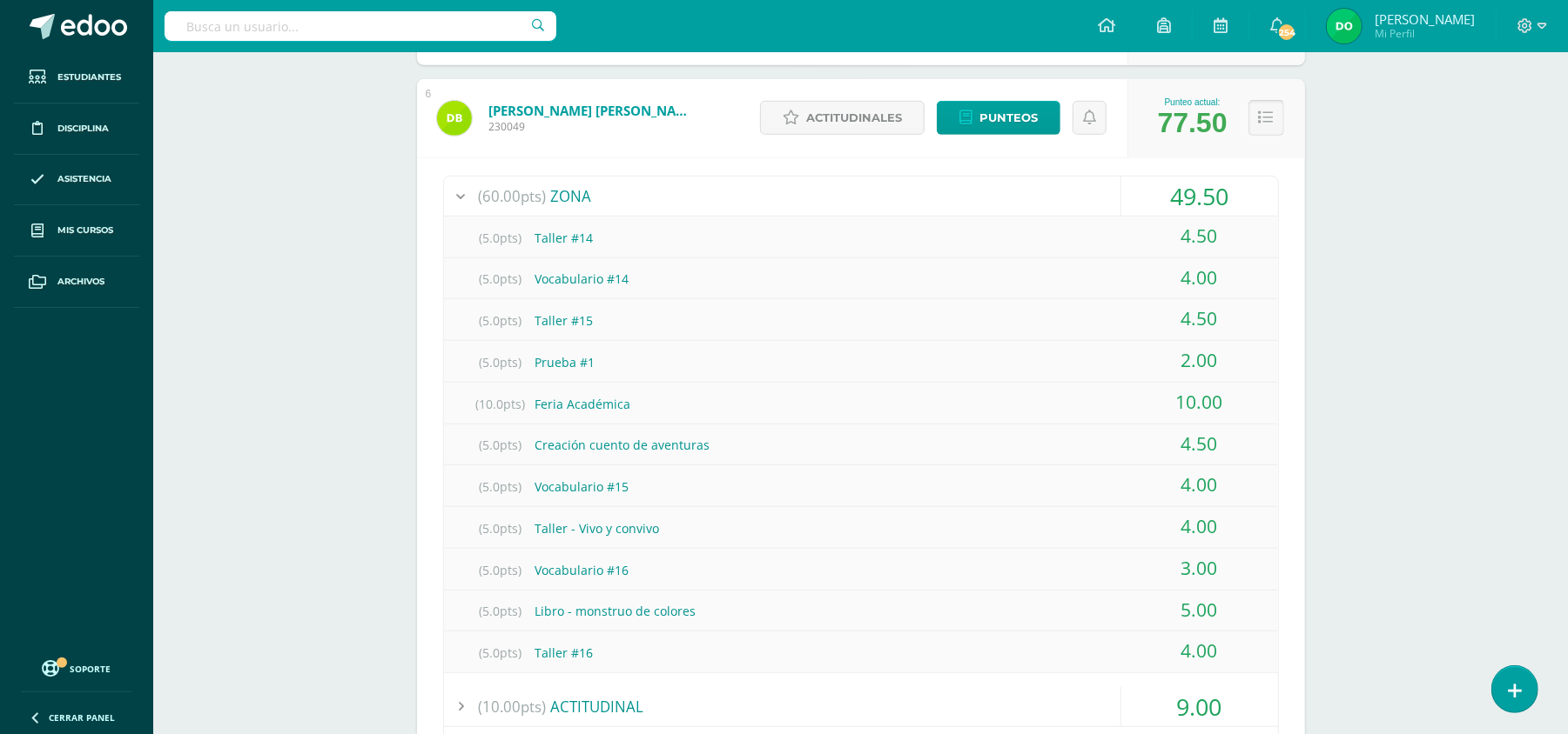
click at [1259, 120] on icon at bounding box center [1266, 117] width 15 height 15
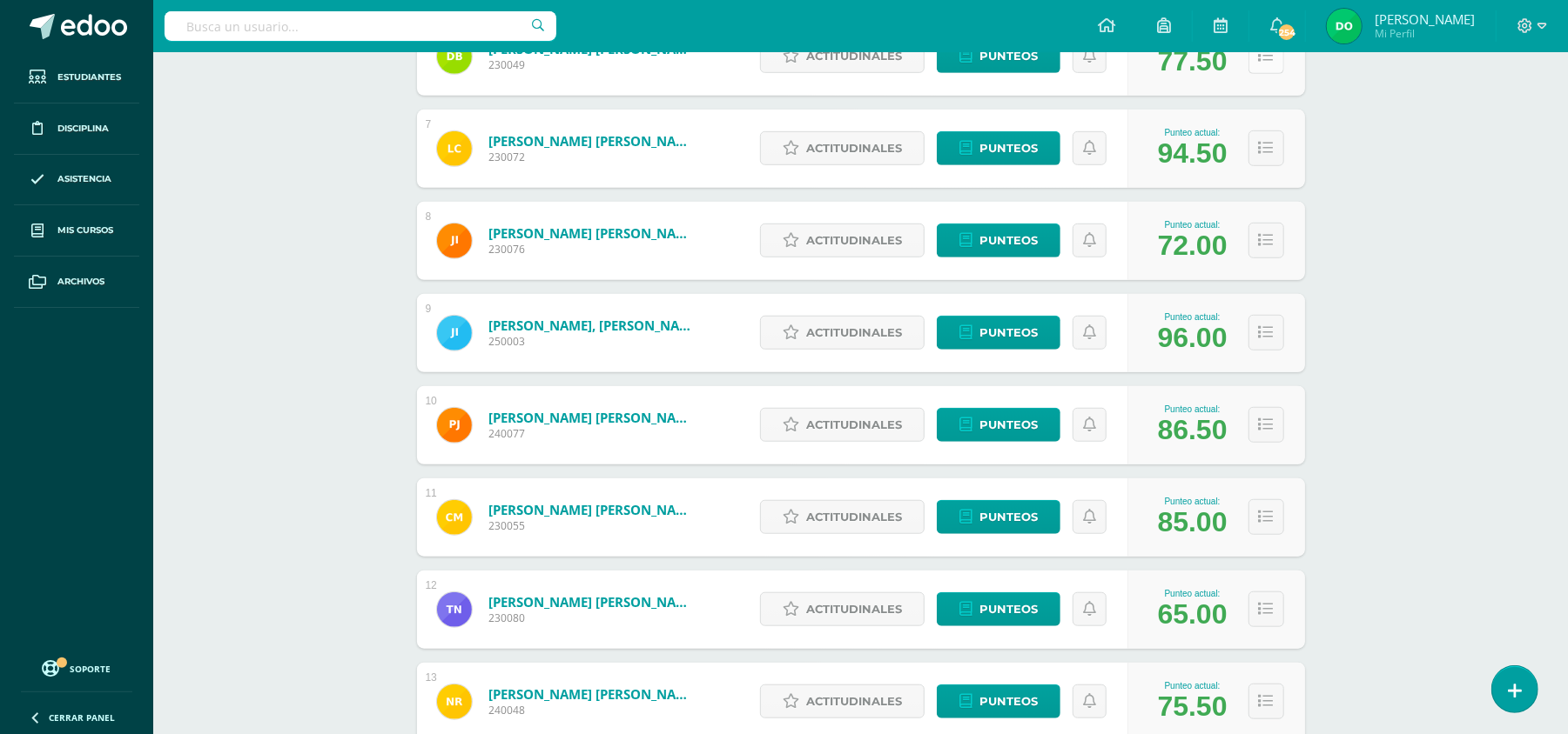
scroll to position [821, 0]
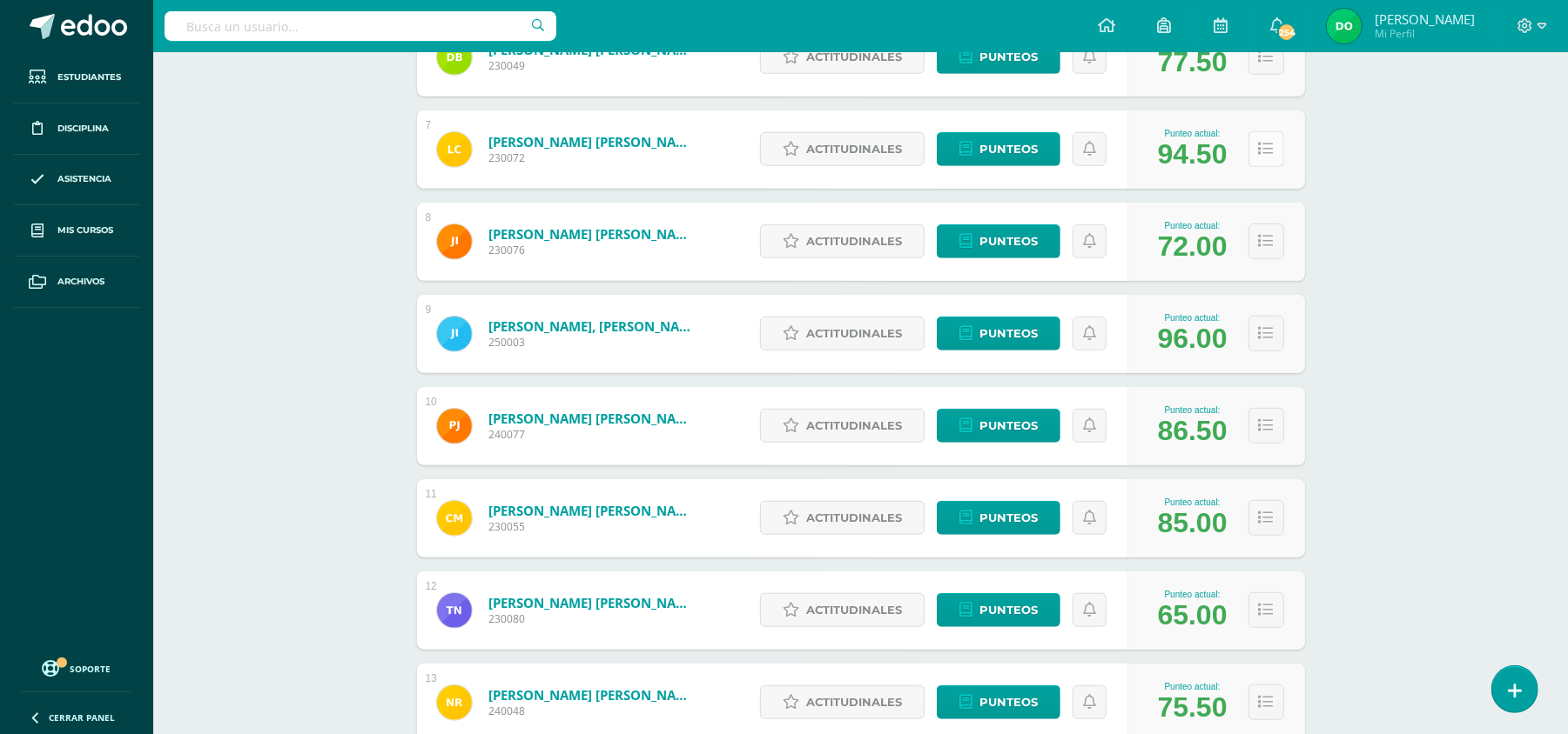
click at [1266, 150] on icon at bounding box center [1266, 149] width 15 height 15
click at [1268, 150] on icon at bounding box center [1266, 149] width 15 height 15
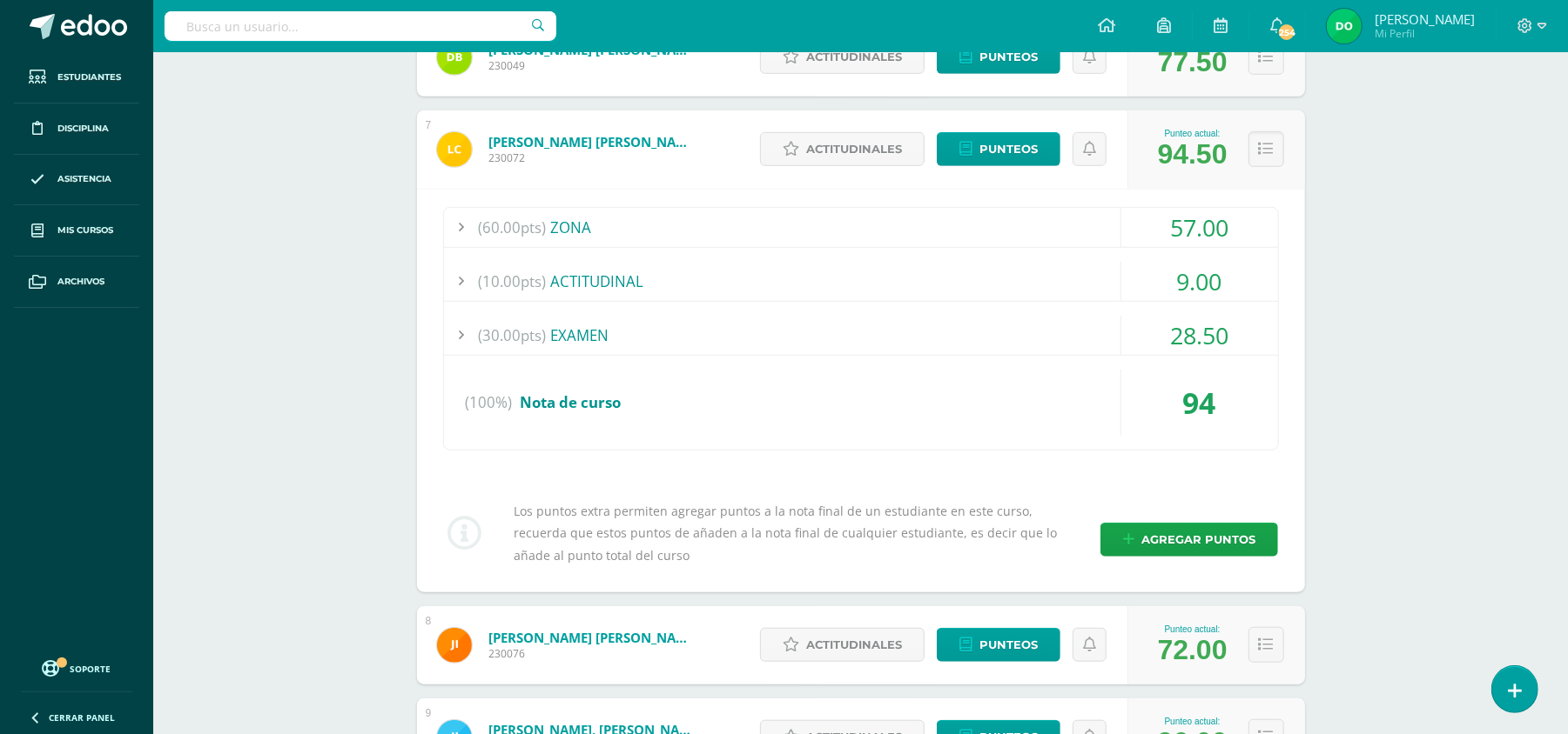
click at [1046, 230] on div "(60.00pts) ZONA" at bounding box center [861, 226] width 834 height 39
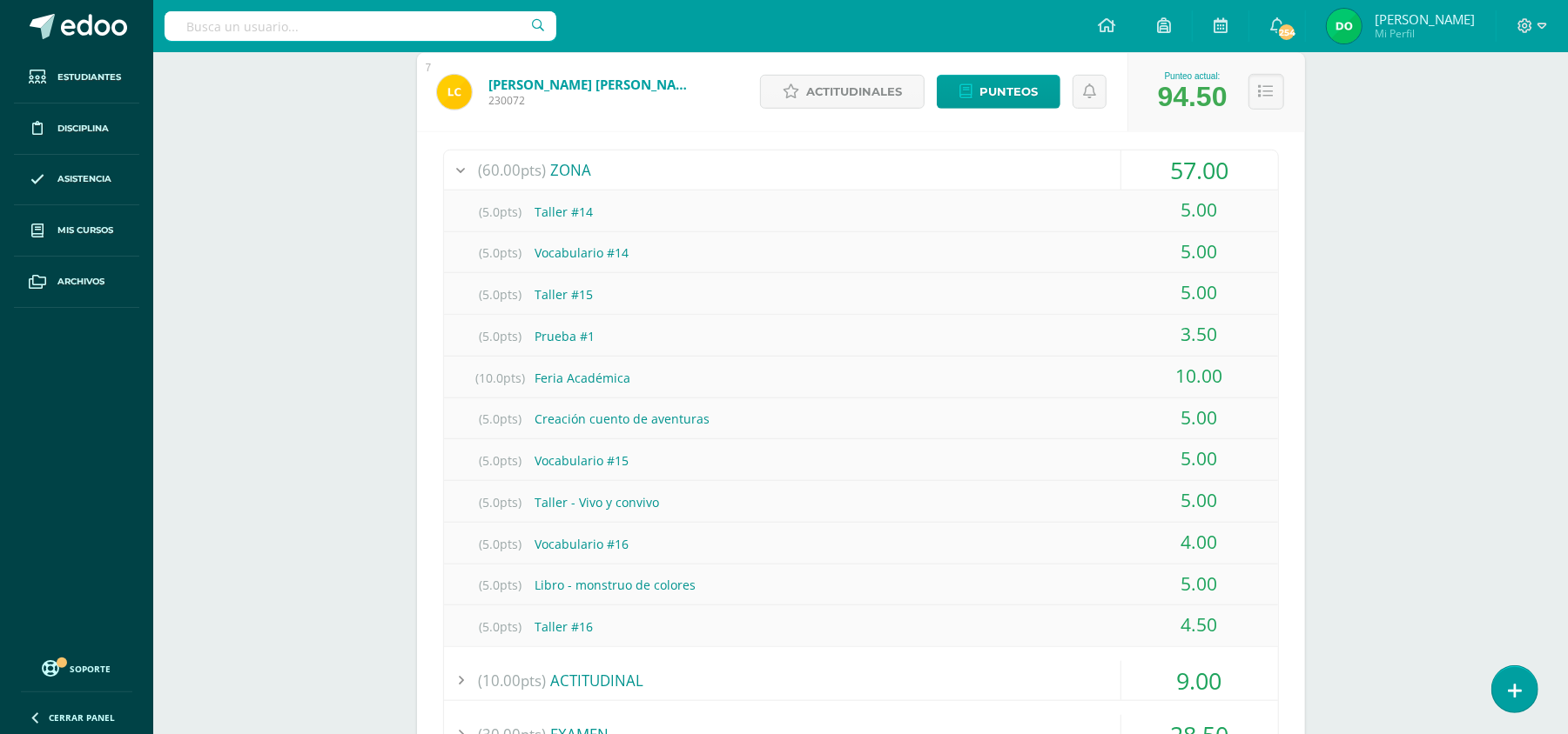
scroll to position [877, 0]
click at [1266, 90] on icon at bounding box center [1266, 93] width 15 height 15
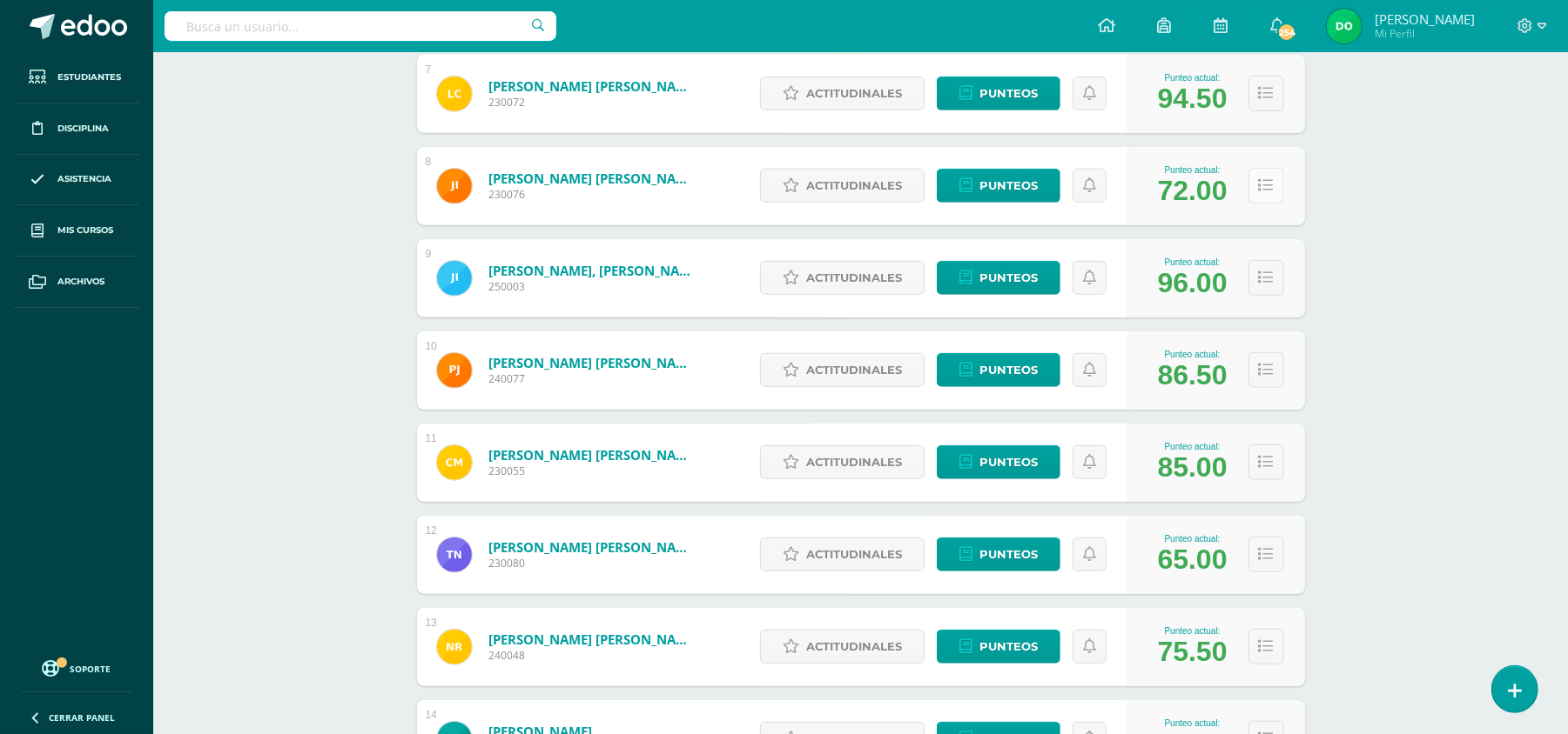
click at [1261, 179] on icon at bounding box center [1266, 186] width 15 height 15
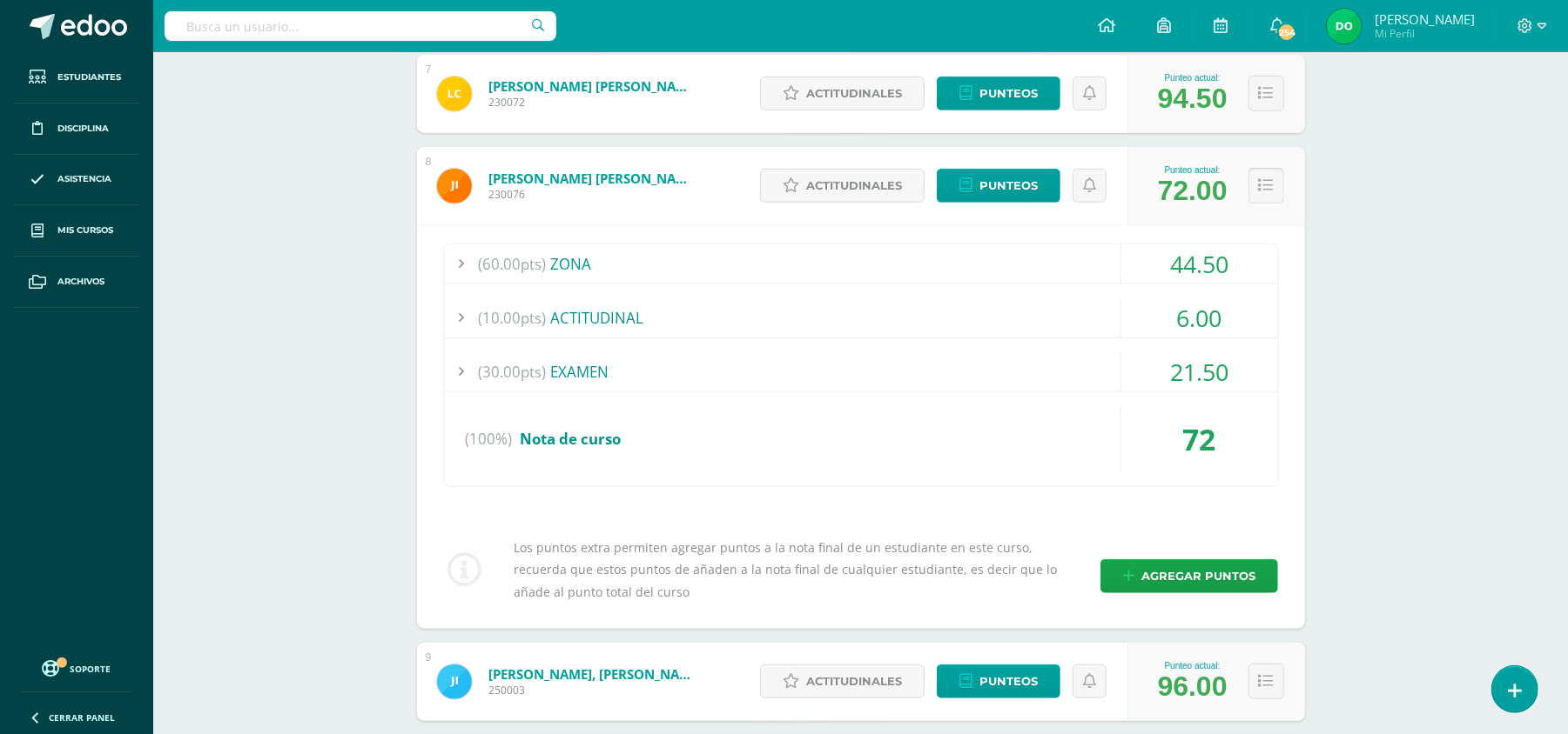
click at [1261, 186] on icon at bounding box center [1266, 186] width 15 height 15
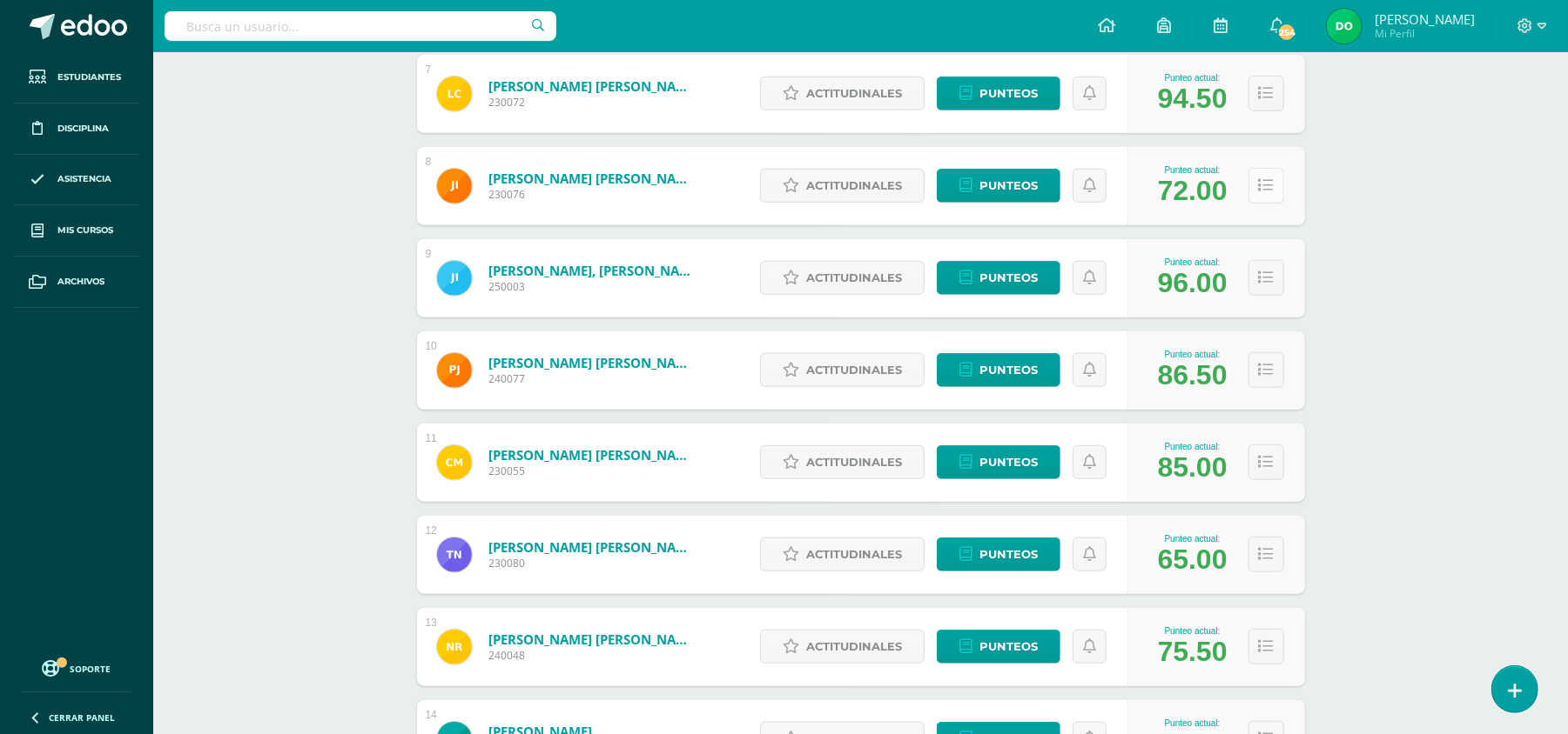
click at [1261, 186] on icon at bounding box center [1266, 186] width 15 height 15
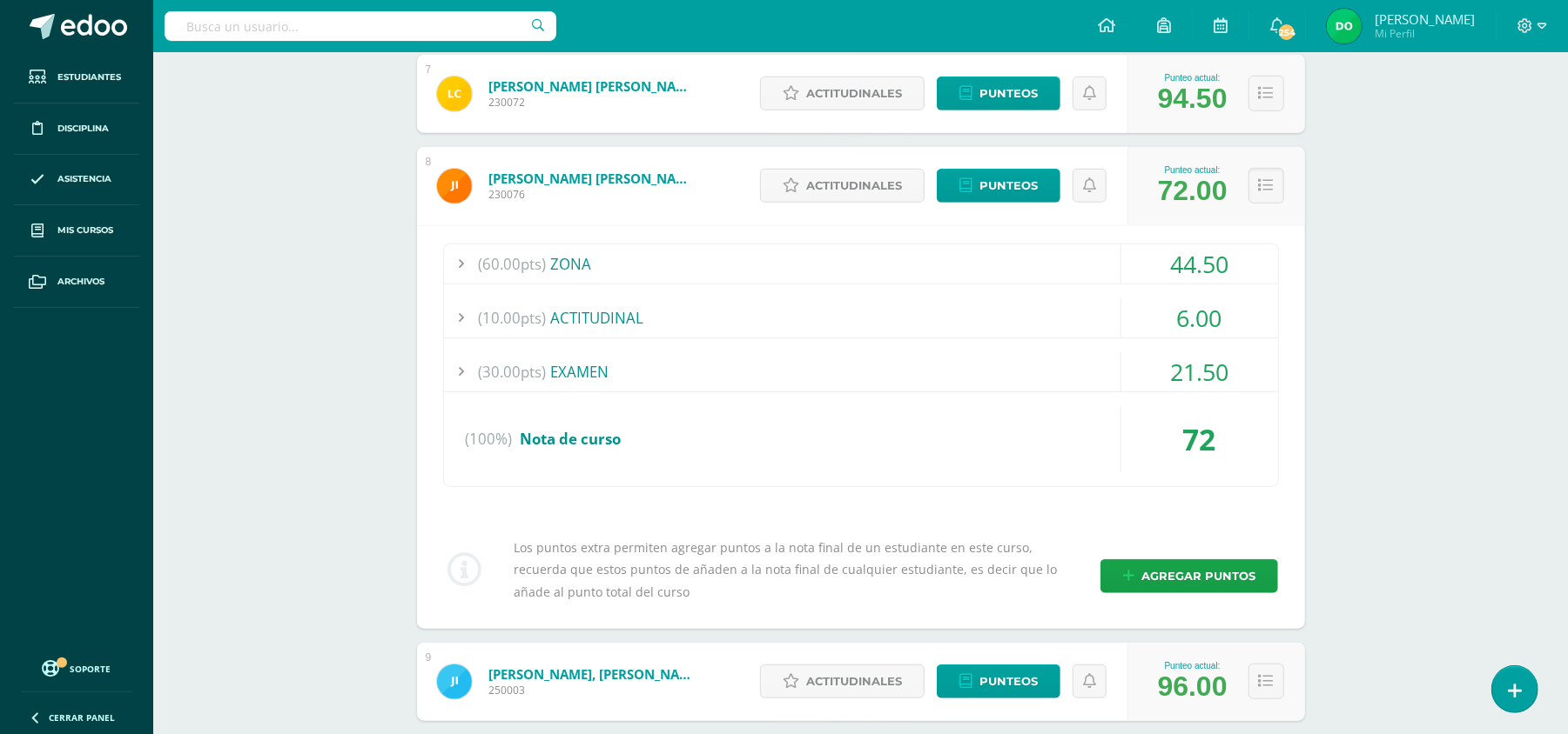
click at [1032, 268] on div "(60.00pts) ZONA" at bounding box center [861, 263] width 834 height 39
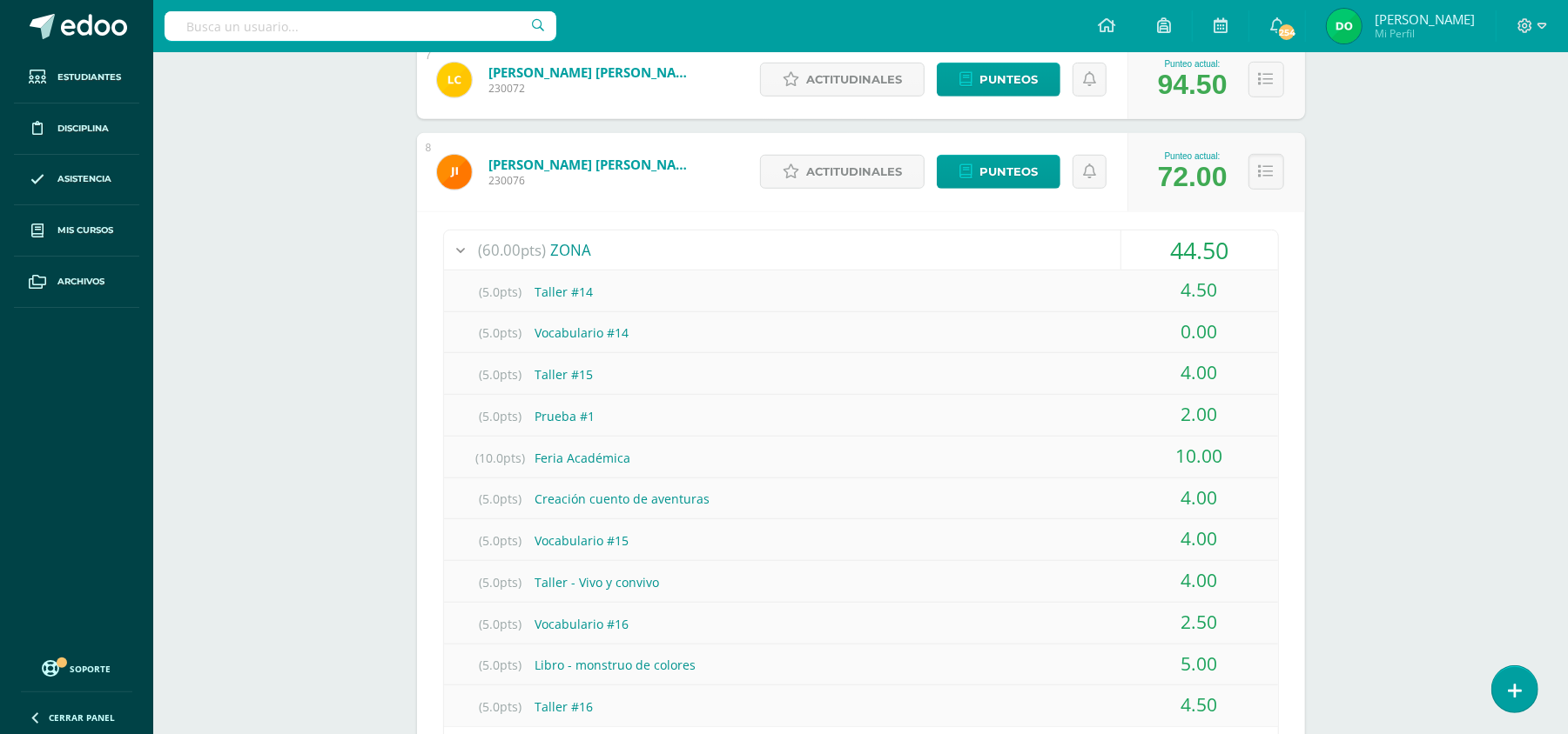
scroll to position [889, 0]
click at [1010, 162] on span "Punteos" at bounding box center [1009, 174] width 59 height 32
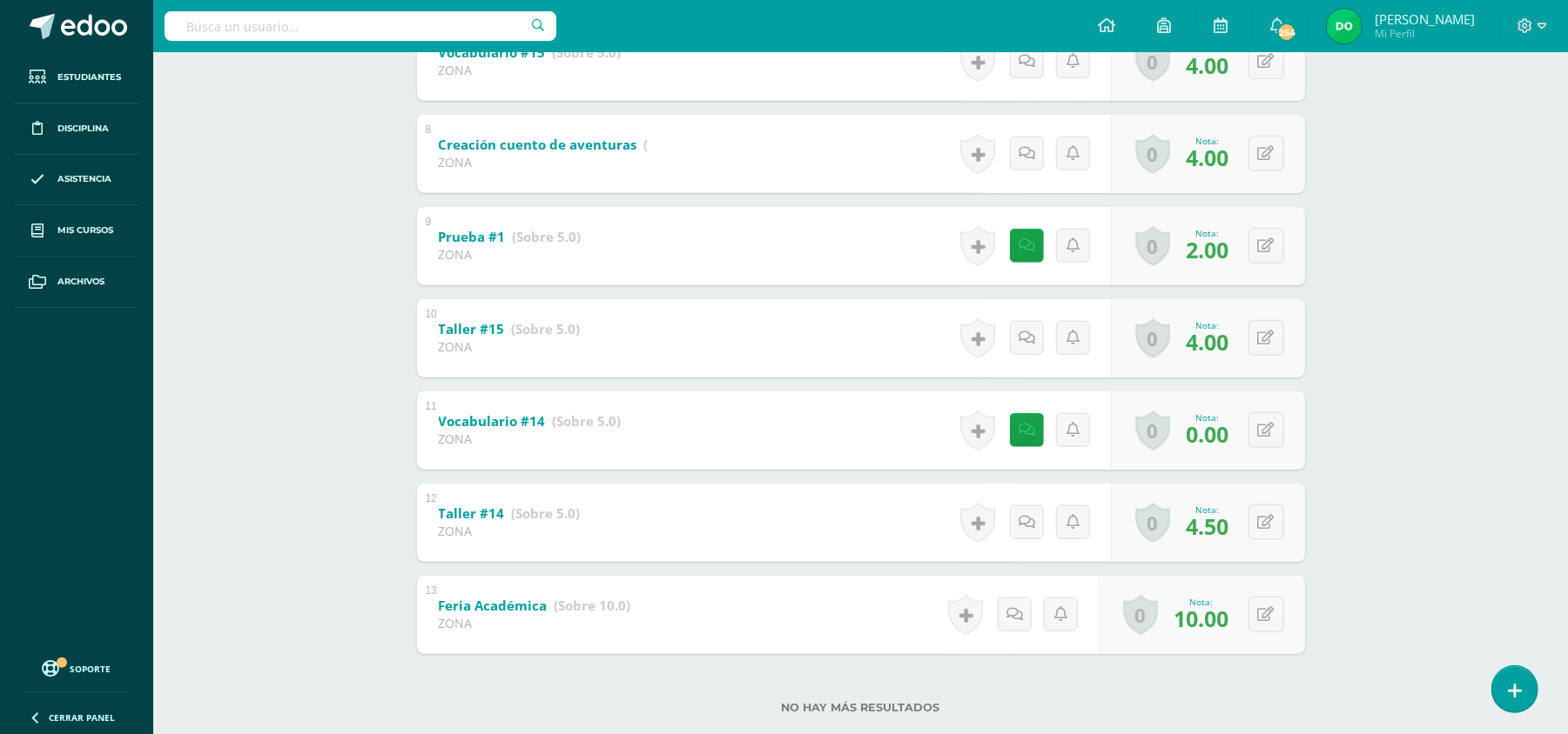
scroll to position [979, 0]
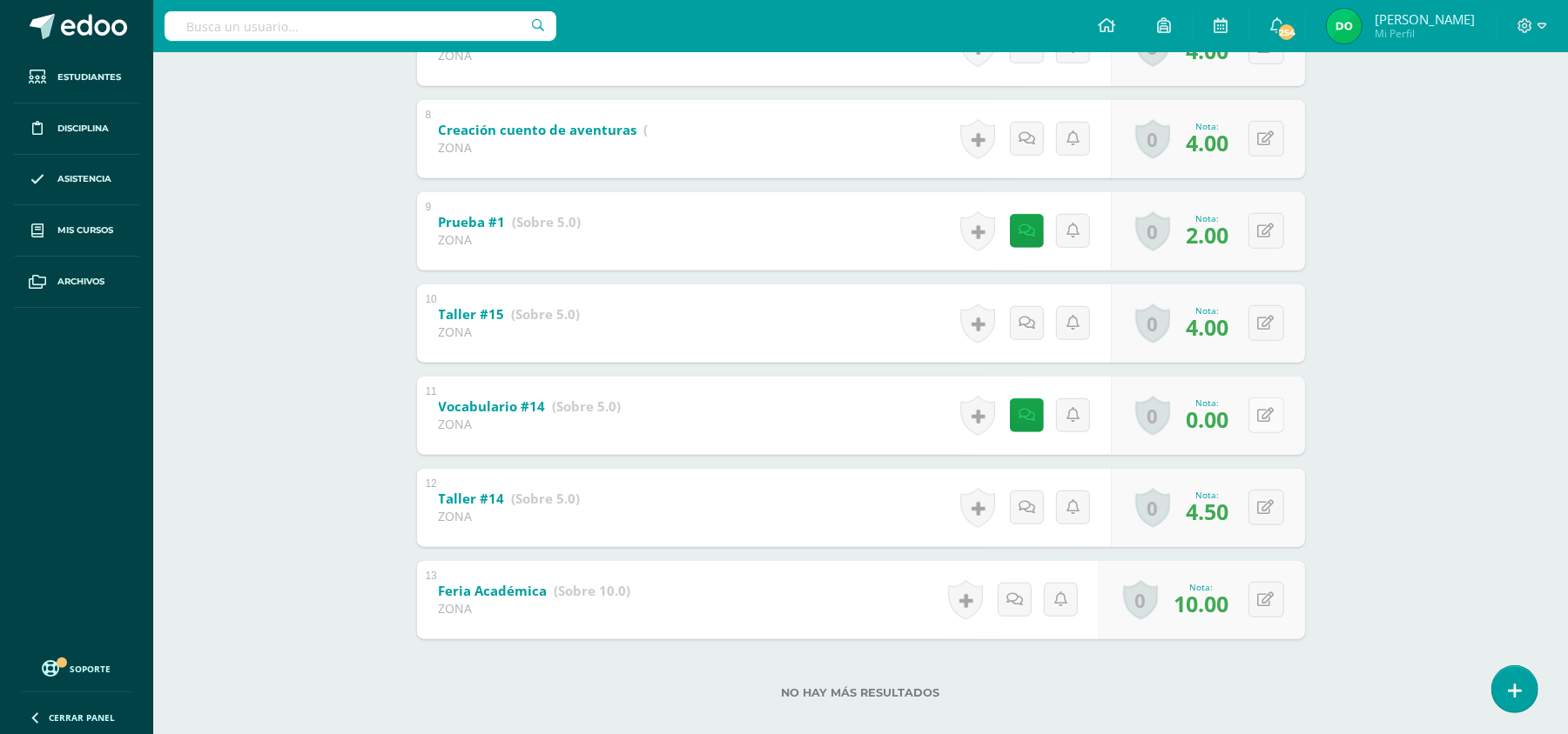
click at [1259, 425] on button at bounding box center [1266, 415] width 36 height 36
type input "2"
click at [1244, 425] on link at bounding box center [1231, 421] width 35 height 35
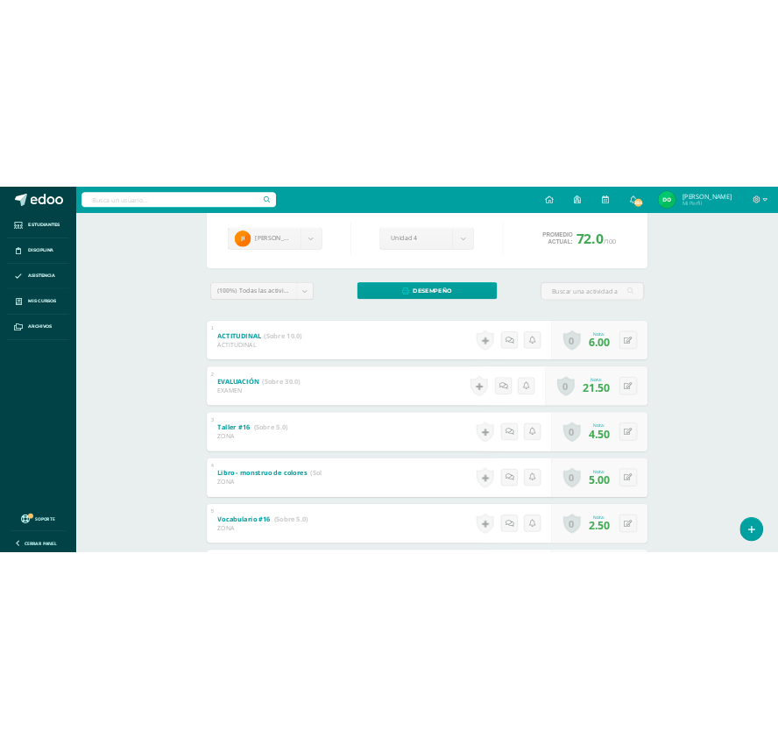
scroll to position [0, 0]
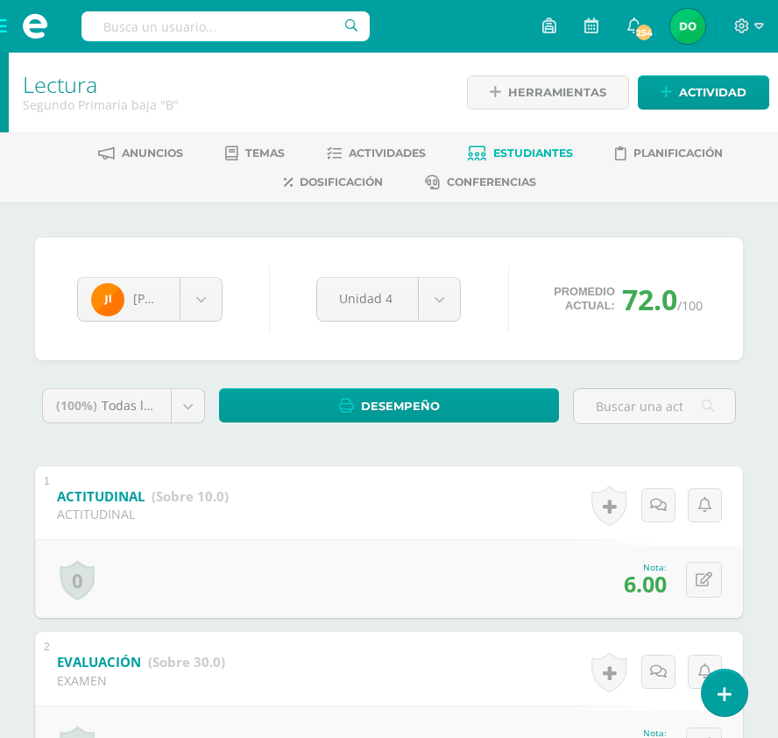
click at [4, 25] on span at bounding box center [35, 26] width 70 height 53
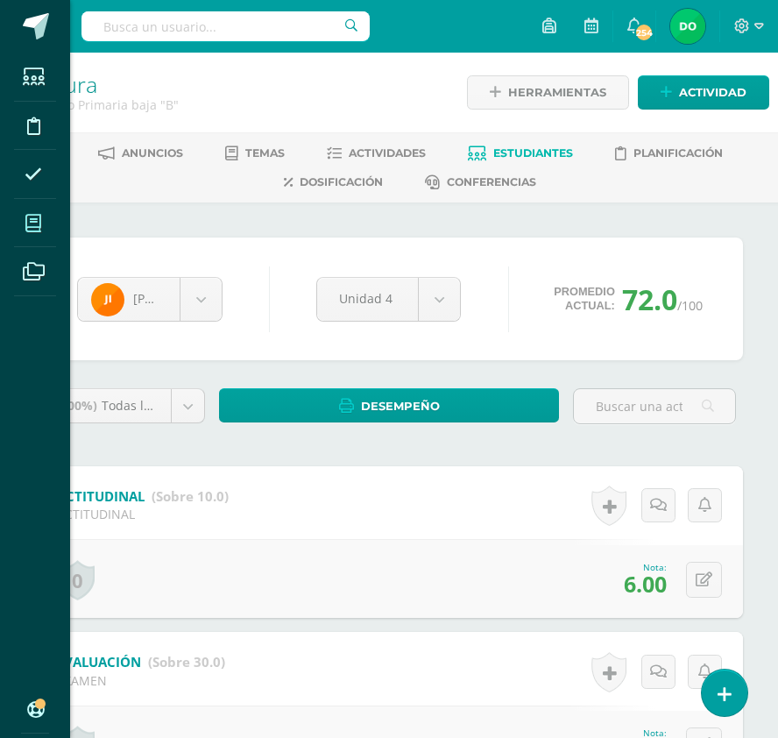
click at [36, 212] on span at bounding box center [33, 222] width 39 height 39
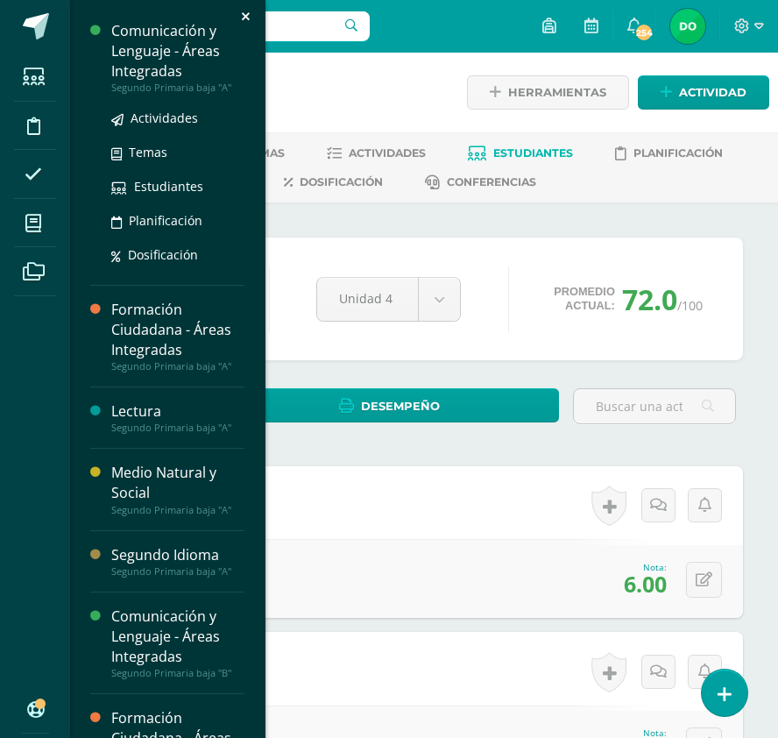
click at [201, 56] on div "Comunicación y Lenguaje - Áreas Integradas" at bounding box center [177, 51] width 133 height 60
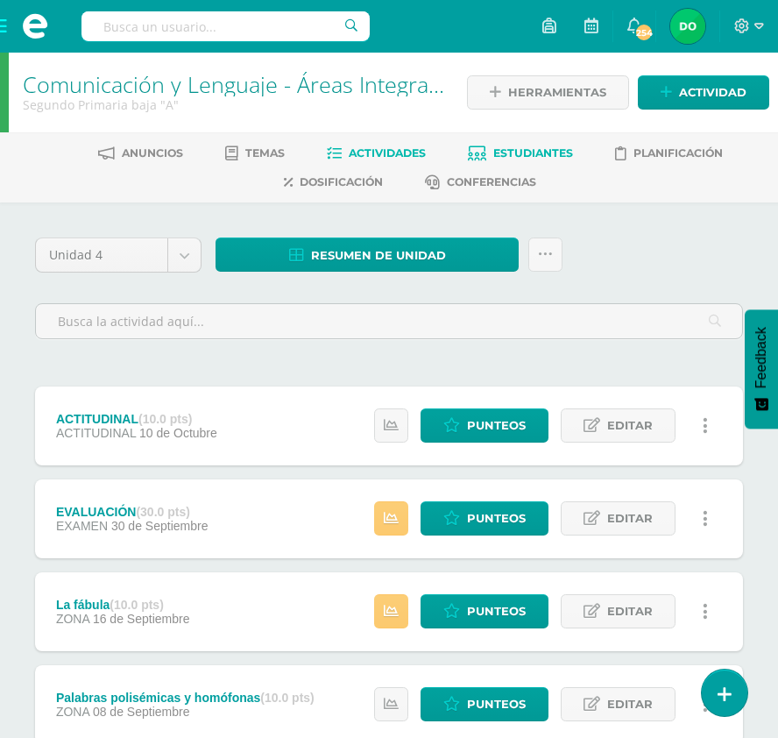
click at [501, 152] on span "Estudiantes" at bounding box center [533, 152] width 80 height 13
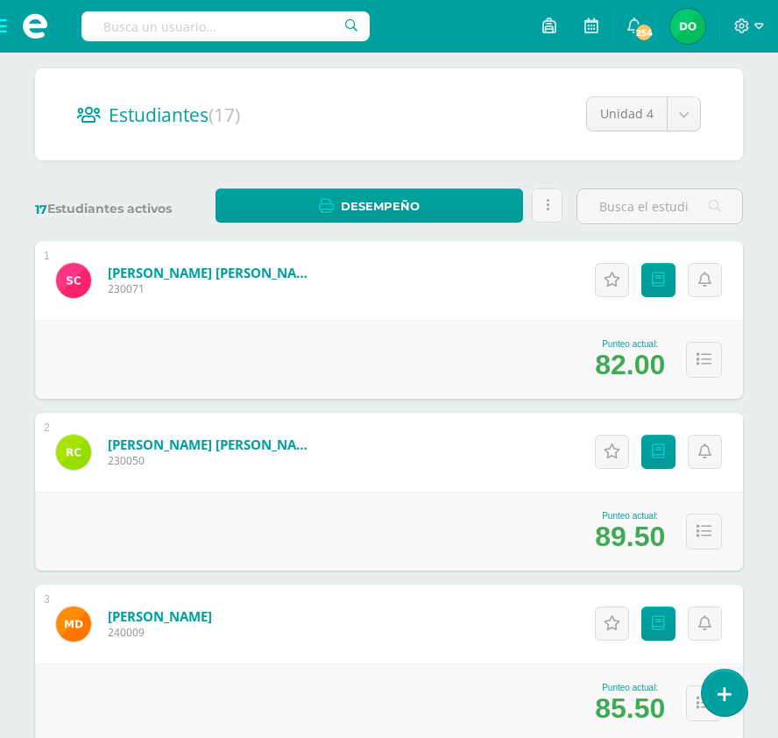
scroll to position [168, 0]
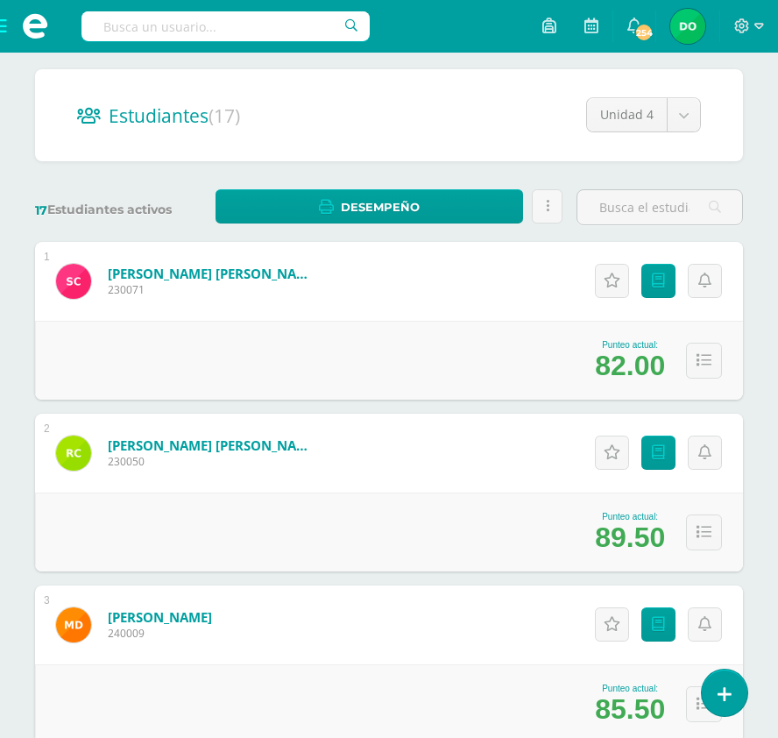
click at [0, 25] on span at bounding box center [35, 26] width 70 height 53
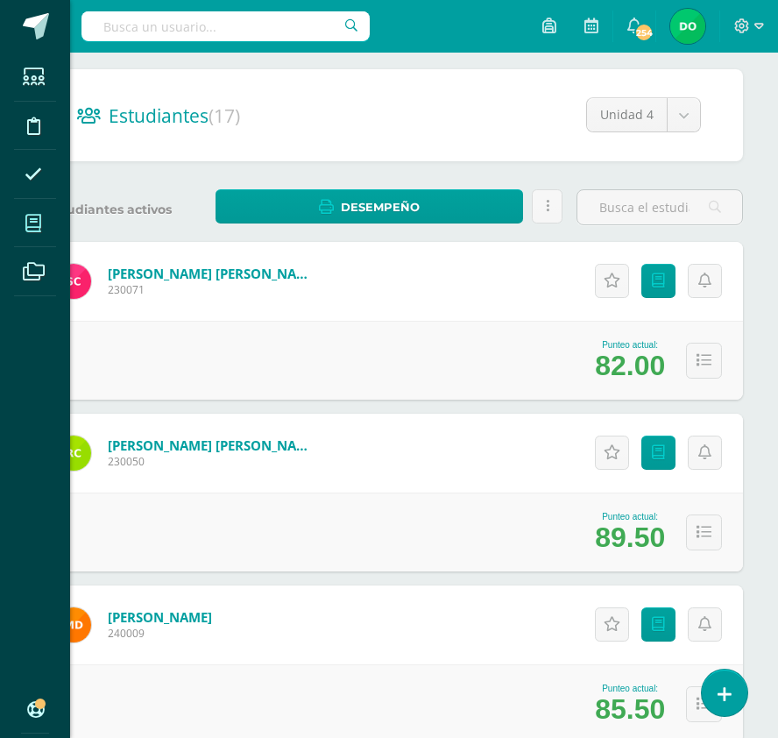
click at [23, 231] on span at bounding box center [33, 222] width 39 height 39
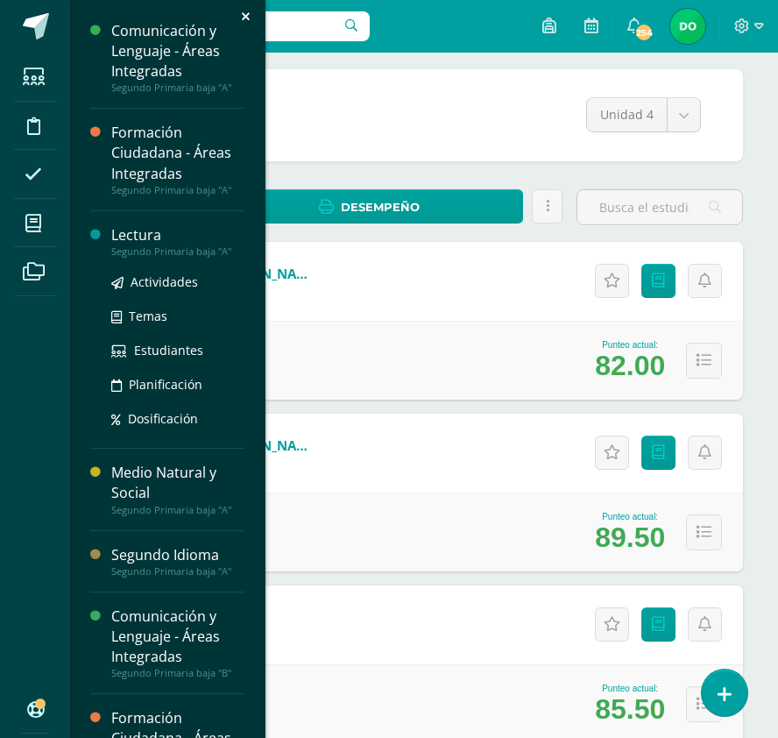
click at [200, 242] on div "Lectura" at bounding box center [177, 235] width 133 height 20
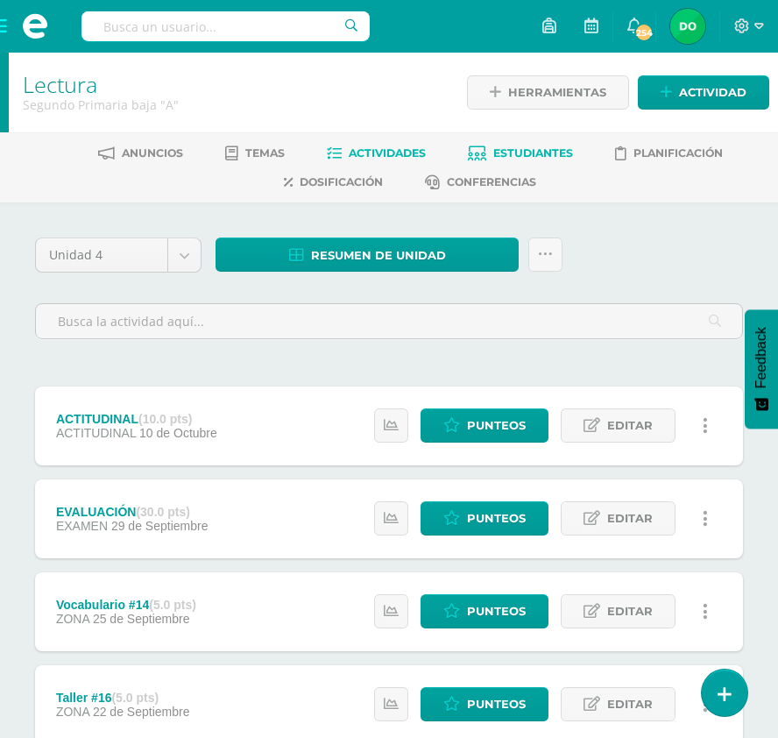
click at [480, 141] on link "Estudiantes" at bounding box center [520, 153] width 105 height 28
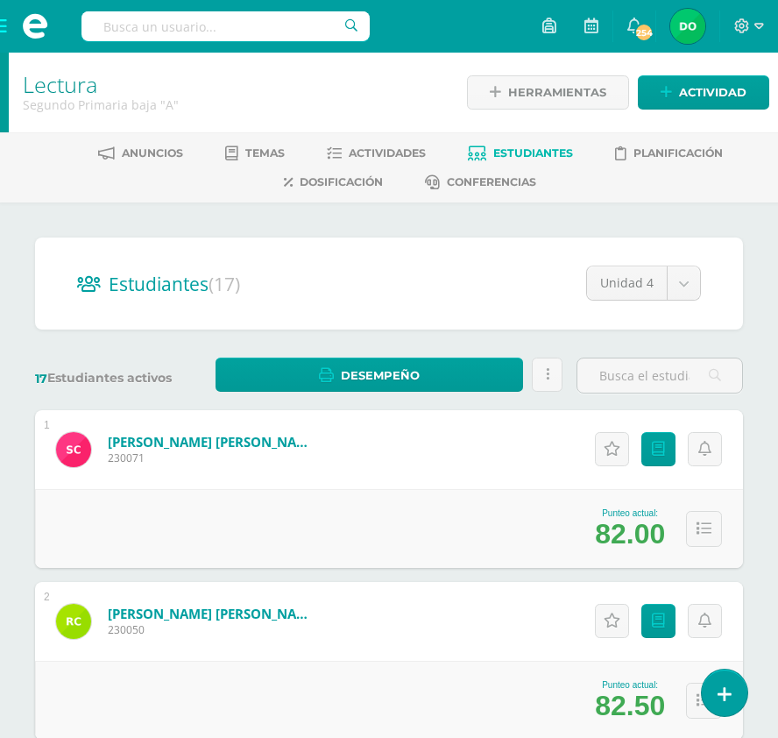
click at [5, 37] on span at bounding box center [35, 26] width 70 height 53
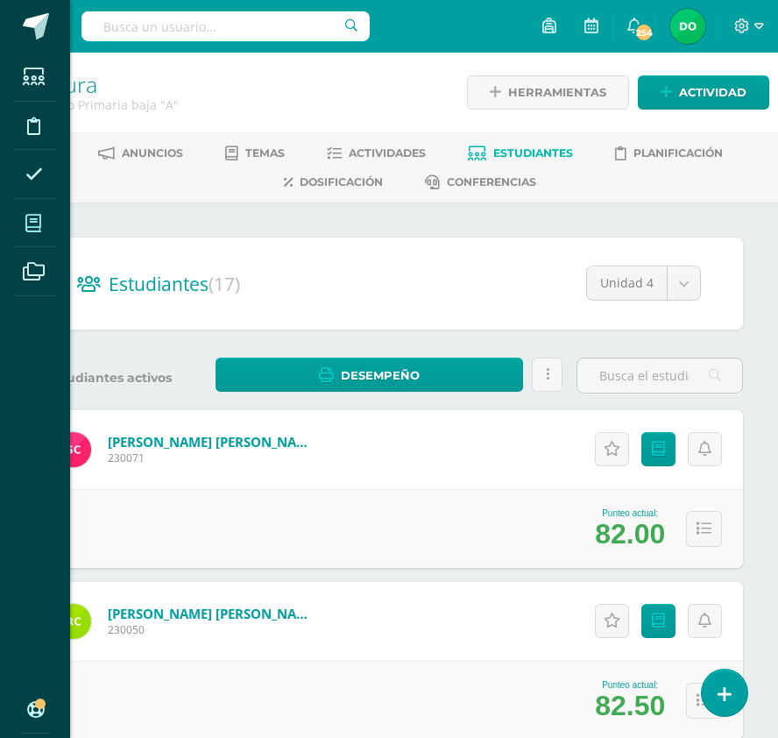
click at [33, 215] on icon at bounding box center [33, 224] width 16 height 18
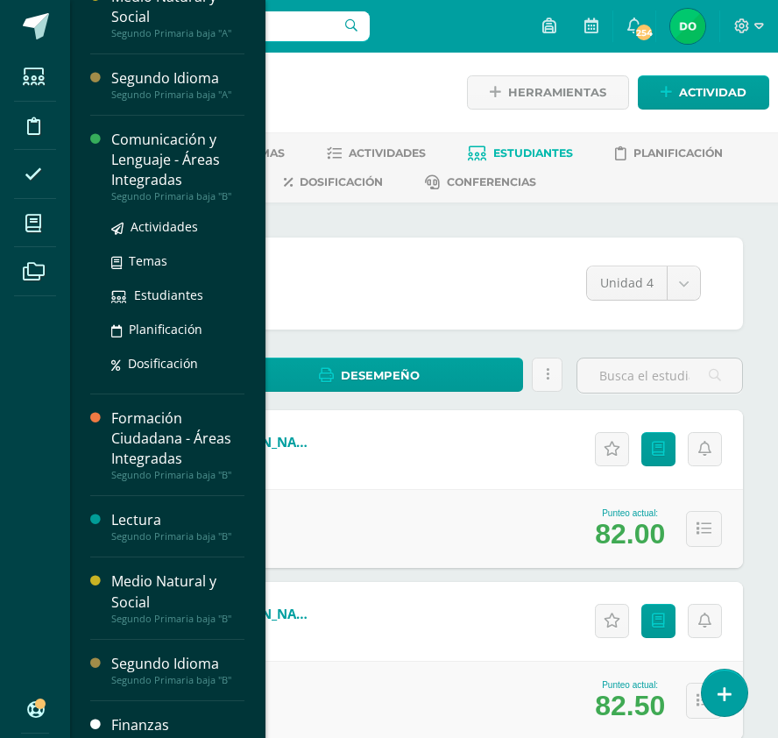
scroll to position [301, 0]
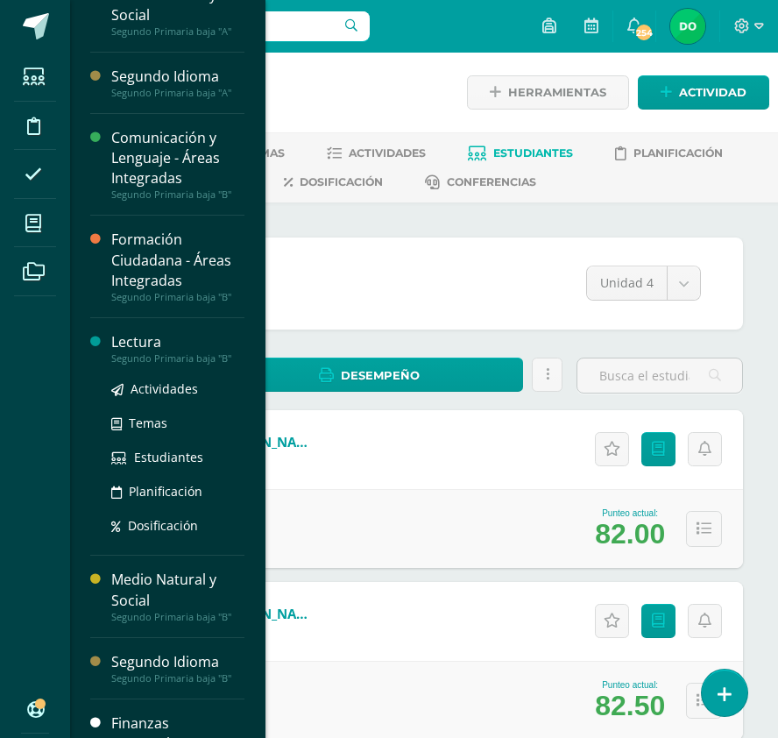
click at [215, 352] on div "Segundo Primaria baja "B"" at bounding box center [177, 358] width 133 height 12
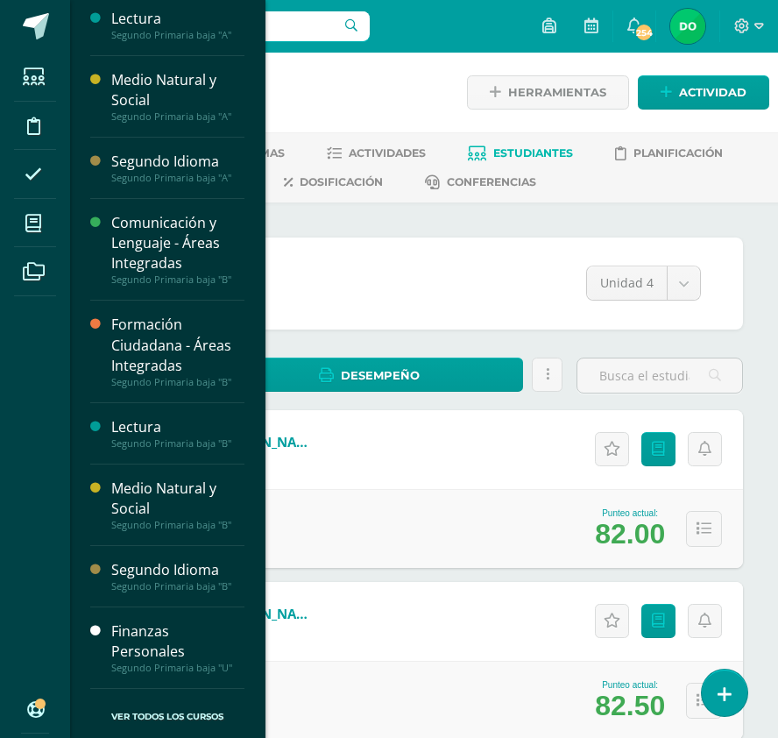
scroll to position [219, 0]
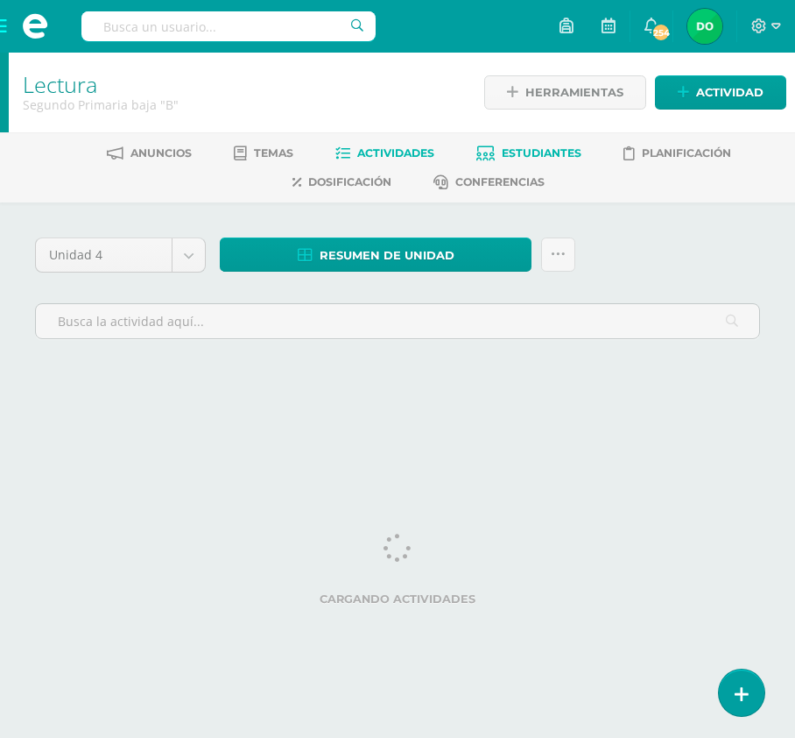
click at [543, 149] on span "Estudiantes" at bounding box center [542, 152] width 80 height 13
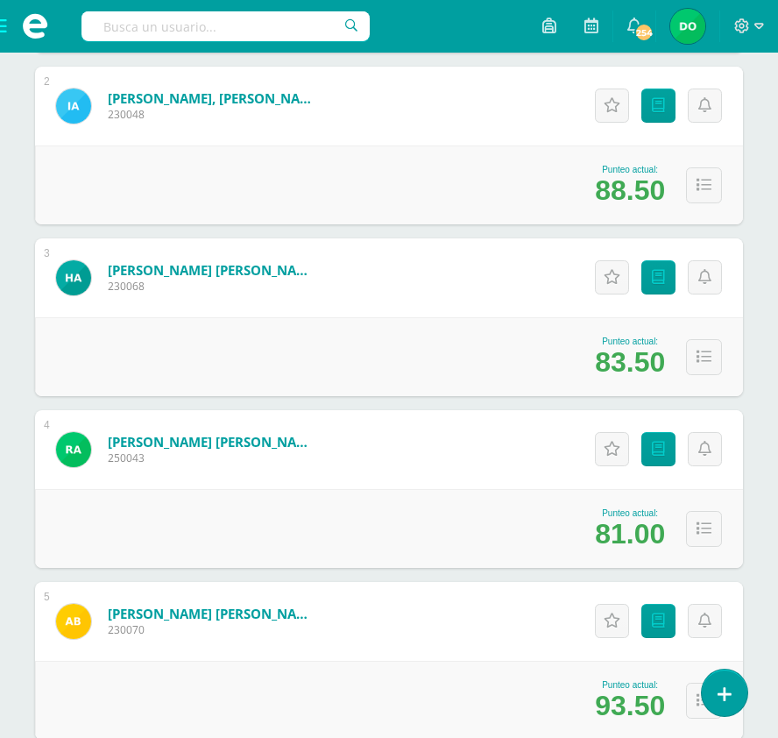
scroll to position [520, 0]
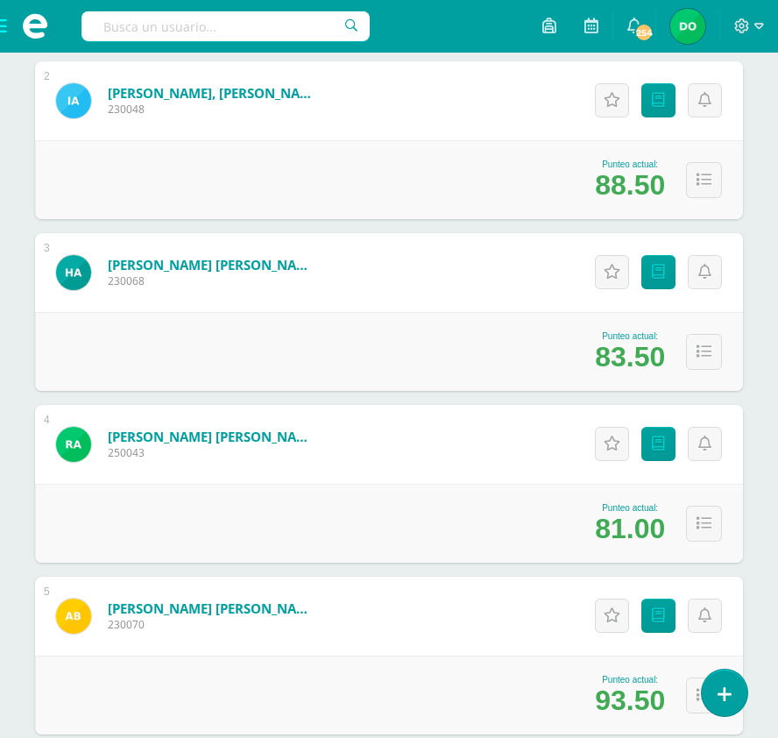
click at [597, 530] on div "81.00" at bounding box center [630, 529] width 70 height 32
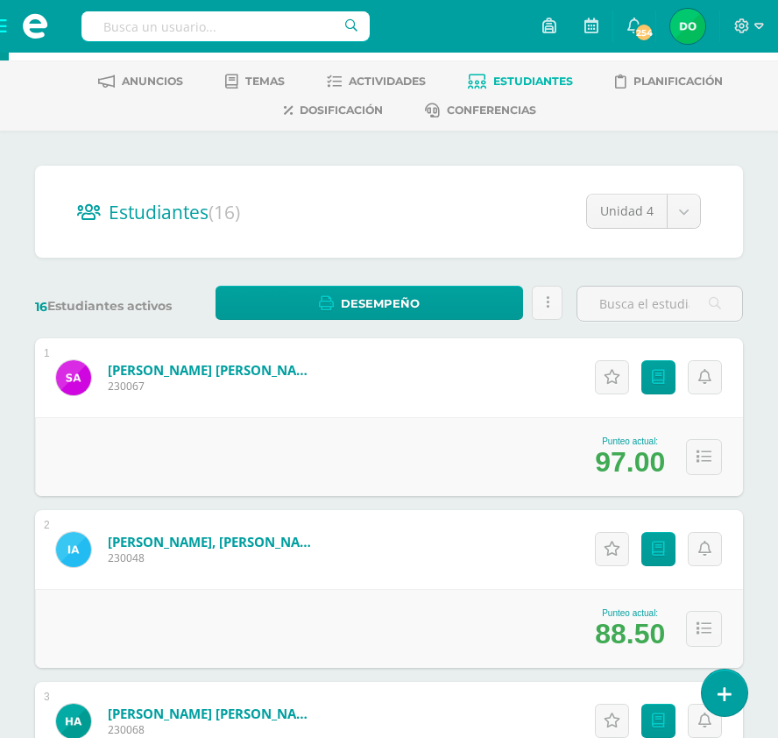
scroll to position [78, 0]
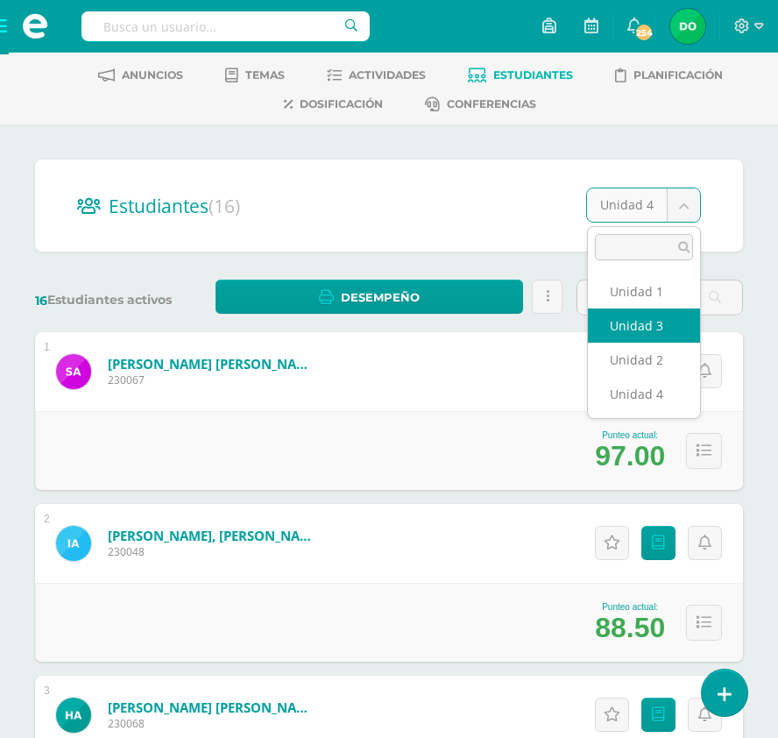
select select "/dashboard/teacher/section/2094/students/?unit=92098"
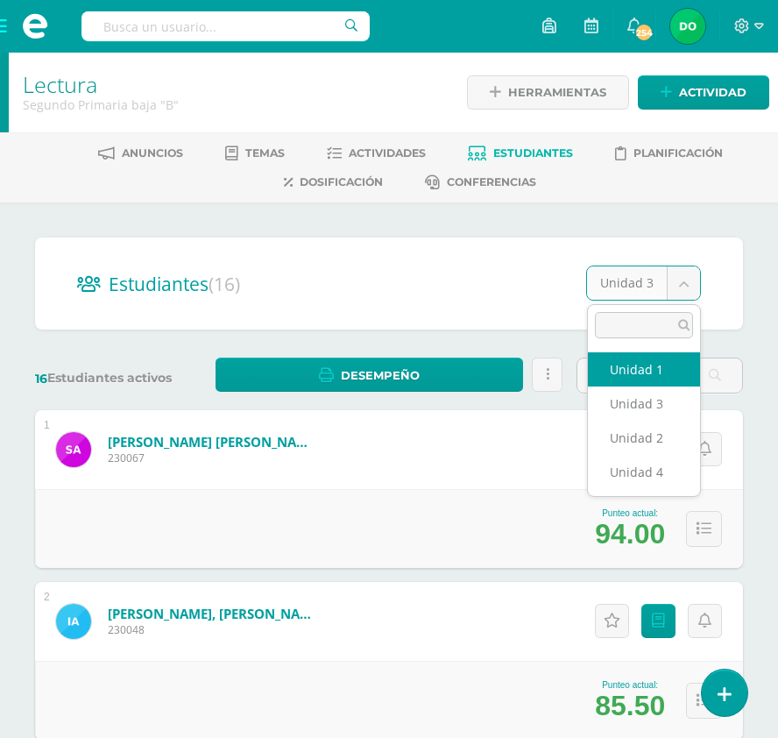
select select "/dashboard/teacher/section/2094/students/?unit=92094"
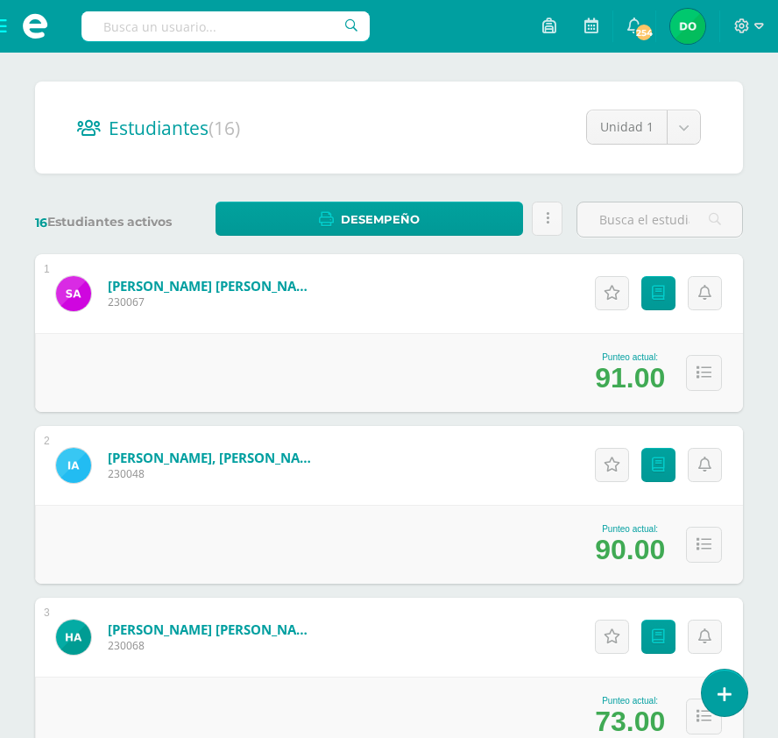
scroll to position [124, 0]
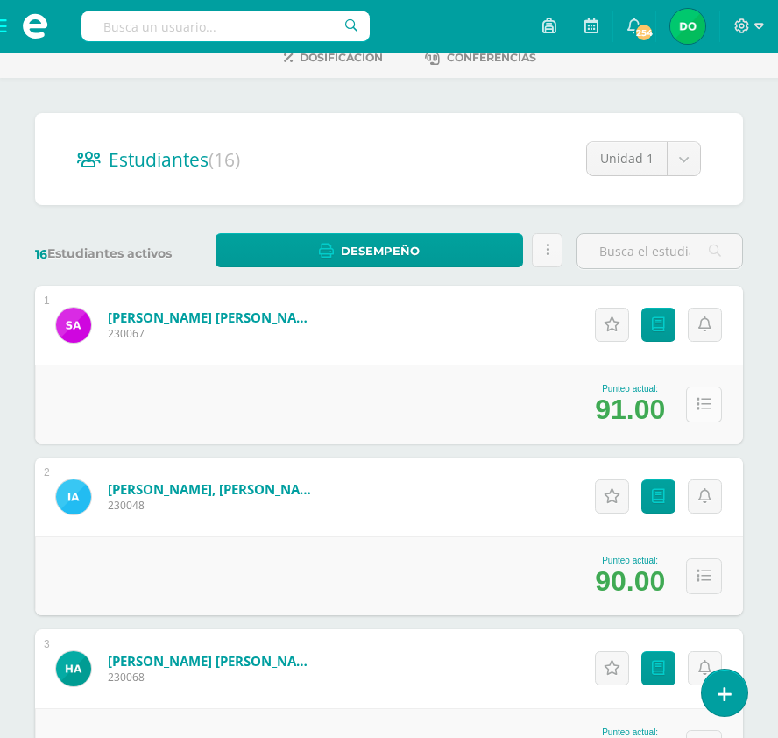
click at [695, 403] on button at bounding box center [704, 404] width 36 height 36
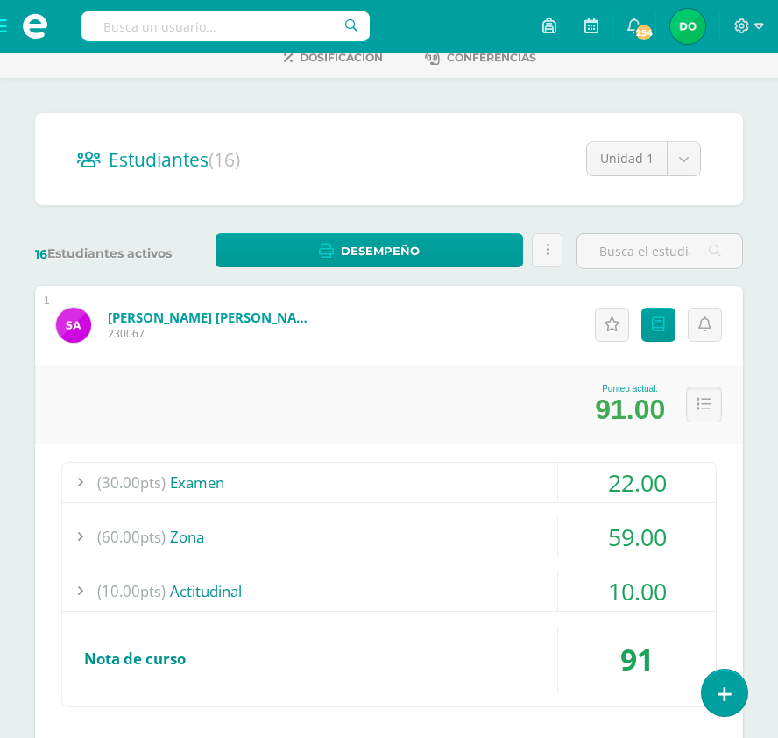
click at [428, 522] on div "(60.00pts) Zona" at bounding box center [389, 536] width 654 height 39
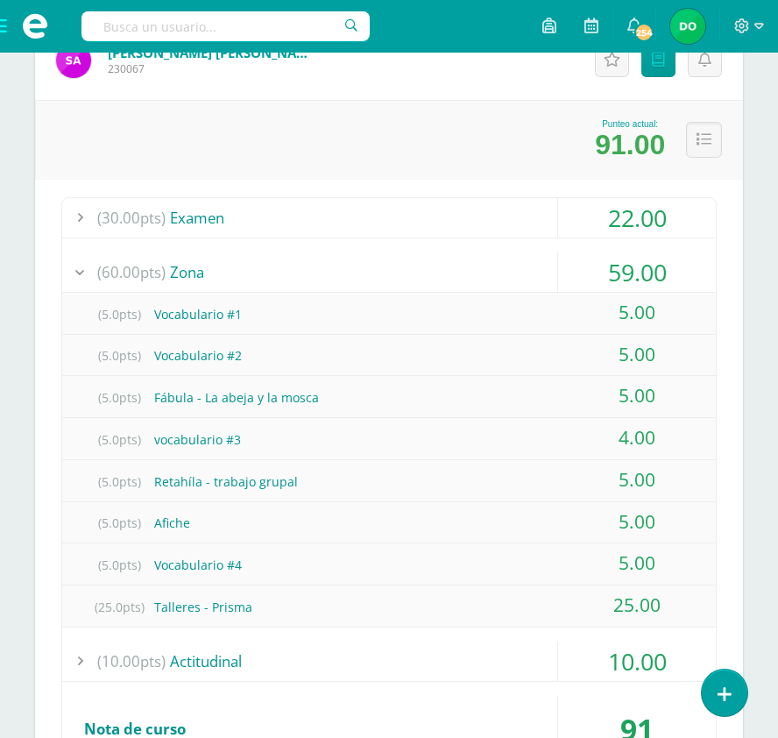
scroll to position [394, 0]
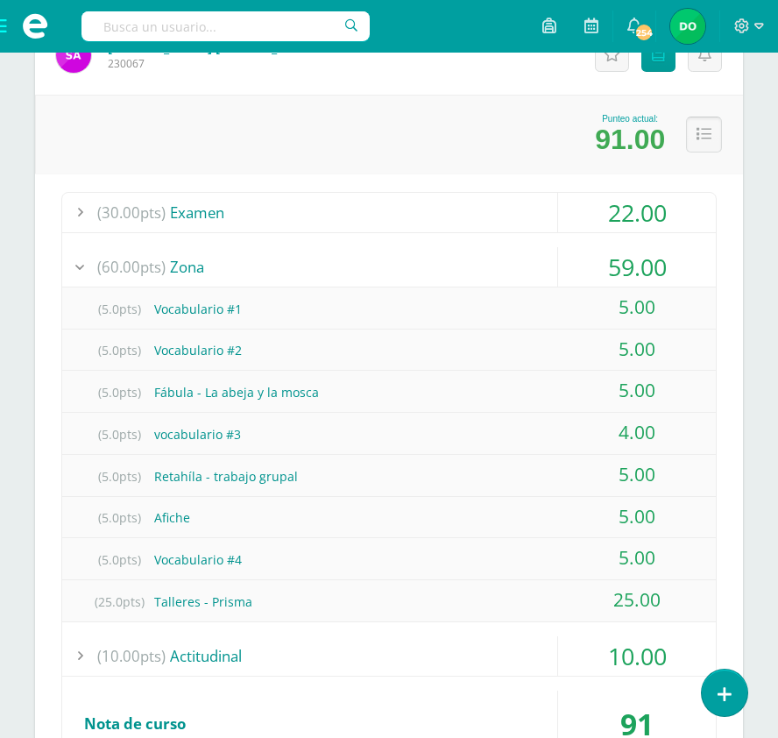
click at [686, 130] on button at bounding box center [704, 135] width 36 height 36
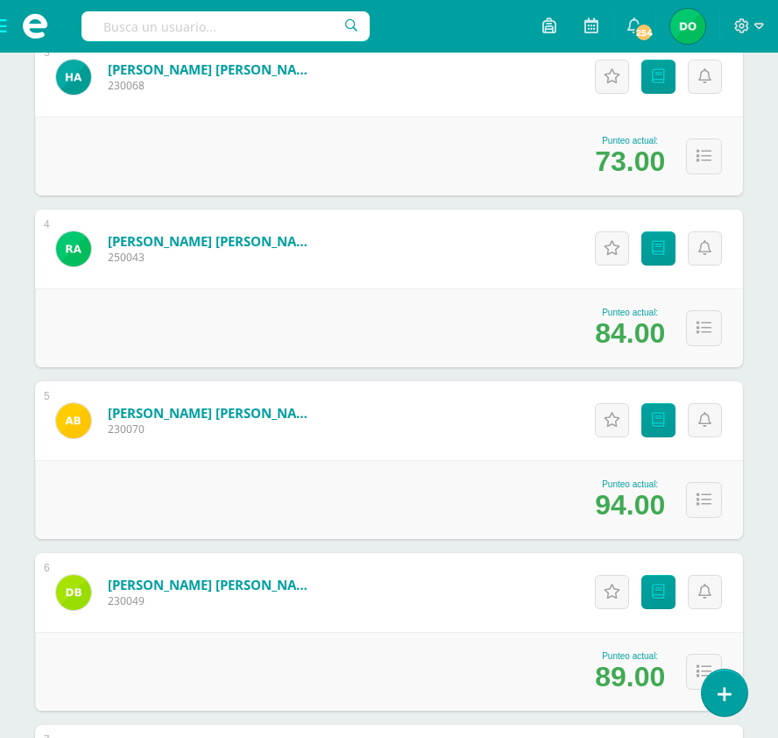
scroll to position [715, 0]
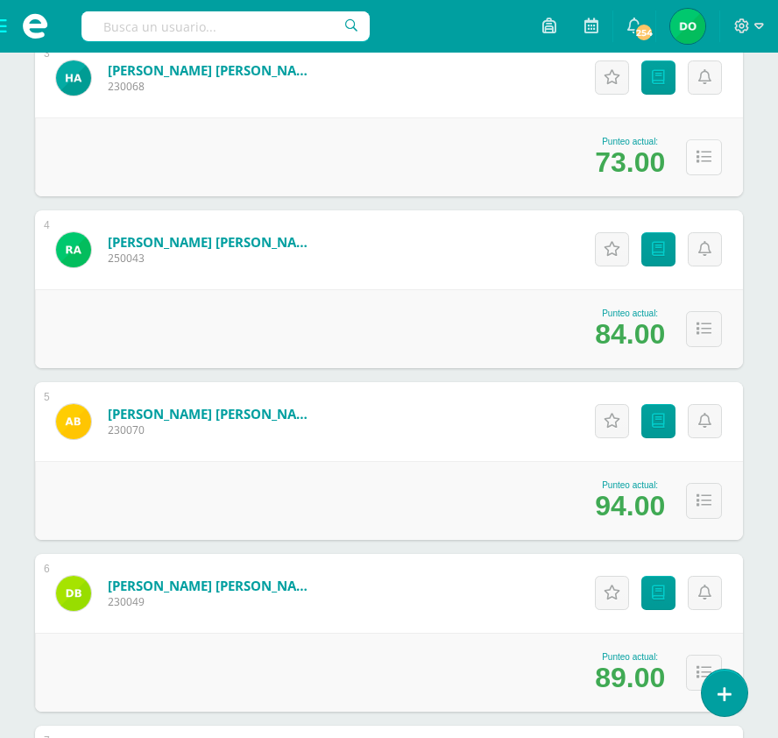
click at [690, 156] on button at bounding box center [704, 157] width 36 height 36
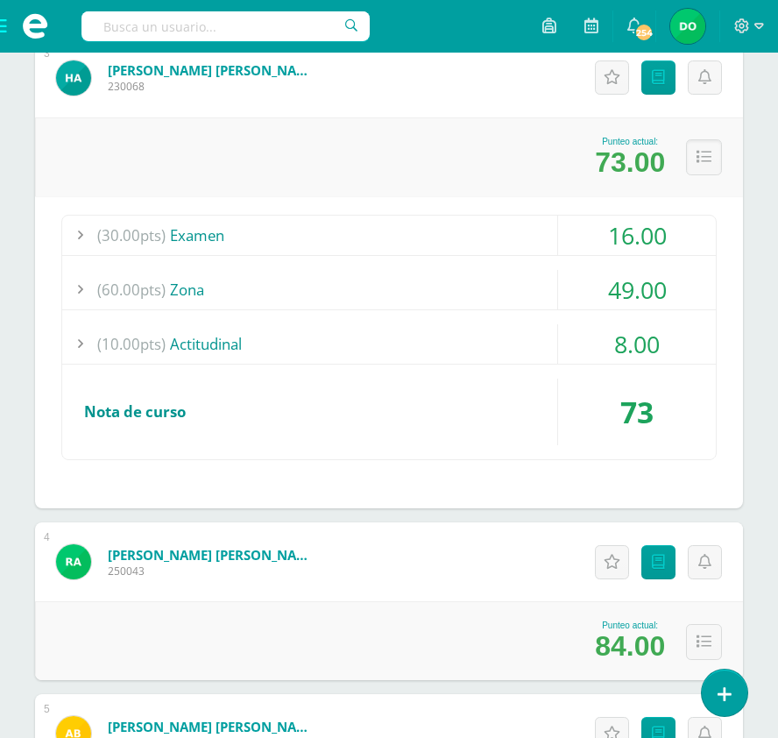
click at [522, 278] on div "(60.00pts) Zona" at bounding box center [389, 289] width 654 height 39
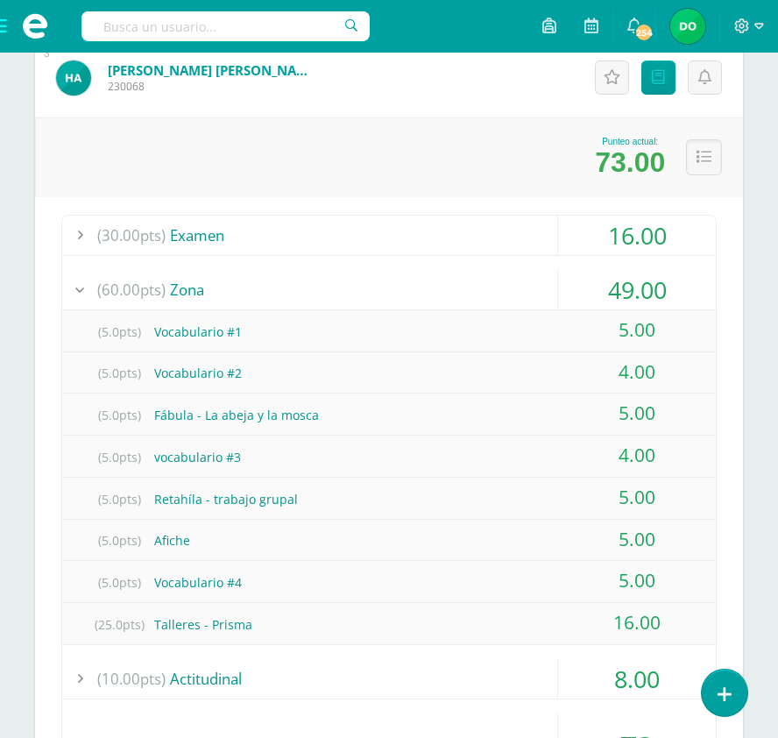
click at [522, 278] on div "(60.00pts) Zona" at bounding box center [389, 289] width 654 height 39
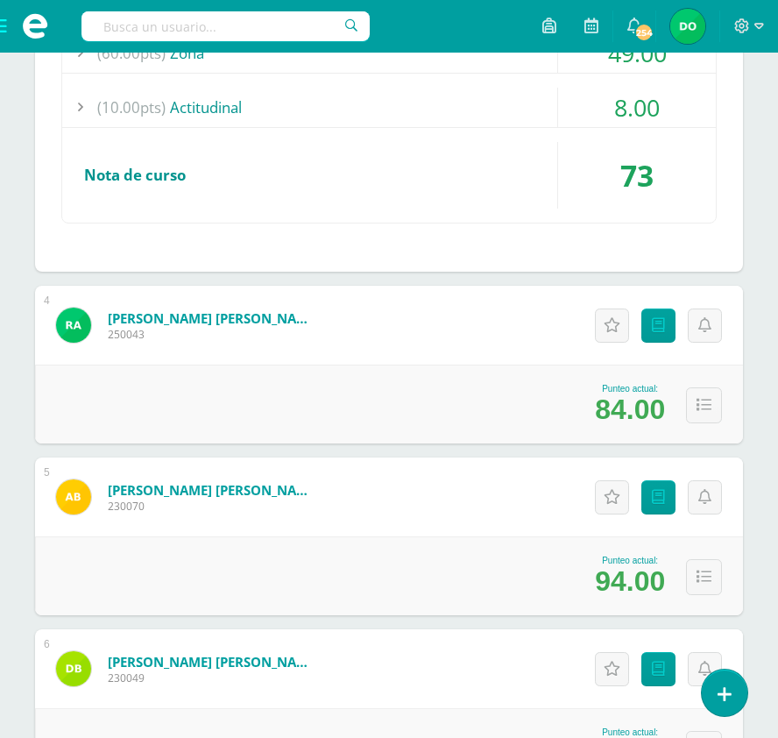
scroll to position [962, 0]
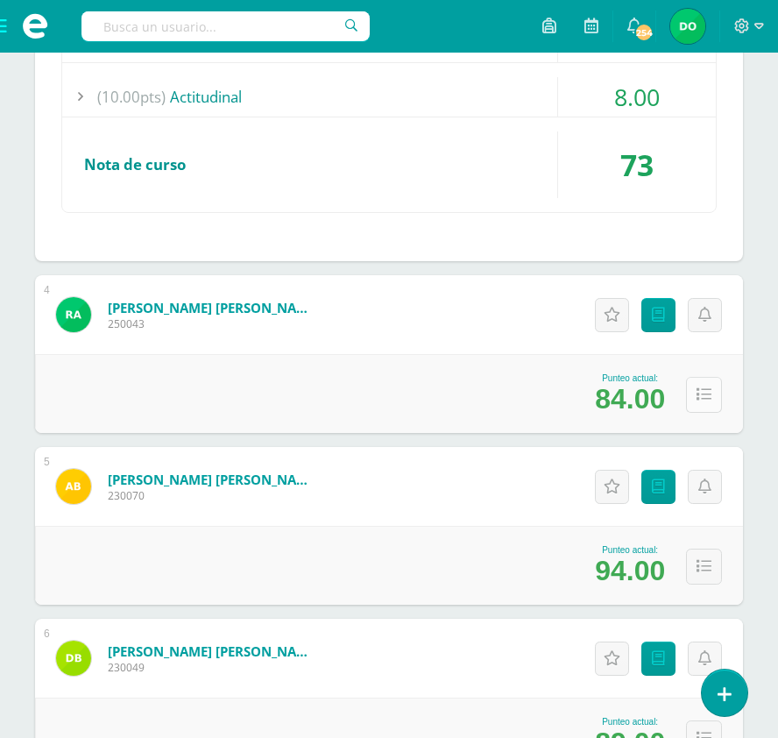
click at [698, 396] on icon at bounding box center [703, 394] width 15 height 15
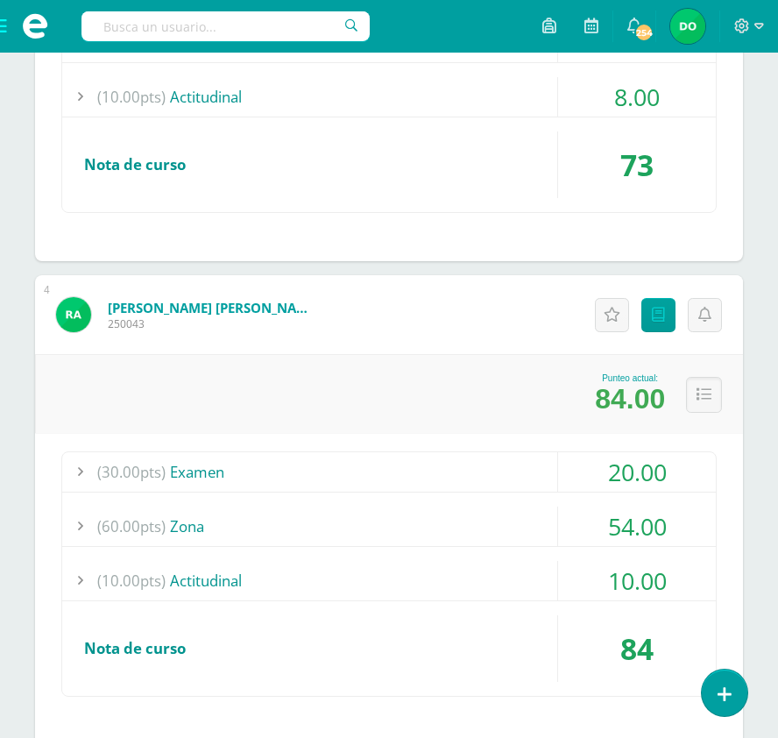
click at [401, 537] on div "(60.00pts) Zona" at bounding box center [389, 525] width 654 height 39
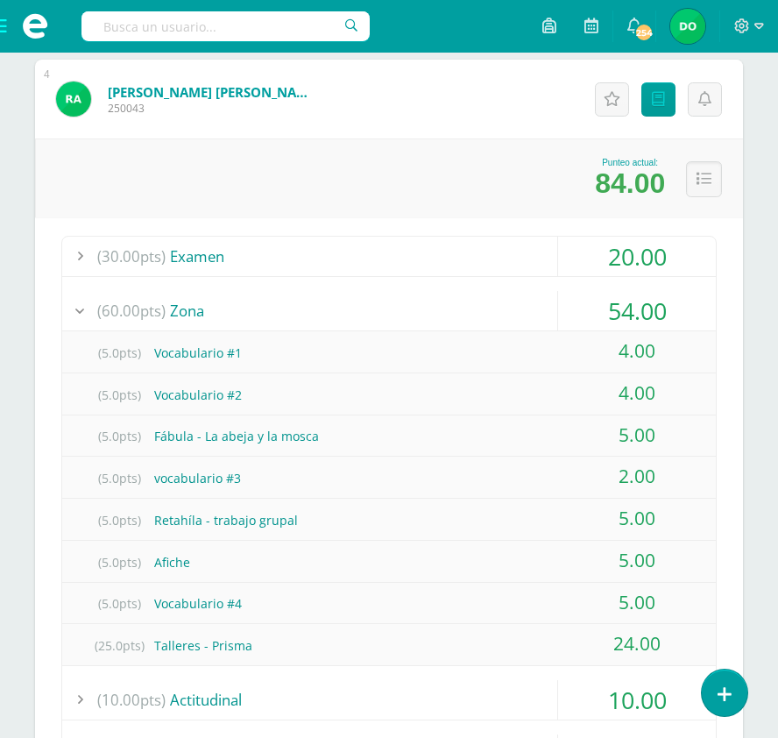
scroll to position [1190, 0]
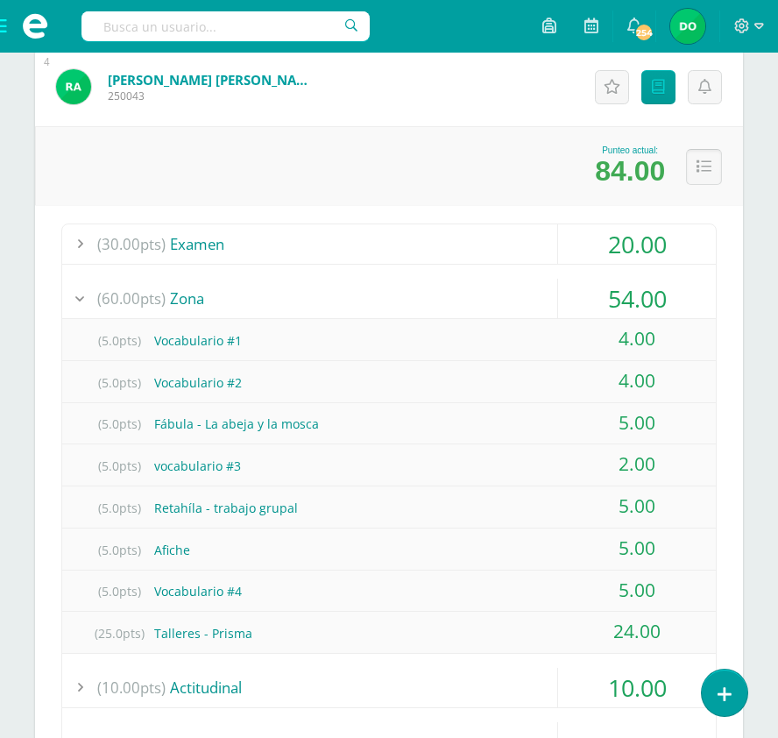
click at [713, 166] on button at bounding box center [704, 167] width 36 height 36
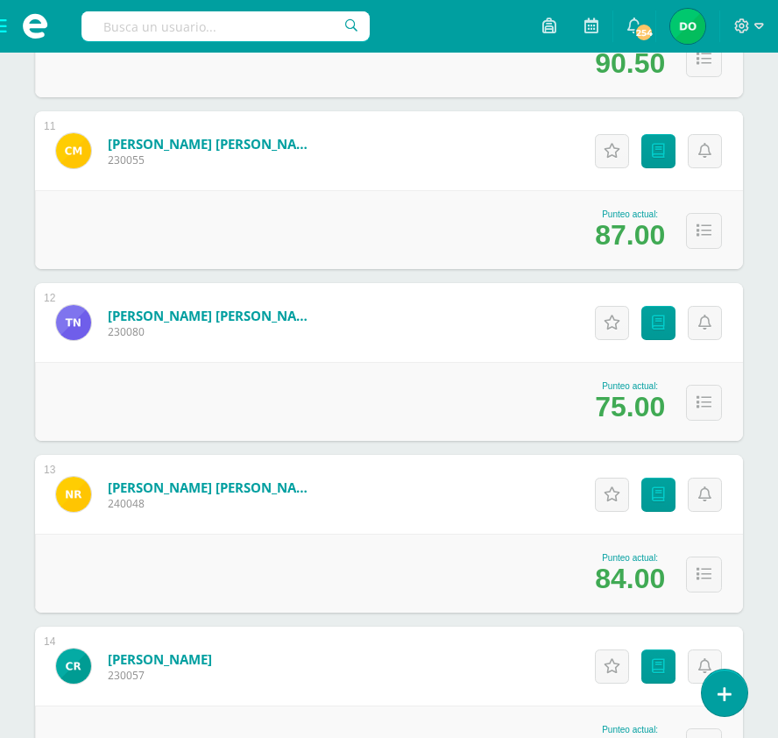
scroll to position [2330, 0]
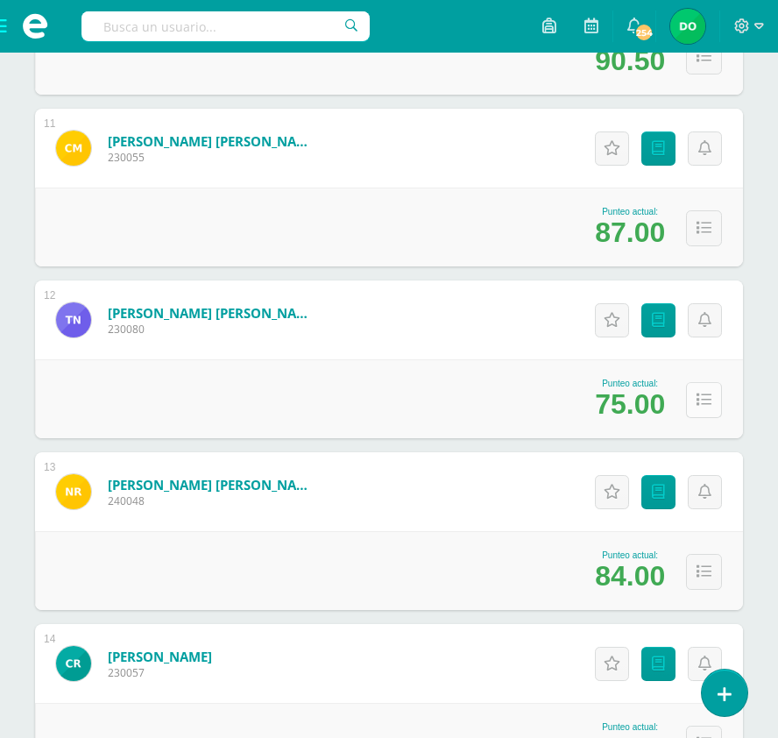
click at [701, 398] on icon at bounding box center [703, 399] width 15 height 15
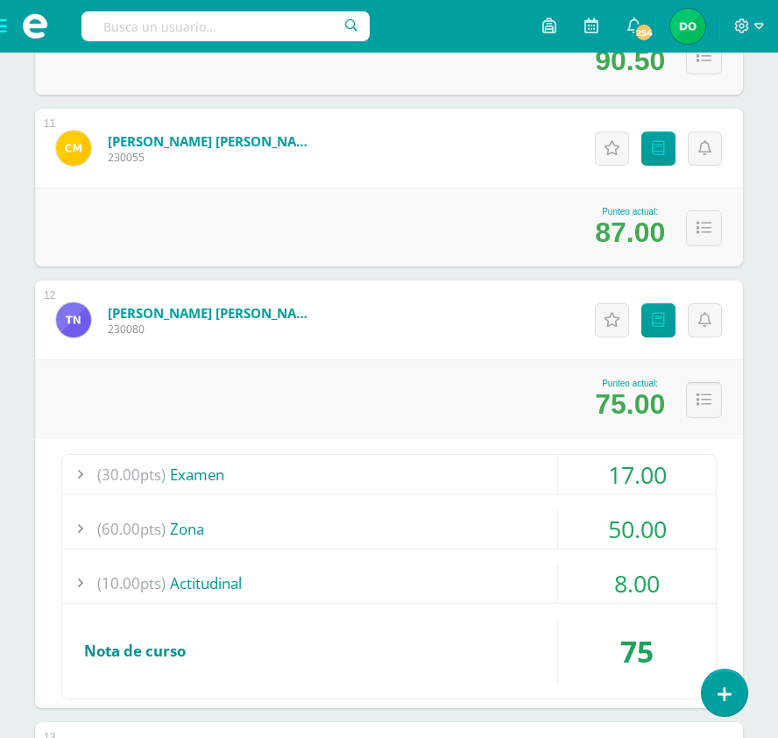
click at [701, 398] on icon at bounding box center [703, 399] width 15 height 15
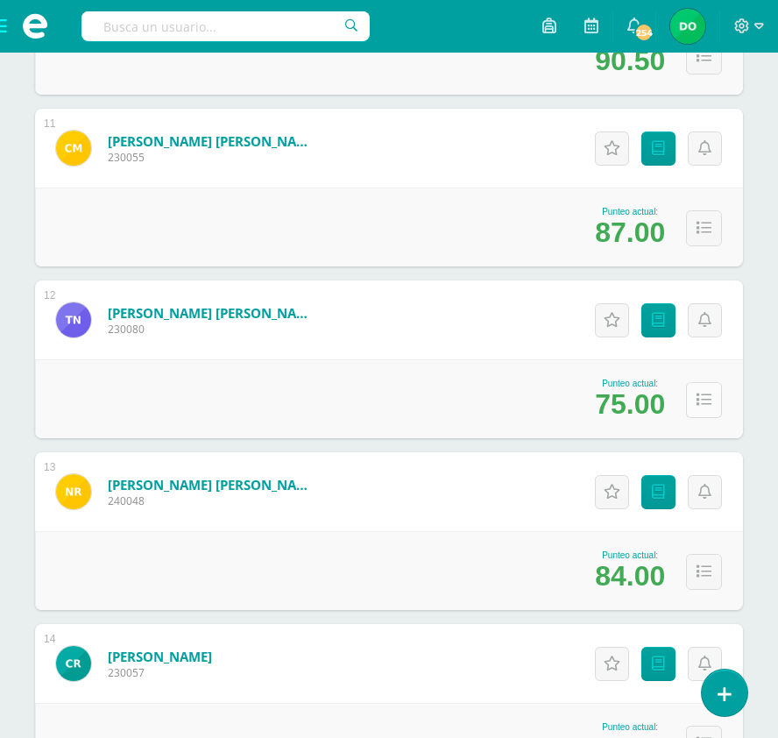
click at [704, 404] on icon at bounding box center [703, 399] width 15 height 15
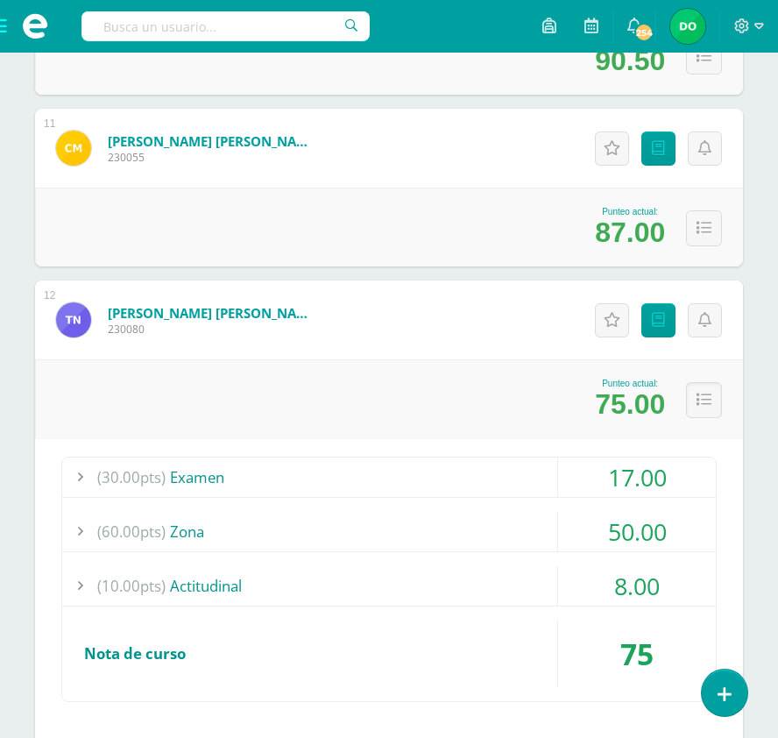
click at [179, 537] on div "(60.00pts) Zona" at bounding box center [389, 531] width 654 height 39
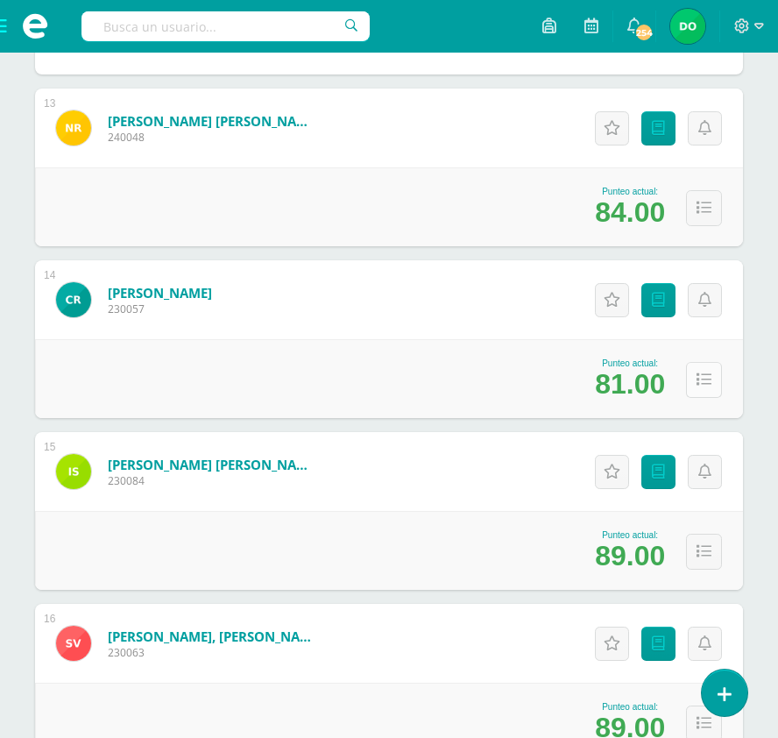
scroll to position [3348, 0]
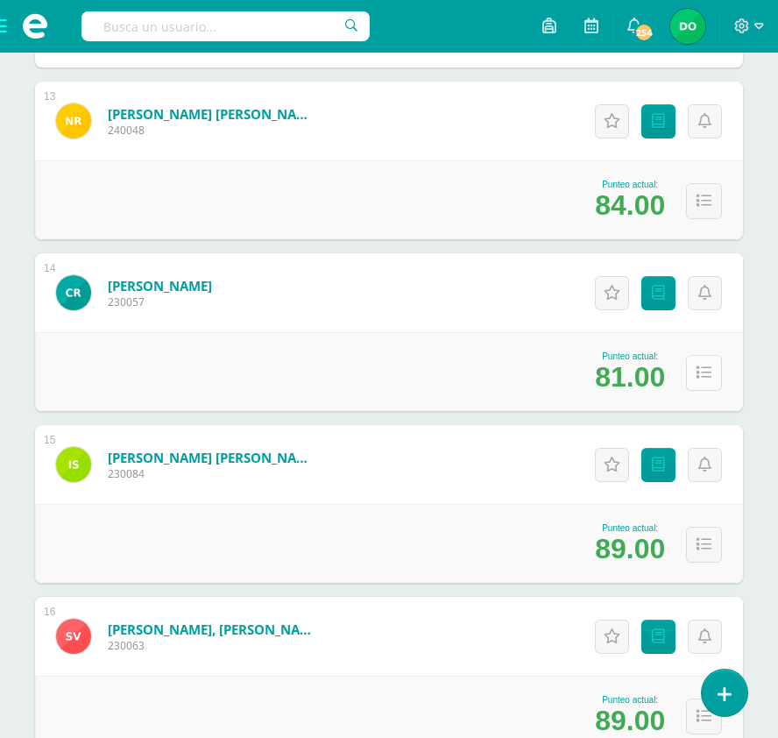
click at [718, 355] on button at bounding box center [704, 373] width 36 height 36
click at [708, 375] on button at bounding box center [704, 373] width 36 height 36
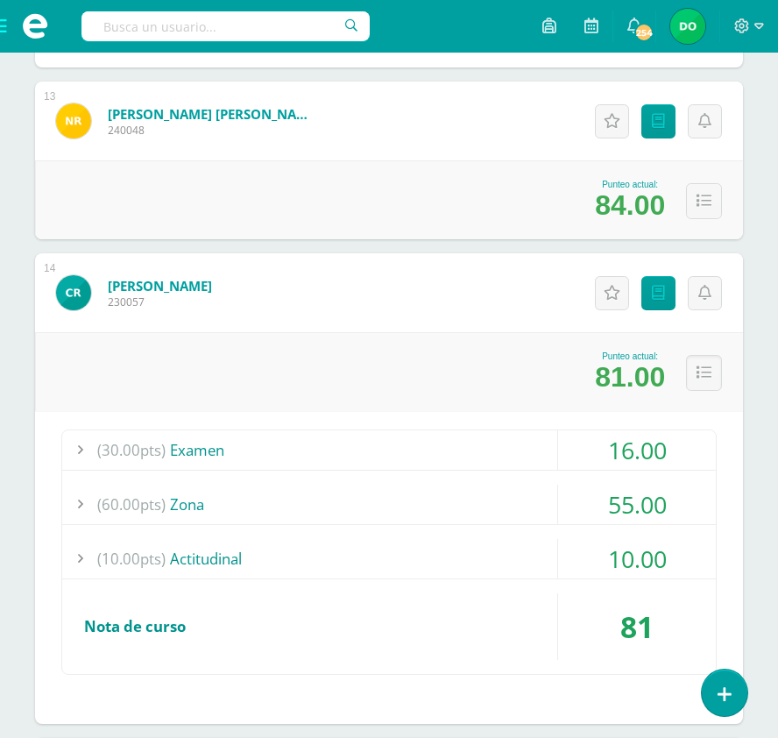
click at [200, 501] on div "(60.00pts) Zona" at bounding box center [389, 503] width 654 height 39
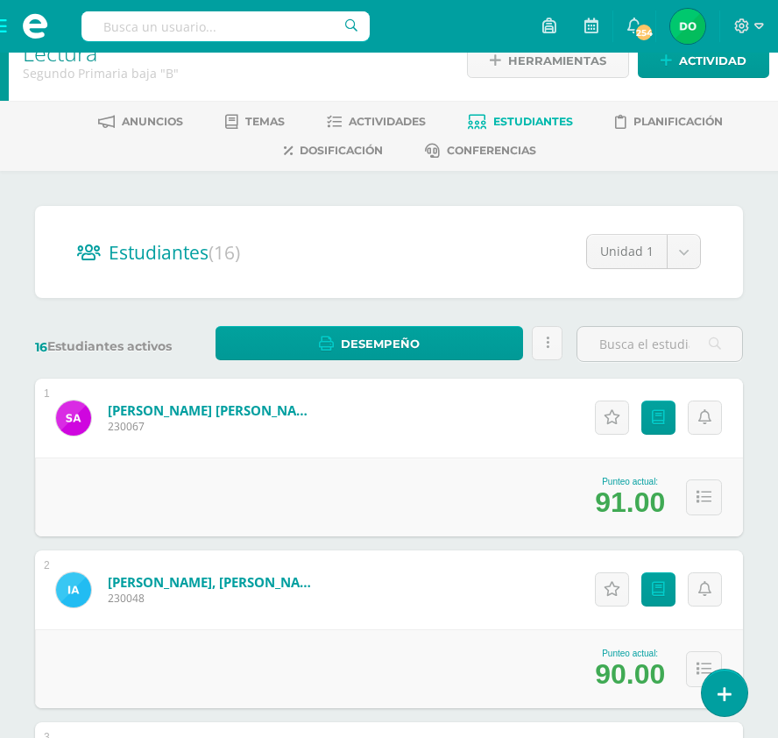
scroll to position [0, 0]
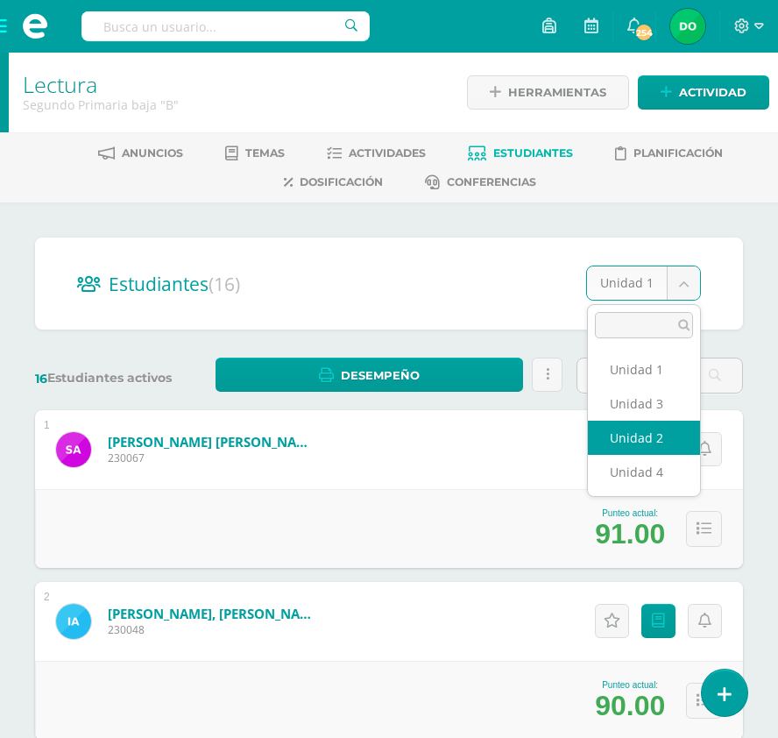
select select "/dashboard/teacher/section/2094/students/?unit=92097"
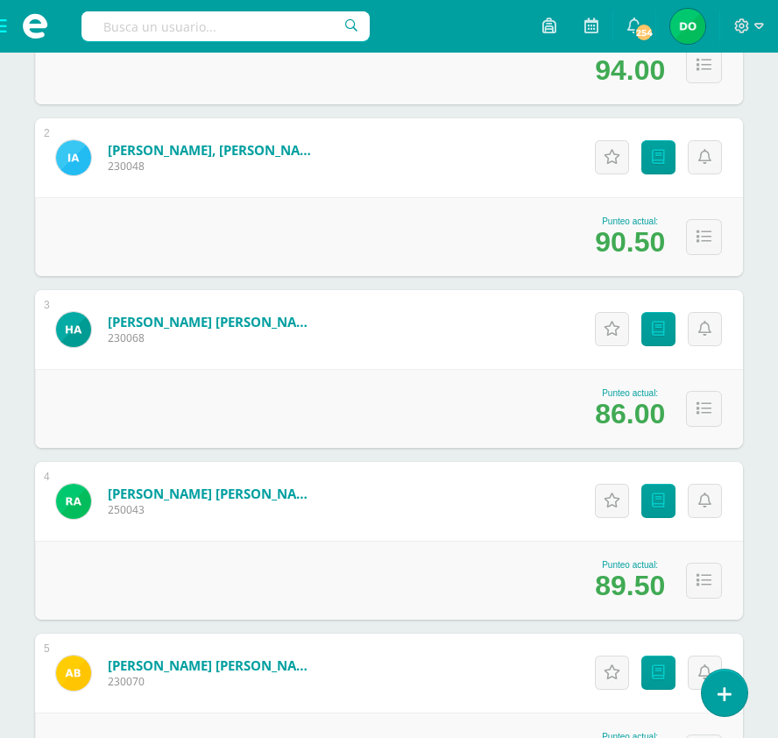
scroll to position [463, 0]
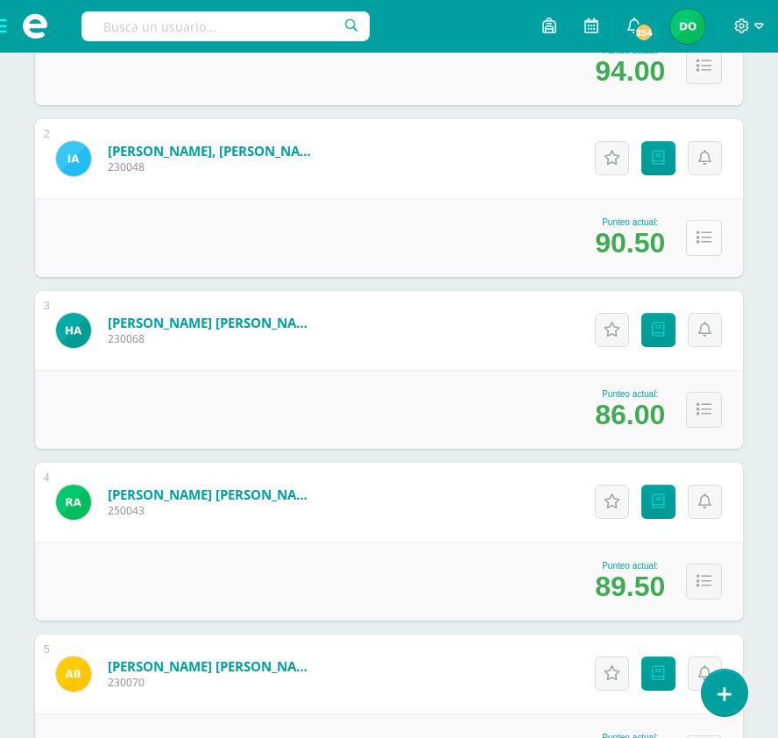
click at [709, 236] on icon at bounding box center [703, 237] width 15 height 15
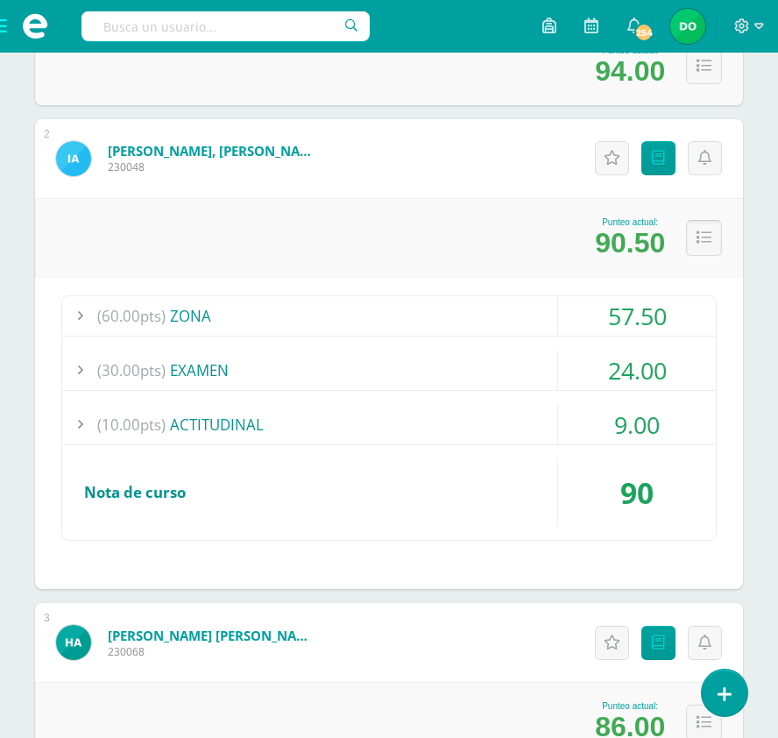
click at [709, 236] on icon at bounding box center [703, 237] width 15 height 15
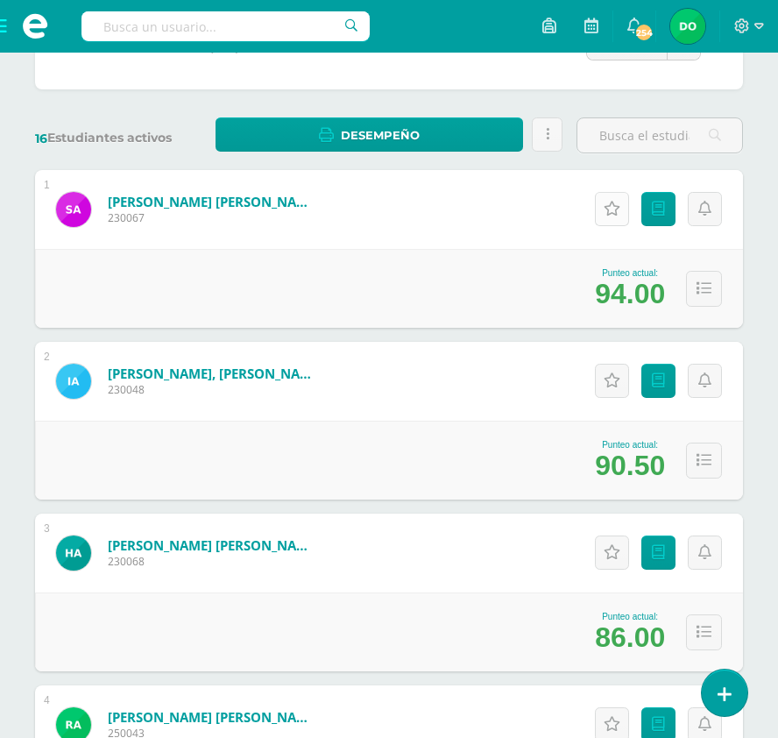
scroll to position [264, 0]
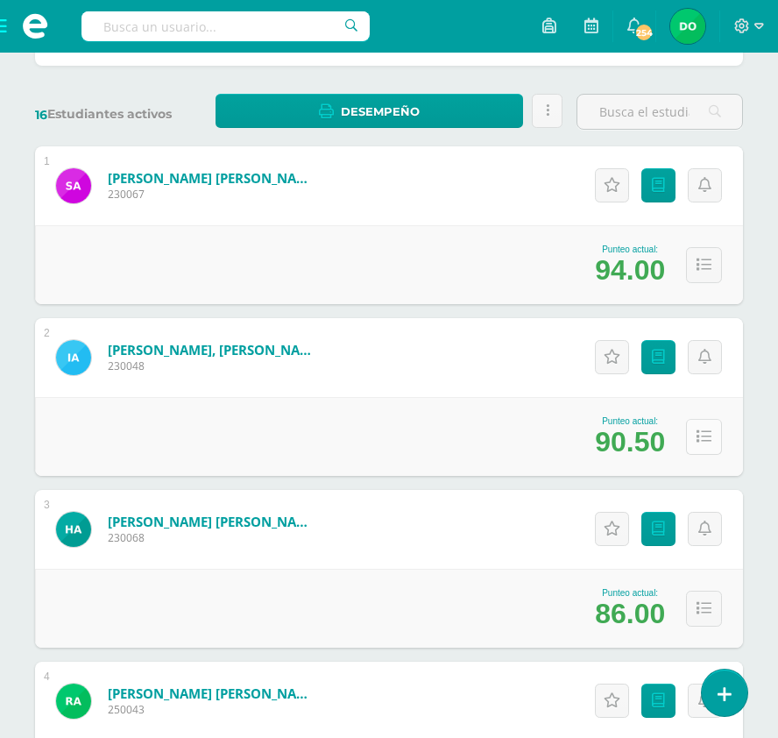
click at [708, 446] on button at bounding box center [704, 437] width 36 height 36
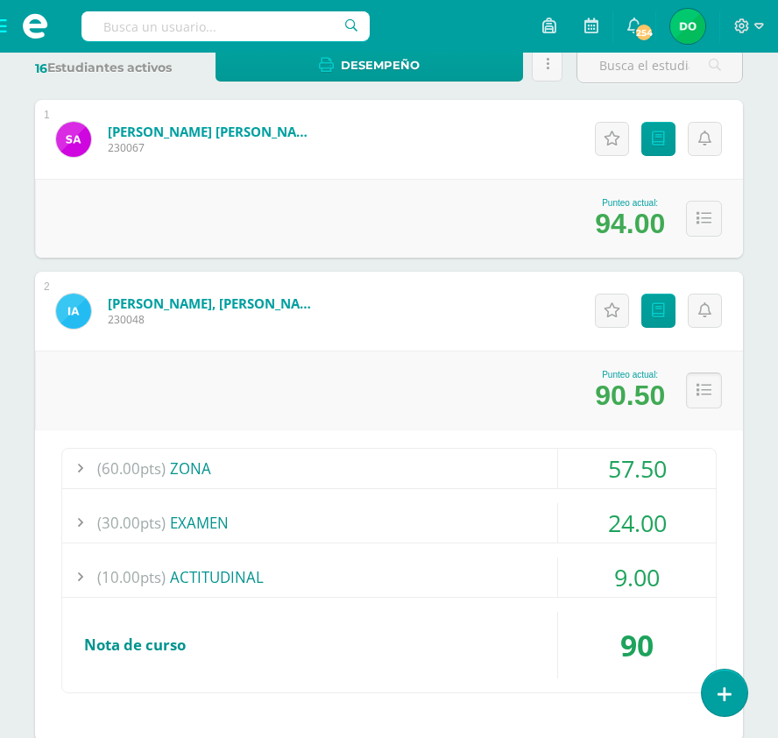
scroll to position [309, 0]
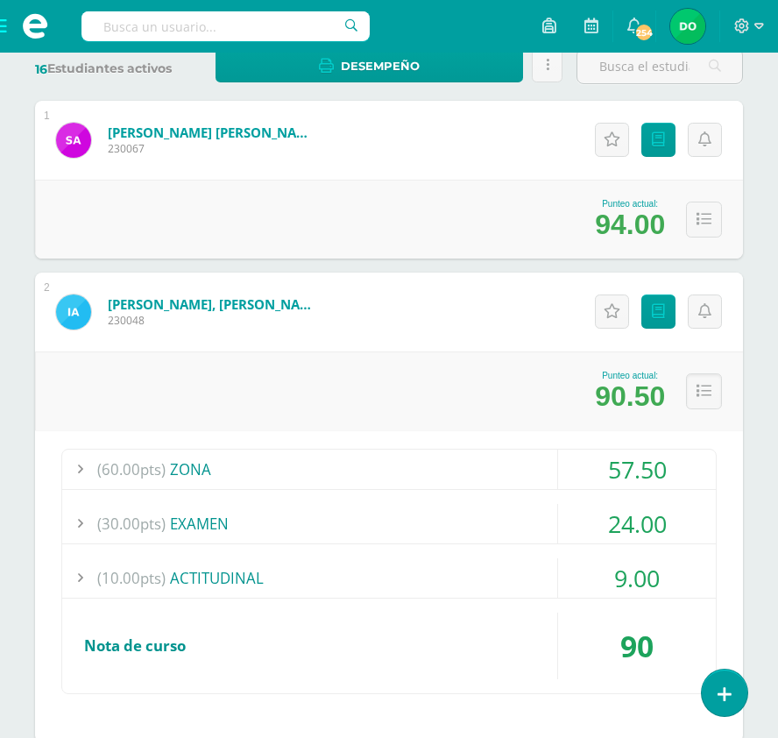
click at [208, 467] on div "(60.00pts) ZONA" at bounding box center [389, 468] width 654 height 39
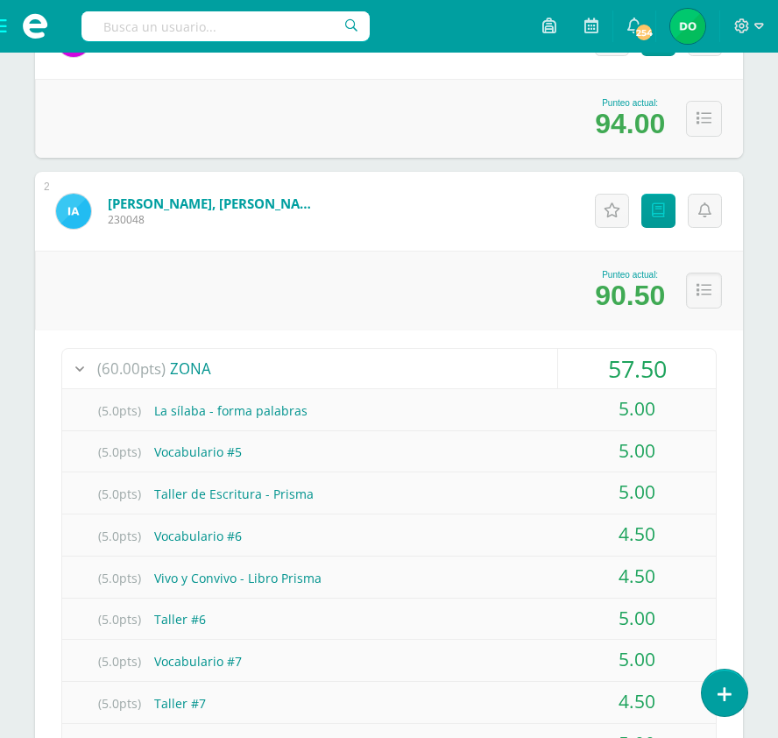
scroll to position [408, 0]
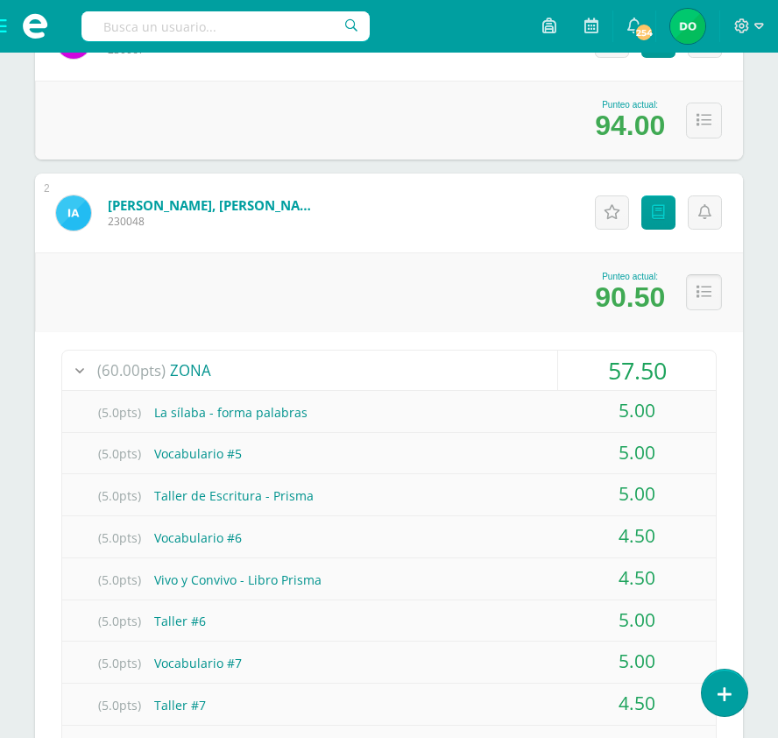
click at [705, 300] on button at bounding box center [704, 292] width 36 height 36
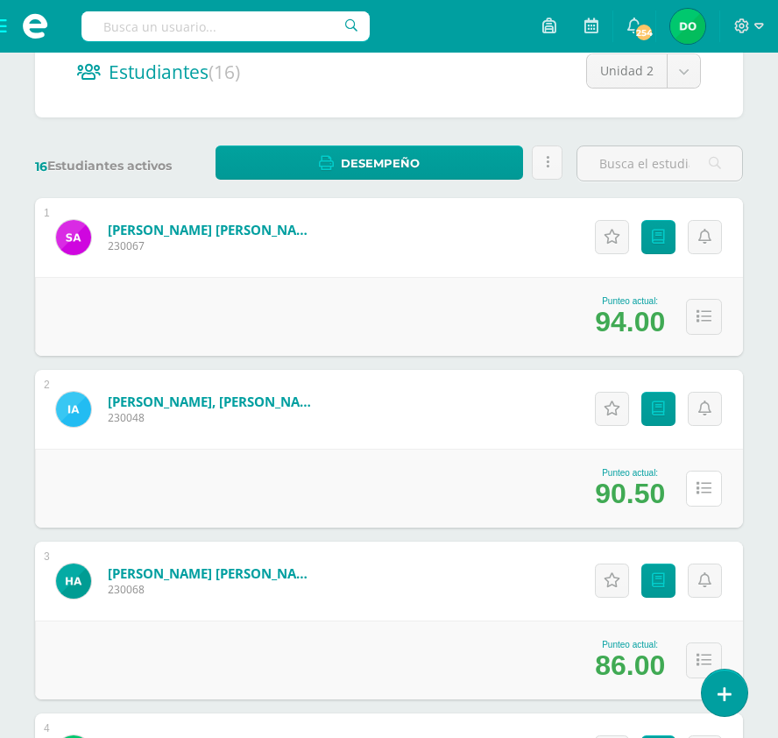
scroll to position [0, 0]
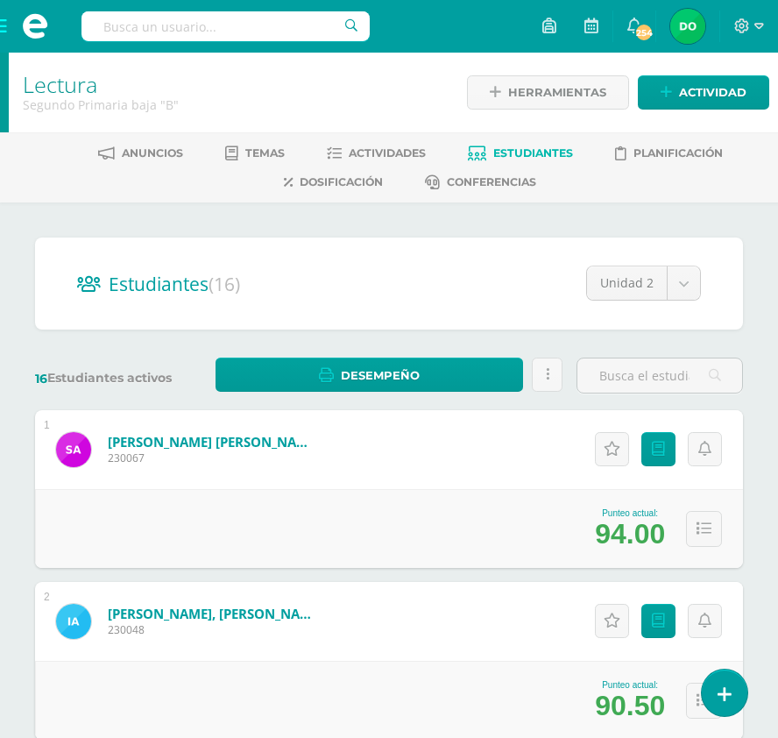
click at [5, 30] on span at bounding box center [35, 26] width 70 height 53
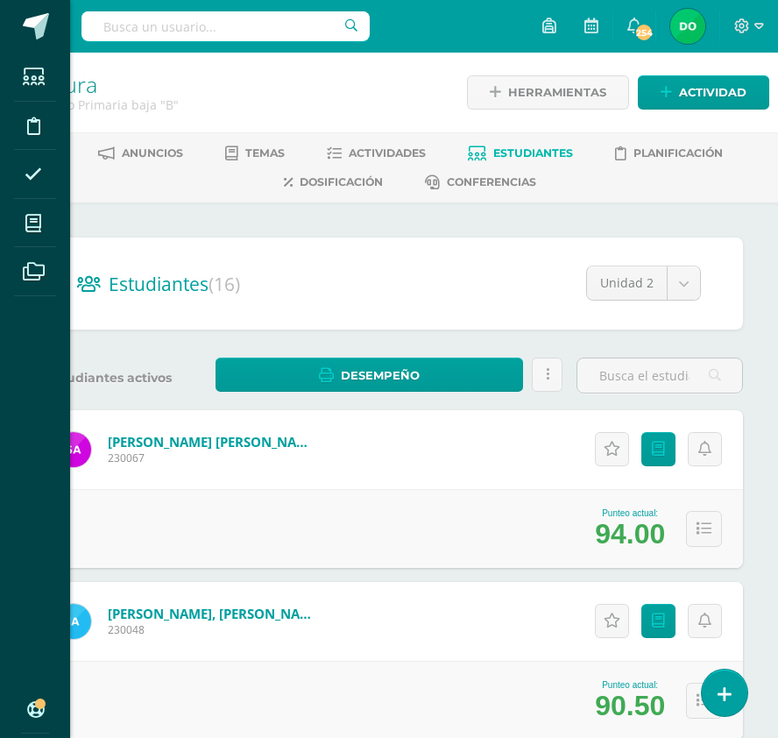
click at [257, 219] on div "Estudiantes Disciplina Asistencia Mis cursos Archivos Soporte Ayuda Reportar un…" at bounding box center [389, 369] width 778 height 738
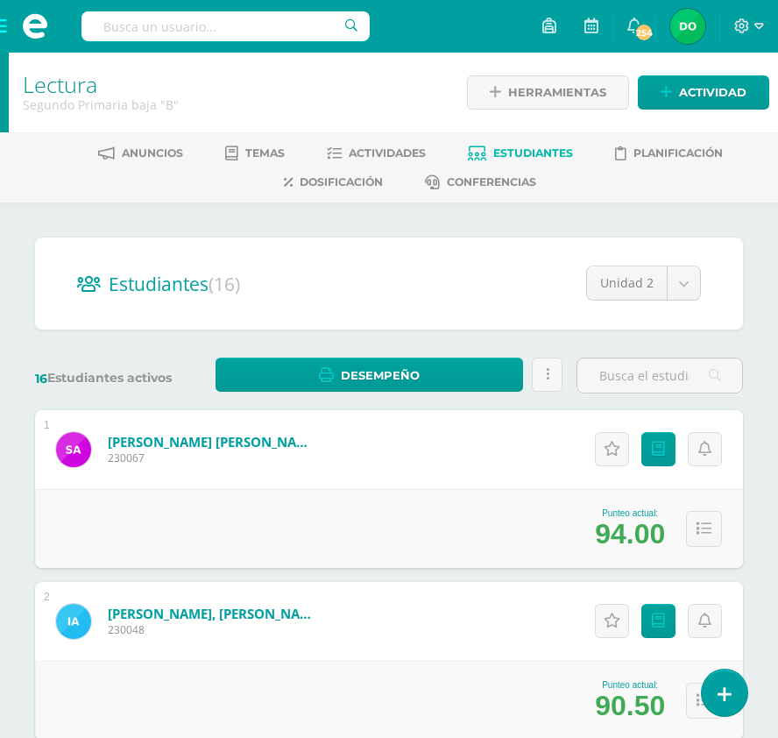
click at [4, 30] on span at bounding box center [35, 26] width 70 height 53
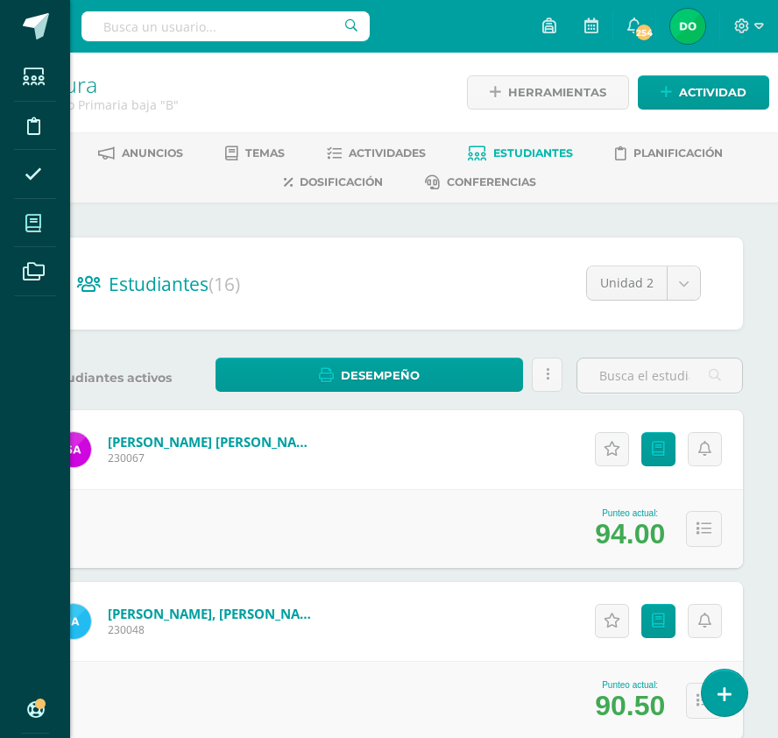
click at [35, 229] on icon at bounding box center [33, 224] width 16 height 18
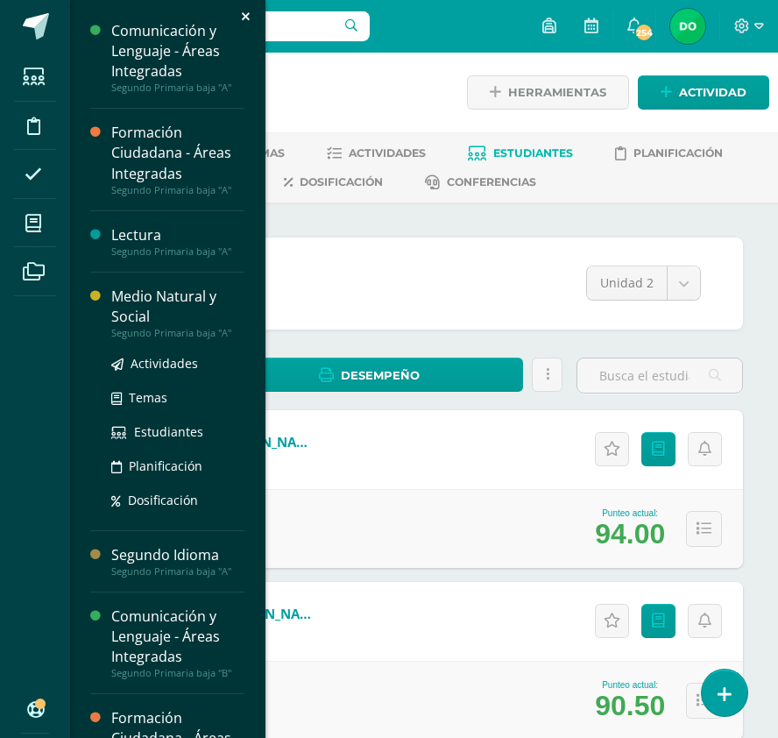
click at [147, 306] on div "Medio Natural y Social" at bounding box center [177, 306] width 133 height 40
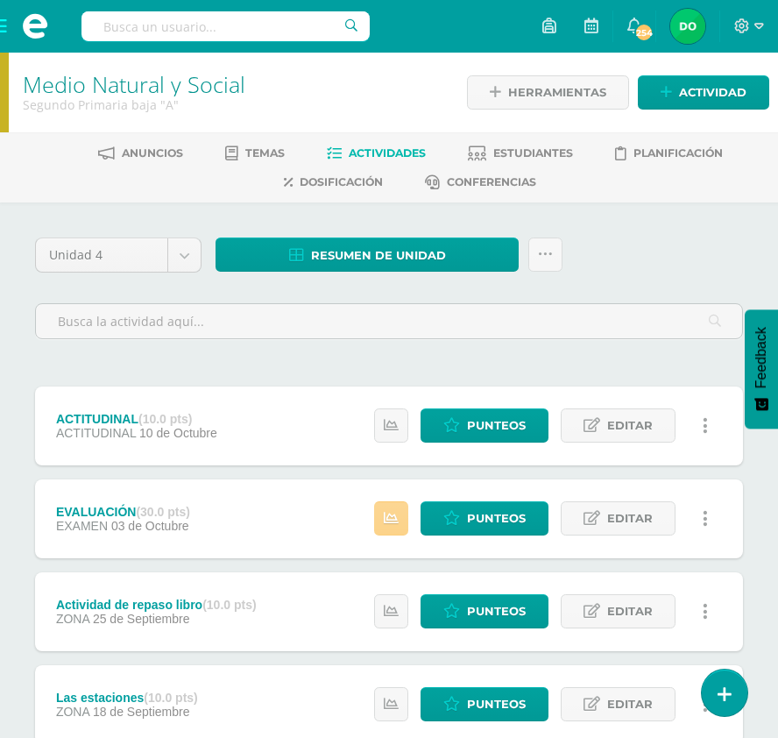
click at [387, 512] on icon at bounding box center [391, 518] width 15 height 15
click at [566, 356] on div "Unidad 4 Unidad 1 Unidad 2 Unidad 3 Unidad 4 Resumen de unidad Descargar como H…" at bounding box center [389, 716] width 722 height 959
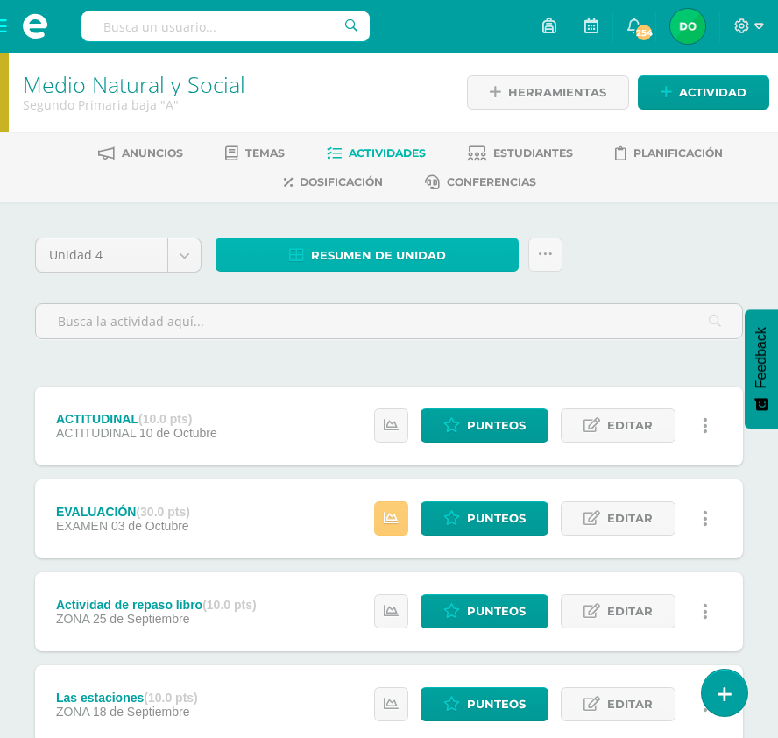
click at [445, 253] on link "Resumen de unidad" at bounding box center [367, 254] width 303 height 34
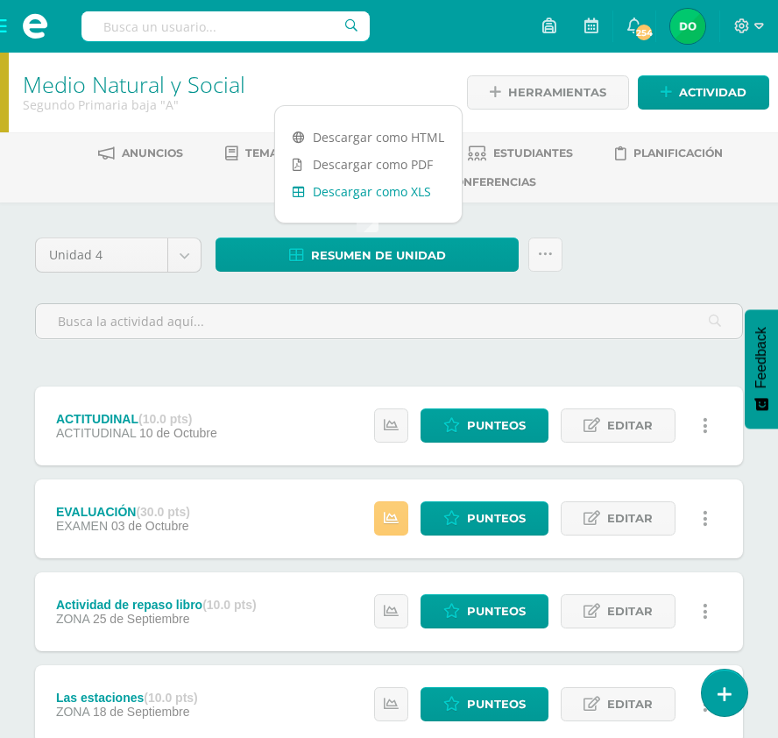
click at [418, 201] on link "Descargar como XLS" at bounding box center [368, 191] width 187 height 27
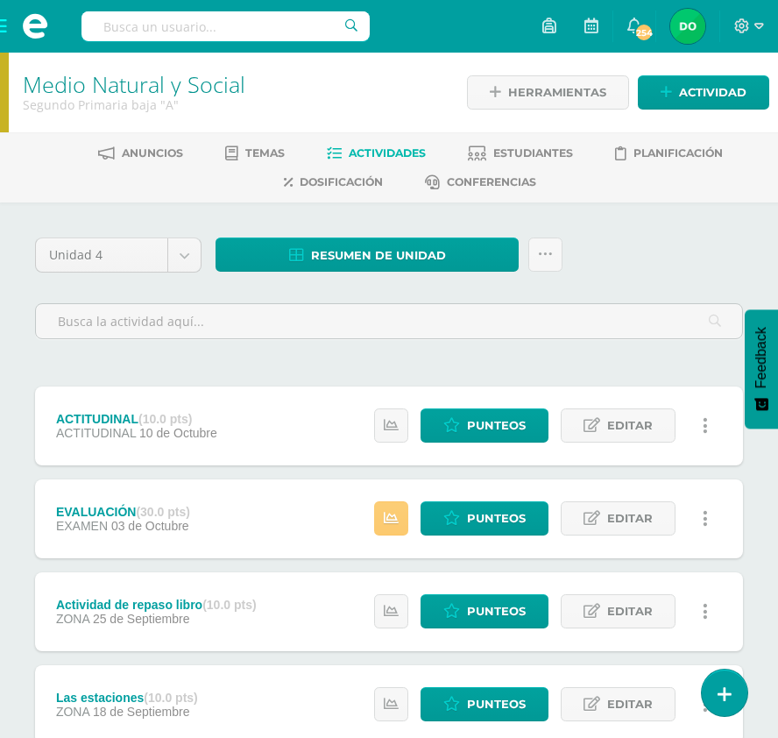
click at [618, 261] on div "Unidad 4 Unidad 1 Unidad 2 Unidad 3 Unidad 4 Resumen de unidad Subir actividade…" at bounding box center [389, 295] width 722 height 116
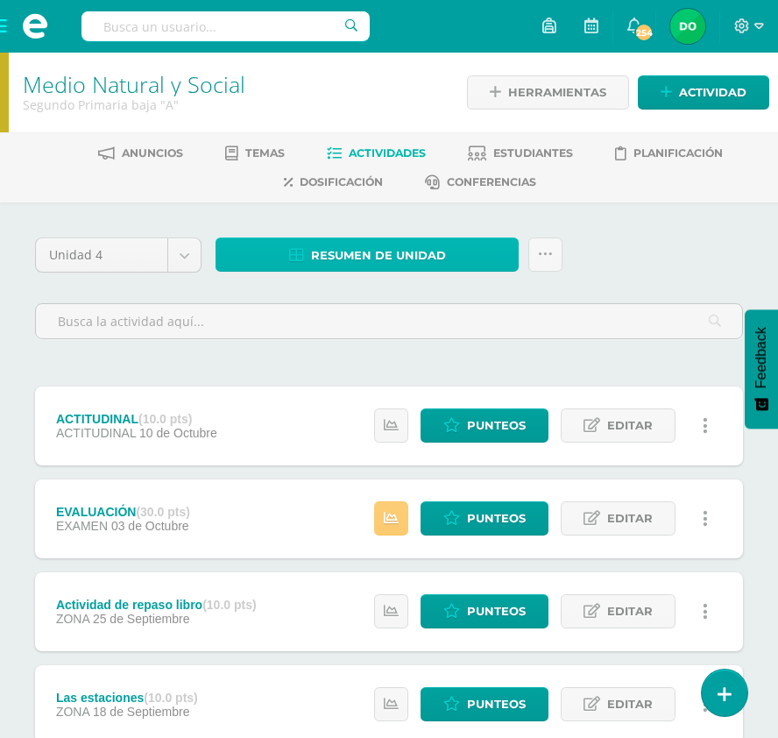
click at [436, 239] on span "Resumen de unidad" at bounding box center [378, 255] width 135 height 32
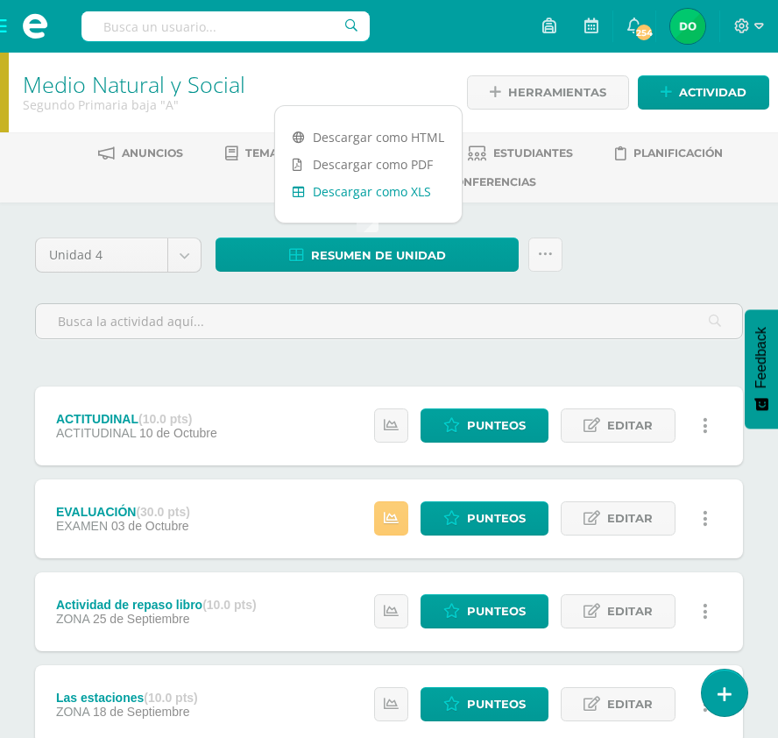
click at [394, 194] on link "Descargar como XLS" at bounding box center [368, 191] width 187 height 27
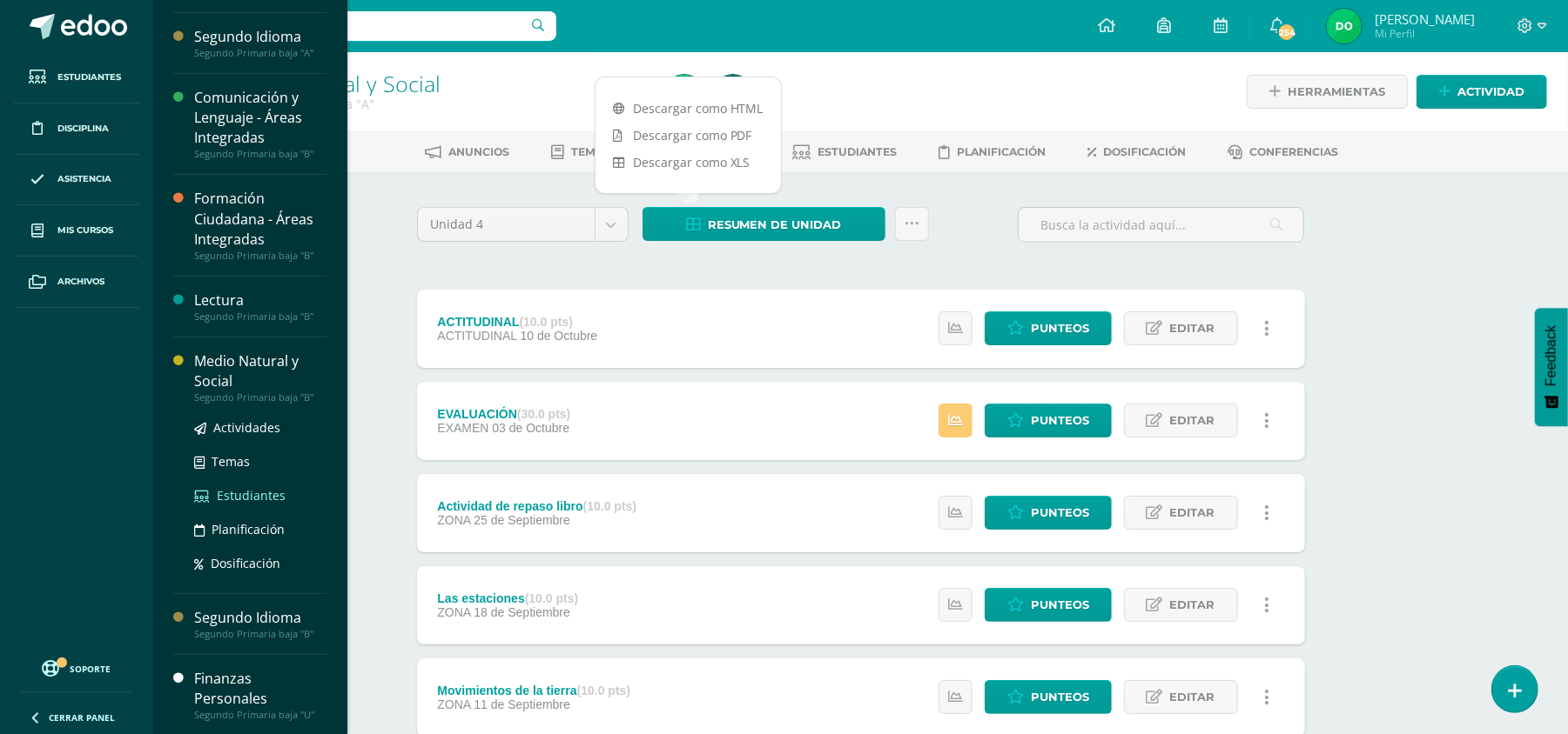
scroll to position [336, 0]
click at [278, 368] on div "Medio Natural y Social" at bounding box center [259, 369] width 132 height 40
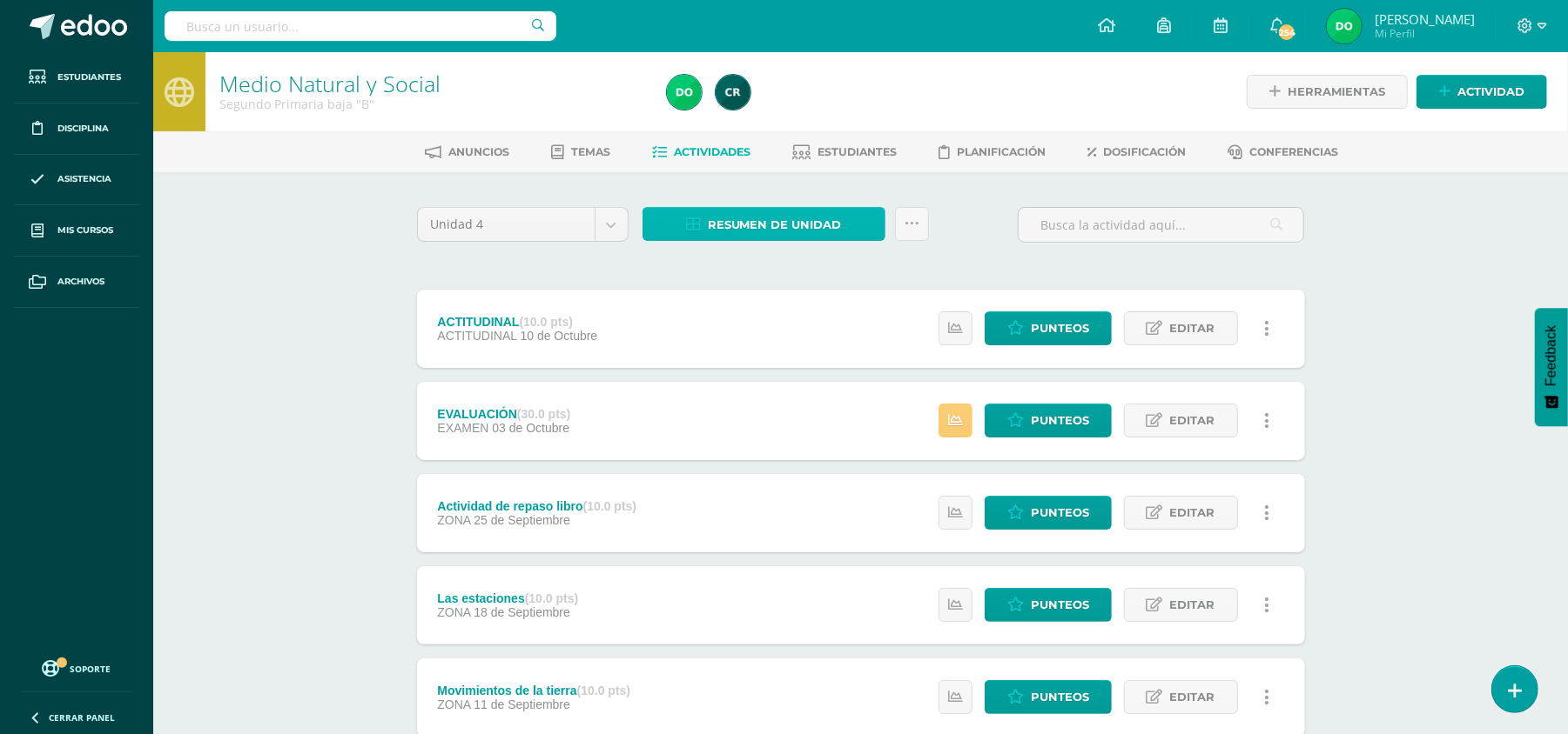
click at [808, 224] on span "Resumen de unidad" at bounding box center [774, 224] width 134 height 32
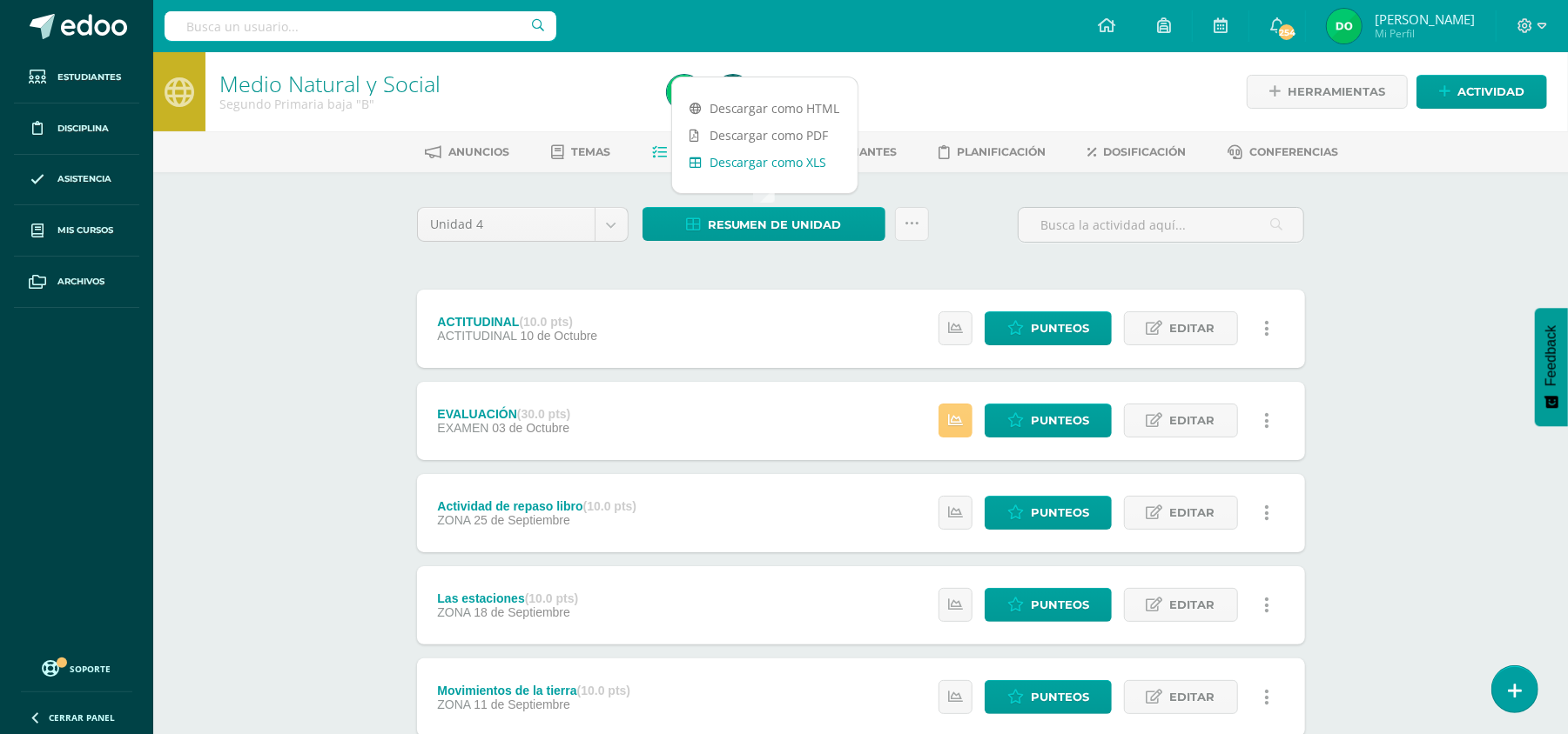
click at [798, 155] on link "Descargar como XLS" at bounding box center [764, 162] width 186 height 27
click at [882, 266] on div "Unidad 4 Unidad 1 Unidad 2 Unidad 3 Unidad 4 Resumen de unidad Subir actividade…" at bounding box center [862, 652] width 902 height 888
click at [870, 157] on span "Estudiantes" at bounding box center [858, 151] width 79 height 13
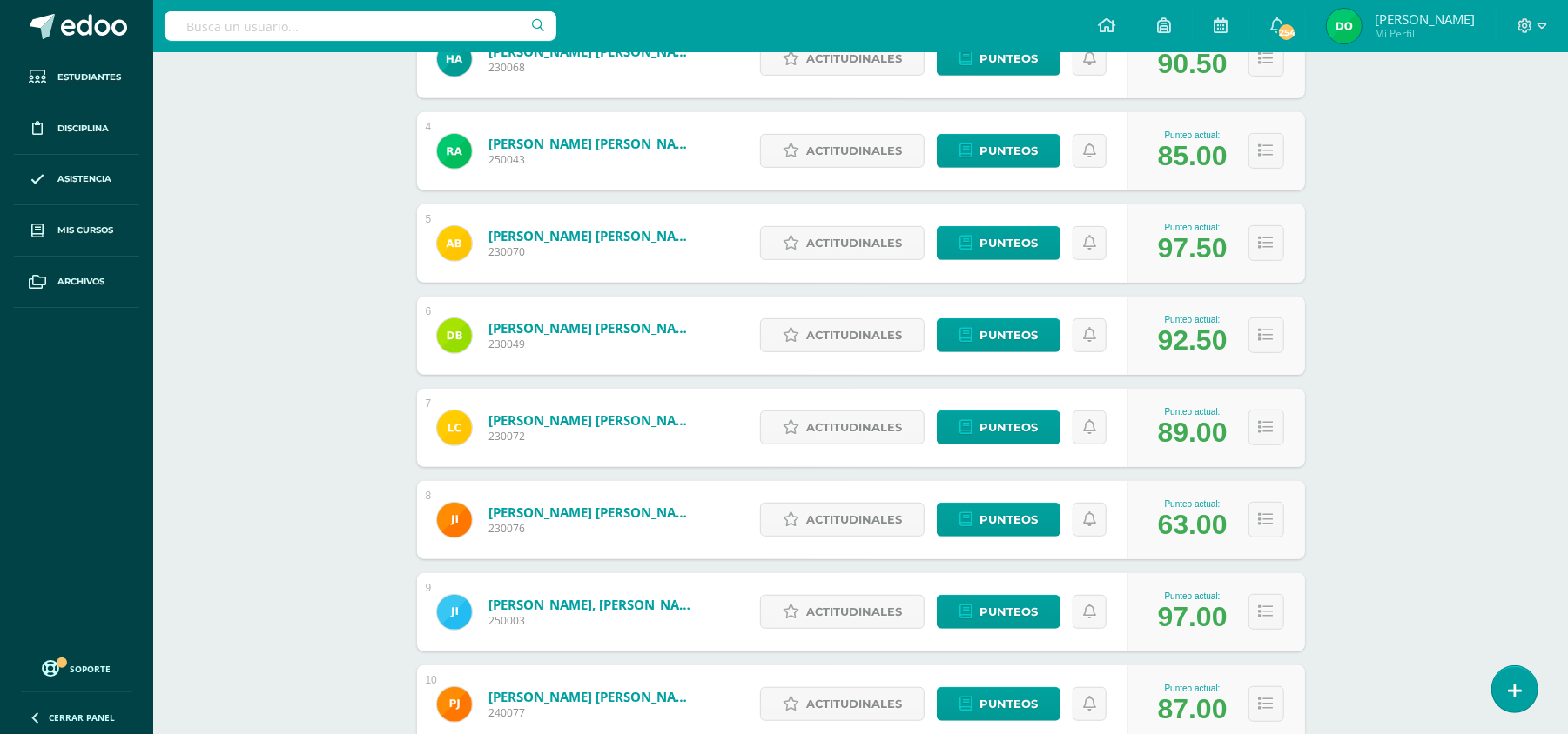
scroll to position [547, 0]
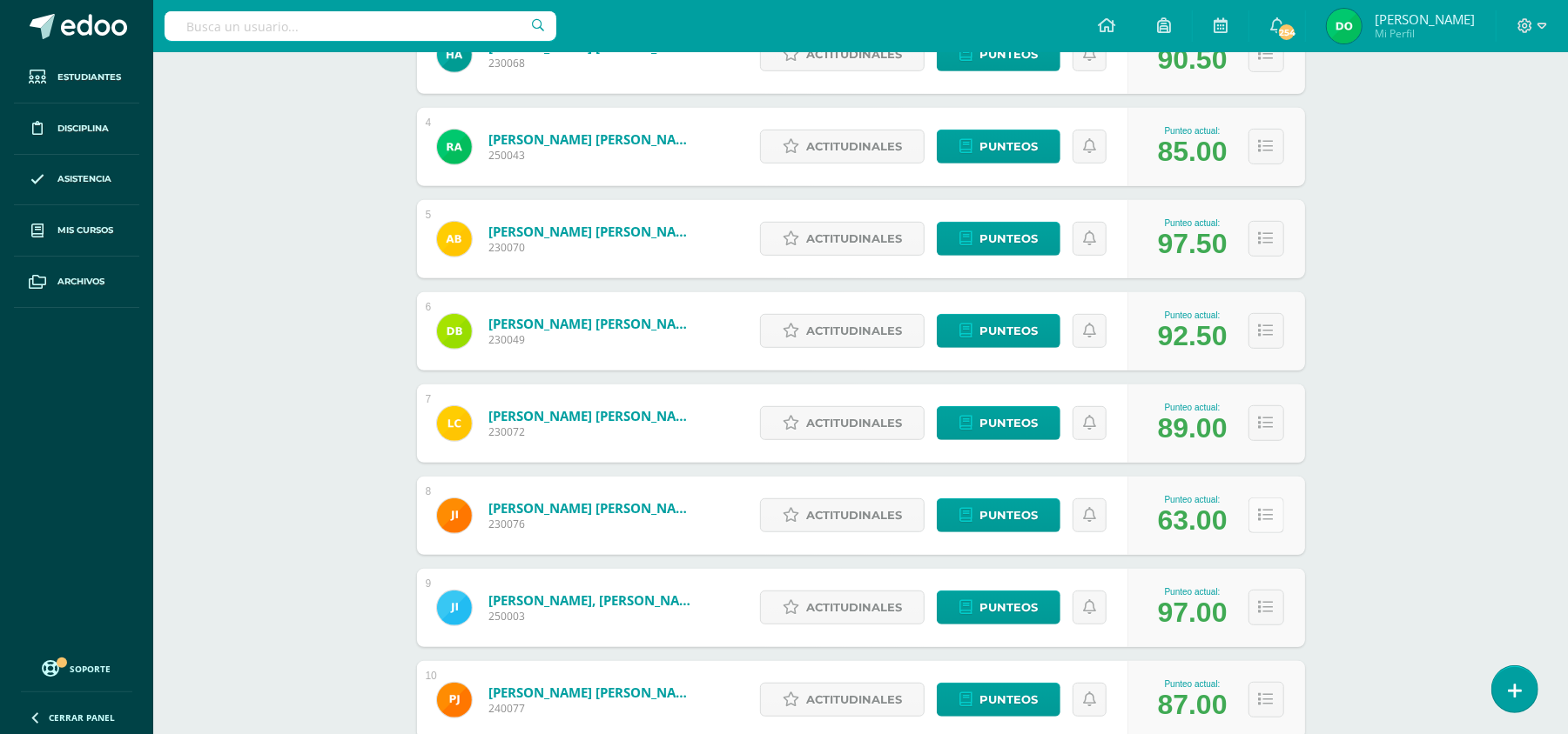
click at [1268, 509] on icon at bounding box center [1266, 515] width 15 height 15
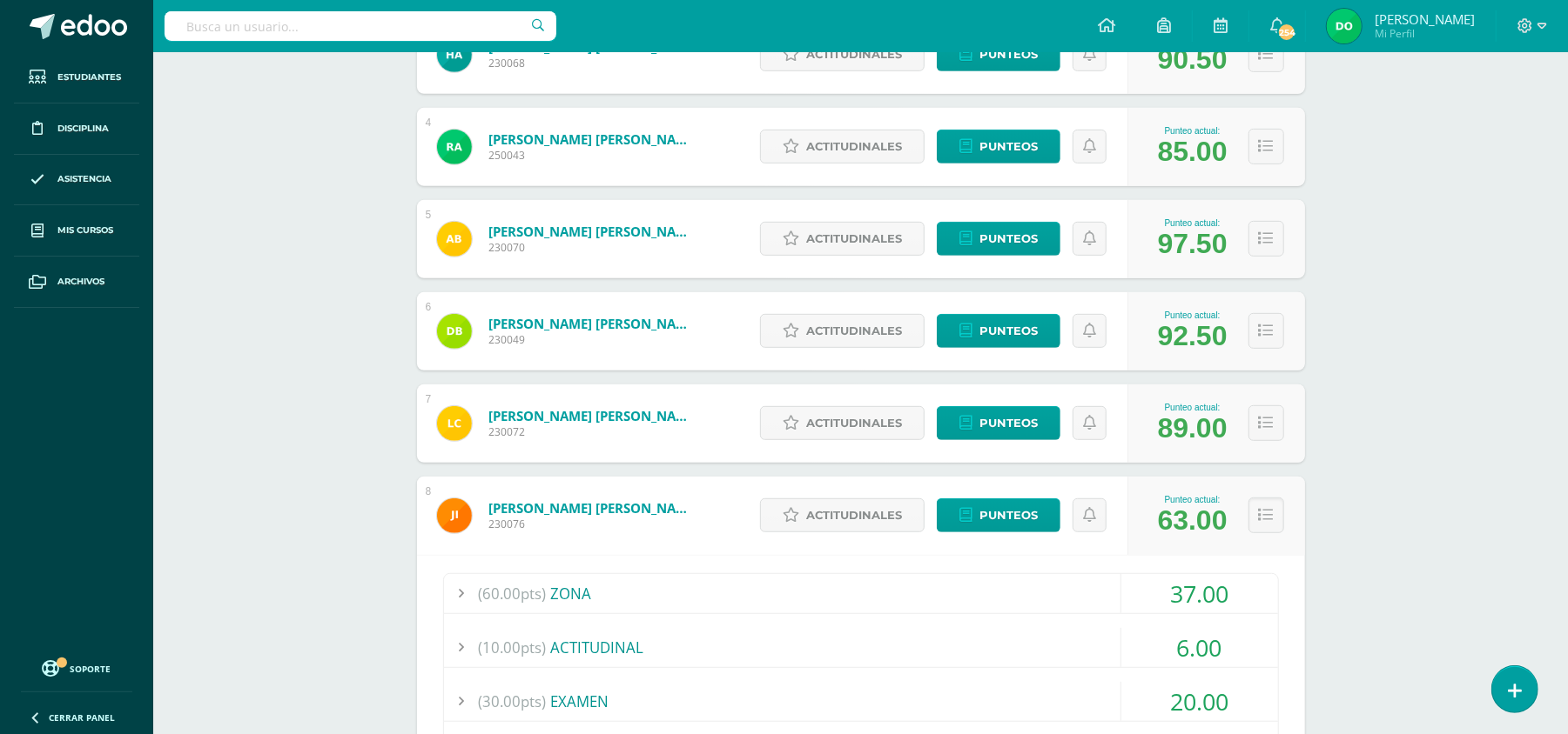
click at [1037, 595] on div "(60.00pts) ZONA" at bounding box center [861, 593] width 834 height 39
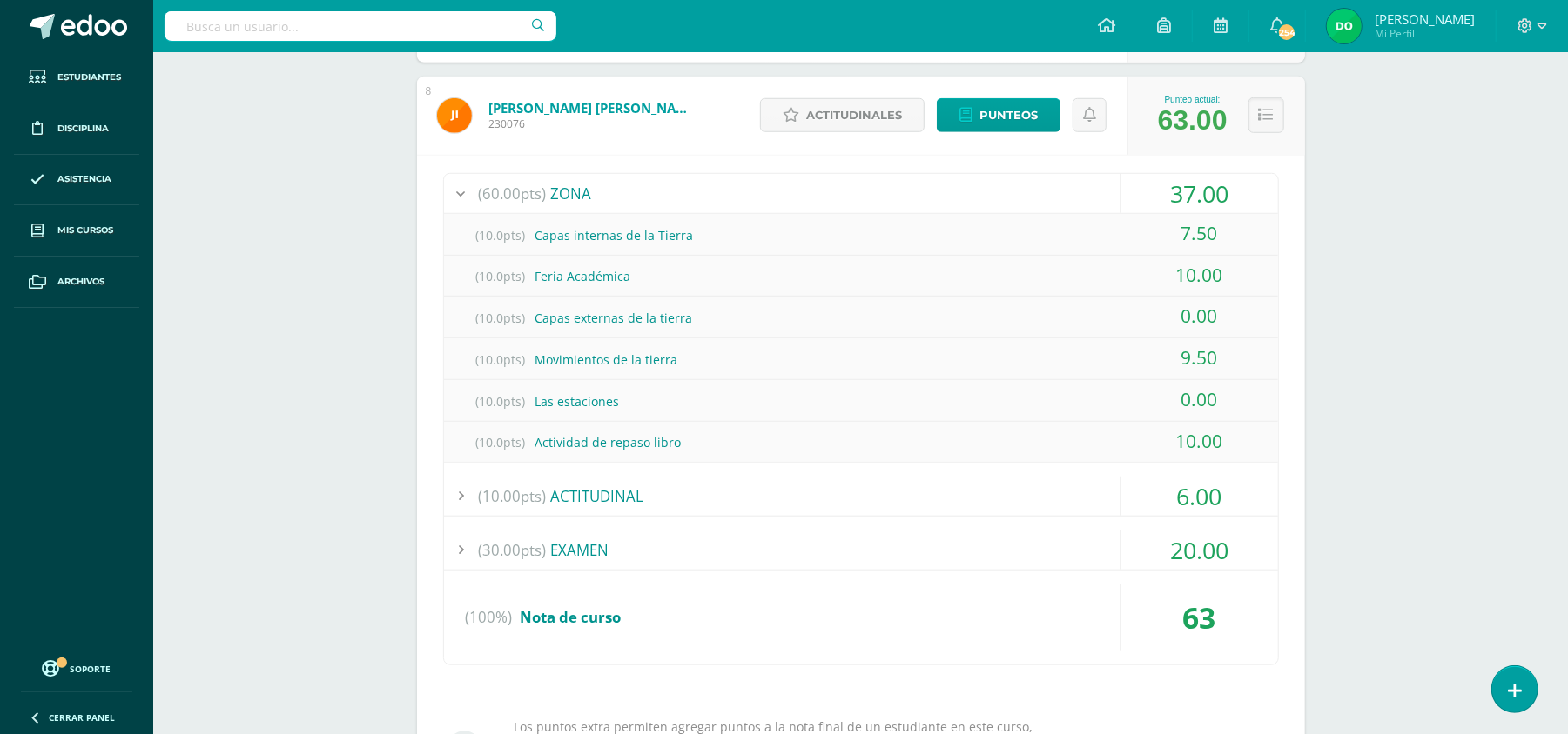
scroll to position [947, 0]
click at [1028, 105] on span "Punteos" at bounding box center [1009, 116] width 59 height 32
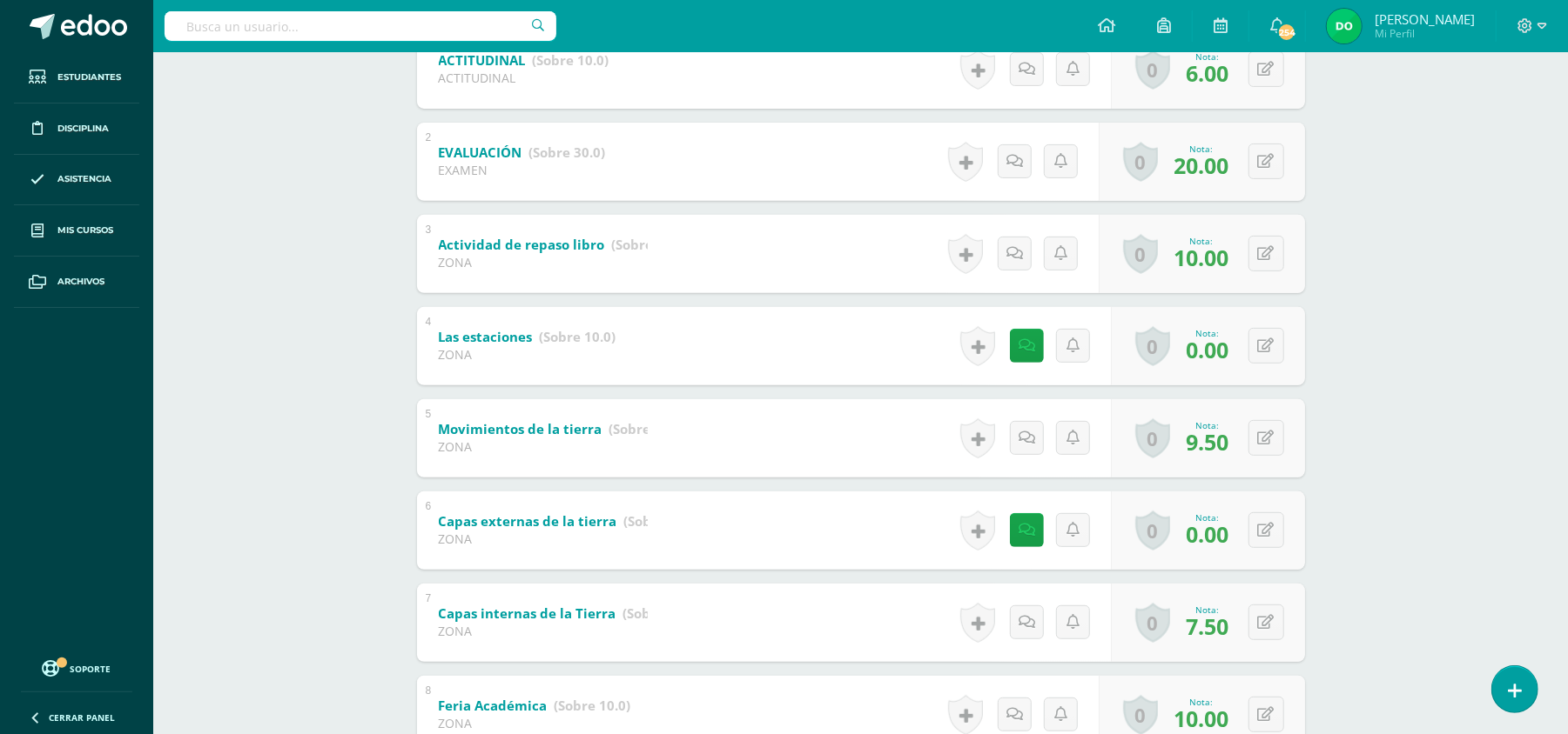
scroll to position [402, 0]
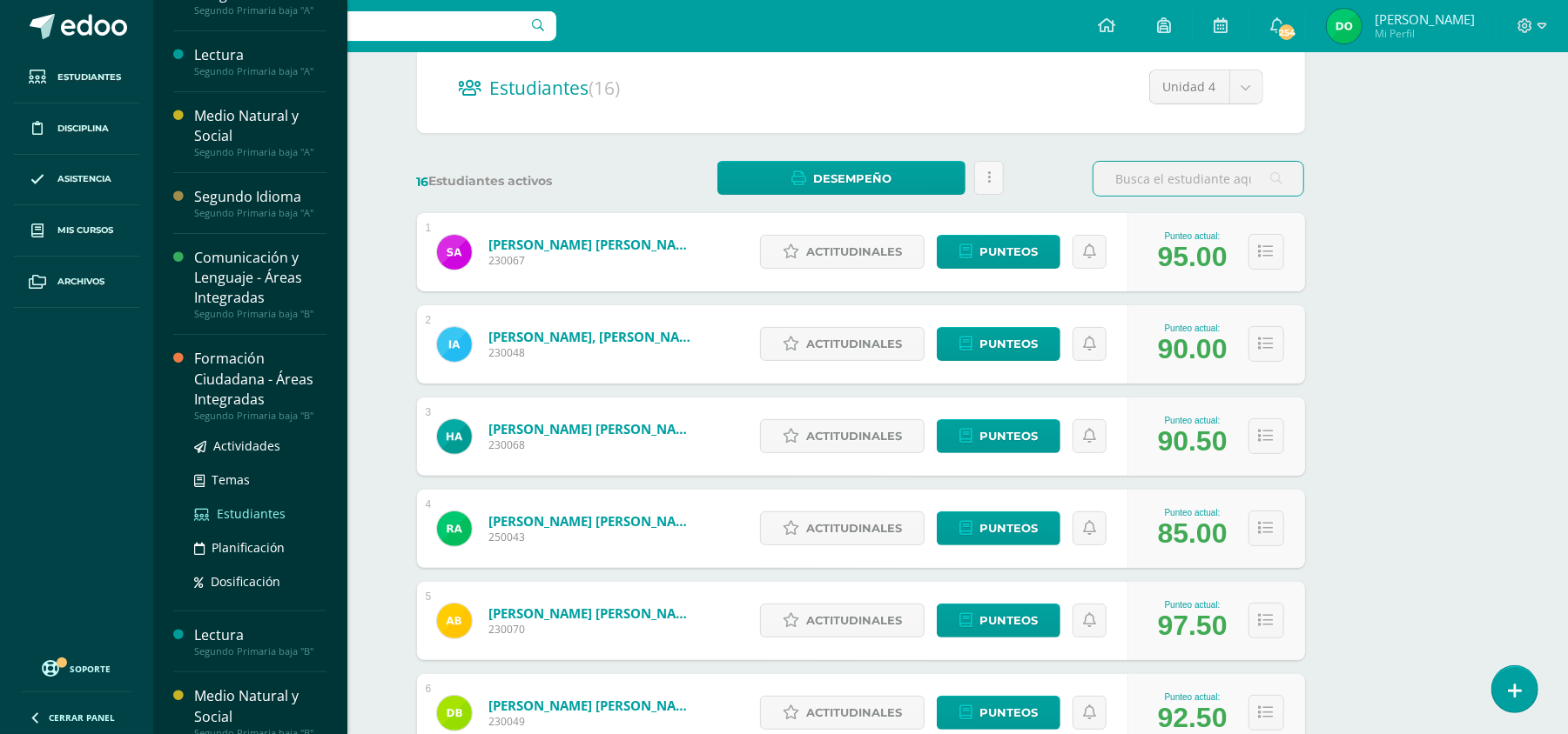
scroll to position [268, 0]
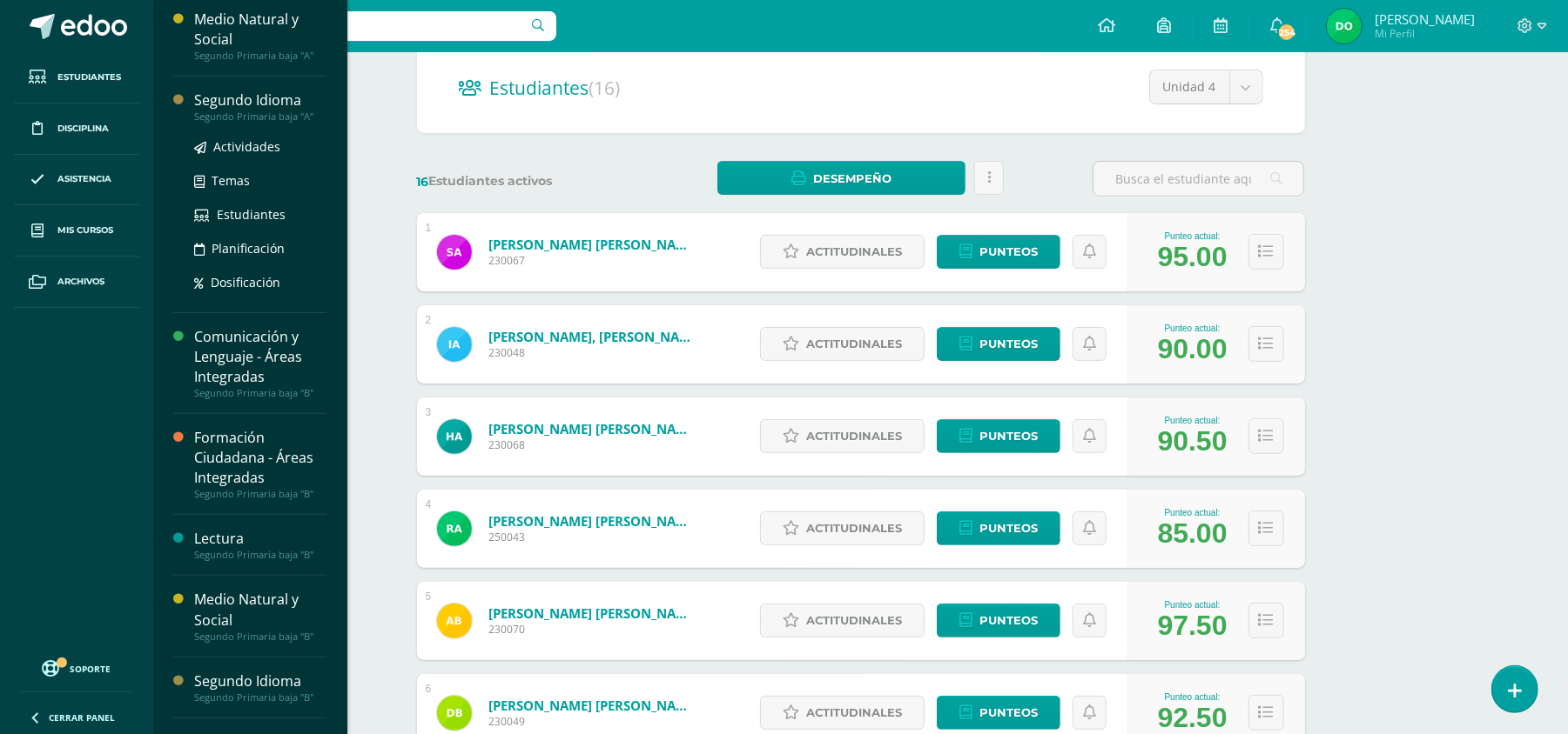
click at [262, 113] on div "Segundo Primaria baja "A"" at bounding box center [259, 116] width 132 height 12
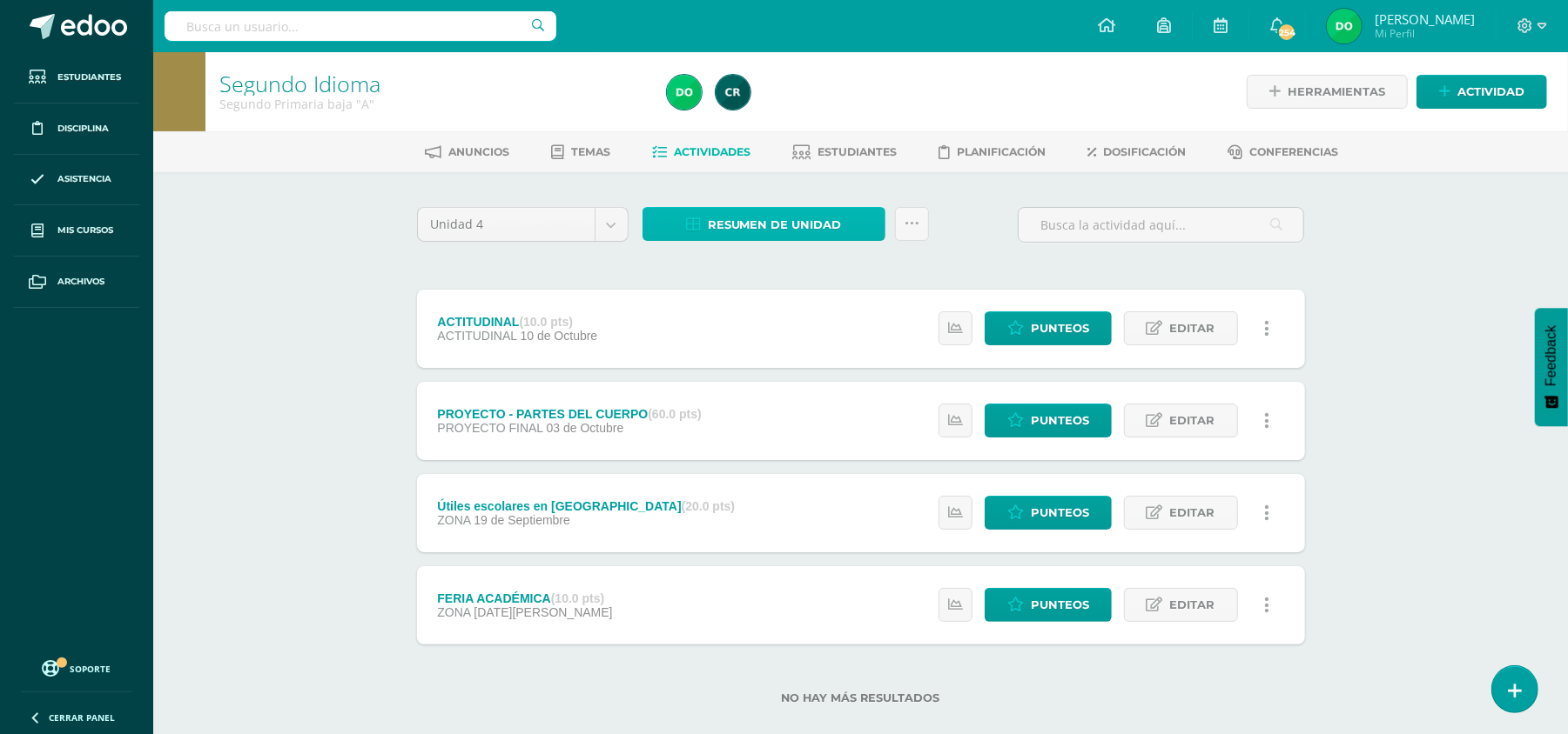
click at [798, 227] on span "Resumen de unidad" at bounding box center [774, 224] width 134 height 32
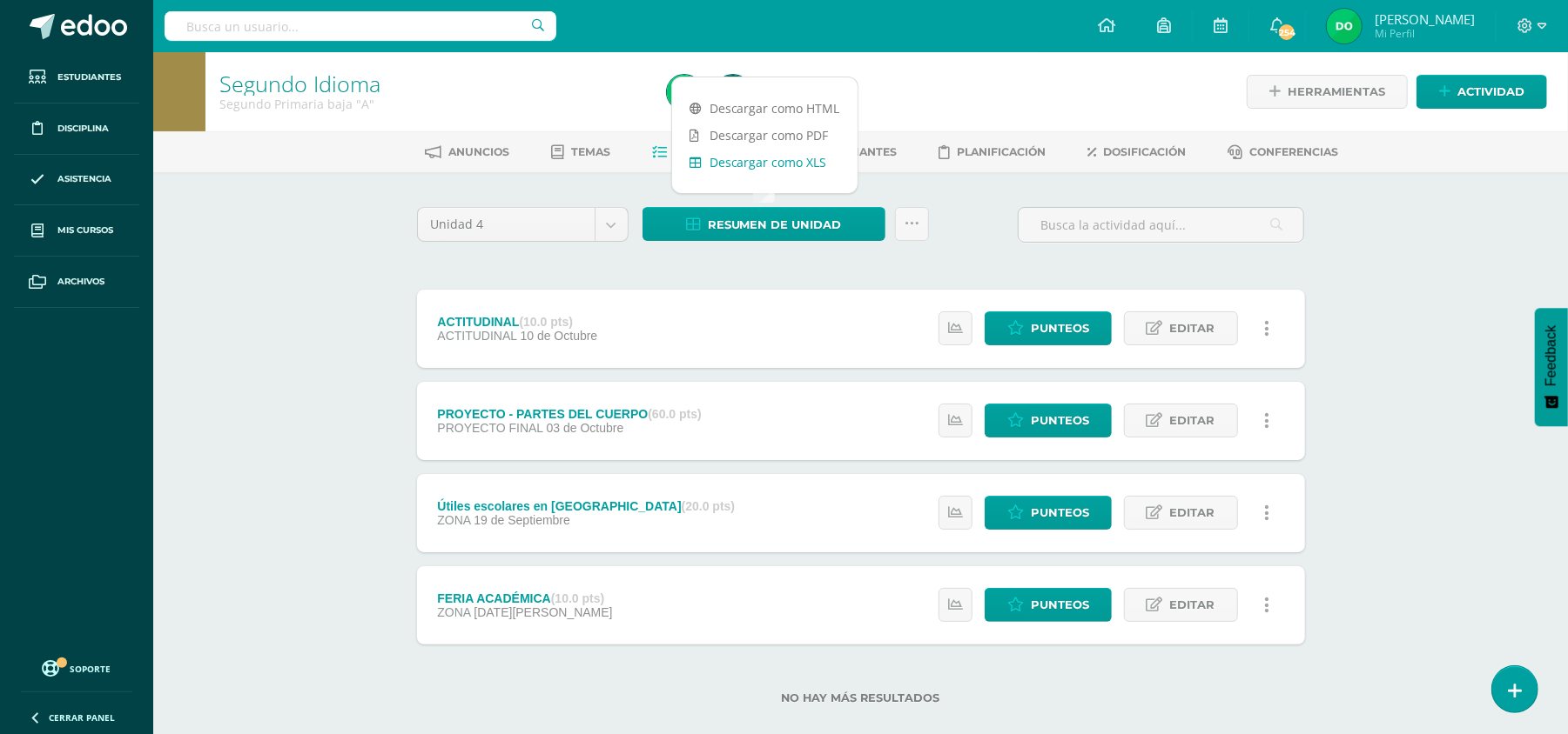
click at [819, 158] on link "Descargar como XLS" at bounding box center [764, 162] width 186 height 27
click at [1410, 234] on div "Segundo Idioma Segundo Primaria baja "A" Herramientas Detalle de asistencias Ac…" at bounding box center [861, 406] width 1415 height 708
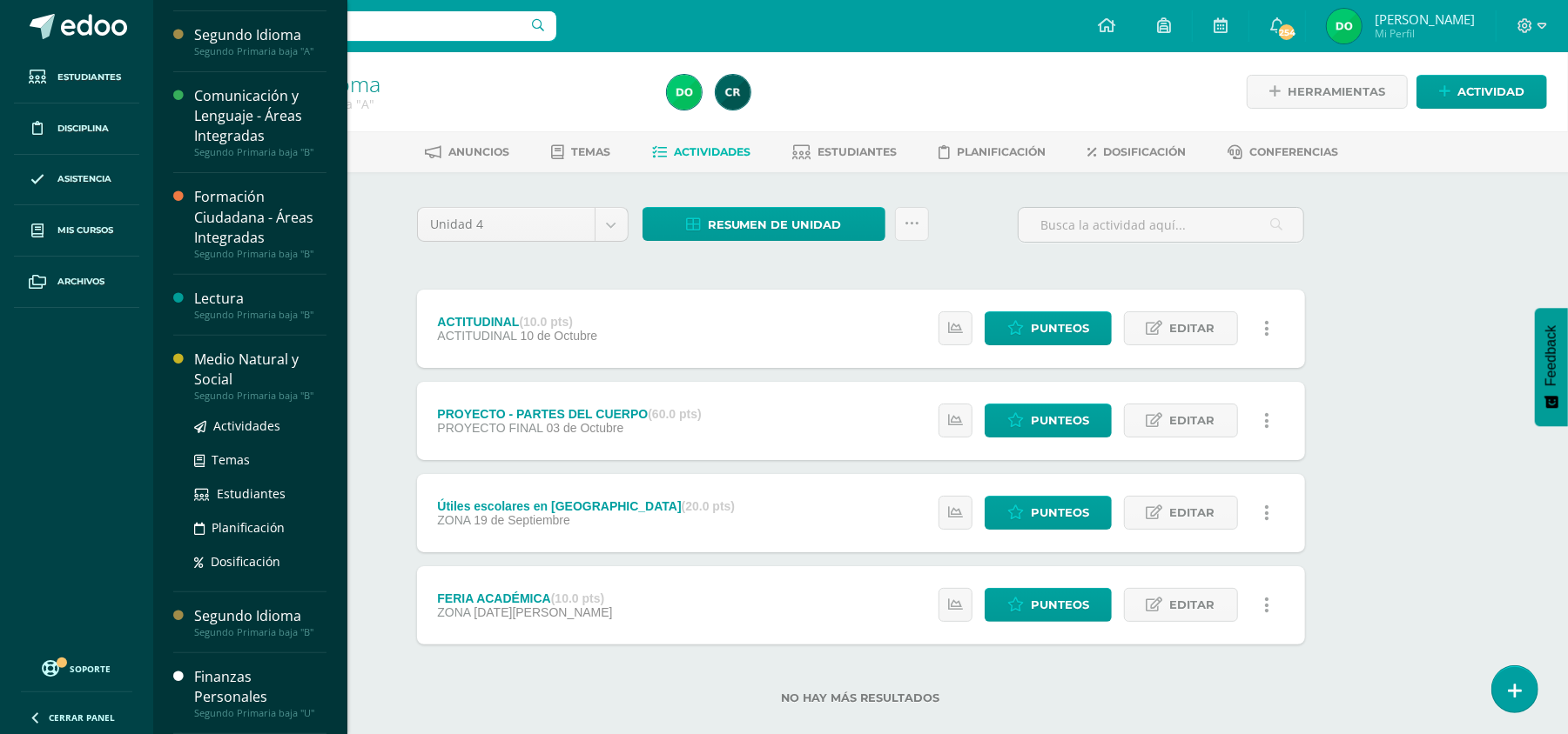
scroll to position [336, 0]
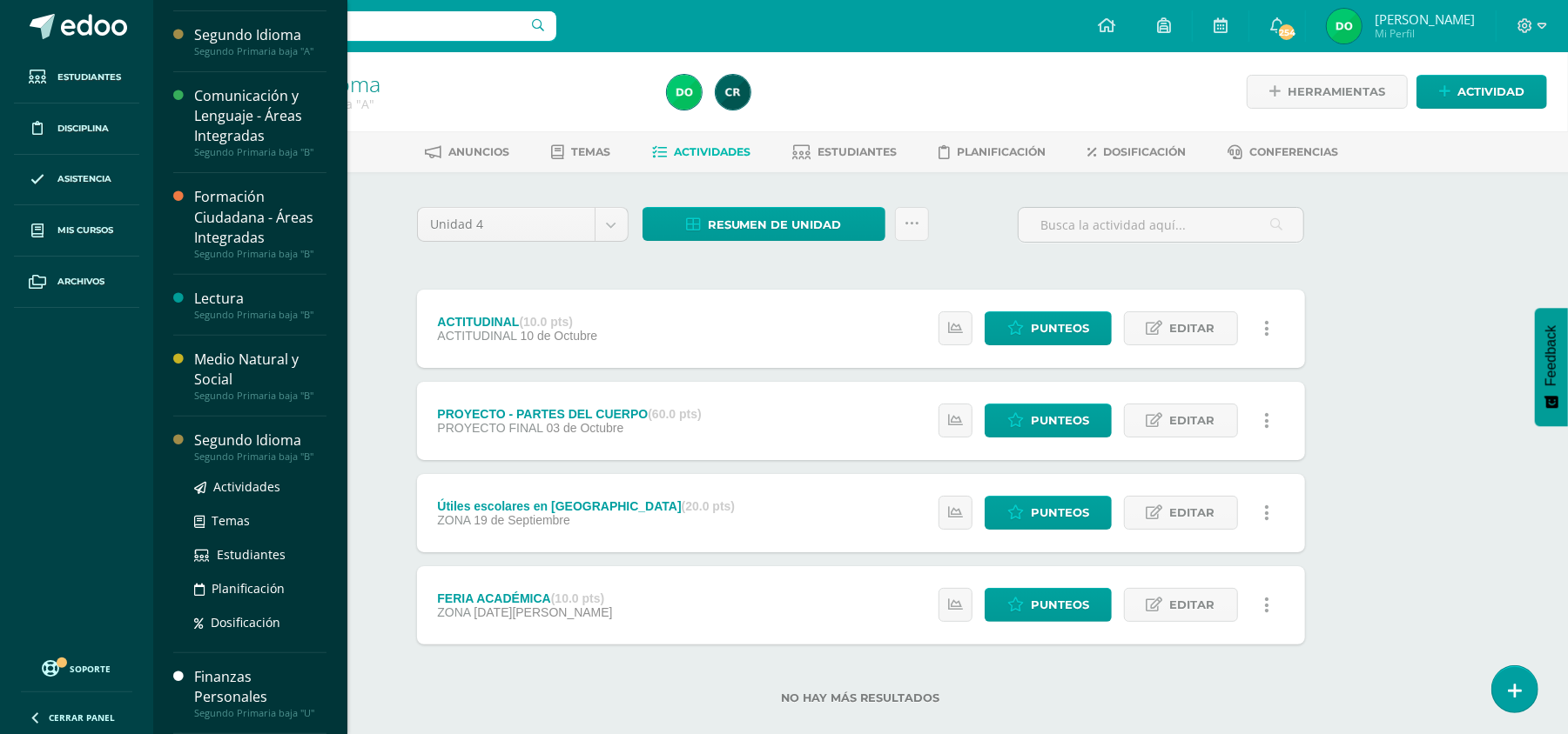
click at [266, 447] on div "Segundo Idioma" at bounding box center [259, 441] width 132 height 20
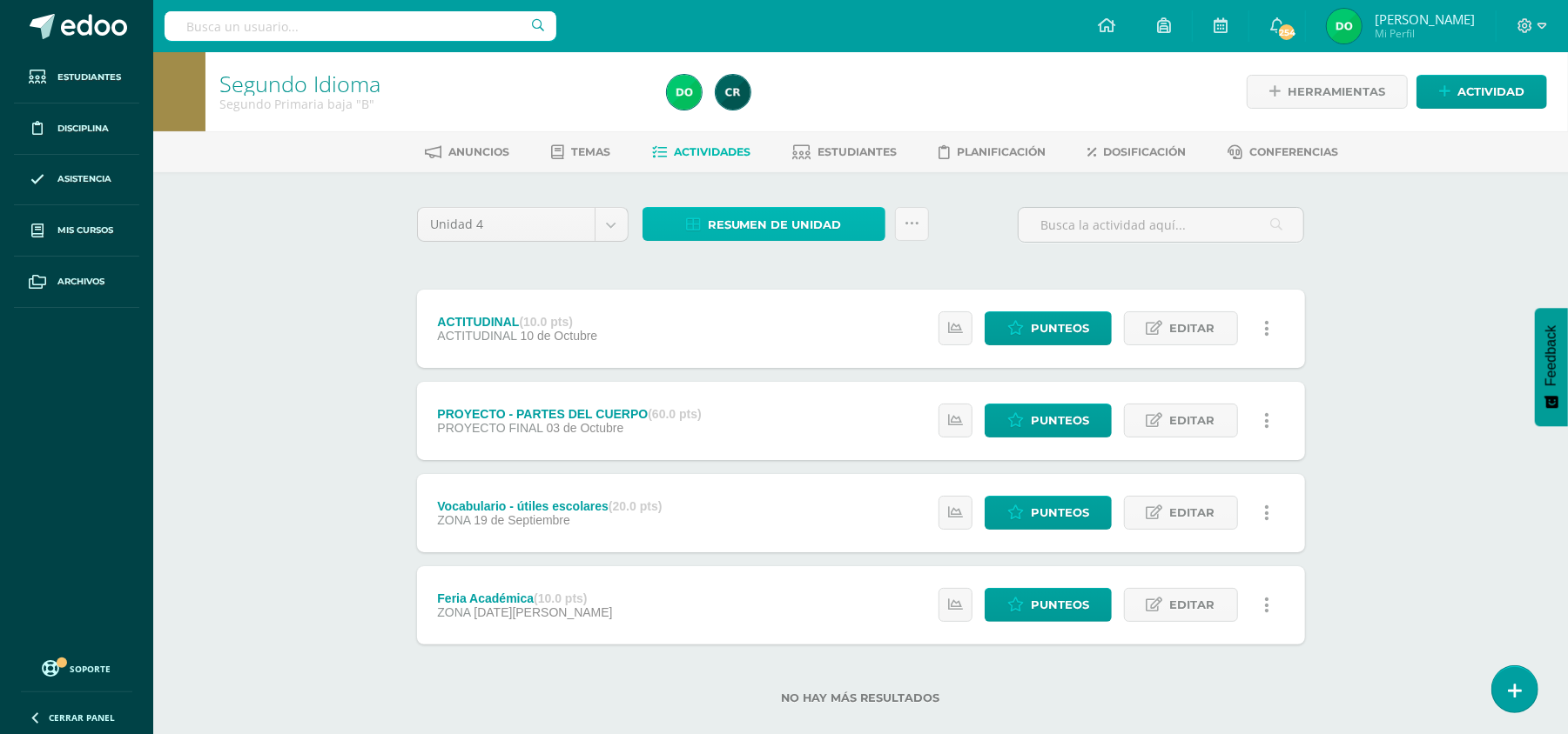
click at [782, 218] on span "Resumen de unidad" at bounding box center [774, 224] width 134 height 32
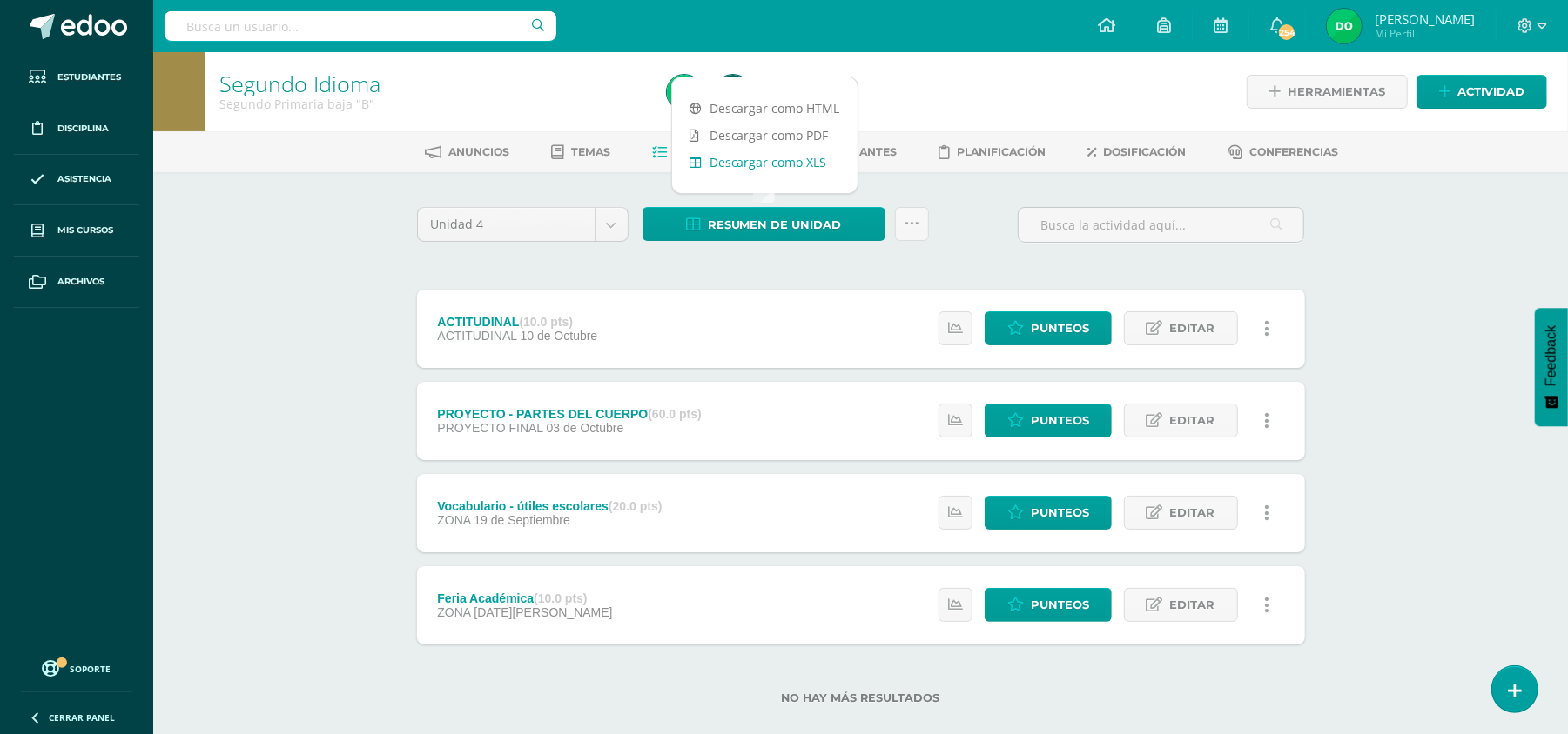
click at [812, 158] on link "Descargar como XLS" at bounding box center [764, 162] width 186 height 27
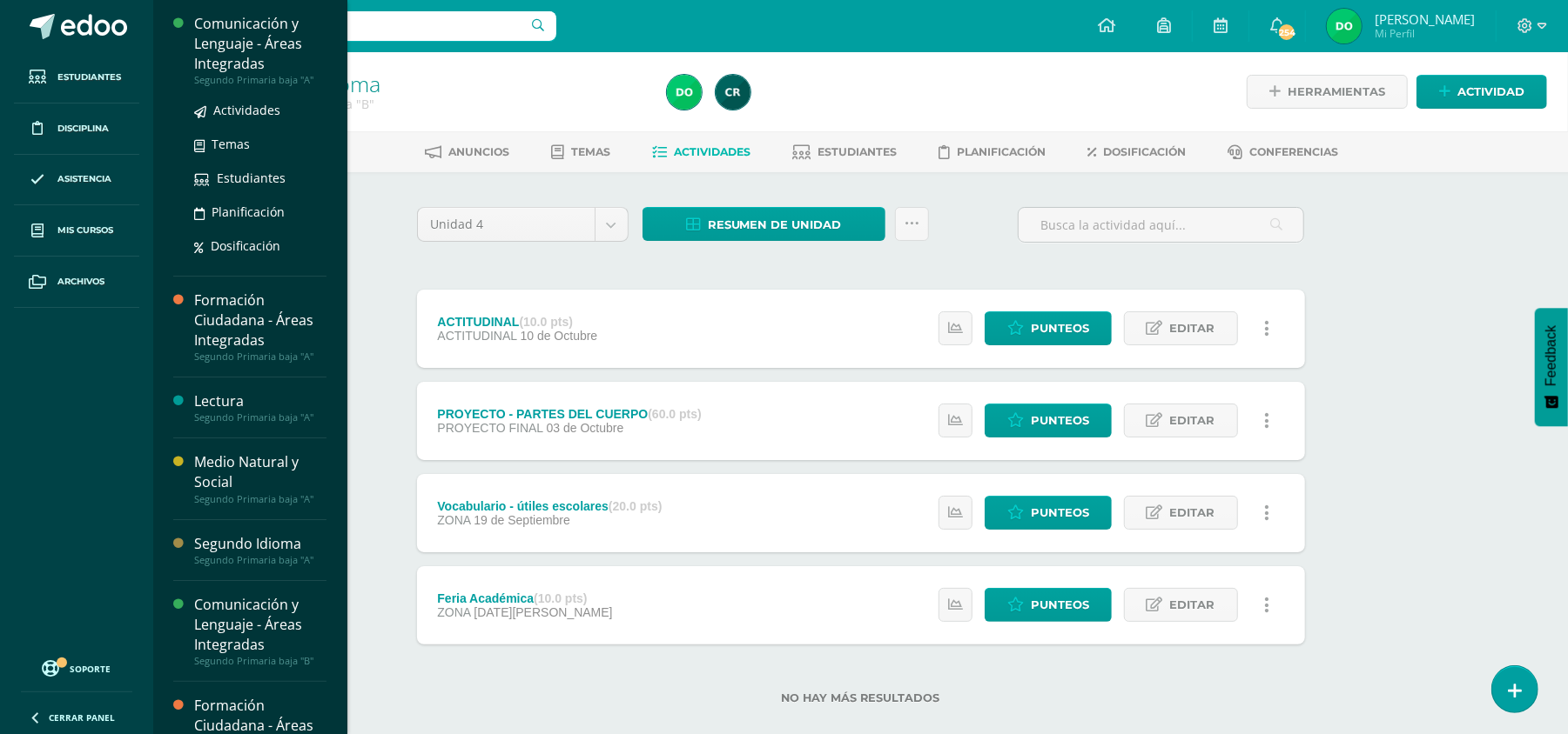
click at [241, 58] on div "Comunicación y Lenguaje - Áreas Integradas" at bounding box center [259, 44] width 132 height 60
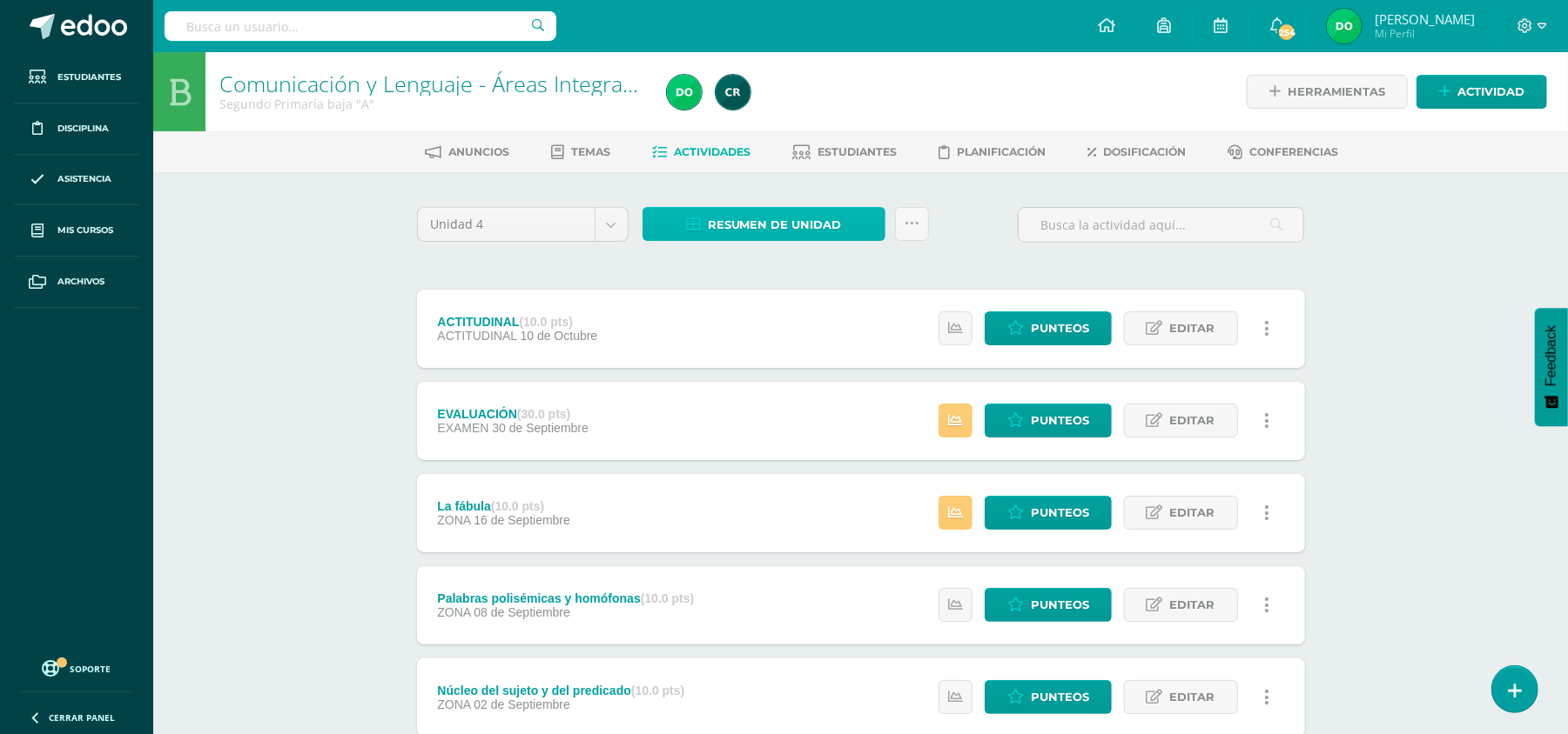
click at [836, 224] on span "Resumen de unidad" at bounding box center [774, 224] width 134 height 32
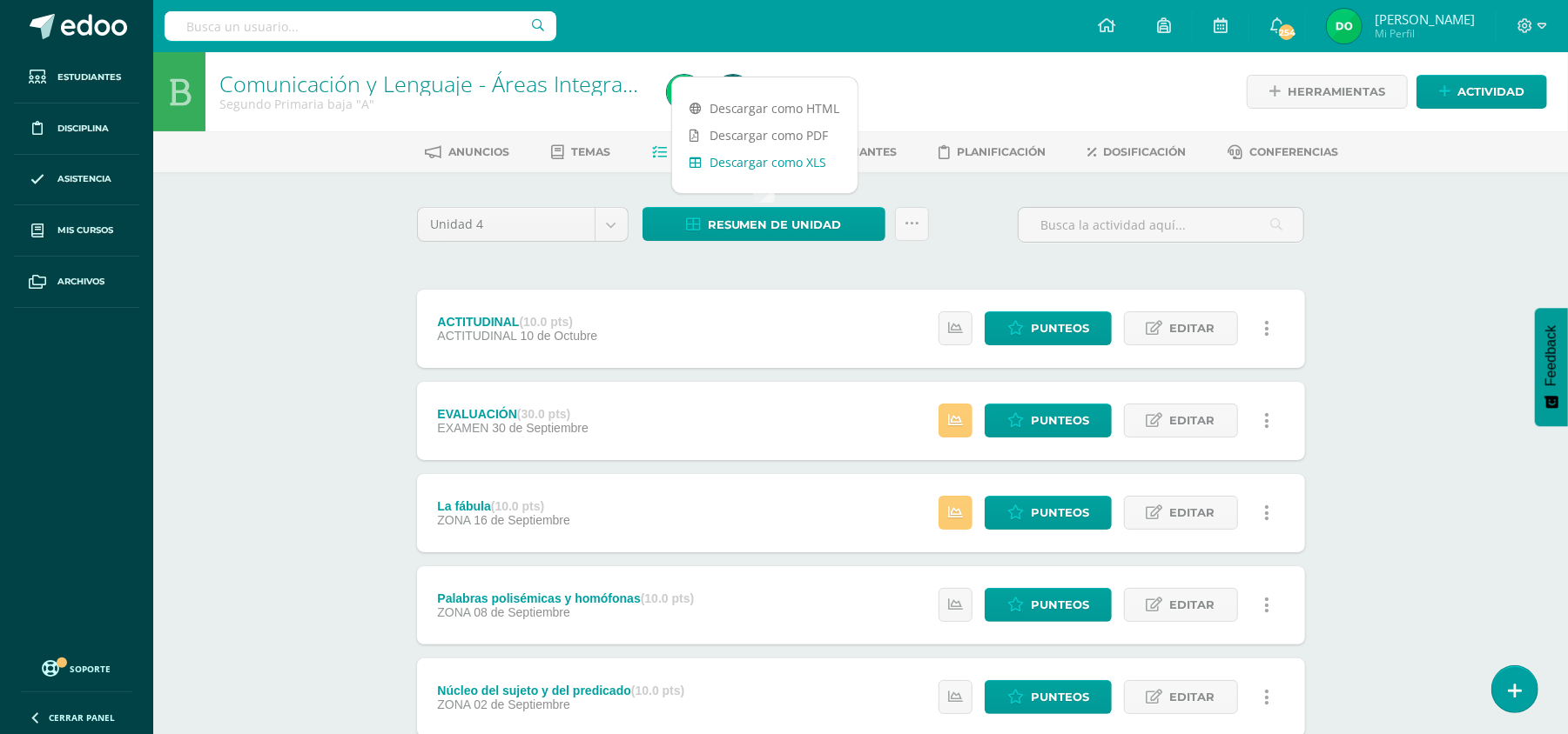
click at [796, 162] on link "Descargar como XLS" at bounding box center [764, 162] width 186 height 27
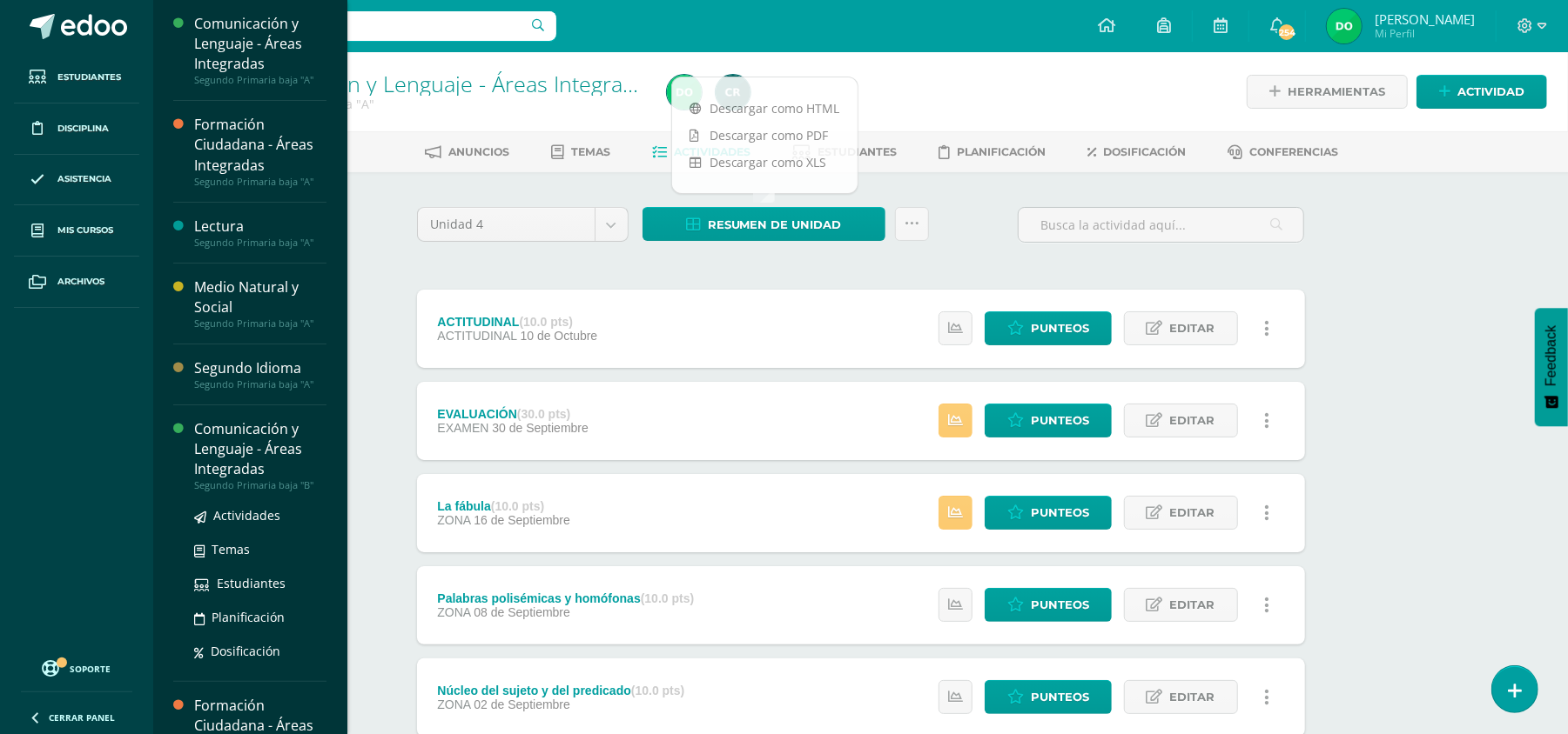
click at [262, 450] on div "Comunicación y Lenguaje - Áreas Integradas" at bounding box center [259, 449] width 132 height 60
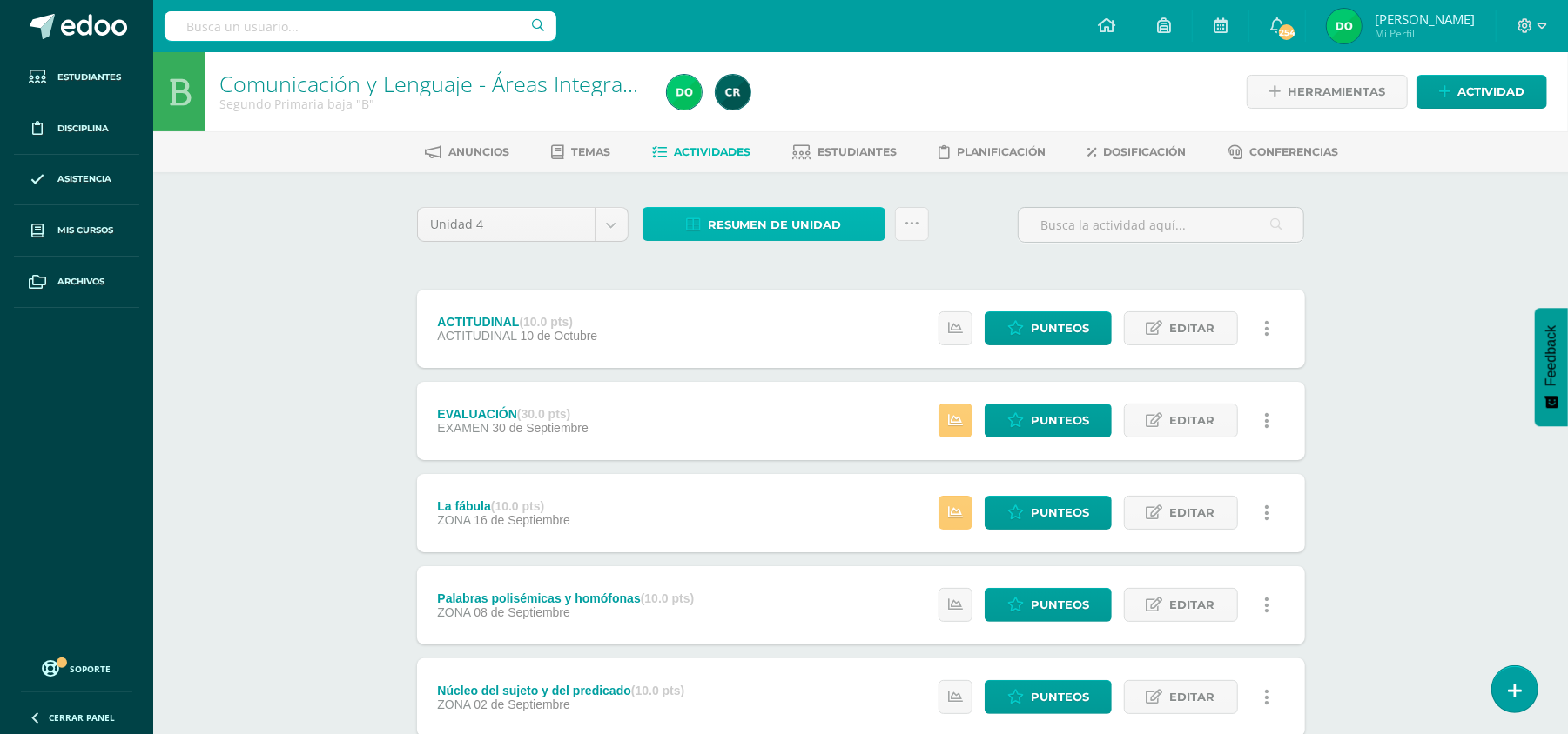
click at [808, 222] on span "Resumen de unidad" at bounding box center [774, 224] width 134 height 32
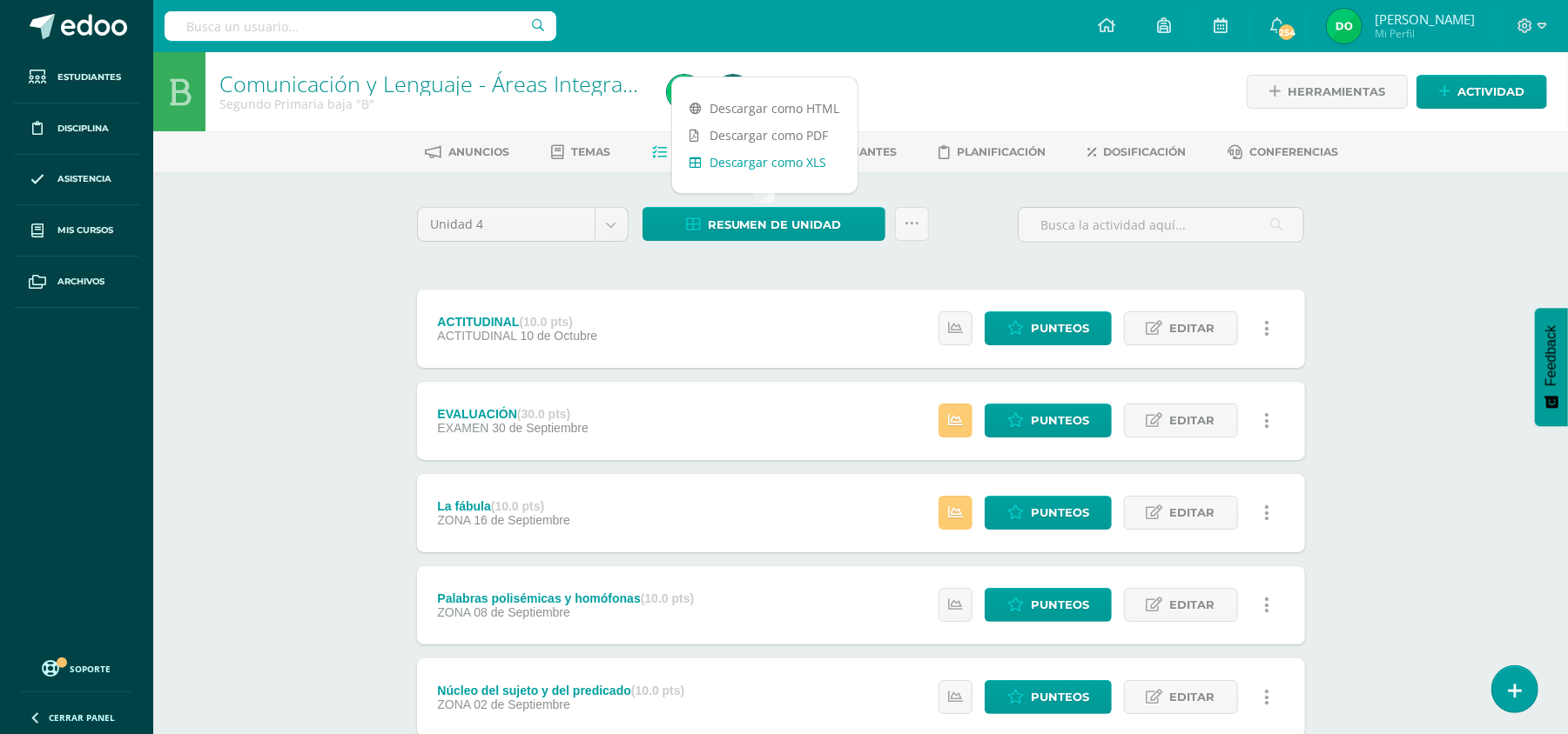
click at [819, 165] on link "Descargar como XLS" at bounding box center [764, 162] width 186 height 27
